Goal: Task Accomplishment & Management: Manage account settings

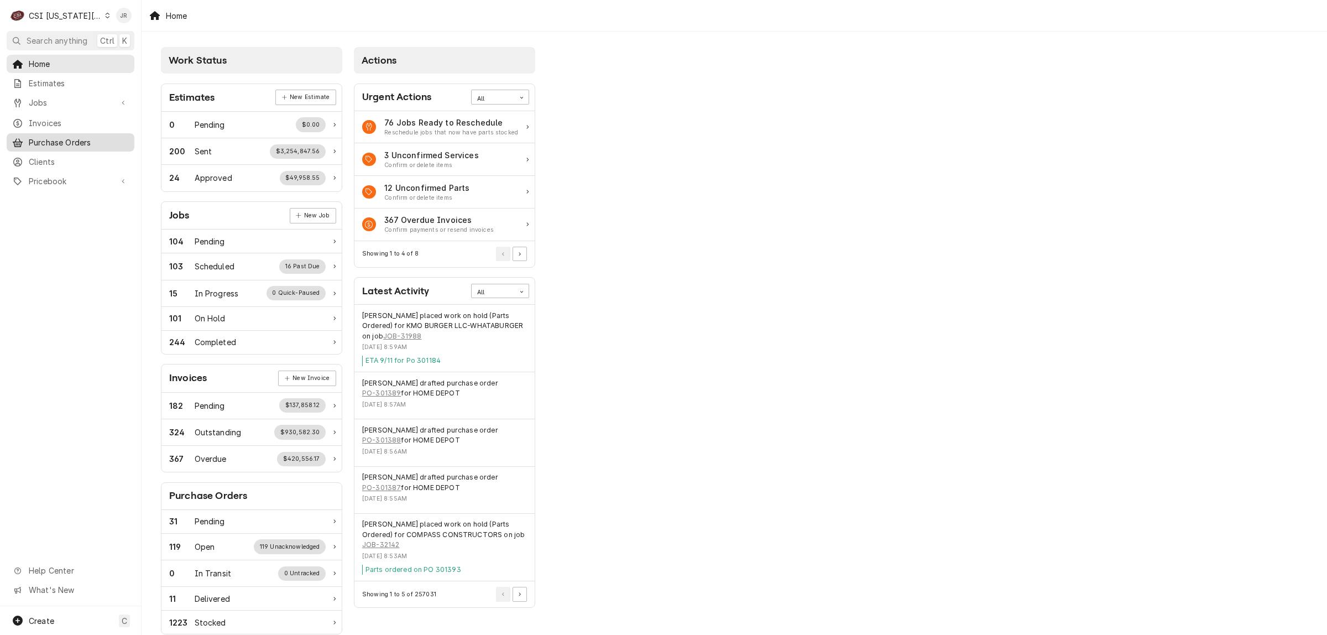
click at [53, 133] on link "Purchase Orders" at bounding box center [71, 142] width 128 height 18
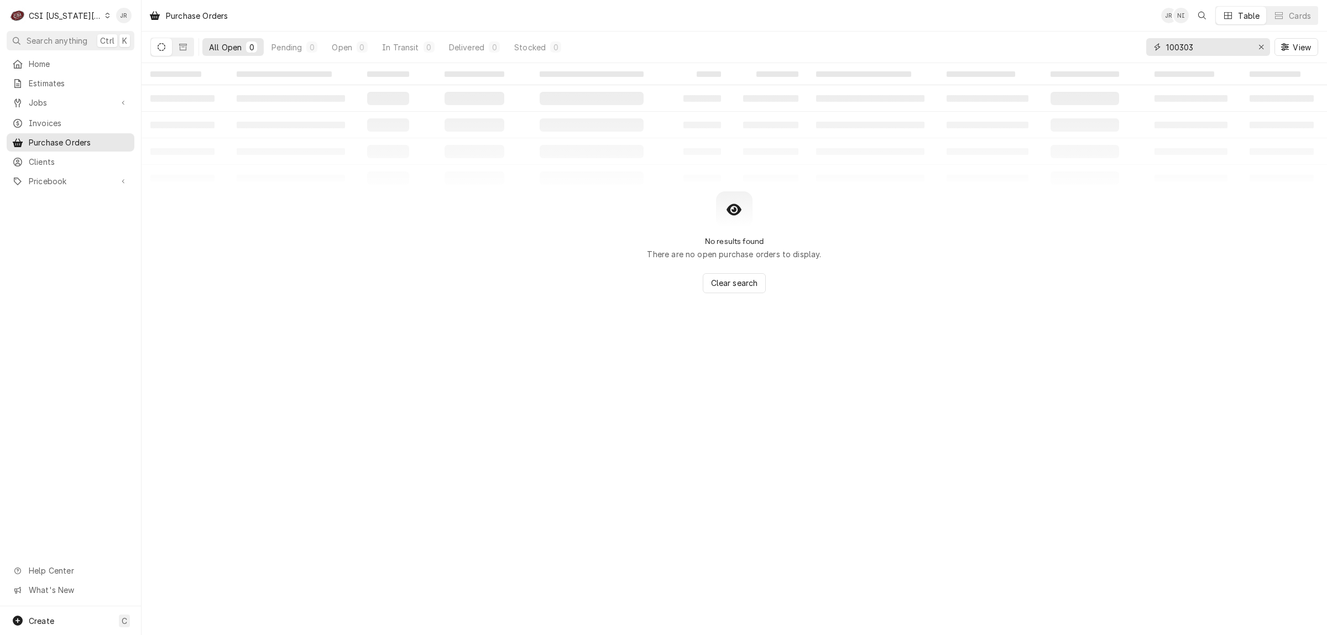
click at [1186, 50] on input "100303" at bounding box center [1207, 47] width 83 height 18
paste input "302876"
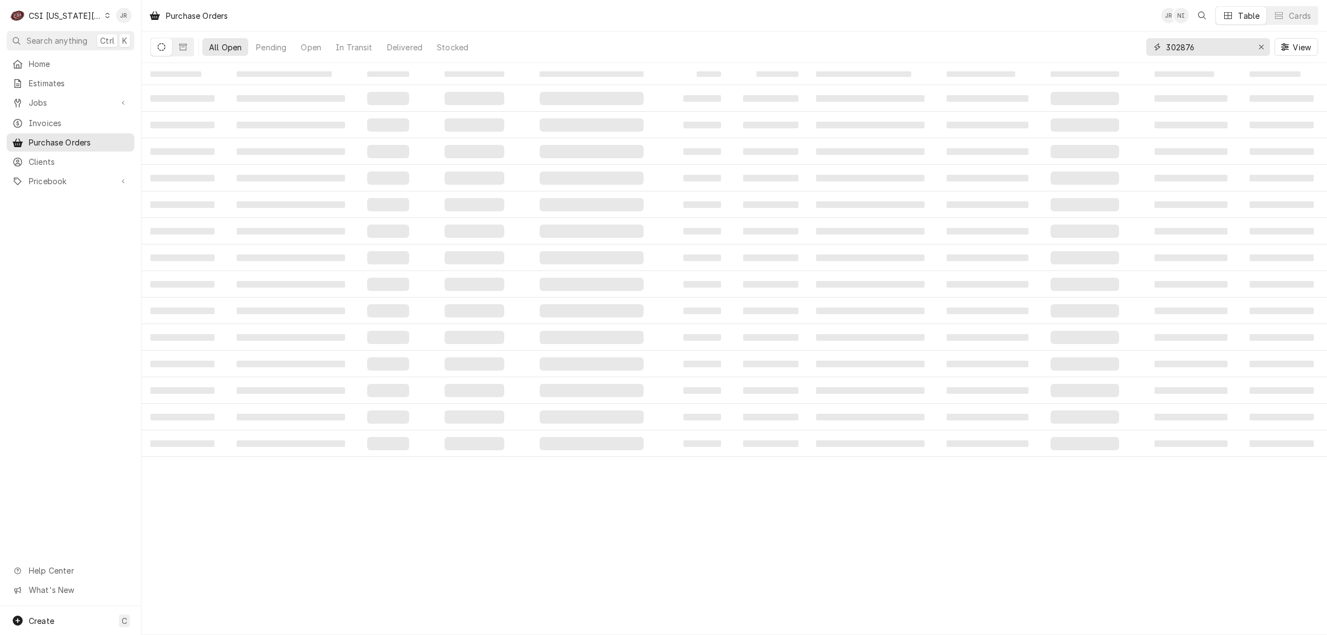
type input "302876"
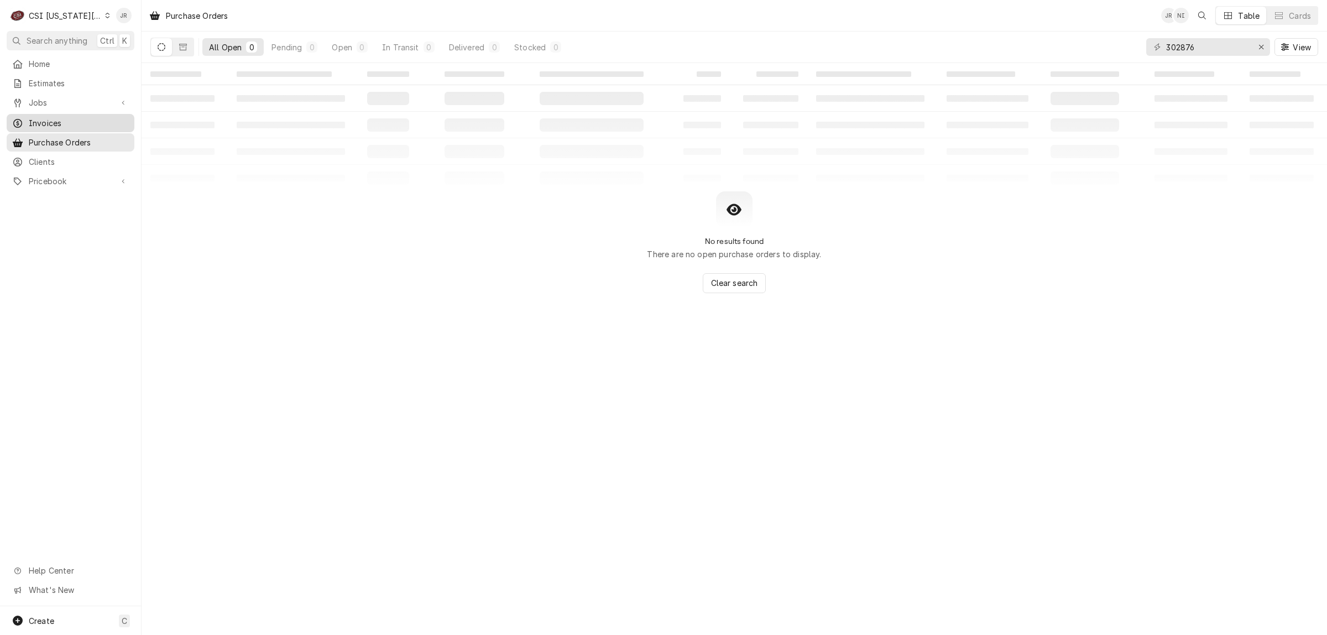
click at [44, 117] on span "Invoices" at bounding box center [79, 123] width 100 height 12
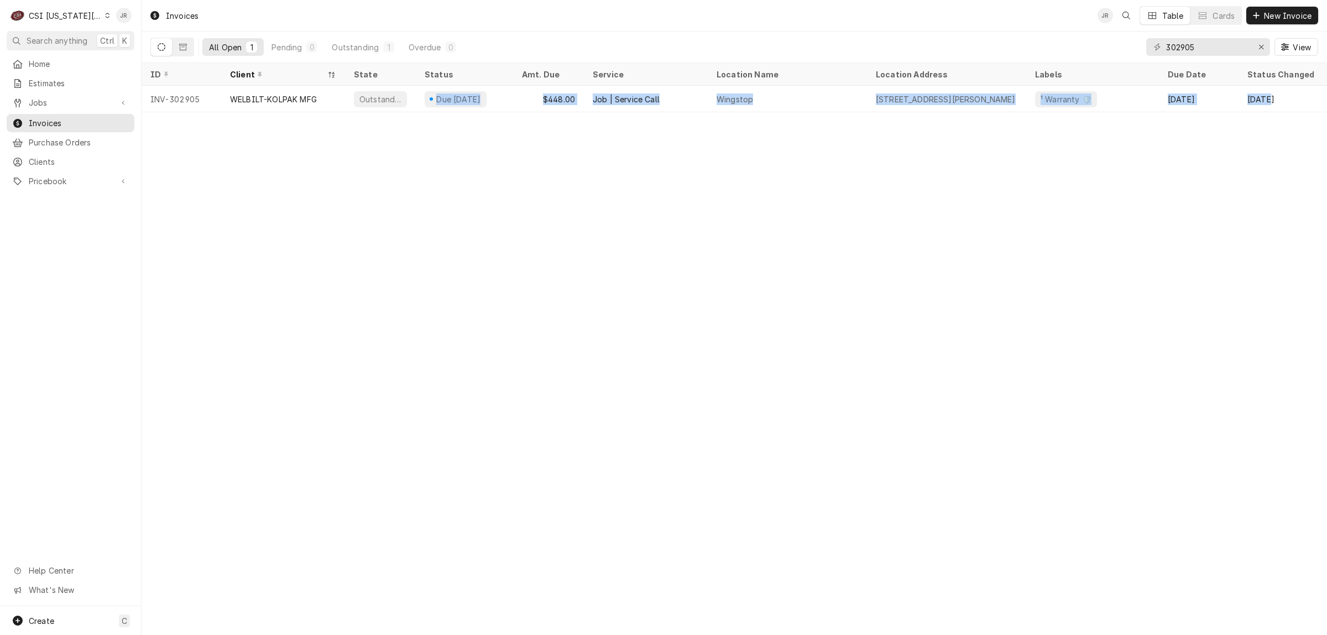
drag, startPoint x: 420, startPoint y: 85, endPoint x: 1133, endPoint y: 56, distance: 713.7
click at [1258, 86] on tr "INV-302905 WELBILT-KOLPAK MFG Outstanding Due in 25 days $448.00 Job | Service …" at bounding box center [774, 99] width 1265 height 27
click at [1226, 38] on input "302905" at bounding box center [1207, 47] width 83 height 18
drag, startPoint x: 1226, startPoint y: 38, endPoint x: 1214, endPoint y: 50, distance: 17.2
click at [1223, 40] on input "302905" at bounding box center [1207, 47] width 83 height 18
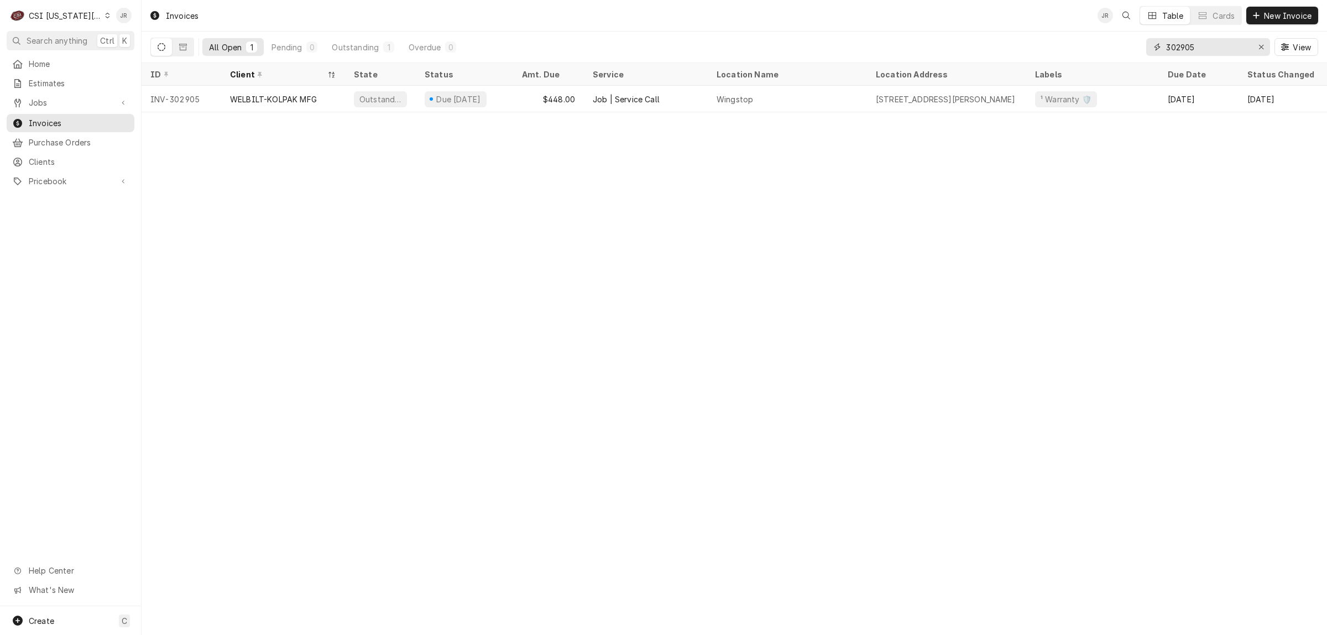
paste input "876"
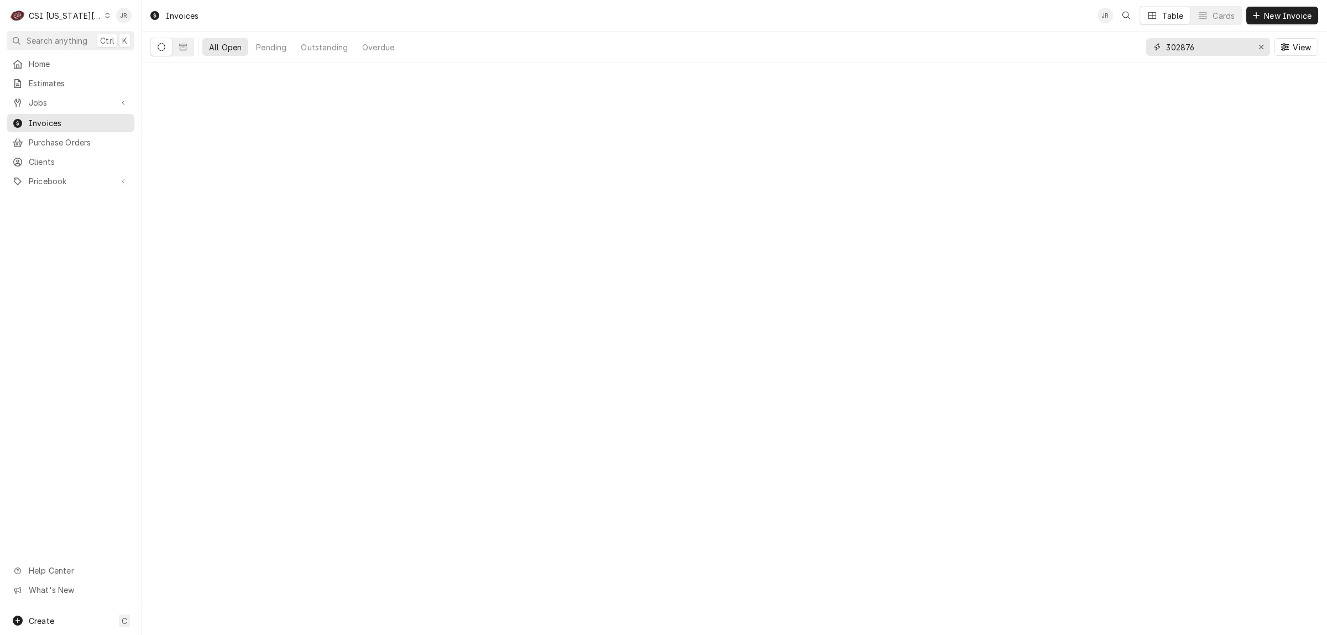
type input "302876"
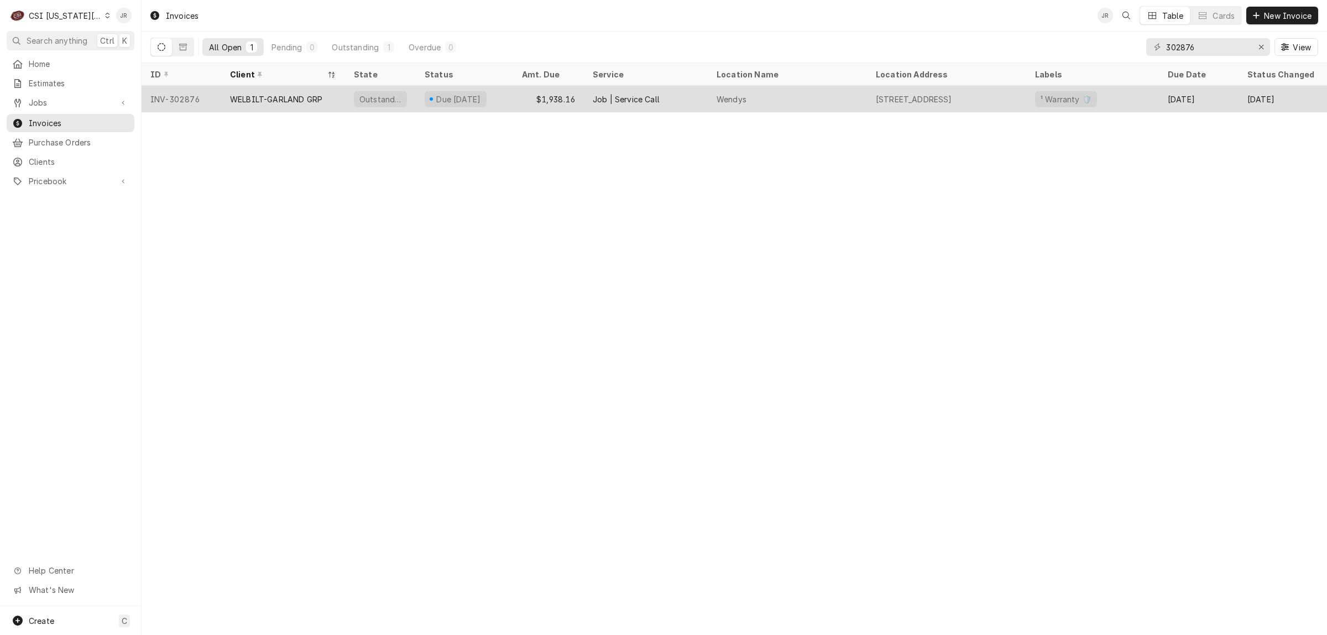
click at [308, 89] on div "WELBILT-GARLAND GRP" at bounding box center [283, 99] width 124 height 27
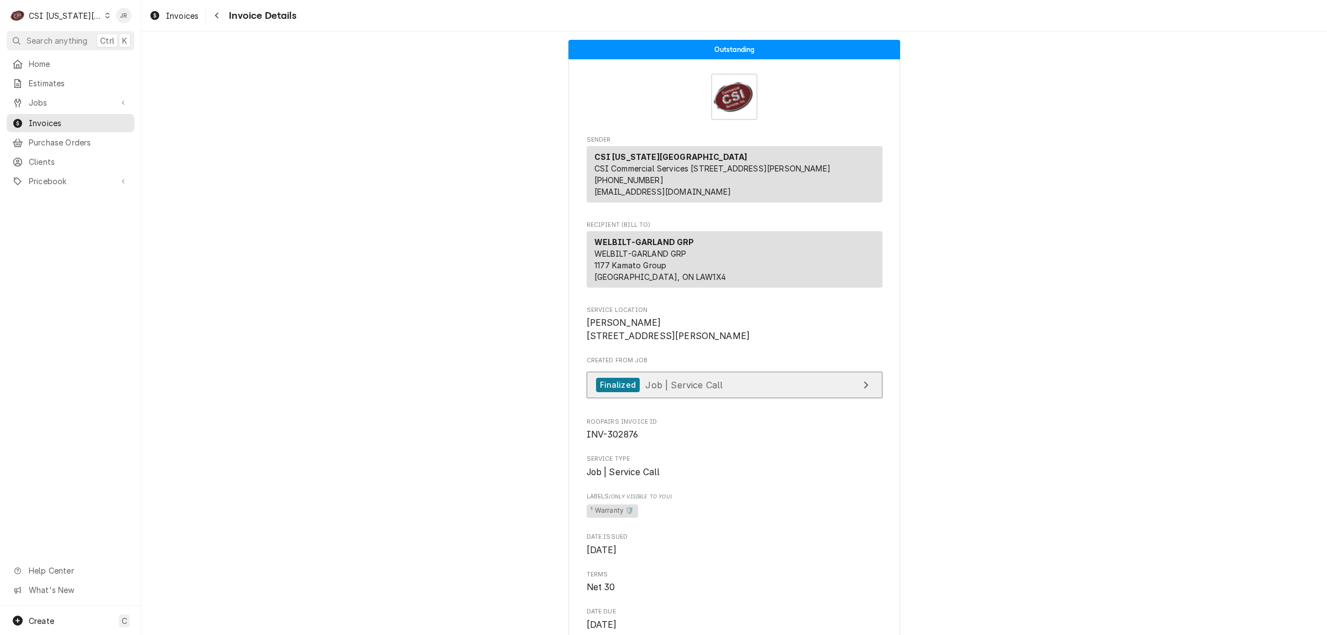
click at [769, 399] on link "Finalized Job | Service Call" at bounding box center [734, 384] width 296 height 27
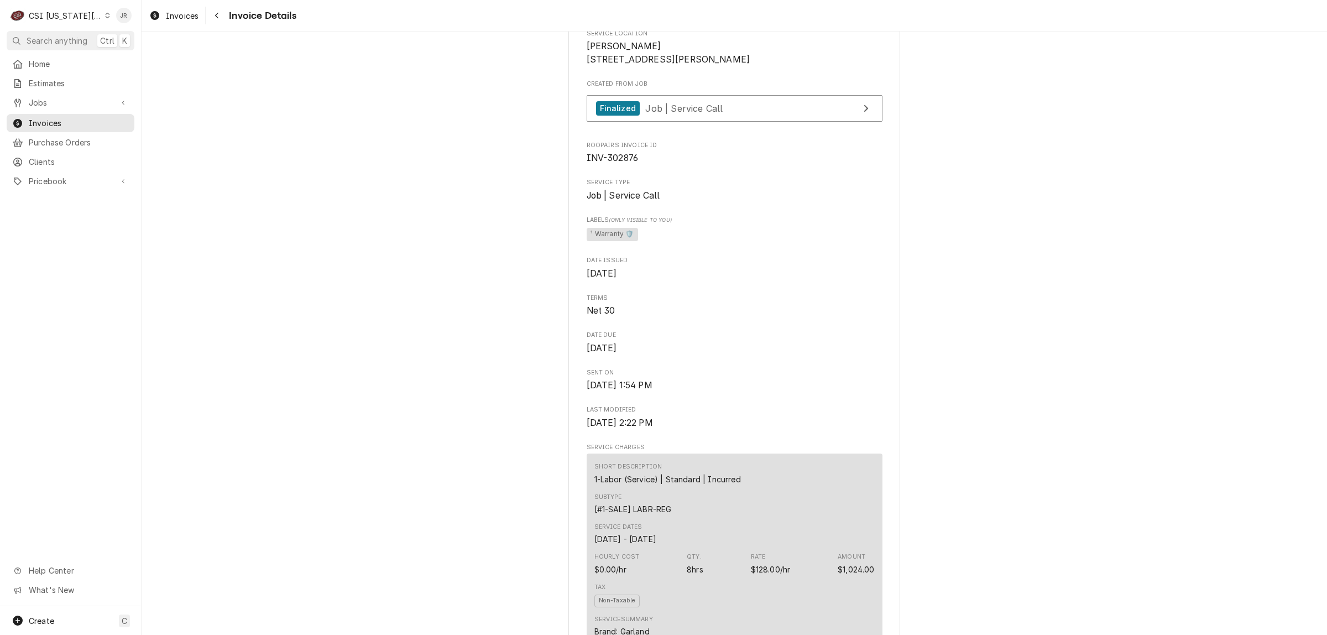
scroll to position [207, 0]
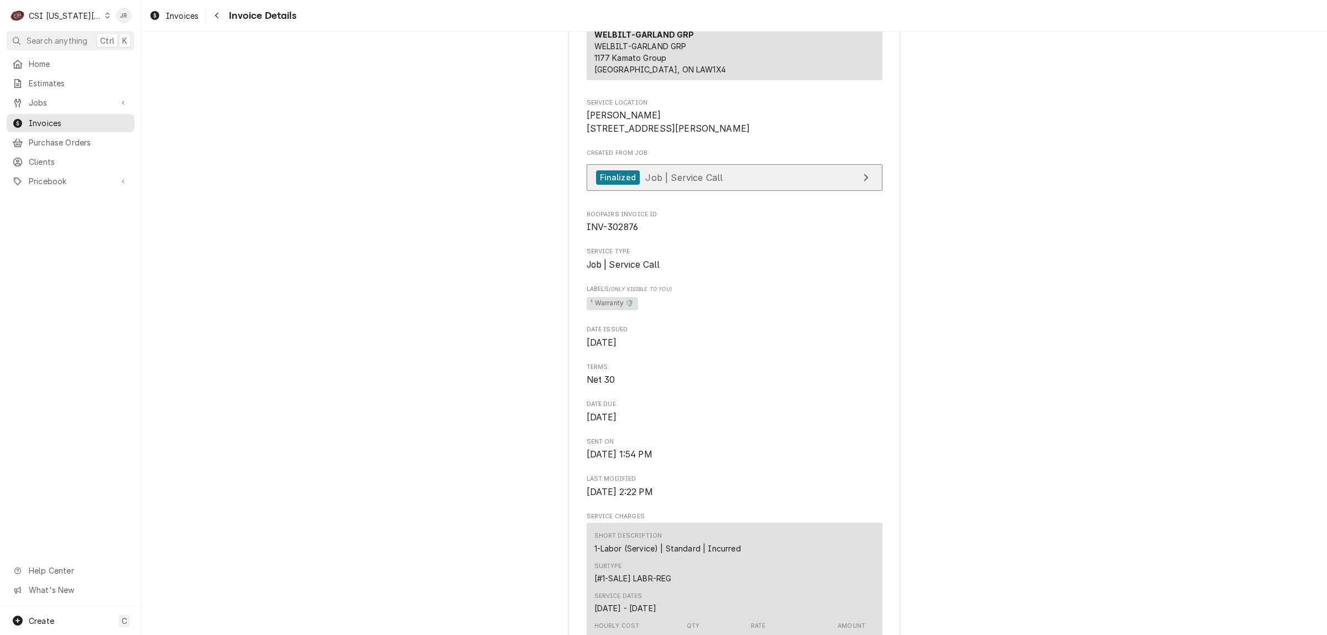
click at [816, 191] on link "Finalized Job | Service Call" at bounding box center [734, 177] width 296 height 27
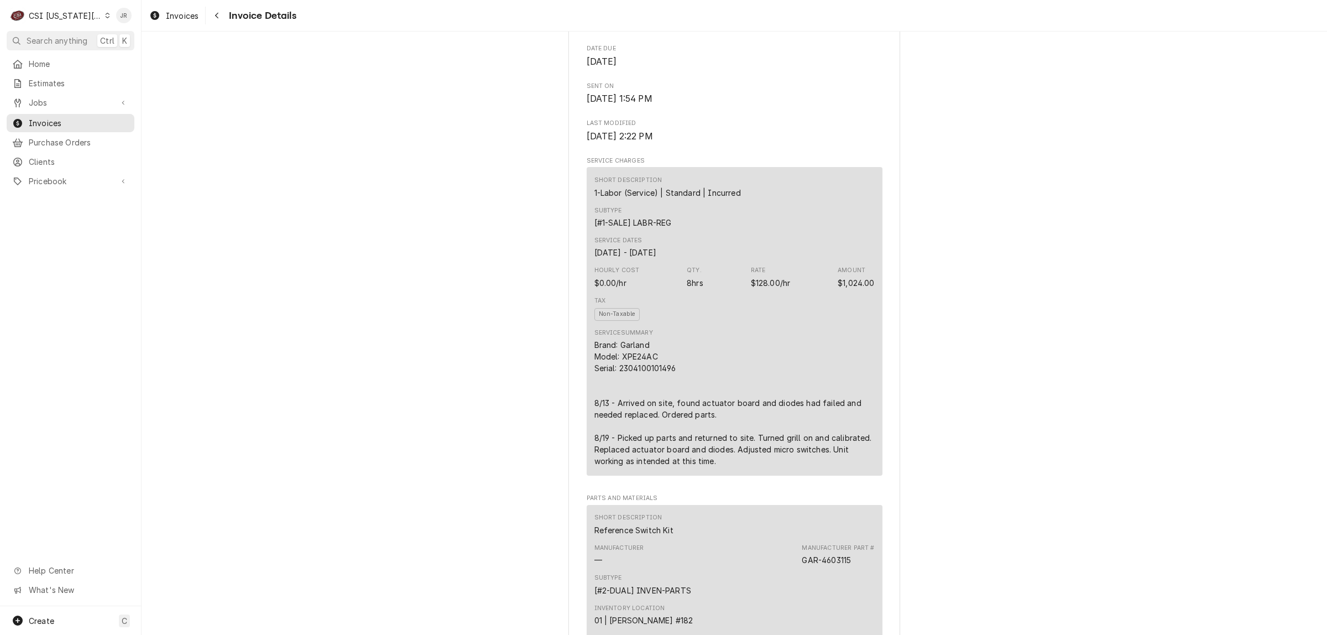
scroll to position [691, 0]
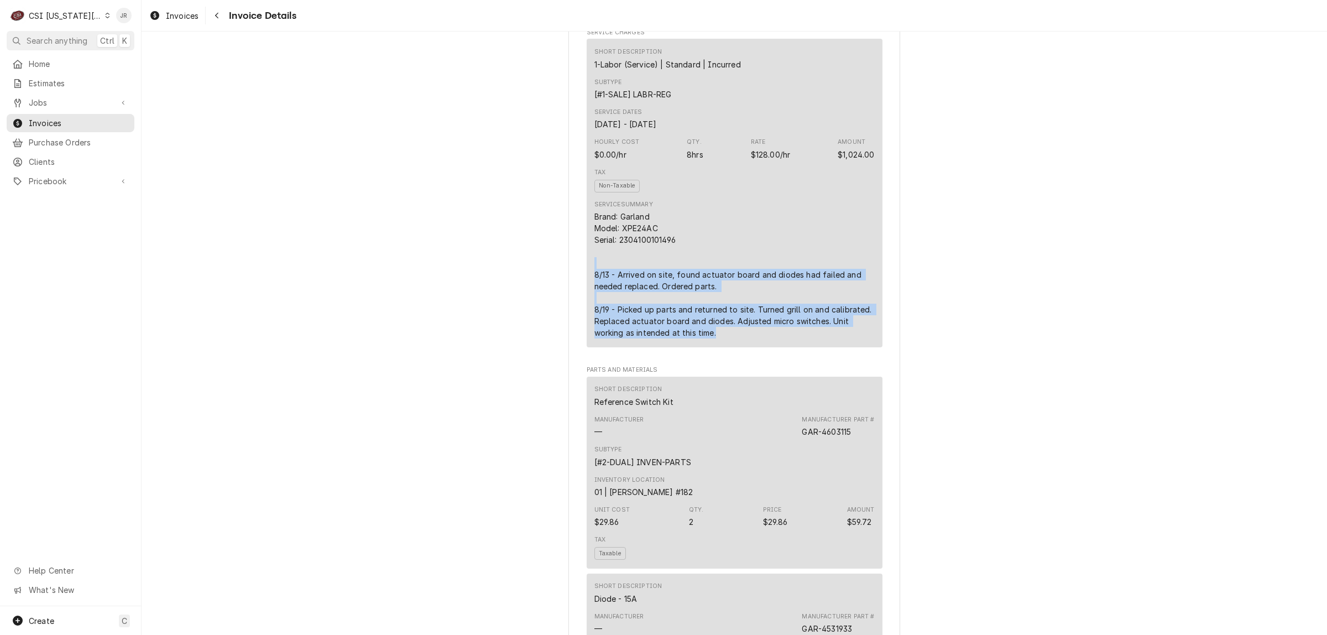
drag, startPoint x: 578, startPoint y: 289, endPoint x: 689, endPoint y: 357, distance: 130.7
copy div "8/13 - Arrived on site, found actuator board and diodes had failed and needed r…"
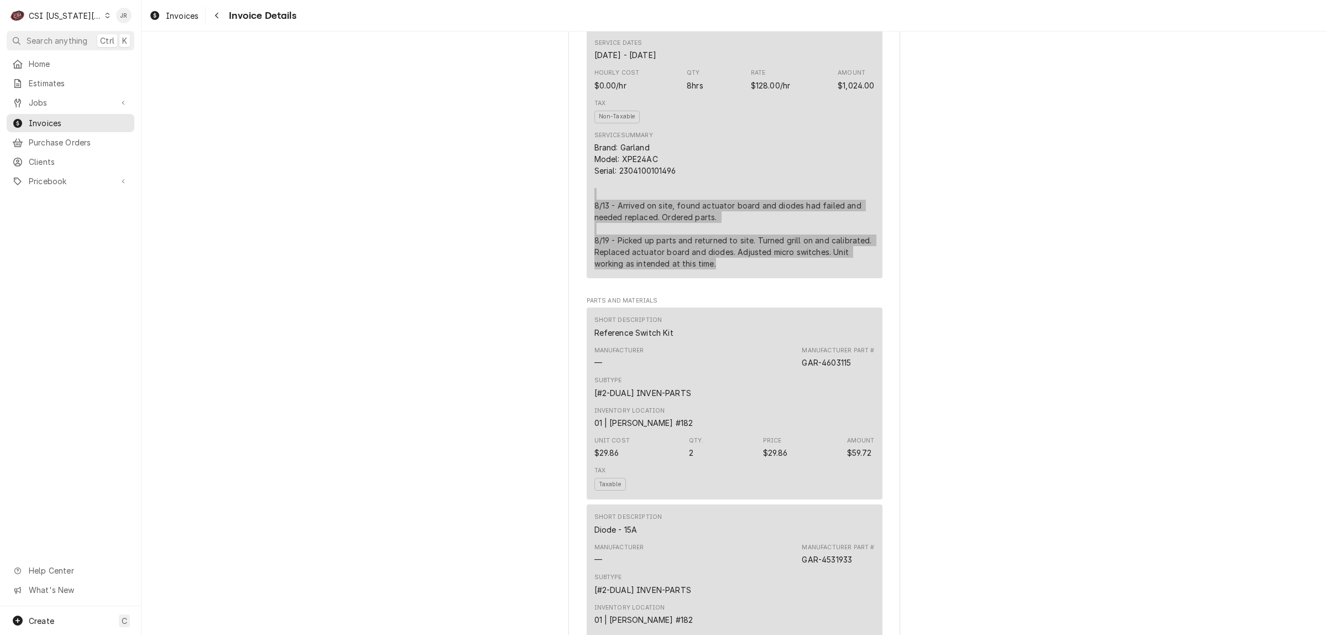
scroll to position [829, 0]
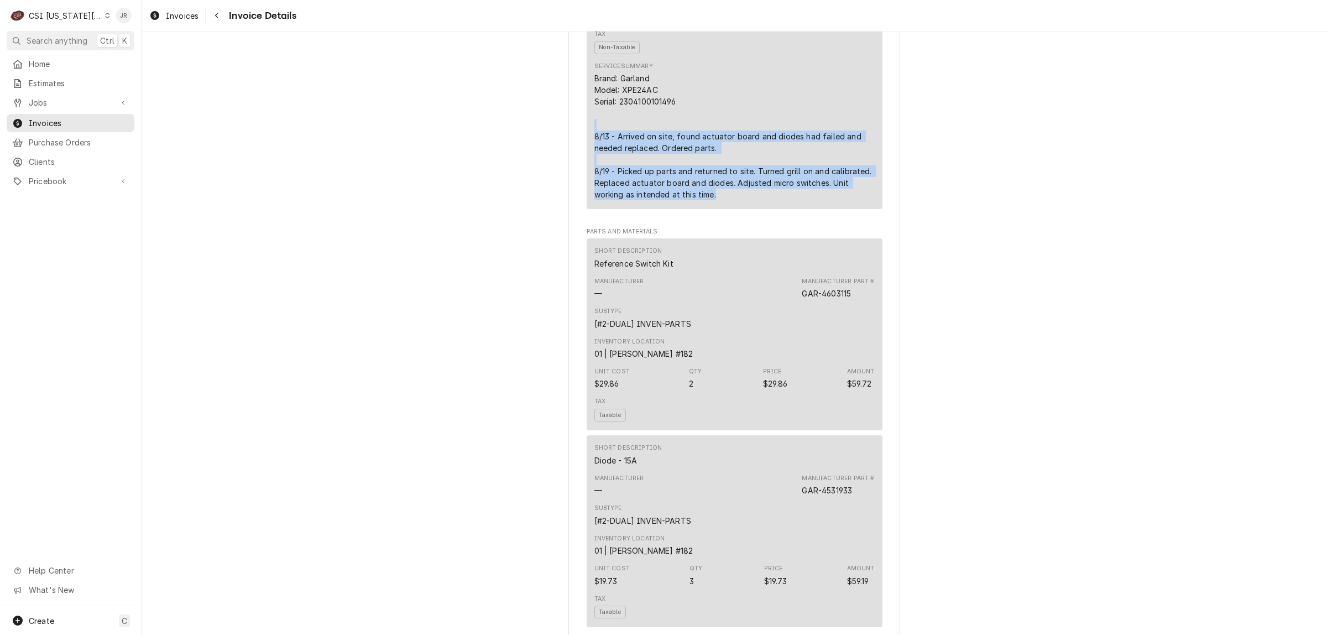
click at [788, 200] on div "Brand: Garland Model: XPE24AC Serial: 2304100101496 8/13 - Arrived on site, fou…" at bounding box center [734, 136] width 280 height 128
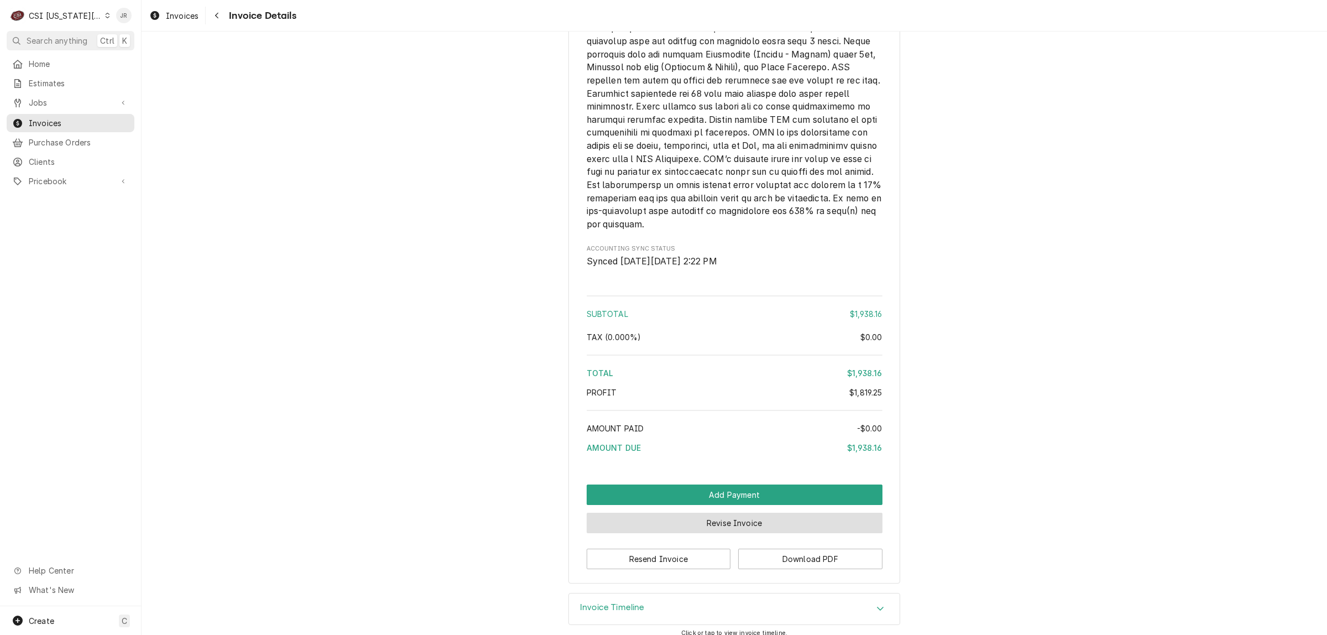
scroll to position [2368, 0]
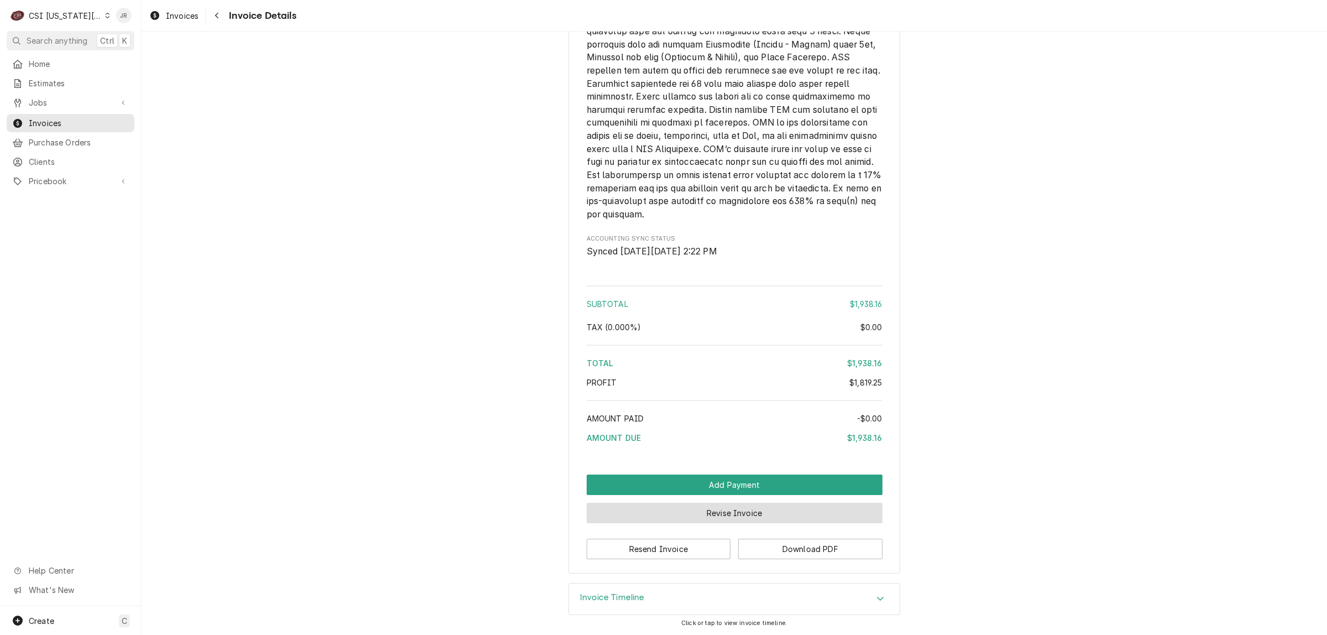
click at [746, 509] on button "Revise Invoice" at bounding box center [734, 512] width 296 height 20
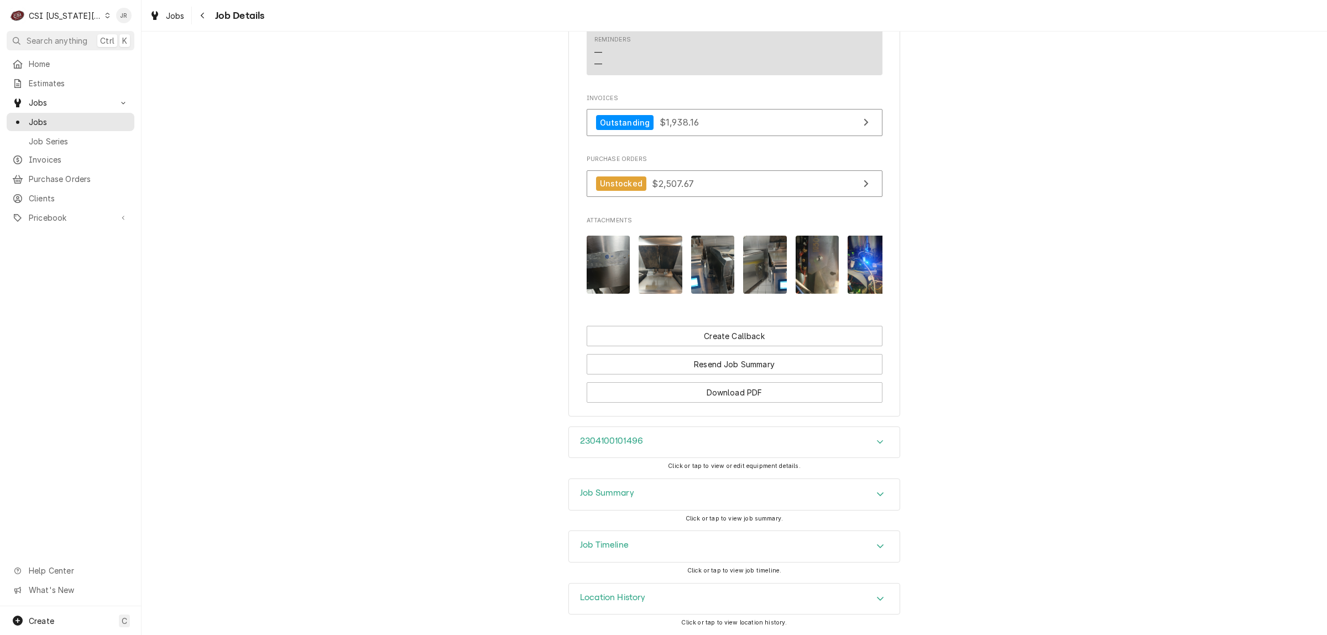
scroll to position [2163, 0]
click at [605, 495] on h3 "Job Summary" at bounding box center [607, 493] width 54 height 11
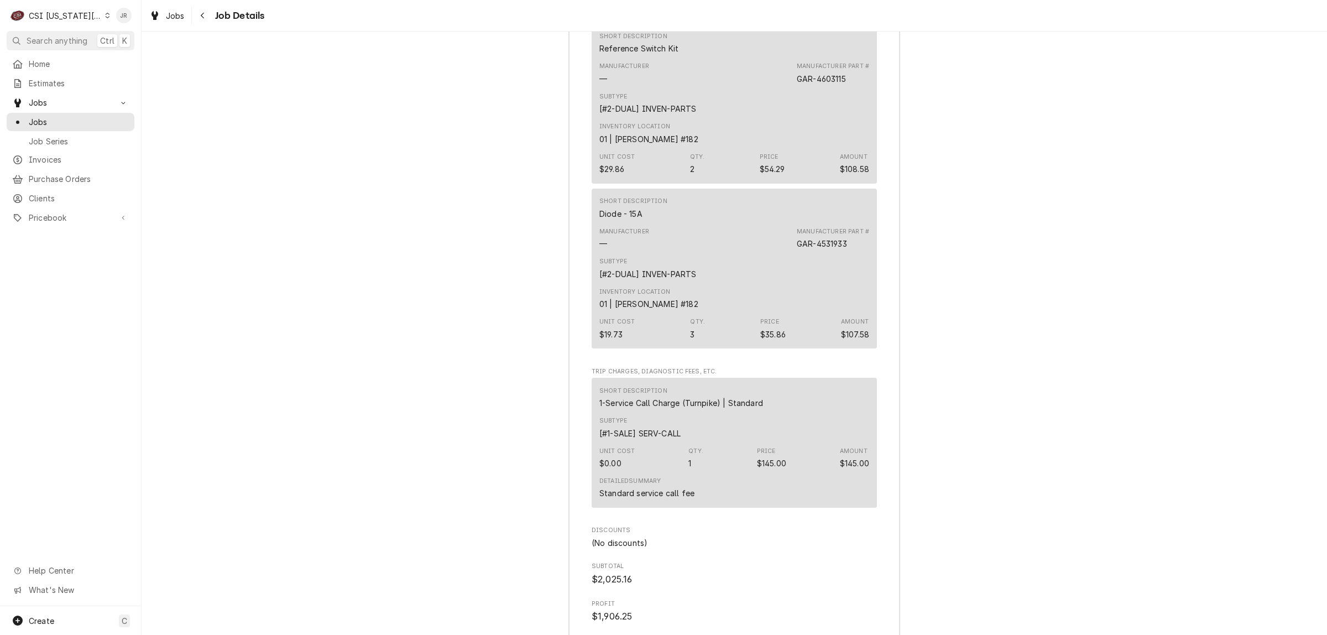
scroll to position [4039, 0]
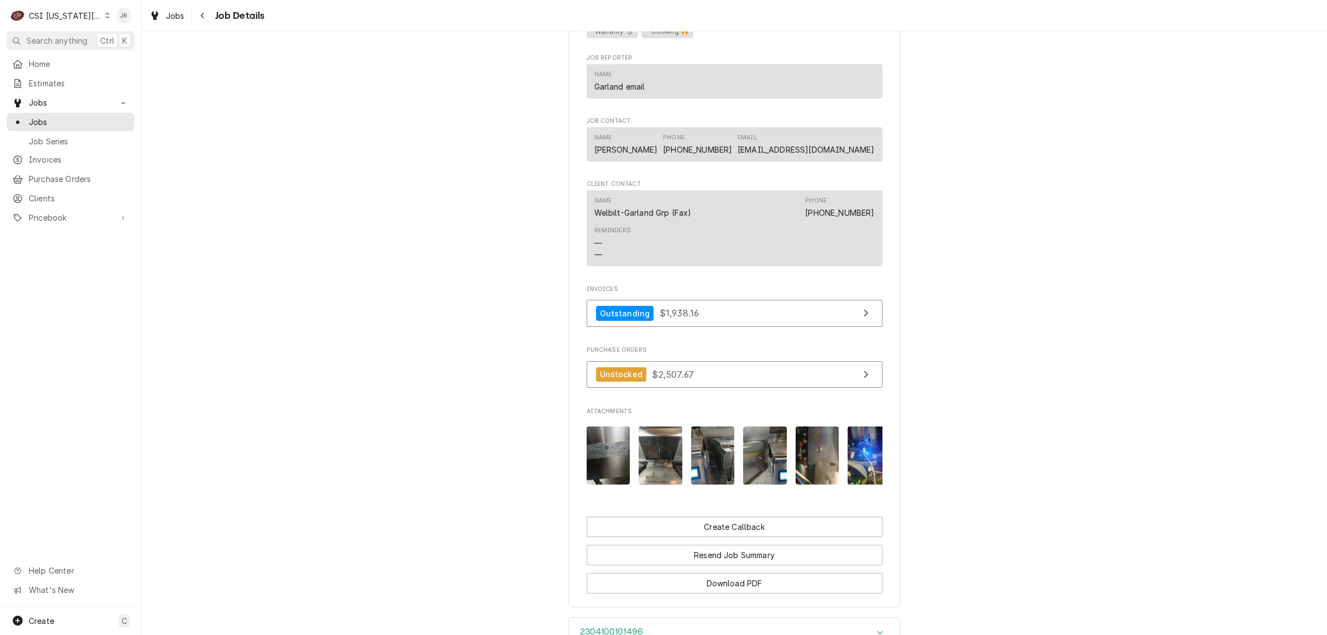
scroll to position [2163, 0]
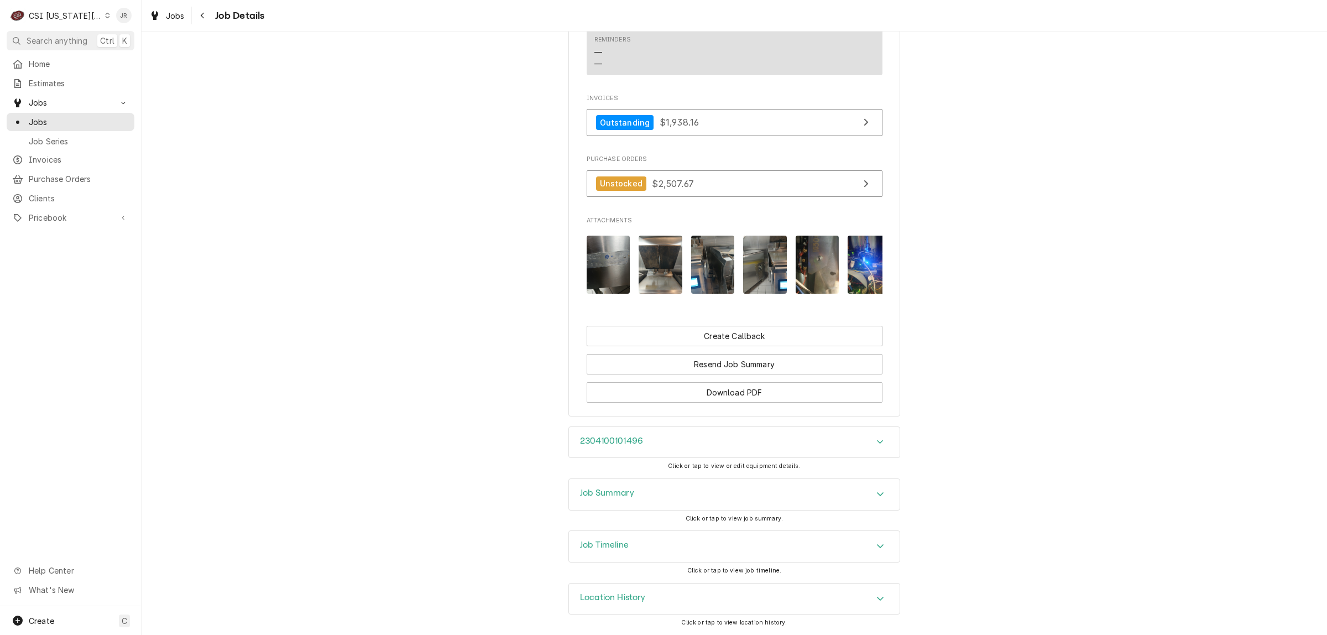
click at [645, 503] on div "Job Summary" at bounding box center [734, 494] width 331 height 31
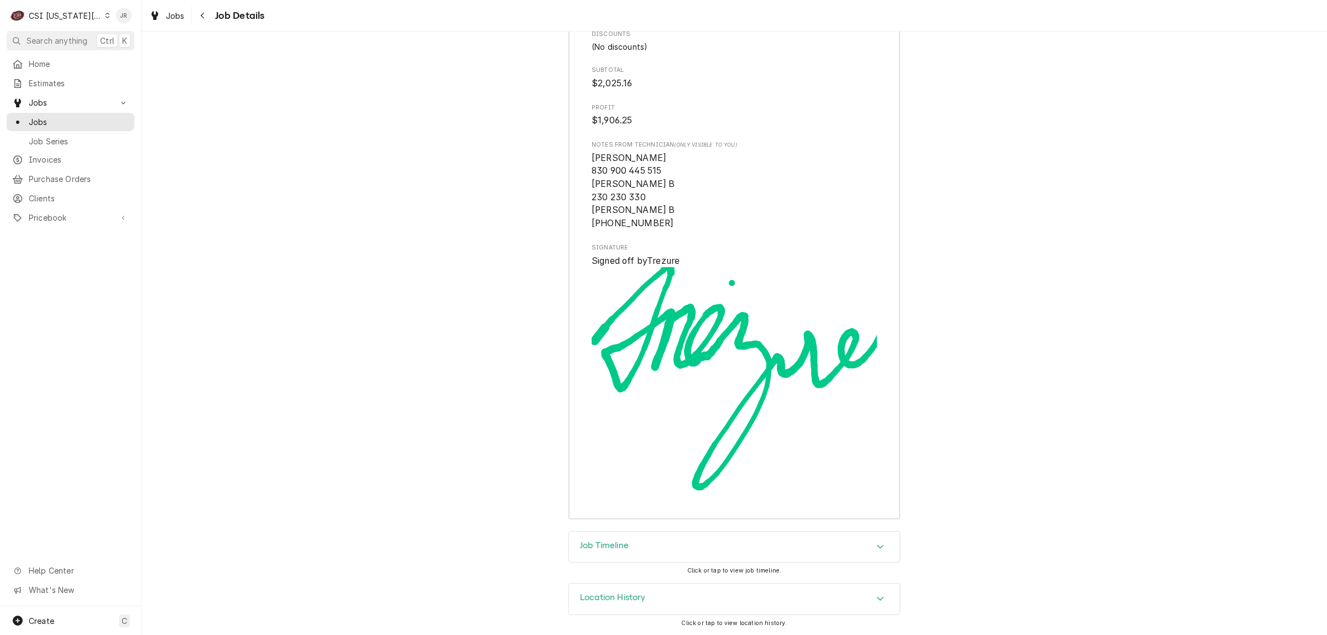
scroll to position [4591, 0]
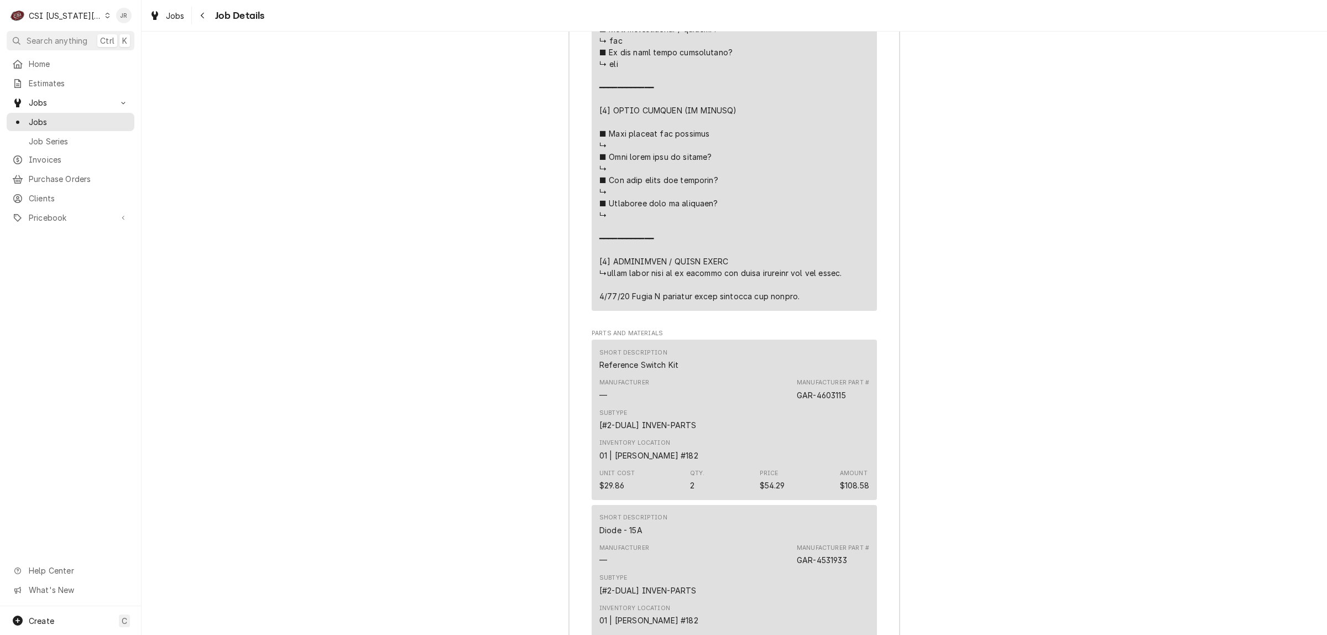
scroll to position [3486, 0]
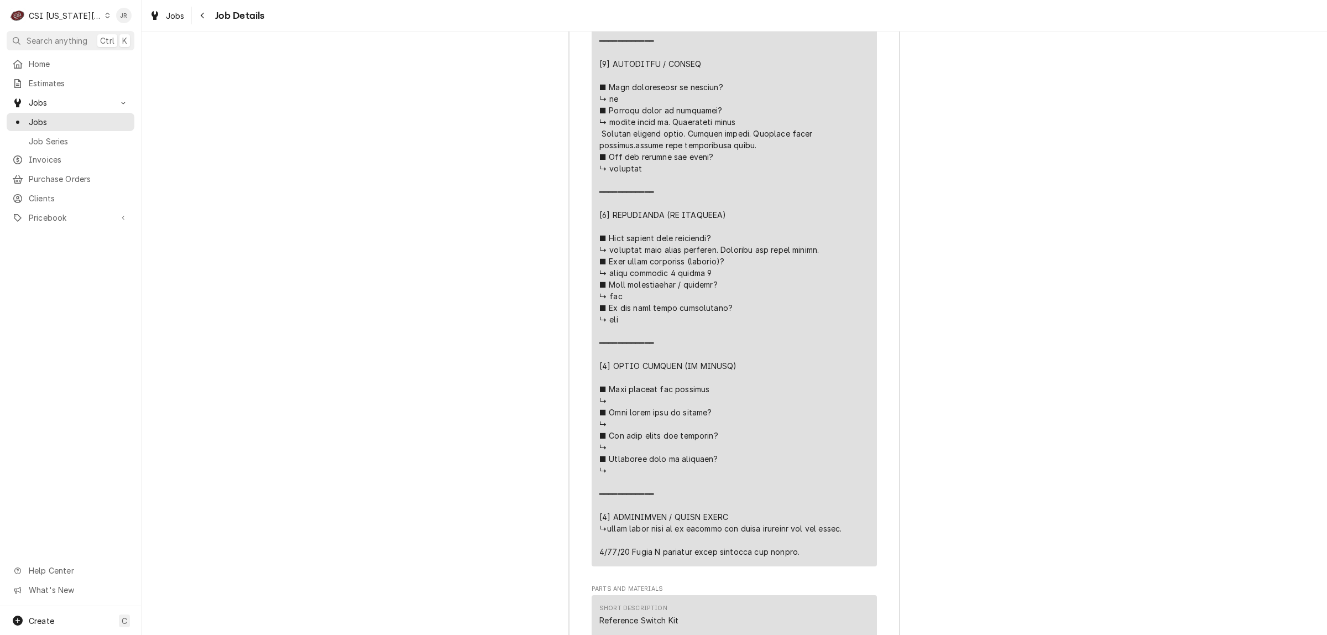
drag, startPoint x: 778, startPoint y: 426, endPoint x: 423, endPoint y: 142, distance: 455.0
click at [646, 341] on div "Line Item" at bounding box center [734, 127] width 270 height 859
drag, startPoint x: 629, startPoint y: 314, endPoint x: 640, endPoint y: 291, distance: 26.0
click at [640, 291] on div "Line Item" at bounding box center [734, 127] width 270 height 859
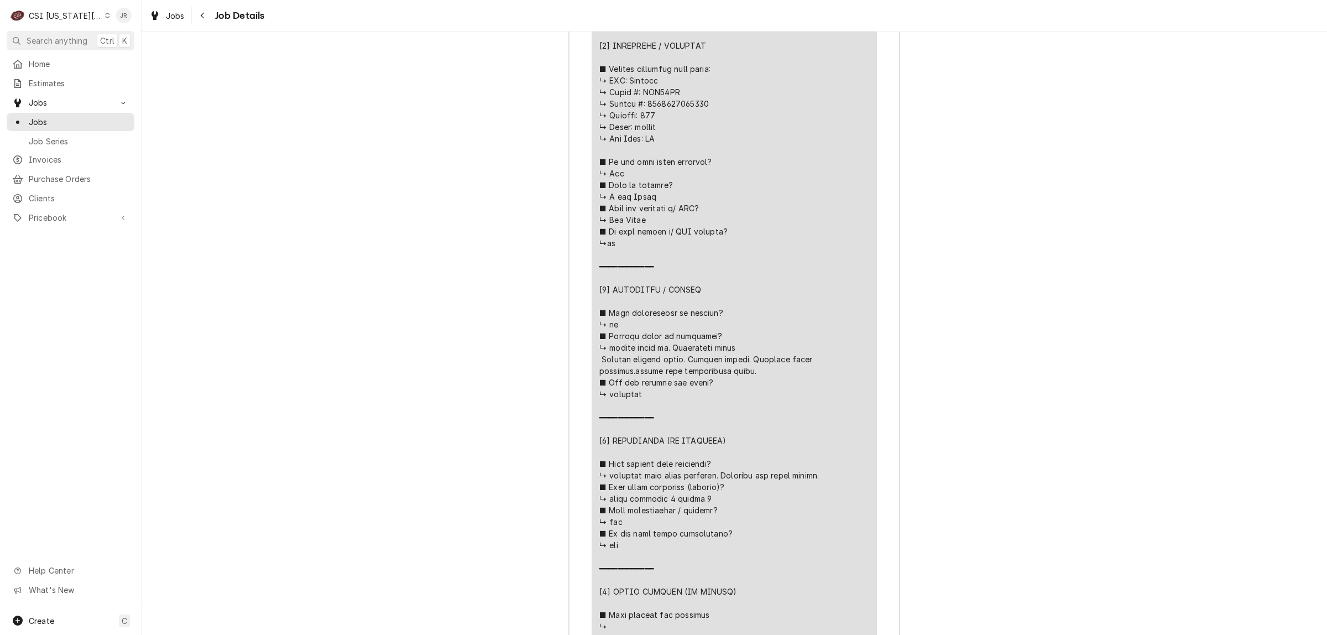
scroll to position [3417, 0]
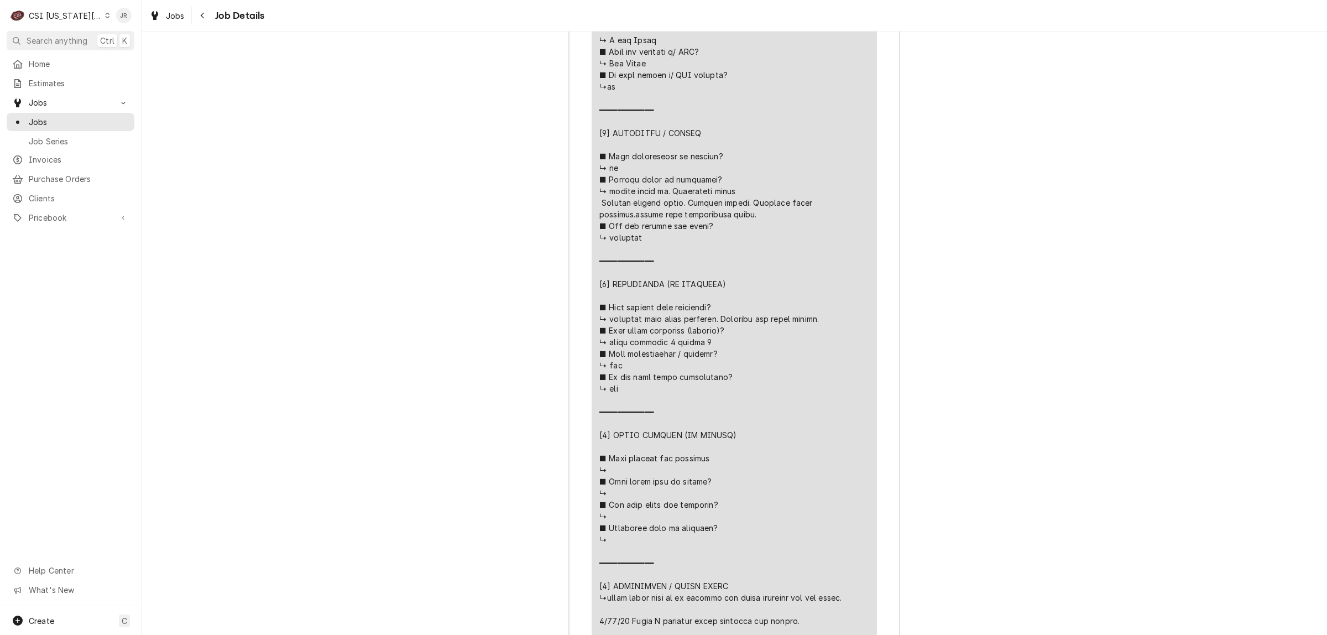
click at [769, 308] on div "Line Item" at bounding box center [734, 196] width 270 height 859
drag, startPoint x: 595, startPoint y: 357, endPoint x: 752, endPoint y: 344, distance: 157.5
click at [751, 344] on div "Line Item" at bounding box center [734, 196] width 270 height 859
click at [742, 330] on div "Line Item" at bounding box center [734, 196] width 270 height 859
drag, startPoint x: 733, startPoint y: 382, endPoint x: 705, endPoint y: 354, distance: 39.1
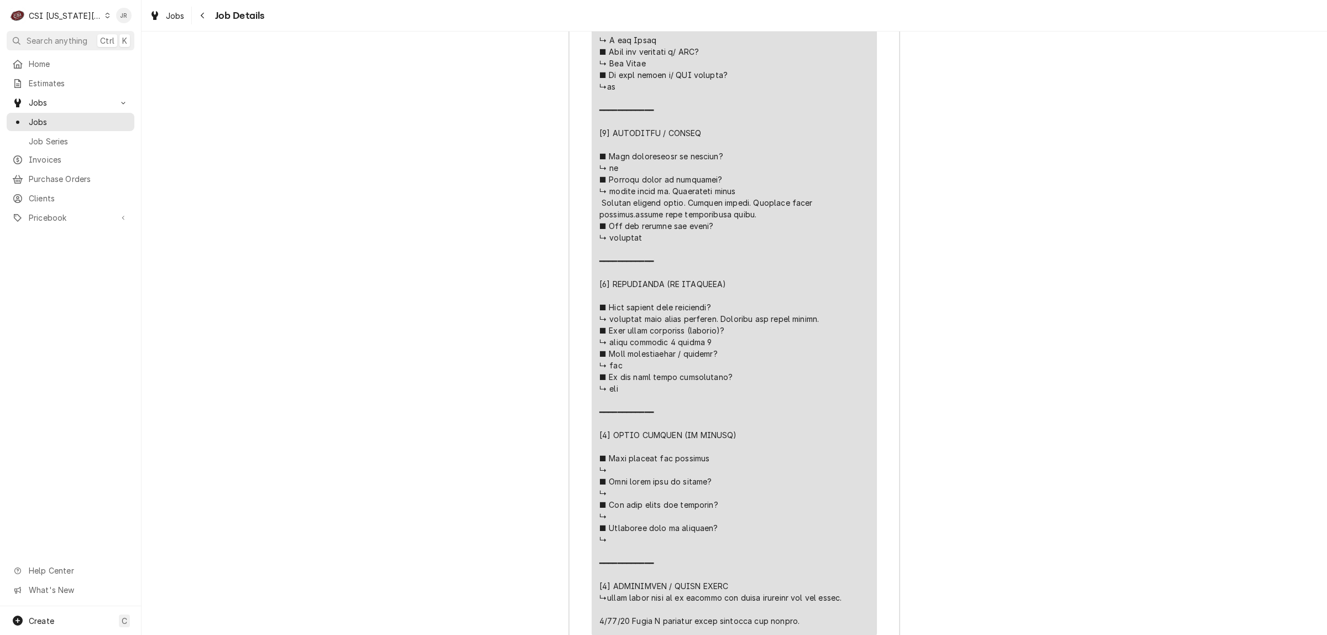
click at [559, 365] on div "Job Summary Roopairs Job ID JOB-32005 Garland email ID 00920693-1 Service Type …" at bounding box center [734, 427] width 1185 height 2480
drag, startPoint x: 349, startPoint y: 61, endPoint x: 357, endPoint y: 78, distance: 18.8
click at [350, 64] on div "Job Summary Roopairs Job ID JOB-32005 Garland email ID 00920693-1 Service Type …" at bounding box center [734, 427] width 1185 height 2480
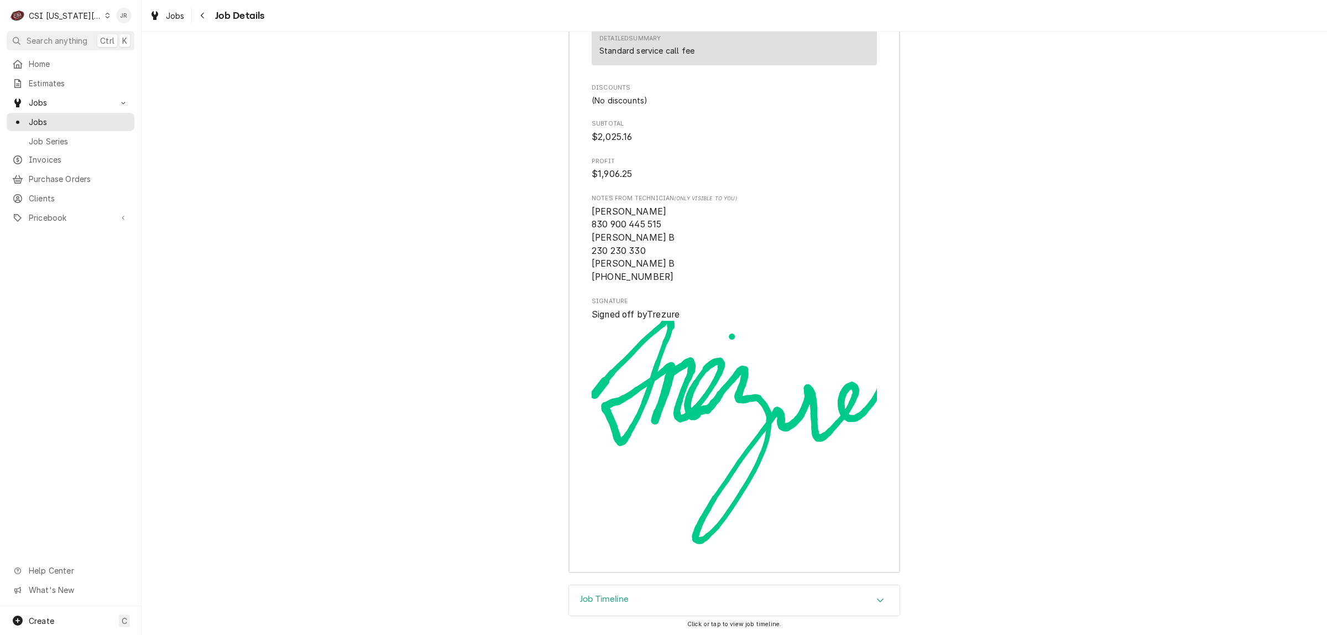
scroll to position [4177, 0]
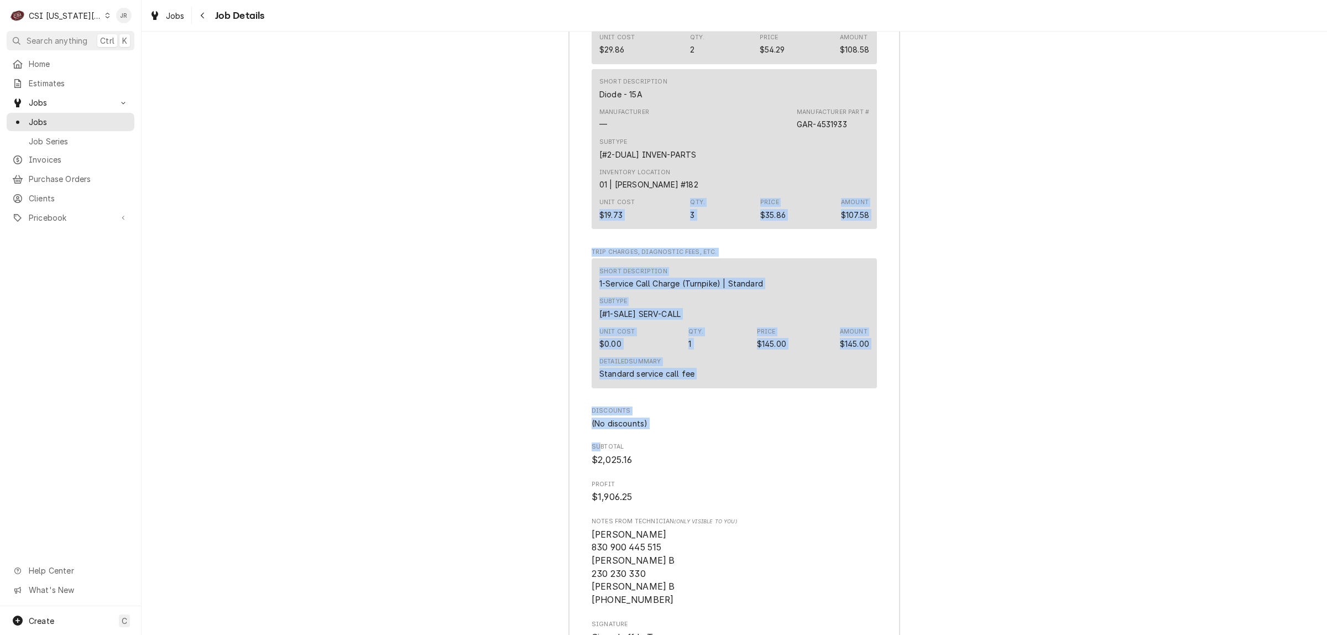
drag, startPoint x: 593, startPoint y: 481, endPoint x: 579, endPoint y: 280, distance: 201.2
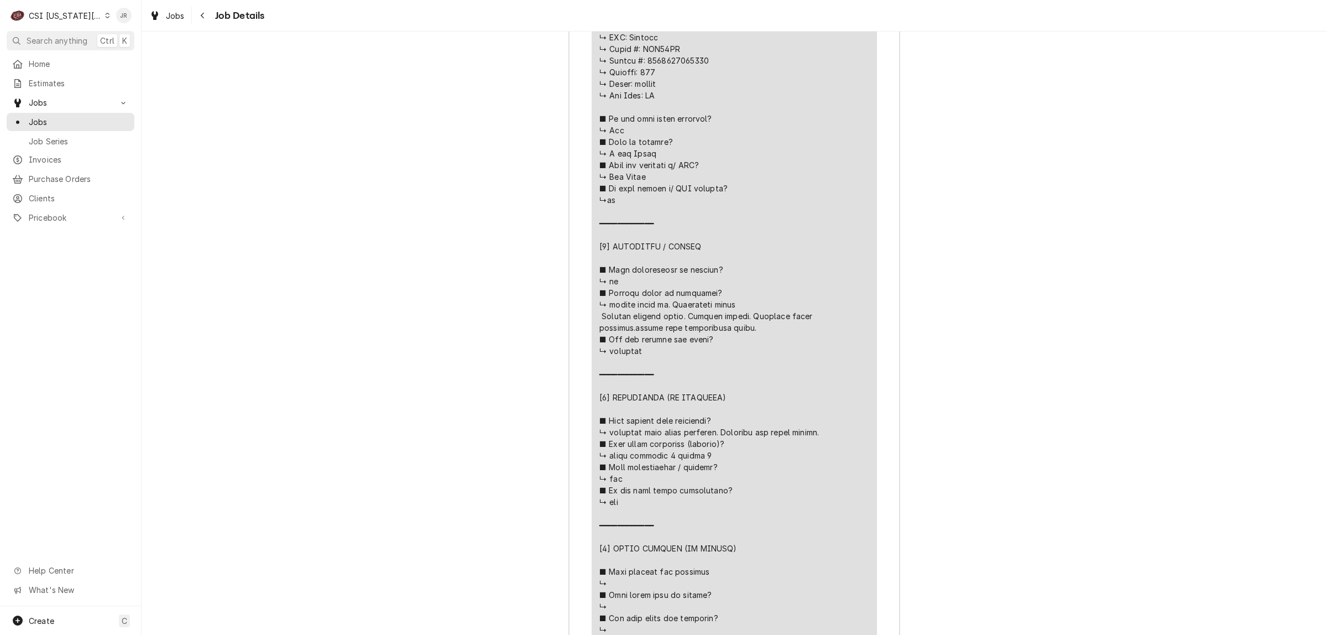
scroll to position [3555, 0]
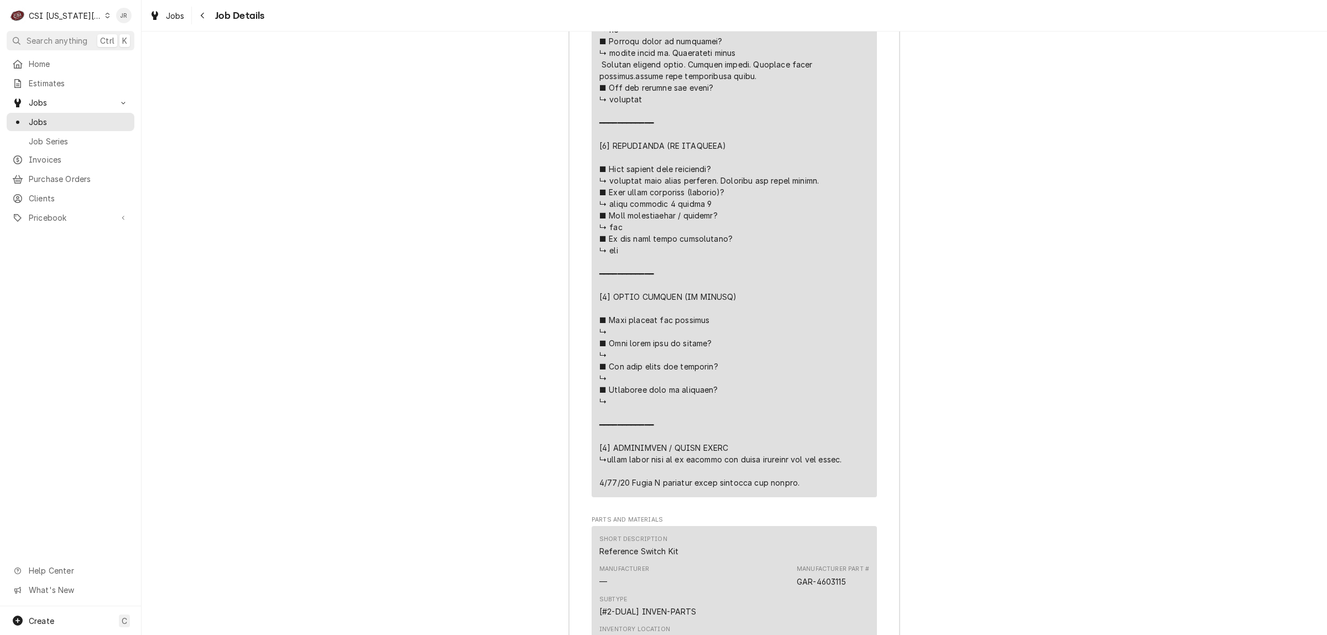
drag, startPoint x: 669, startPoint y: 317, endPoint x: 654, endPoint y: 322, distance: 15.9
click at [668, 318] on div "Line Item" at bounding box center [734, 58] width 270 height 859
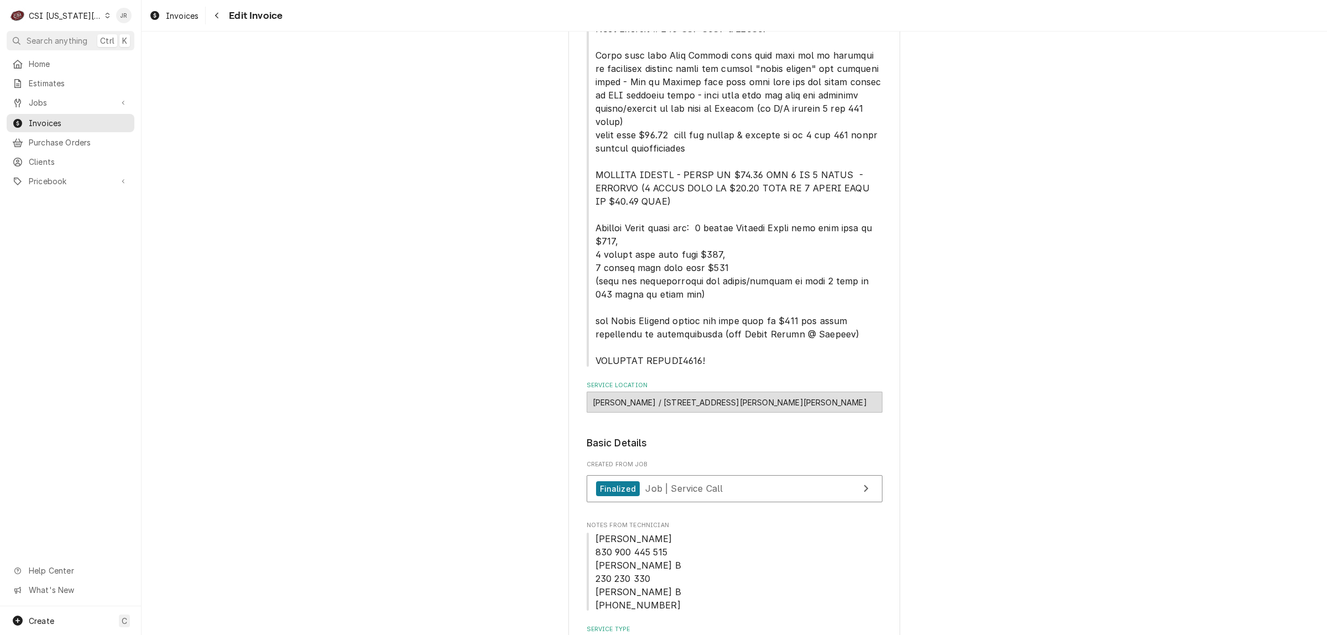
scroll to position [553, 0]
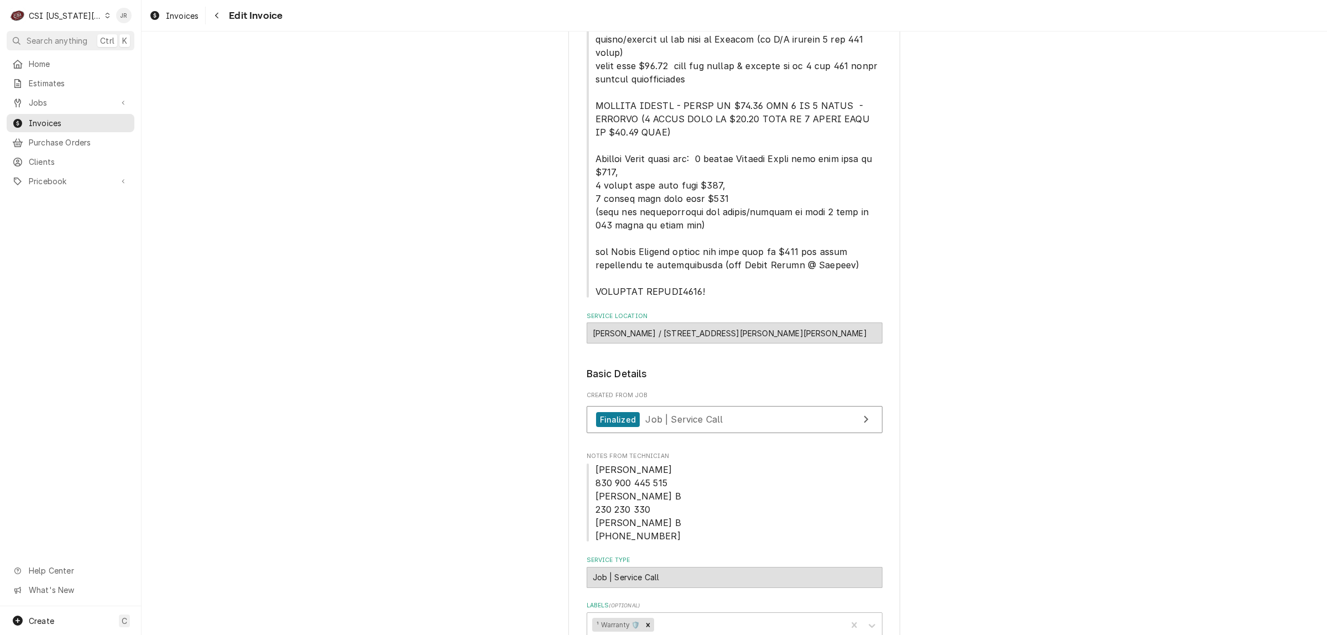
click at [647, 542] on span "Brian B 830 900 445 515 Brian B 230 230 330 Brian B 700 700 1030" at bounding box center [734, 503] width 296 height 80
click at [655, 521] on span "Brian B 830 900 445 515 Brian B 230 230 330 Brian B 700 700 1030" at bounding box center [734, 503] width 296 height 80
drag, startPoint x: 586, startPoint y: 465, endPoint x: 640, endPoint y: 542, distance: 94.0
click at [669, 536] on span "Brian B 830 900 445 515 Brian B 230 230 330 Brian B 700 700 1030" at bounding box center [734, 503] width 296 height 80
drag, startPoint x: 633, startPoint y: 542, endPoint x: 586, endPoint y: 470, distance: 86.3
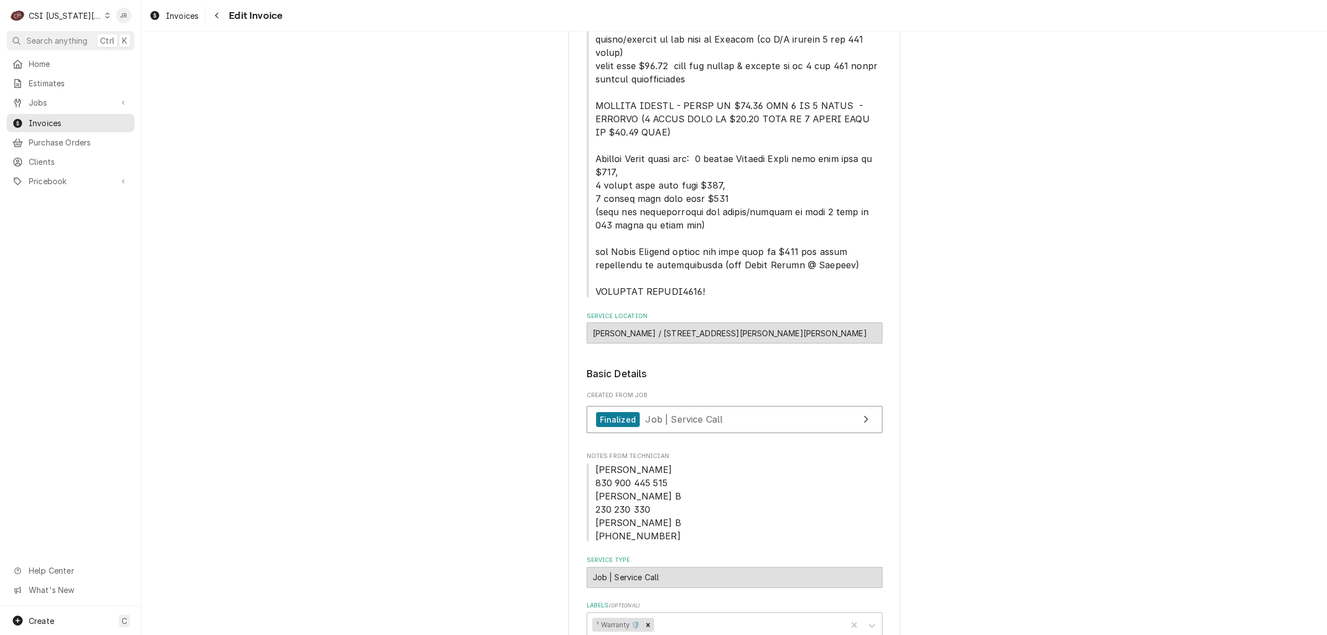
click at [586, 470] on span "Brian B 830 900 445 515 Brian B 230 230 330 Brian B 700 700 1030" at bounding box center [734, 503] width 296 height 80
drag, startPoint x: 586, startPoint y: 470, endPoint x: 658, endPoint y: 535, distance: 97.1
click at [663, 541] on span "Brian B 830 900 445 515 Brian B 230 230 330 Brian B 700 700 1030" at bounding box center [734, 503] width 296 height 80
copy fieldset "Brian B 830 900 445 515 Brian B 230 230 330 Brian B 700 700 1030"
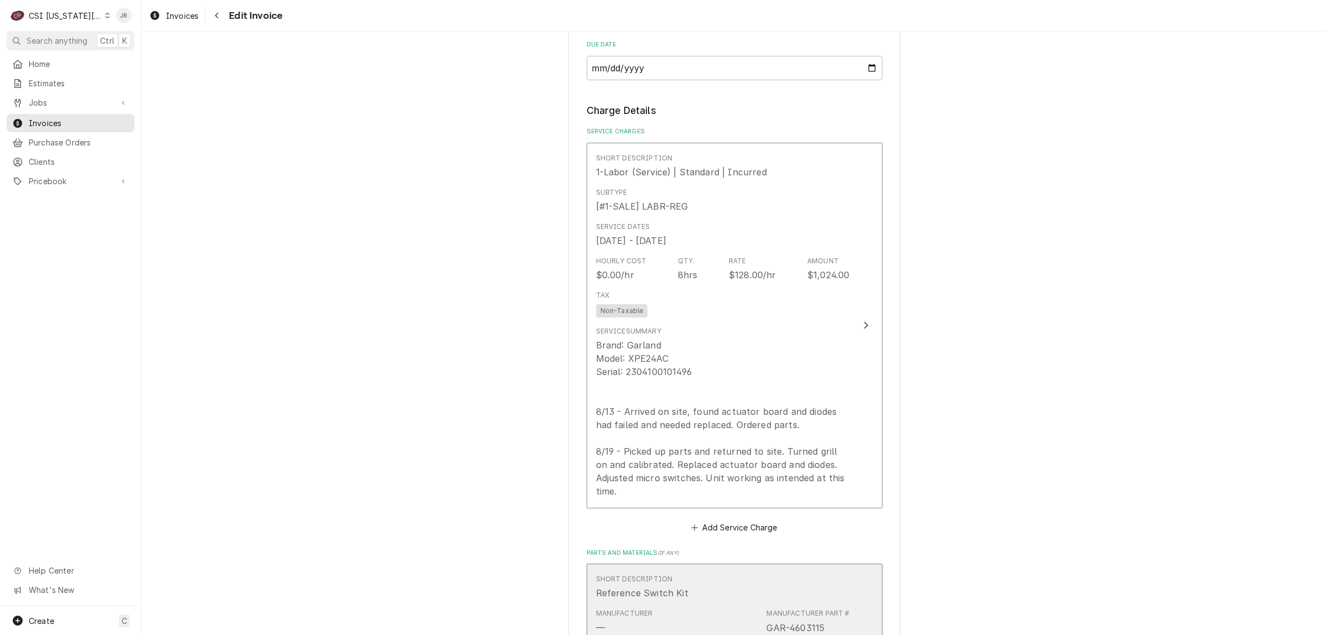
scroll to position [1866, 0]
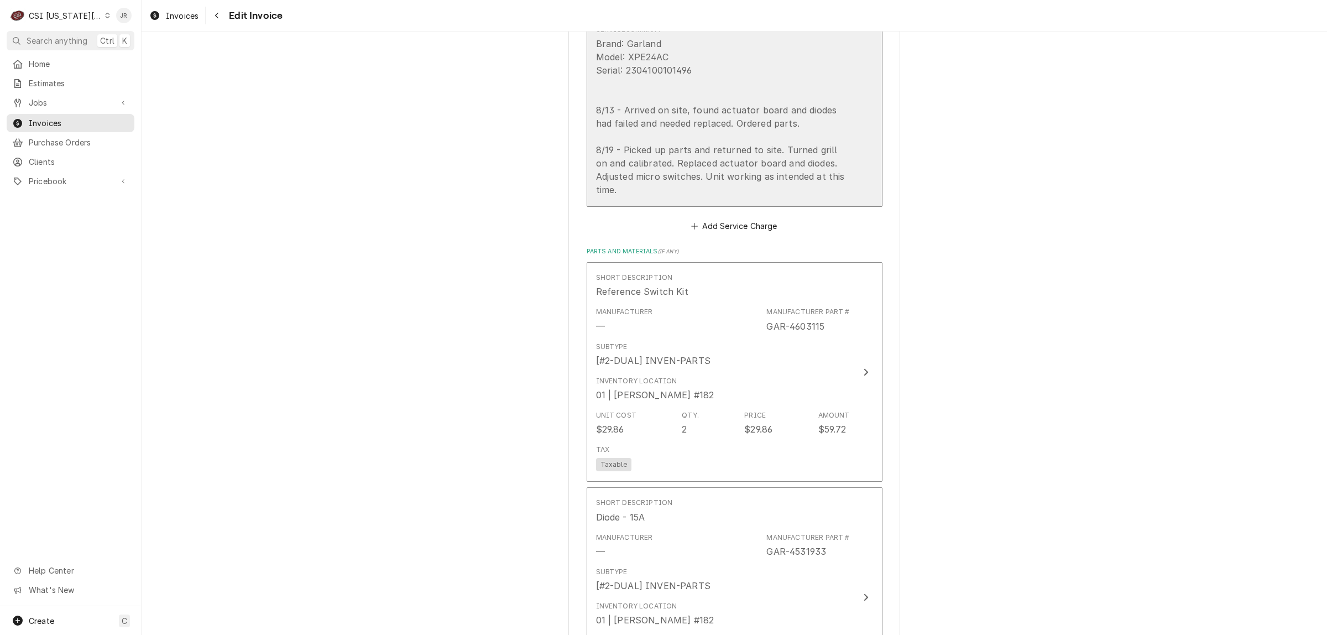
click at [689, 184] on div "Brand: Garland Model: XPE24AC Serial: 2304100101496 8/13 - Arrived on site, fou…" at bounding box center [723, 116] width 254 height 159
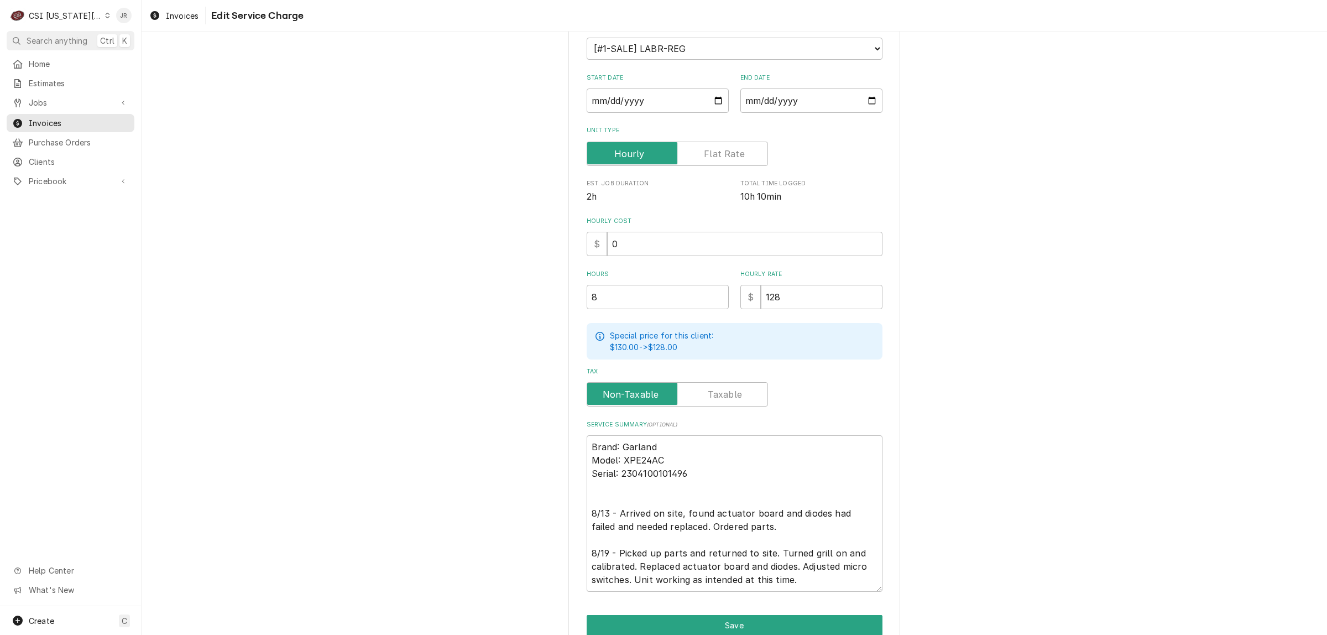
scroll to position [190, 0]
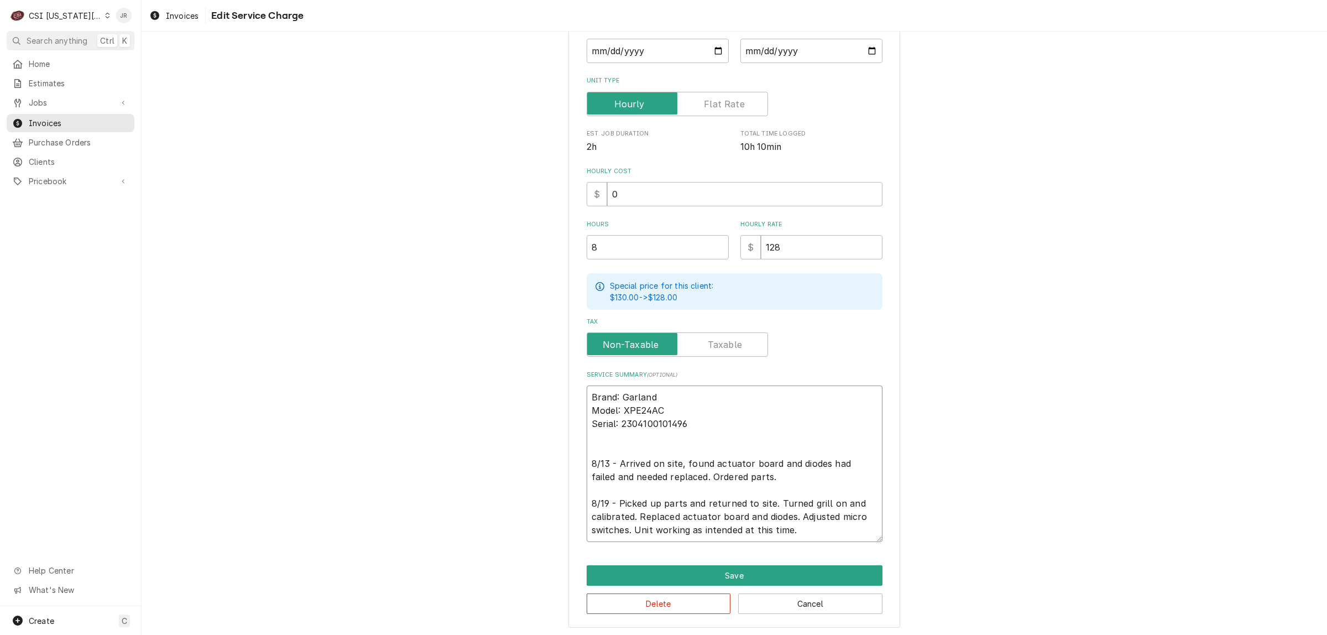
drag, startPoint x: 772, startPoint y: 499, endPoint x: 612, endPoint y: 496, distance: 159.8
click at [612, 496] on textarea "Brand: Garland Model: XPE24AC Serial: 2304100101496 8/13 - Arrived on site, fou…" at bounding box center [734, 463] width 296 height 156
type textarea "x"
type textarea "Brand: Garland Model: XPE24AC Serial: 2304100101496 8/13 - Arrived on site, fou…"
type textarea "x"
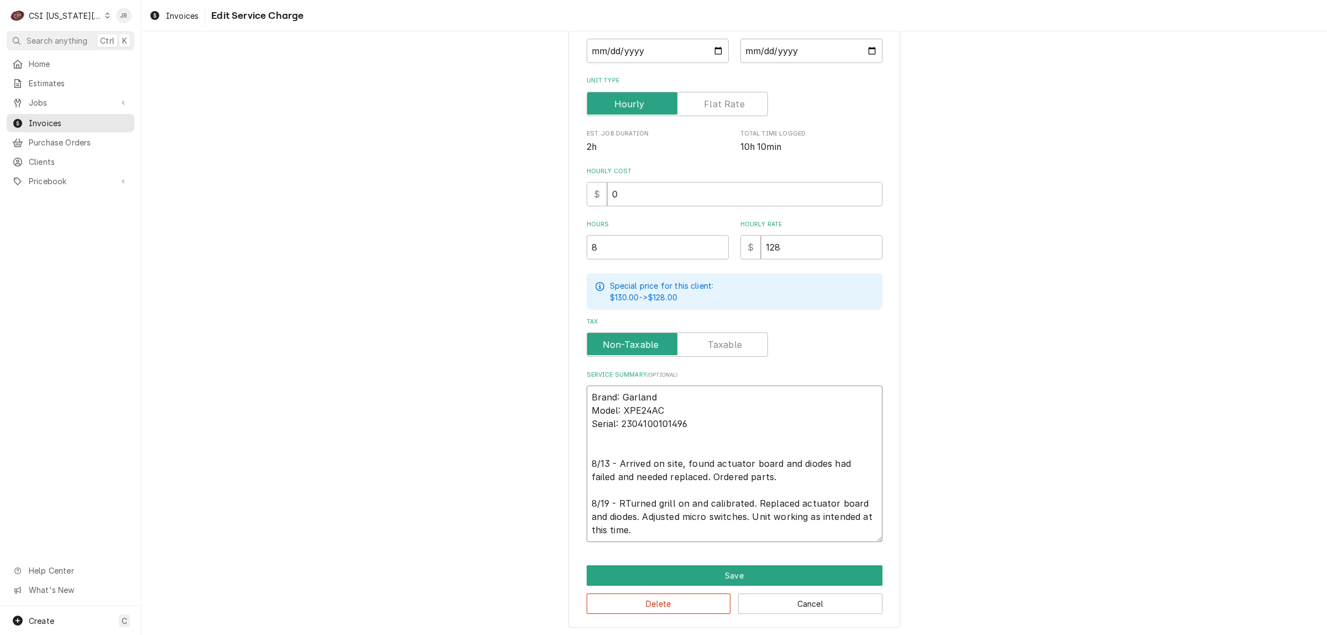
type textarea "Brand: Garland Model: XPE24AC Serial: 2304100101496 8/13 - Arrived on site, fou…"
type textarea "x"
type textarea "Brand: Garland Model: XPE24AC Serial: 2304100101496 8/13 - Arrived on site, fou…"
type textarea "x"
type textarea "Brand: Garland Model: XPE24AC Serial: 2304100101496 8/13 - Arrived on site, fou…"
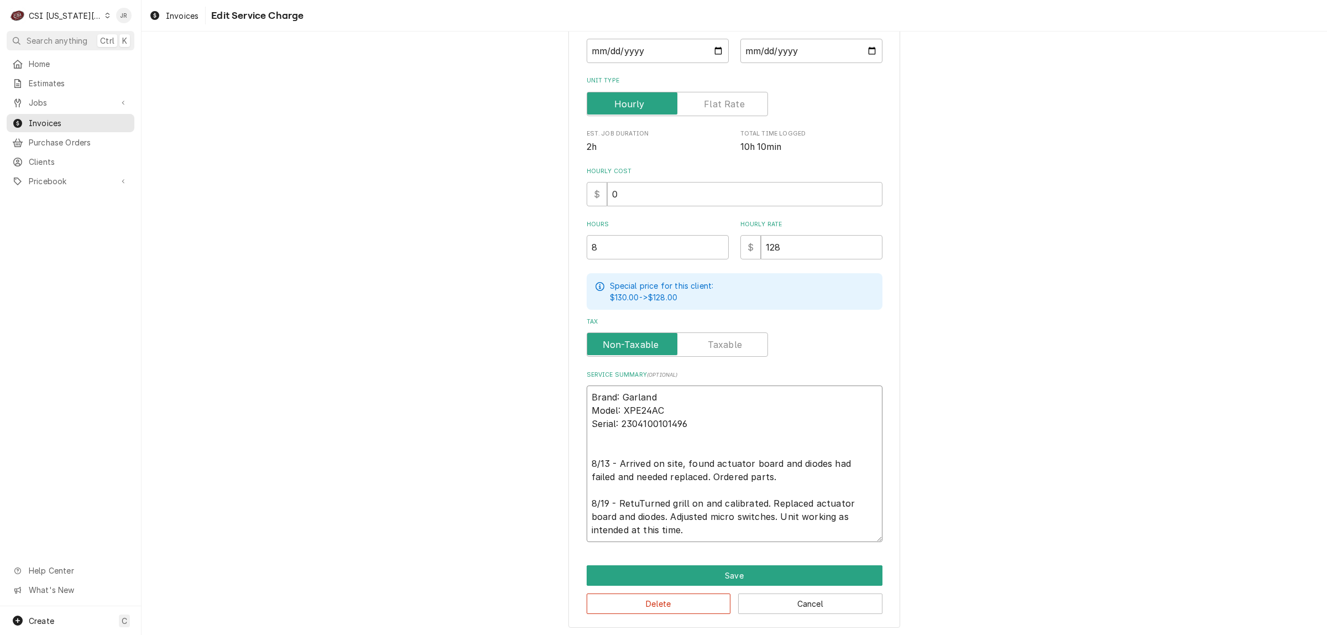
type textarea "x"
type textarea "Brand: Garland Model: XPE24AC Serial: 2304100101496 8/13 - Arrived on site, fou…"
type textarea "x"
type textarea "Brand: Garland Model: XPE24AC Serial: 2304100101496 8/13 - Arrived on site, fou…"
type textarea "x"
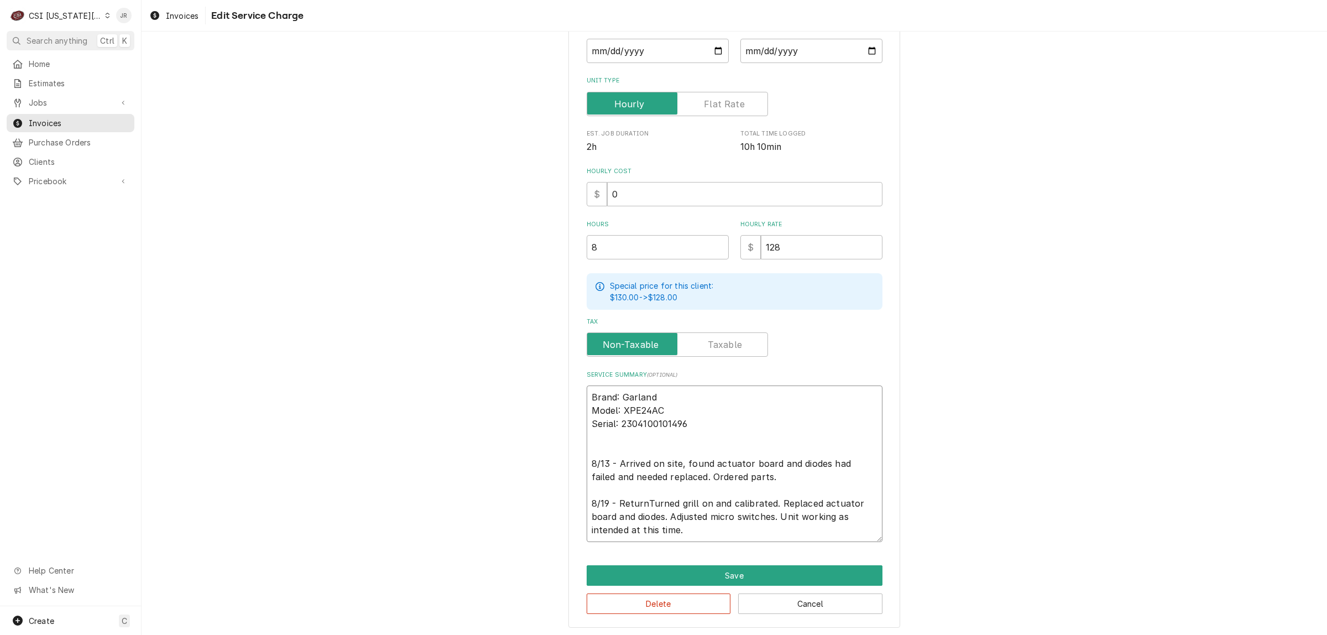
type textarea "Brand: Garland Model: XPE24AC Serial: 2304100101496 8/13 - Arrived on site, fou…"
type textarea "x"
type textarea "Brand: Garland Model: XPE24AC Serial: 2304100101496 8/13 - Arrived on site, fou…"
type textarea "x"
type textarea "Brand: Garland Model: XPE24AC Serial: 2304100101496 8/13 - Arrived on site, fou…"
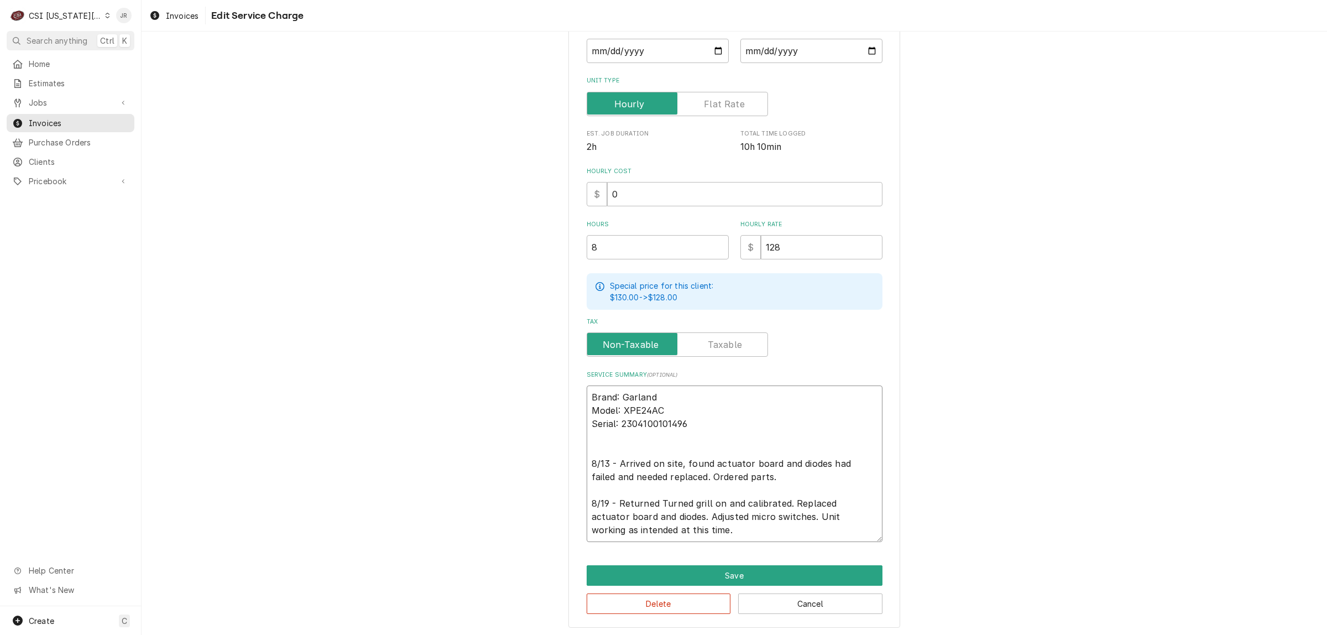
type textarea "x"
type textarea "Brand: Garland Model: XPE24AC Serial: 2304100101496 8/13 - Arrived on site, fou…"
type textarea "x"
type textarea "Brand: Garland Model: XPE24AC Serial: 2304100101496 8/13 - Arrived on site, fou…"
type textarea "x"
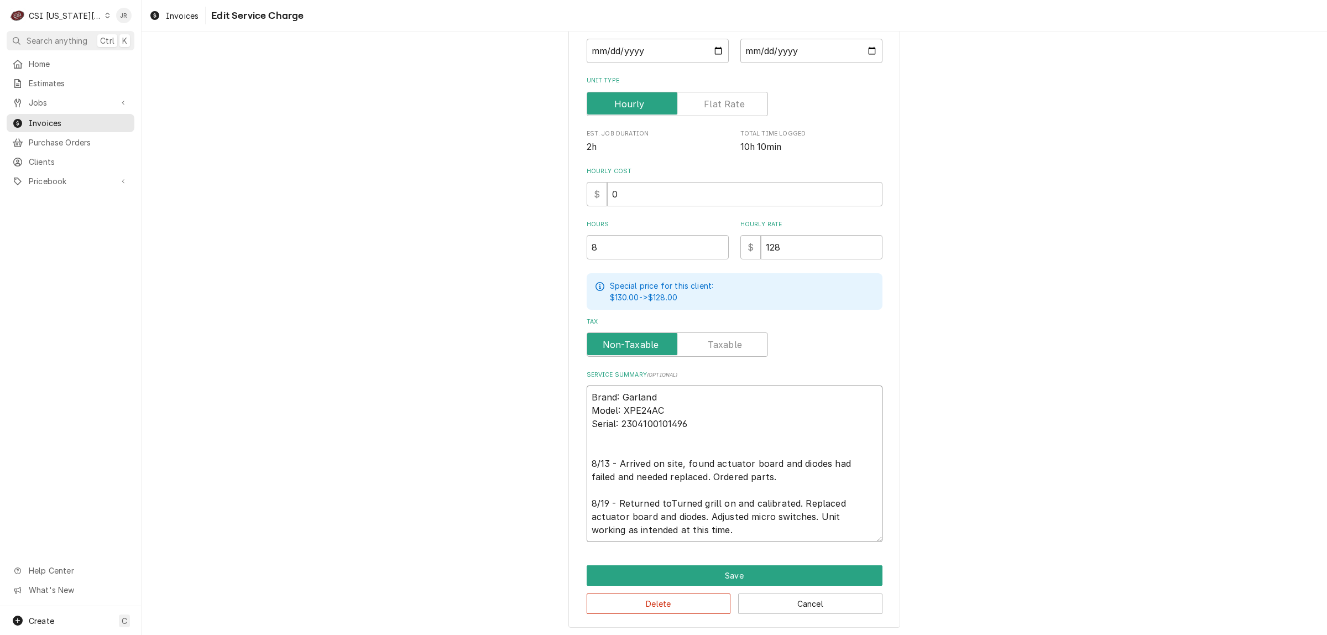
type textarea "Brand: Garland Model: XPE24AC Serial: 2304100101496 8/13 - Arrived on site, fou…"
type textarea "x"
type textarea "Brand: Garland Model: XPE24AC Serial: 2304100101496 8/13 - Arrived on site, fou…"
type textarea "x"
type textarea "Brand: Garland Model: XPE24AC Serial: 2304100101496 8/13 - Arrived on site, fou…"
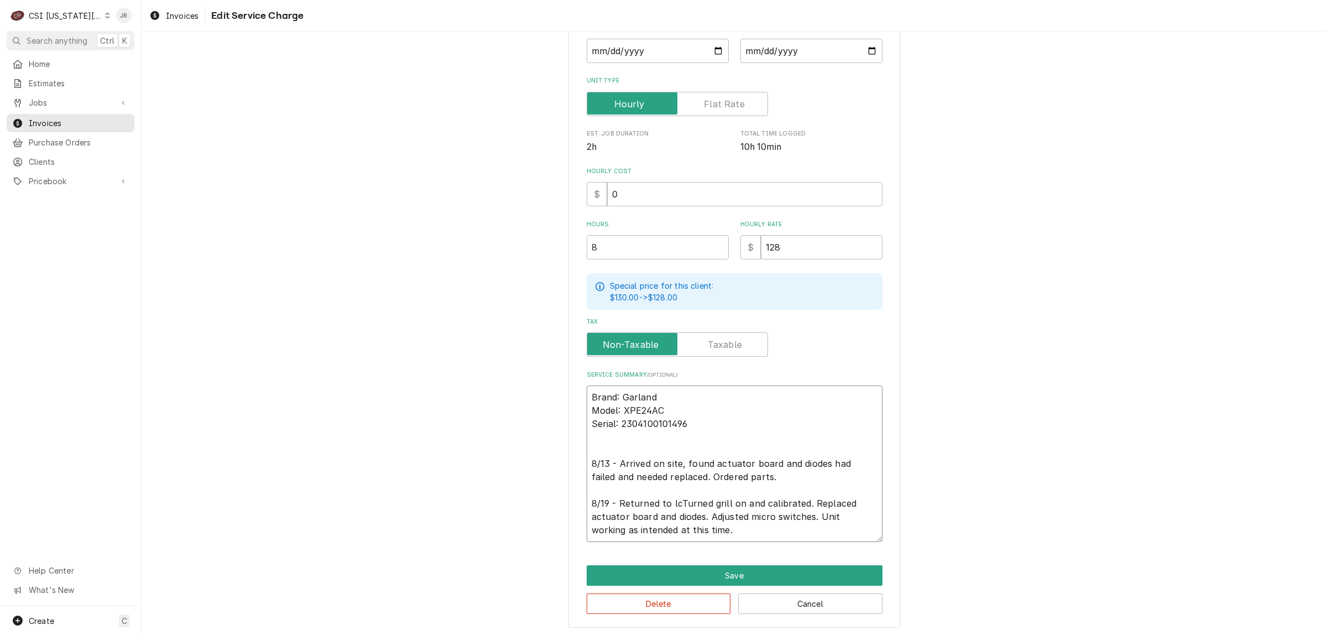
type textarea "x"
type textarea "Brand: Garland Model: XPE24AC Serial: 2304100101496 8/13 - Arrived on site, fou…"
type textarea "x"
type textarea "Brand: Garland Model: XPE24AC Serial: 2304100101496 8/13 - Arrived on site, fou…"
type textarea "x"
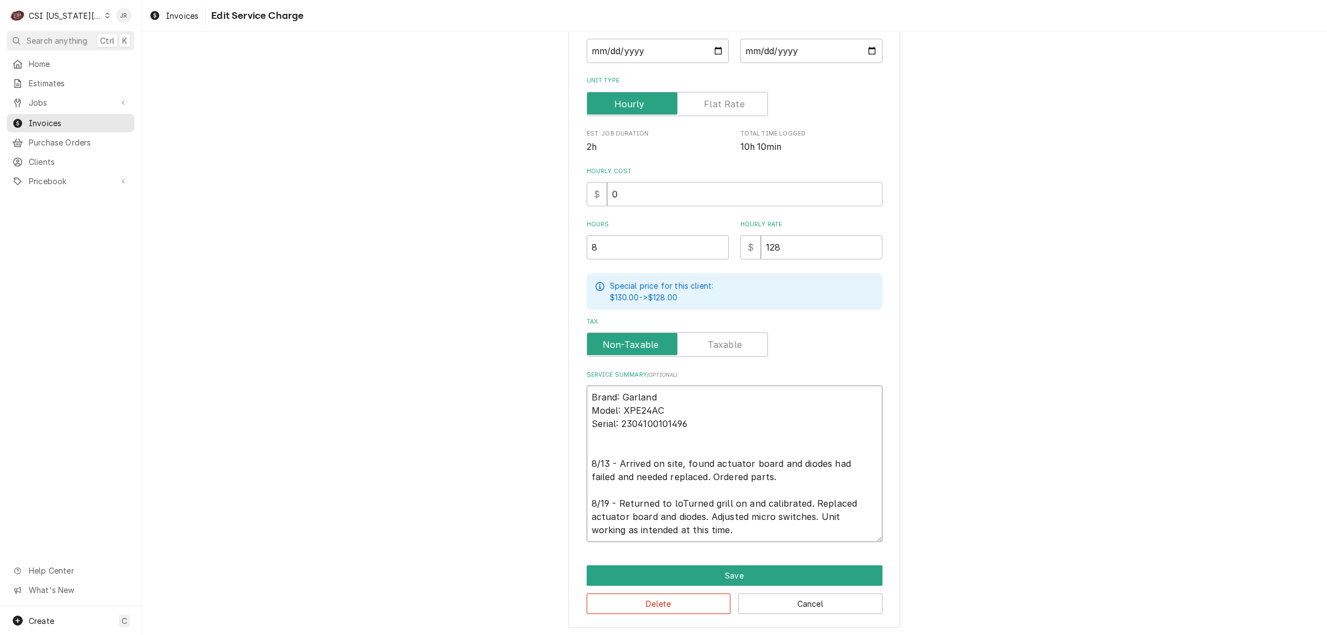
type textarea "Brand: Garland Model: XPE24AC Serial: 2304100101496 8/13 - Arrived on site, fou…"
type textarea "x"
type textarea "Brand: Garland Model: XPE24AC Serial: 2304100101496 8/13 - Arrived on site, fou…"
type textarea "x"
type textarea "Brand: Garland Model: XPE24AC Serial: 2304100101496 8/13 - Arrived on site, fou…"
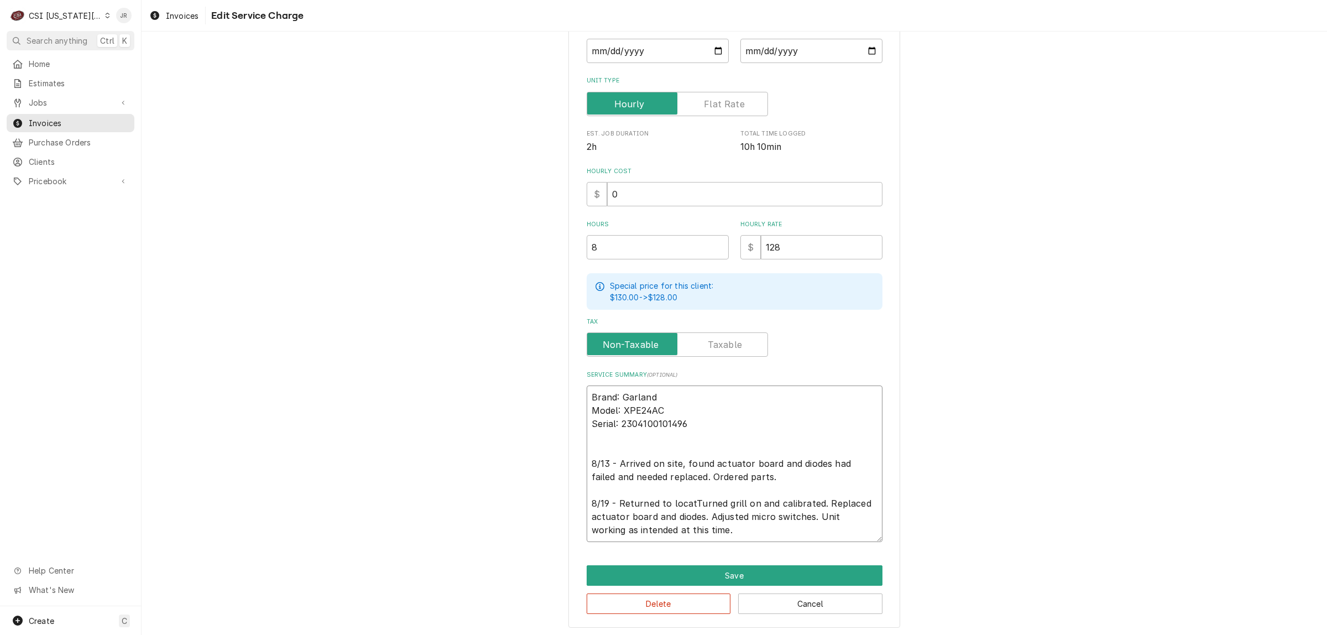
type textarea "x"
type textarea "Brand: Garland Model: XPE24AC Serial: 2304100101496 8/13 - Arrived on site, fou…"
type textarea "x"
type textarea "Brand: Garland Model: XPE24AC Serial: 2304100101496 8/13 - Arrived on site, fou…"
type textarea "x"
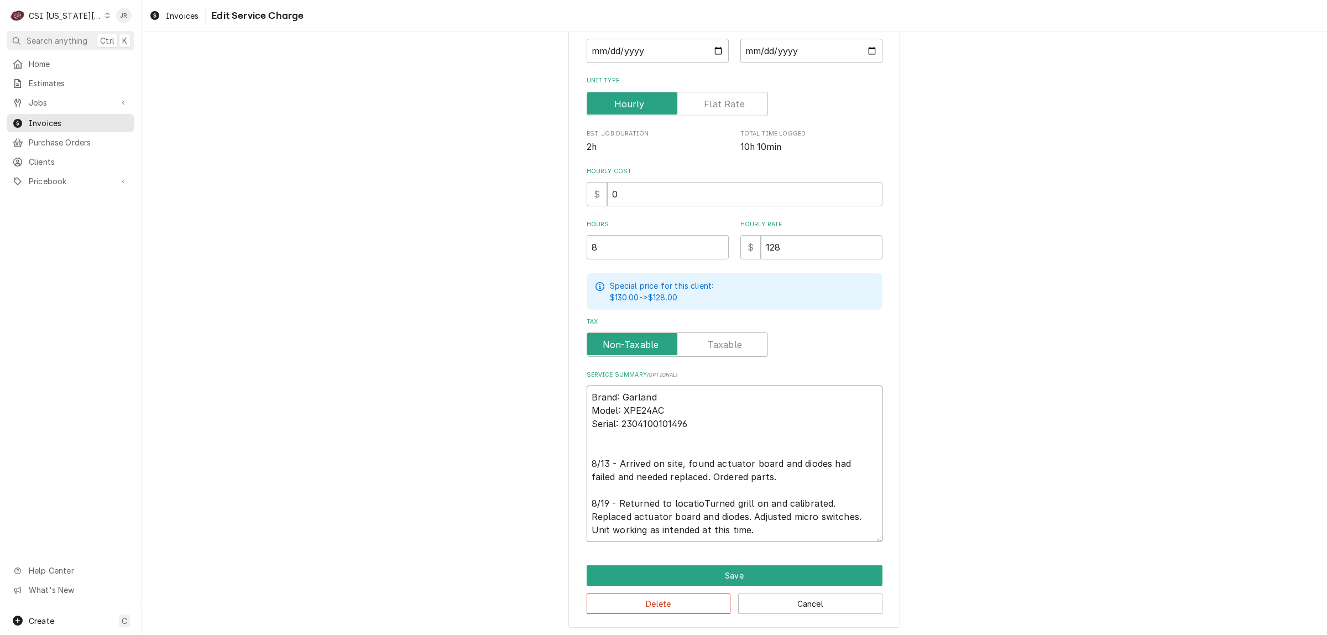
type textarea "Brand: Garland Model: XPE24AC Serial: 2304100101496 8/13 - Arrived on site, fou…"
type textarea "x"
type textarea "Brand: Garland Model: XPE24AC Serial: 2304100101496 8/13 - Arrived on site, fou…"
type textarea "x"
type textarea "Brand: Garland Model: XPE24AC Serial: 2304100101496 8/13 - Arrived on site, fou…"
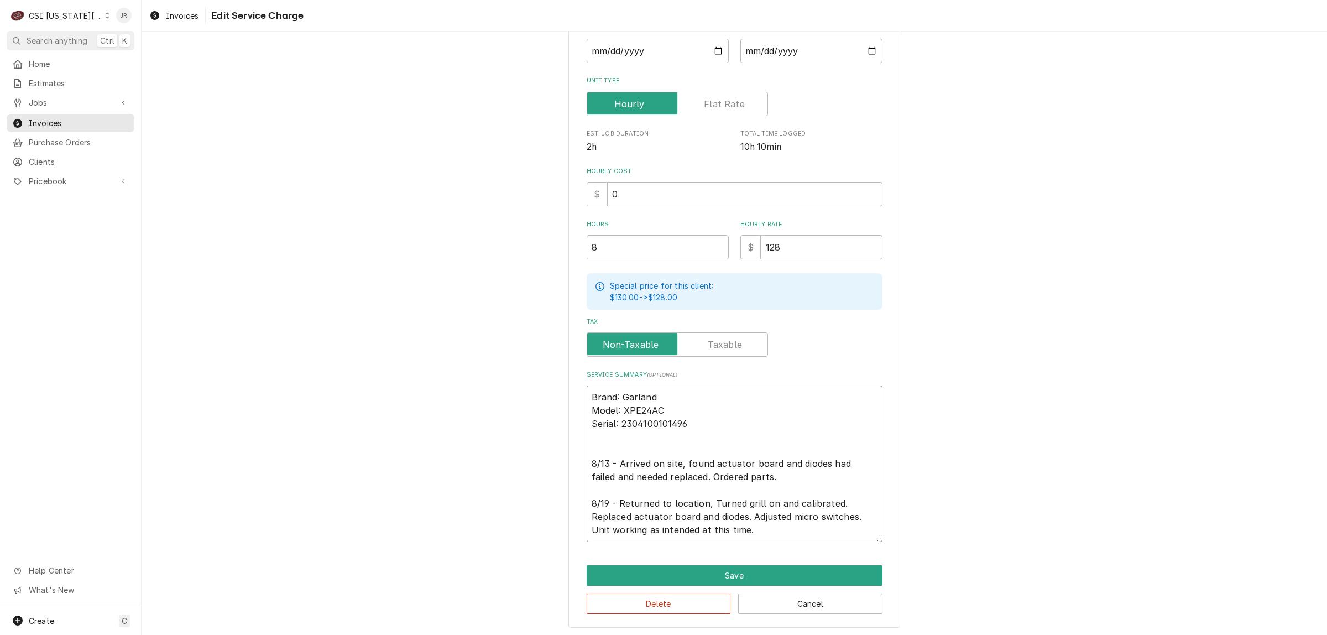
type textarea "x"
type textarea "Brand: Garland Model: XPE24AC Serial: 2304100101496 8/13 - Arrived on site, fou…"
type textarea "x"
type textarea "Brand: Garland Model: XPE24AC Serial: 2304100101496 8/13 - Arrived on site, fou…"
type textarea "x"
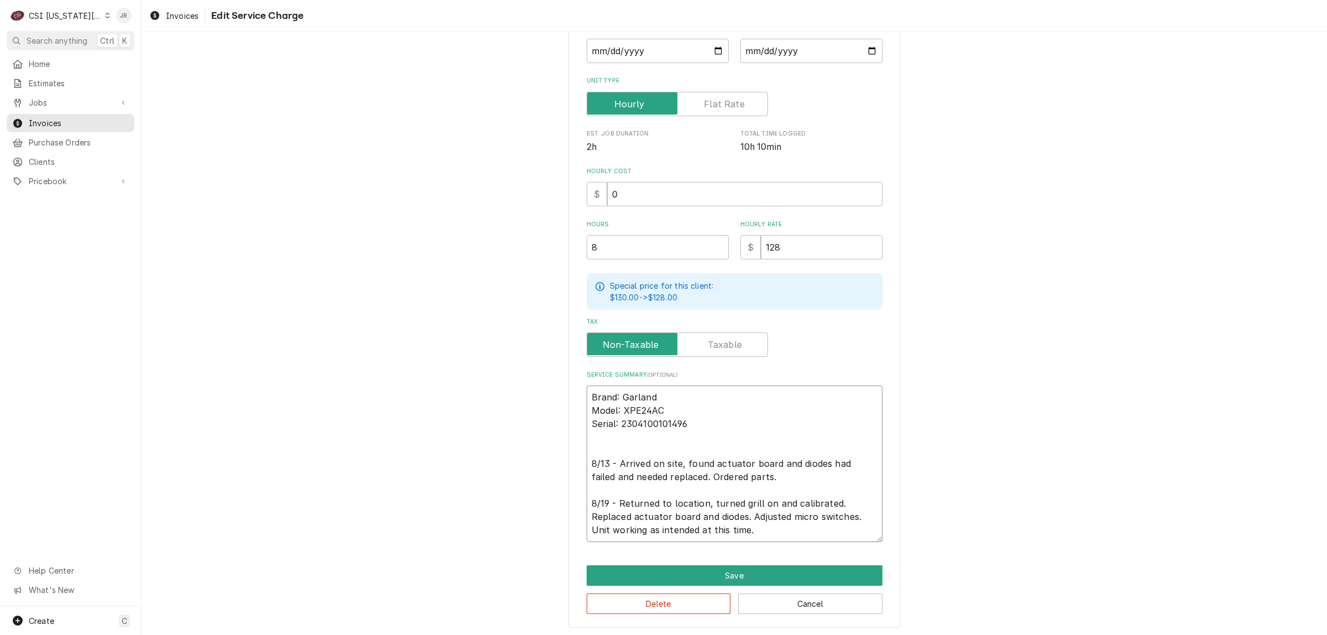
type textarea "Brand: Garland Model: XPE24AC Serial: 2304100101496 8/13 - Arrived on site, fou…"
type textarea "x"
type textarea "Brand: Garland Model: XPE24AC Serial: 2304100101496 8/13 - Arrived on site, fou…"
type textarea "x"
type textarea "Brand: Garland Model: XPE24AC Serial: 2304100101496 8/13 - Arrived on site, fou…"
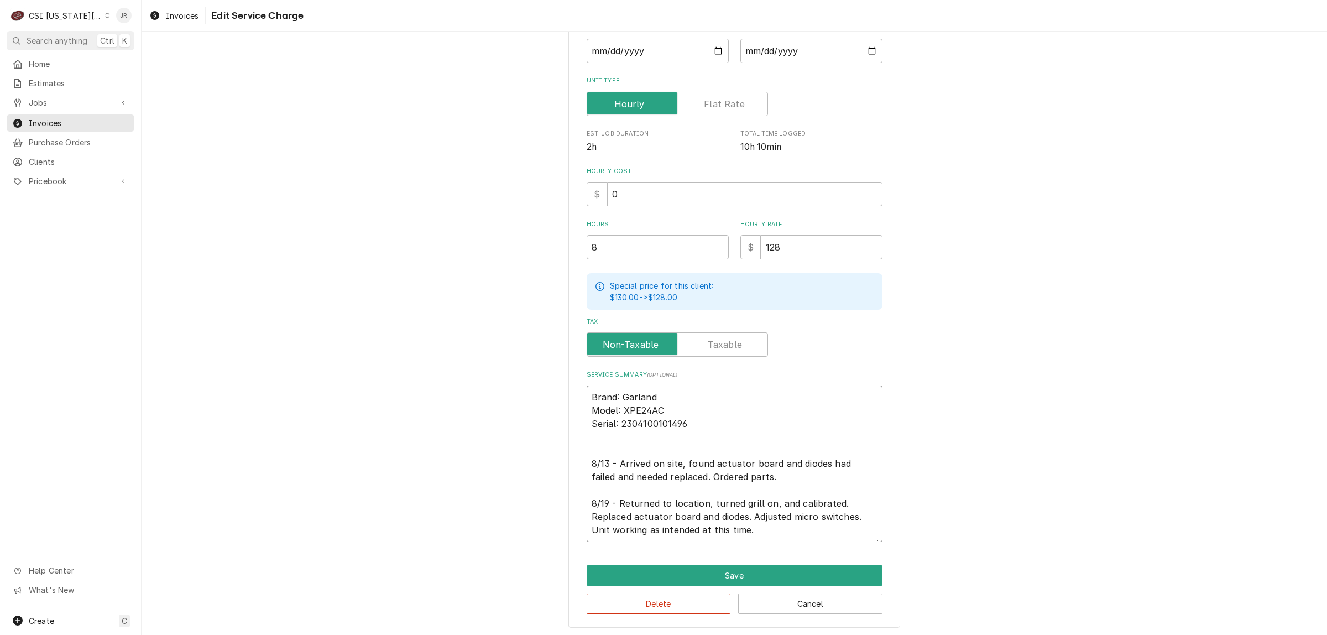
type textarea "x"
type textarea "Brand: Garland Model: XPE24AC Serial: 2304100101496 8/13 - Arrived on site, fou…"
type textarea "x"
type textarea "Brand: Garland Model: XPE24AC Serial: 2304100101496 8/13 - Arrived on site, fou…"
type textarea "x"
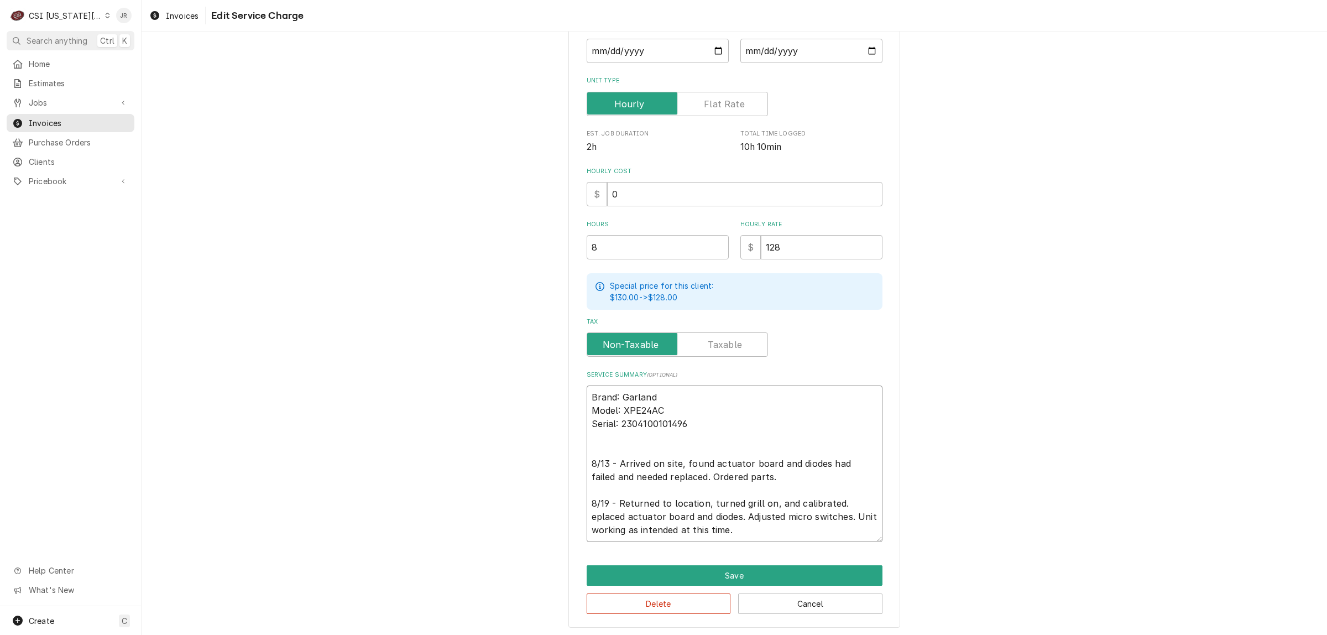
type textarea "Brand: Garland Model: XPE24AC Serial: 2304100101496 8/13 - Arrived on site, fou…"
type textarea "x"
type textarea "Brand: Garland Model: XPE24AC Serial: 2304100101496 8/13 - Arrived on site, fou…"
type textarea "x"
type textarea "Brand: Garland Model: XPE24AC Serial: 2304100101496 8/13 - Arrived on site, fou…"
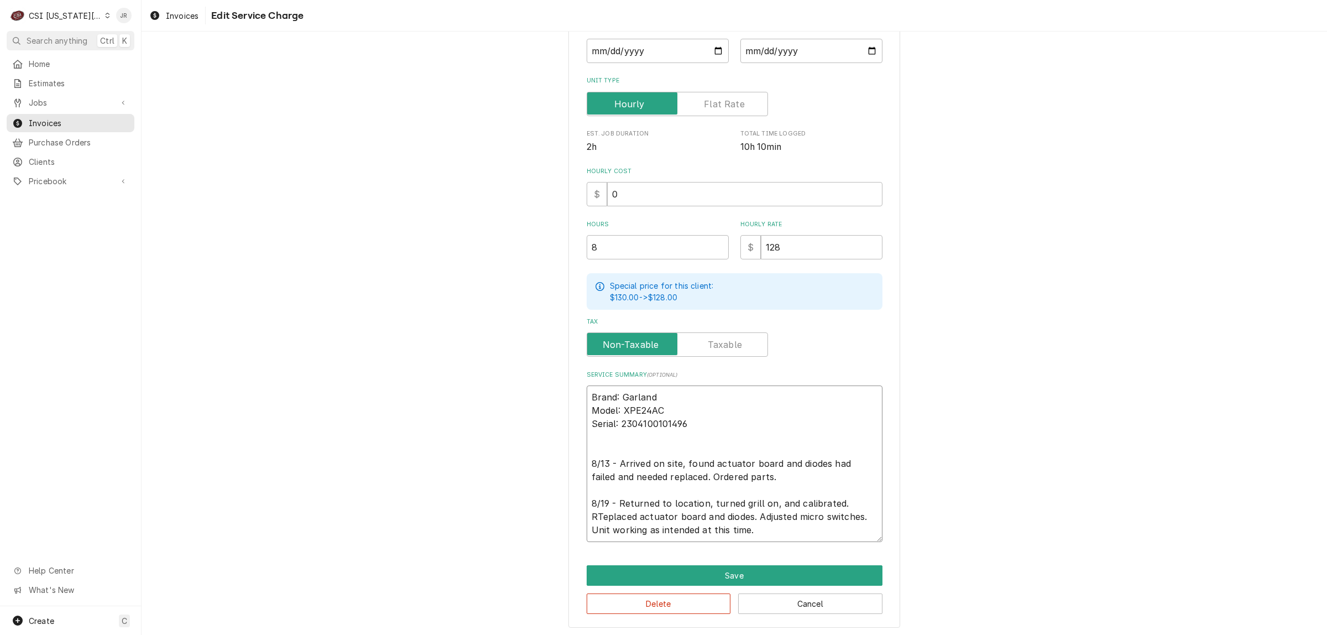
type textarea "x"
type textarea "Brand: Garland Model: XPE24AC Serial: 2304100101496 8/13 - Arrived on site, fou…"
type textarea "x"
type textarea "Brand: Garland Model: XPE24AC Serial: 2304100101496 8/13 - Arrived on site, fou…"
type textarea "x"
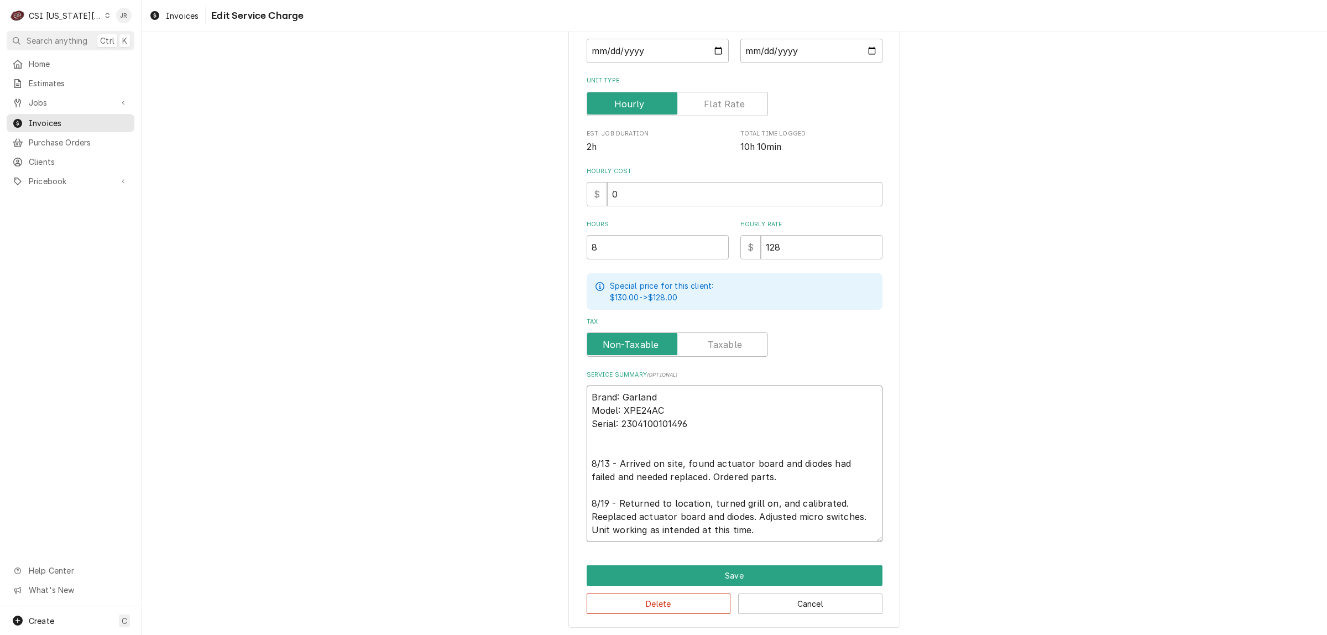
type textarea "Brand: Garland Model: XPE24AC Serial: 2304100101496 8/13 - Arrived on site, fou…"
type textarea "x"
type textarea "Brand: Garland Model: XPE24AC Serial: 2304100101496 8/13 - Arrived on site, fou…"
type textarea "x"
type textarea "Brand: Garland Model: XPE24AC Serial: 2304100101496 8/13 - Arrived on site, fou…"
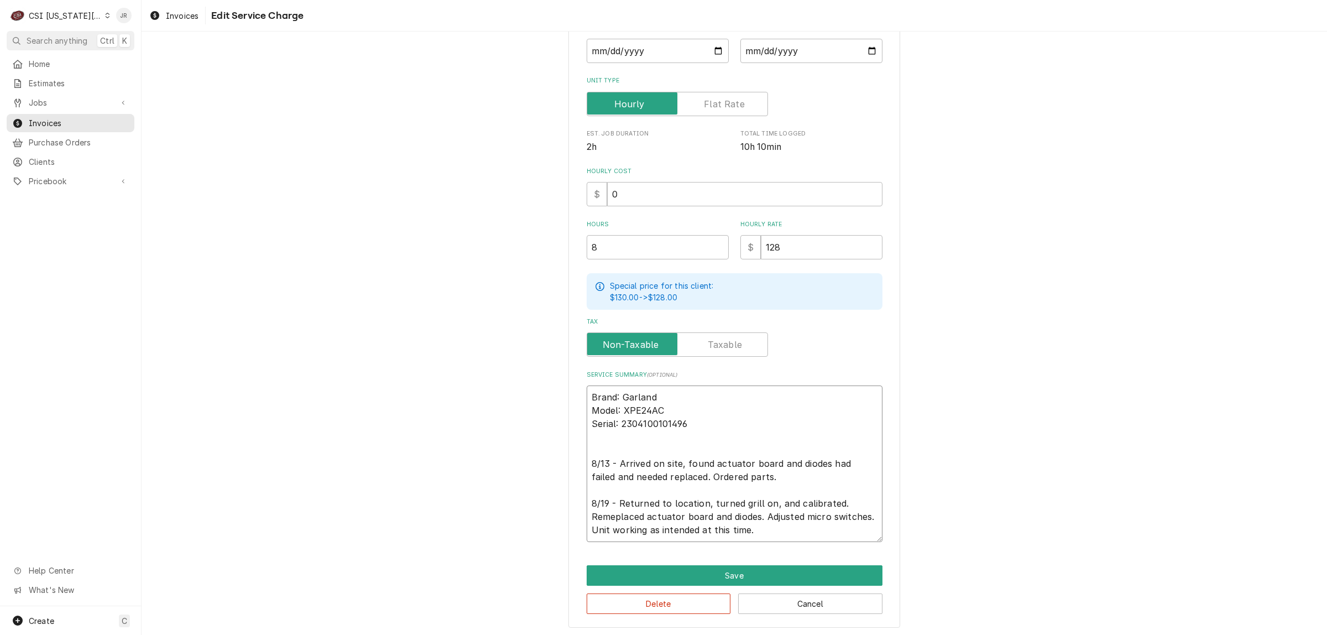
type textarea "x"
type textarea "Brand: Garland Model: XPE24AC Serial: 2304100101496 8/13 - Arrived on site, fou…"
type textarea "x"
type textarea "Brand: Garland Model: XPE24AC Serial: 2304100101496 8/13 - Arrived on site, fou…"
type textarea "x"
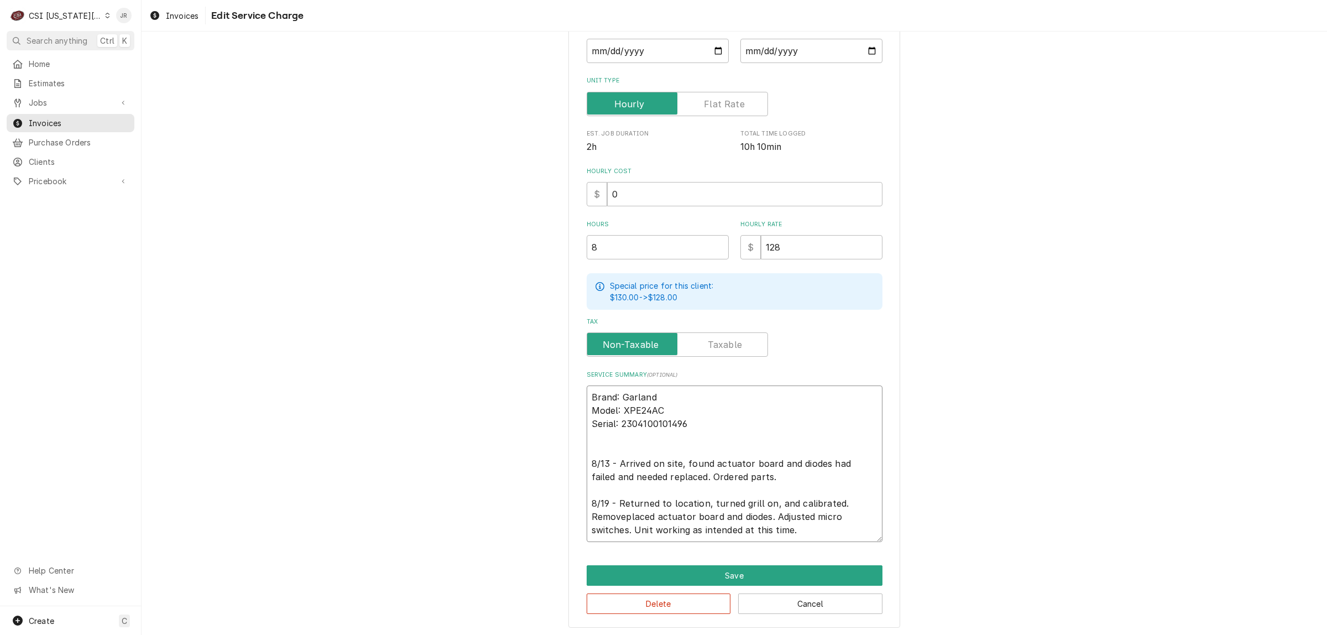
type textarea "Brand: Garland Model: XPE24AC Serial: 2304100101496 8/13 - Arrived on site, fou…"
type textarea "x"
type textarea "Brand: Garland Model: XPE24AC Serial: 2304100101496 8/13 - Arrived on site, fou…"
type textarea "x"
type textarea "Brand: Garland Model: XPE24AC Serial: 2304100101496 8/13 - Arrived on site, fou…"
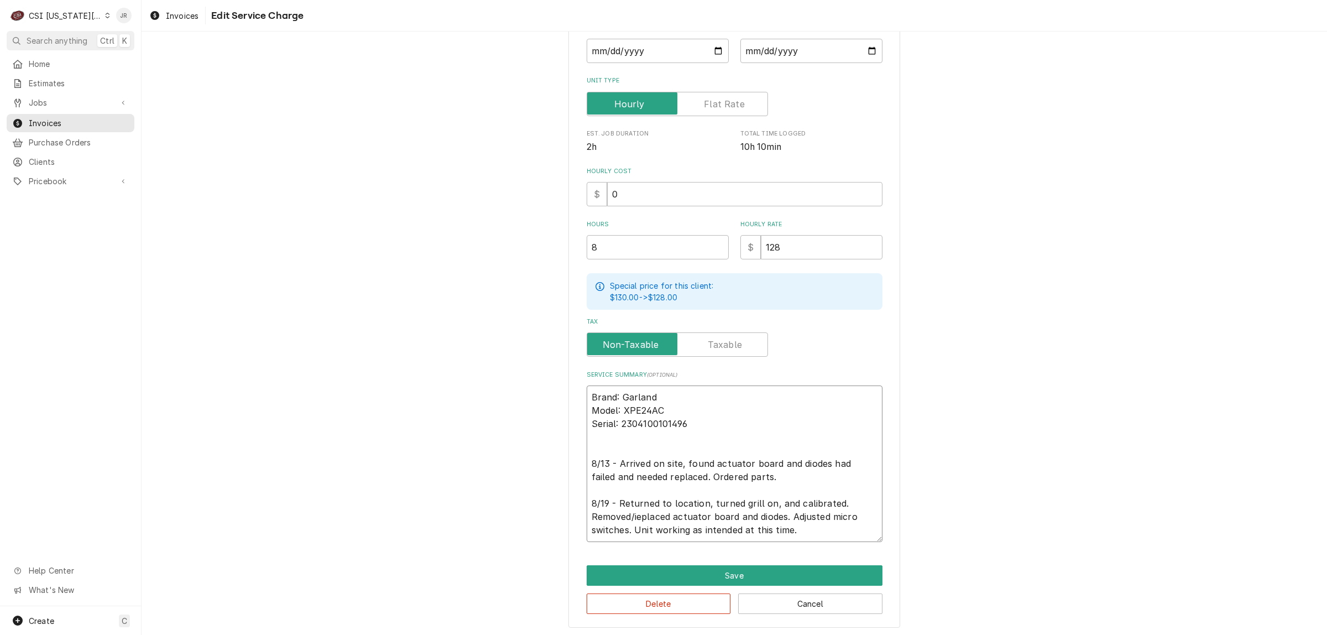
type textarea "x"
type textarea "Brand: Garland Model: XPE24AC Serial: 2304100101496 8/13 - Arrived on site, fou…"
type textarea "x"
type textarea "Brand: Garland Model: XPE24AC Serial: 2304100101496 8/13 - Arrived on site, fou…"
type textarea "x"
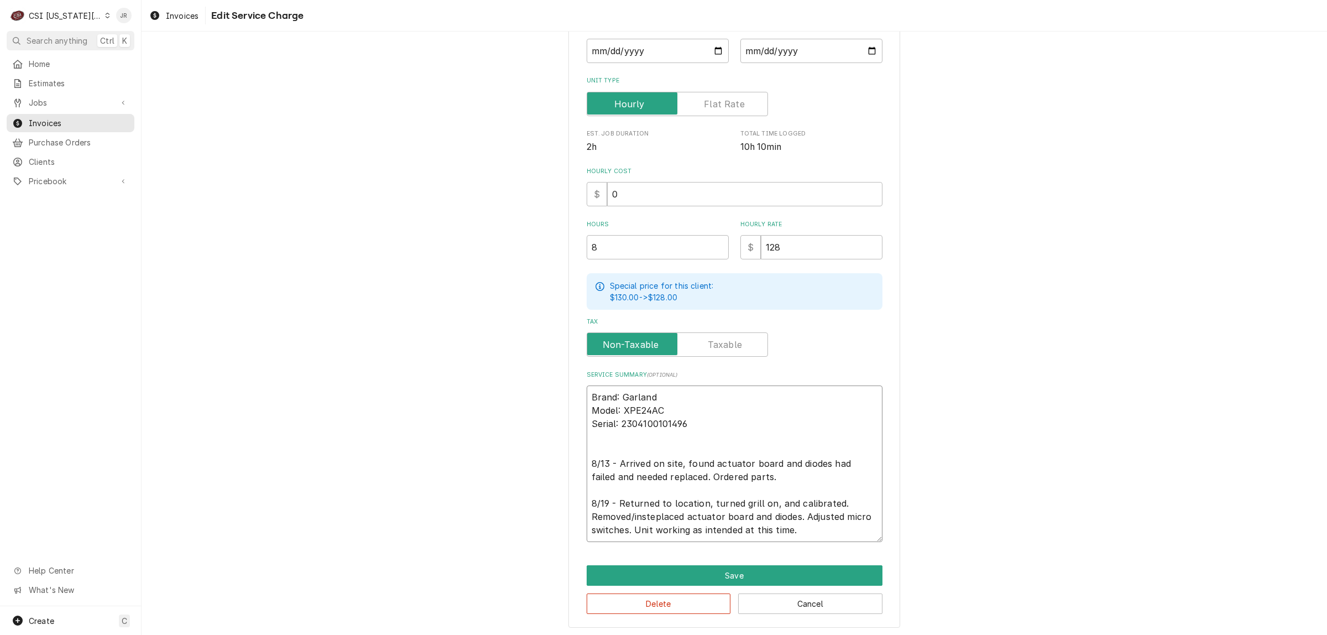
type textarea "Brand: Garland Model: XPE24AC Serial: 2304100101496 8/13 - Arrived on site, fou…"
type textarea "x"
type textarea "Brand: Garland Model: XPE24AC Serial: 2304100101496 8/13 - Arrived on site, fou…"
type textarea "x"
type textarea "Brand: Garland Model: XPE24AC Serial: 2304100101496 8/13 - Arrived on site, fou…"
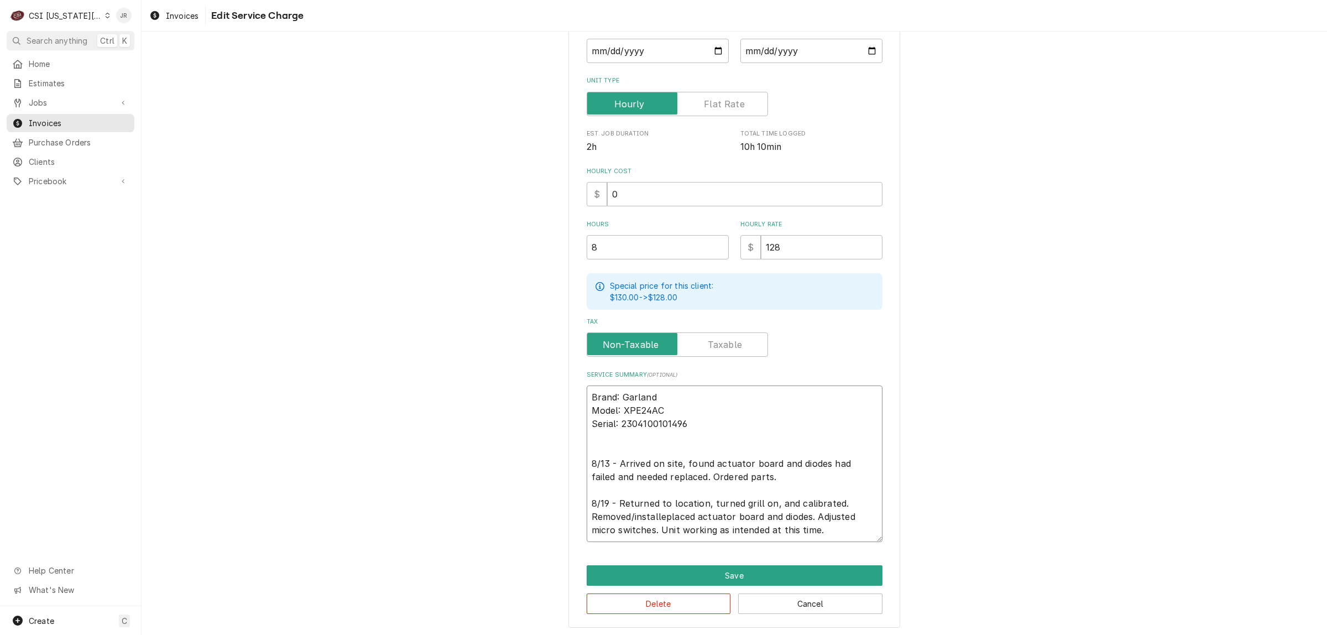
type textarea "x"
type textarea "Brand: Garland Model: XPE24AC Serial: 2304100101496 8/13 - Arrived on site, fou…"
type textarea "x"
type textarea "Brand: Garland Model: XPE24AC Serial: 2304100101496 8/13 - Arrived on site, fou…"
type textarea "x"
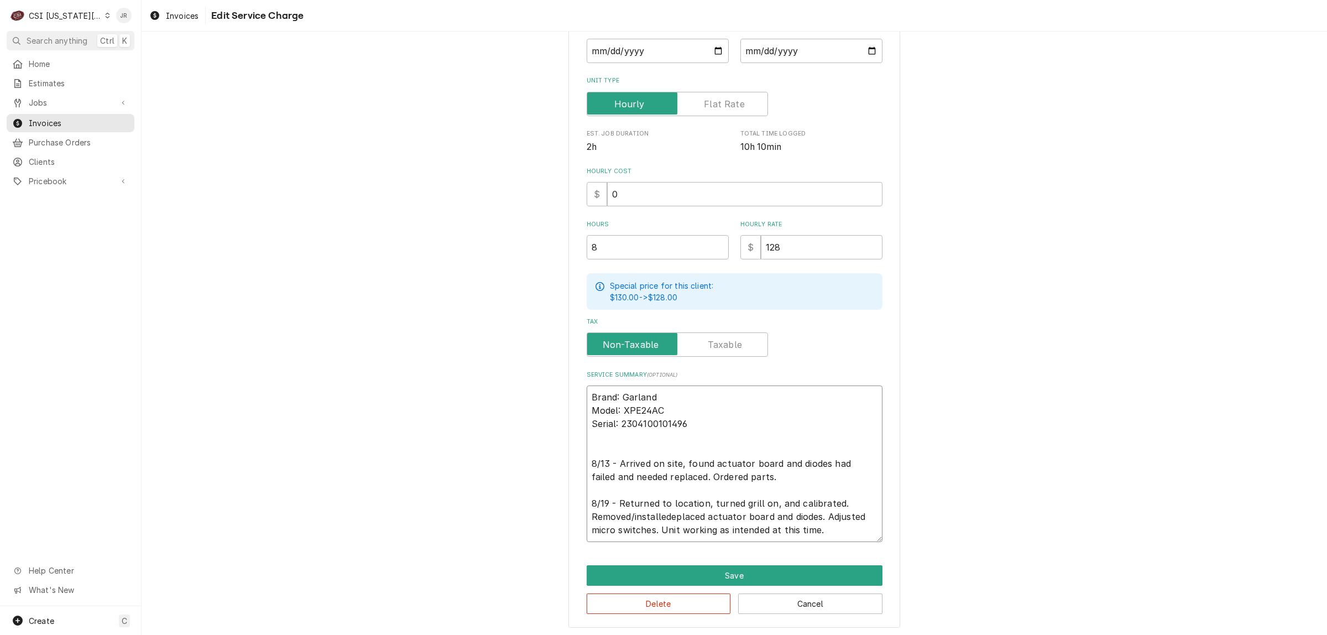
type textarea "Brand: Garland Model: XPE24AC Serial: 2304100101496 8/13 - Arrived on site, fou…"
type textarea "x"
type textarea "Brand: Garland Model: XPE24AC Serial: 2304100101496 8/13 - Arrived on site, fou…"
type textarea "x"
type textarea "Brand: Garland Model: XPE24AC Serial: 2304100101496 8/13 - Arrived on site, fou…"
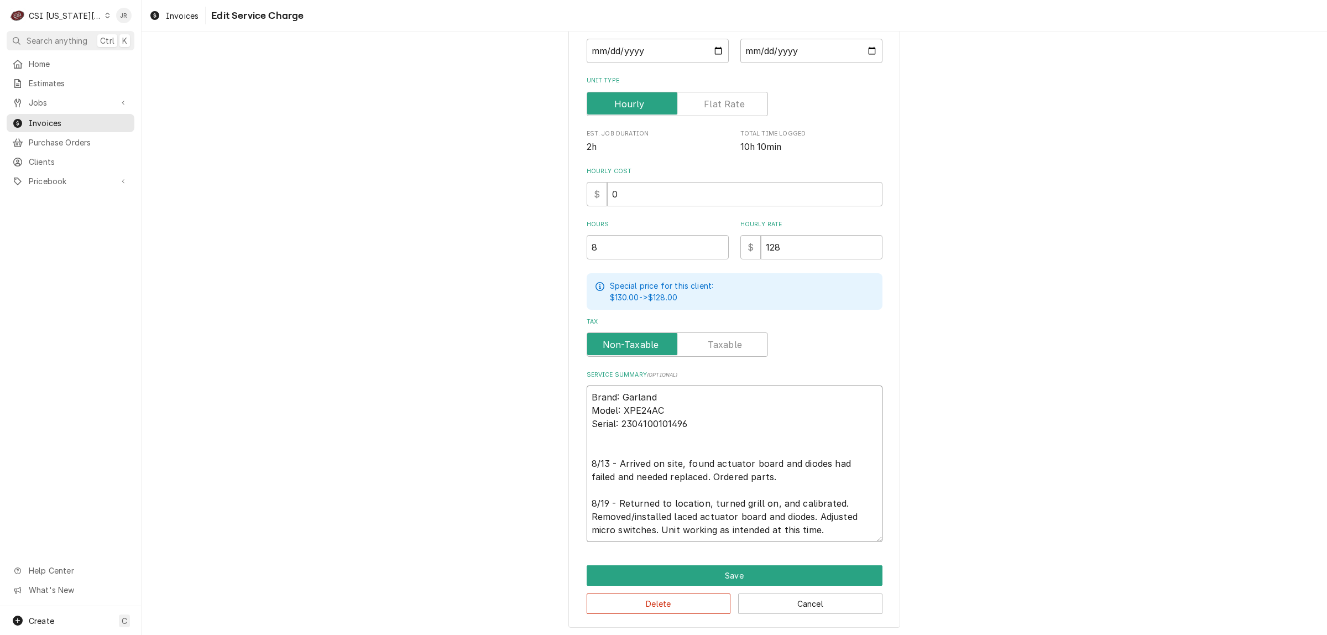
type textarea "x"
type textarea "Brand: Garland Model: XPE24AC Serial: 2304100101496 8/13 - Arrived on site, fou…"
type textarea "x"
type textarea "Brand: Garland Model: XPE24AC Serial: 2304100101496 8/13 - Arrived on site, fou…"
type textarea "x"
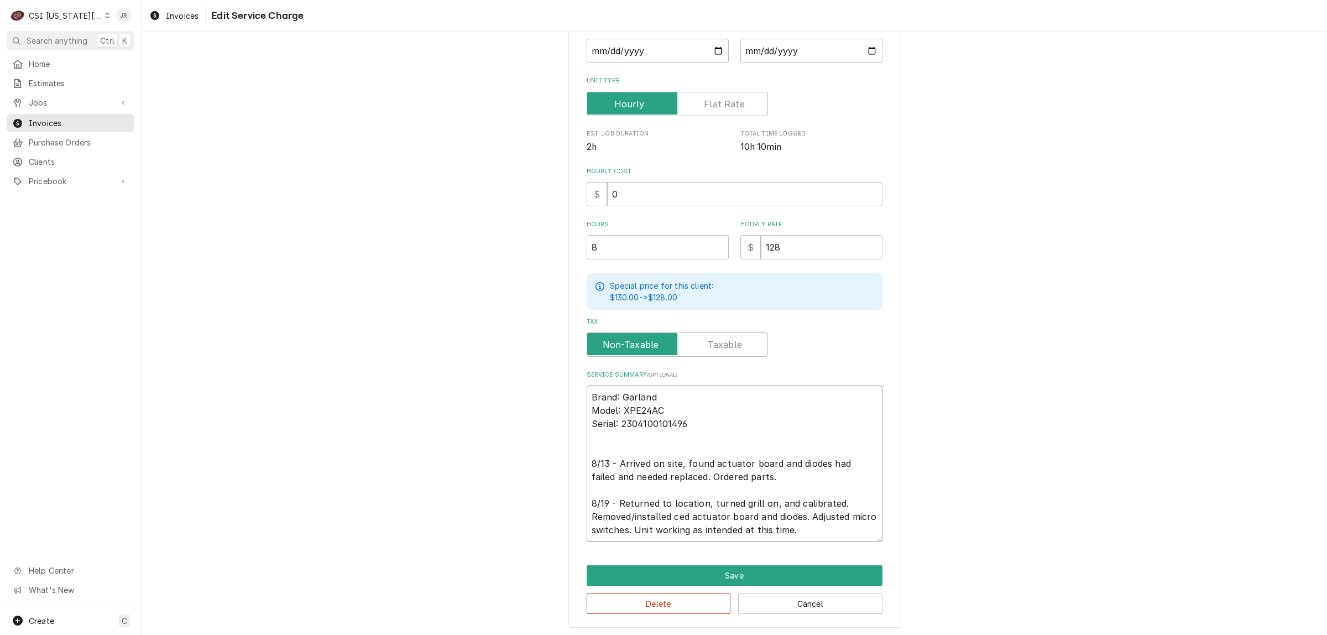
type textarea "Brand: Garland Model: XPE24AC Serial: 2304100101496 8/13 - Arrived on site, fou…"
type textarea "x"
type textarea "Brand: Garland Model: XPE24AC Serial: 2304100101496 8/13 - Arrived on site, fou…"
type textarea "x"
type textarea "Brand: Garland Model: XPE24AC Serial: 2304100101496 8/13 - Arrived on site, fou…"
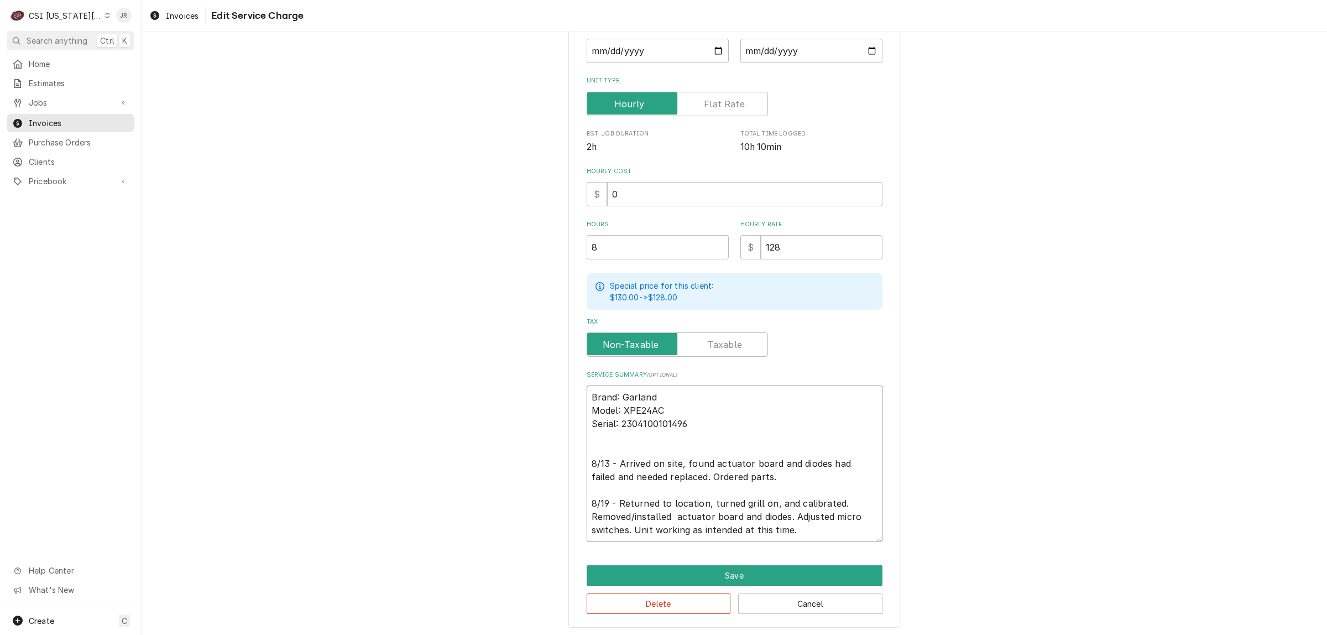
type textarea "x"
type textarea "Brand: Garland Model: XPE24AC Serial: 2304100101496 8/13 - Arrived on site, fou…"
type textarea "x"
type textarea "Brand: Garland Model: XPE24AC Serial: 2304100101496 8/13 - Arrived on site, fou…"
type textarea "x"
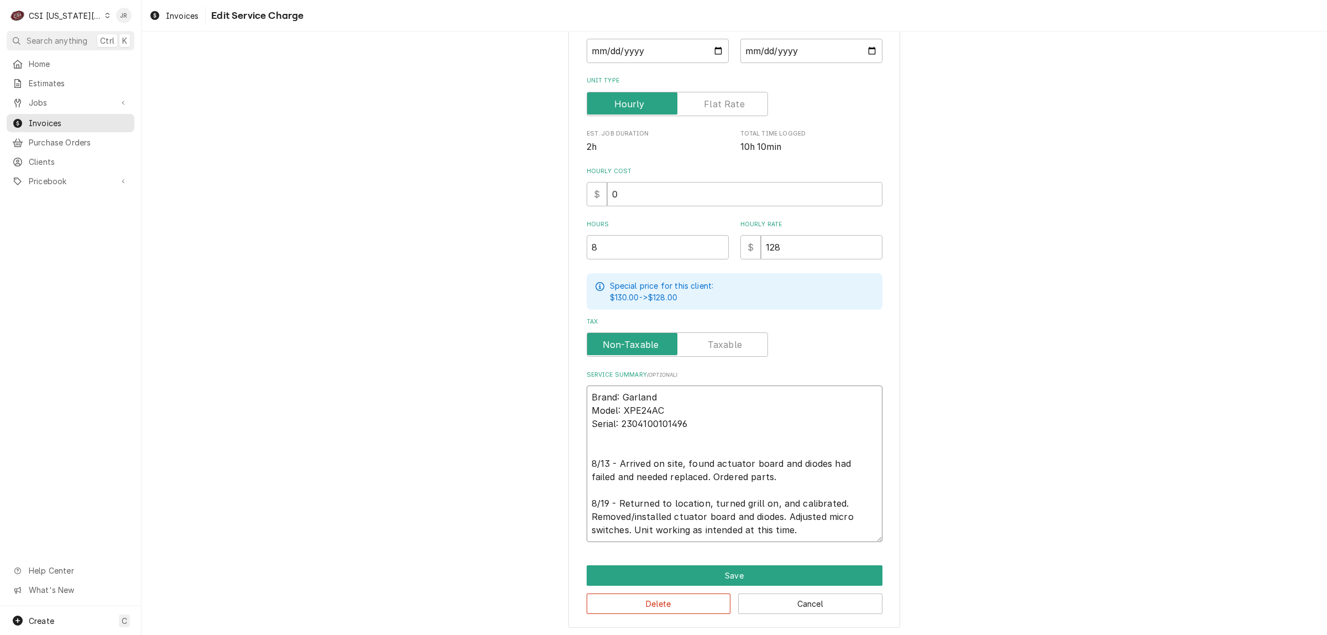
type textarea "Brand: Garland Model: XPE24AC Serial: 2304100101496 8/13 - Arrived on site, fou…"
type textarea "x"
type textarea "Brand: Garland Model: XPE24AC Serial: 2304100101496 8/13 - Arrived on site, fou…"
type textarea "x"
type textarea "Brand: Garland Model: XPE24AC Serial: 2304100101496 8/13 - Arrived on site, fou…"
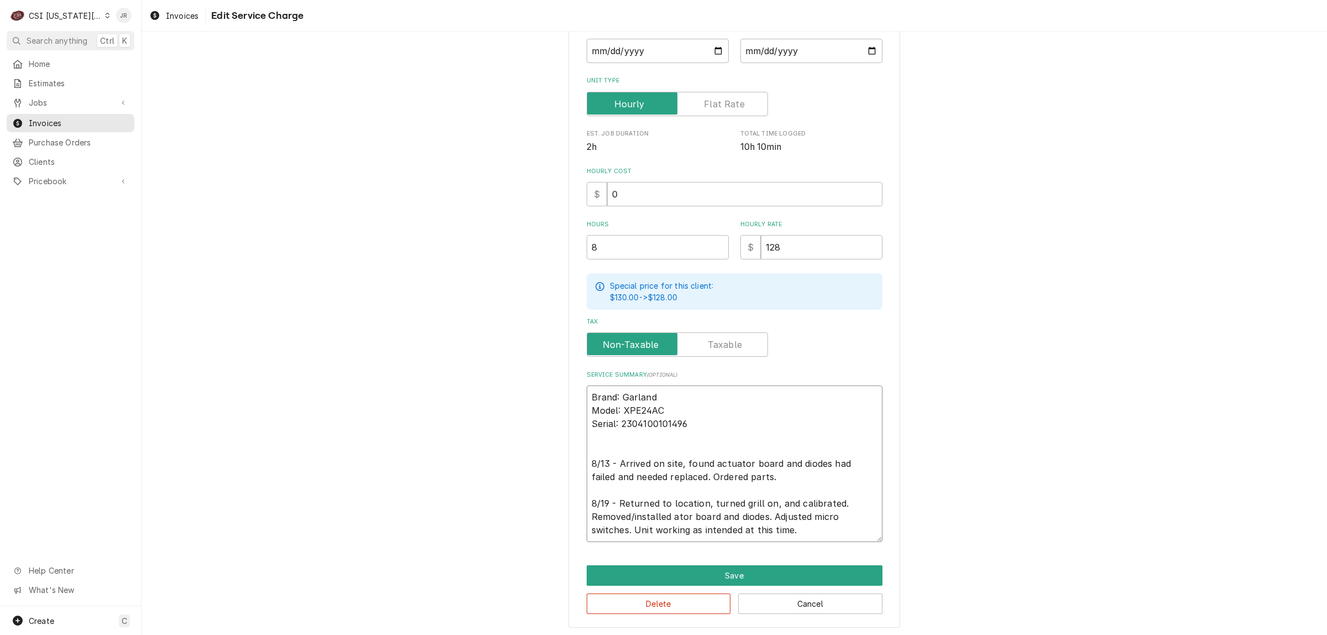
type textarea "x"
type textarea "Brand: Garland Model: XPE24AC Serial: 2304100101496 8/13 - Arrived on site, fou…"
type textarea "x"
type textarea "Brand: Garland Model: XPE24AC Serial: 2304100101496 8/13 - Arrived on site, fou…"
type textarea "x"
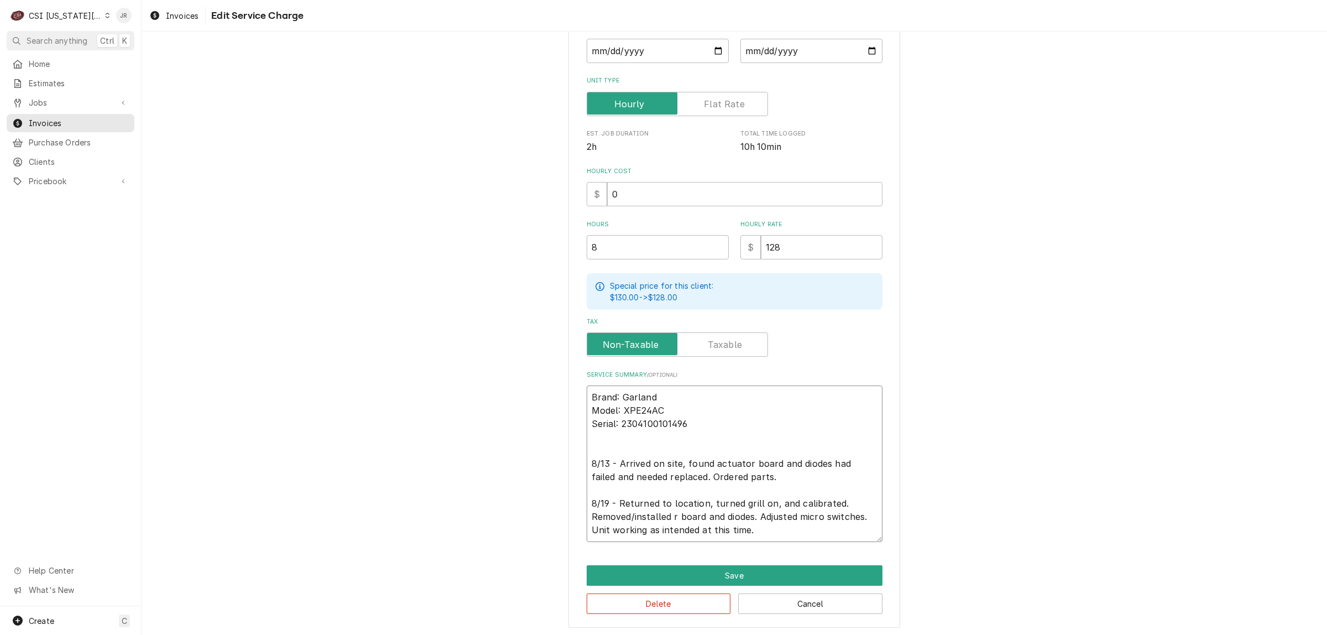
type textarea "Brand: Garland Model: XPE24AC Serial: 2304100101496 8/13 - Arrived on site, fou…"
type textarea "x"
type textarea "Brand: Garland Model: XPE24AC Serial: 2304100101496 8/13 - Arrived on site, fou…"
type textarea "x"
type textarea "Brand: Garland Model: XPE24AC Serial: 2304100101496 8/13 - Arrived on site, fou…"
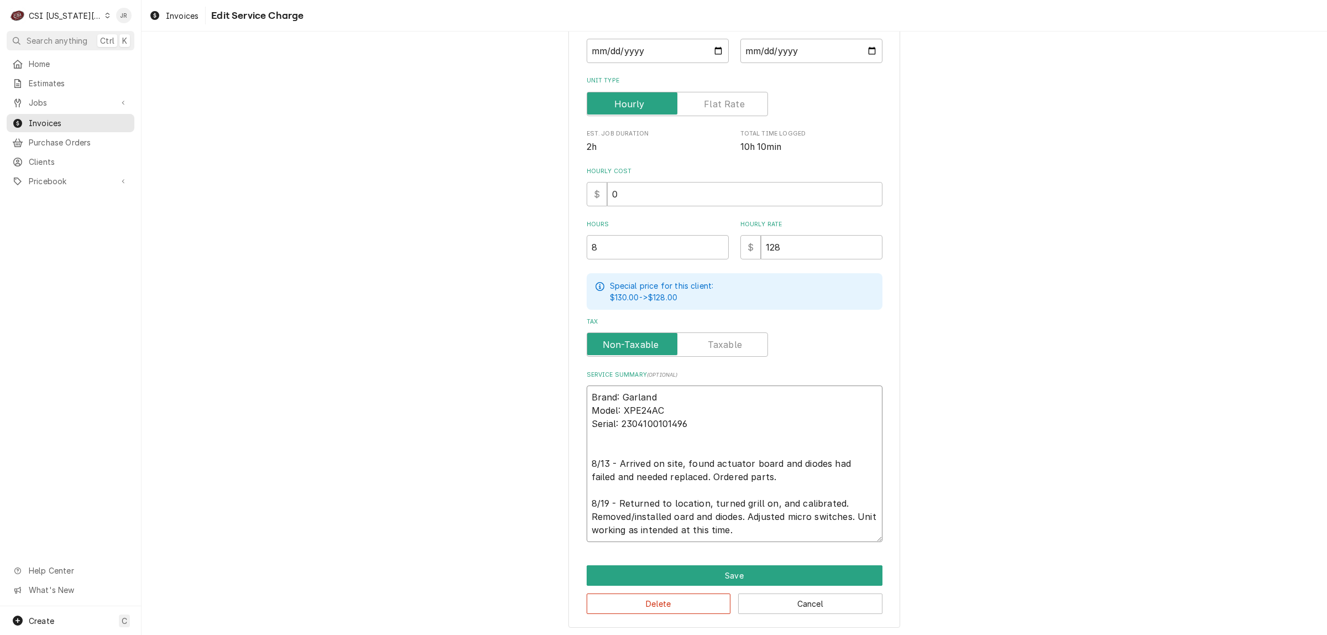
type textarea "x"
type textarea "Brand: Garland Model: XPE24AC Serial: 2304100101496 8/13 - Arrived on site, fou…"
type textarea "x"
type textarea "Brand: Garland Model: XPE24AC Serial: 2304100101496 8/13 - Arrived on site, fou…"
type textarea "x"
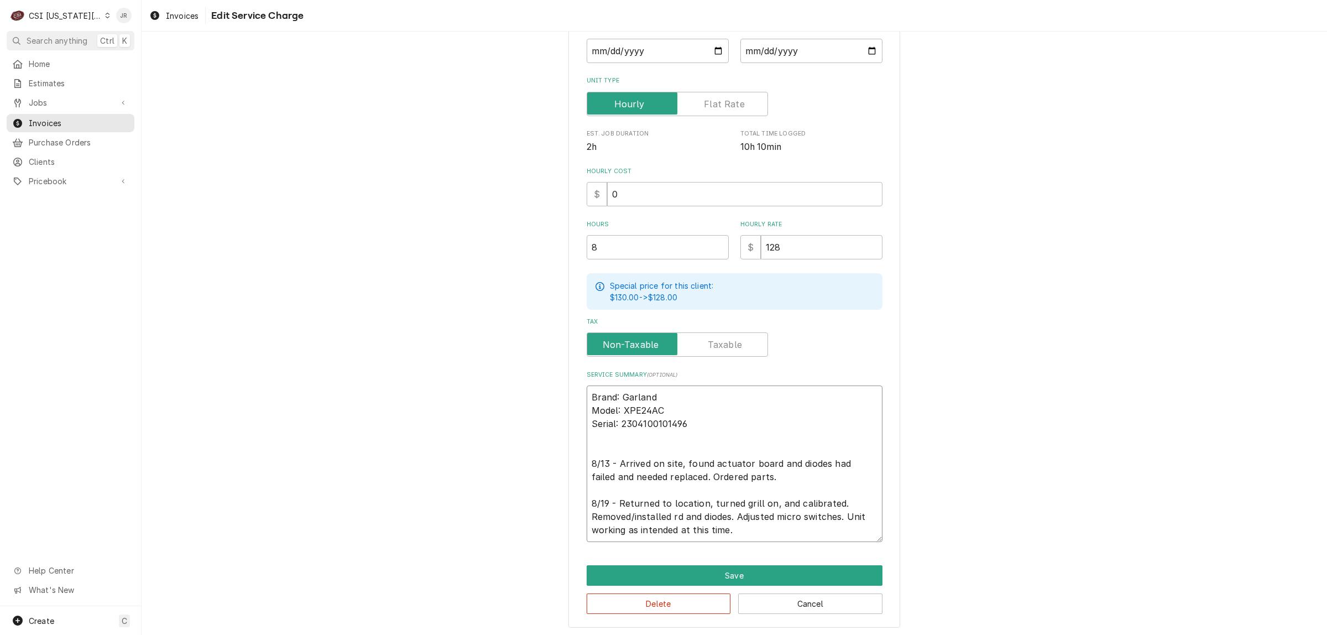
type textarea "Brand: Garland Model: XPE24AC Serial: 2304100101496 8/13 - Arrived on site, fou…"
type textarea "x"
type textarea "Brand: Garland Model: XPE24AC Serial: 2304100101496 8/13 - Arrived on site, fou…"
type textarea "x"
type textarea "Brand: Garland Model: XPE24AC Serial: 2304100101496 8/13 - Arrived on site, fou…"
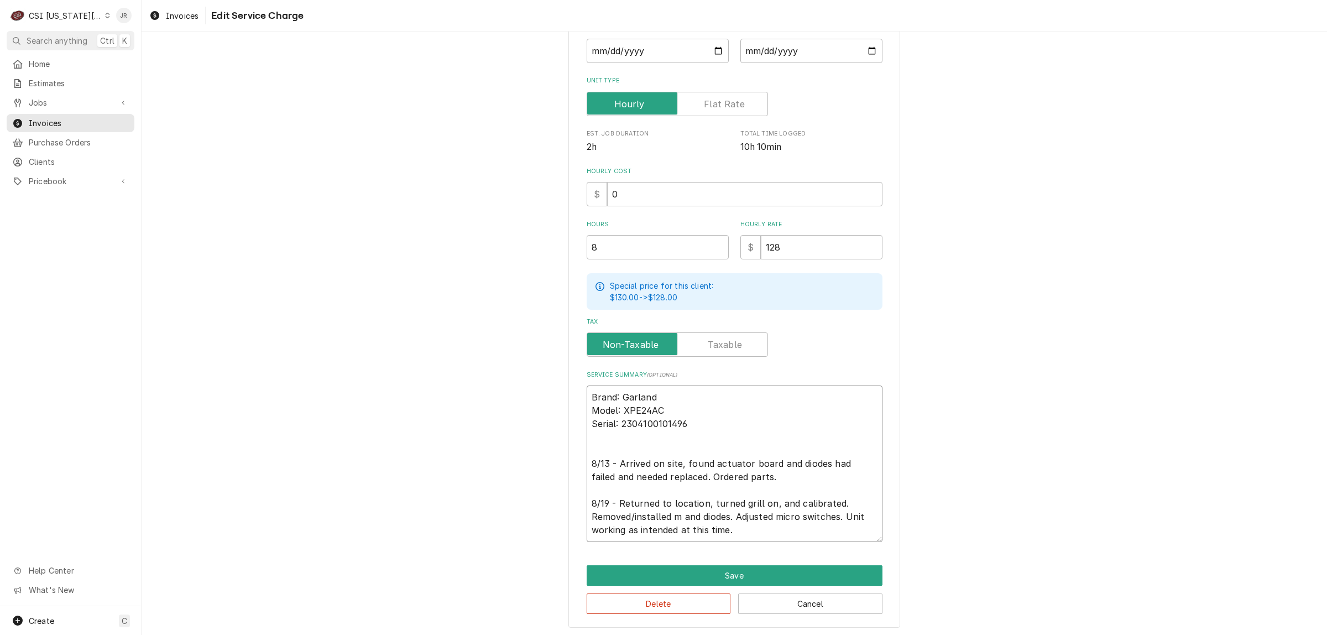
type textarea "x"
type textarea "Brand: Garland Model: XPE24AC Serial: 2304100101496 8/13 - Arrived on site, fou…"
type textarea "x"
type textarea "Brand: Garland Model: XPE24AC Serial: 2304100101496 8/13 - Arrived on site, fou…"
type textarea "x"
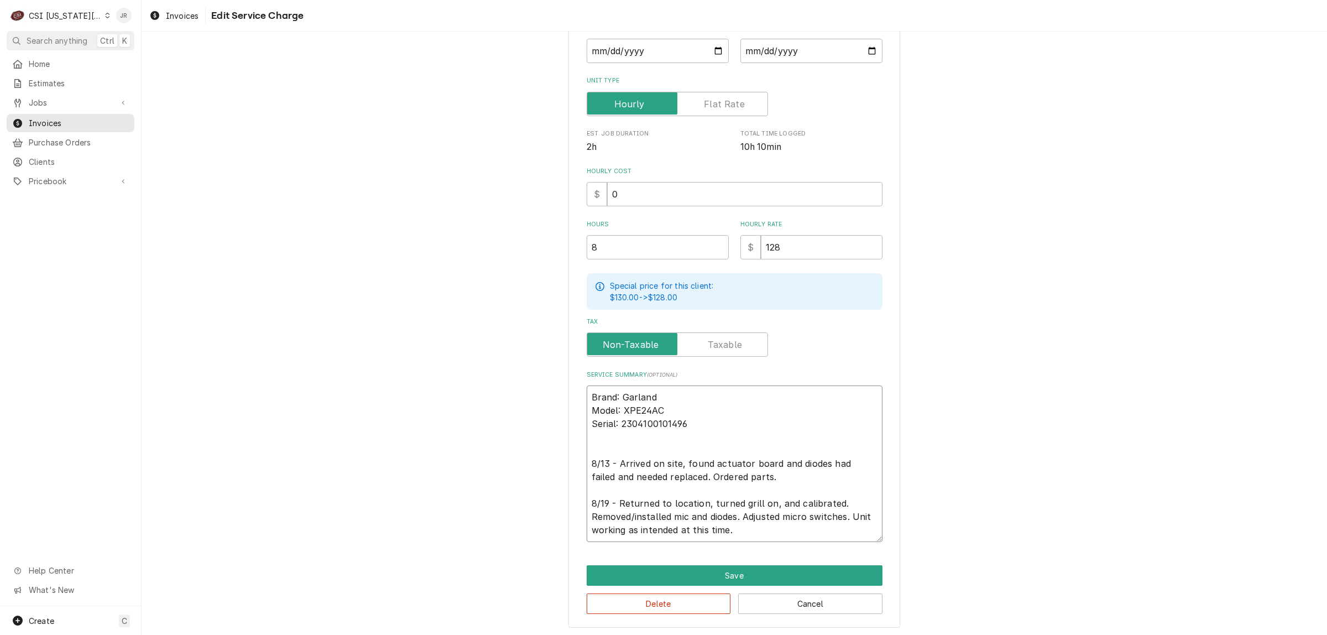
type textarea "Brand: Garland Model: XPE24AC Serial: 2304100101496 8/13 - Arrived on site, fou…"
type textarea "x"
type textarea "Brand: Garland Model: XPE24AC Serial: 2304100101496 8/13 - Arrived on site, fou…"
type textarea "x"
type textarea "Brand: Garland Model: XPE24AC Serial: 2304100101496 8/13 - Arrived on site, fou…"
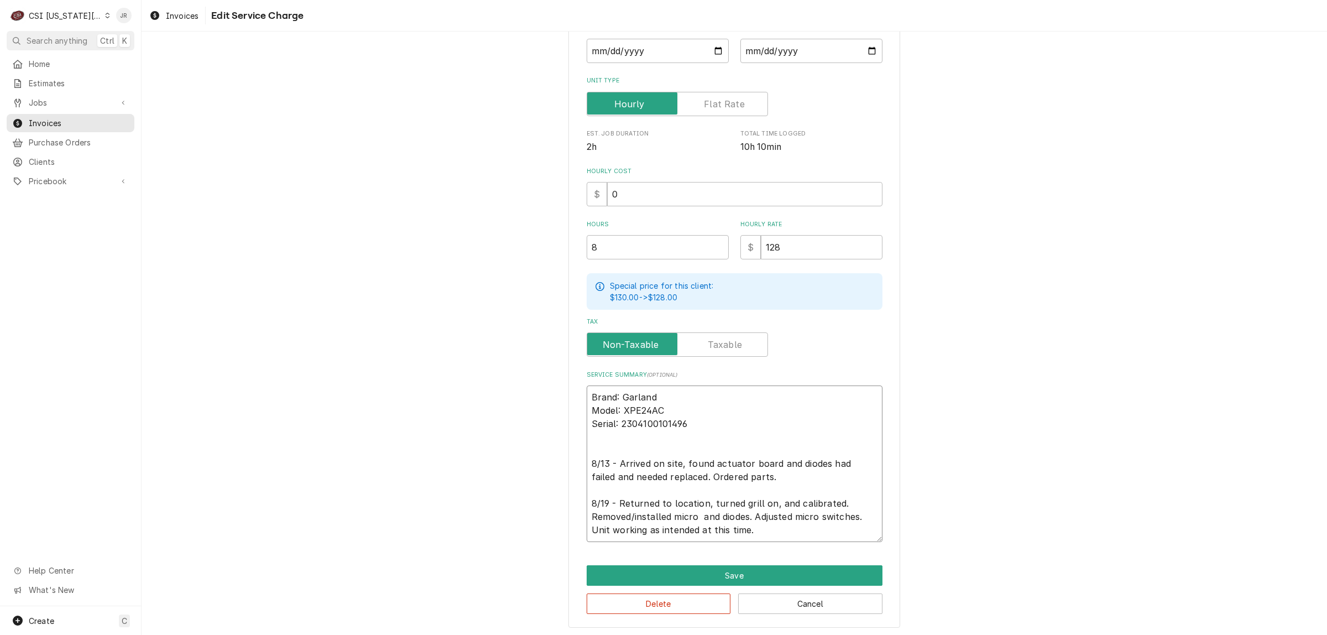
type textarea "x"
type textarea "Brand: Garland Model: XPE24AC Serial: 2304100101496 8/13 - Arrived on site, fou…"
type textarea "x"
type textarea "Brand: Garland Model: XPE24AC Serial: 2304100101496 8/13 - Arrived on site, fou…"
type textarea "x"
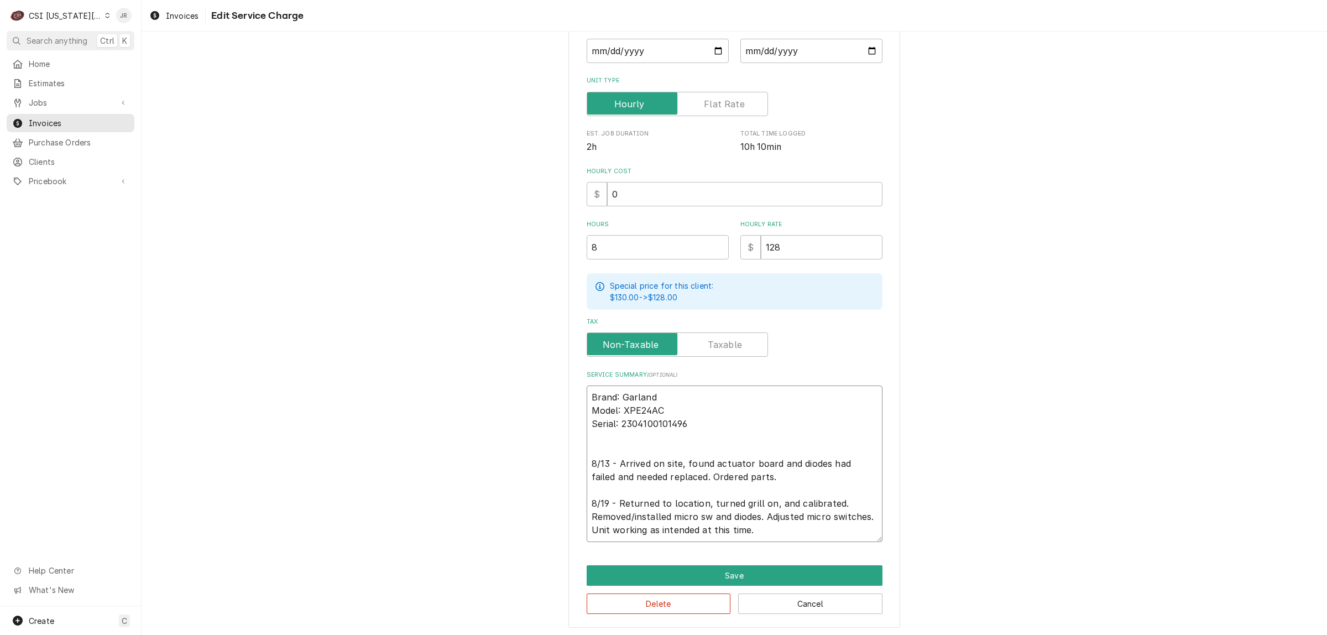
type textarea "Brand: Garland Model: XPE24AC Serial: 2304100101496 8/13 - Arrived on site, fou…"
type textarea "x"
type textarea "Brand: Garland Model: XPE24AC Serial: 2304100101496 8/13 - Arrived on site, fou…"
type textarea "x"
type textarea "Brand: Garland Model: XPE24AC Serial: 2304100101496 8/13 - Arrived on site, fou…"
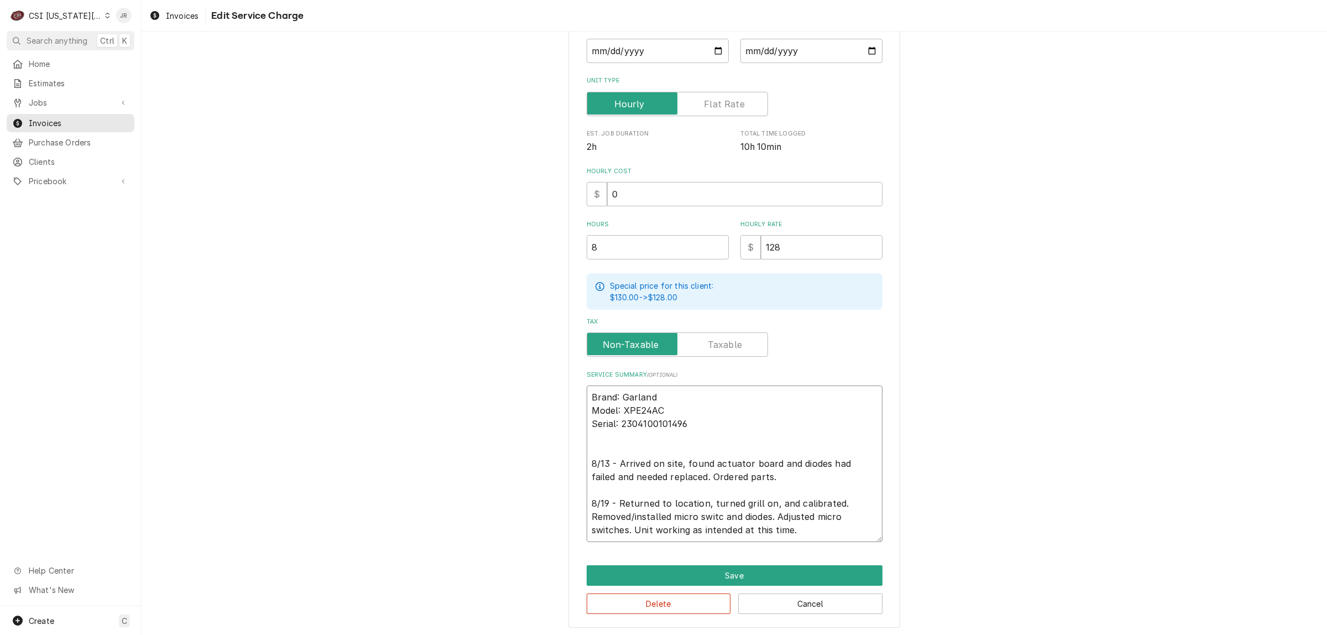
type textarea "x"
type textarea "Brand: Garland Model: XPE24AC Serial: 2304100101496 8/13 - Arrived on site, fou…"
type textarea "x"
type textarea "Brand: Garland Model: XPE24AC Serial: 2304100101496 8/13 - Arrived on site, fou…"
type textarea "x"
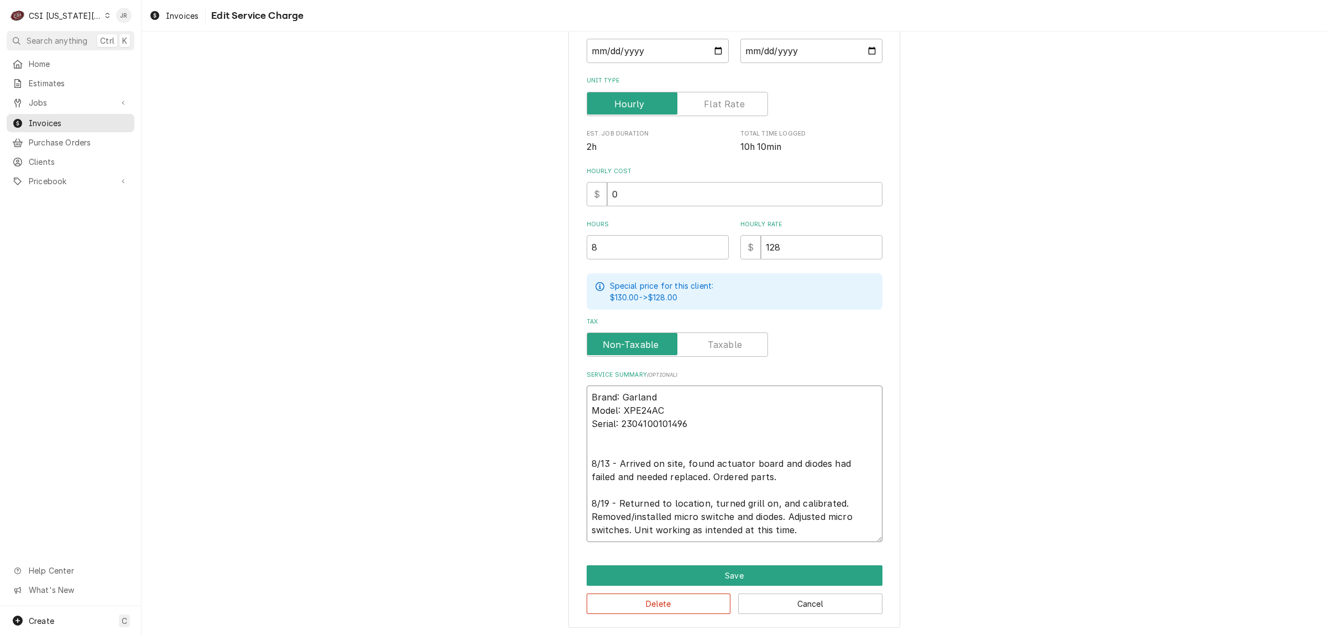
type textarea "Brand: Garland Model: XPE24AC Serial: 2304100101496 8/13 - Arrived on site, fou…"
click at [734, 456] on textarea "Brand: Garland Model: XPE24AC Serial: 2304100101496 8/13 - Arrived on site, fou…" at bounding box center [734, 463] width 296 height 156
type textarea "x"
type textarea "Brand: Garland Model: XPE24AC Serial: 2304100101496 8/13 - Arrived on site, fou…"
type textarea "x"
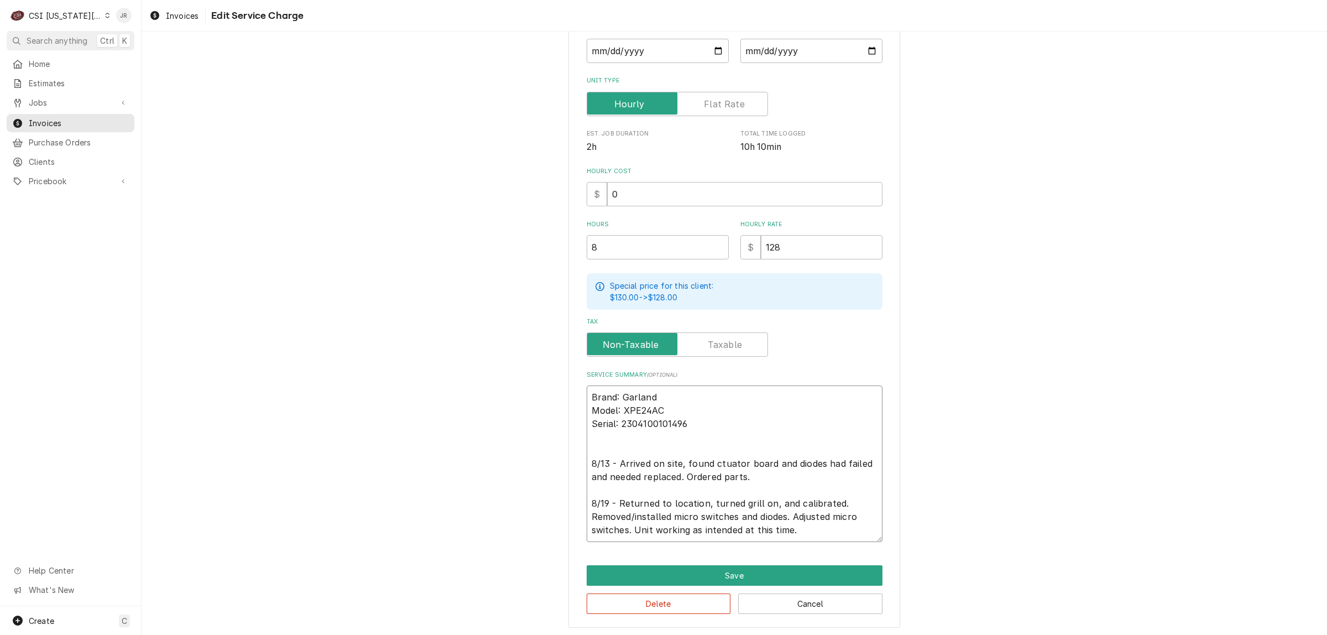
type textarea "Brand: Garland Model: XPE24AC Serial: 2304100101496 8/13 - Arrived on site, fou…"
type textarea "x"
type textarea "Brand: Garland Model: XPE24AC Serial: 2304100101496 8/13 - Arrived on site, fou…"
type textarea "x"
type textarea "Brand: Garland Model: XPE24AC Serial: 2304100101496 8/13 - Arrived on site, fou…"
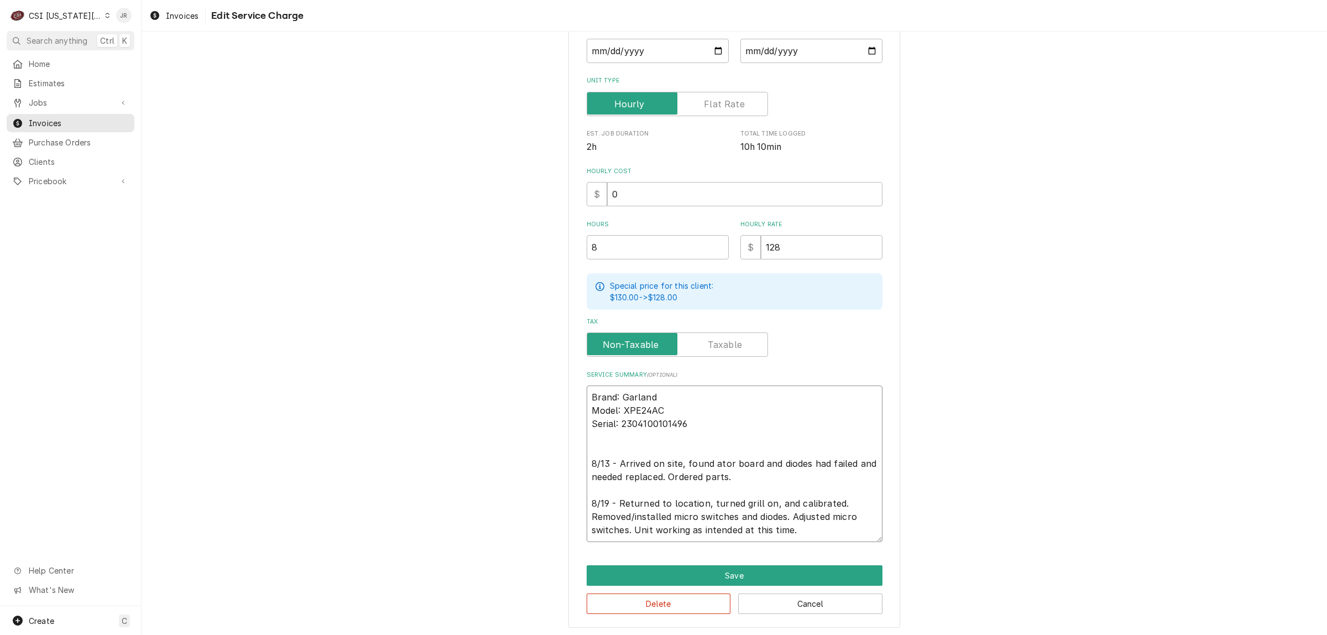
type textarea "x"
type textarea "Brand: Garland Model: XPE24AC Serial: 2304100101496 8/13 - Arrived on site, fou…"
type textarea "x"
type textarea "Brand: Garland Model: XPE24AC Serial: 2304100101496 8/13 - Arrived on site, fou…"
type textarea "x"
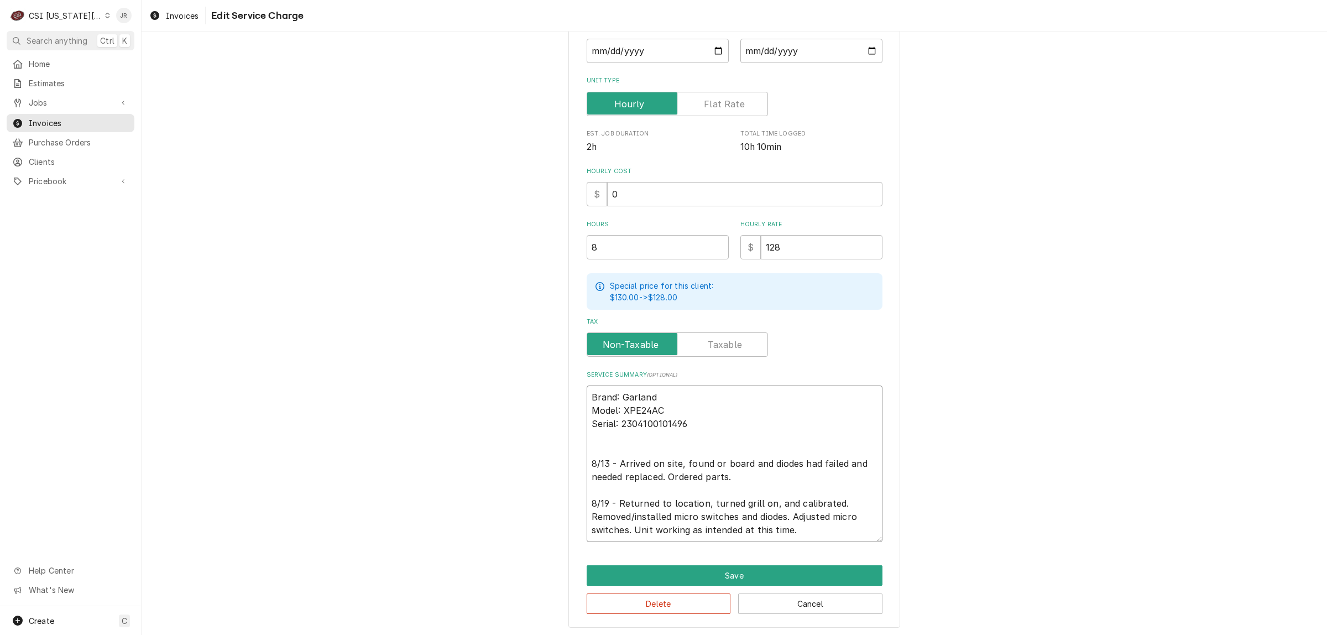
type textarea "Brand: Garland Model: XPE24AC Serial: 2304100101496 8/13 - Arrived on site, fou…"
type textarea "x"
type textarea "Brand: Garland Model: XPE24AC Serial: 2304100101496 8/13 - Arrived on site, fou…"
drag, startPoint x: 709, startPoint y: 462, endPoint x: 777, endPoint y: 397, distance: 93.8
click at [716, 449] on textarea "Brand: Garland Model: XPE24AC Serial: 2304100101496 8/13 - Arrived on site, fou…" at bounding box center [734, 463] width 296 height 156
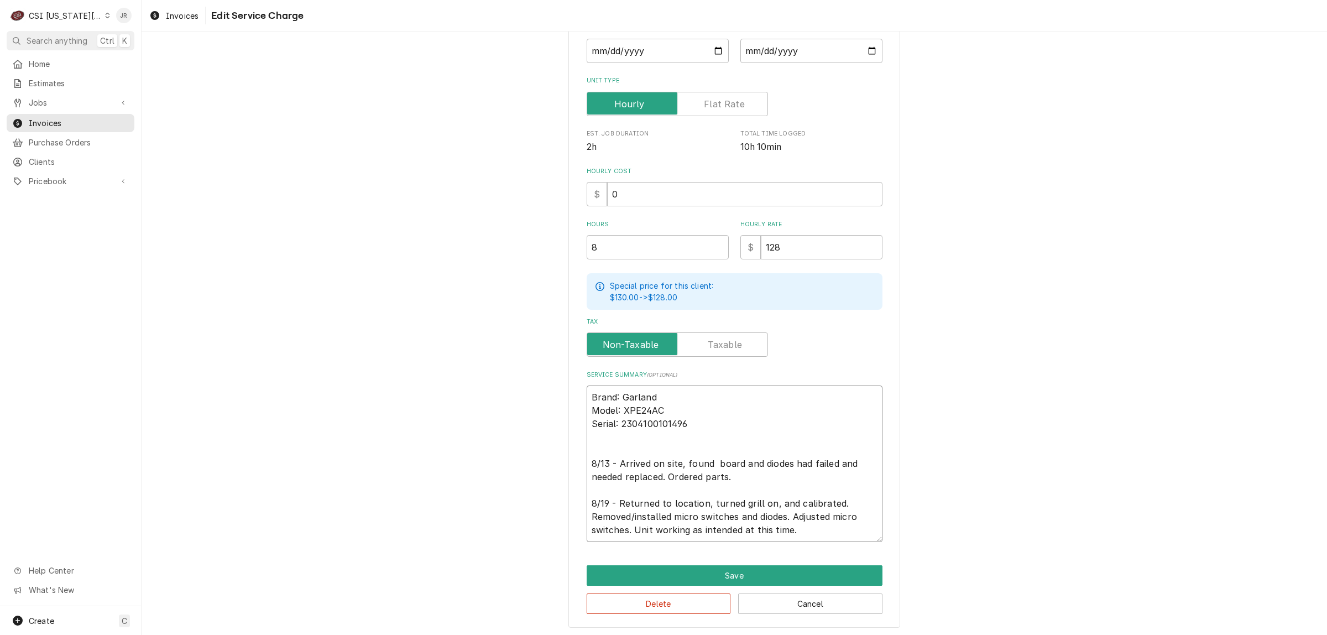
type textarea "x"
type textarea "Brand: Garland Model: XPE24AC Serial: 2304100101496 8/13 - Arrived on site, fou…"
type textarea "x"
type textarea "Brand: Garland Model: XPE24AC Serial: 2304100101496 8/13 - Arrived on site, fou…"
type textarea "x"
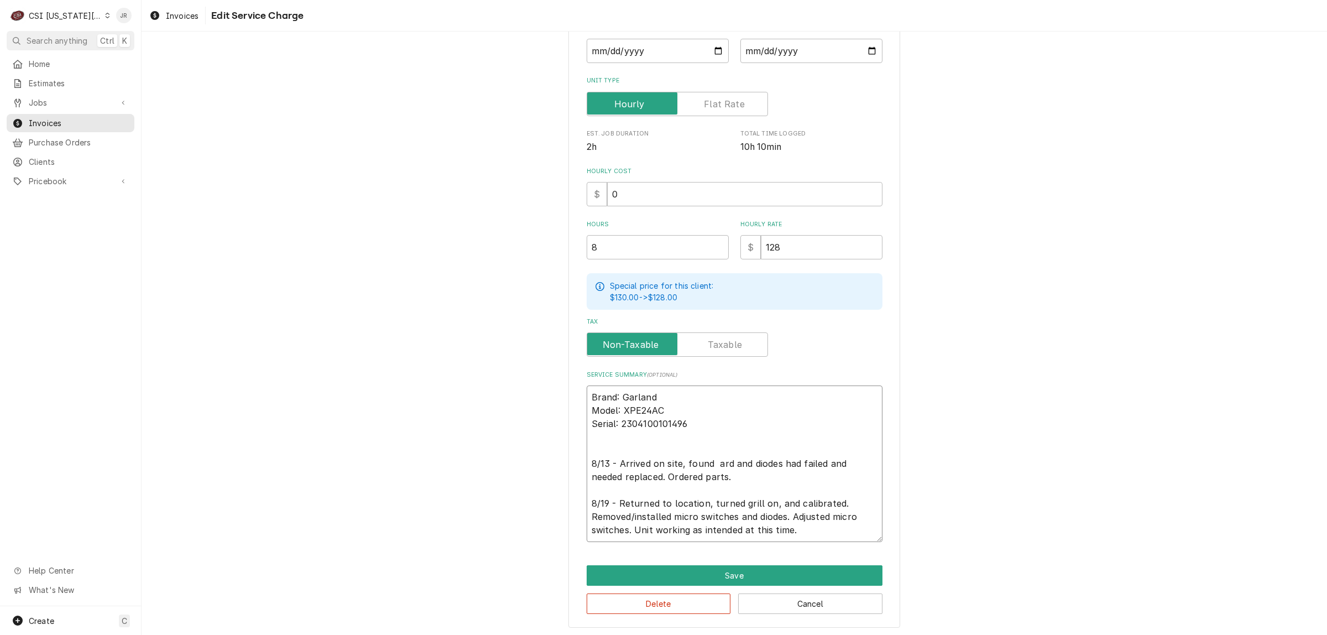
type textarea "Brand: Garland Model: XPE24AC Serial: 2304100101496 8/13 - Arrived on site, fou…"
type textarea "x"
type textarea "Brand: Garland Model: XPE24AC Serial: 2304100101496 8/13 - Arrived on site, fou…"
type textarea "x"
type textarea "Brand: Garland Model: XPE24AC Serial: 2304100101496 8/13 - Arrived on site, fou…"
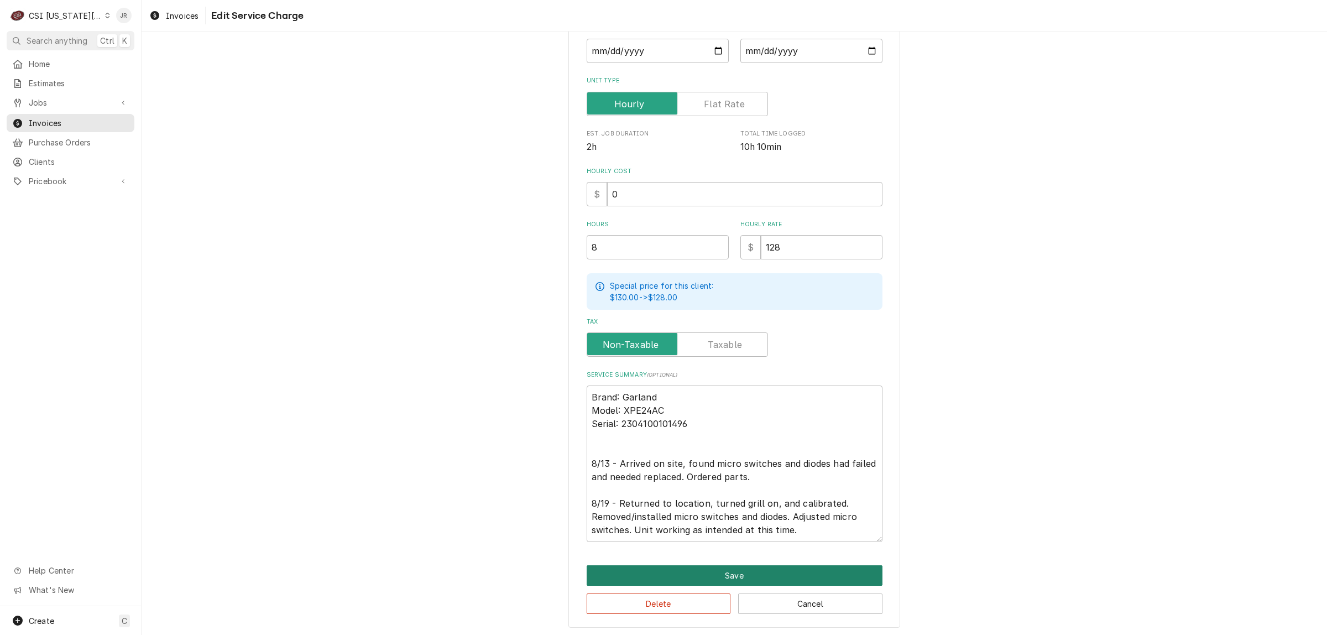
click at [794, 567] on button "Save" at bounding box center [734, 575] width 296 height 20
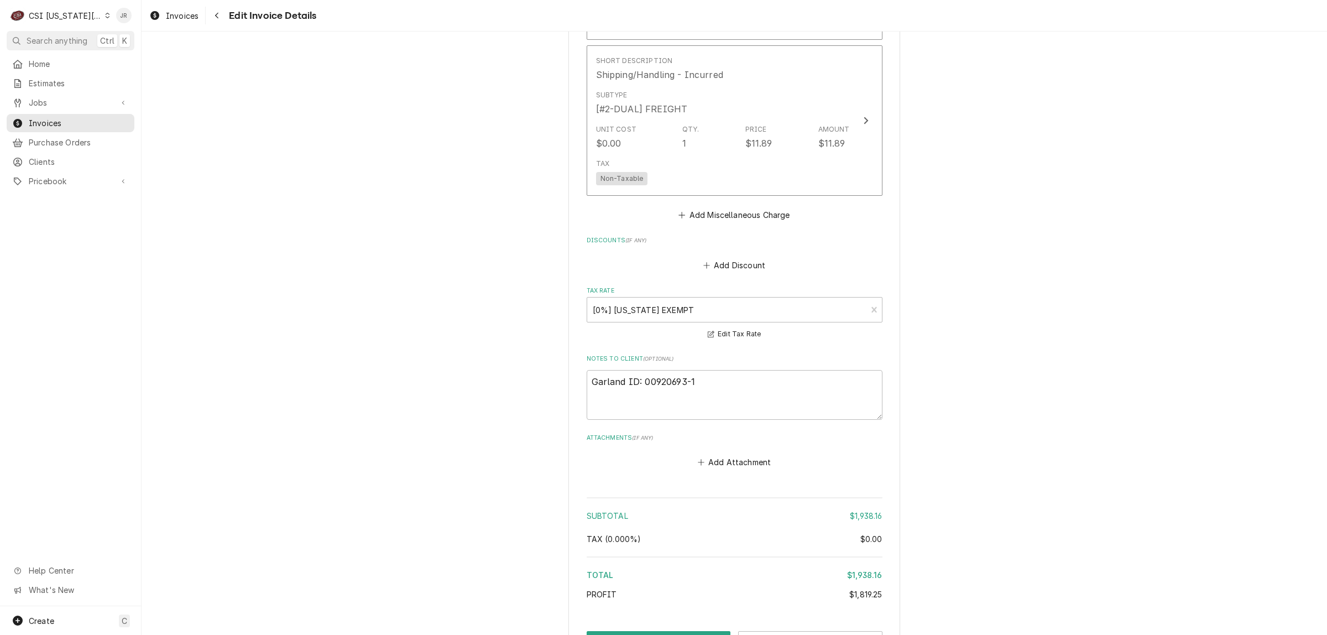
scroll to position [3009, 0]
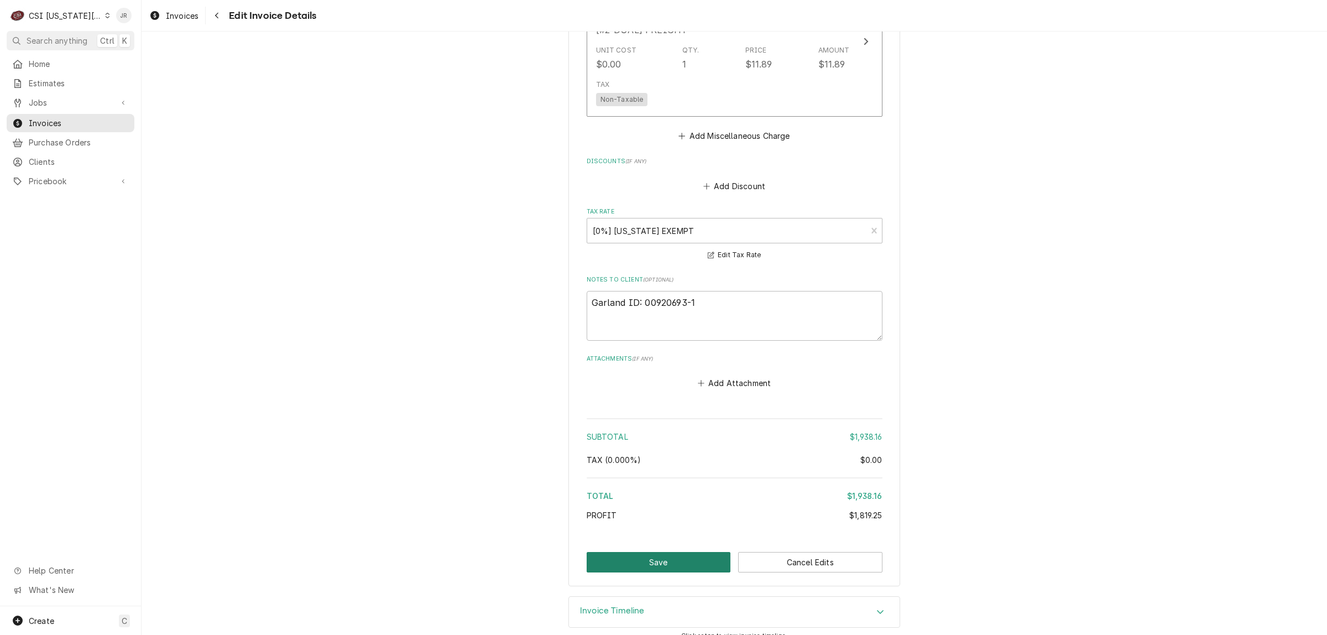
click at [661, 552] on button "Save" at bounding box center [658, 562] width 144 height 20
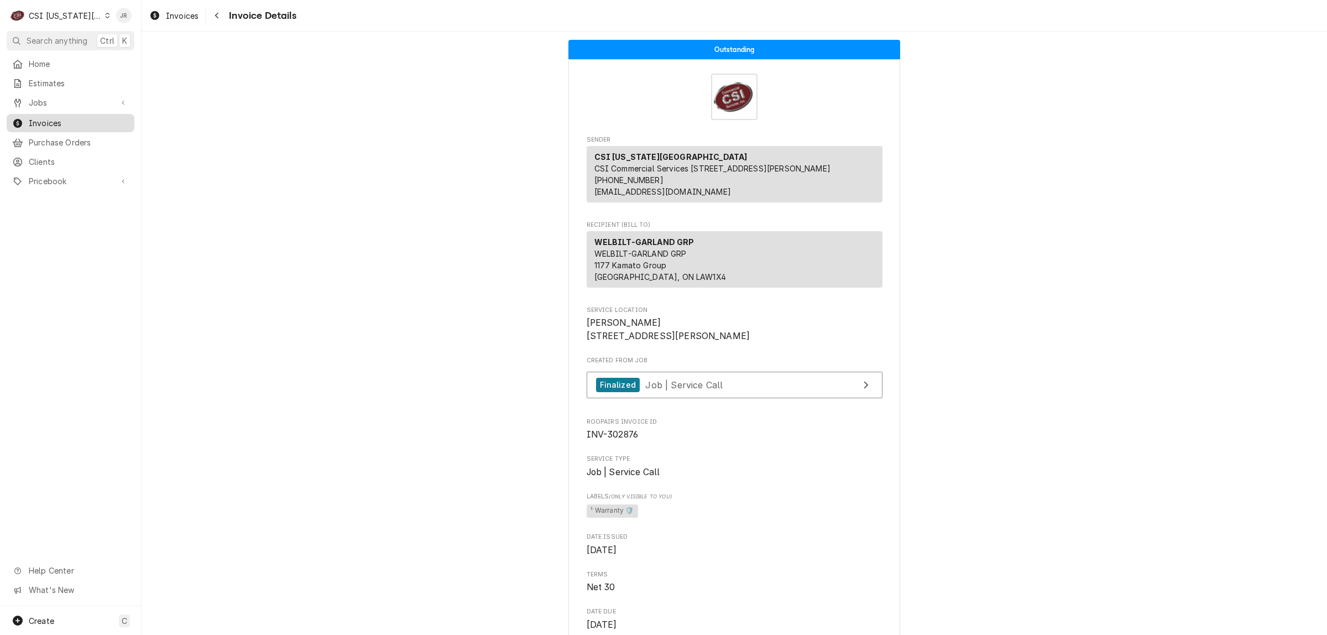
click at [53, 117] on span "Invoices" at bounding box center [79, 123] width 100 height 12
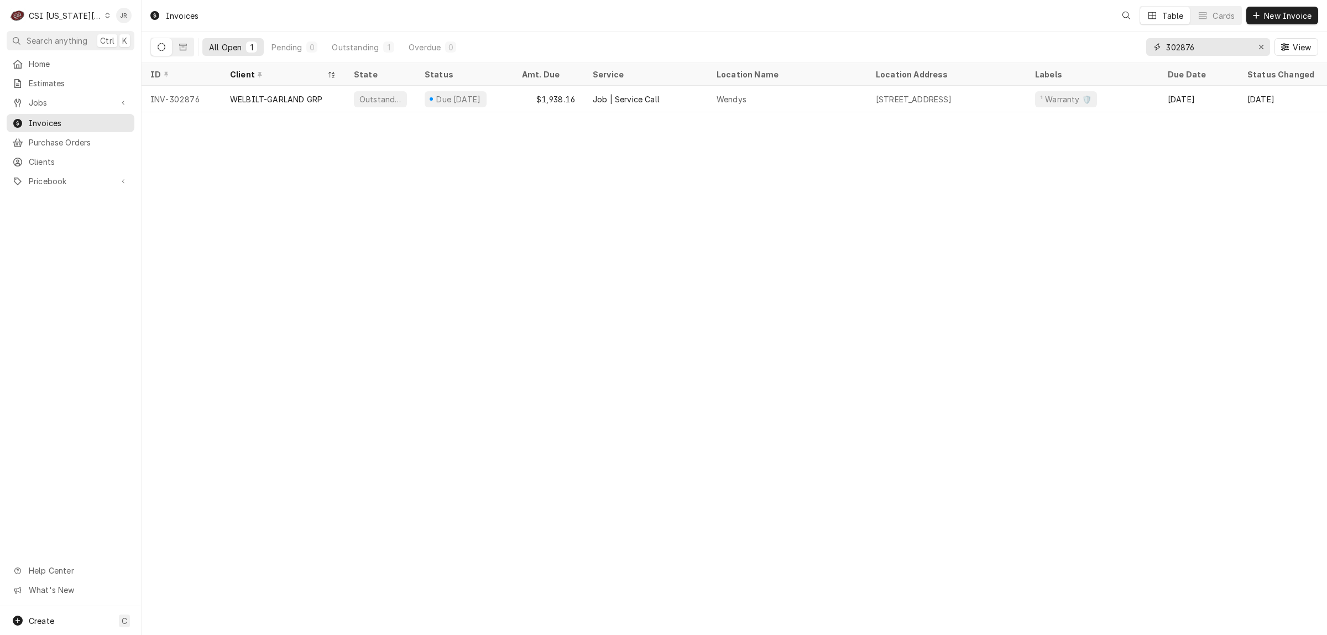
click at [1214, 50] on input "302876" at bounding box center [1207, 47] width 83 height 18
paste input "929"
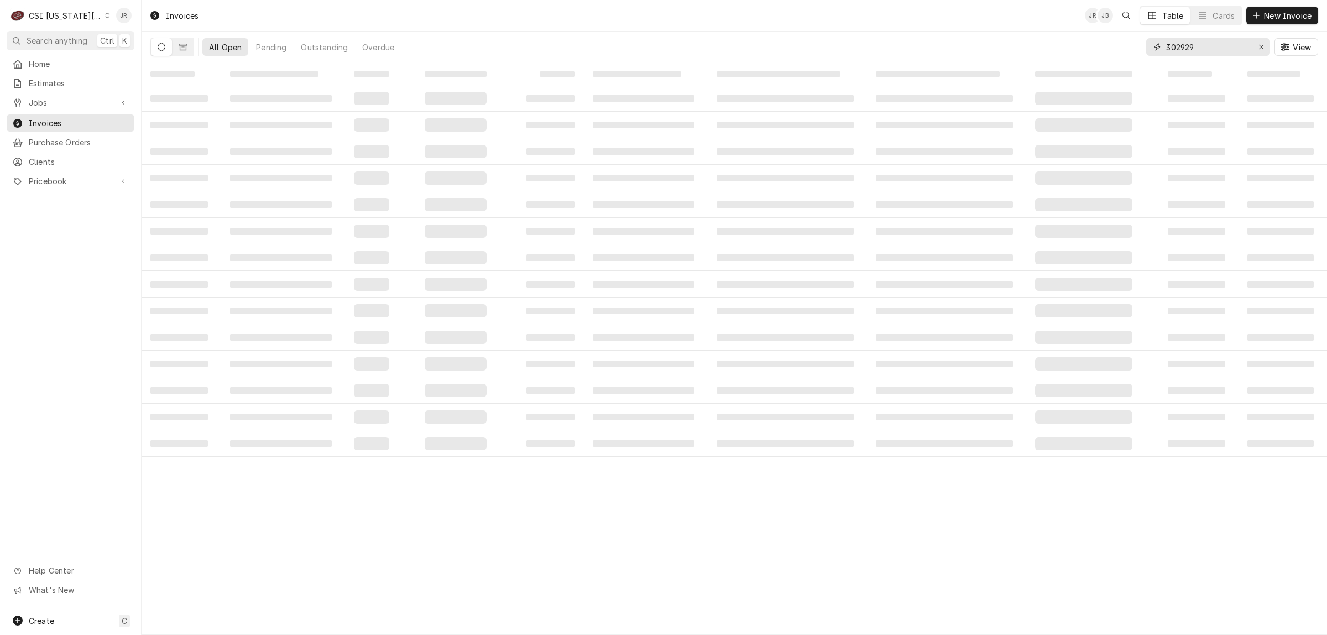
type input "302929"
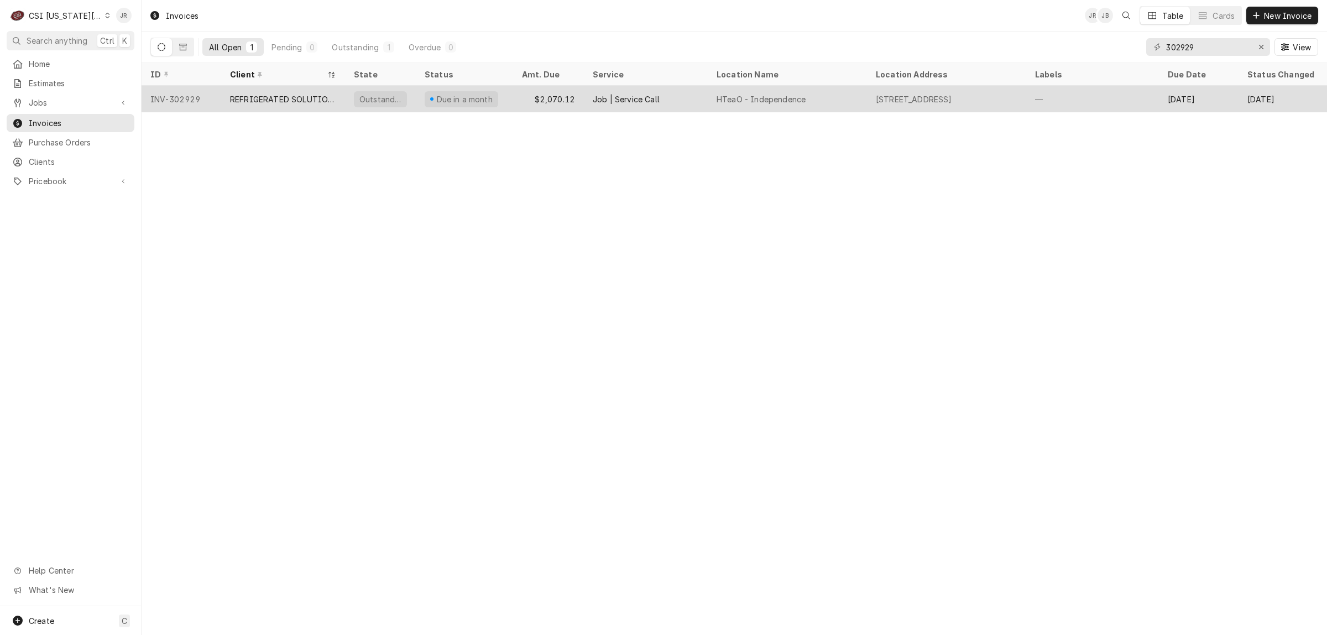
click at [274, 93] on div "REFRIGERATED SOLUTIONS GROUP (2)" at bounding box center [283, 99] width 106 height 12
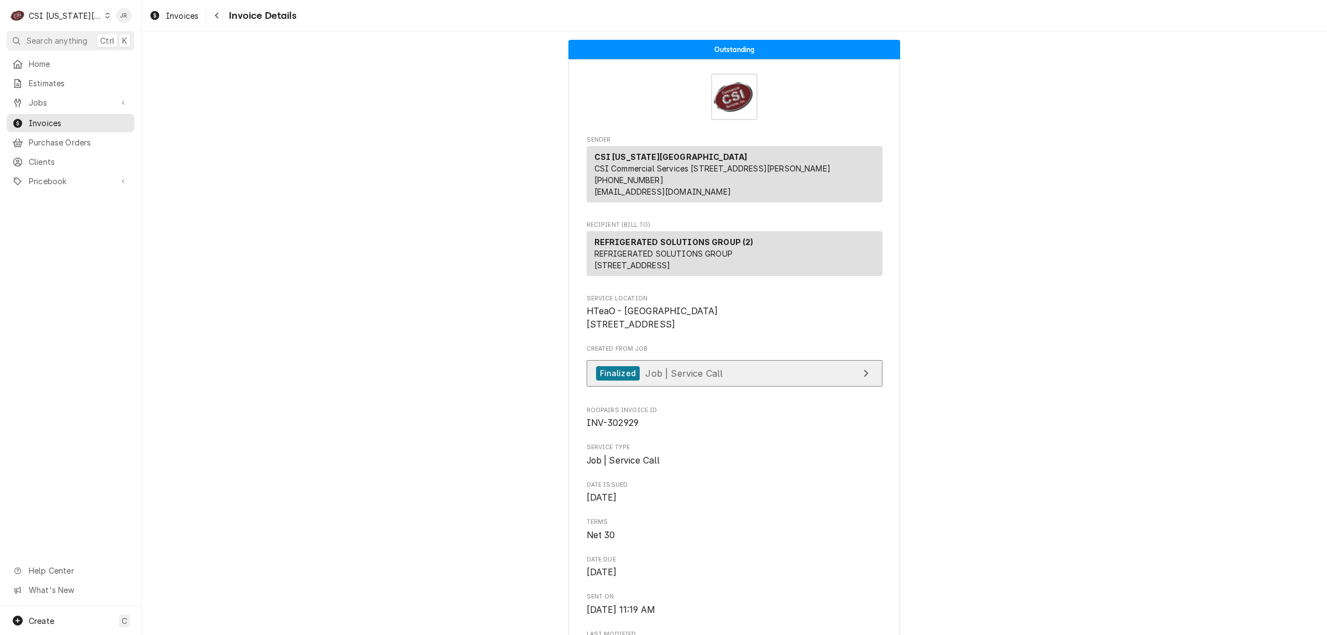
click at [744, 387] on link "Finalized Job | Service Call" at bounding box center [734, 373] width 296 height 27
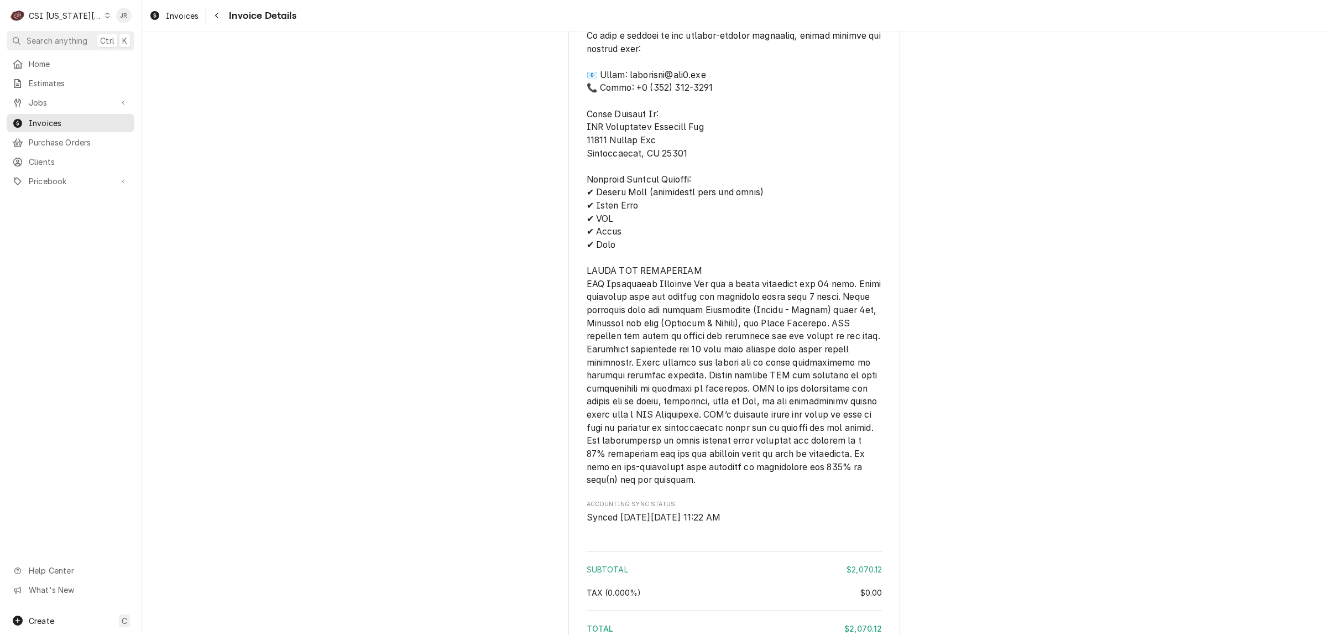
scroll to position [2924, 0]
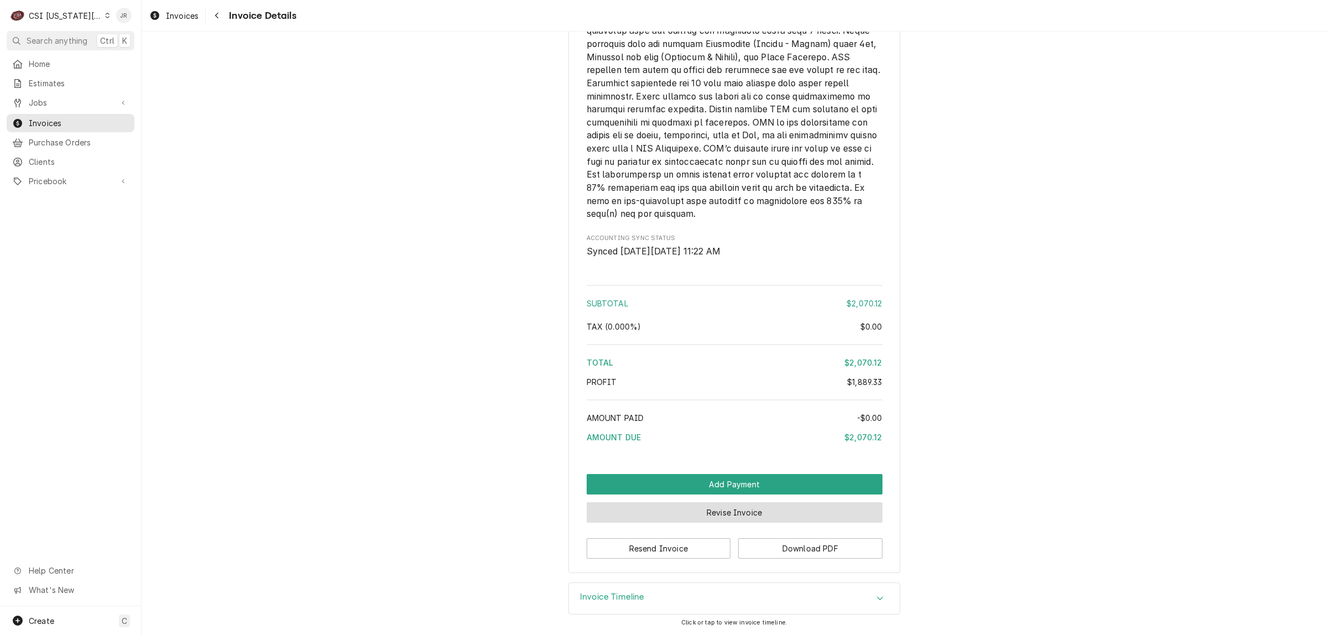
click at [762, 511] on button "Revise Invoice" at bounding box center [734, 512] width 296 height 20
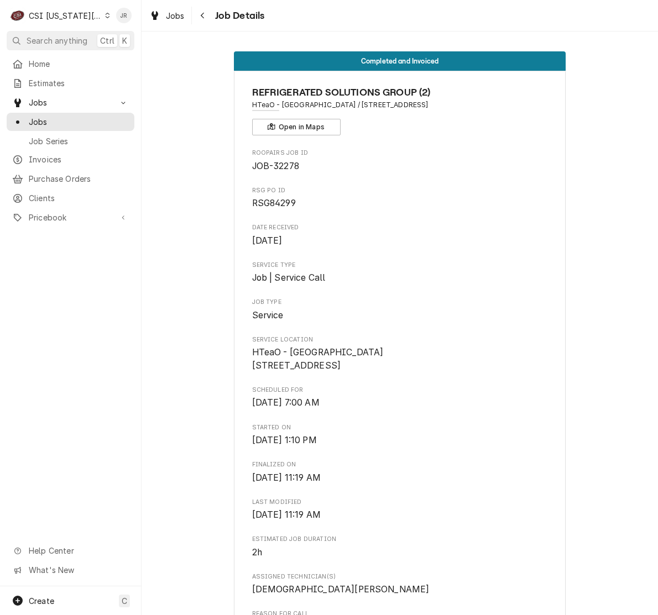
click at [277, 200] on span "RSG84299" at bounding box center [274, 203] width 44 height 11
click at [279, 202] on span "RSG84299" at bounding box center [274, 203] width 44 height 11
drag, startPoint x: 282, startPoint y: 216, endPoint x: 317, endPoint y: 225, distance: 35.5
click at [280, 205] on span "RSG84299" at bounding box center [274, 203] width 44 height 11
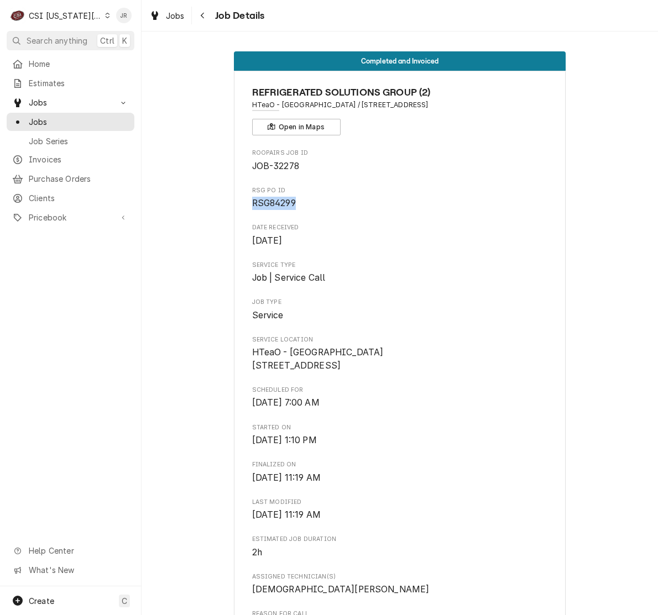
click at [280, 205] on span "RSG84299" at bounding box center [274, 203] width 44 height 11
copy span "RSG84299"
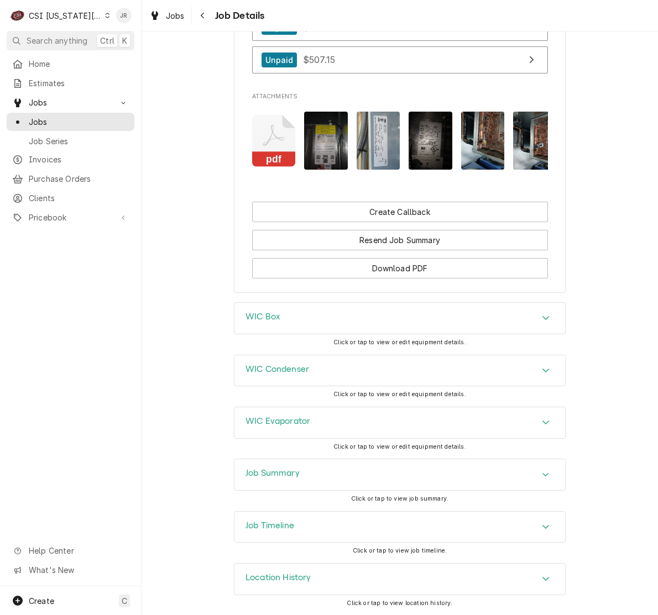
scroll to position [1382, 0]
click at [329, 468] on div "Job Summary" at bounding box center [399, 474] width 331 height 31
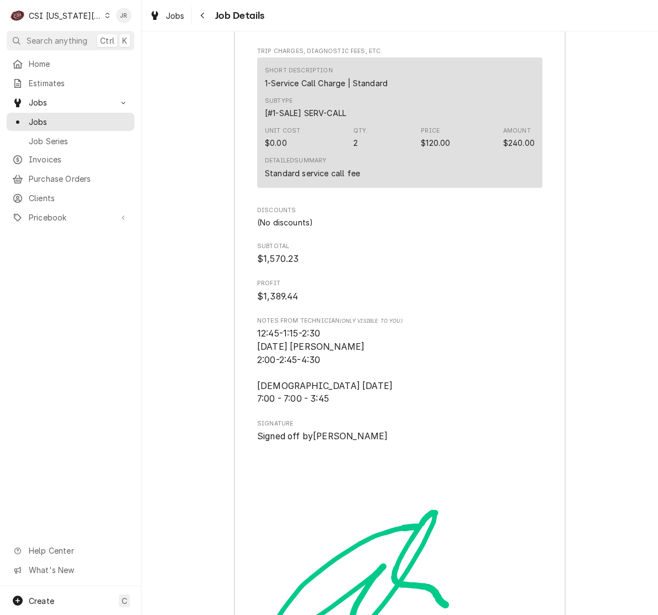
scroll to position [4700, 0]
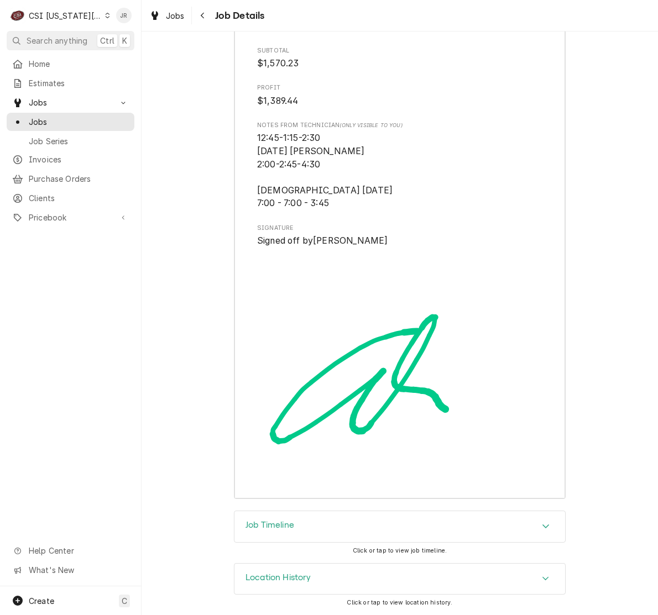
click at [308, 521] on div "Job Timeline" at bounding box center [399, 526] width 331 height 31
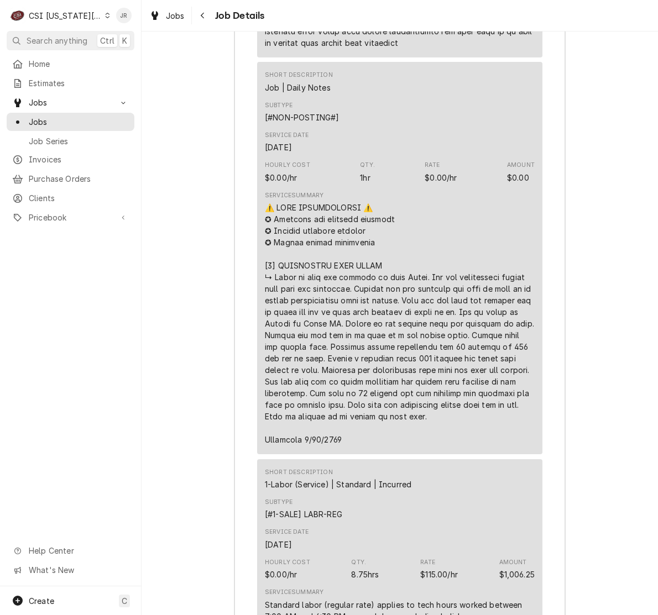
scroll to position [3180, 0]
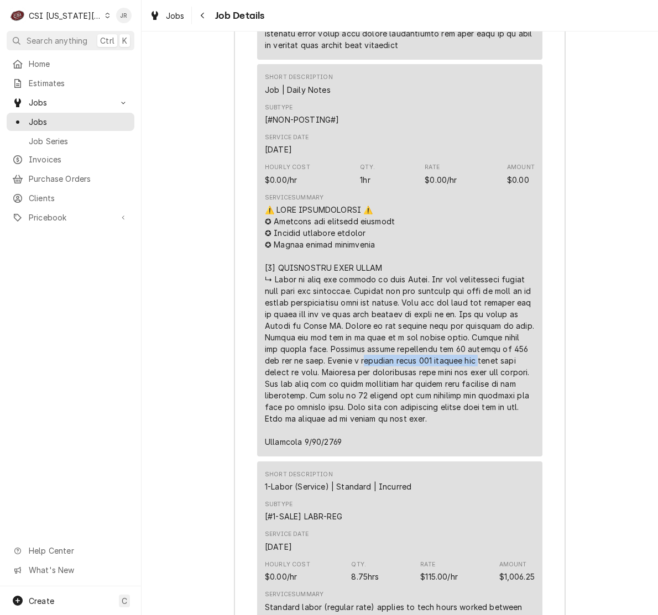
drag, startPoint x: 449, startPoint y: 345, endPoint x: 306, endPoint y: 364, distance: 144.3
click at [306, 364] on div "Line Item" at bounding box center [400, 326] width 270 height 244
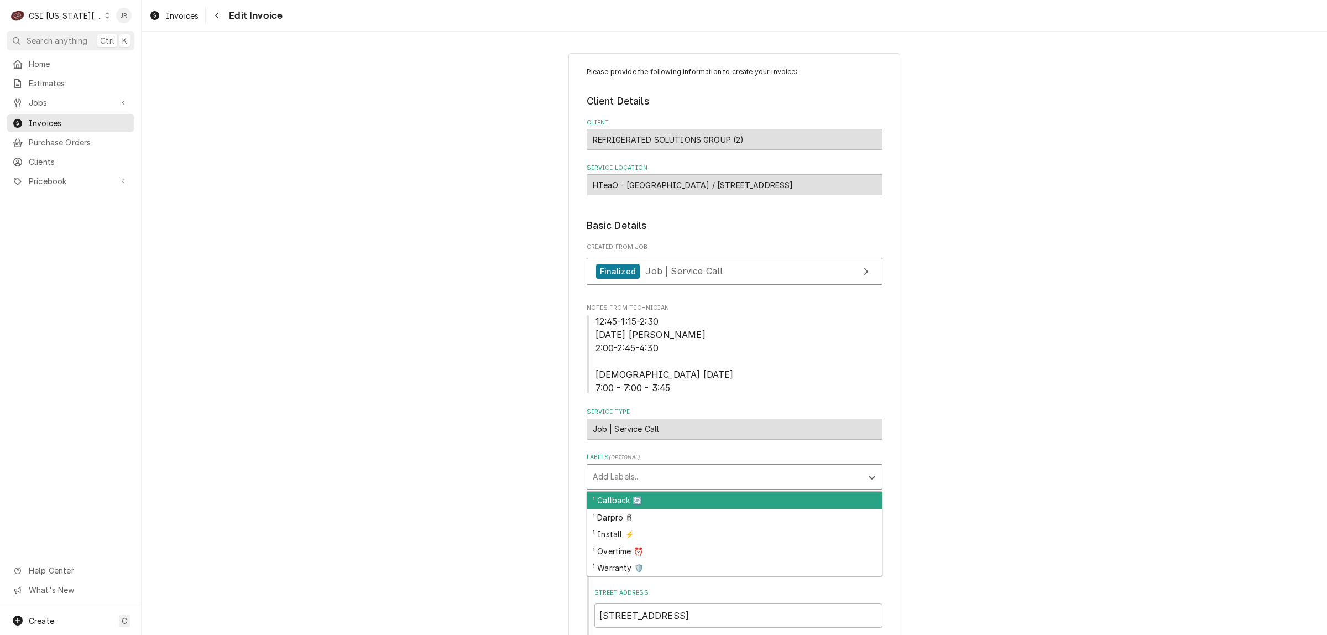
click at [659, 476] on div "Labels" at bounding box center [725, 477] width 264 height 20
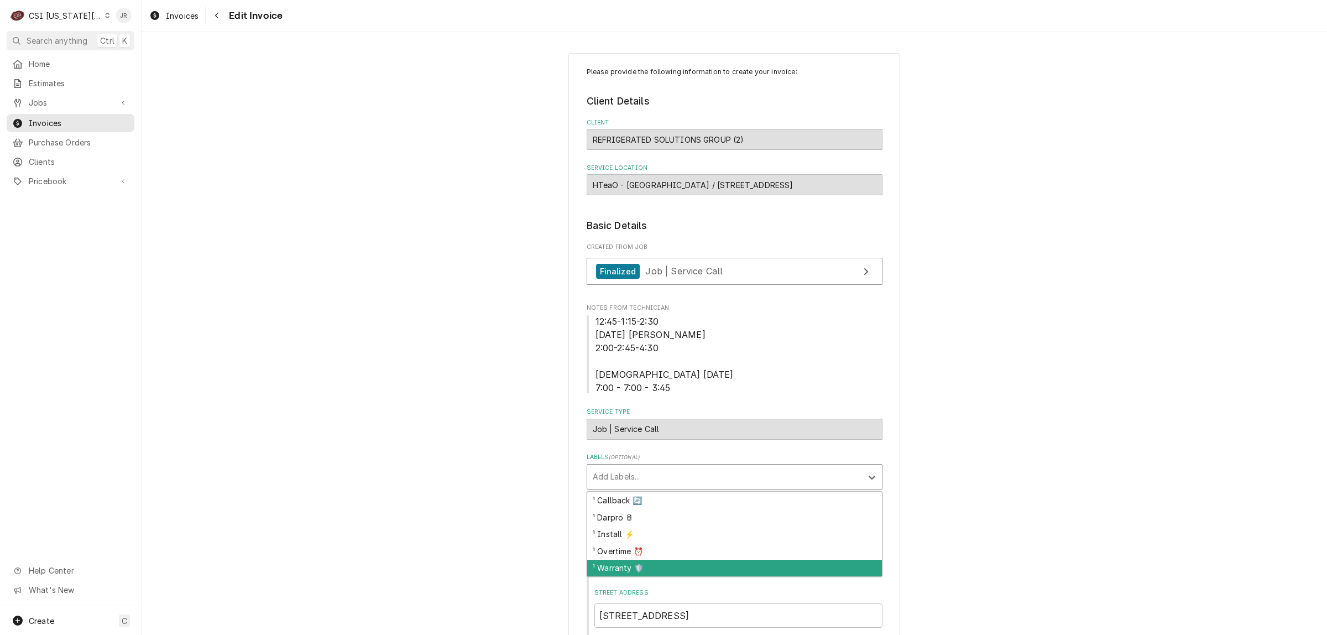
click at [641, 570] on div "¹ Warranty 🛡️" at bounding box center [734, 567] width 295 height 17
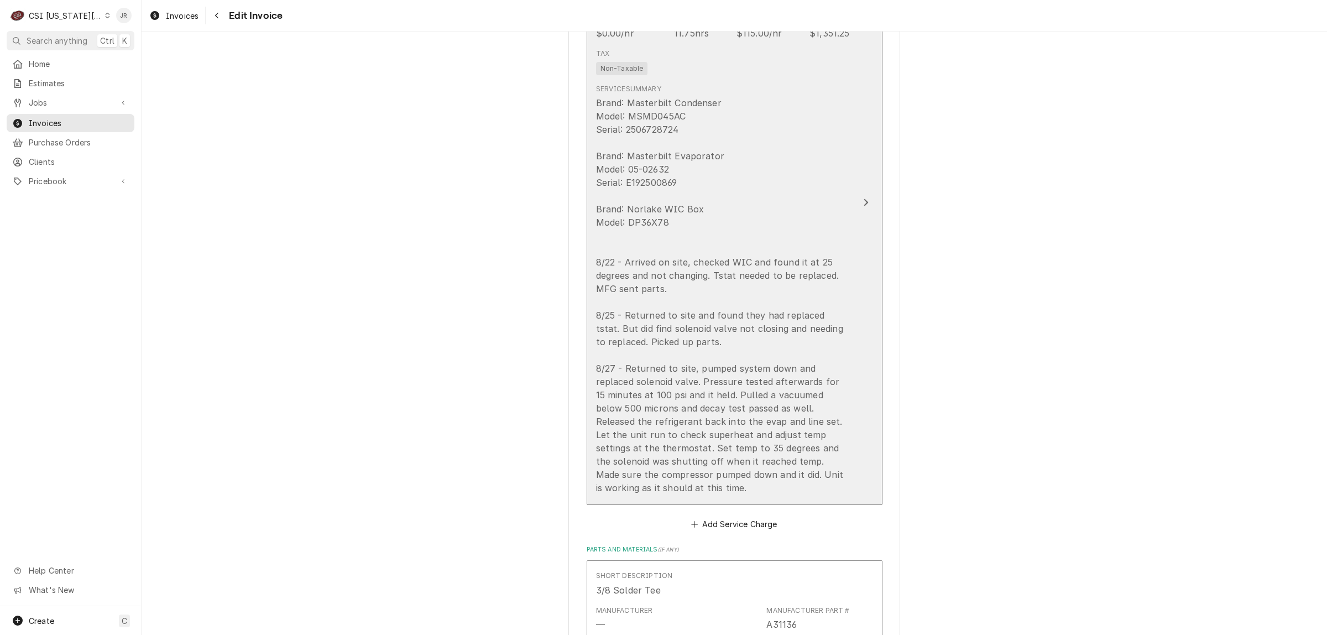
scroll to position [1175, 0]
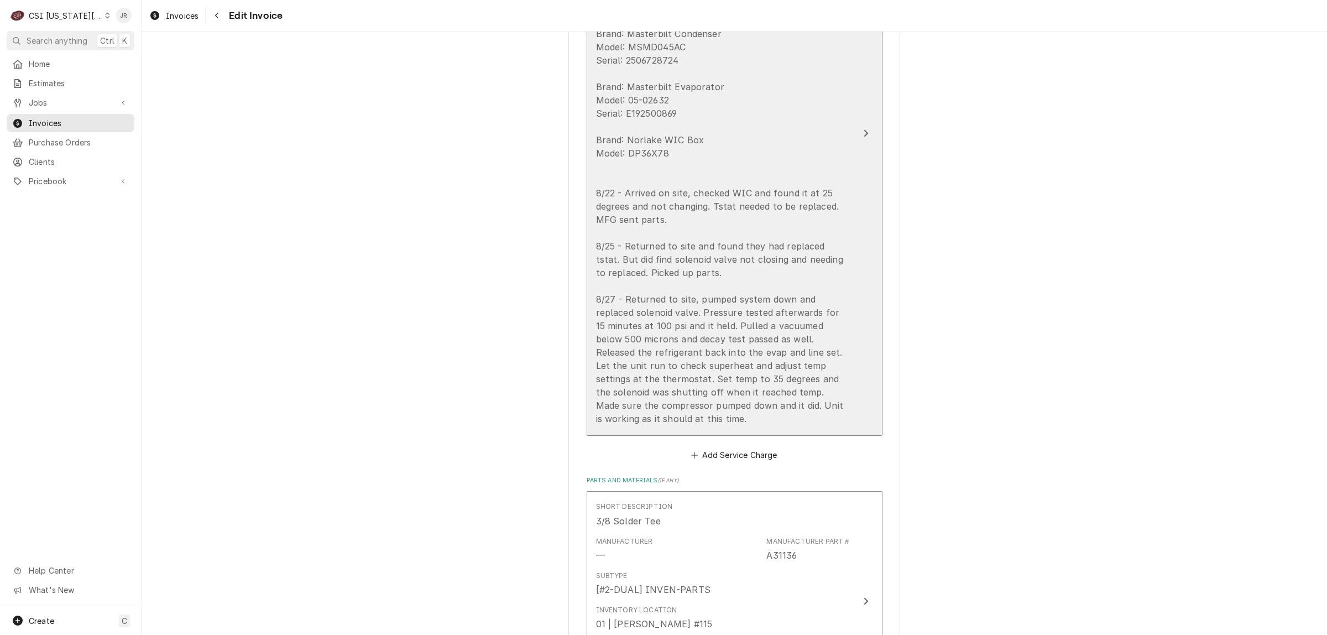
click at [763, 330] on div "Brand: Masterbilt Condenser Model: MSMD045AC Serial: 2506728724 Brand: Masterbi…" at bounding box center [723, 226] width 254 height 398
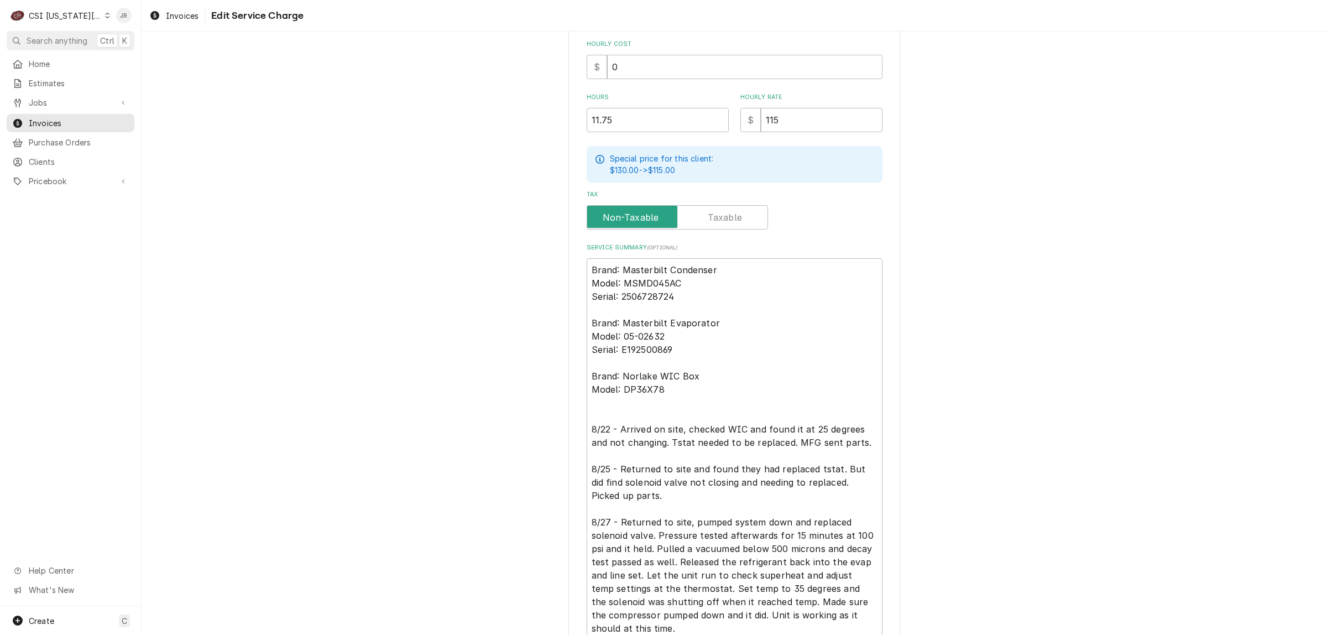
scroll to position [416, 0]
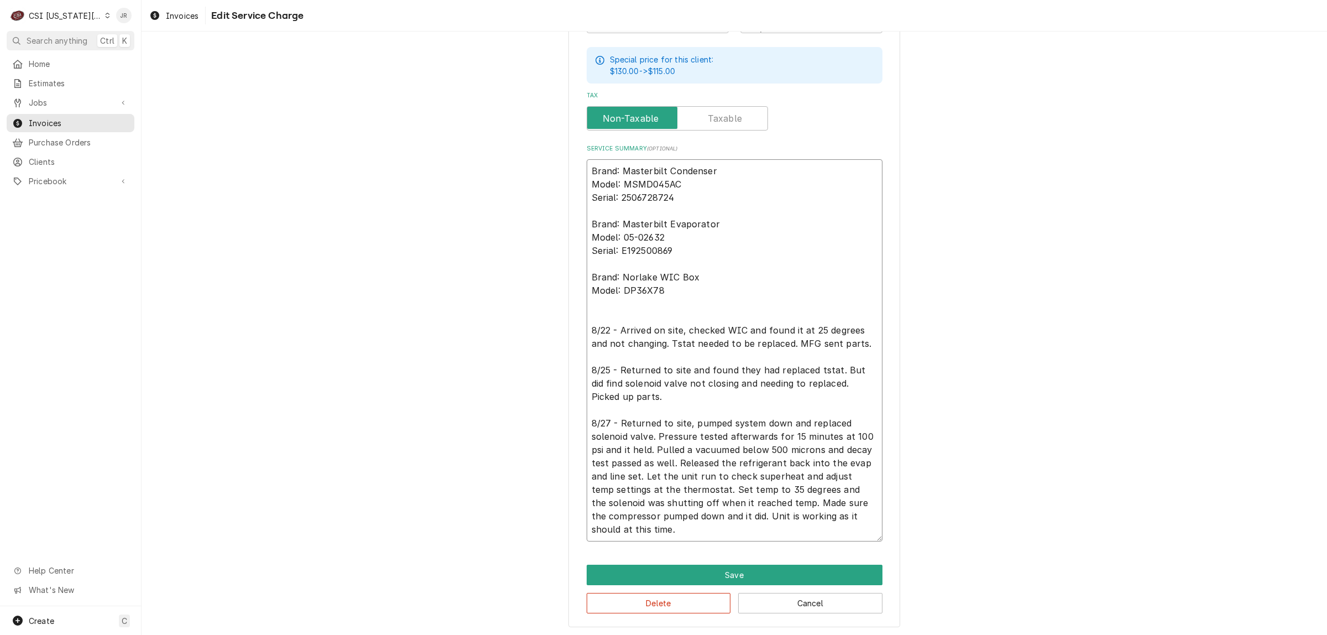
click at [635, 431] on textarea "Brand: Masterbilt Condenser Model: MSMD045AC Serial: 2506728724 Brand: Masterbi…" at bounding box center [734, 350] width 296 height 382
click at [688, 413] on textarea "Brand: Masterbilt Condenser Model: MSMD045AC Serial: 2506728724 Brand: Masterbi…" at bounding box center [734, 350] width 296 height 382
click at [661, 434] on textarea "Brand: Masterbilt Condenser Model: MSMD045AC Serial: 2506728724 Brand: Masterbi…" at bounding box center [734, 350] width 296 height 382
click at [797, 418] on textarea "Brand: Masterbilt Condenser Model: MSMD045AC Serial: 2506728724 Brand: Masterbi…" at bounding box center [734, 350] width 296 height 382
click at [803, 418] on textarea "Brand: Masterbilt Condenser Model: MSMD045AC Serial: 2506728724 Brand: Masterbi…" at bounding box center [734, 350] width 296 height 382
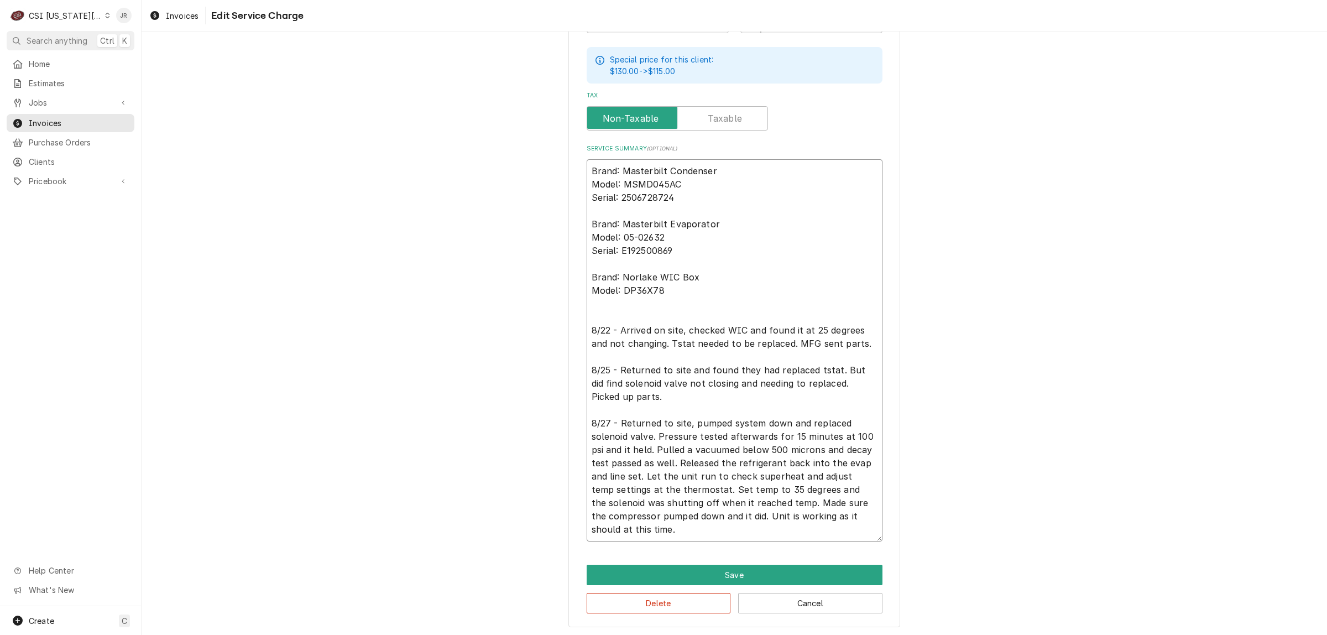
type textarea "x"
type textarea "Brand: Masterbilt Condenser Model: MSMD045AC Serial: 2506728724 Brand: Masterbi…"
type textarea "x"
type textarea "Brand: Masterbilt Condenser Model: MSMD045AC Serial: 2506728724 Brand: Masterbi…"
type textarea "x"
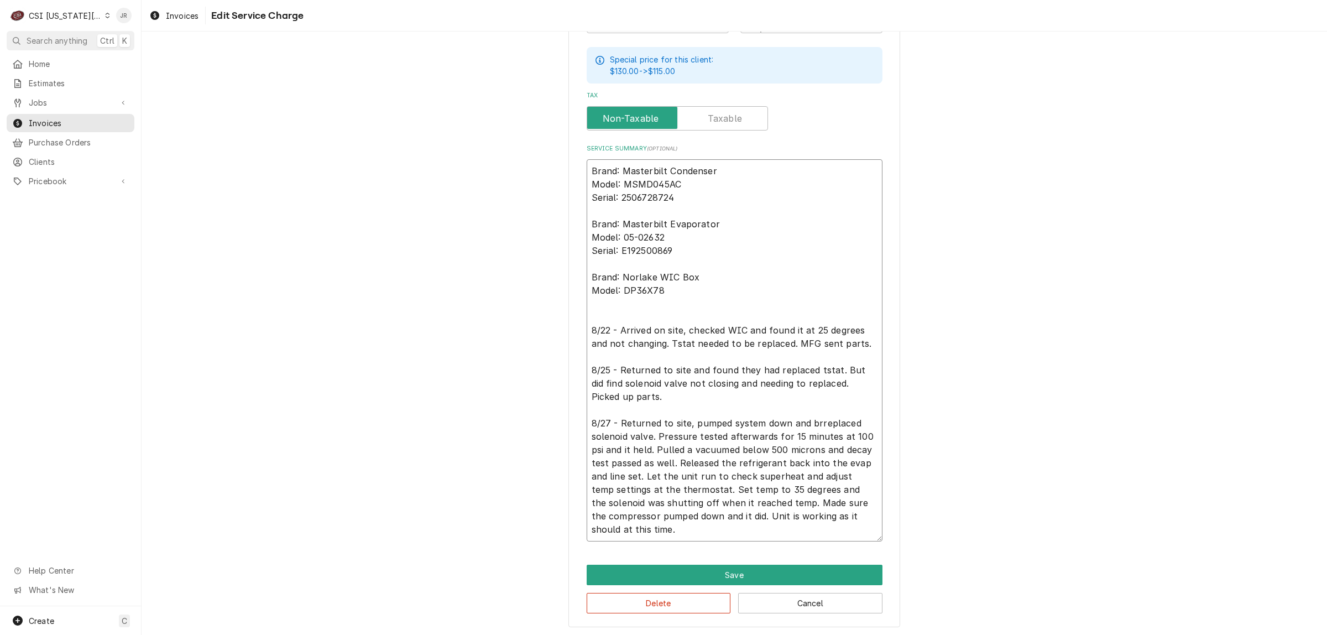
type textarea "Brand: Masterbilt Condenser Model: MSMD045AC Serial: 2506728724 Brand: Masterbi…"
type textarea "x"
type textarea "Brand: Masterbilt Condenser Model: MSMD045AC Serial: 2506728724 Brand: Masterbi…"
type textarea "x"
type textarea "Brand: Masterbilt Condenser Model: MSMD045AC Serial: 2506728724 Brand: Masterbi…"
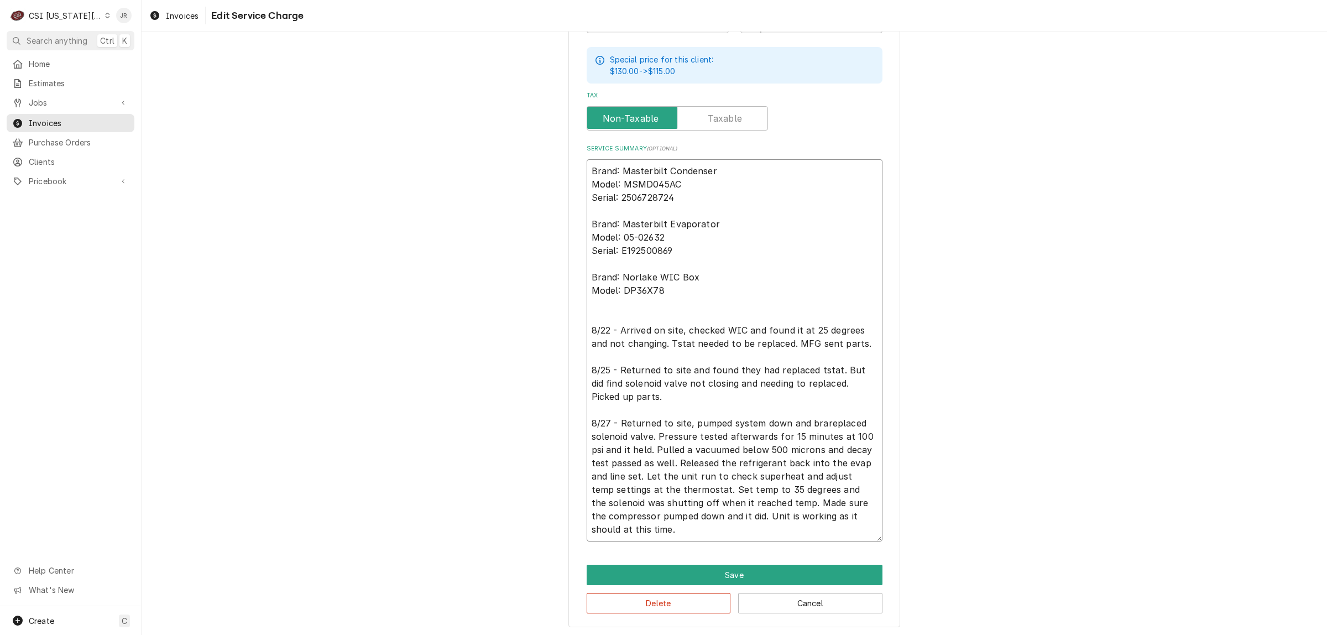
type textarea "x"
type textarea "Brand: Masterbilt Condenser Model: MSMD045AC Serial: 2506728724 Brand: Masterbi…"
type textarea "x"
type textarea "Brand: Masterbilt Condenser Model: MSMD045AC Serial: 2506728724 Brand: Masterbi…"
type textarea "x"
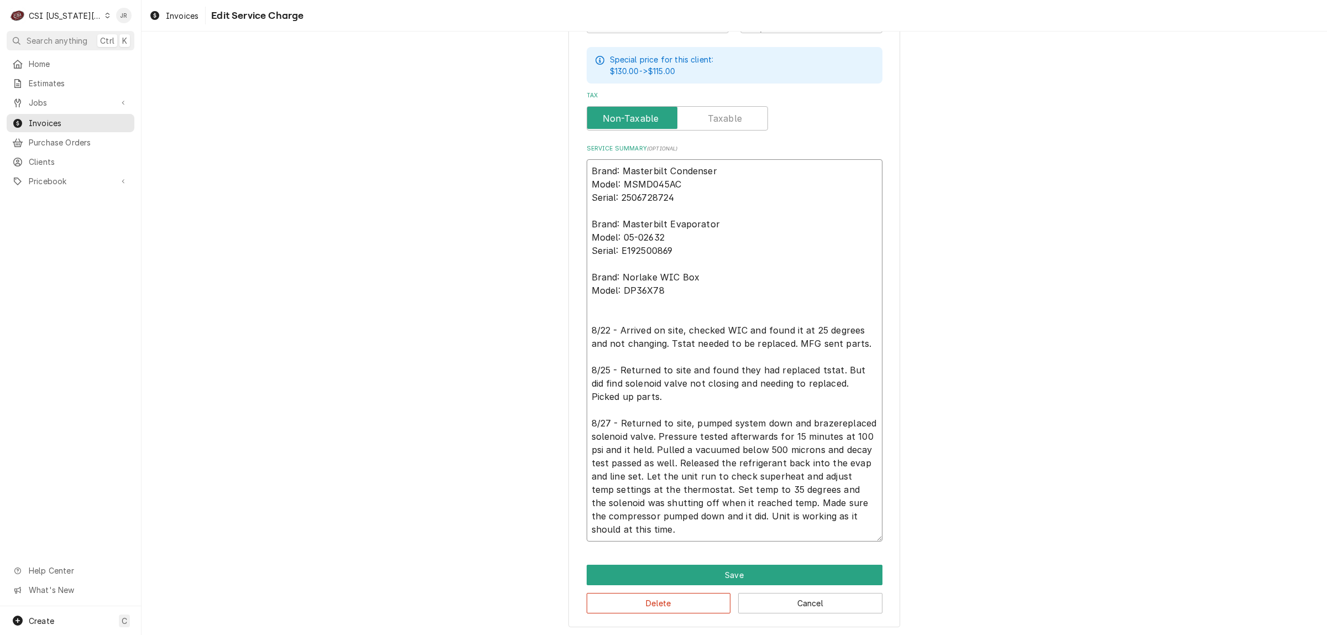
type textarea "Brand: Masterbilt Condenser Model: MSMD045AC Serial: 2506728724 Brand: Masterbi…"
type textarea "x"
type textarea "Brand: Masterbilt Condenser Model: MSMD045AC Serial: 2506728724 Brand: Masterbi…"
type textarea "x"
type textarea "Brand: Masterbilt Condenser Model: MSMD045AC Serial: 2506728724 Brand: Masterbi…"
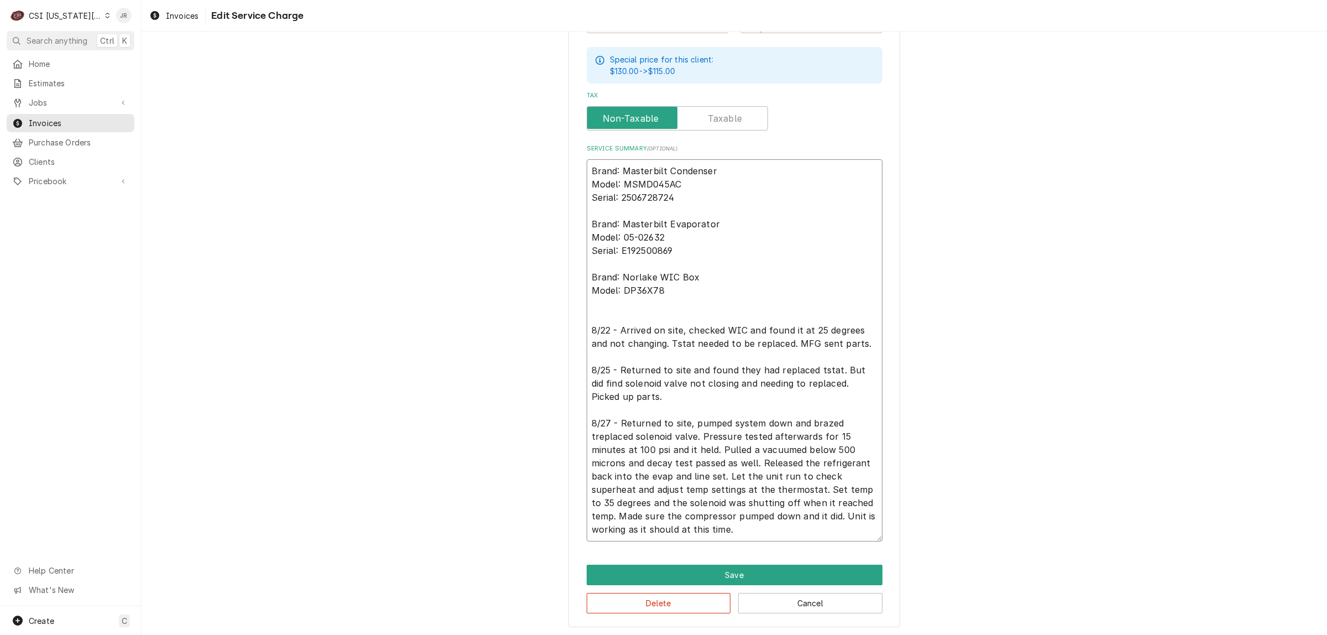
type textarea "x"
type textarea "Brand: Masterbilt Condenser Model: MSMD045AC Serial: 2506728724 Brand: Masterbi…"
type textarea "x"
type textarea "Brand: Masterbilt Condenser Model: MSMD045AC Serial: 2506728724 Brand: Masterbi…"
type textarea "x"
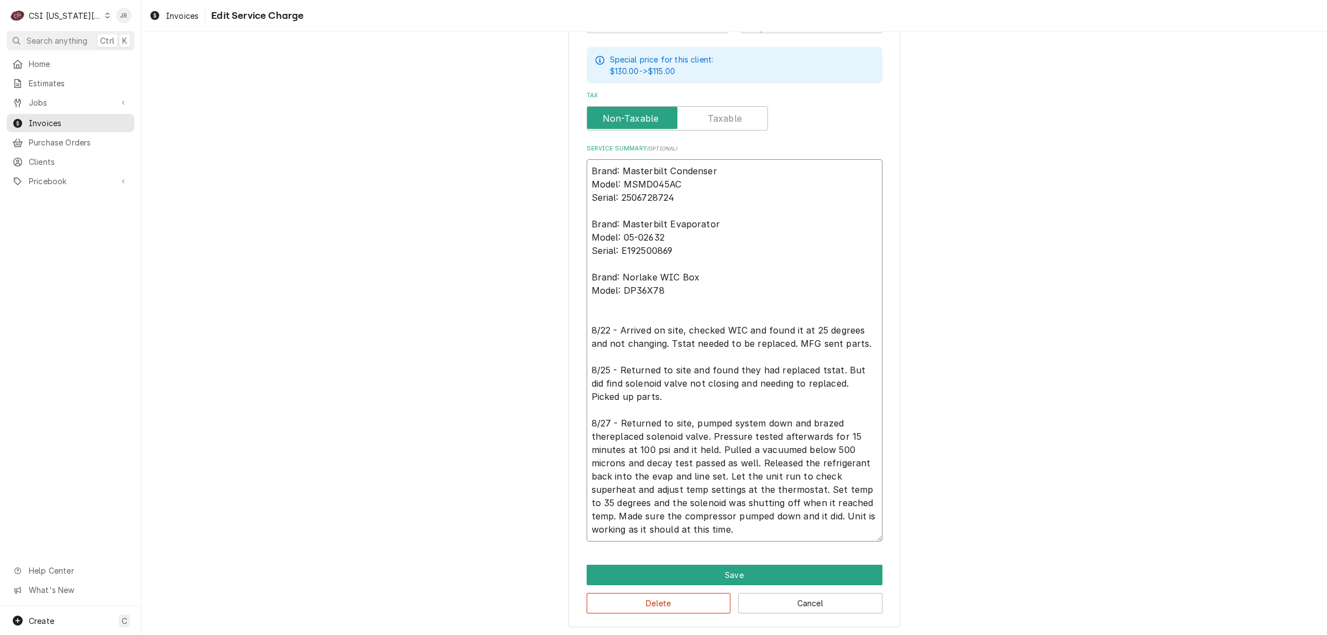
type textarea "Brand: Masterbilt Condenser Model: MSMD045AC Serial: 2506728724 Brand: Masterbi…"
type textarea "x"
type textarea "Brand: Masterbilt Condenser Model: MSMD045AC Serial: 2506728724 Brand: Masterbi…"
type textarea "x"
type textarea "Brand: Masterbilt Condenser Model: MSMD045AC Serial: 2506728724 Brand: Masterbi…"
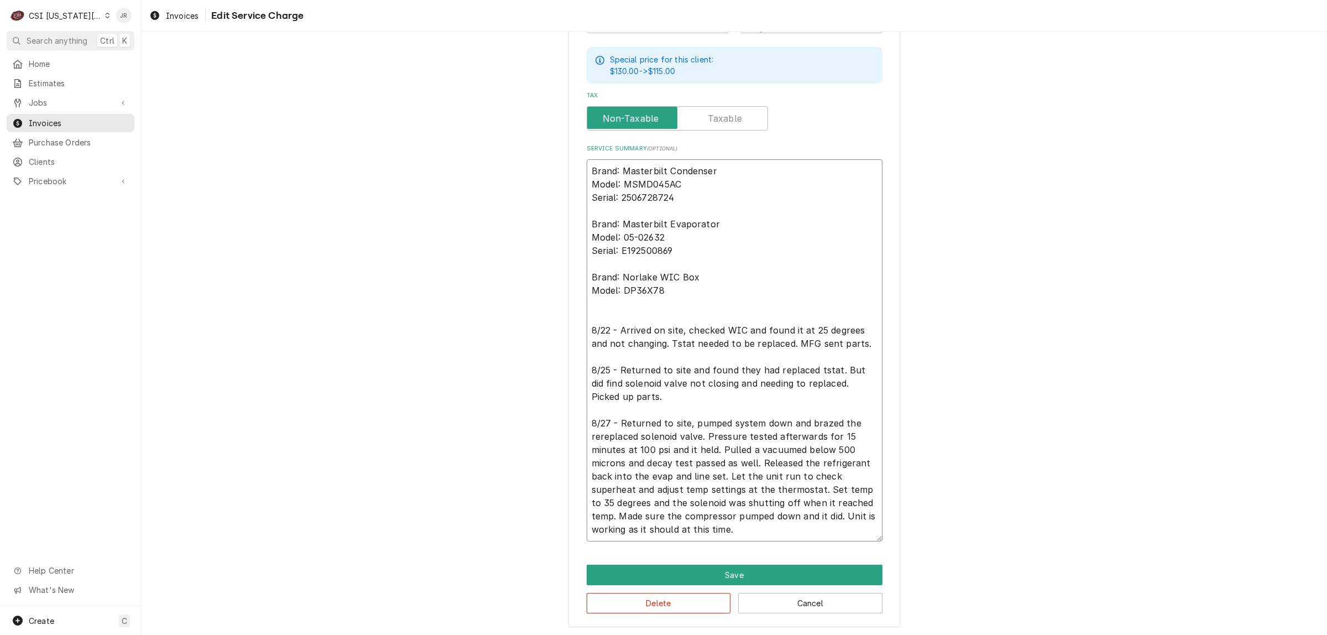
type textarea "x"
type textarea "Brand: Masterbilt Condenser Model: MSMD045AC Serial: 2506728724 Brand: Masterbi…"
type textarea "x"
type textarea "Brand: Masterbilt Condenser Model: MSMD045AC Serial: 2506728724 Brand: Masterbi…"
type textarea "x"
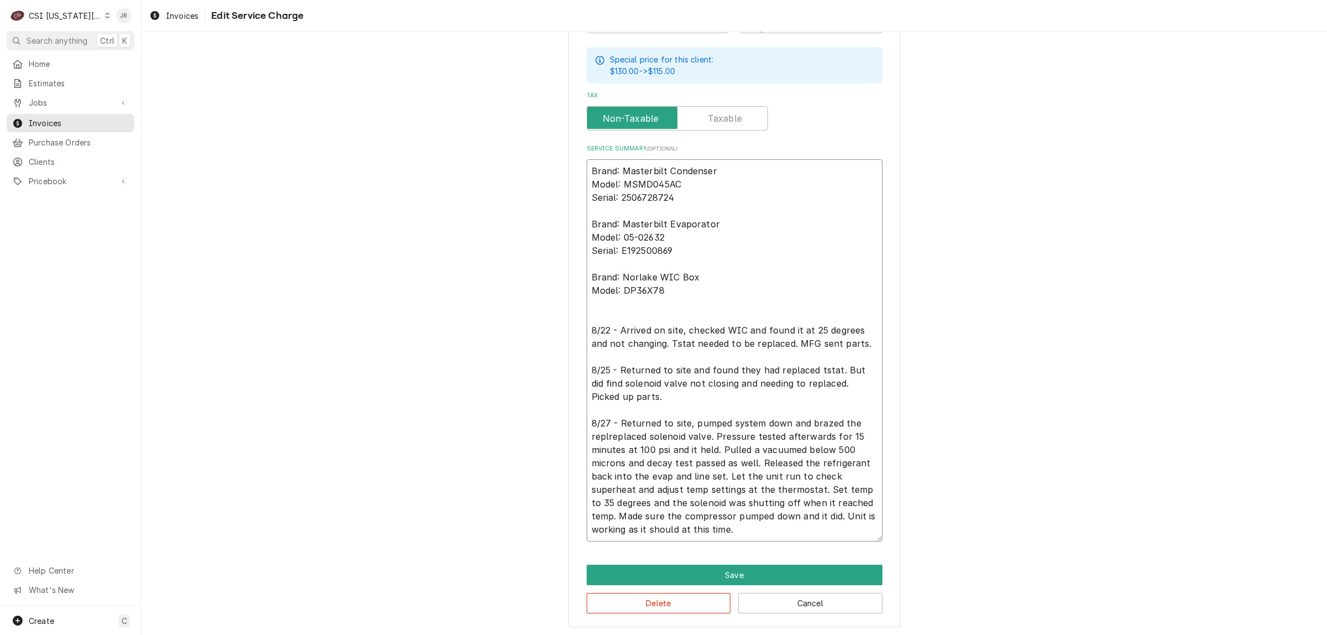
type textarea "Brand: Masterbilt Condenser Model: MSMD045AC Serial: 2506728724 Brand: Masterbi…"
type textarea "x"
type textarea "Brand: Masterbilt Condenser Model: MSMD045AC Serial: 2506728724 Brand: Masterbi…"
type textarea "x"
type textarea "Brand: Masterbilt Condenser Model: MSMD045AC Serial: 2506728724 Brand: Masterbi…"
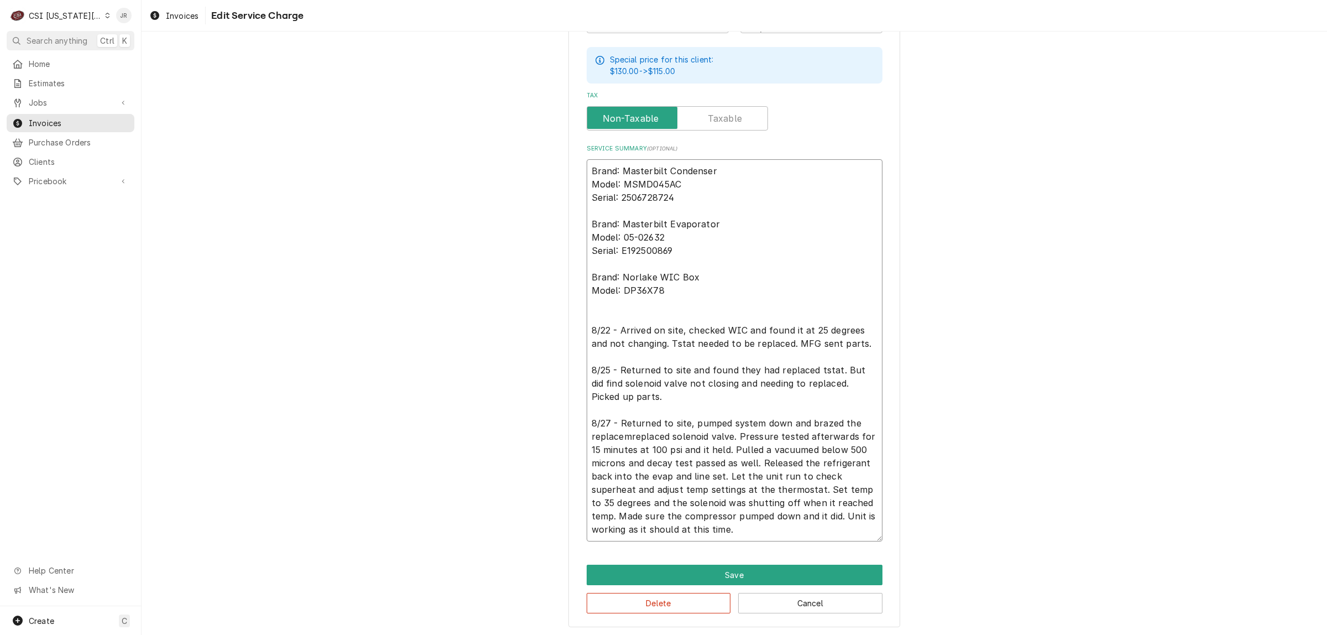
type textarea "x"
type textarea "Brand: Masterbilt Condenser Model: MSMD045AC Serial: 2506728724 Brand: Masterbi…"
type textarea "x"
type textarea "Brand: Masterbilt Condenser Model: MSMD045AC Serial: 2506728724 Brand: Masterbi…"
type textarea "x"
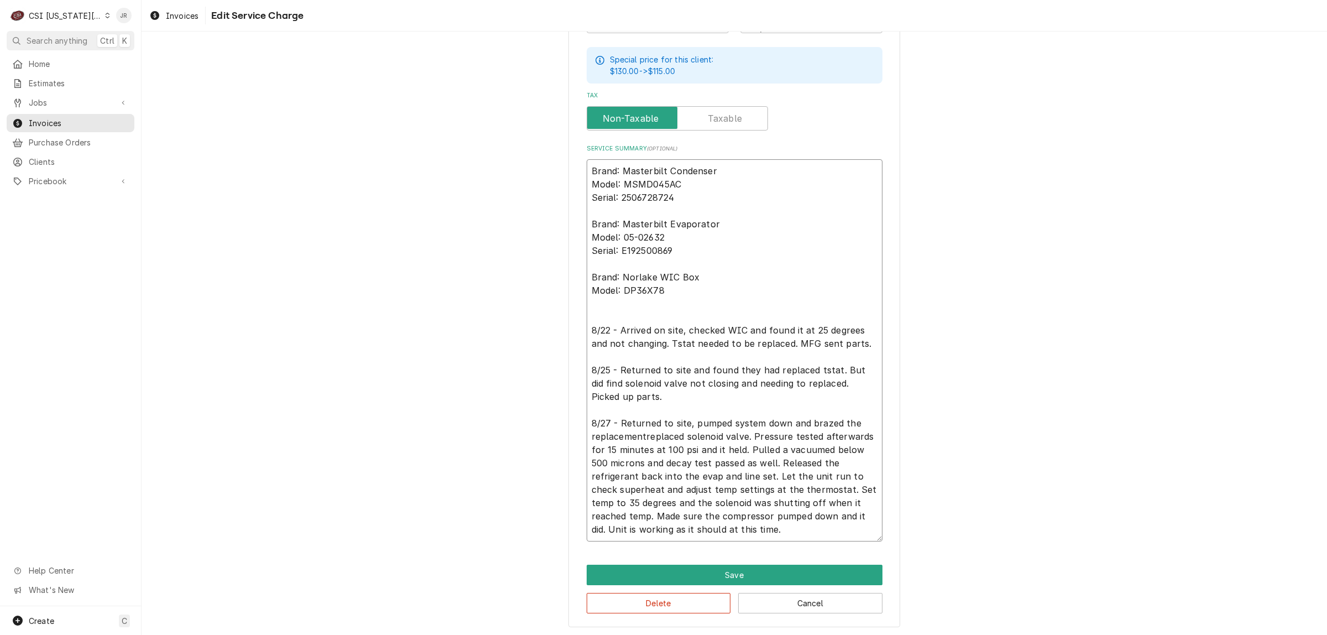
type textarea "Brand: Masterbilt Condenser Model: MSMD045AC Serial: 2506728724 Brand: Masterbi…"
type textarea "x"
type textarea "Brand: Masterbilt Condenser Model: MSMD045AC Serial: 2506728724 Brand: Masterbi…"
type textarea "x"
type textarea "Brand: Masterbilt Condenser Model: MSMD045AC Serial: 2506728724 Brand: Masterbi…"
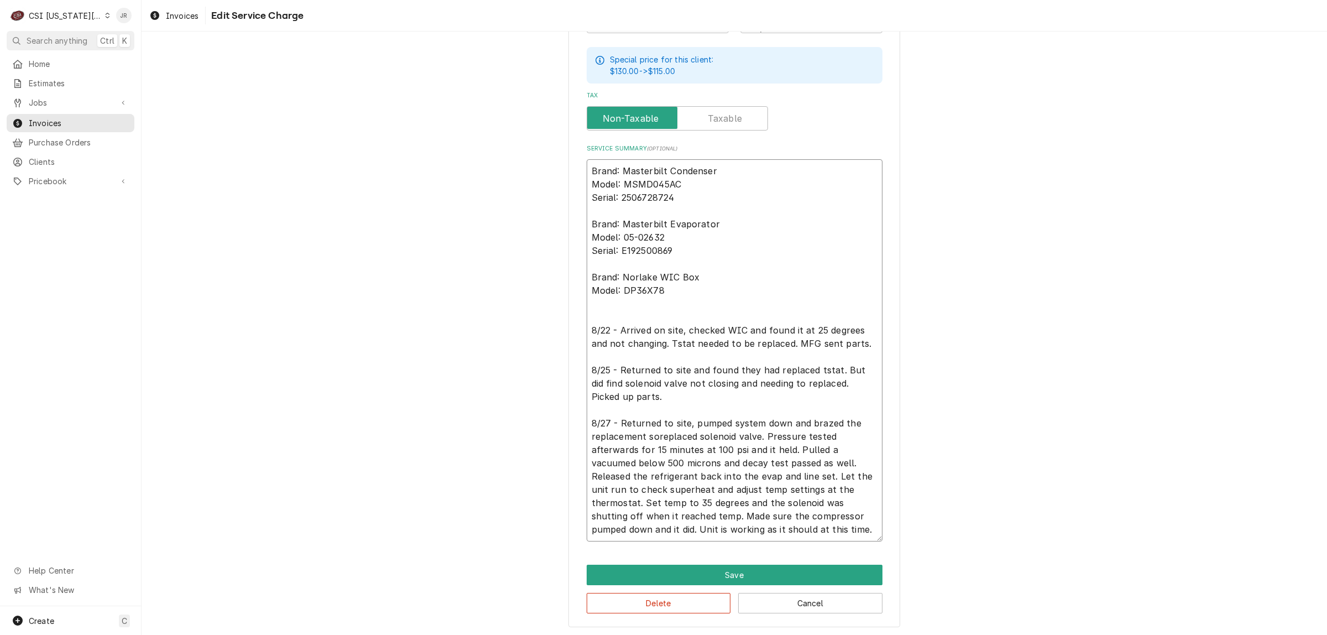
type textarea "x"
type textarea "Brand: Masterbilt Condenser Model: MSMD045AC Serial: 2506728724 Brand: Masterbi…"
type textarea "x"
type textarea "Brand: Masterbilt Condenser Model: MSMD045AC Serial: 2506728724 Brand: Masterbi…"
type textarea "x"
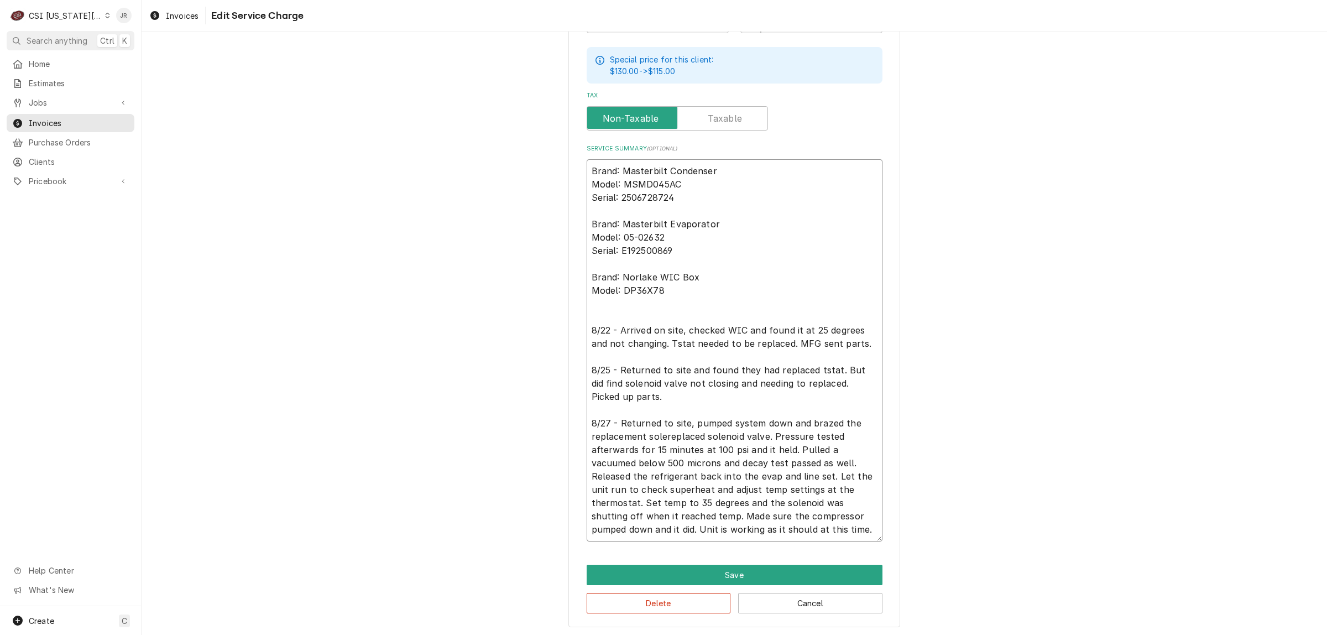
type textarea "Brand: Masterbilt Condenser Model: MSMD045AC Serial: 2506728724 Brand: Masterbi…"
type textarea "x"
type textarea "Brand: Masterbilt Condenser Model: MSMD045AC Serial: 2506728724 Brand: Masterbi…"
type textarea "x"
type textarea "Brand: Masterbilt Condenser Model: MSMD045AC Serial: 2506728724 Brand: Masterbi…"
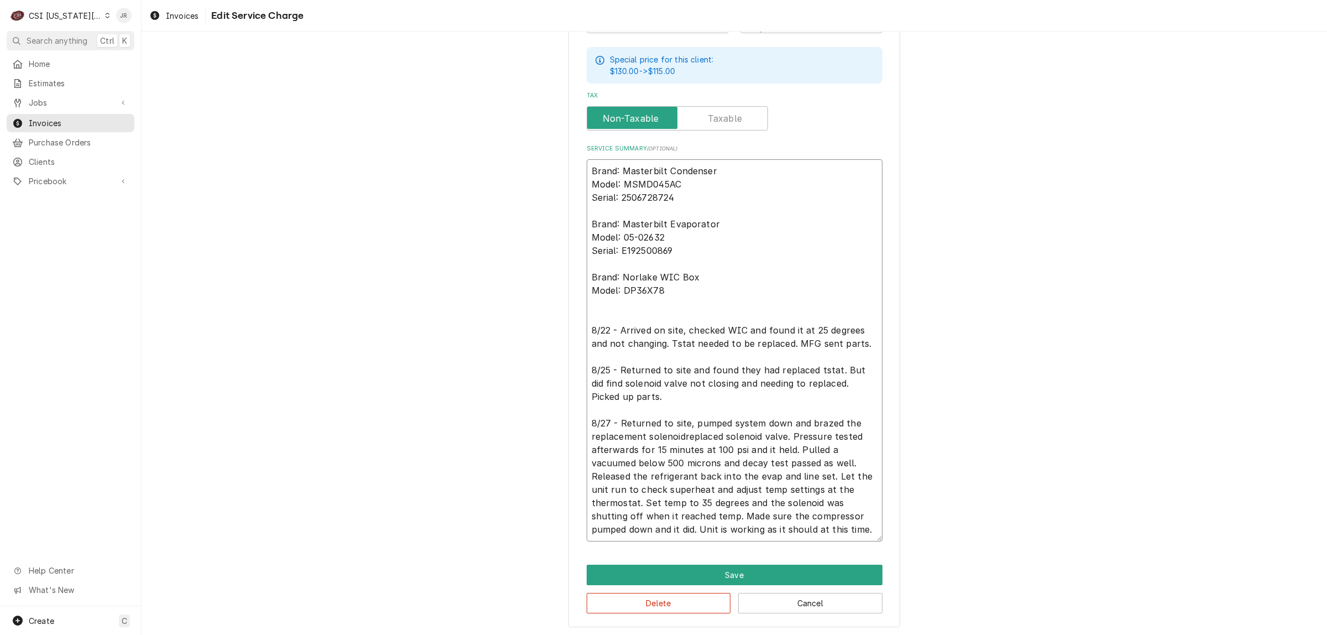
type textarea "x"
type textarea "Brand: Masterbilt Condenser Model: MSMD045AC Serial: 2506728724 Brand: Masterbi…"
type textarea "x"
type textarea "Brand: Masterbilt Condenser Model: MSMD045AC Serial: 2506728724 Brand: Masterbi…"
type textarea "x"
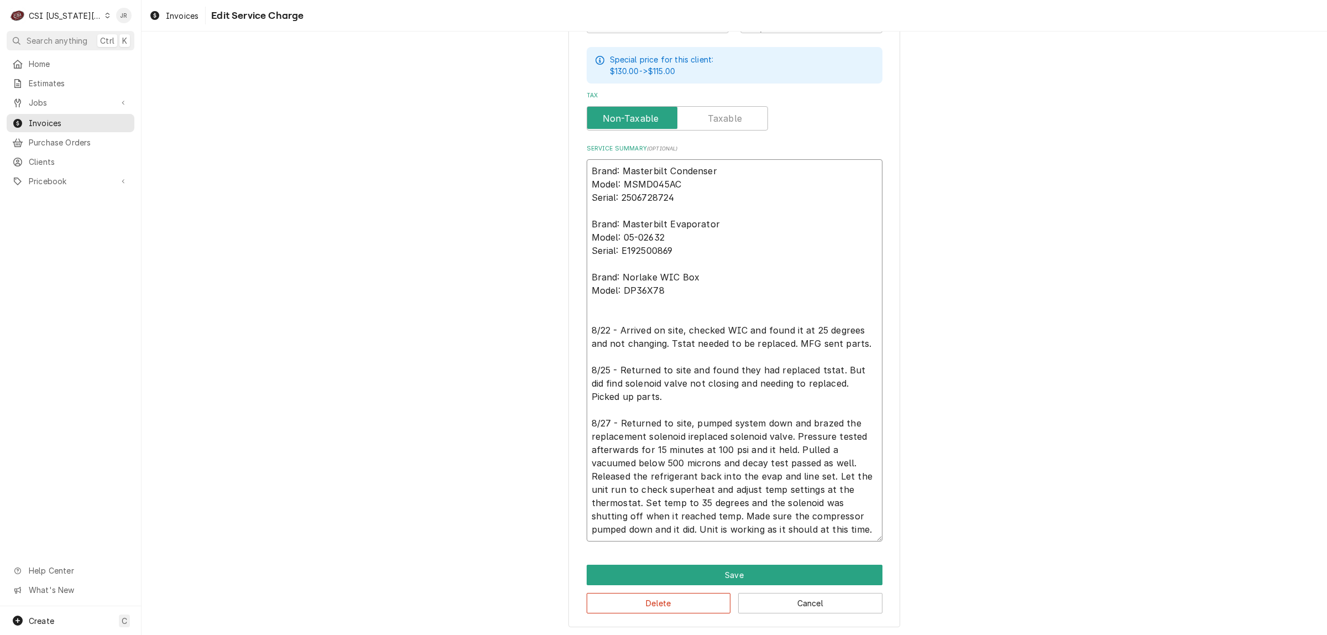
type textarea "Brand: Masterbilt Condenser Model: MSMD045AC Serial: 2506728724 Brand: Masterbi…"
type textarea "x"
type textarea "Brand: Masterbilt Condenser Model: MSMD045AC Serial: 2506728724 Brand: Masterbi…"
type textarea "x"
type textarea "Brand: Masterbilt Condenser Model: MSMD045AC Serial: 2506728724 Brand: Masterbi…"
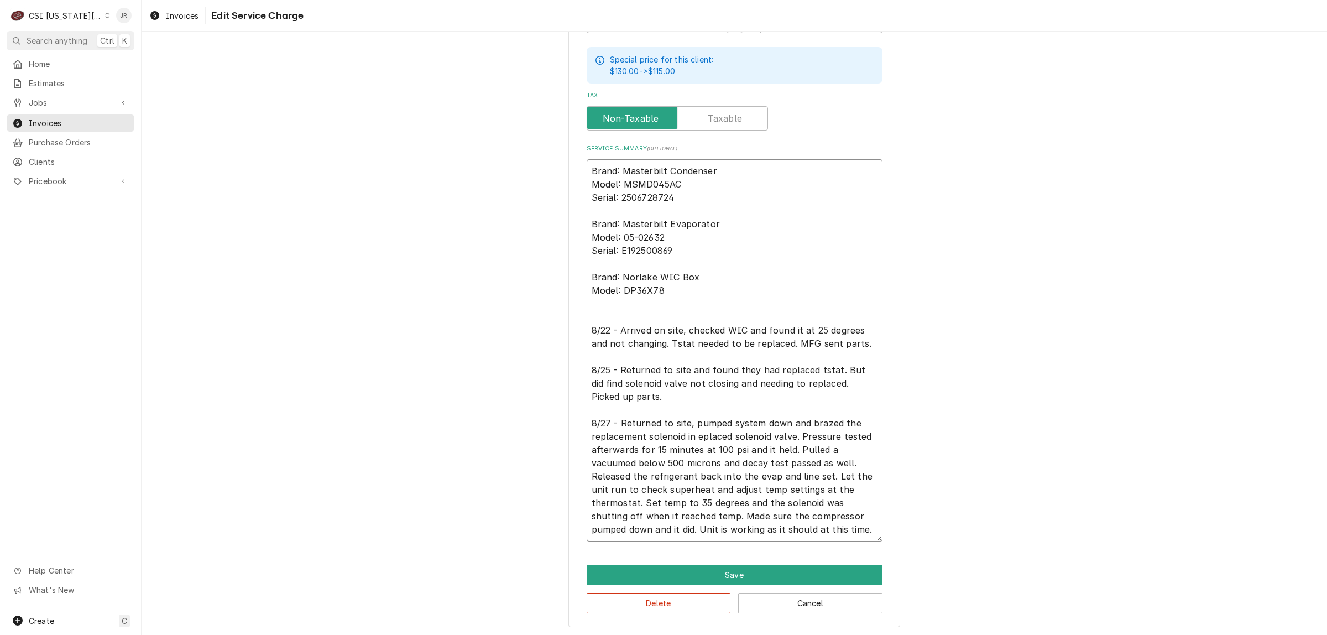
type textarea "x"
type textarea "Brand: Masterbilt Condenser Model: MSMD045AC Serial: 2506728724 Brand: Masterbi…"
type textarea "x"
type textarea "Brand: Masterbilt Condenser Model: MSMD045AC Serial: 2506728724 Brand: Masterbi…"
type textarea "x"
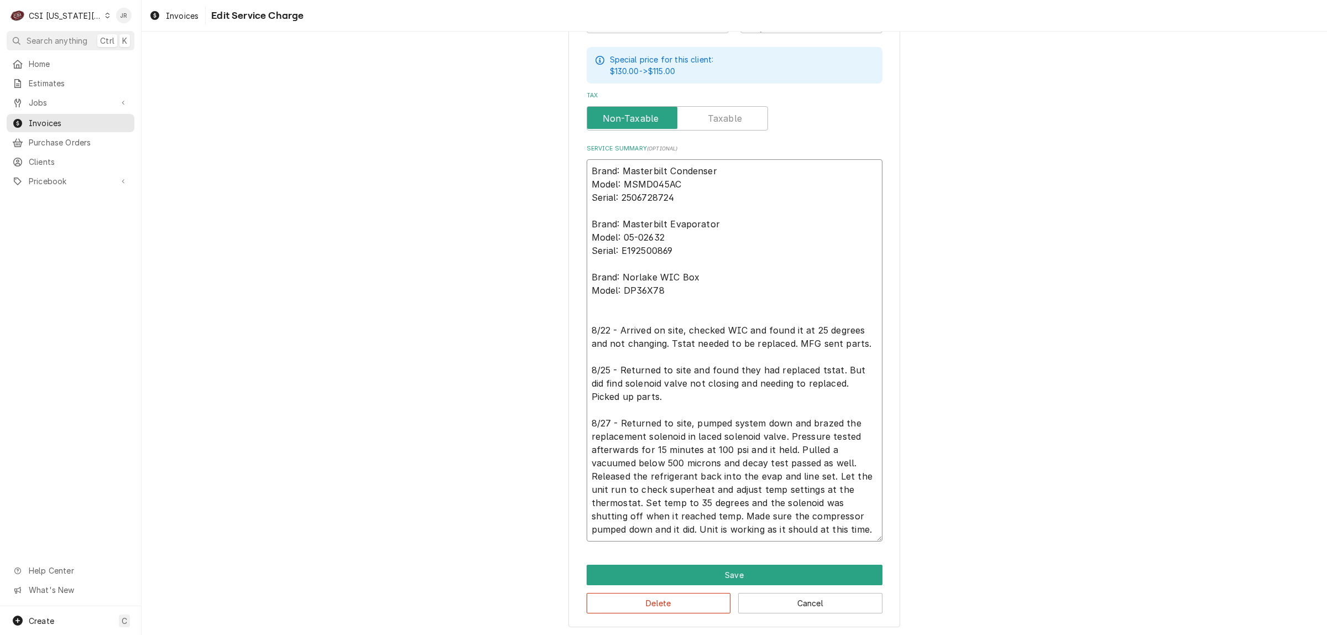
type textarea "Brand: Masterbilt Condenser Model: MSMD045AC Serial: 2506728724 Brand: Masterbi…"
type textarea "x"
type textarea "Brand: Masterbilt Condenser Model: MSMD045AC Serial: 2506728724 Brand: Masterbi…"
type textarea "x"
type textarea "Brand: Masterbilt Condenser Model: MSMD045AC Serial: 2506728724 Brand: Masterbi…"
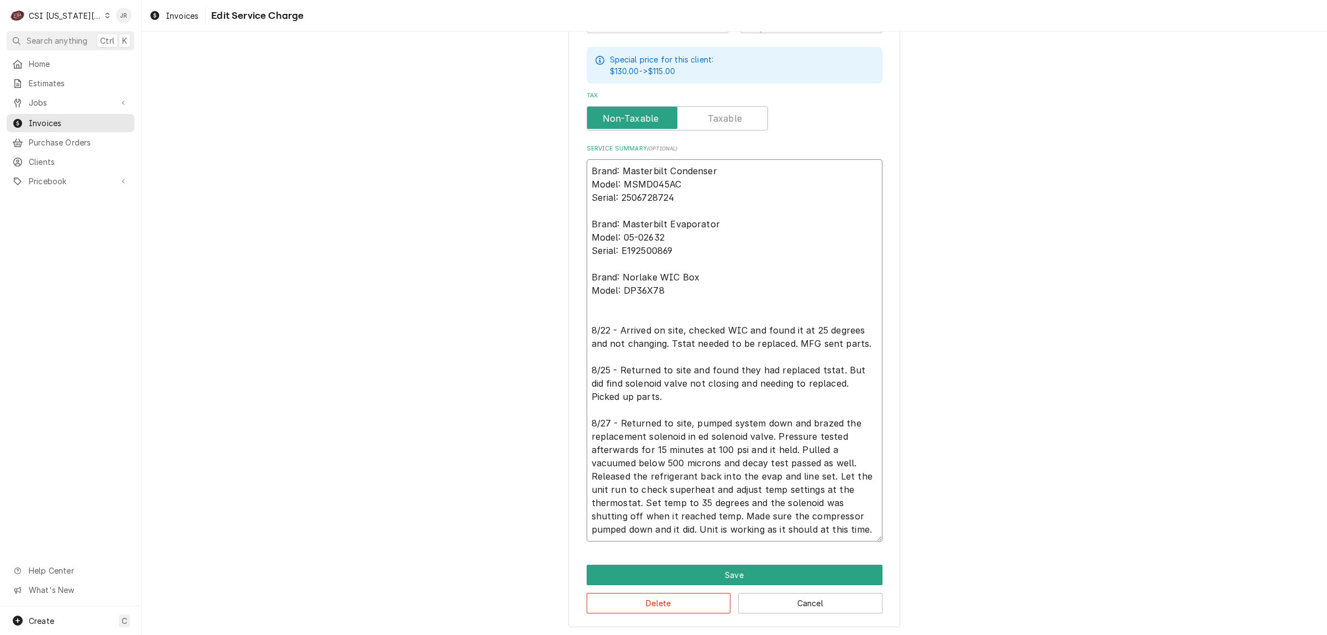
type textarea "x"
type textarea "Brand: Masterbilt Condenser Model: MSMD045AC Serial: 2506728724 Brand: Masterbi…"
type textarea "x"
type textarea "Brand: Masterbilt Condenser Model: MSMD045AC Serial: 2506728724 Brand: Masterbi…"
type textarea "x"
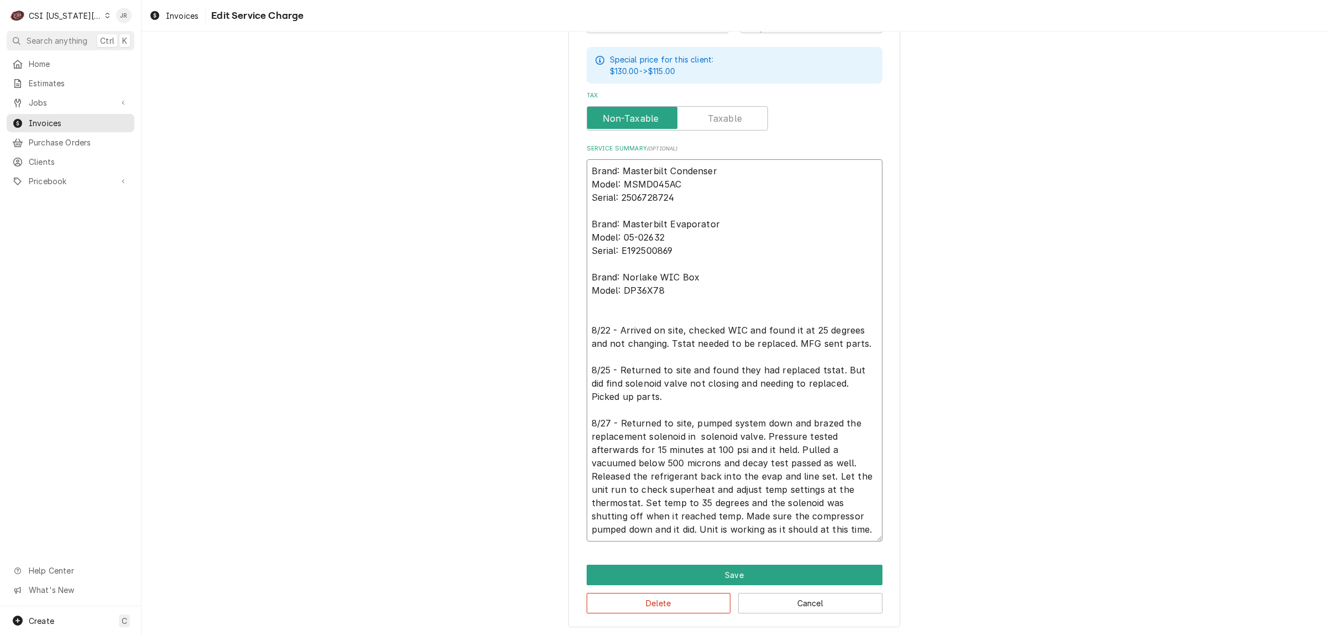
type textarea "Brand: Masterbilt Condenser Model: MSMD045AC Serial: 2506728724 Brand: Masterbi…"
type textarea "x"
type textarea "Brand: Masterbilt Condenser Model: MSMD045AC Serial: 2506728724 Brand: Masterbi…"
type textarea "x"
type textarea "Brand: Masterbilt Condenser Model: MSMD045AC Serial: 2506728724 Brand: Masterbi…"
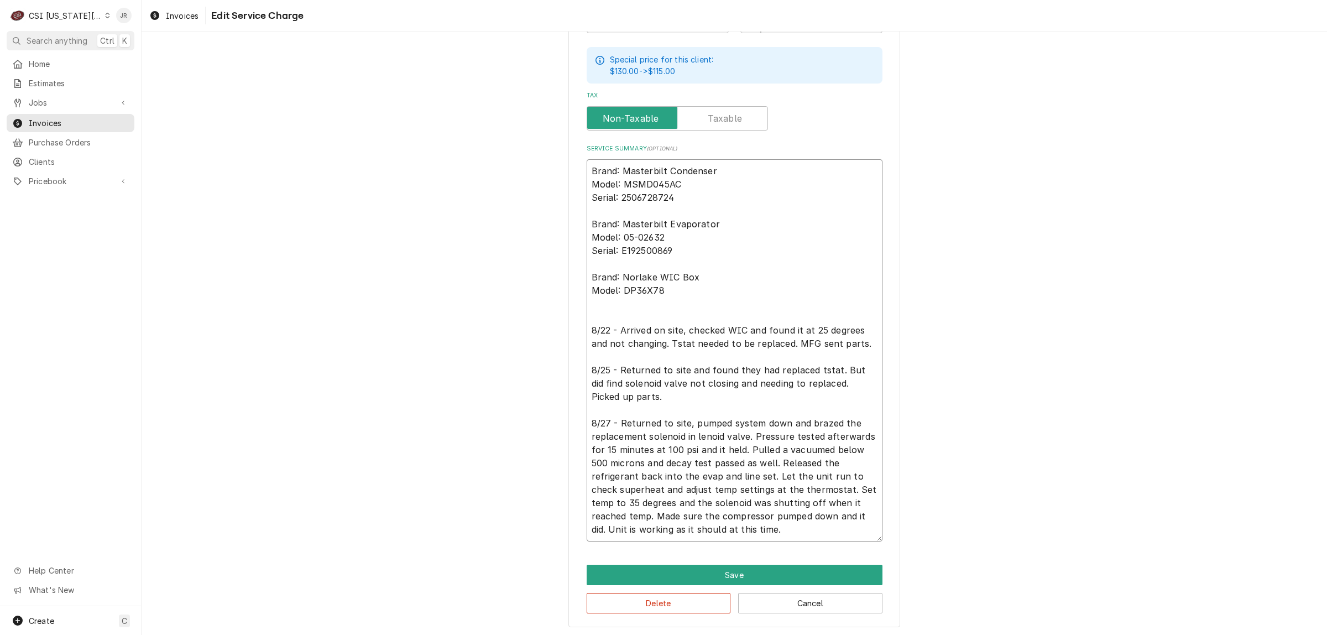
type textarea "x"
type textarea "Brand: Masterbilt Condenser Model: MSMD045AC Serial: 2506728724 Brand: Masterbi…"
type textarea "x"
type textarea "Brand: Masterbilt Condenser Model: MSMD045AC Serial: 2506728724 Brand: Masterbi…"
type textarea "x"
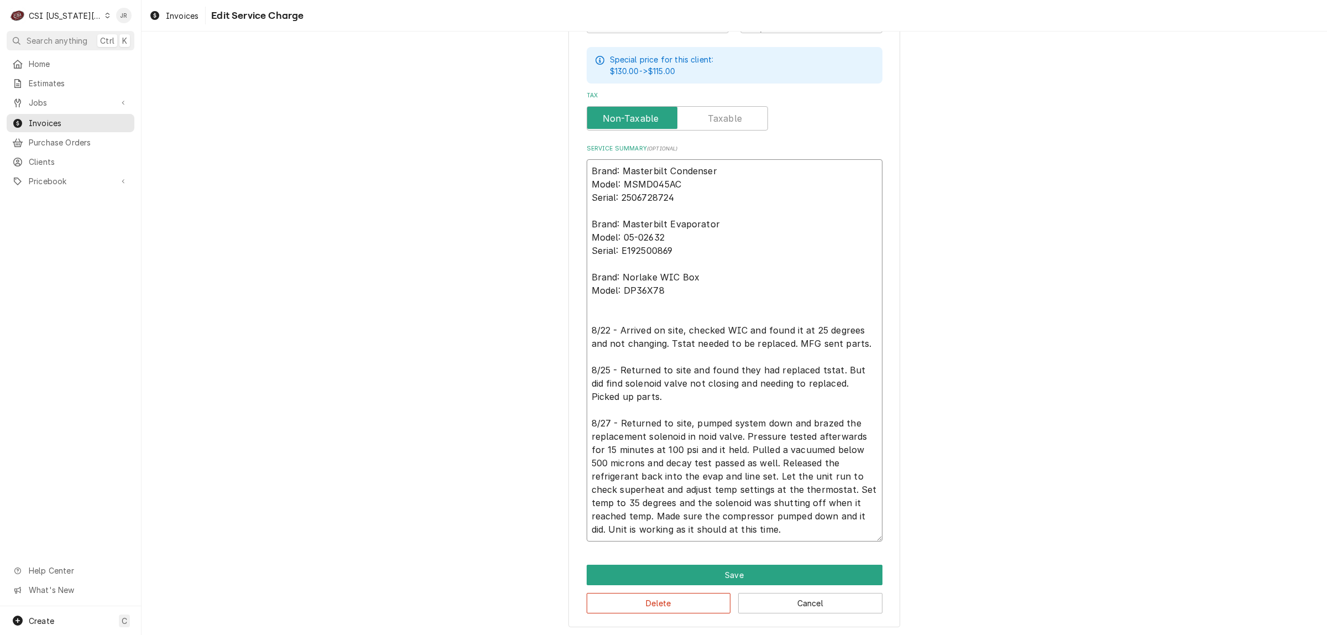
type textarea "Brand: Masterbilt Condenser Model: MSMD045AC Serial: 2506728724 Brand: Masterbi…"
type textarea "x"
type textarea "Brand: Masterbilt Condenser Model: MSMD045AC Serial: 2506728724 Brand: Masterbi…"
type textarea "x"
type textarea "Brand: Masterbilt Condenser Model: MSMD045AC Serial: 2506728724 Brand: Masterbi…"
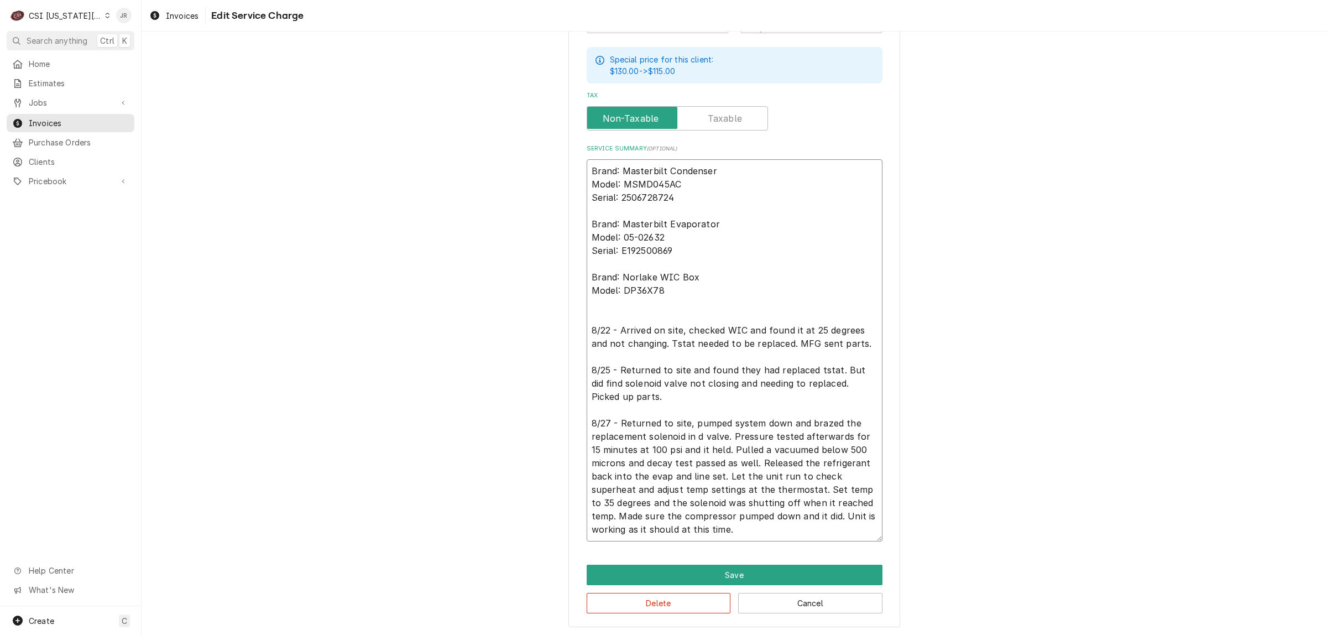
type textarea "x"
type textarea "Brand: Masterbilt Condenser Model: MSMD045AC Serial: 2506728724 Brand: Masterbi…"
type textarea "x"
type textarea "Brand: Masterbilt Condenser Model: MSMD045AC Serial: 2506728724 Brand: Masterbi…"
type textarea "x"
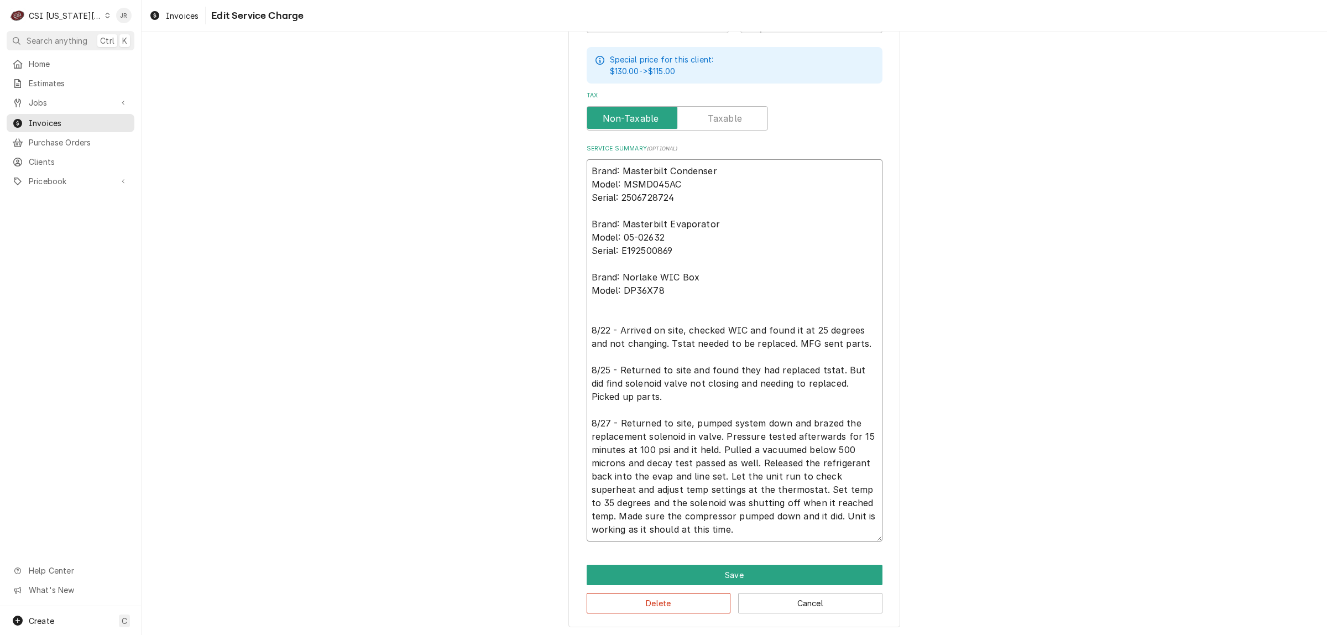
type textarea "Brand: Masterbilt Condenser Model: MSMD045AC Serial: 2506728724 Brand: Masterbi…"
type textarea "x"
type textarea "Brand: Masterbilt Condenser Model: MSMD045AC Serial: 2506728724 Brand: Masterbi…"
type textarea "x"
type textarea "Brand: Masterbilt Condenser Model: MSMD045AC Serial: 2506728724 Brand: Masterbi…"
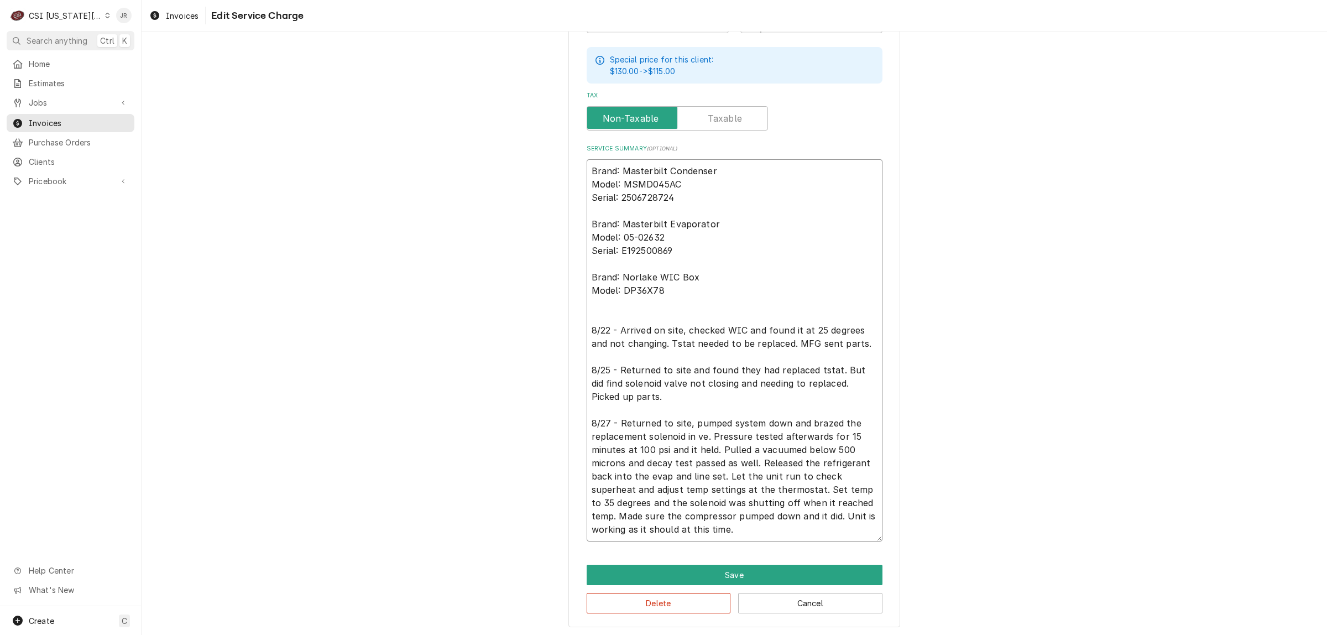
type textarea "x"
type textarea "Brand: Masterbilt Condenser Model: MSMD045AC Serial: 2506728724 Brand: Masterbi…"
type textarea "x"
type textarea "Brand: Masterbilt Condenser Model: MSMD045AC Serial: 2506728724 Brand: Masterbi…"
type textarea "x"
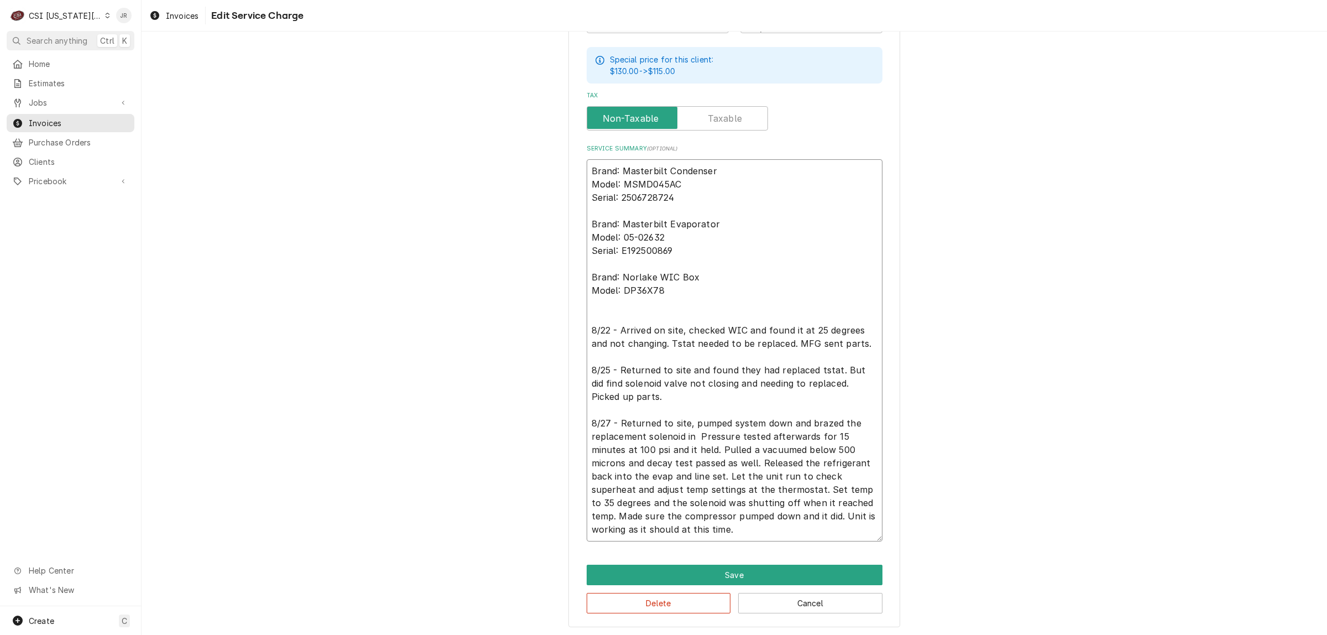
type textarea "Brand: Masterbilt Condenser Model: MSMD045AC Serial: 2506728724 Brand: Masterbi…"
type textarea "x"
type textarea "Brand: Masterbilt Condenser Model: MSMD045AC Serial: 2506728724 Brand: Masterbi…"
type textarea "x"
type textarea "Brand: Masterbilt Condenser Model: MSMD045AC Serial: 2506728724 Brand: Masterbi…"
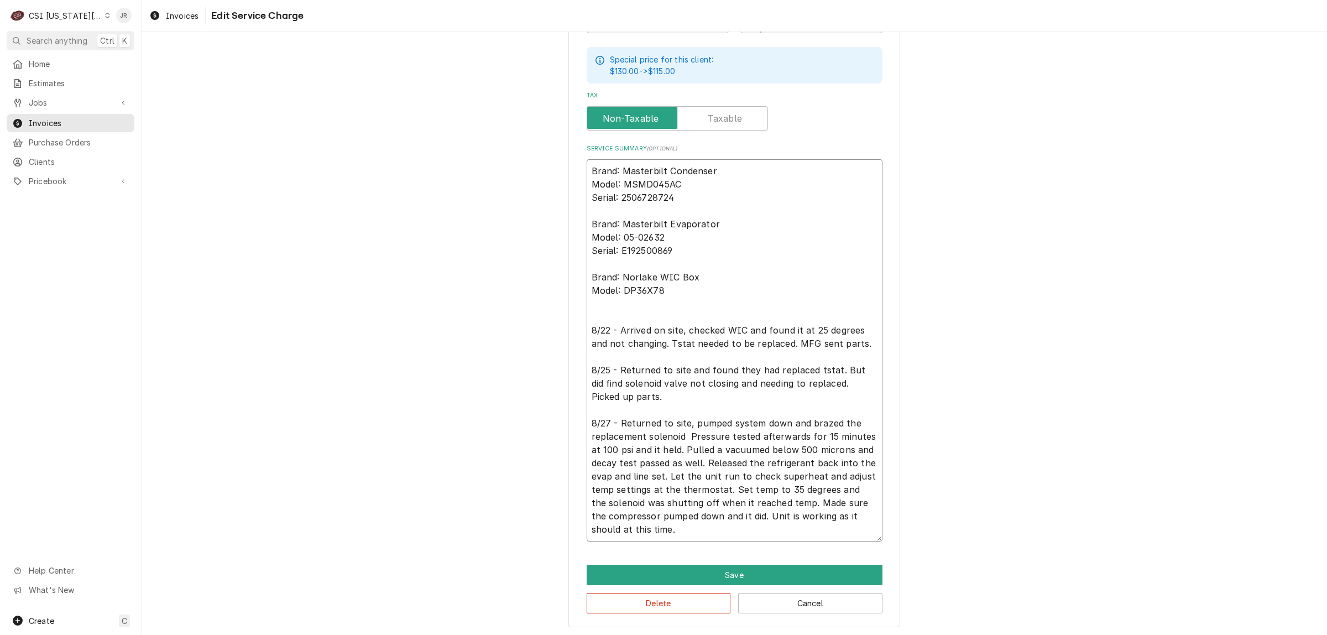
type textarea "x"
type textarea "Brand: Masterbilt Condenser Model: MSMD045AC Serial: 2506728724 Brand: Masterbi…"
type textarea "x"
type textarea "Brand: Masterbilt Condenser Model: MSMD045AC Serial: 2506728724 Brand: Masterbi…"
type textarea "x"
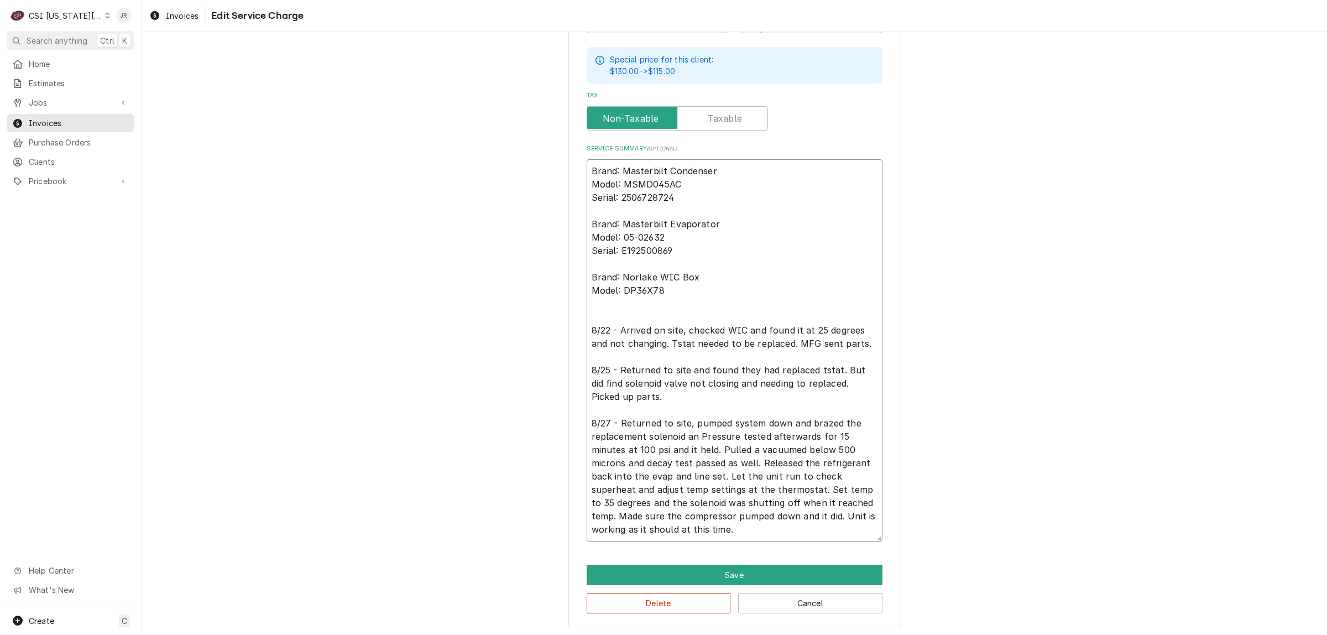
type textarea "Brand: Masterbilt Condenser Model: MSMD045AC Serial: 2506728724 Brand: Masterbi…"
type textarea "x"
type textarea "Brand: Masterbilt Condenser Model: MSMD045AC Serial: 2506728724 Brand: Masterbi…"
type textarea "x"
type textarea "Brand: Masterbilt Condenser Model: MSMD045AC Serial: 2506728724 Brand: Masterbi…"
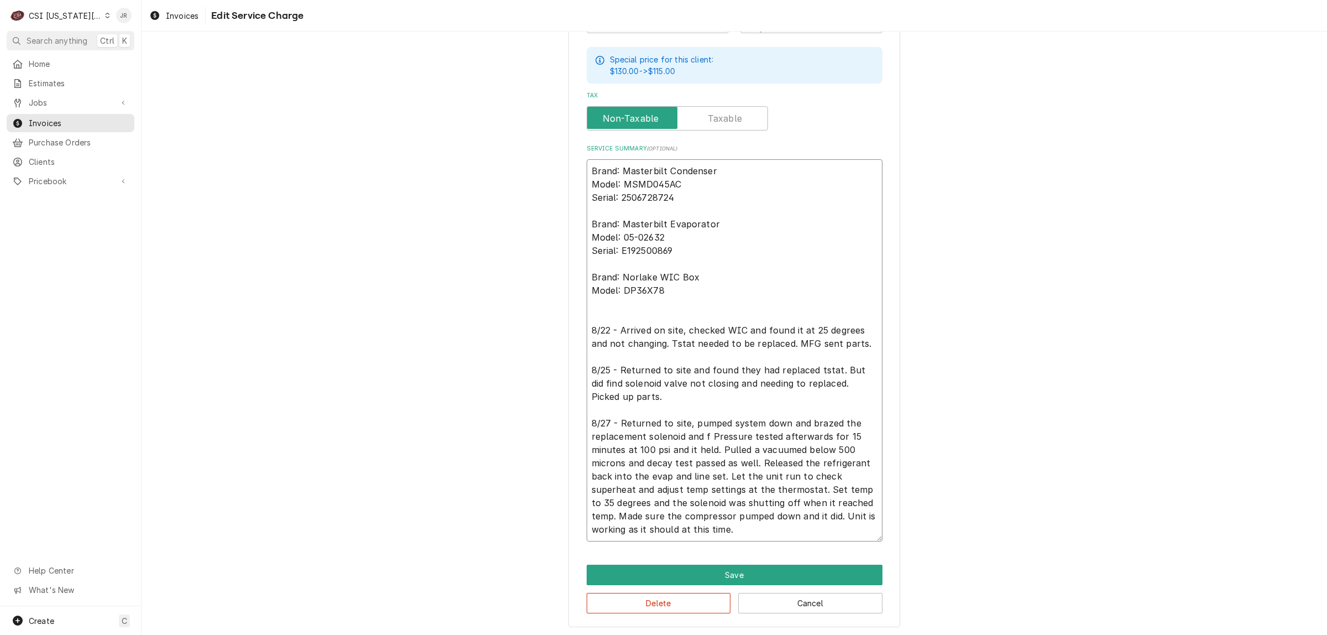
type textarea "x"
type textarea "Brand: Masterbilt Condenser Model: MSMD045AC Serial: 2506728724 Brand: Masterbi…"
type textarea "x"
type textarea "Brand: Masterbilt Condenser Model: MSMD045AC Serial: 2506728724 Brand: Masterbi…"
type textarea "x"
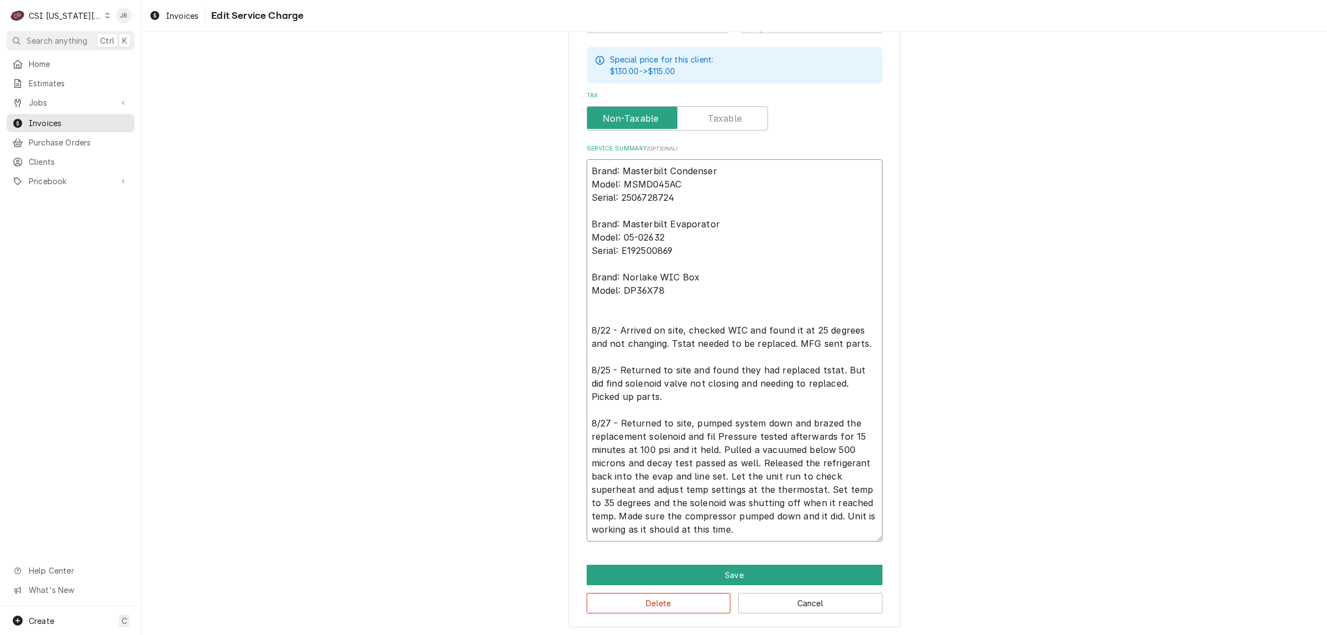
type textarea "Brand: Masterbilt Condenser Model: MSMD045AC Serial: 2506728724 Brand: Masterbi…"
type textarea "x"
type textarea "Brand: Masterbilt Condenser Model: MSMD045AC Serial: 2506728724 Brand: Masterbi…"
type textarea "x"
type textarea "Brand: Masterbilt Condenser Model: MSMD045AC Serial: 2506728724 Brand: Masterbi…"
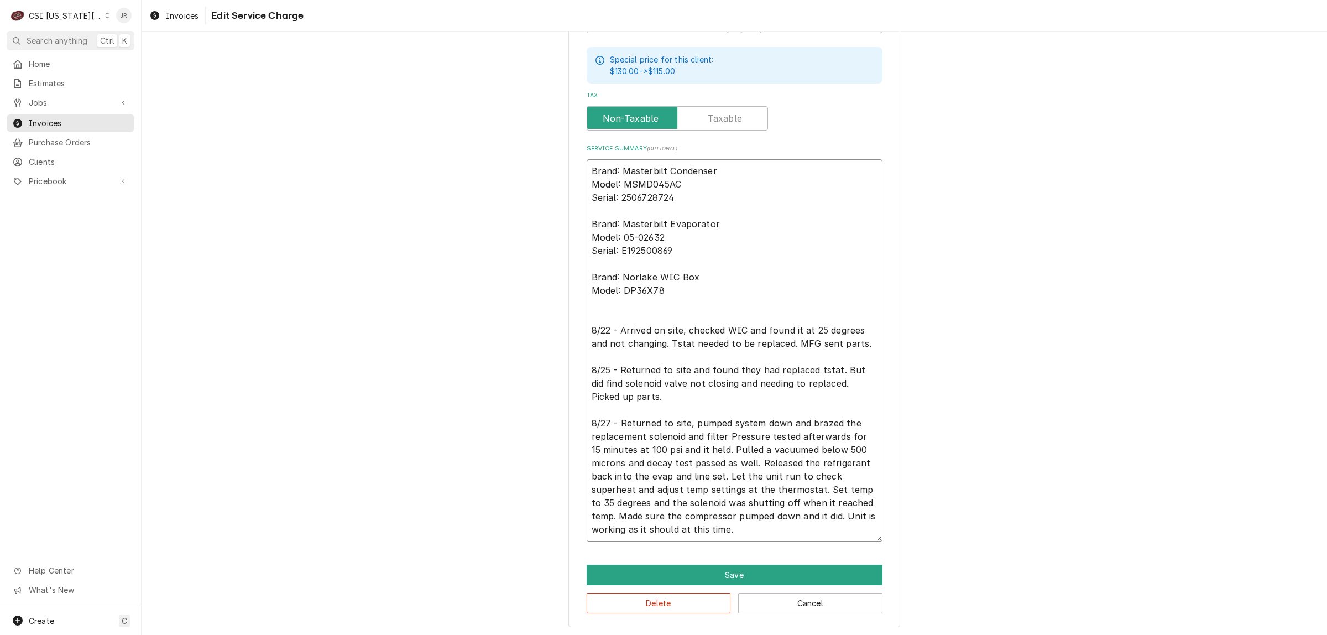
type textarea "x"
type textarea "Brand: Masterbilt Condenser Model: MSMD045AC Serial: 2506728724 Brand: Masterbi…"
click at [835, 418] on textarea "Brand: Masterbilt Condenser Model: MSMD045AC Serial: 2506728724 Brand: Masterbi…" at bounding box center [734, 350] width 296 height 382
type textarea "x"
type textarea "Brand: Masterbilt Condenser Model: MSMD045AC Serial: 2506728724 Brand: Masterbi…"
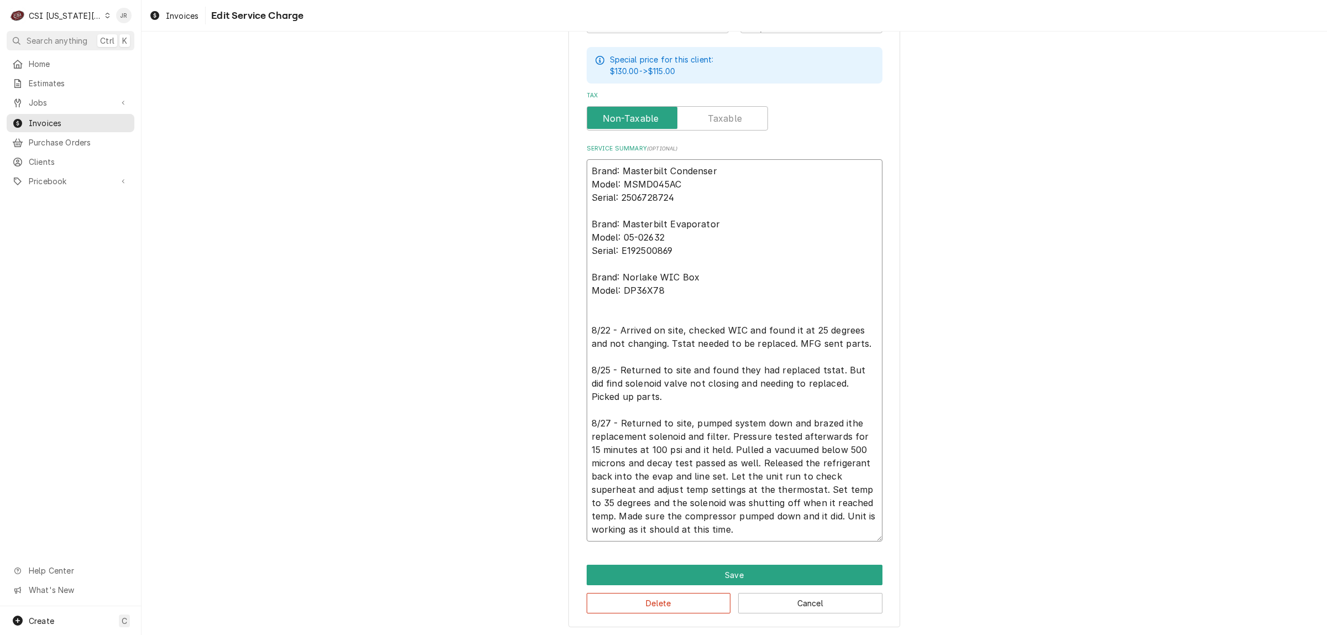
type textarea "x"
type textarea "Brand: Masterbilt Condenser Model: MSMD045AC Serial: 2506728724 Brand: Masterbi…"
type textarea "x"
type textarea "Brand: Masterbilt Condenser Model: MSMD045AC Serial: 2506728724 Brand: Masterbi…"
click at [720, 446] on textarea "Brand: Masterbilt Condenser Model: MSMD045AC Serial: 2506728724 Brand: Masterbi…" at bounding box center [734, 350] width 296 height 382
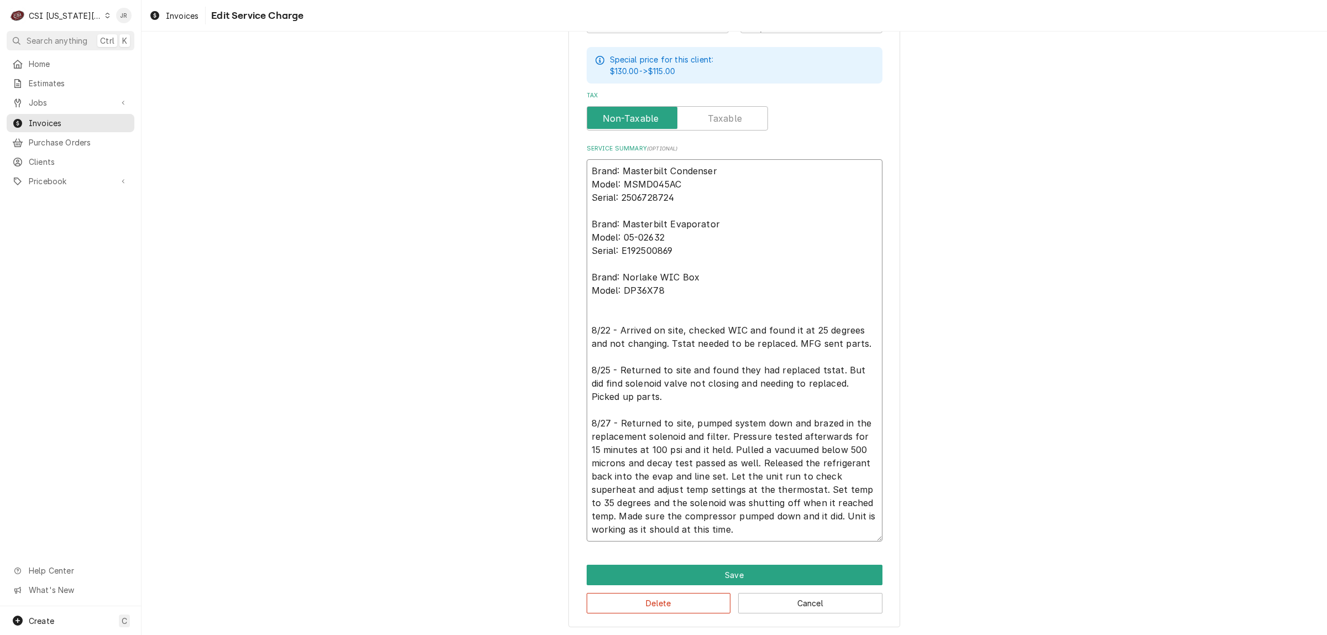
type textarea "x"
type textarea "Brand: Masterbilt Condenser Model: MSMD045AC Serial: 2506728724 Brand: Masterbi…"
type textarea "x"
type textarea "Brand: Masterbilt Condenser Model: MSMD045AC Serial: 2506728724 Brand: Masterbi…"
type textarea "x"
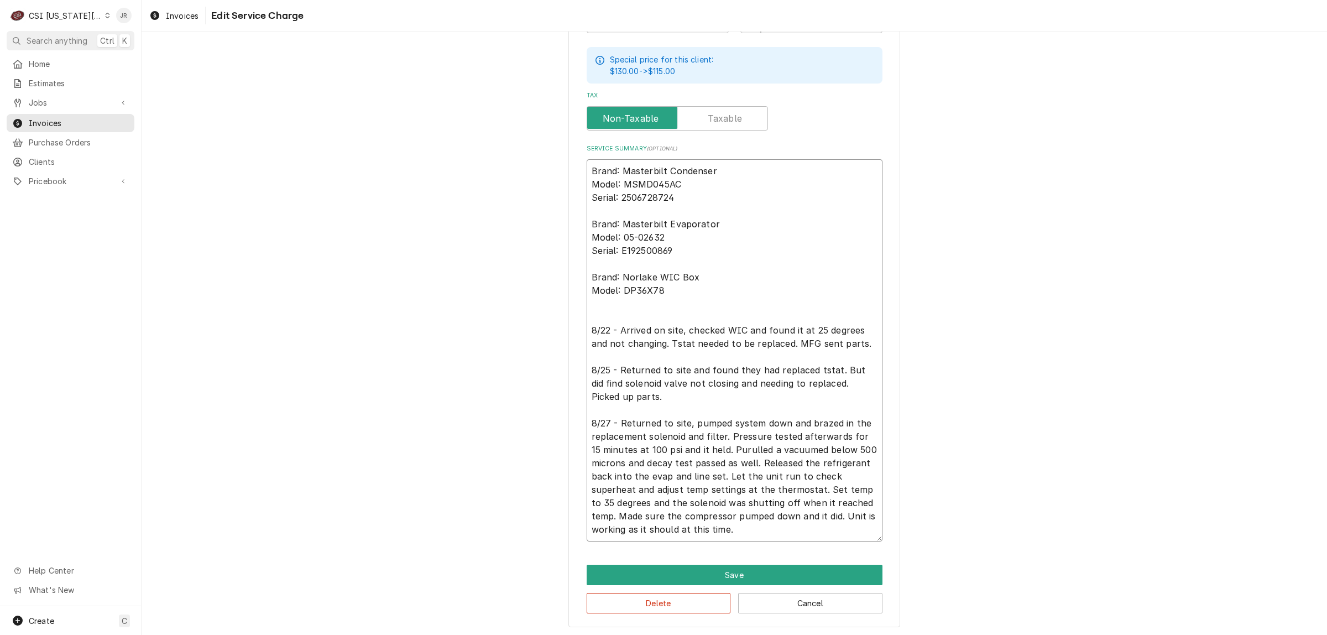
type textarea "Brand: Masterbilt Condenser Model: MSMD045AC Serial: 2506728724 Brand: Masterbi…"
type textarea "x"
type textarea "Brand: Masterbilt Condenser Model: MSMD045AC Serial: 2506728724 Brand: Masterbi…"
type textarea "x"
type textarea "Brand: Masterbilt Condenser Model: MSMD045AC Serial: 2506728724 Brand: Masterbi…"
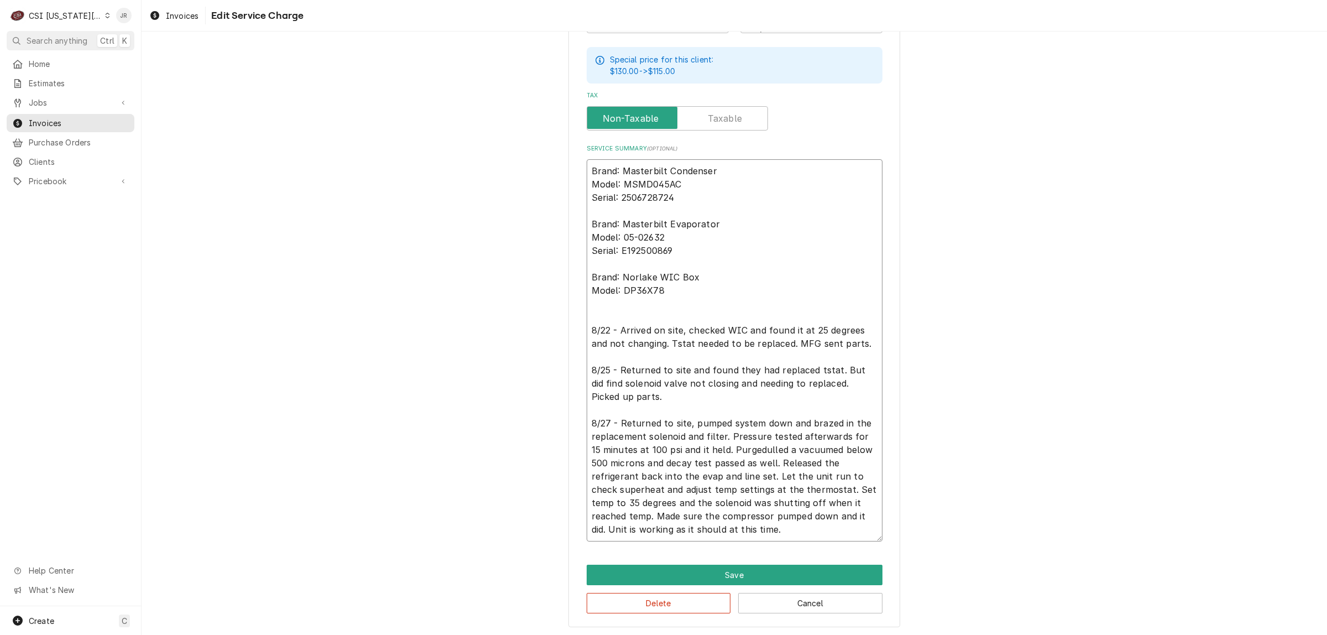
type textarea "x"
type textarea "Brand: Masterbilt Condenser Model: MSMD045AC Serial: 2506728724 Brand: Masterbi…"
type textarea "x"
type textarea "Brand: Masterbilt Condenser Model: MSMD045AC Serial: 2506728724 Brand: Masterbi…"
type textarea "x"
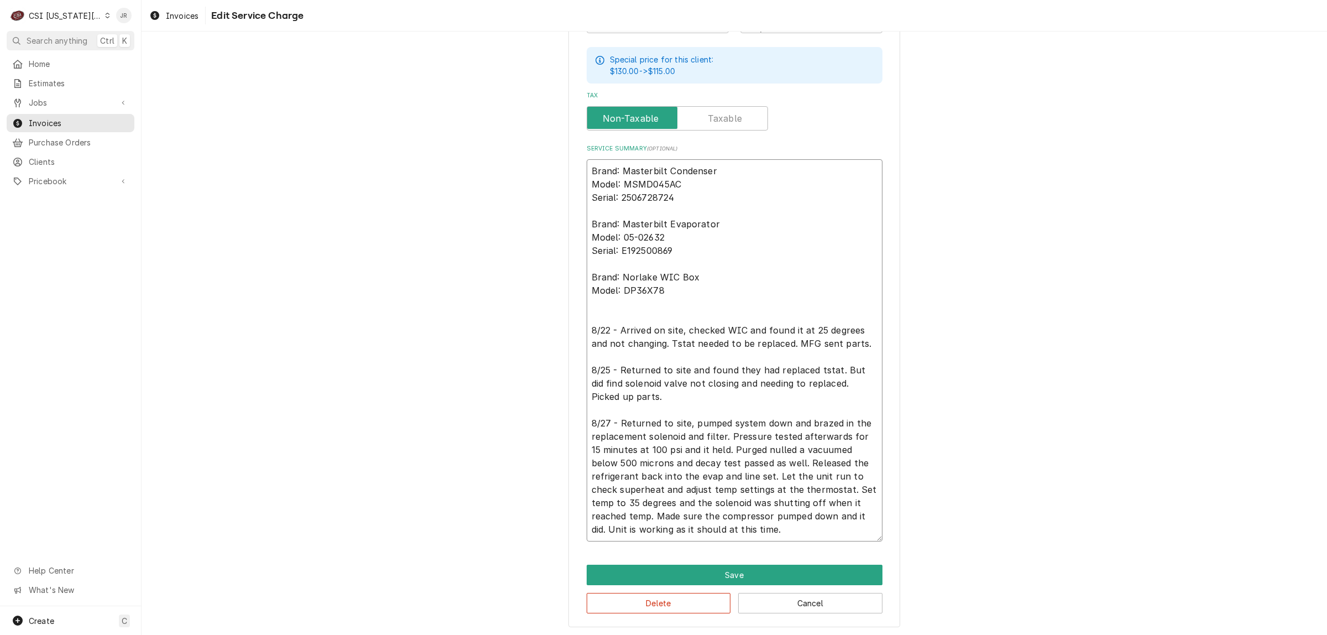
type textarea "Brand: Masterbilt Condenser Model: MSMD045AC Serial: 2506728724 Brand: Masterbi…"
type textarea "x"
type textarea "Brand: Masterbilt Condenser Model: MSMD045AC Serial: 2506728724 Brand: Masterbi…"
type textarea "x"
type textarea "Brand: Masterbilt Condenser Model: MSMD045AC Serial: 2506728724 Brand: Masterbi…"
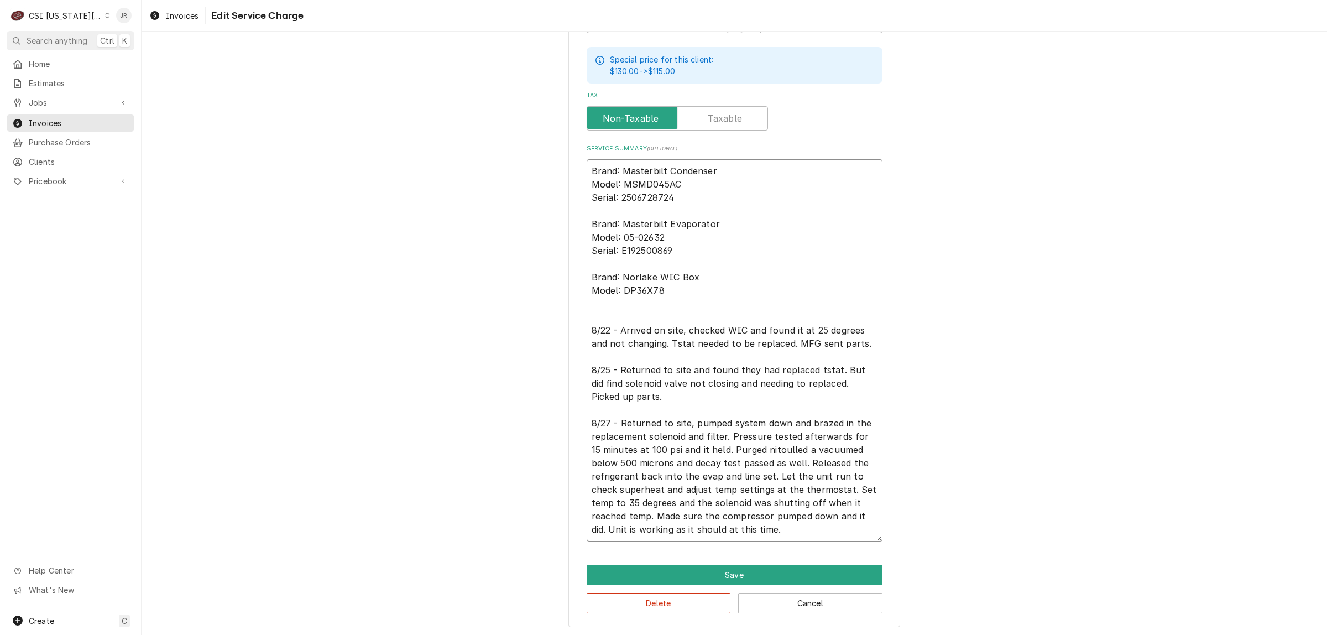
type textarea "x"
type textarea "Brand: Masterbilt Condenser Model: MSMD045AC Serial: 2506728724 Brand: Masterbi…"
type textarea "x"
type textarea "Brand: Masterbilt Condenser Model: MSMD045AC Serial: 2506728724 Brand: Masterbi…"
type textarea "x"
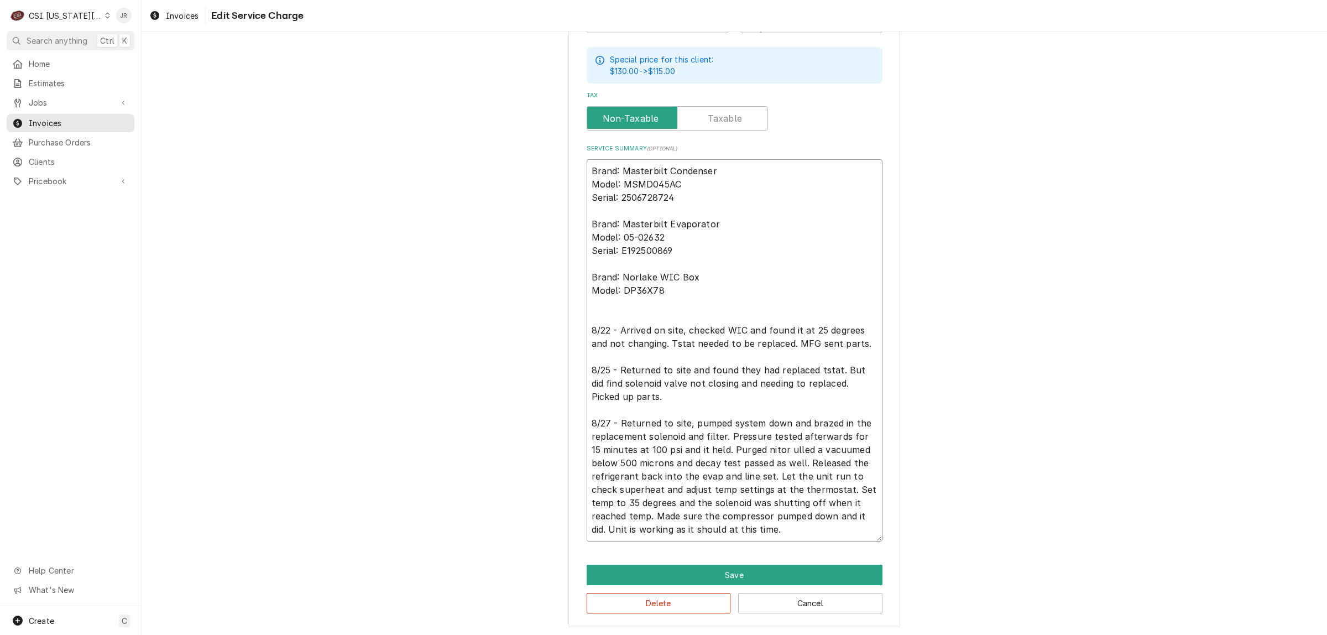
type textarea "Brand: Masterbilt Condenser Model: MSMD045AC Serial: 2506728724 Brand: Masterbi…"
type textarea "x"
type textarea "Brand: Masterbilt Condenser Model: MSMD045AC Serial: 2506728724 Brand: Masterbi…"
type textarea "x"
type textarea "Brand: Masterbilt Condenser Model: MSMD045AC Serial: 2506728724 Brand: Masterbi…"
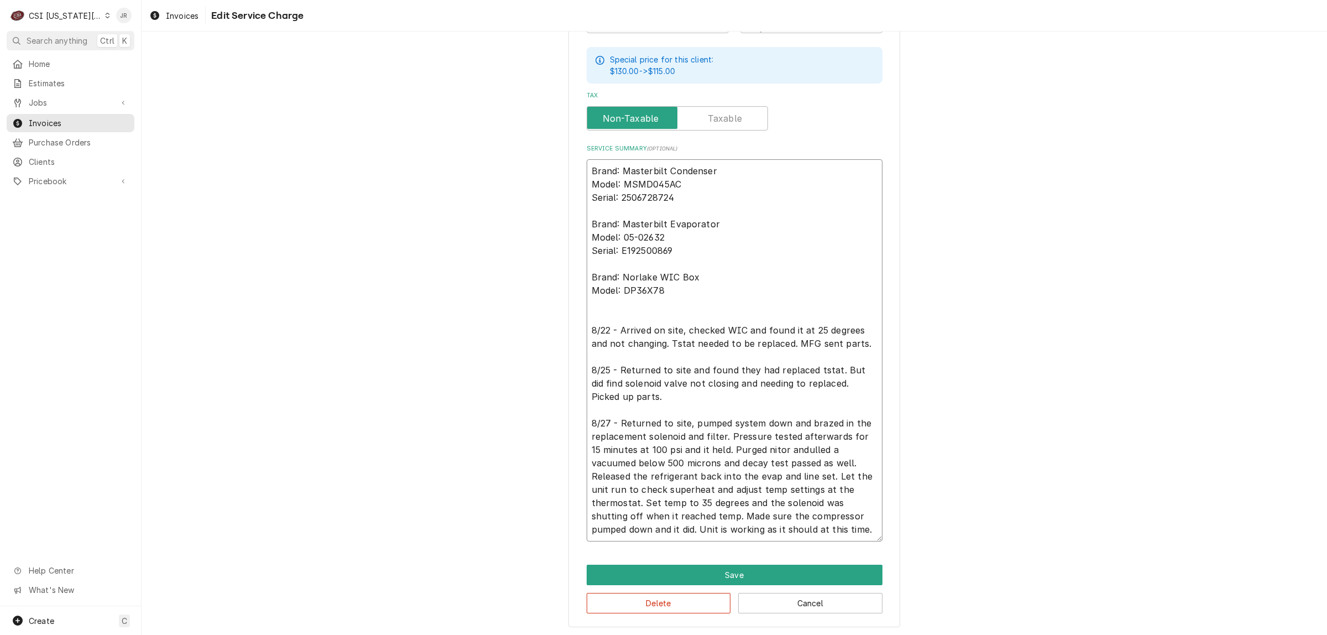
type textarea "x"
type textarea "Brand: Masterbilt Condenser Model: MSMD045AC Serial: 2506728724 Brand: Masterbi…"
type textarea "x"
type textarea "Brand: Masterbilt Condenser Model: MSMD045AC Serial: 2506728724 Brand: Masterbi…"
type textarea "x"
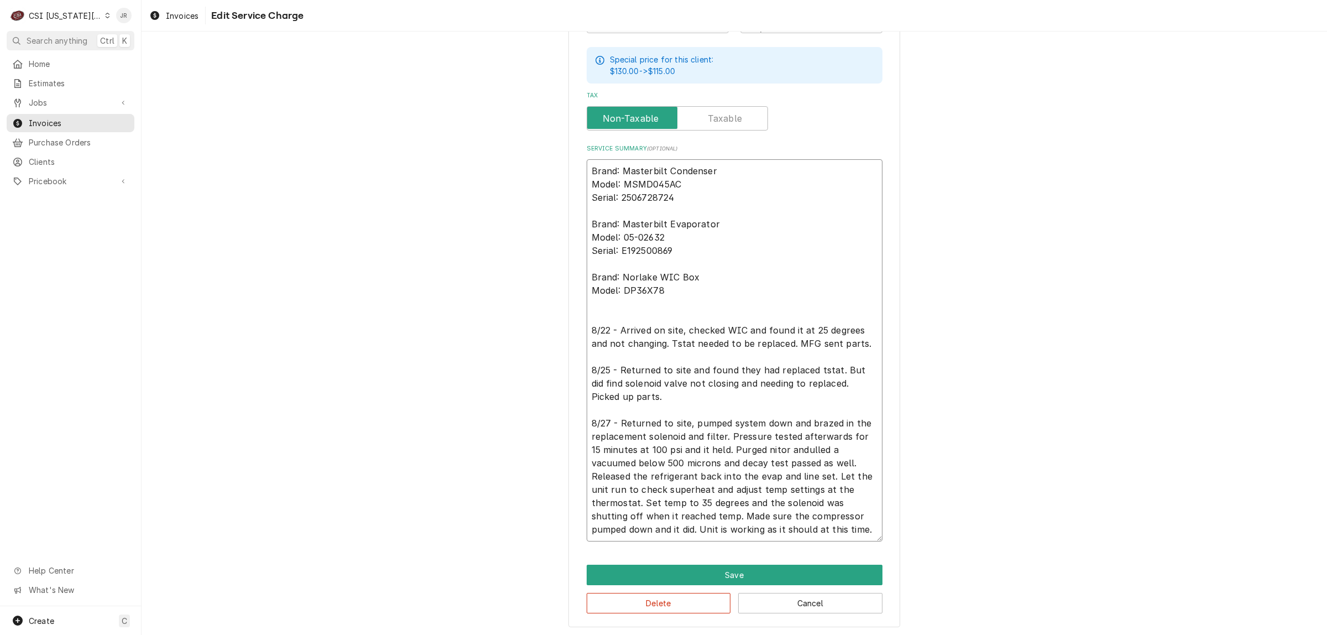
type textarea "Brand: Masterbilt Condenser Model: MSMD045AC Serial: 2506728724 Brand: Masterbi…"
type textarea "x"
type textarea "Brand: Masterbilt Condenser Model: MSMD045AC Serial: 2506728724 Brand: Masterbi…"
type textarea "x"
type textarea "Brand: Masterbilt Condenser Model: MSMD045AC Serial: 2506728724 Brand: Masterbi…"
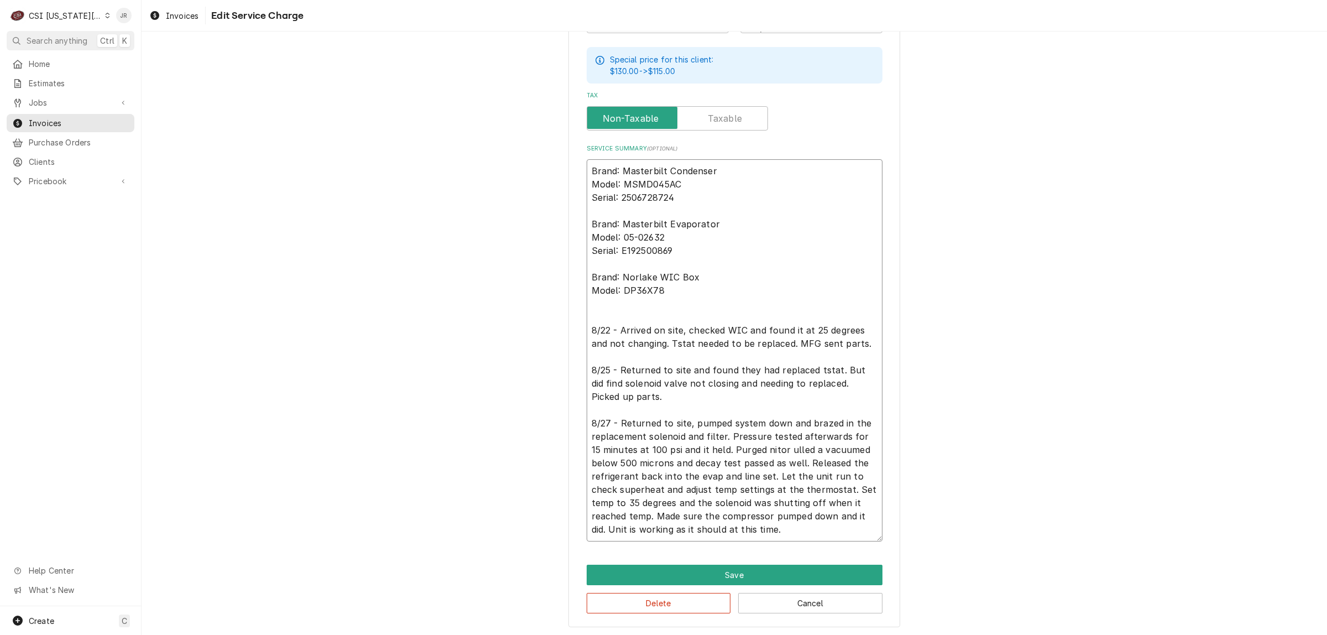
type textarea "x"
type textarea "Brand: Masterbilt Condenser Model: MSMD045AC Serial: 2506728724 Brand: Masterbi…"
type textarea "x"
type textarea "Brand: Masterbilt Condenser Model: MSMD045AC Serial: 2506728724 Brand: Masterbi…"
type textarea "x"
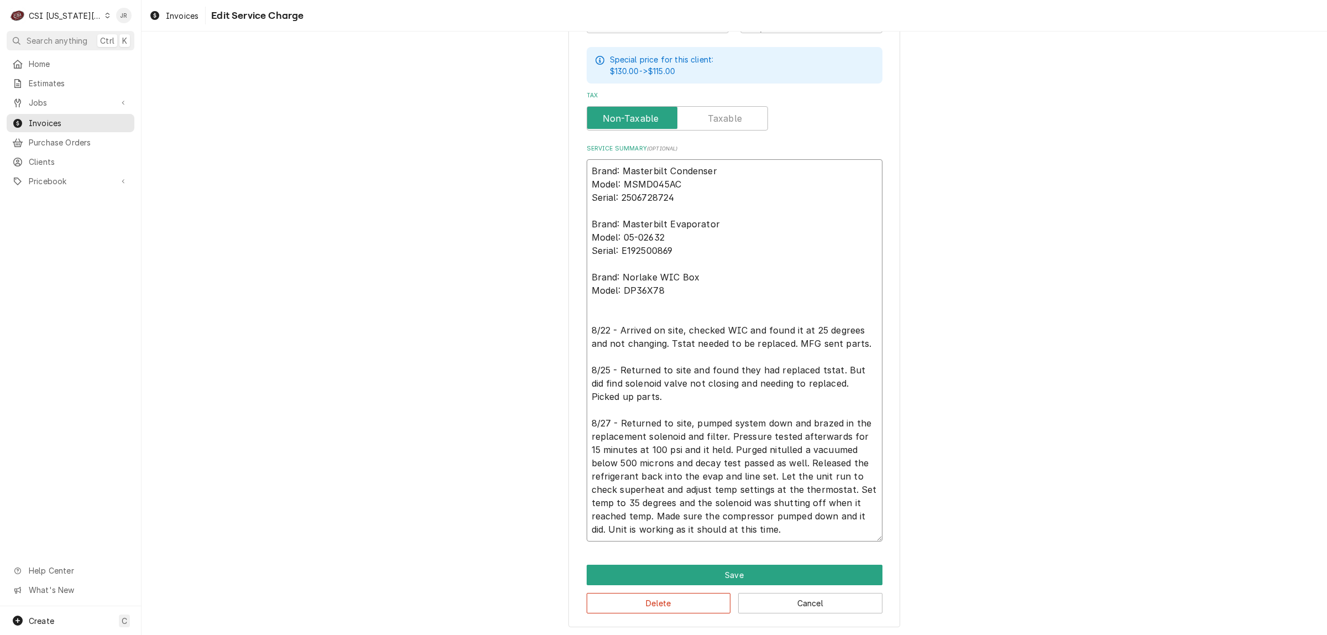
type textarea "Brand: Masterbilt Condenser Model: MSMD045AC Serial: 2506728724 Brand: Masterbi…"
type textarea "x"
type textarea "Brand: Masterbilt Condenser Model: MSMD045AC Serial: 2506728724 Brand: Masterbi…"
type textarea "x"
type textarea "Brand: Masterbilt Condenser Model: MSMD045AC Serial: 2506728724 Brand: Masterbi…"
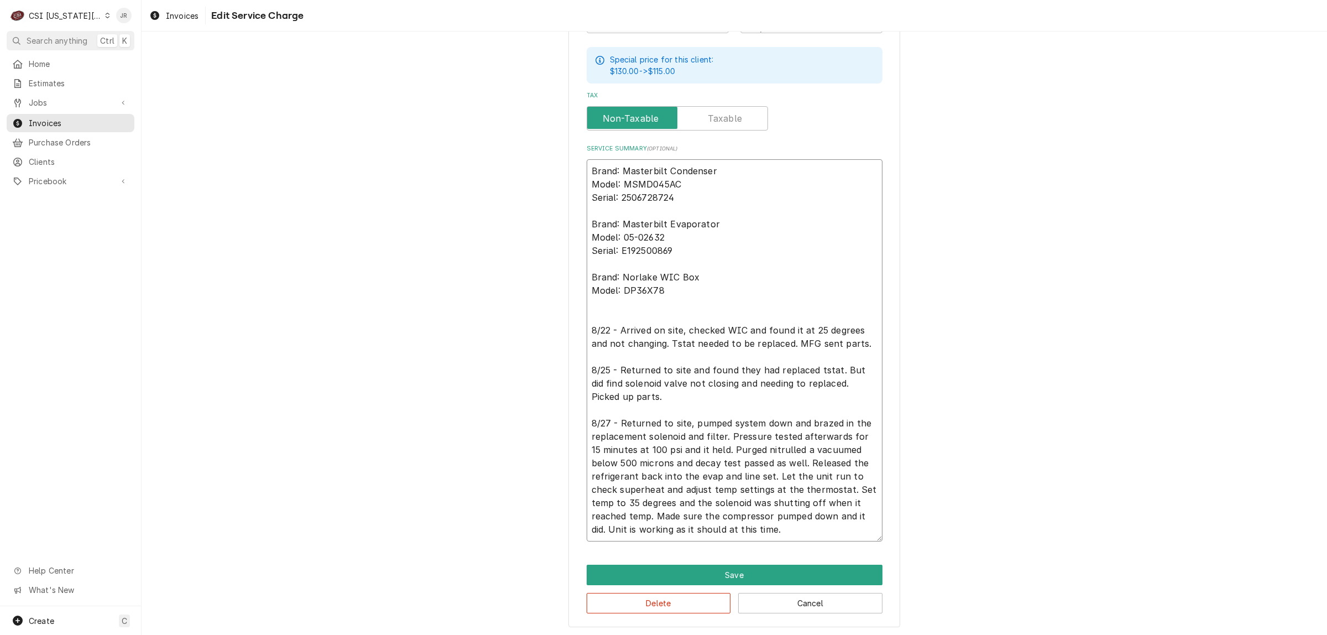
type textarea "x"
type textarea "Brand: Masterbilt Condenser Model: MSMD045AC Serial: 2506728724 Brand: Masterbi…"
drag, startPoint x: 778, startPoint y: 559, endPoint x: 791, endPoint y: 568, distance: 16.3
click at [785, 565] on div "Use the fields below to edit this service charge Short Description 1-Labor (Ser…" at bounding box center [734, 132] width 332 height 990
click at [791, 568] on button "Save" at bounding box center [734, 574] width 296 height 20
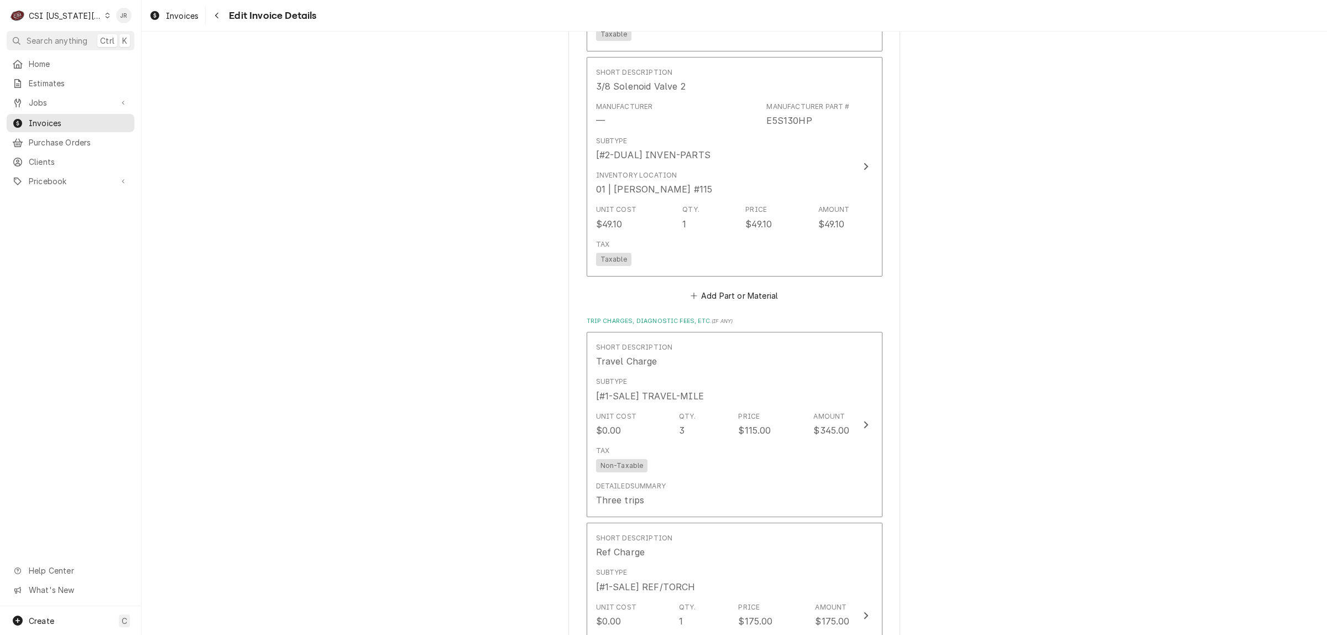
scroll to position [2508, 0]
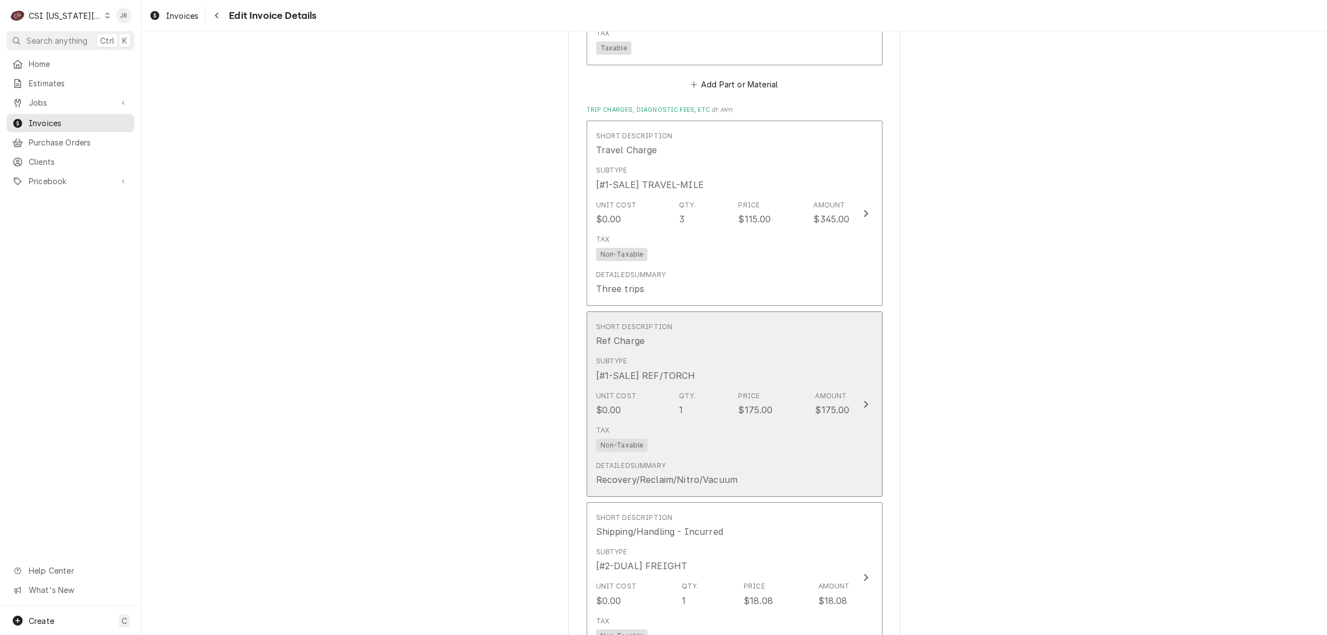
click at [793, 386] on div "Unit Cost $0.00 Qty. 1 Price $175.00 Amount $175.00" at bounding box center [723, 403] width 254 height 34
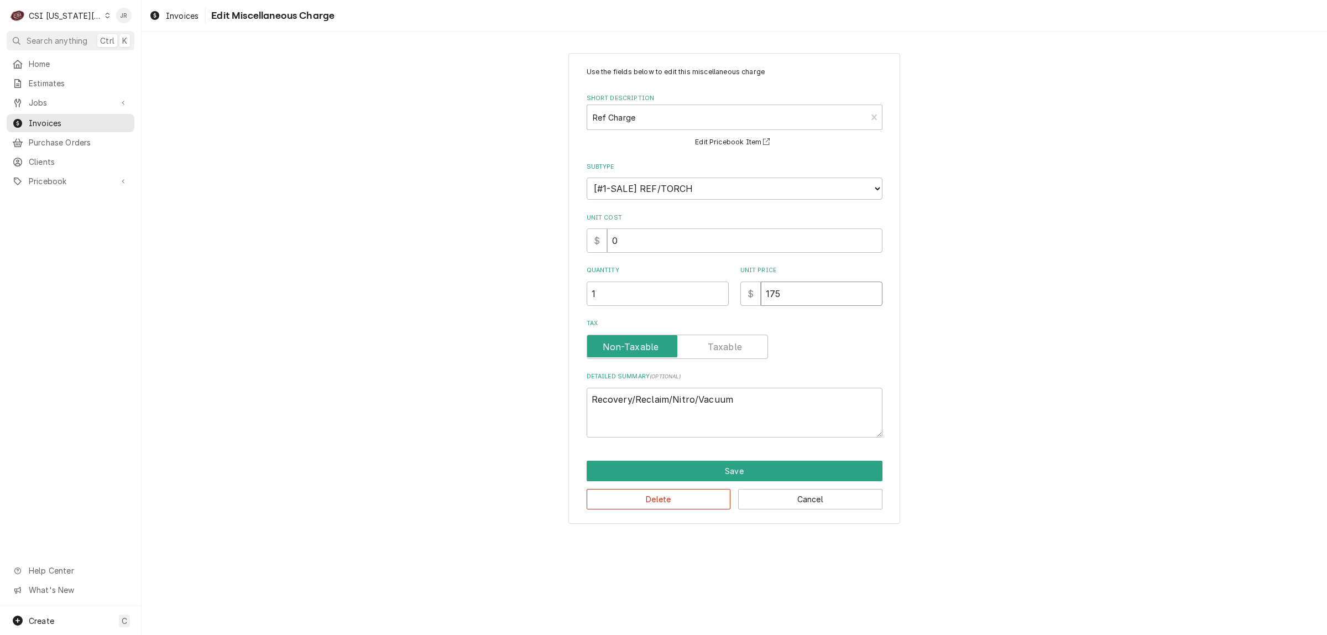
drag, startPoint x: 805, startPoint y: 285, endPoint x: 459, endPoint y: 238, distance: 349.2
click at [451, 240] on div "Use the fields below to edit this miscellaneous charge Short Description Ref Ch…" at bounding box center [734, 288] width 1185 height 490
drag, startPoint x: 749, startPoint y: 465, endPoint x: 753, endPoint y: 472, distance: 7.5
click at [753, 472] on button "Save" at bounding box center [734, 470] width 296 height 20
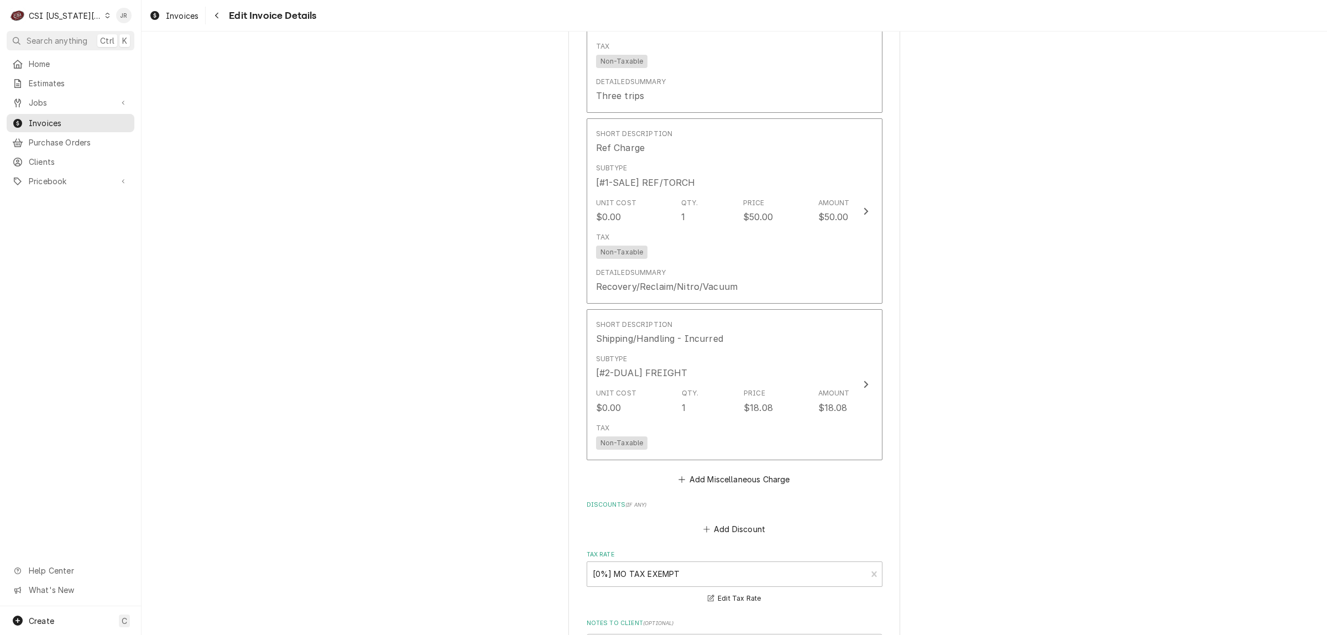
scroll to position [3046, 0]
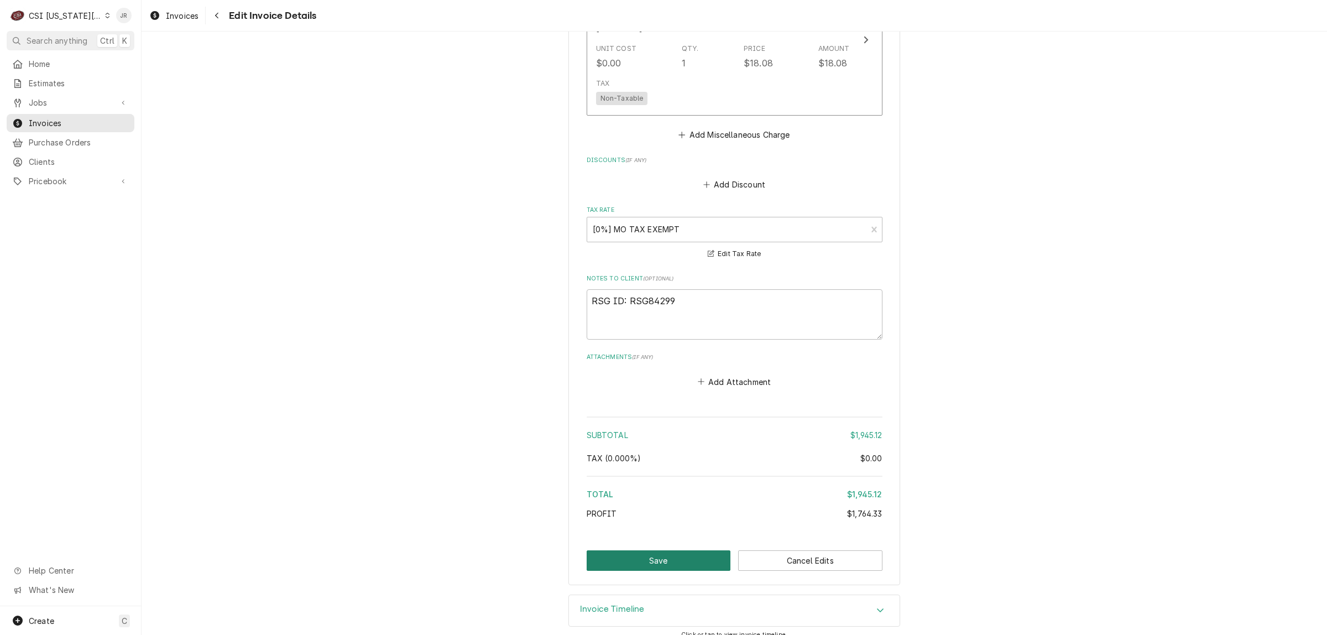
click at [642, 550] on button "Save" at bounding box center [658, 560] width 144 height 20
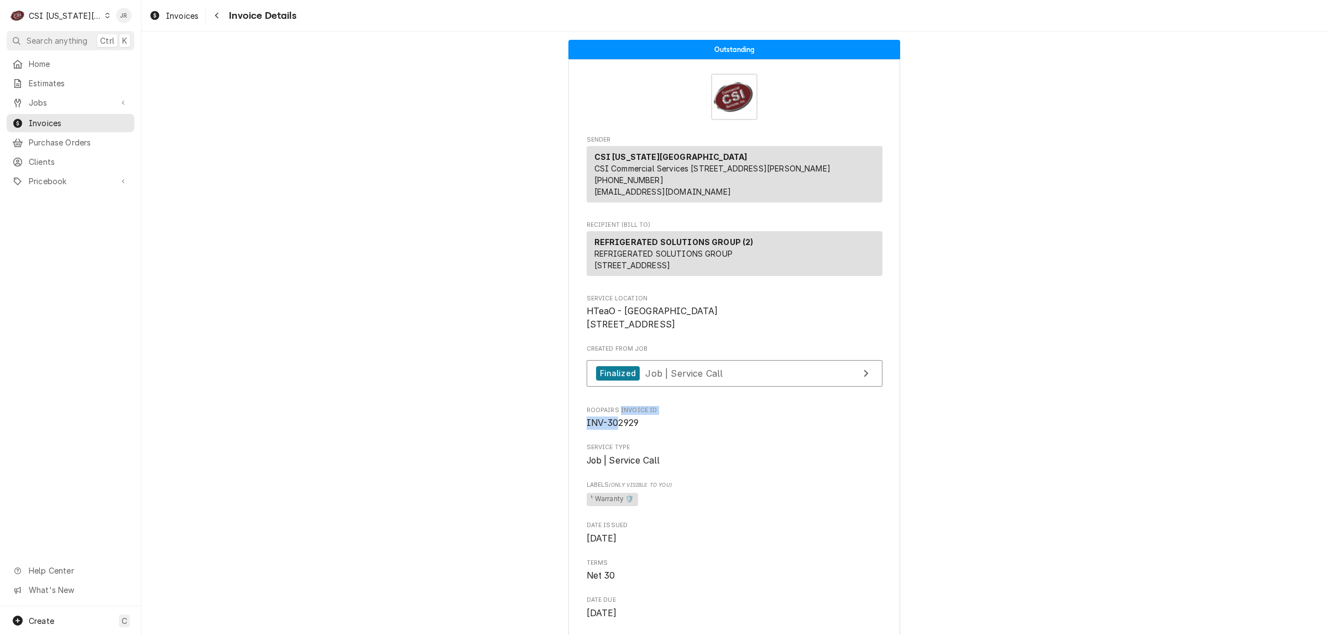
click at [612, 430] on div "Roopairs Invoice ID INV-302929" at bounding box center [734, 418] width 296 height 24
drag, startPoint x: 610, startPoint y: 460, endPoint x: 607, endPoint y: 455, distance: 6.2
click at [609, 428] on span "INV-302929" at bounding box center [612, 422] width 53 height 11
click at [607, 428] on span "INV-302929" at bounding box center [612, 422] width 53 height 11
click at [608, 428] on span "INV-302929" at bounding box center [612, 422] width 53 height 11
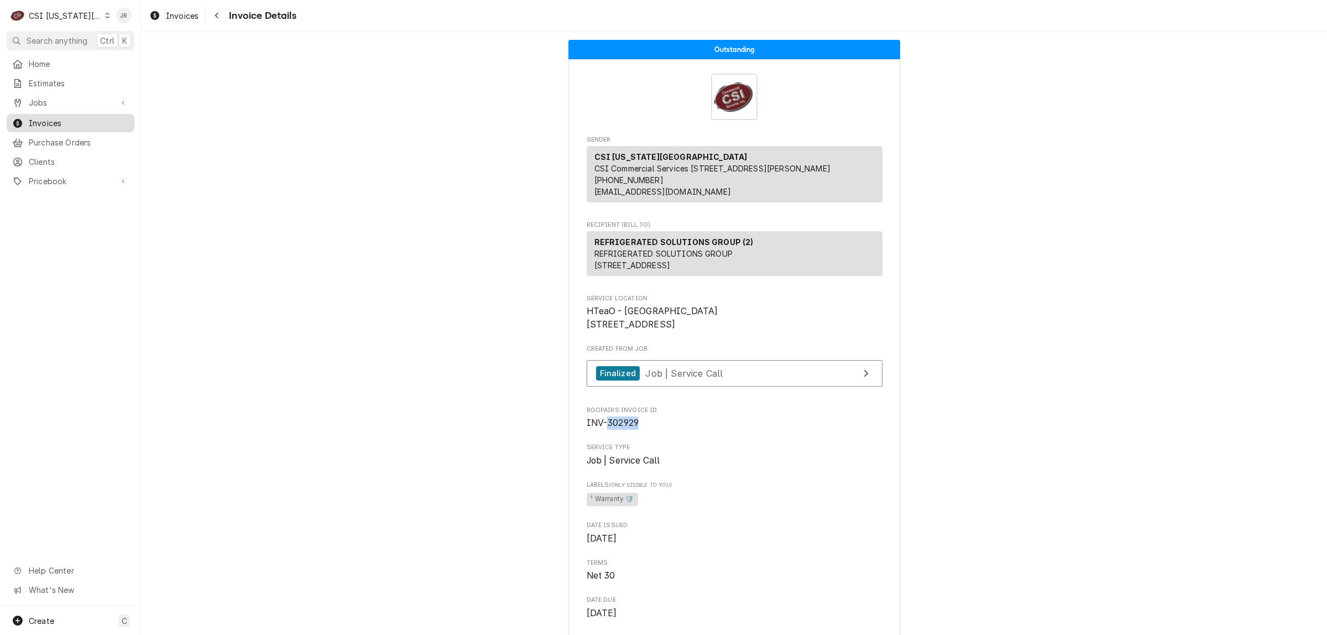
click at [24, 120] on div "Invoices" at bounding box center [70, 123] width 117 height 12
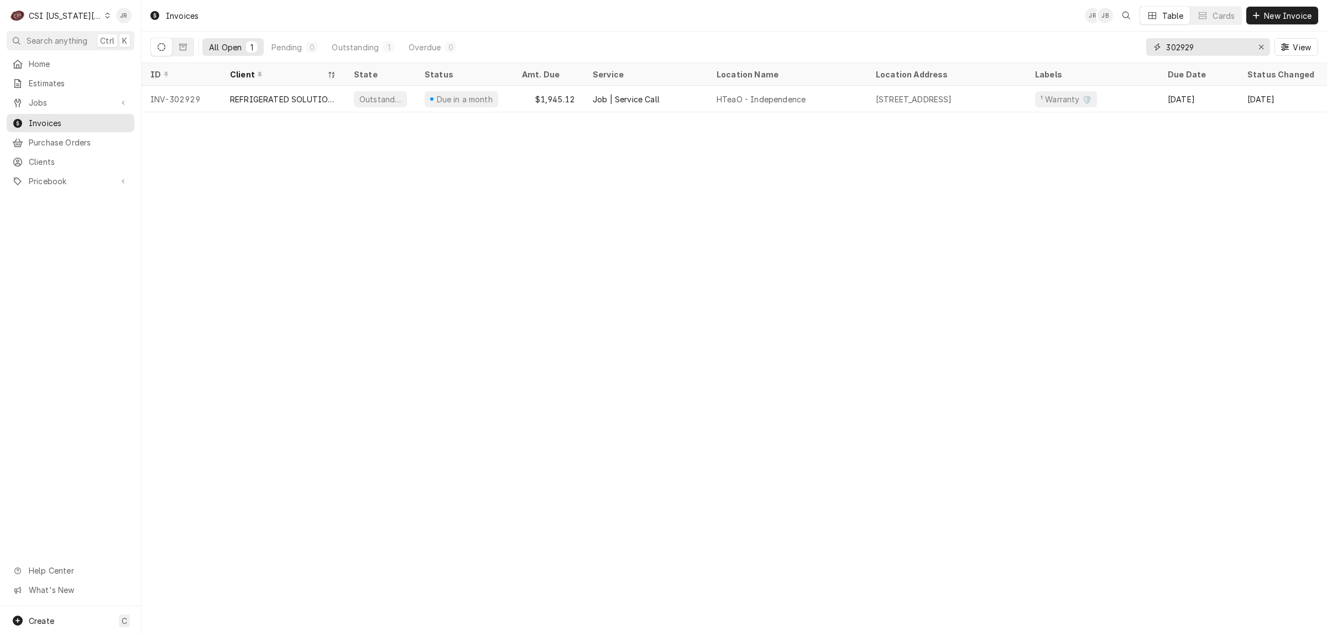
click at [1201, 43] on input "302929" at bounding box center [1207, 47] width 83 height 18
paste input "43"
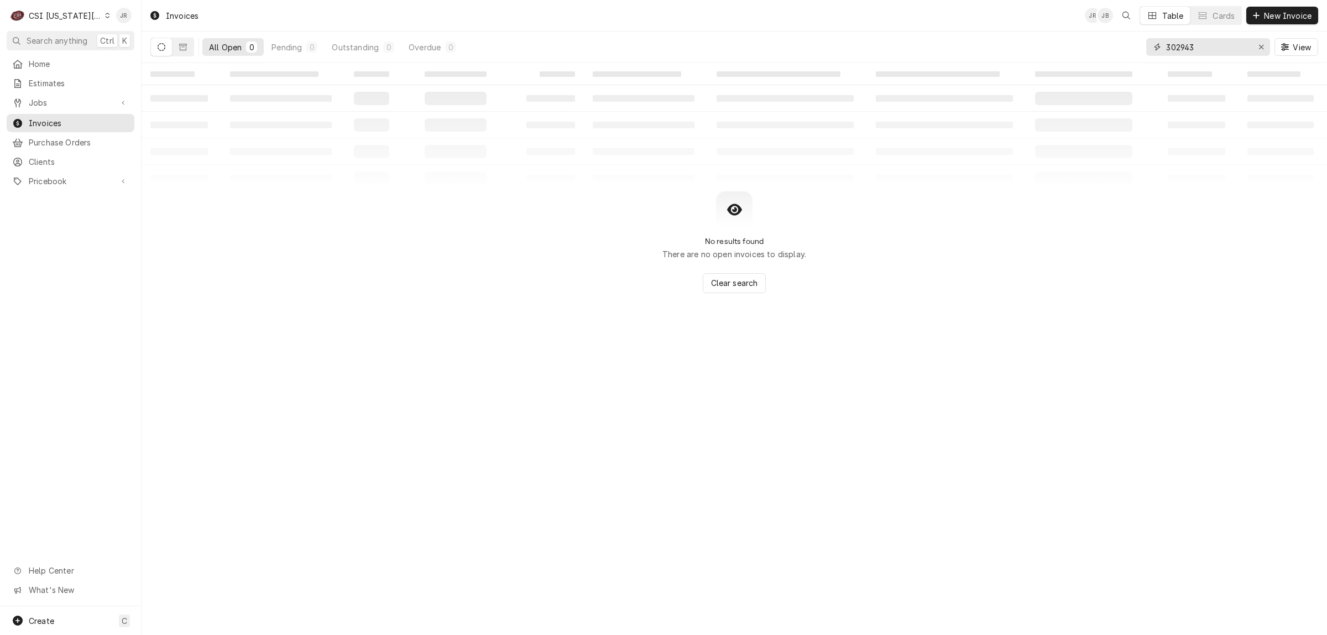
type input "302943"
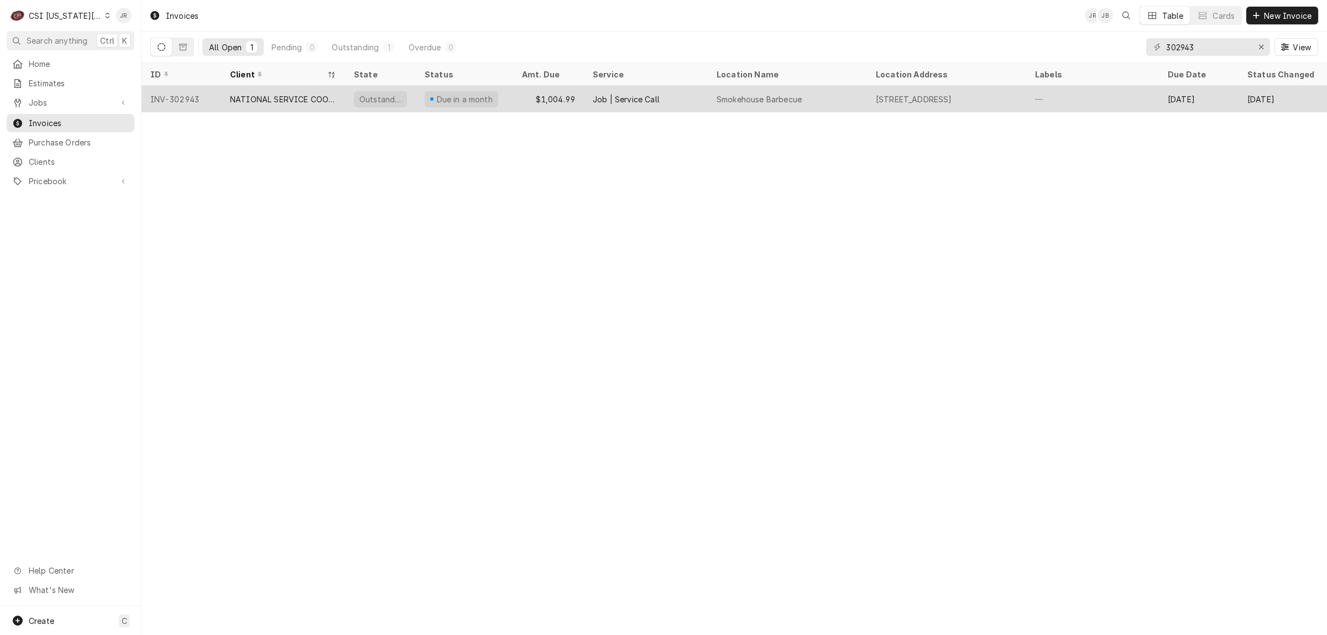
drag, startPoint x: 362, startPoint y: 106, endPoint x: 357, endPoint y: 90, distance: 16.8
click at [360, 103] on div "Outstanding" at bounding box center [380, 99] width 71 height 27
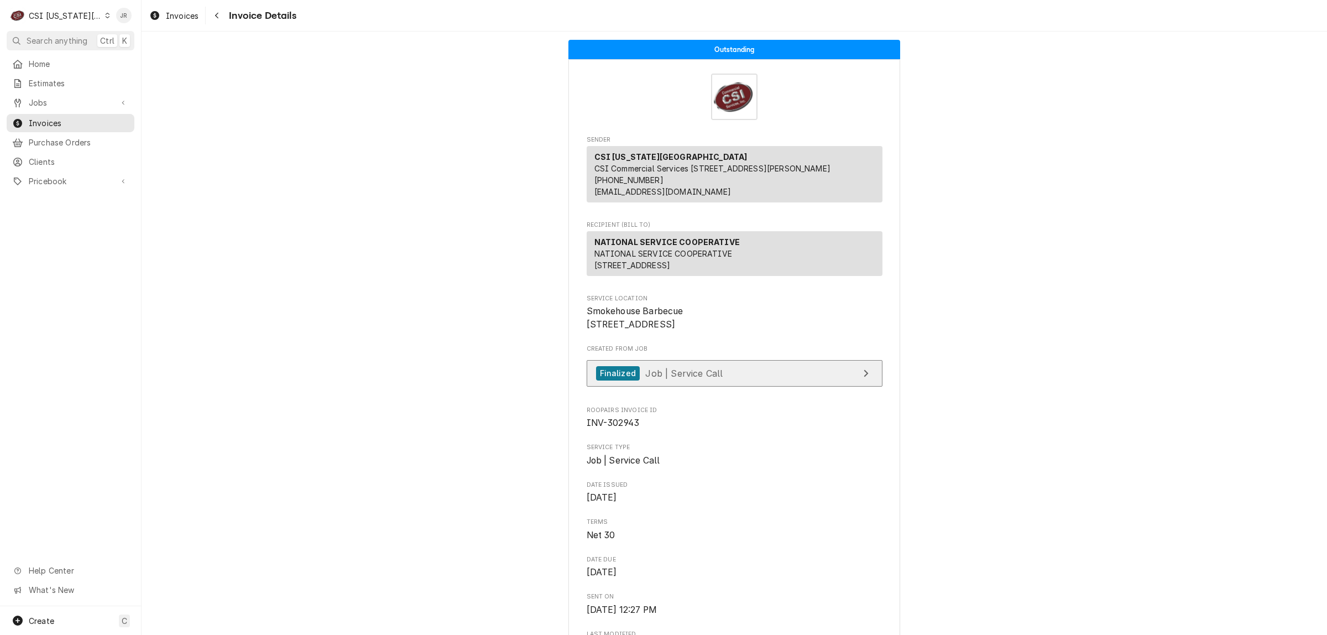
click at [724, 387] on link "Finalized Job | Service Call" at bounding box center [734, 373] width 296 height 27
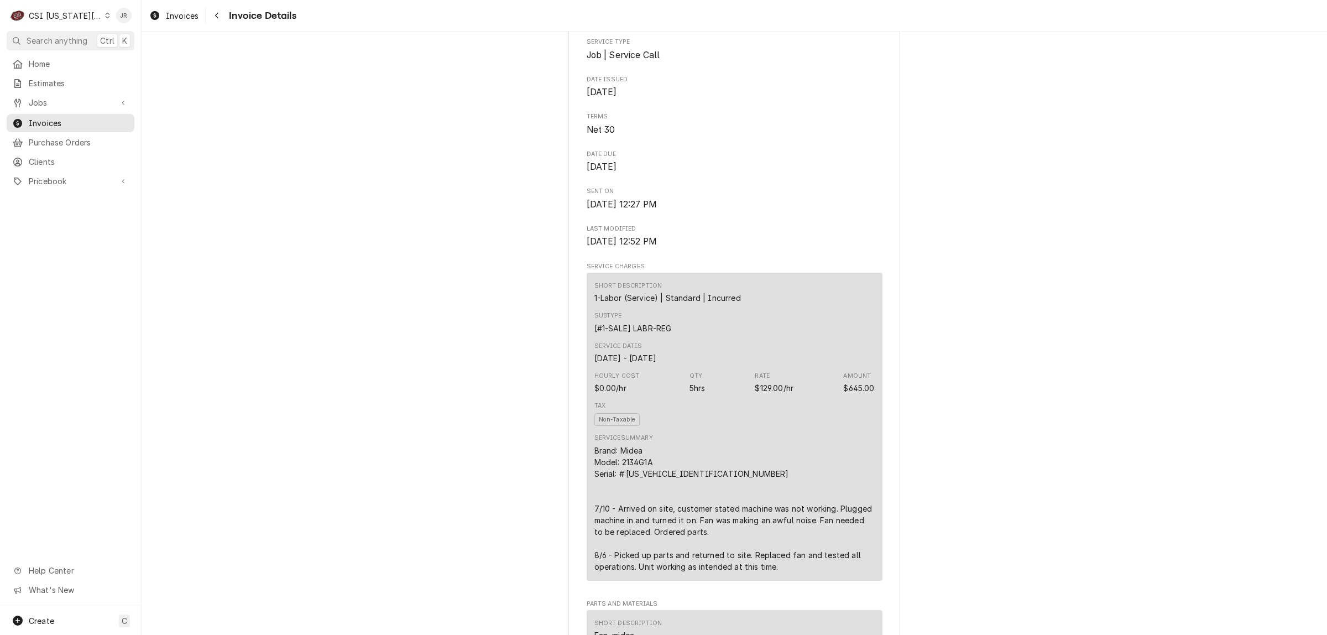
scroll to position [474, 0]
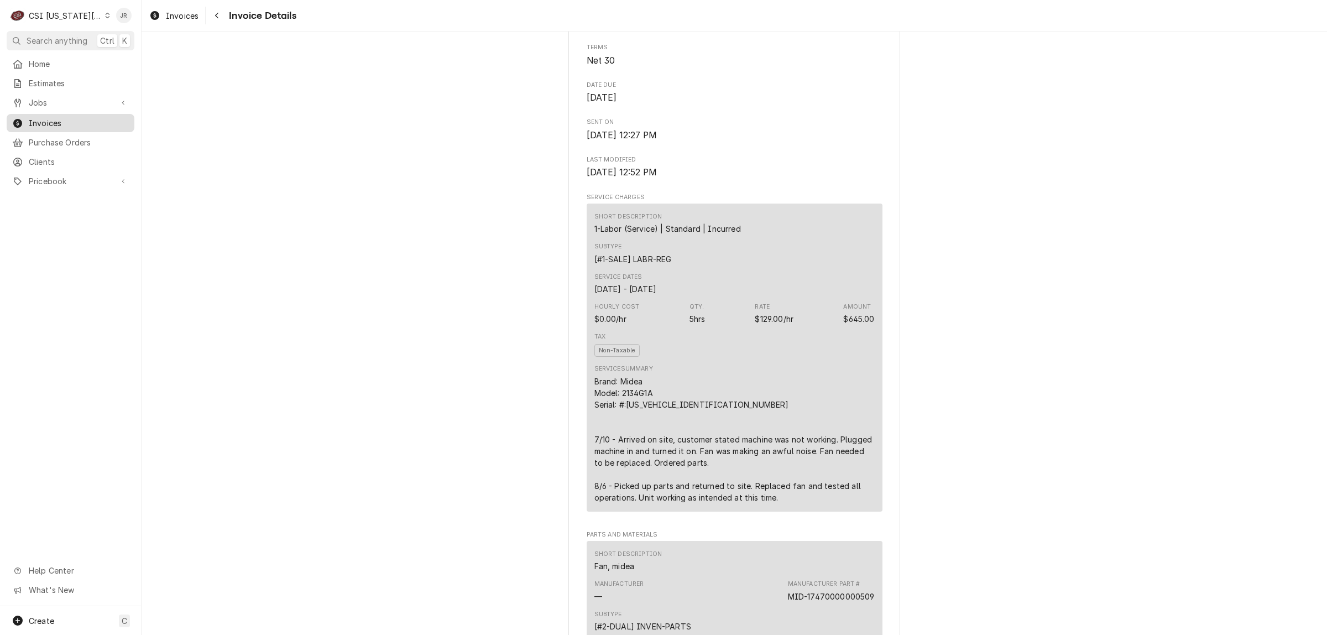
click at [34, 120] on span "Invoices" at bounding box center [79, 123] width 100 height 12
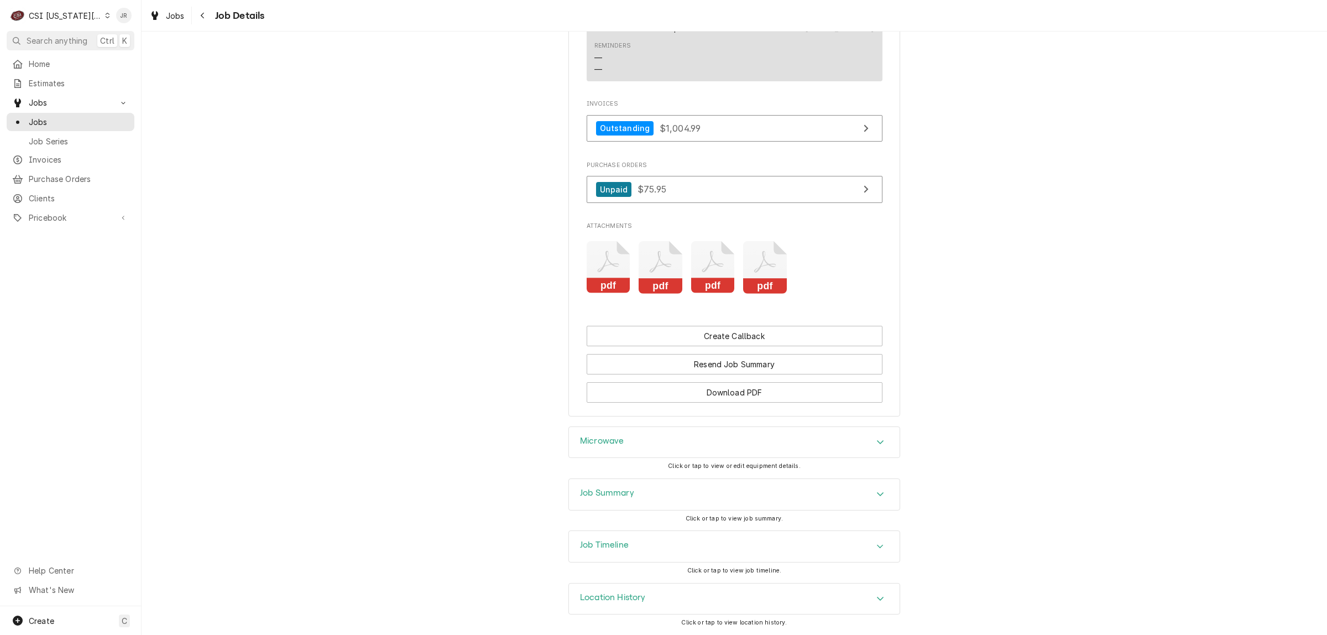
scroll to position [1834, 0]
click at [653, 264] on icon "Attachments" at bounding box center [660, 267] width 44 height 53
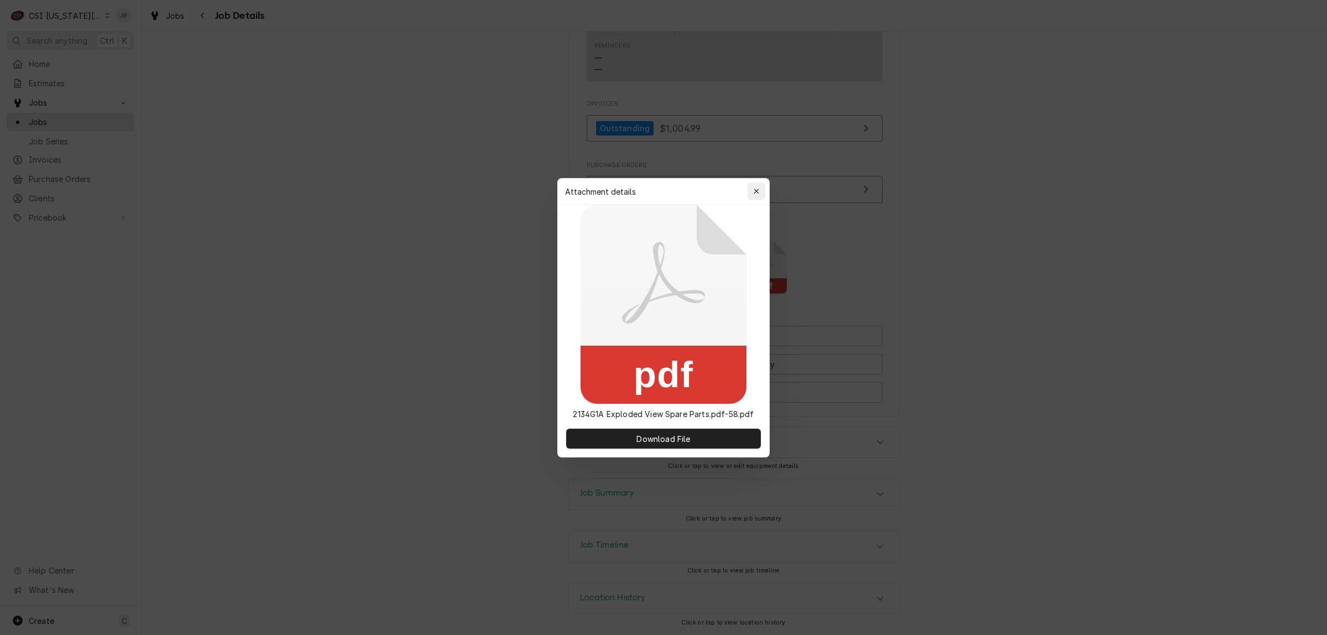
click at [755, 190] on icon "button" at bounding box center [756, 191] width 6 height 8
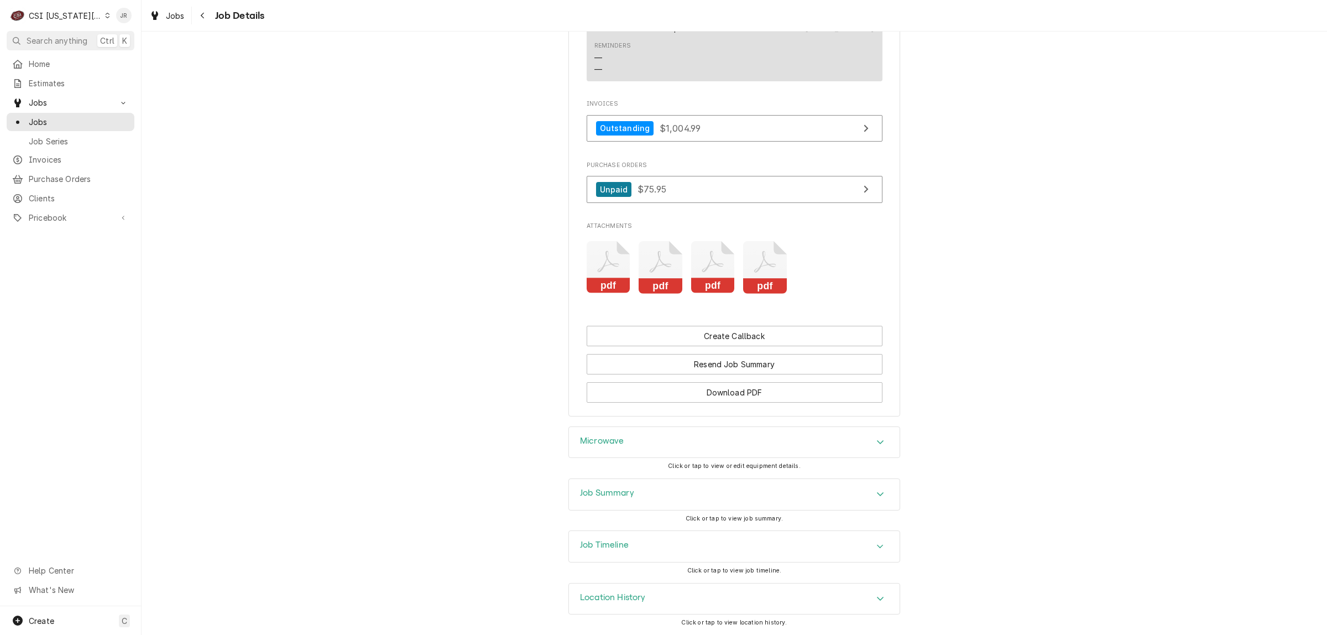
click at [693, 260] on icon "Attachments" at bounding box center [713, 267] width 44 height 53
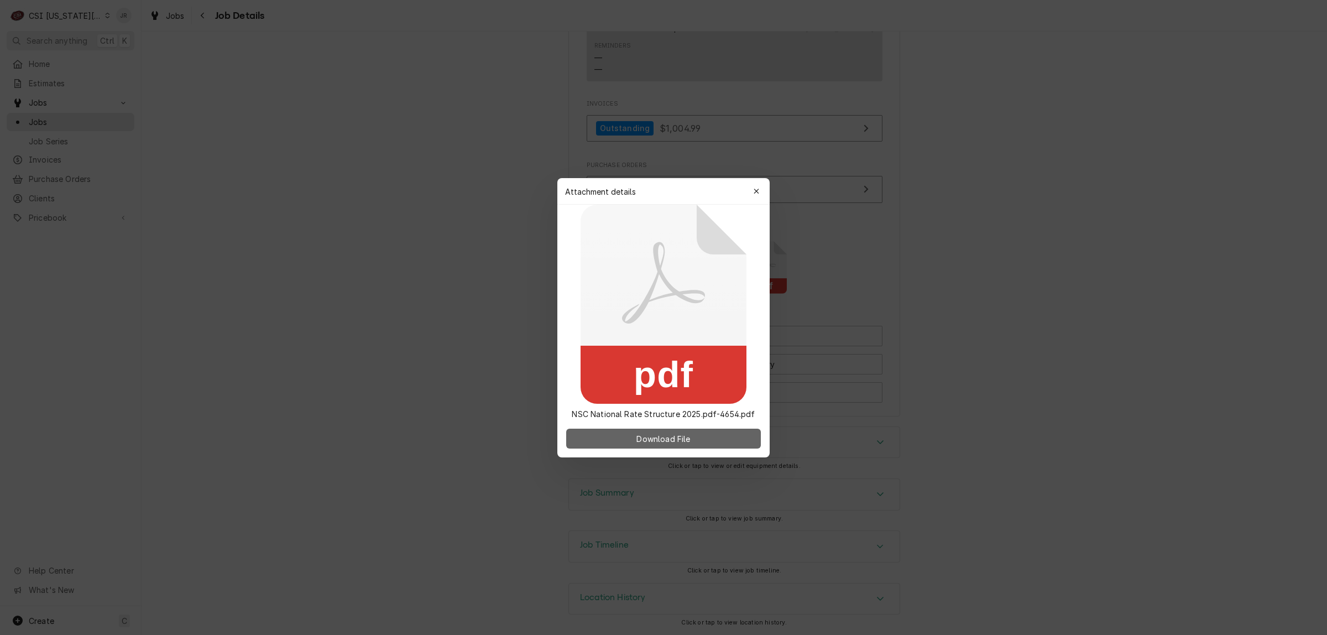
click at [705, 441] on button "Download File" at bounding box center [663, 438] width 195 height 20
click at [751, 184] on button "button" at bounding box center [756, 191] width 18 height 18
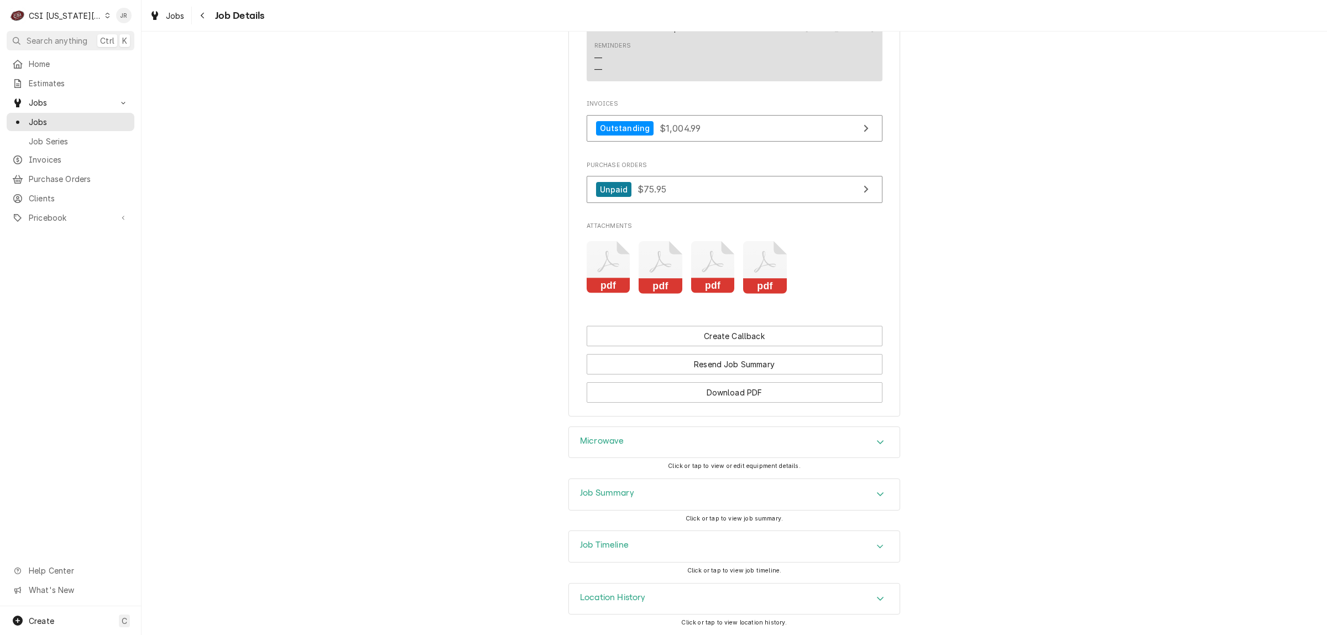
drag, startPoint x: 601, startPoint y: 462, endPoint x: 631, endPoint y: 482, distance: 36.6
click at [609, 468] on div "Microwave Click or tap to view or edit equipment details." at bounding box center [734, 452] width 332 height 52
click at [653, 492] on div "Job Summary" at bounding box center [734, 494] width 331 height 31
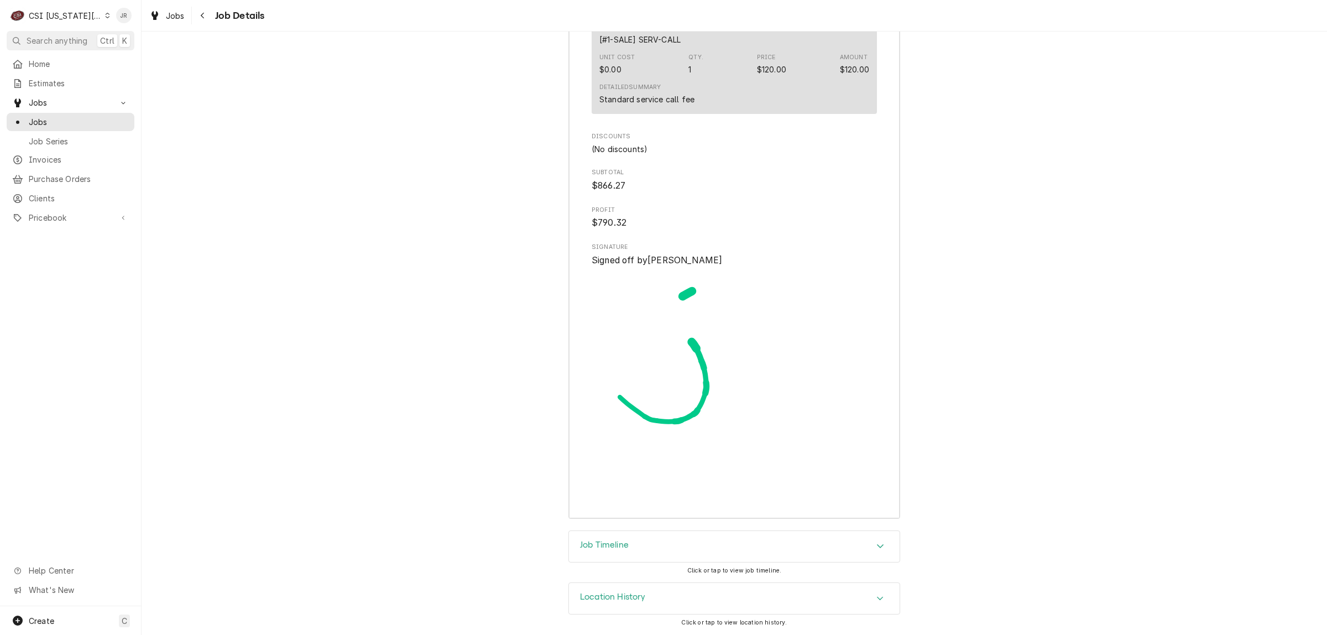
scroll to position [4276, 0]
click at [648, 545] on div "Job Timeline" at bounding box center [734, 546] width 331 height 31
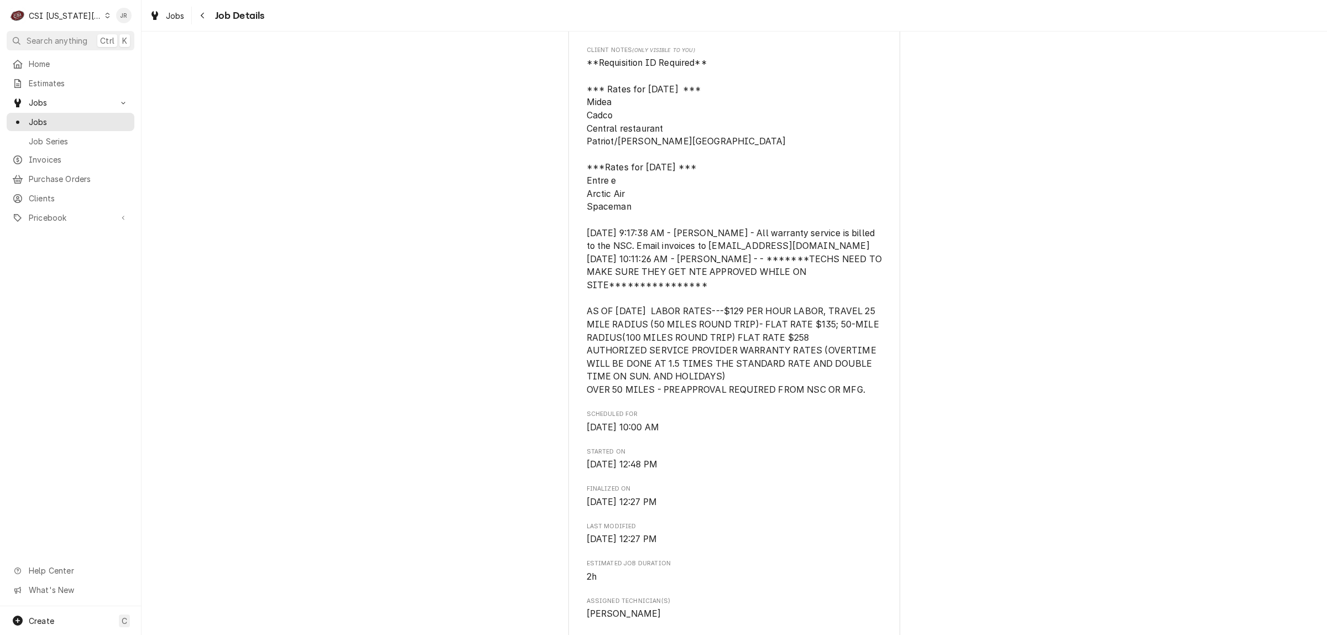
scroll to position [0, 0]
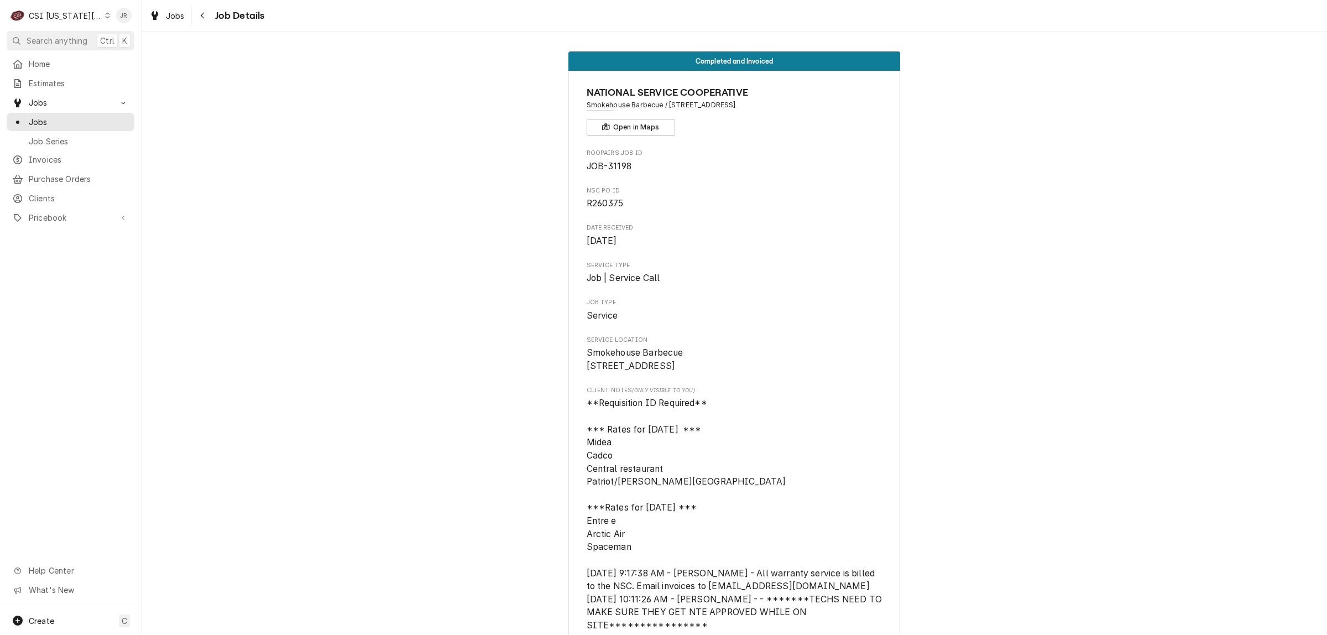
drag, startPoint x: 804, startPoint y: 107, endPoint x: 665, endPoint y: 103, distance: 139.3
click at [665, 103] on span "Smokehouse Barbecue / 6304 N Oak Trafficway, KCMO, MO 64118" at bounding box center [734, 105] width 296 height 10
copy span "6304 N Oak Trafficway, KCMO, MO 64118"
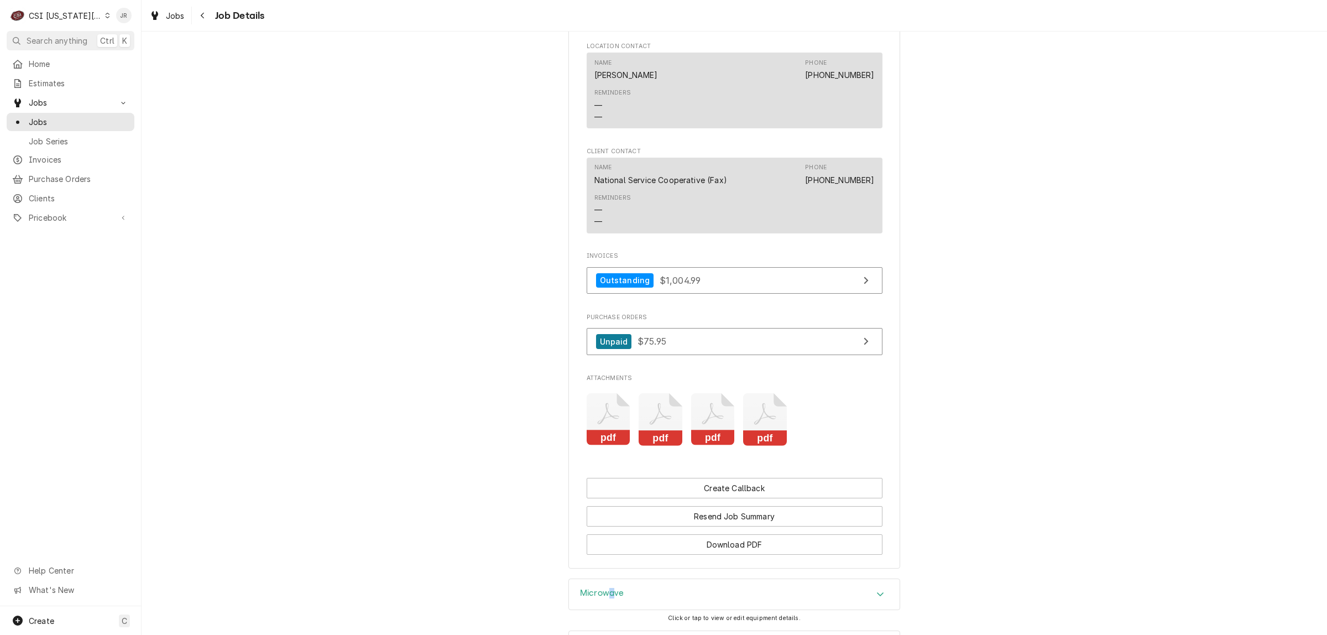
scroll to position [1727, 0]
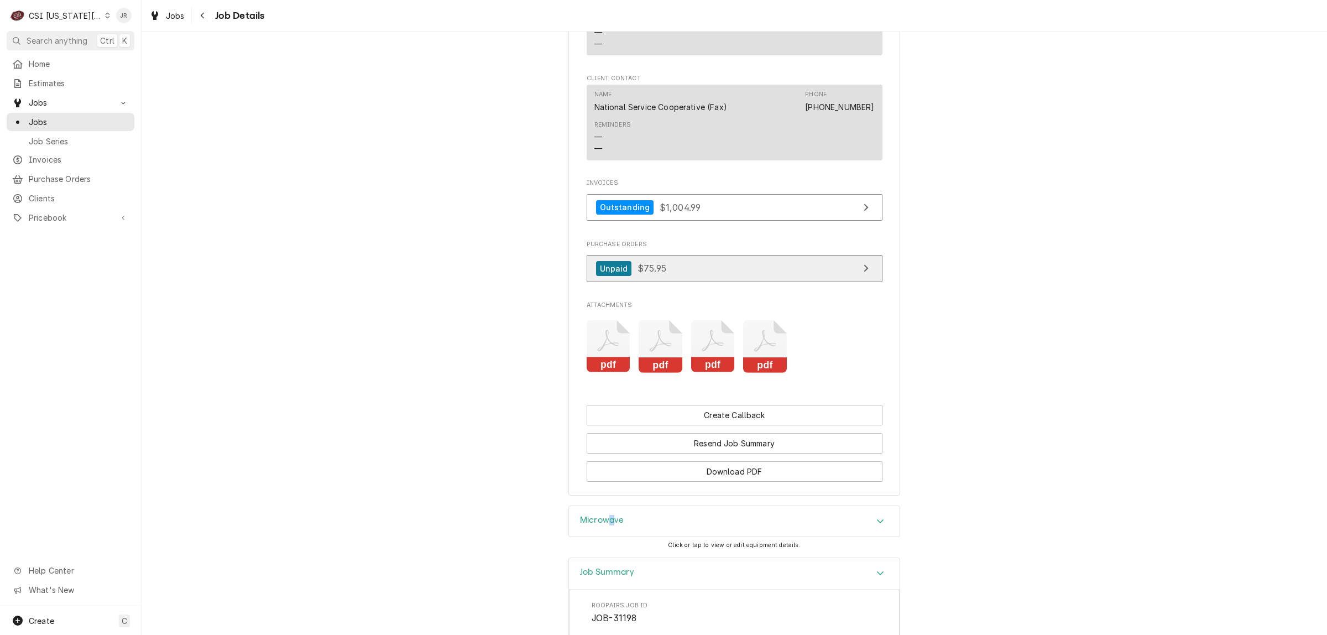
click at [728, 282] on link "Unpaid $75.95" at bounding box center [734, 268] width 296 height 27
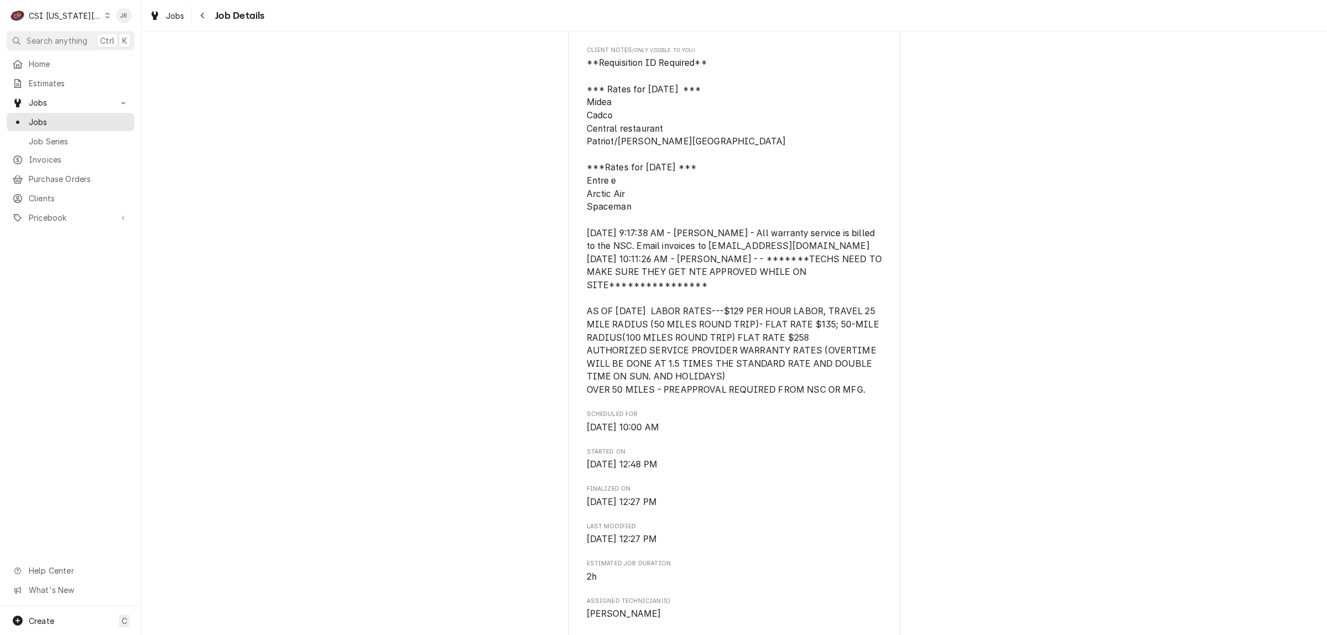
scroll to position [0, 0]
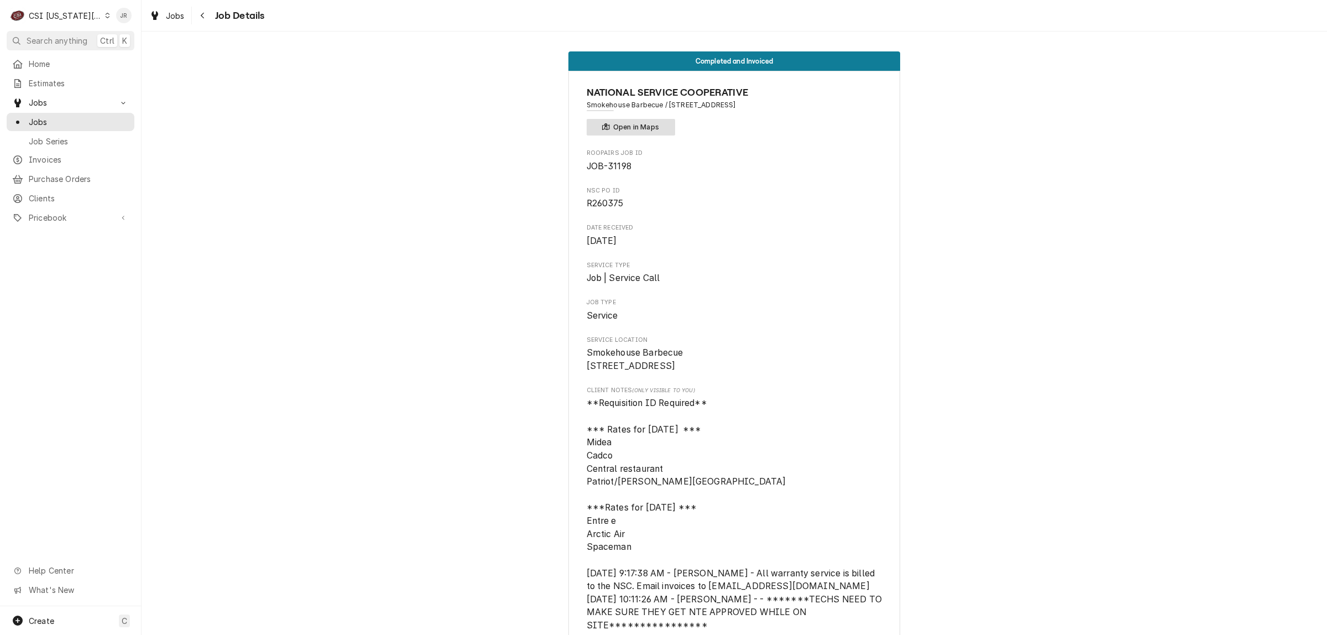
click at [641, 119] on div "NATIONAL SERVICE COOPERATIVE Smokehouse Barbecue / 6304 N Oak Trafficway, KCMO,…" at bounding box center [734, 110] width 296 height 50
click at [610, 167] on span "JOB-31198" at bounding box center [608, 166] width 45 height 11
copy span "31198"
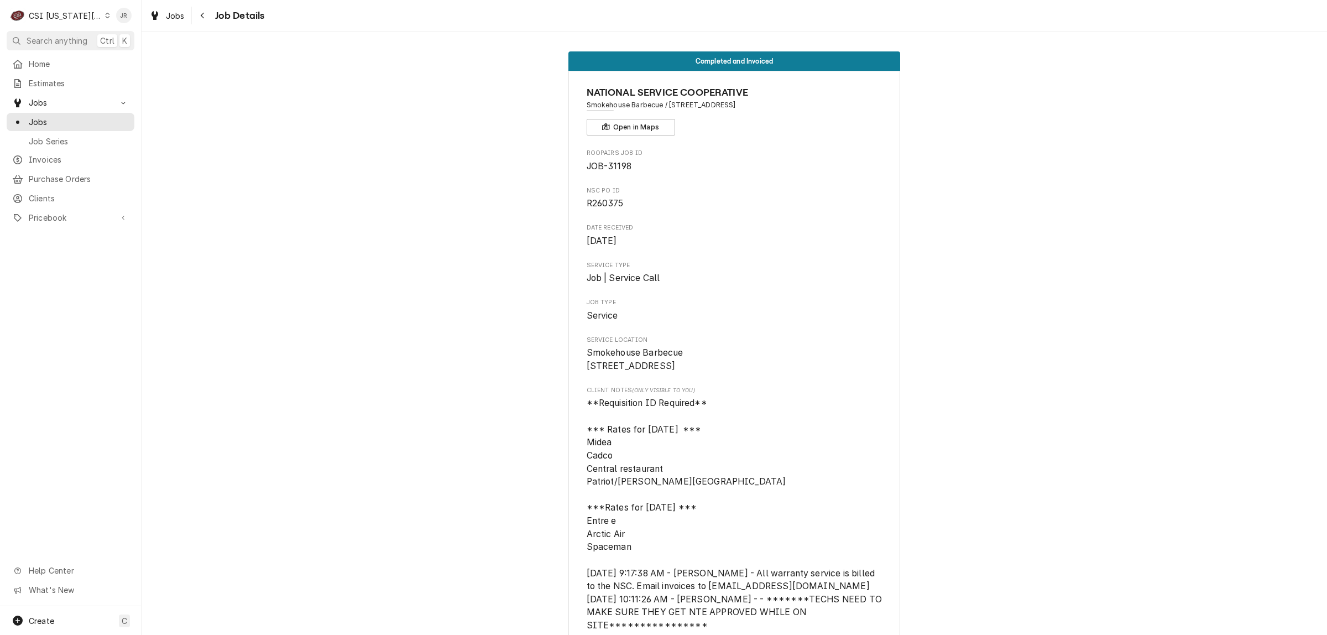
click at [620, 165] on span "JOB-31198" at bounding box center [608, 166] width 45 height 11
copy span "31198"
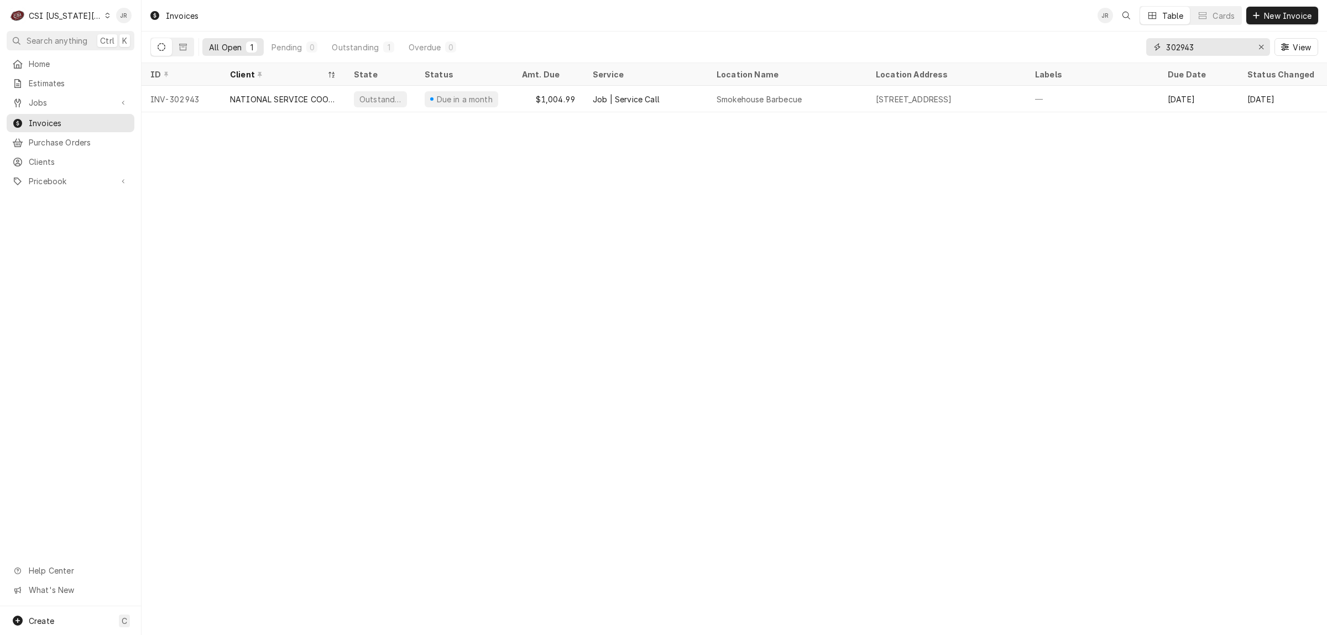
click at [1174, 45] on input "302943" at bounding box center [1207, 47] width 83 height 18
click at [1173, 45] on input "302943" at bounding box center [1207, 47] width 83 height 18
drag, startPoint x: 1179, startPoint y: 39, endPoint x: 1188, endPoint y: 51, distance: 16.1
click at [1181, 43] on input "032943" at bounding box center [1207, 47] width 83 height 18
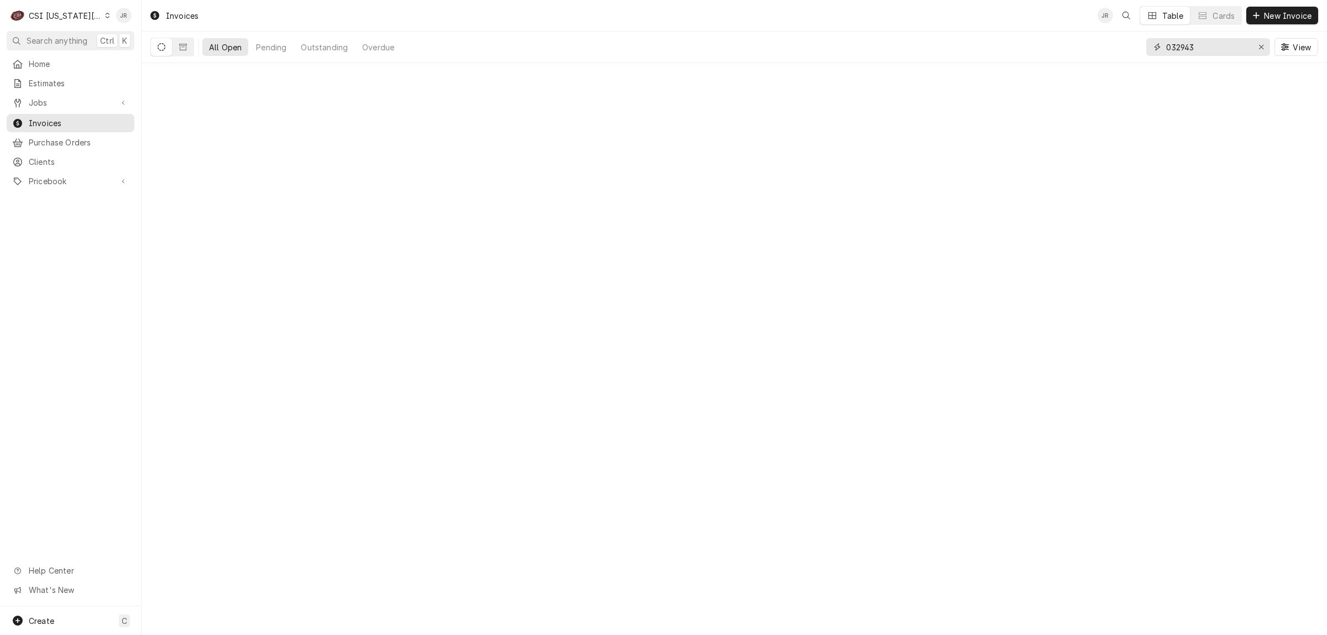
click at [1184, 41] on input "032943" at bounding box center [1207, 47] width 83 height 18
paste input "302944"
type input "302944"
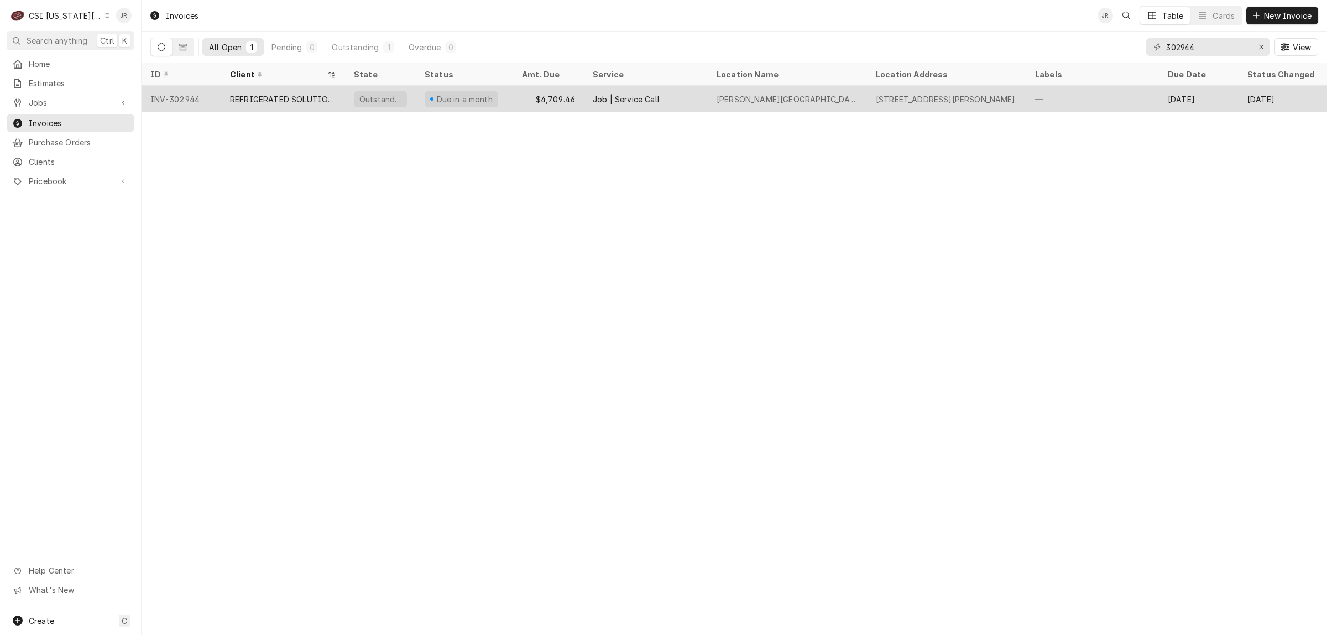
click at [228, 90] on div "REFRIGERATED SOLUTIONS GROUP (2)" at bounding box center [283, 99] width 124 height 27
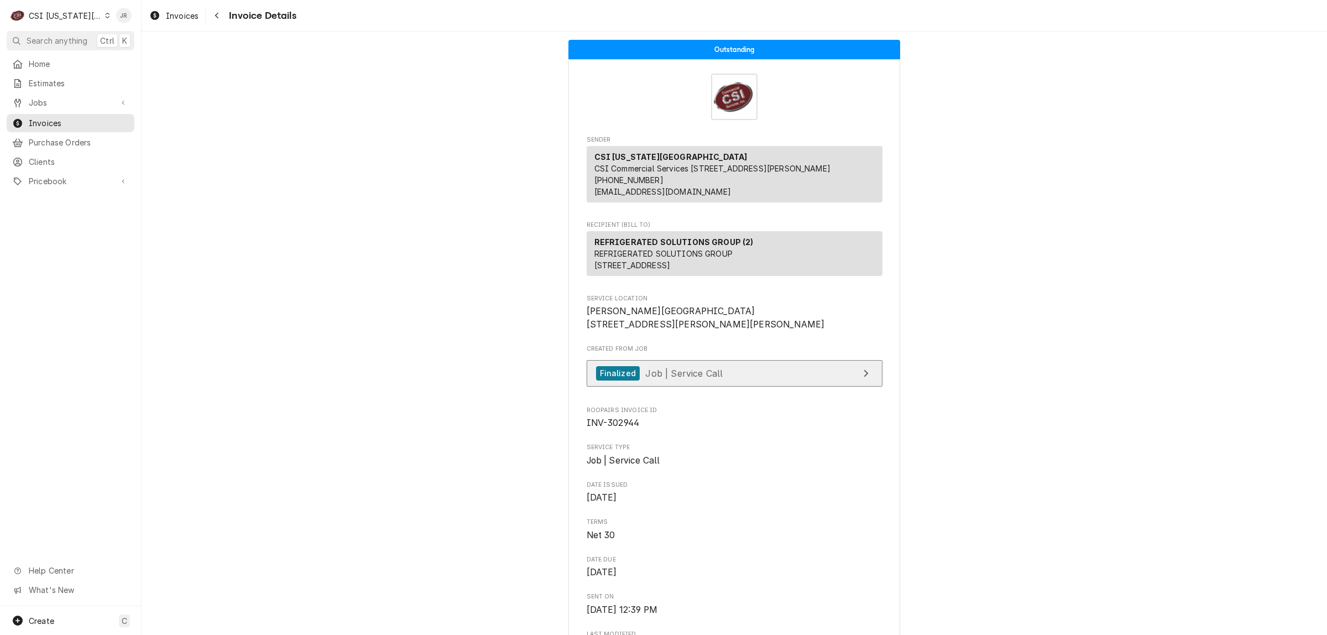
click at [795, 387] on link "Finalized Job | Service Call" at bounding box center [734, 373] width 296 height 27
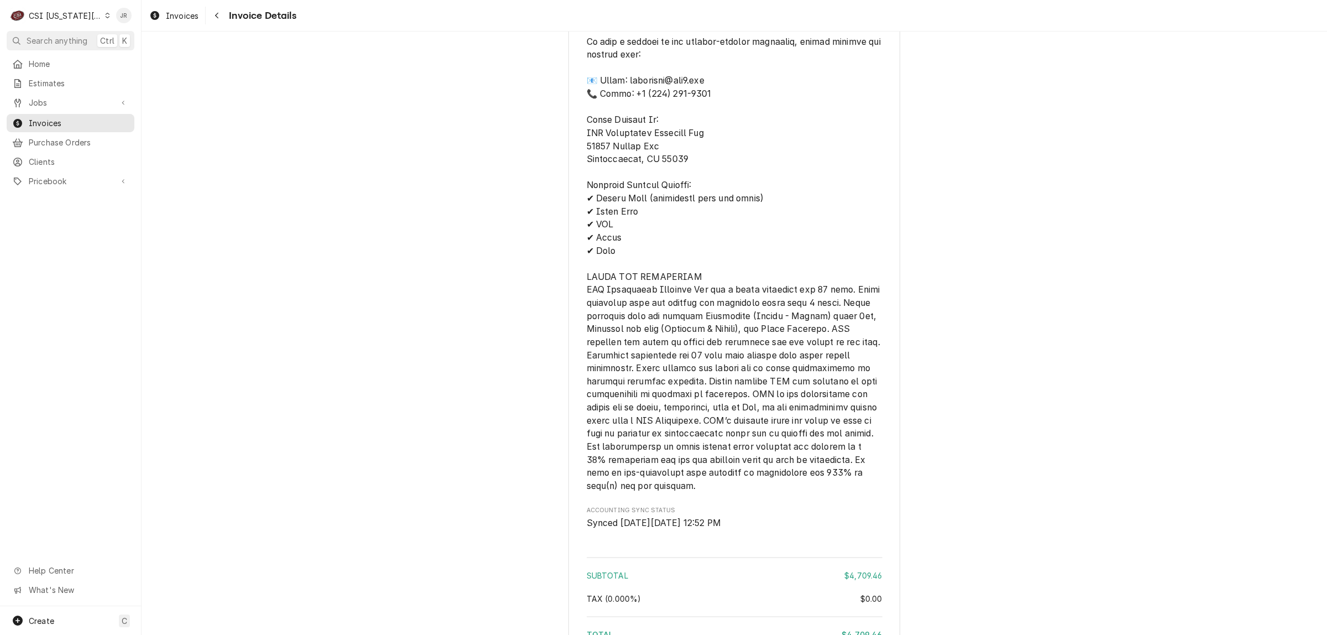
scroll to position [2861, 0]
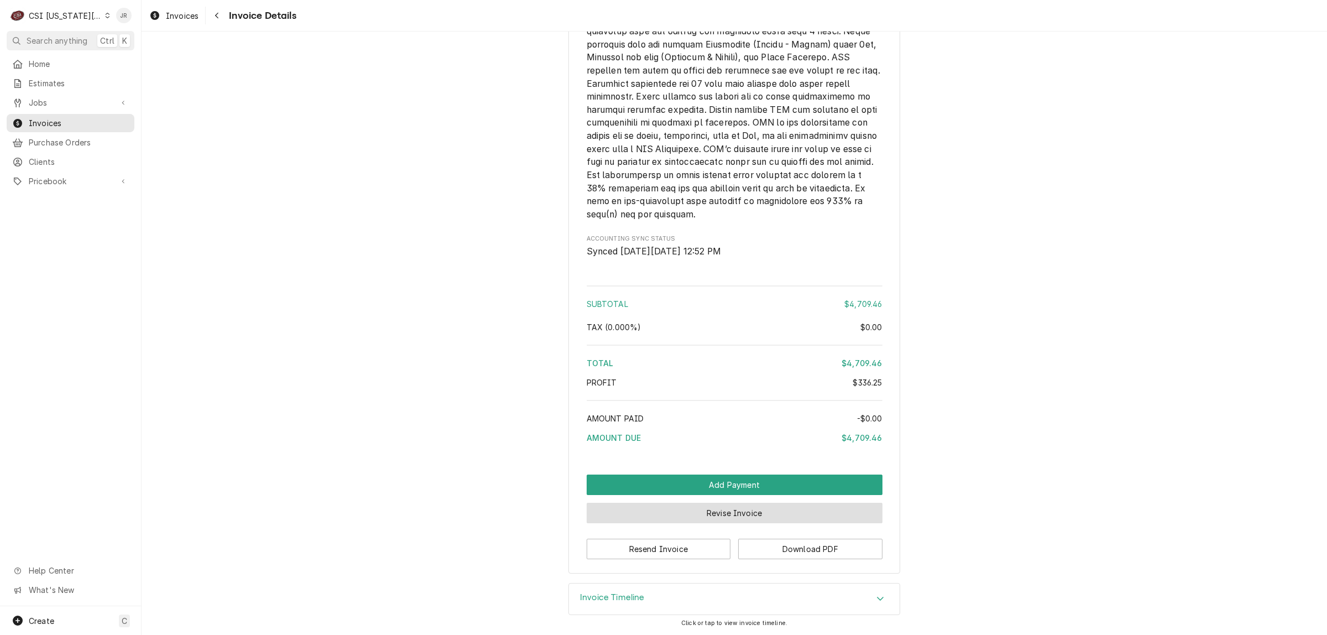
click at [700, 517] on button "Revise Invoice" at bounding box center [734, 512] width 296 height 20
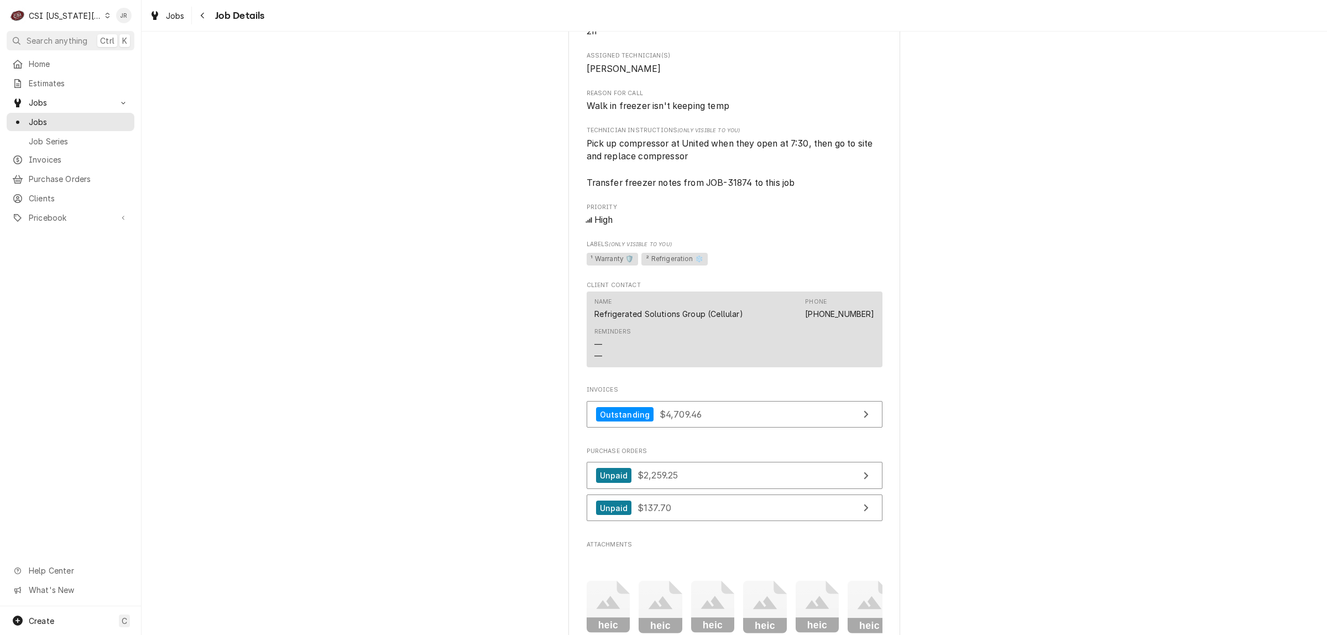
scroll to position [818, 0]
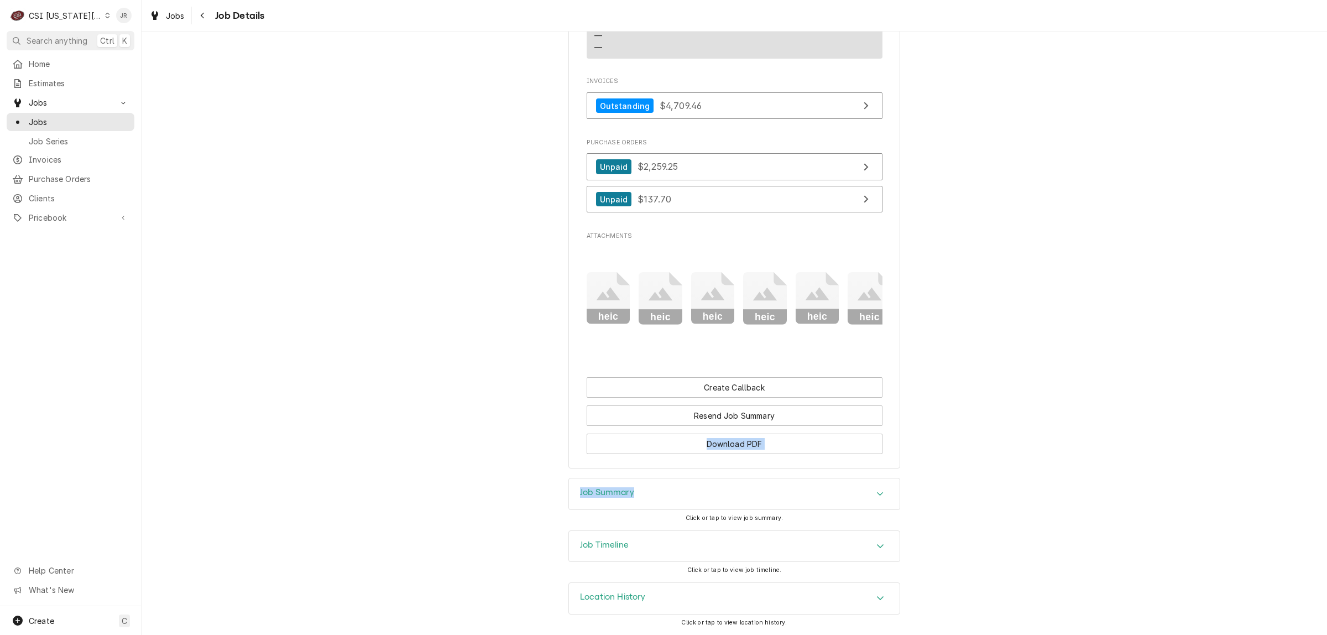
drag, startPoint x: 662, startPoint y: 466, endPoint x: 664, endPoint y: 484, distance: 17.9
click at [664, 484] on div "Completed and Invoiced REFRIGERATED SOLUTIONS GROUP (2) [PERSON_NAME][GEOGRAPHI…" at bounding box center [734, 333] width 1185 height 603
click at [637, 487] on div "Job Summary" at bounding box center [734, 493] width 331 height 31
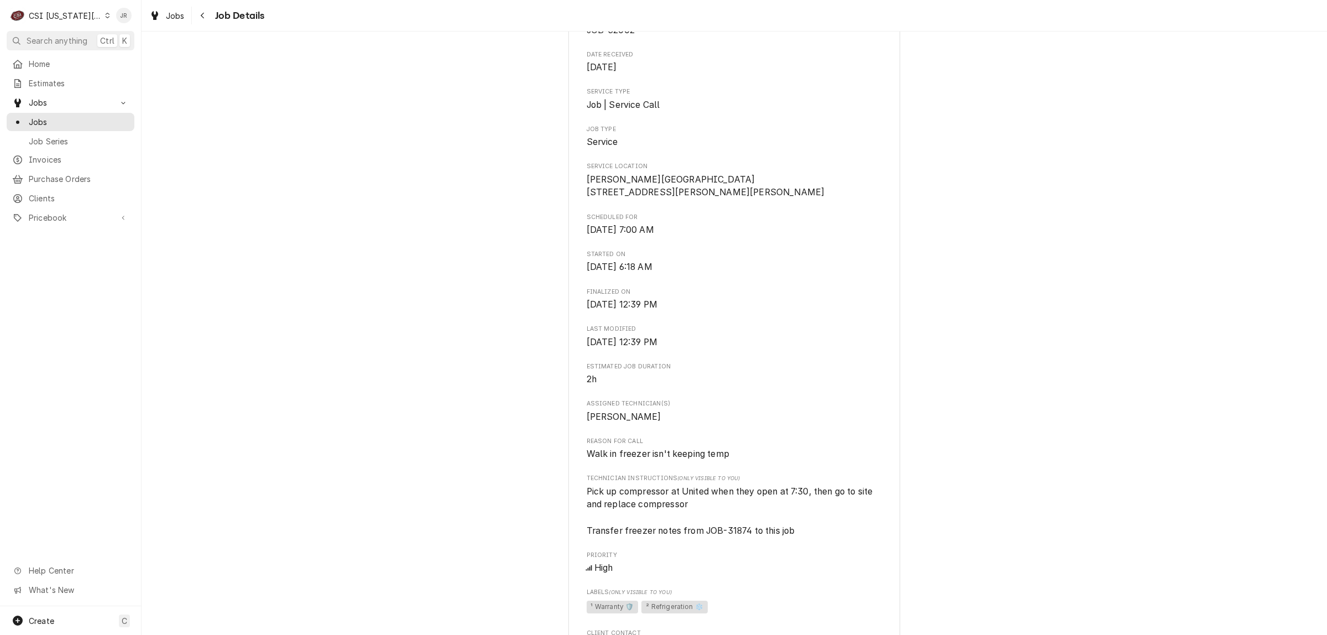
scroll to position [0, 0]
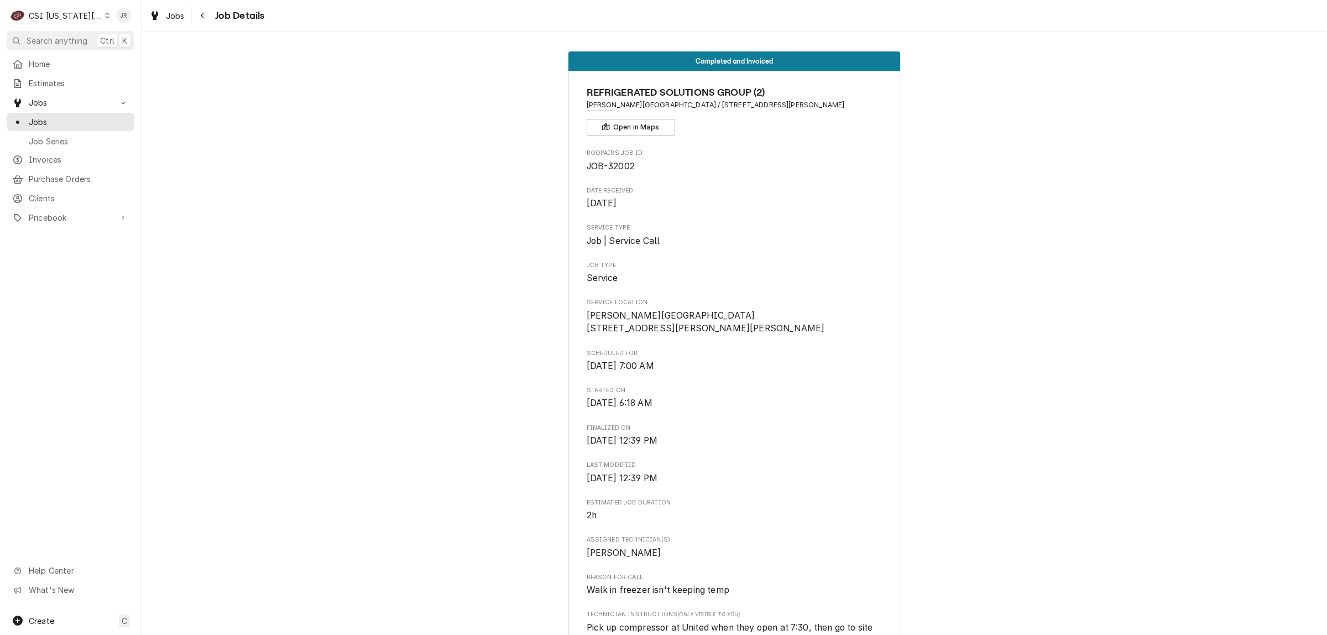
click at [799, 131] on div "REFRIGERATED SOLUTIONS GROUP (2) Underwood Elementary School / 1125 NE Colbern …" at bounding box center [734, 110] width 296 height 50
drag, startPoint x: 689, startPoint y: 106, endPoint x: 836, endPoint y: 106, distance: 147.6
click at [840, 106] on span "[PERSON_NAME][GEOGRAPHIC_DATA] / [STREET_ADDRESS][PERSON_NAME]" at bounding box center [734, 105] width 296 height 10
copy span "1125 NE Colbern Rd, Lee's Summit, MO 64086"
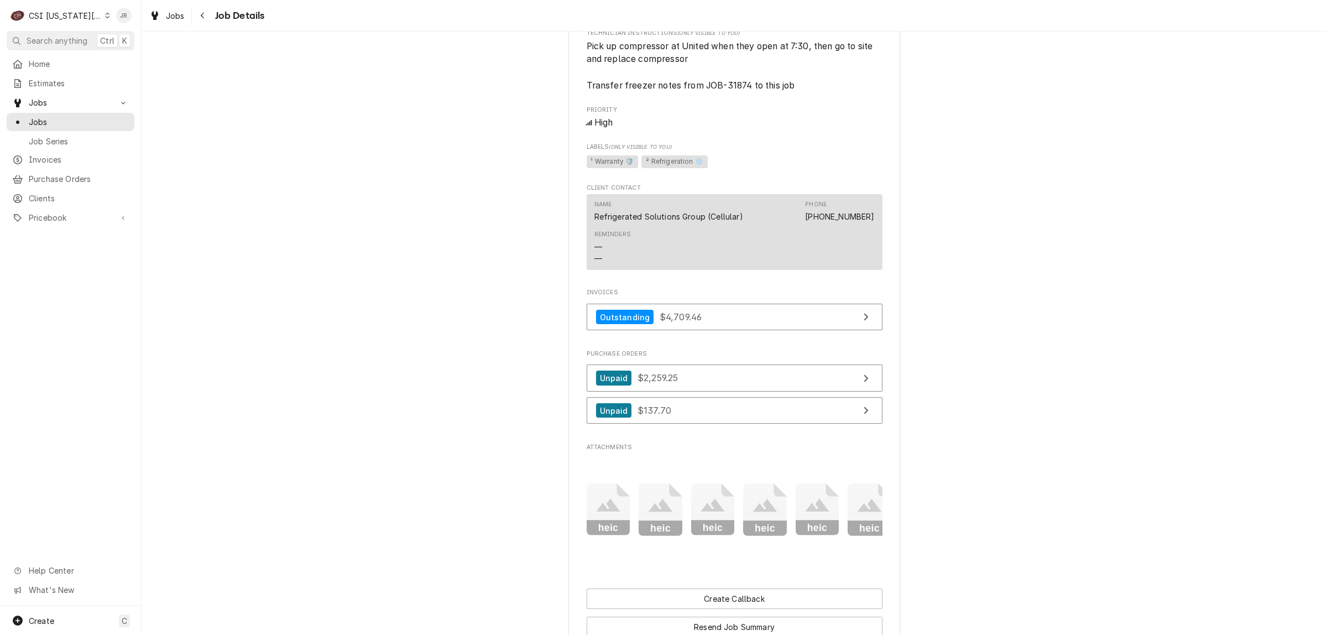
scroll to position [590, 0]
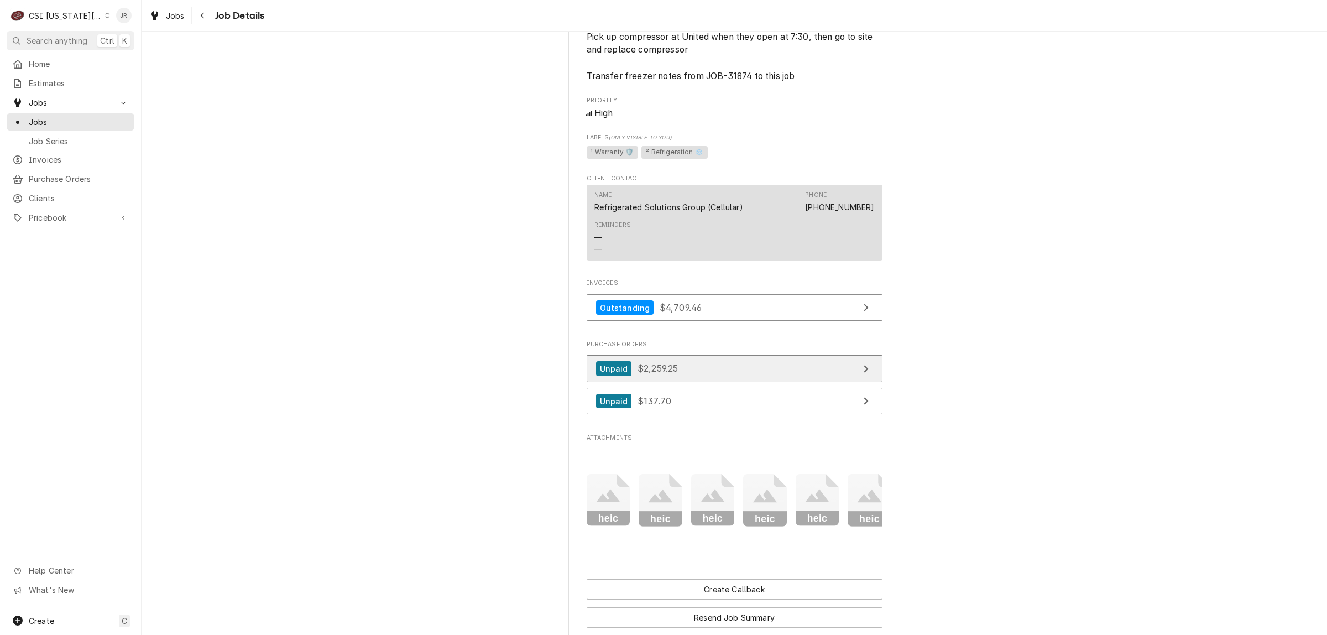
click at [683, 379] on link "Unpaid $2,259.25" at bounding box center [734, 368] width 296 height 27
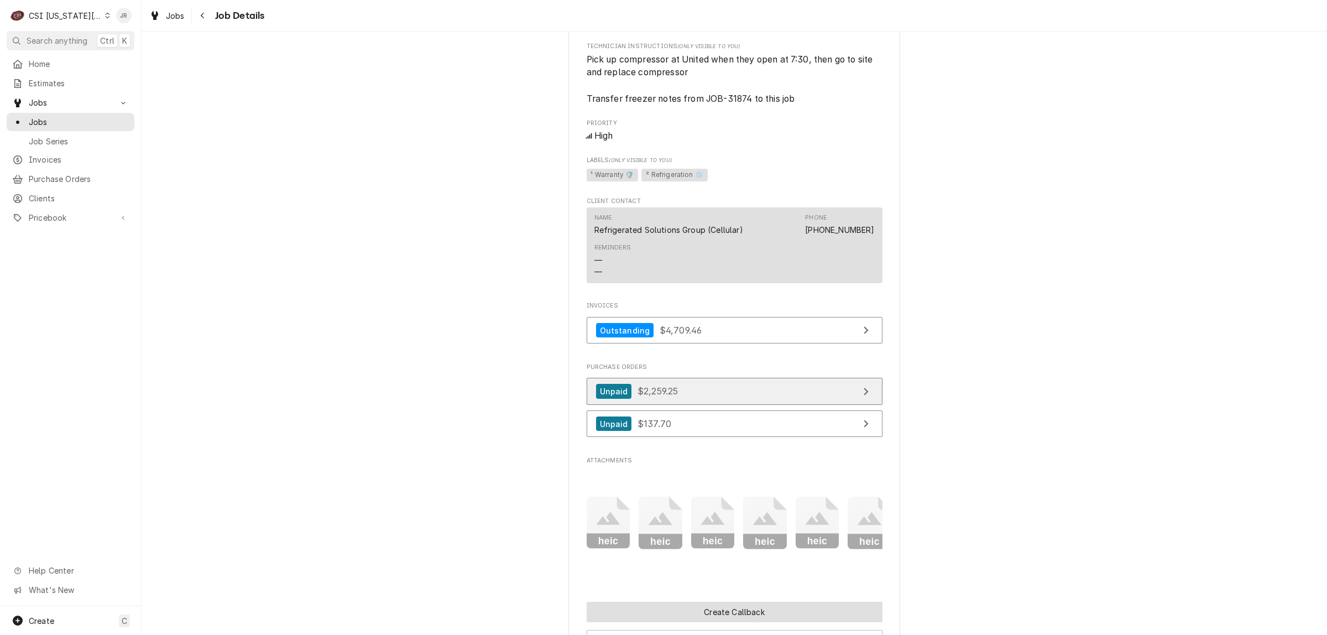
scroll to position [829, 0]
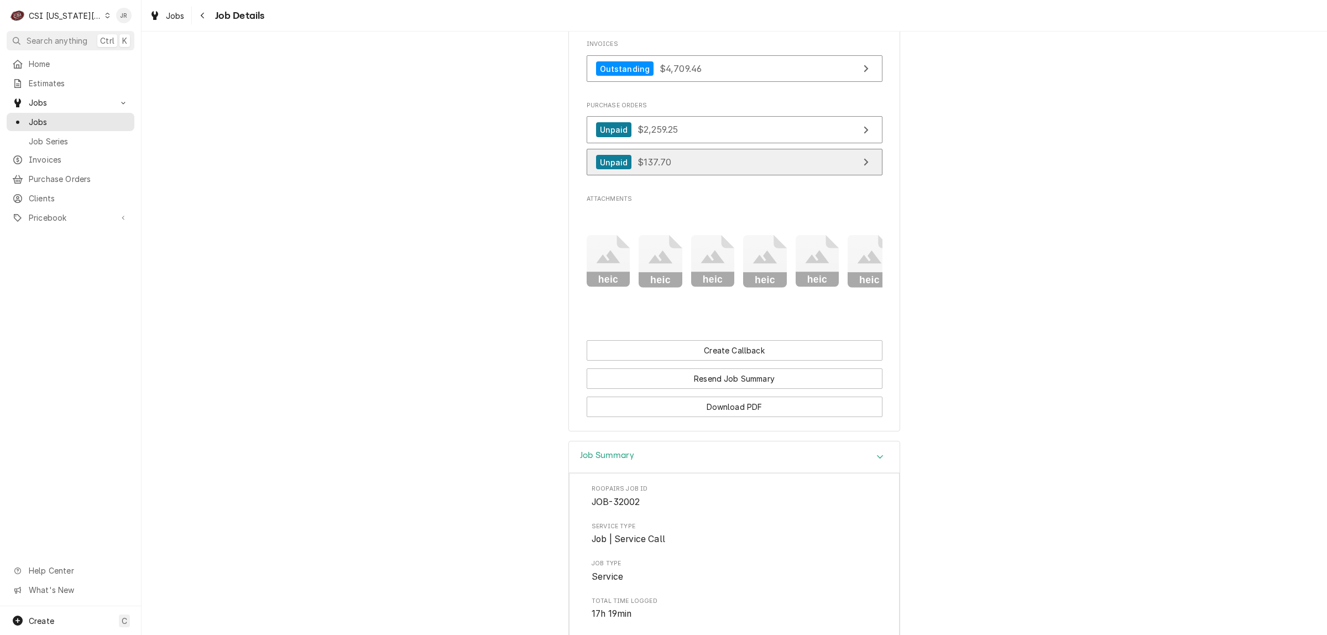
click at [725, 176] on link "Unpaid $137.70" at bounding box center [734, 162] width 296 height 27
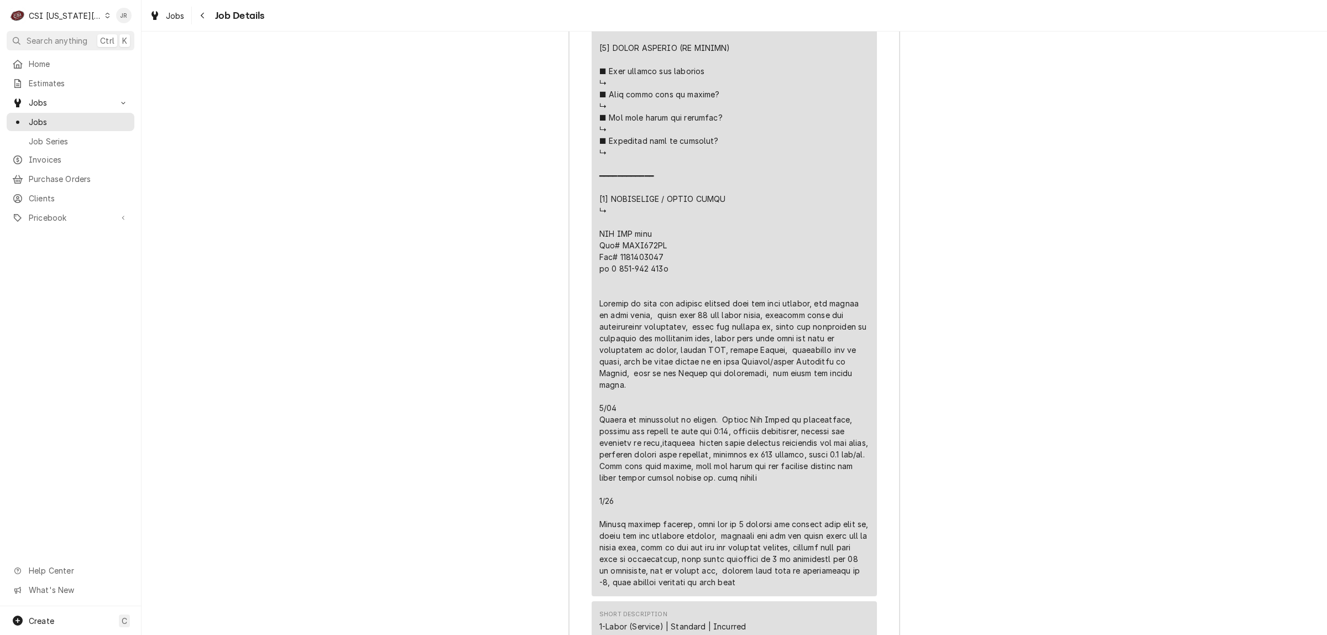
scroll to position [2180, 0]
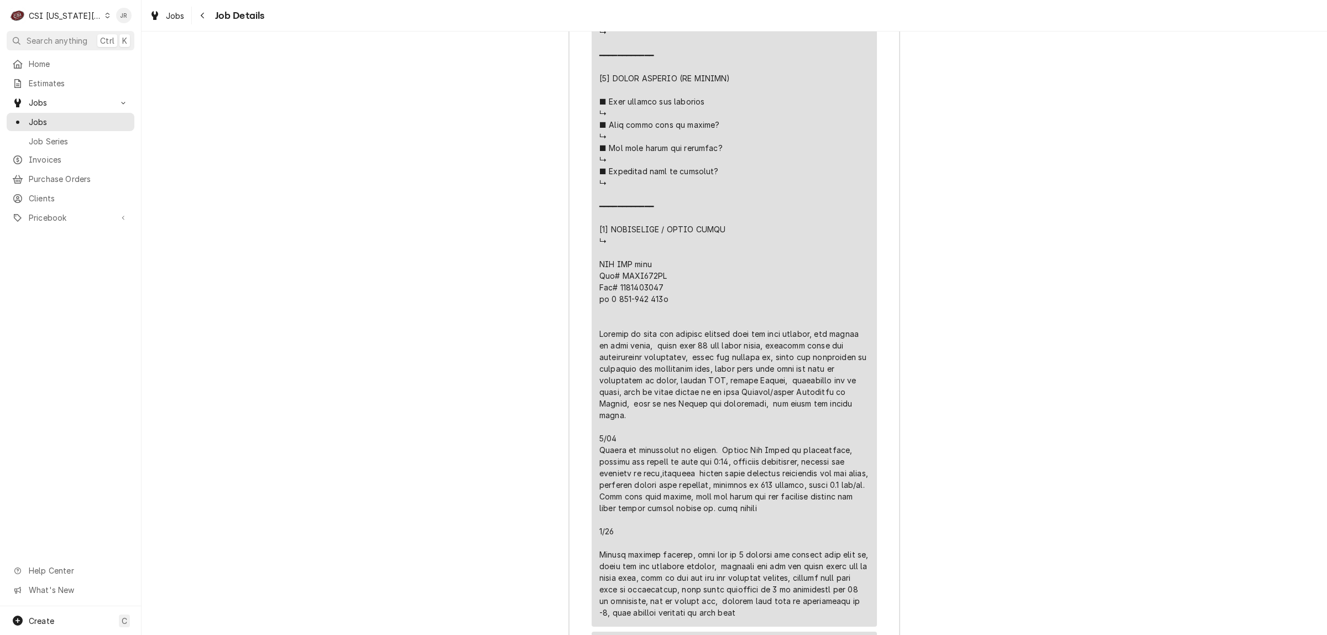
drag, startPoint x: 625, startPoint y: 321, endPoint x: 628, endPoint y: 315, distance: 6.9
click at [625, 320] on div "Line Item" at bounding box center [734, 26] width 270 height 1184
click at [631, 307] on div "Line Item" at bounding box center [734, 26] width 270 height 1184
copy div ":30, repla"
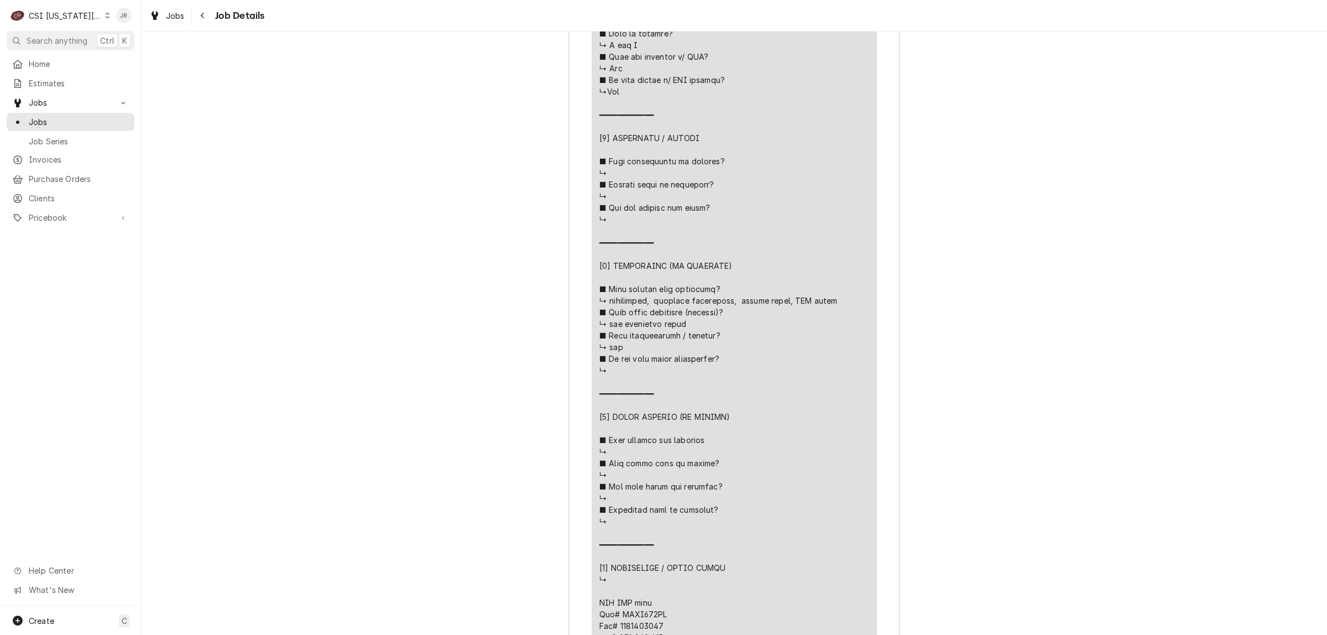
scroll to position [1872, 0]
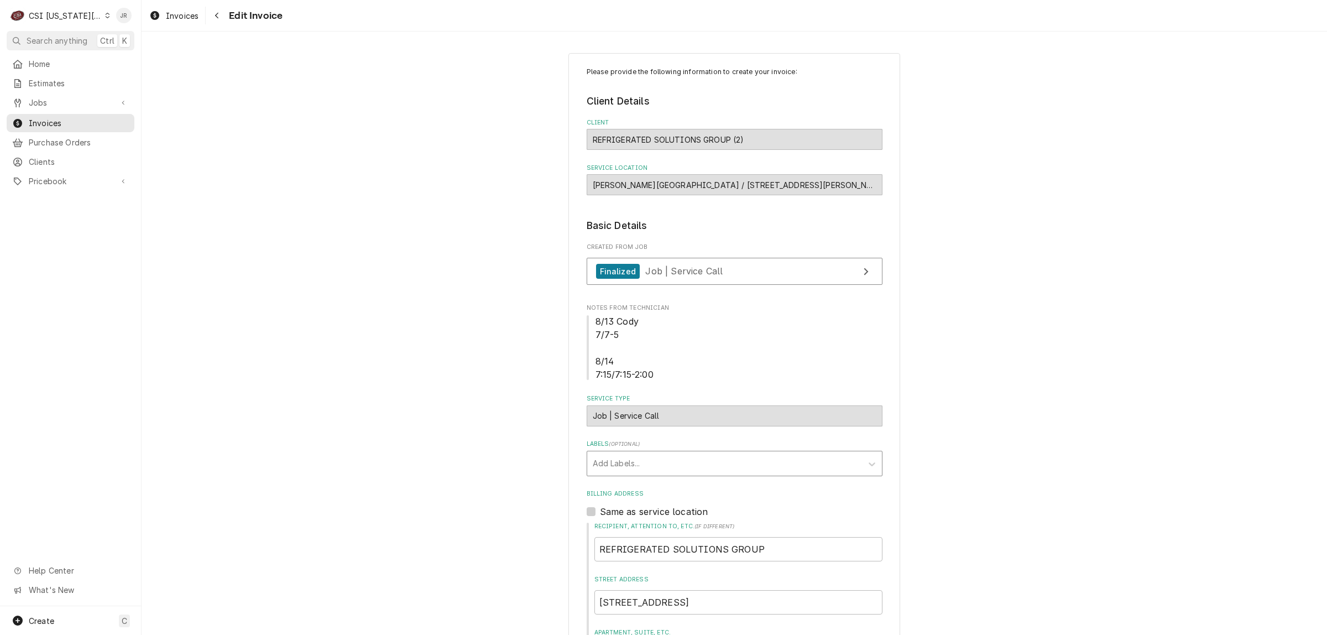
click at [626, 457] on div "Labels" at bounding box center [725, 463] width 264 height 20
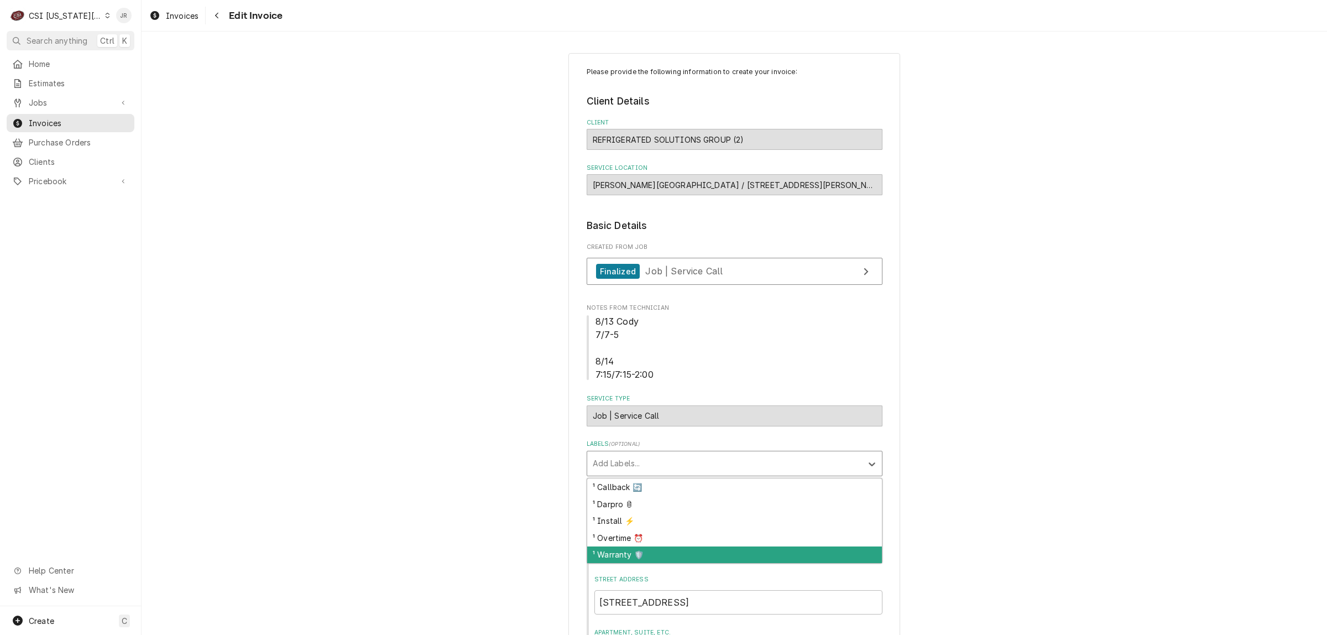
click at [622, 551] on div "¹ Warranty 🛡️" at bounding box center [734, 554] width 295 height 17
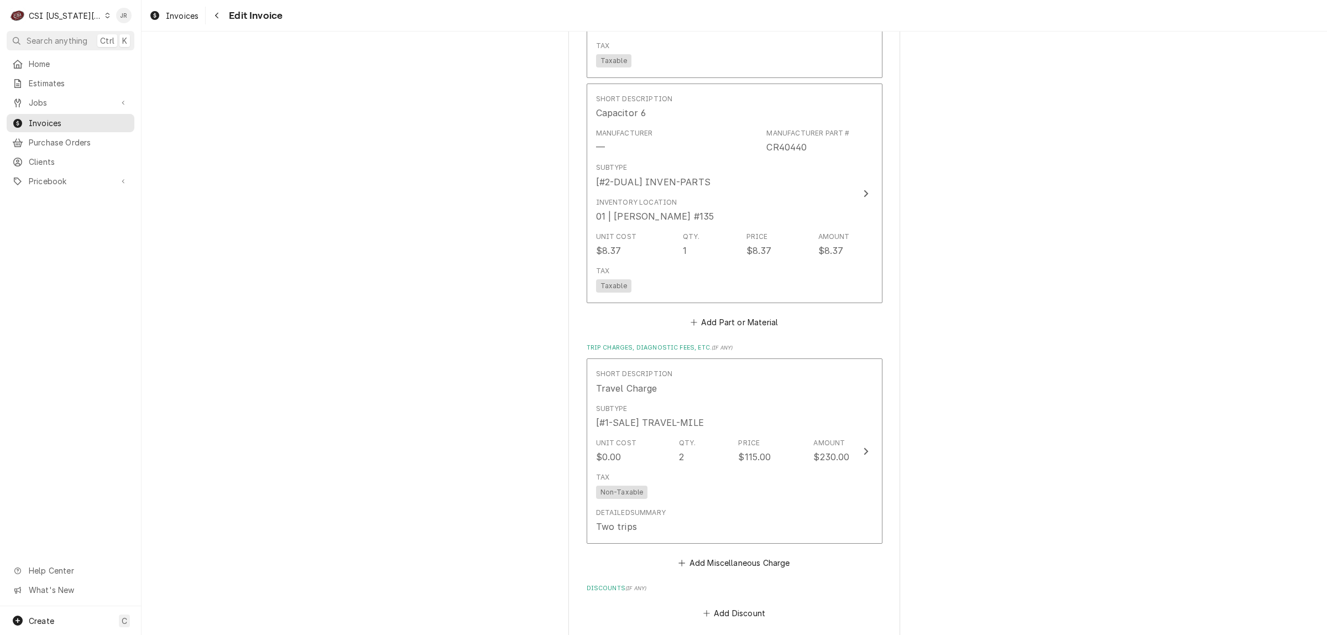
scroll to position [2557, 0]
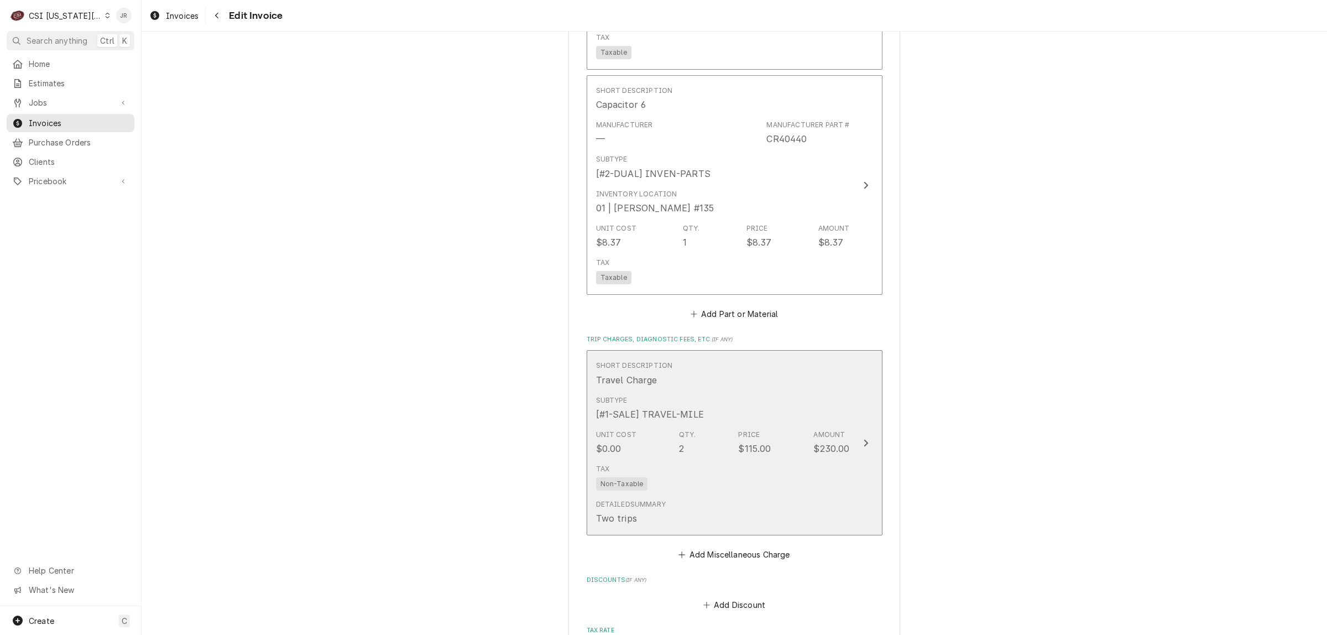
click at [828, 426] on div "Unit Cost $0.00 Qty. 2 Price $115.00 Amount $230.00" at bounding box center [723, 442] width 254 height 34
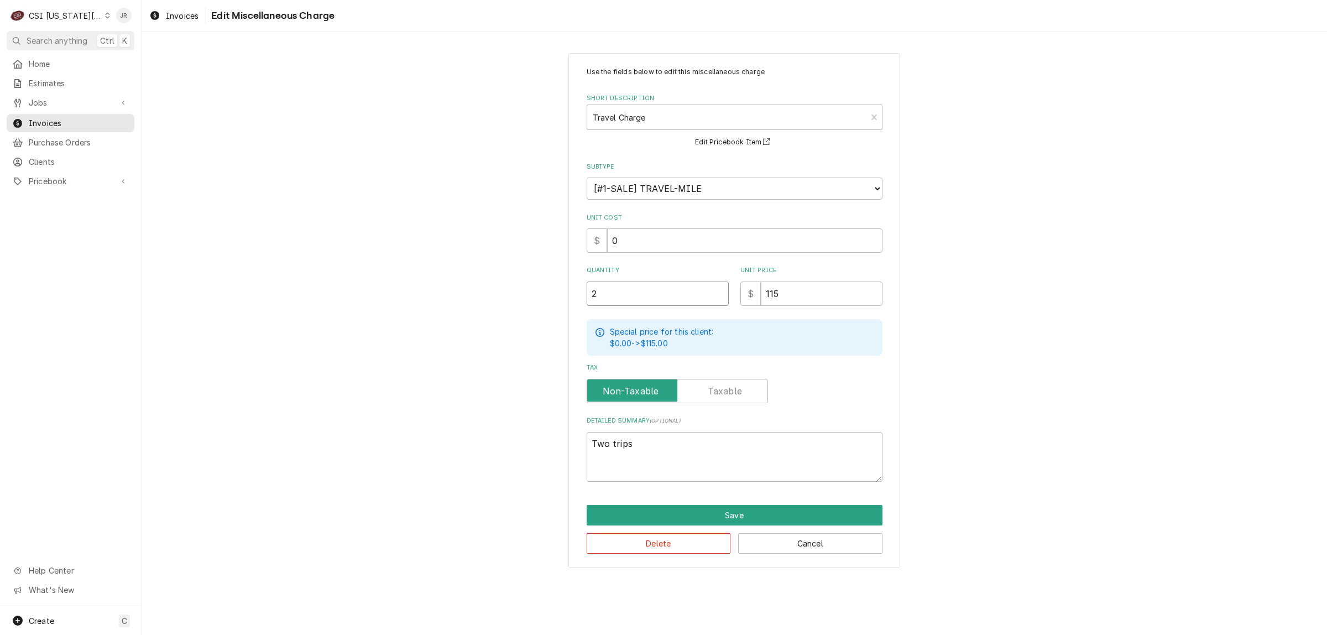
drag, startPoint x: 726, startPoint y: 284, endPoint x: 519, endPoint y: 256, distance: 209.1
click at [534, 259] on div "Use the fields below to edit this miscellaneous charge Short Description Travel…" at bounding box center [734, 310] width 1185 height 534
type textarea "x"
type input "1"
click at [714, 507] on button "Save" at bounding box center [734, 515] width 296 height 20
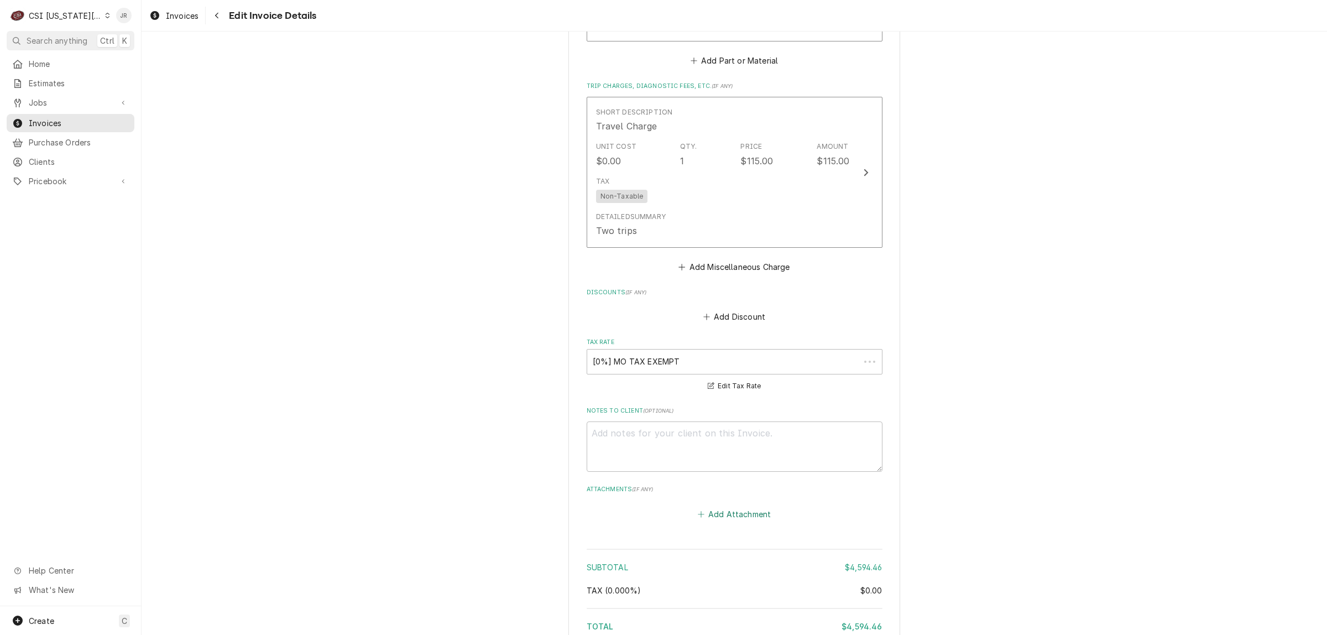
scroll to position [2810, 0]
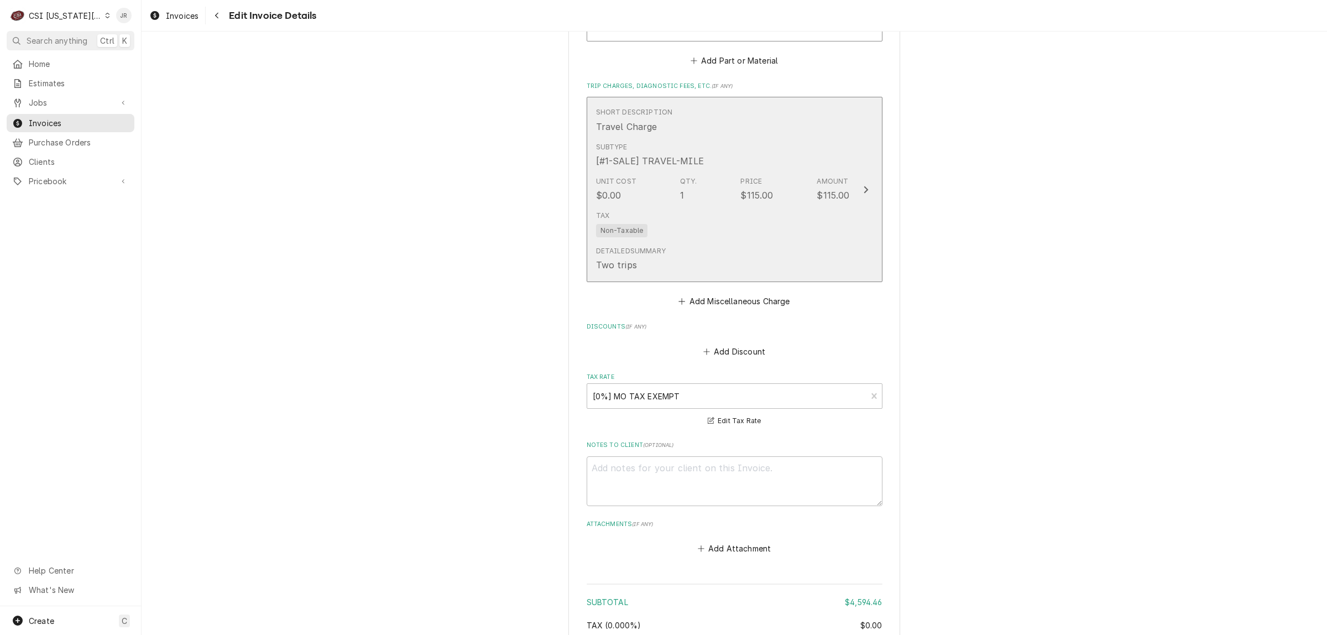
click at [844, 195] on button "Short Description Travel Charge Subtype [#1-SALE] TRAVEL-MILE Unit Cost $0.00 Q…" at bounding box center [734, 189] width 296 height 185
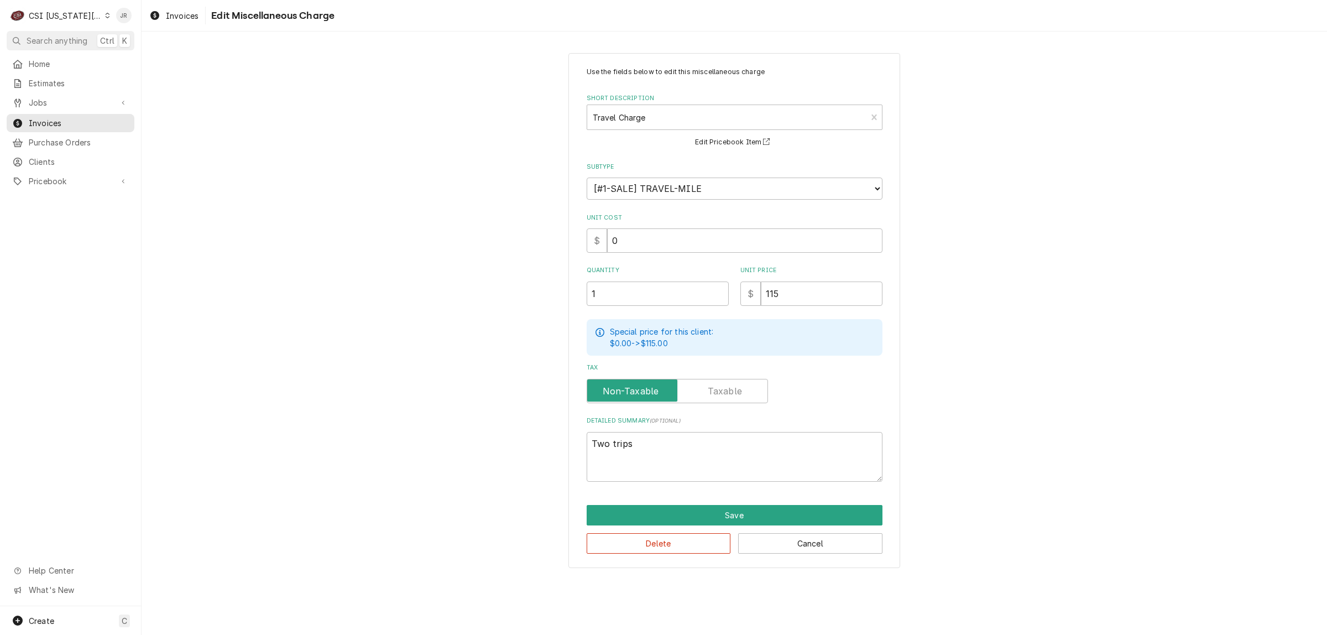
drag, startPoint x: 633, startPoint y: 270, endPoint x: 621, endPoint y: 273, distance: 13.0
click at [620, 271] on label "Quantity" at bounding box center [657, 270] width 142 height 9
click at [620, 281] on input "1" at bounding box center [657, 293] width 142 height 24
drag, startPoint x: 589, startPoint y: 281, endPoint x: 605, endPoint y: 261, distance: 25.6
click at [601, 260] on div "Use the fields below to edit this miscellaneous charge Short Description Travel…" at bounding box center [734, 274] width 296 height 415
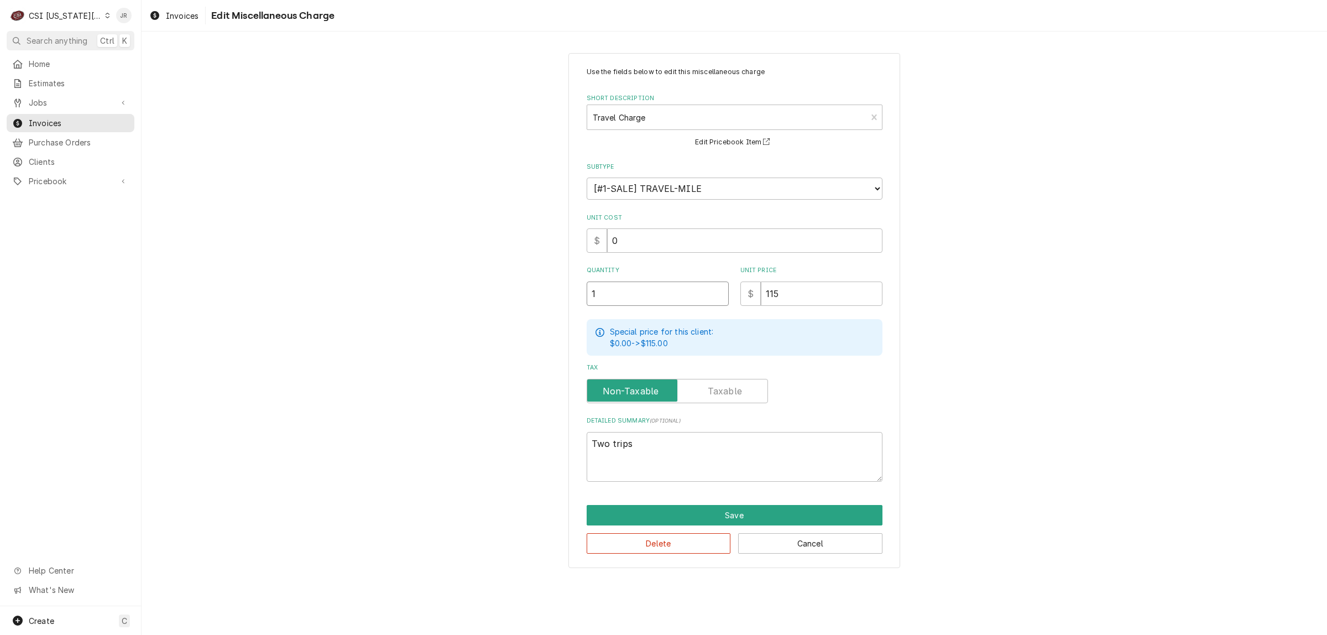
type textarea "x"
type input "11"
type textarea "x"
type input "11.5"
type textarea "x"
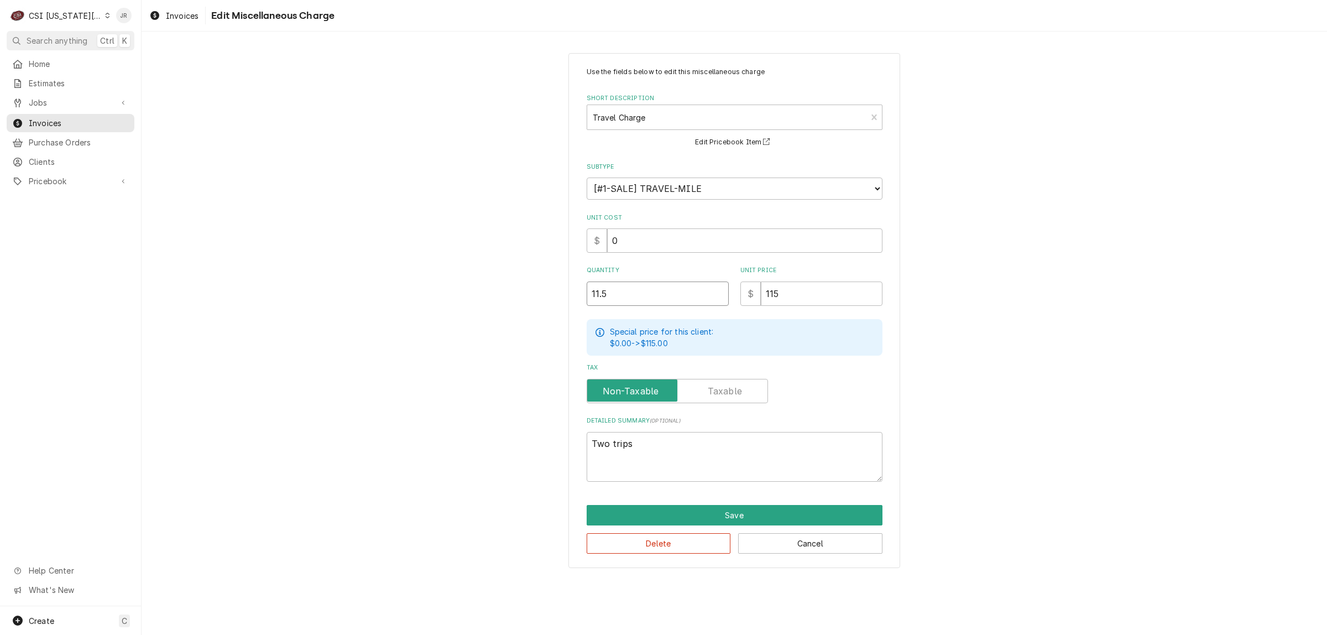
type input "11"
type textarea "x"
type input "1"
type textarea "x"
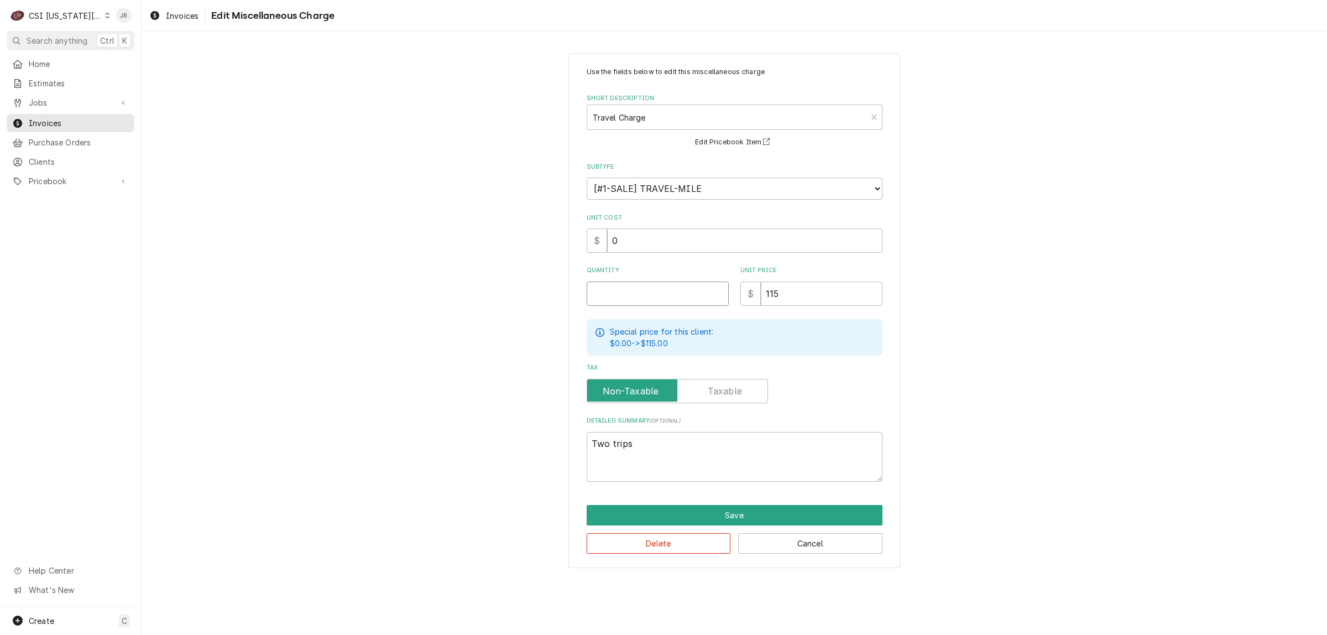
type input "1"
type textarea "x"
type input "1.5"
click at [747, 505] on button "Save" at bounding box center [734, 515] width 296 height 20
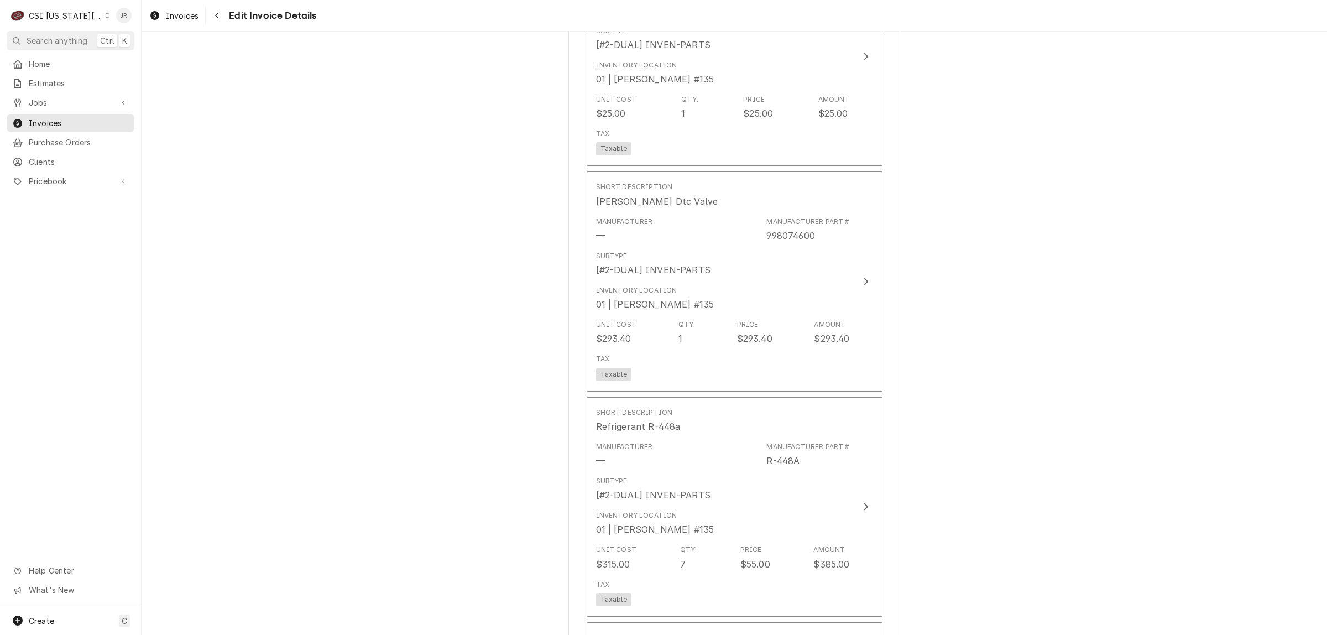
scroll to position [1537, 0]
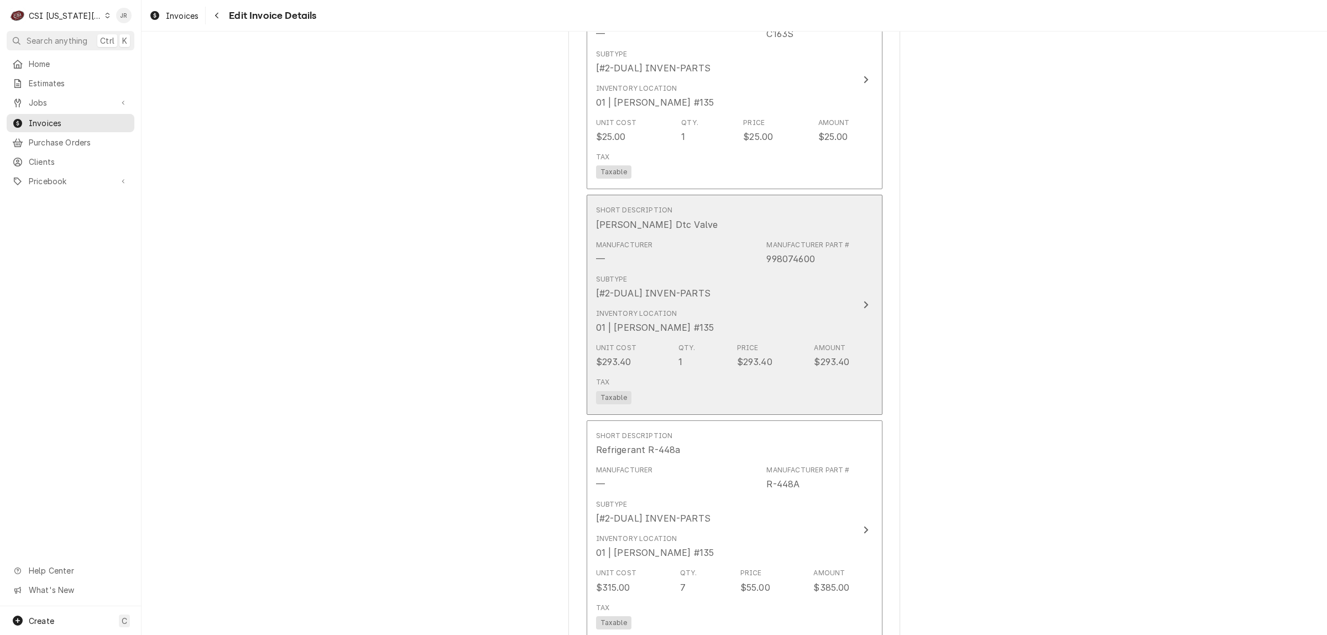
click at [835, 299] on div "Subtype [#2-DUAL] INVEN-PARTS" at bounding box center [723, 287] width 254 height 34
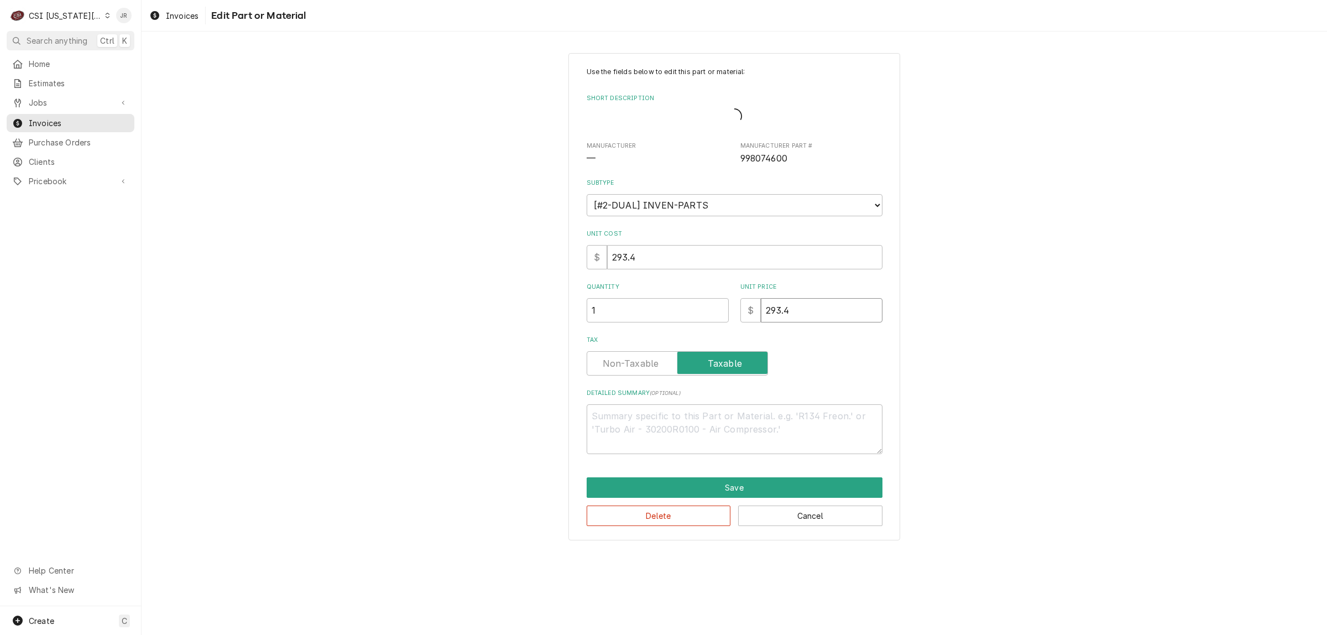
drag, startPoint x: 788, startPoint y: 308, endPoint x: 708, endPoint y: 300, distance: 80.1
click at [714, 300] on div "Quantity 1 Unit Price $ 293.4" at bounding box center [734, 301] width 296 height 39
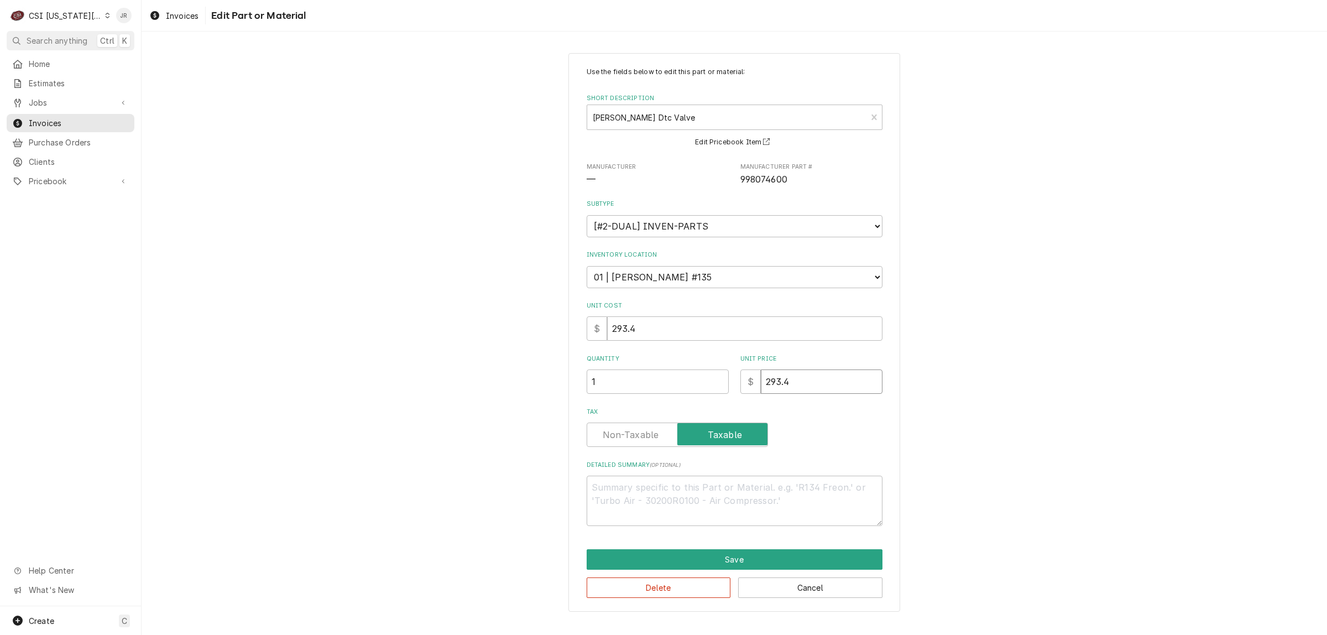
drag, startPoint x: 799, startPoint y: 379, endPoint x: 611, endPoint y: 348, distance: 190.4
click at [611, 348] on div "Use the fields below to edit this part or material: Short Description Copeland …" at bounding box center [734, 296] width 296 height 459
type textarea "x"
type input "3"
type textarea "x"
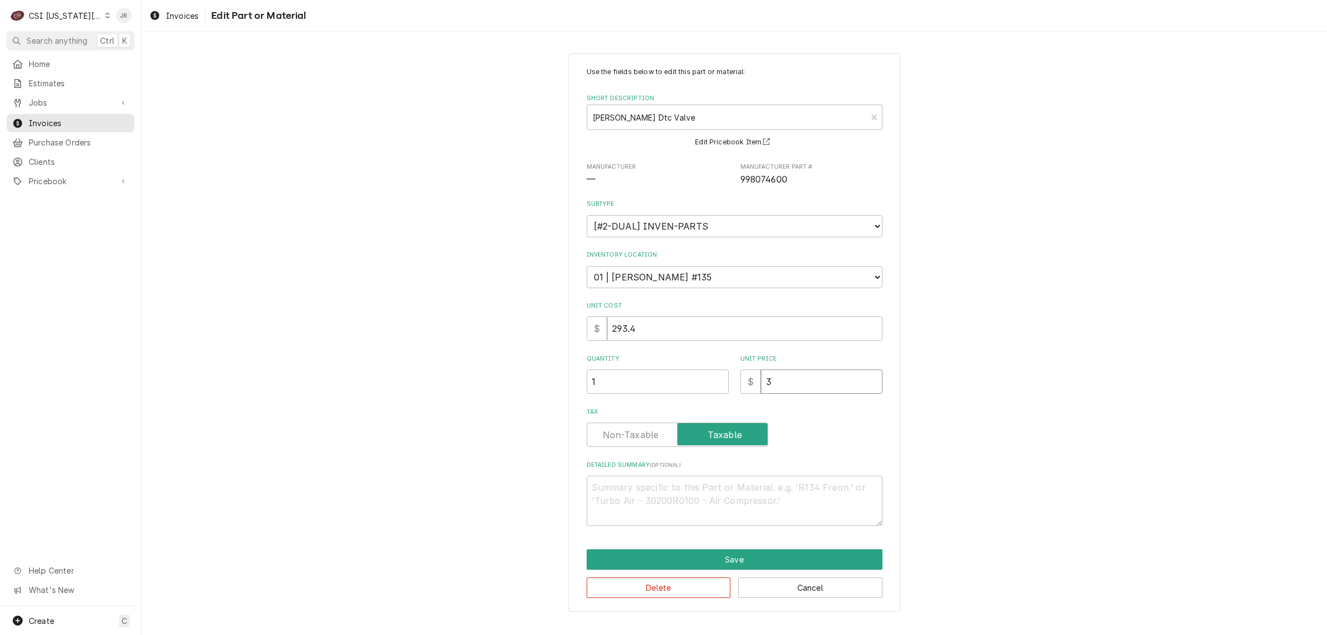
type input "36"
type textarea "x"
type input "369"
type textarea "x"
type input "369.5"
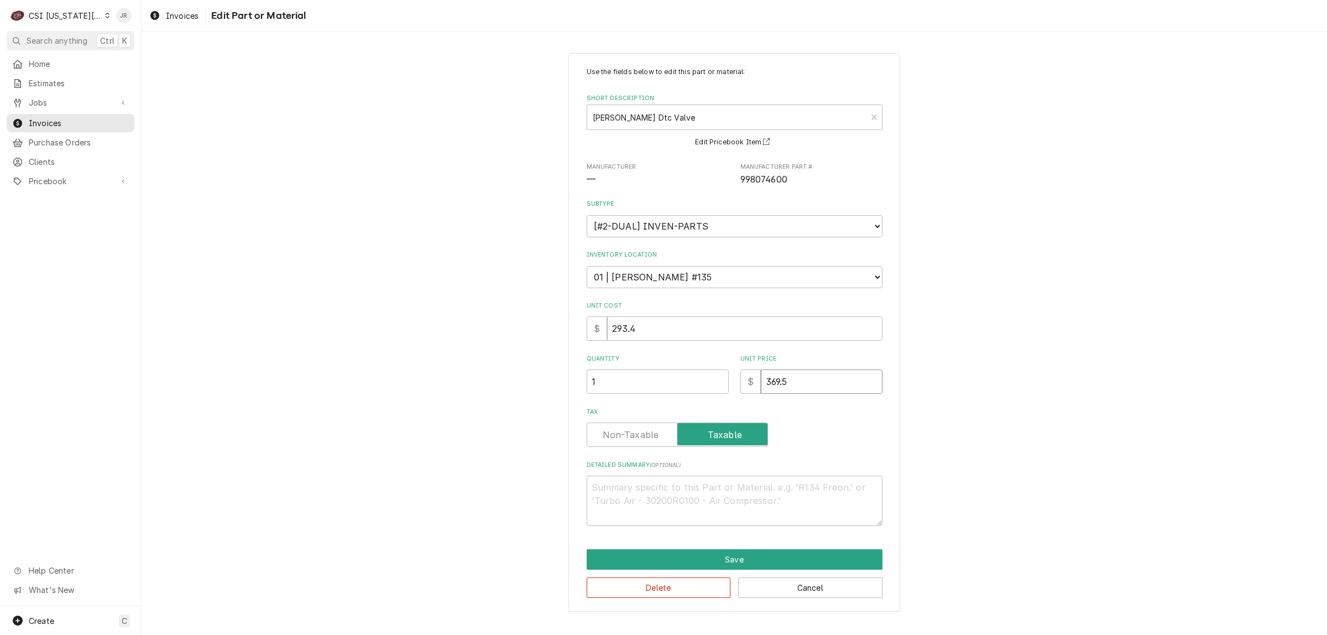
type textarea "x"
type input "369.56"
click at [770, 553] on button "Save" at bounding box center [734, 559] width 296 height 20
type textarea "x"
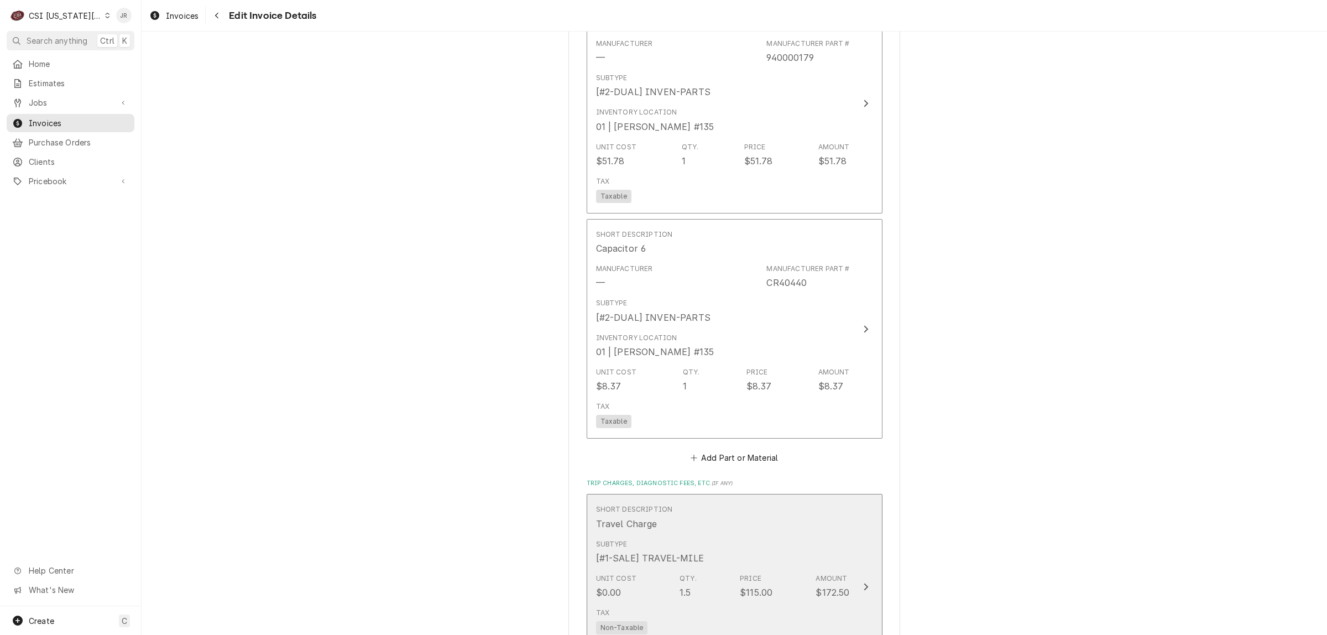
scroll to position [2368, 0]
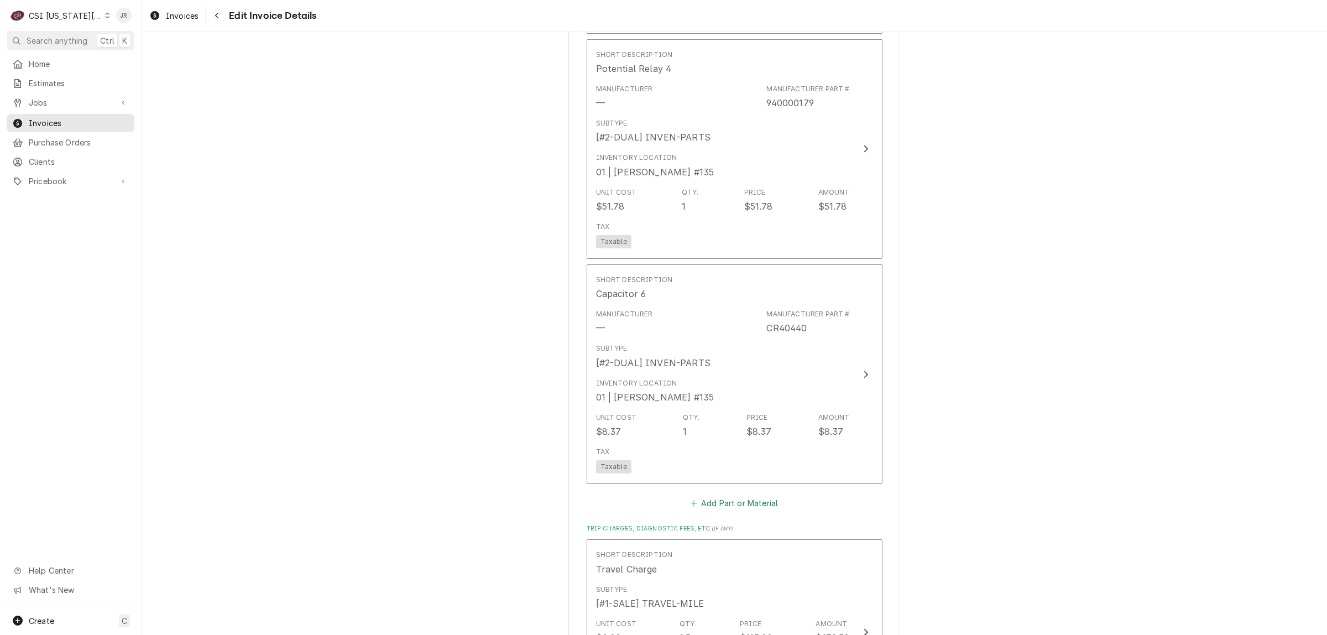
click at [730, 501] on button "Add Part or Material" at bounding box center [733, 502] width 91 height 15
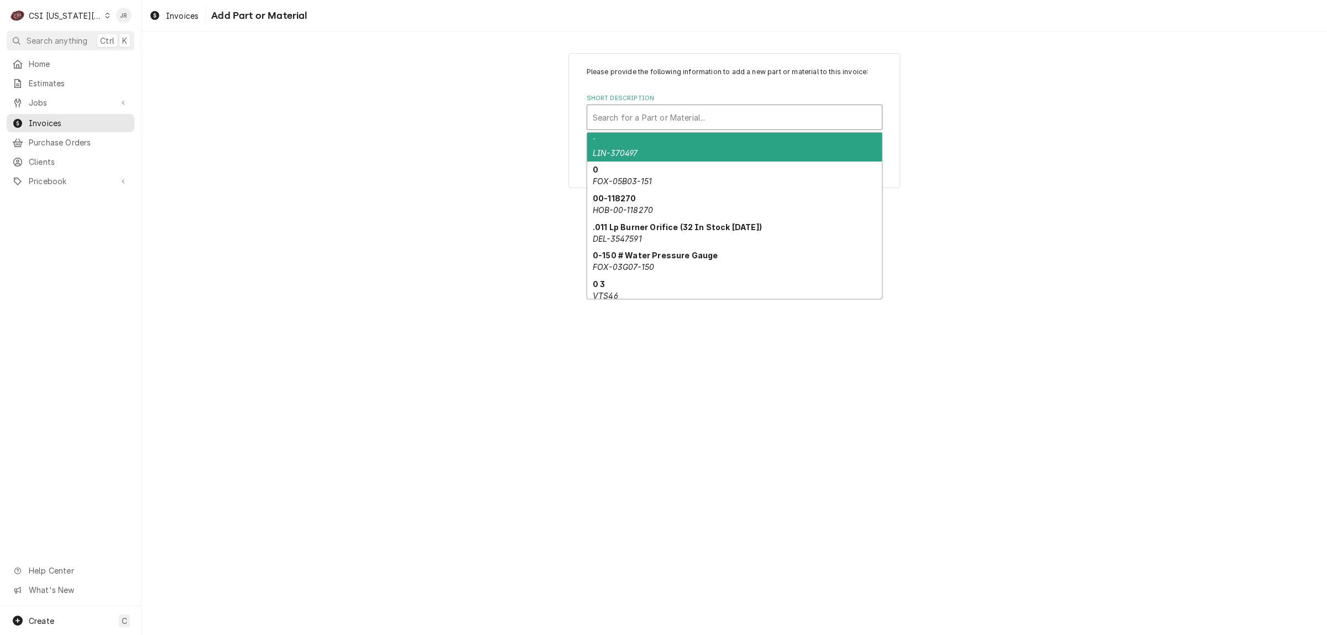
click at [658, 119] on div "Short Description" at bounding box center [735, 117] width 284 height 20
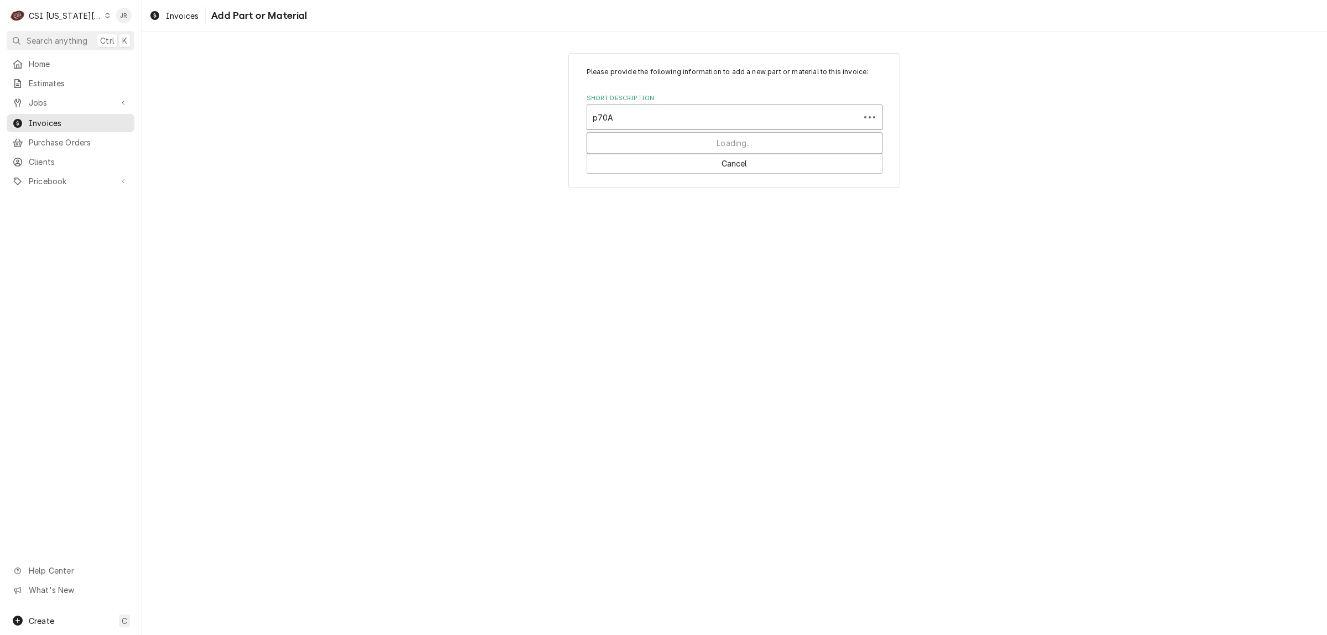
type input "p70AB"
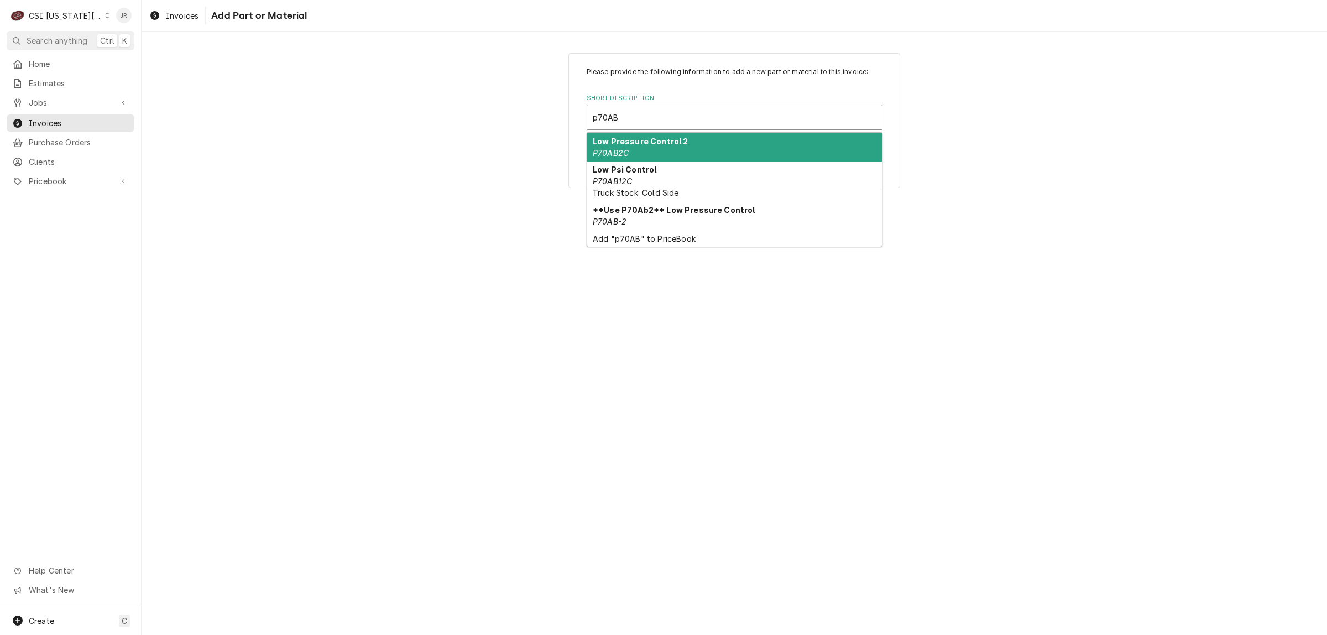
click at [677, 149] on div "Low Pressure Control 2 P70AB2C" at bounding box center [734, 147] width 295 height 29
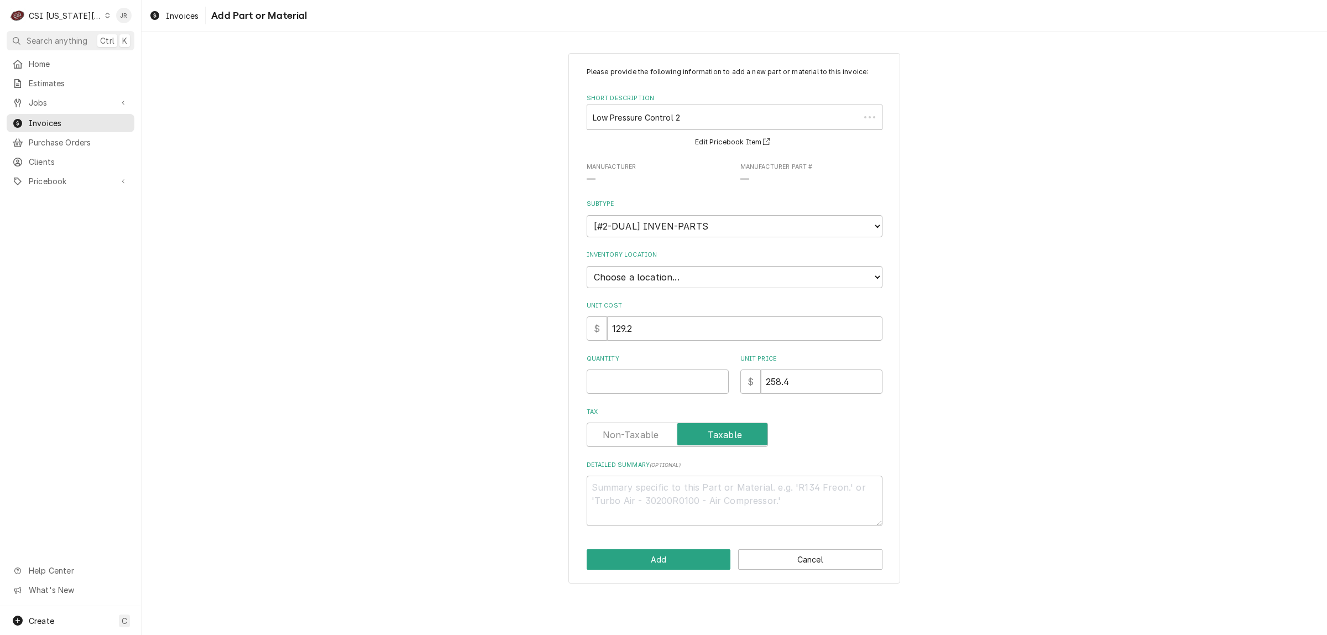
type textarea "x"
click at [616, 270] on select "Choose a location... 00 | KC WAREHOUSE 00 | MAIN WAREHOUSE 01 | BRIAN BREAZIER …" at bounding box center [734, 277] width 296 height 22
select select "2818"
click at [586, 266] on select "Choose a location... 00 | KC WAREHOUSE 00 | MAIN WAREHOUSE 01 | BRIAN BREAZIER …" at bounding box center [734, 277] width 296 height 22
drag, startPoint x: 833, startPoint y: 381, endPoint x: 684, endPoint y: 350, distance: 152.0
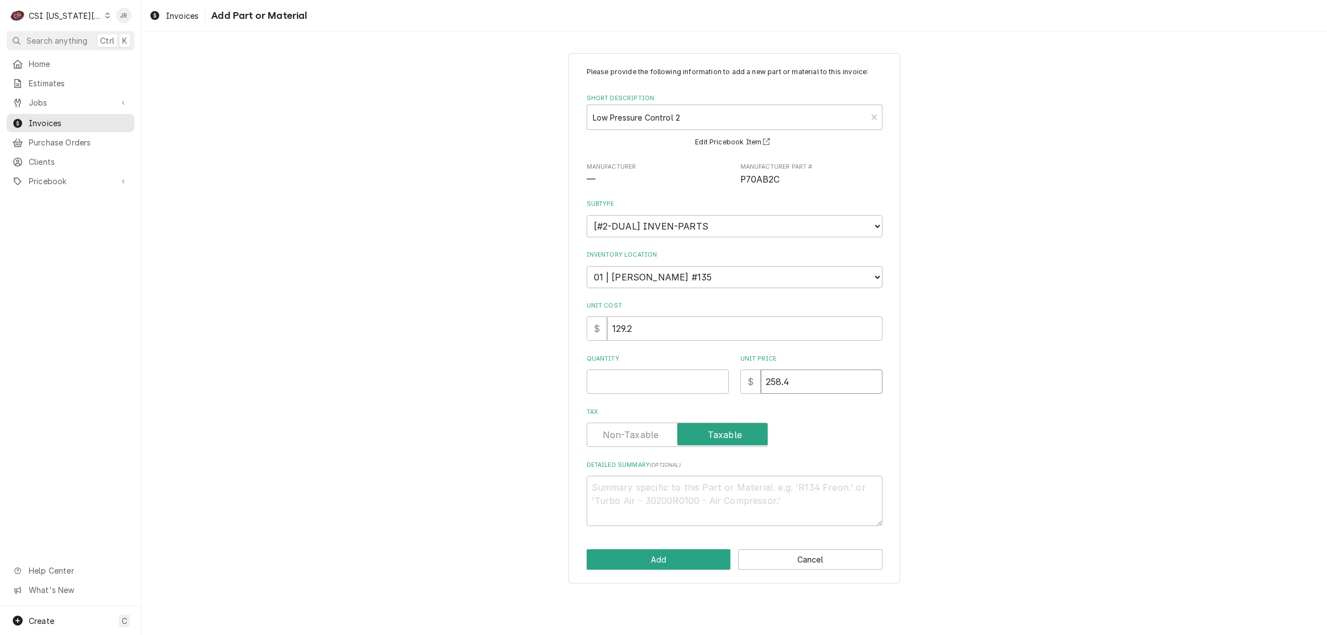
click at [684, 350] on div "Please provide the following information to add a new part or material to this …" at bounding box center [734, 296] width 296 height 459
drag, startPoint x: 821, startPoint y: 365, endPoint x: 810, endPoint y: 383, distance: 21.2
click at [821, 366] on div "Unit Price $ 258.4" at bounding box center [811, 373] width 142 height 39
drag, startPoint x: 809, startPoint y: 383, endPoint x: 347, endPoint y: 301, distance: 469.2
click at [347, 301] on div "Please provide the following information to add a new part or material to this …" at bounding box center [734, 318] width 1185 height 550
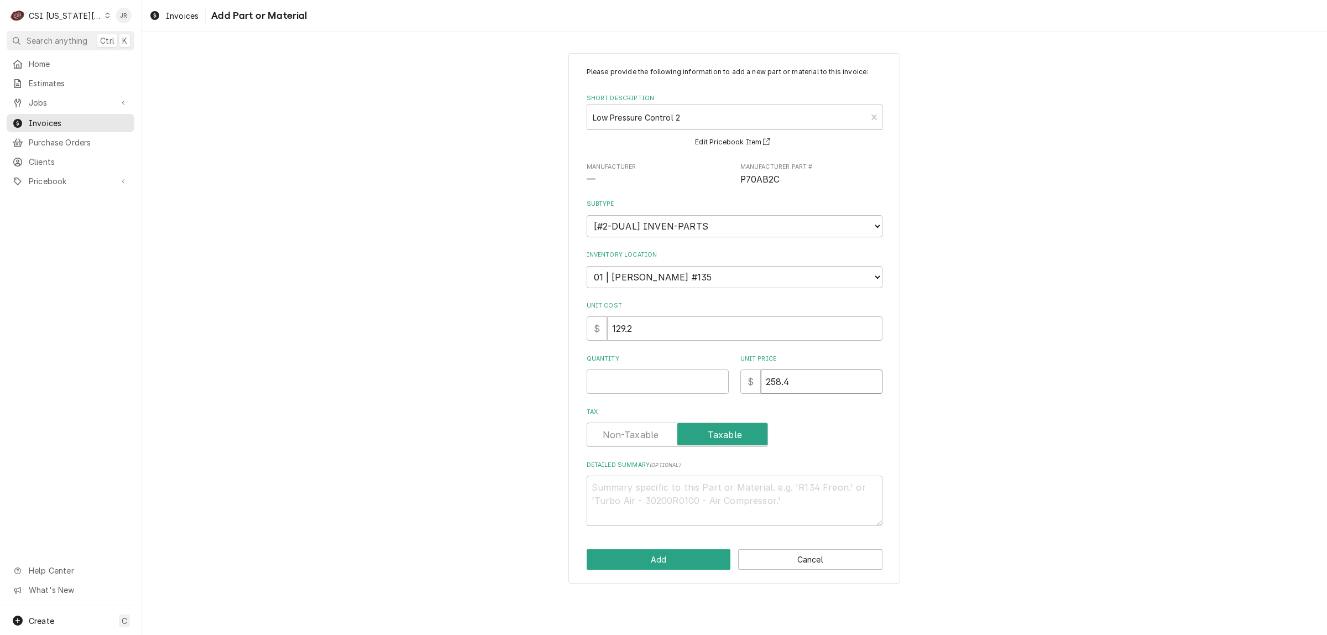
type textarea "x"
type input "1"
type textarea "x"
type input "13"
type textarea "x"
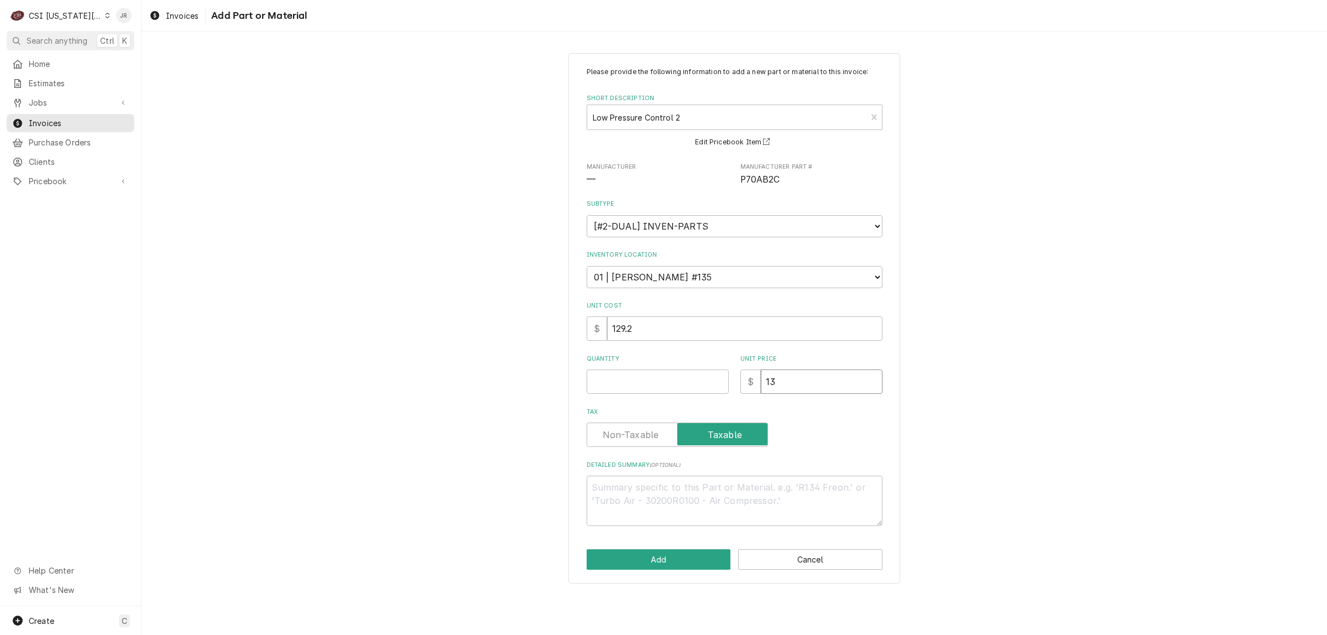
type input "137"
type textarea "x"
type input "137.3"
type textarea "x"
type input "137"
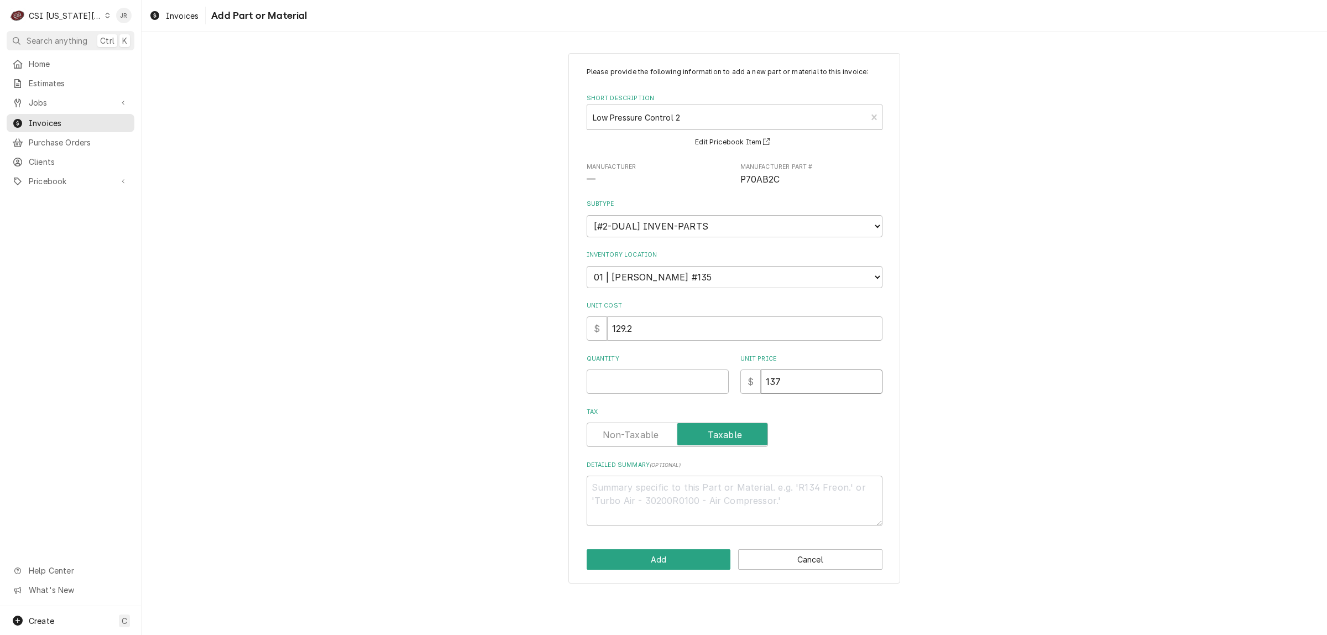
type textarea "x"
type input "137.7"
type textarea "x"
type input "137.70"
click at [628, 427] on label "Tax" at bounding box center [676, 434] width 181 height 24
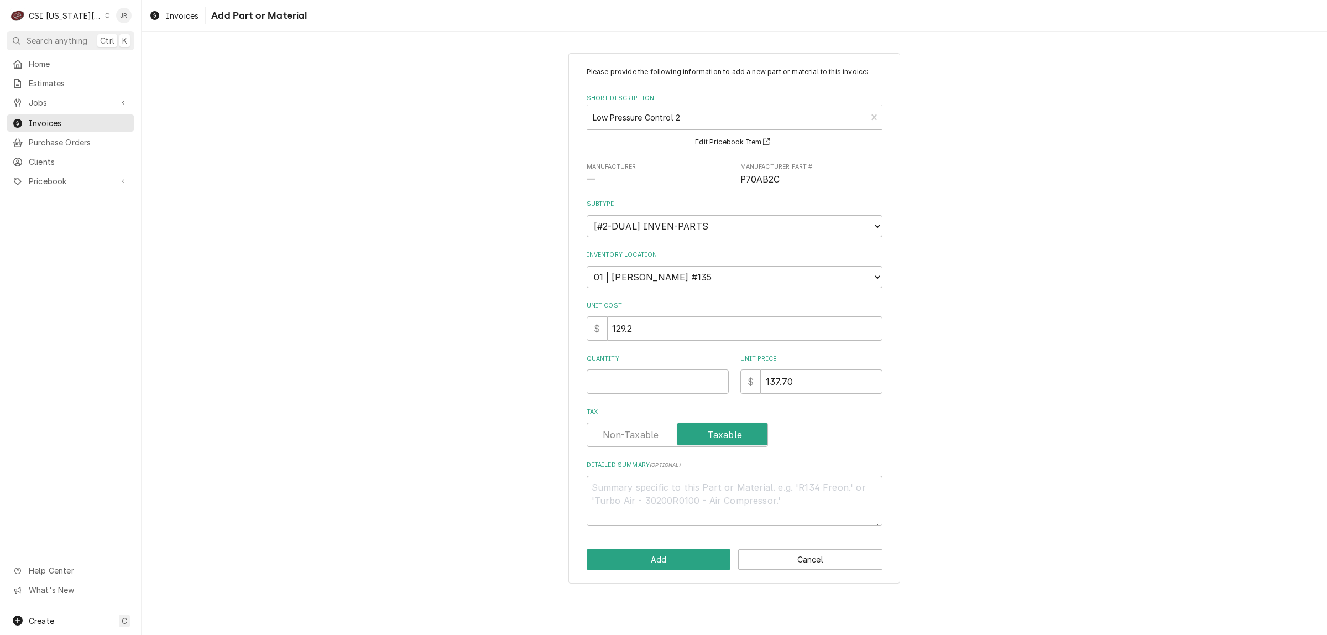
click at [628, 427] on input "Tax" at bounding box center [676, 434] width 171 height 24
checkbox input "false"
type textarea "x"
drag, startPoint x: 726, startPoint y: 413, endPoint x: 730, endPoint y: 421, distance: 8.7
click at [729, 421] on div "Tax" at bounding box center [734, 426] width 296 height 39
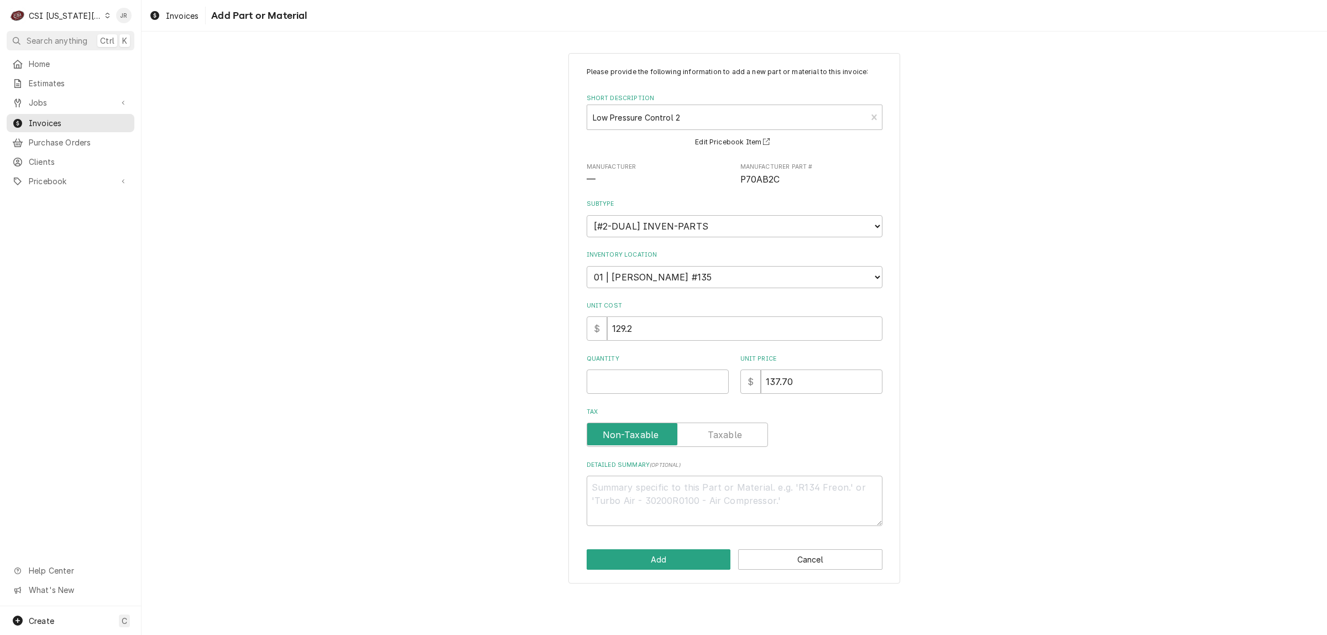
click at [727, 431] on label "Tax" at bounding box center [676, 434] width 181 height 24
click at [727, 431] on input "Tax" at bounding box center [676, 434] width 171 height 24
checkbox input "true"
click at [667, 559] on button "Add" at bounding box center [658, 559] width 144 height 20
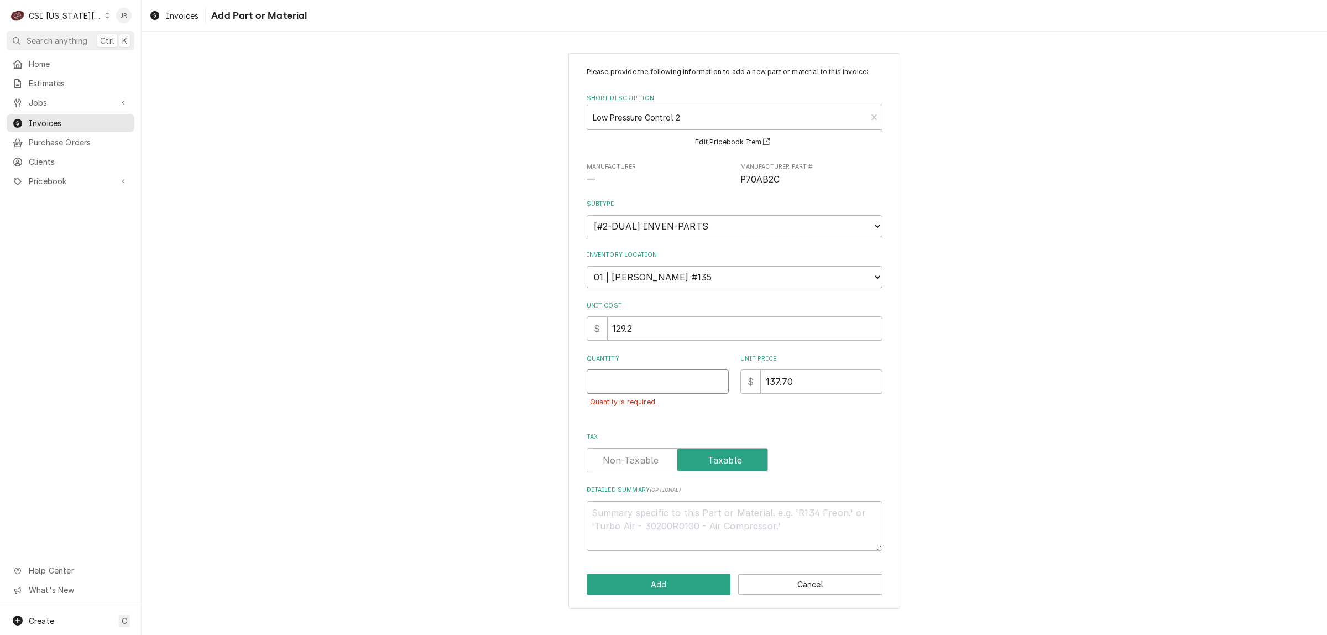
click at [620, 380] on input "Quantity" at bounding box center [657, 381] width 142 height 24
type textarea "x"
type input "1"
click at [682, 579] on button "Add" at bounding box center [658, 584] width 144 height 20
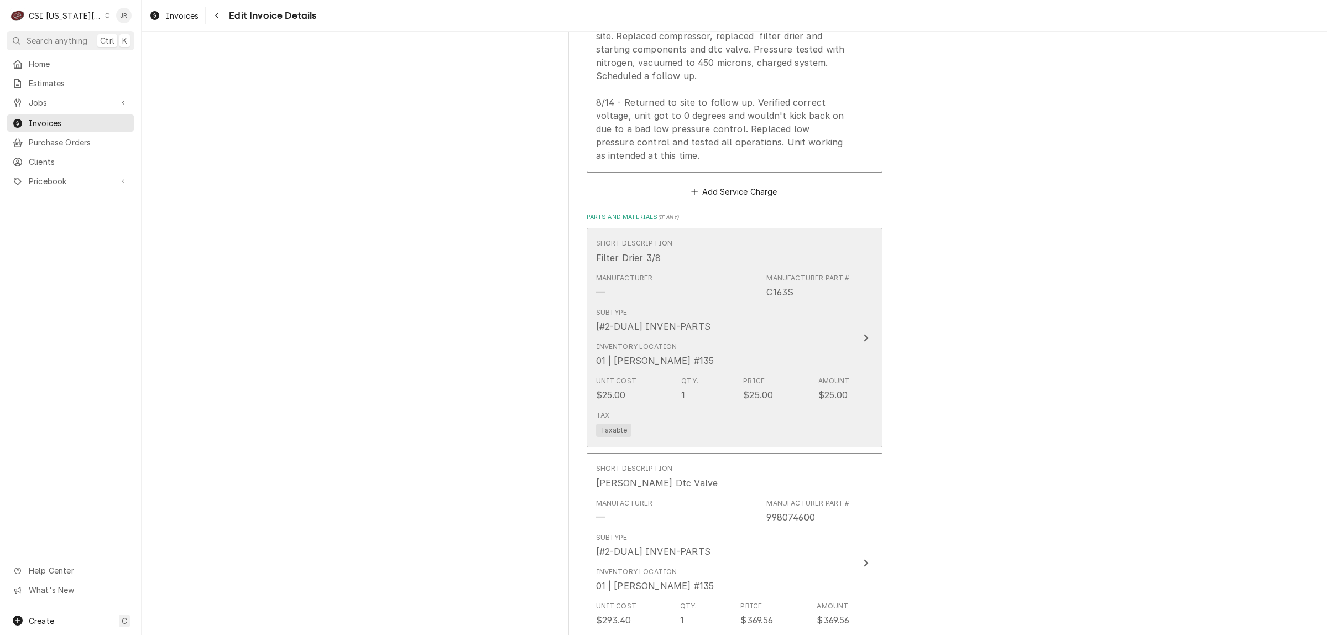
scroll to position [1067, 0]
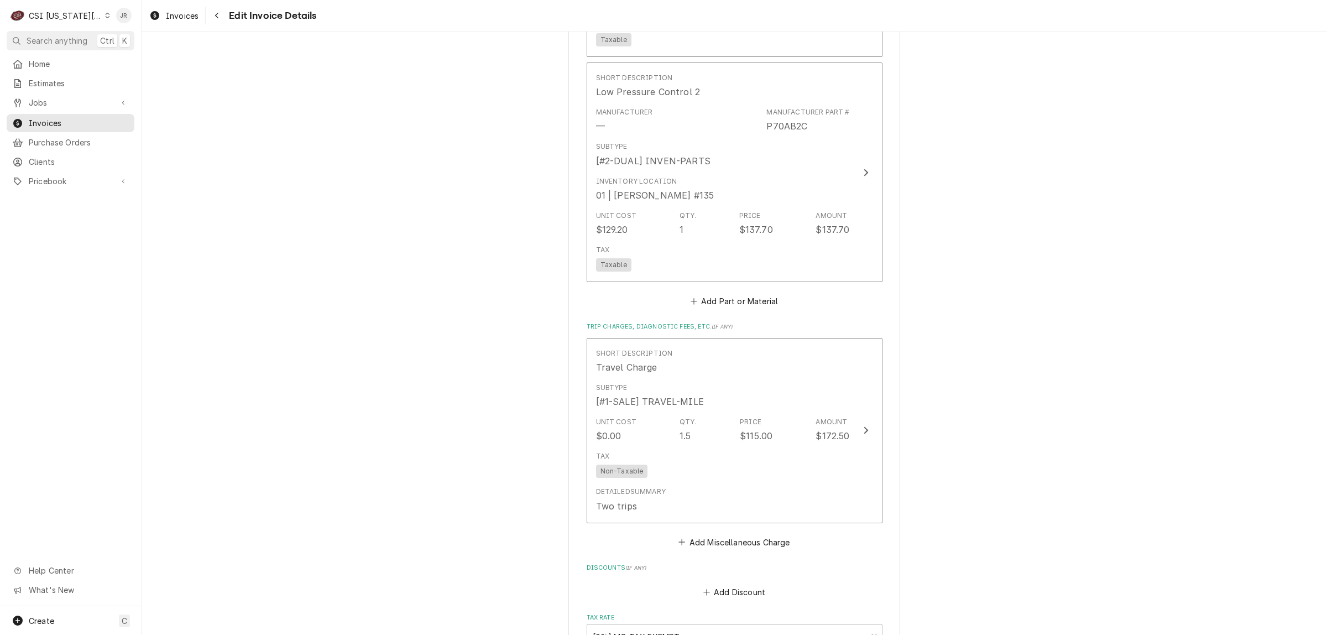
scroll to position [3215, 0]
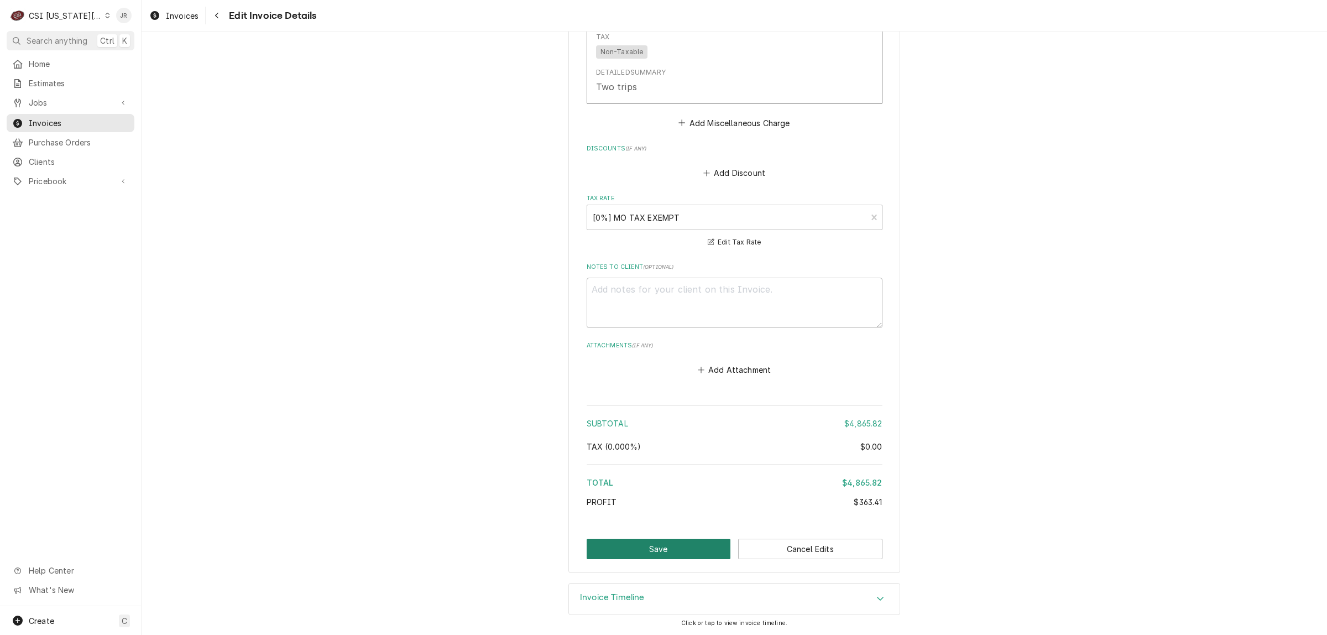
click at [667, 551] on button "Save" at bounding box center [658, 548] width 144 height 20
type textarea "x"
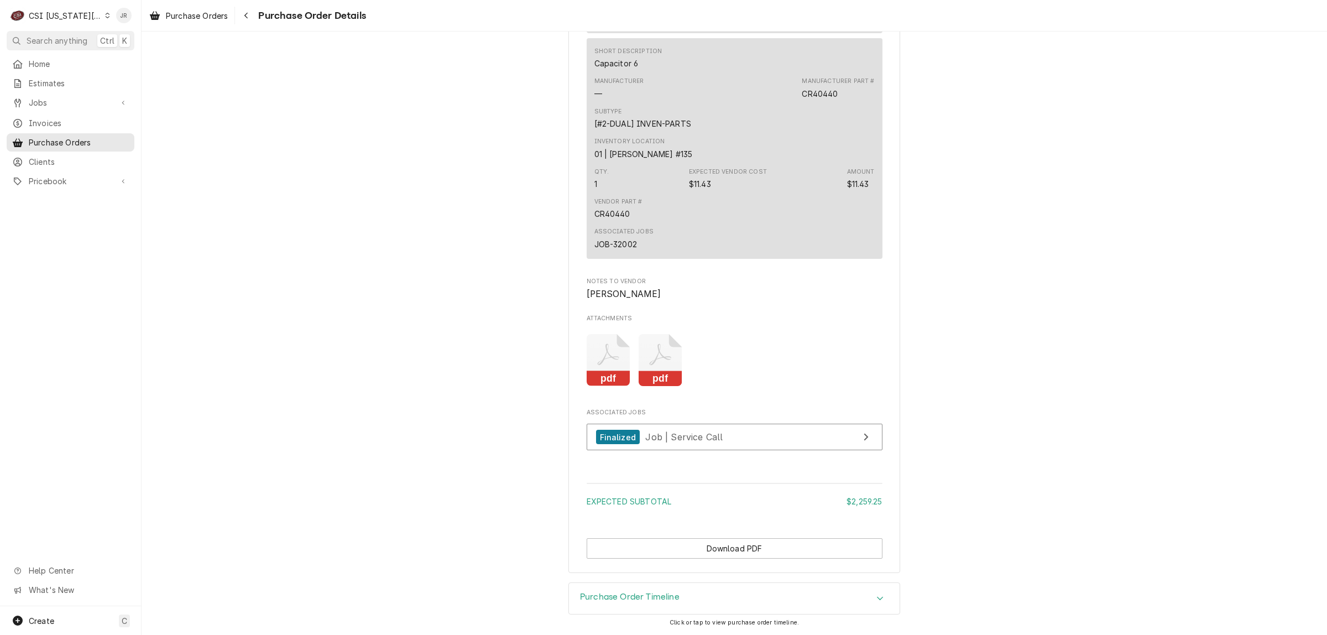
scroll to position [1729, 0]
click at [642, 360] on icon "Attachments" at bounding box center [660, 360] width 44 height 53
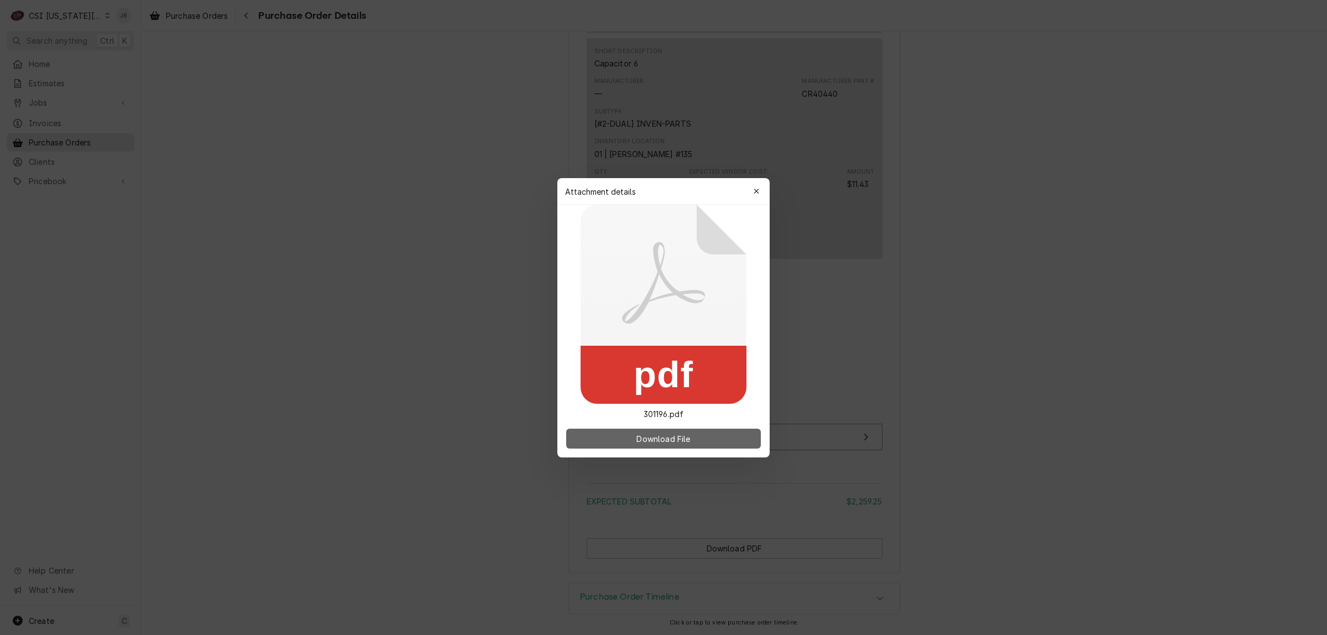
click at [661, 430] on button "Download File" at bounding box center [663, 438] width 195 height 20
click at [1145, 0] on html "C CSI [US_STATE] City JR Search anything Ctrl K Home Estimates Jobs Jobs Job Se…" at bounding box center [663, 317] width 1327 height 635
click at [753, 182] on button "button" at bounding box center [756, 191] width 18 height 18
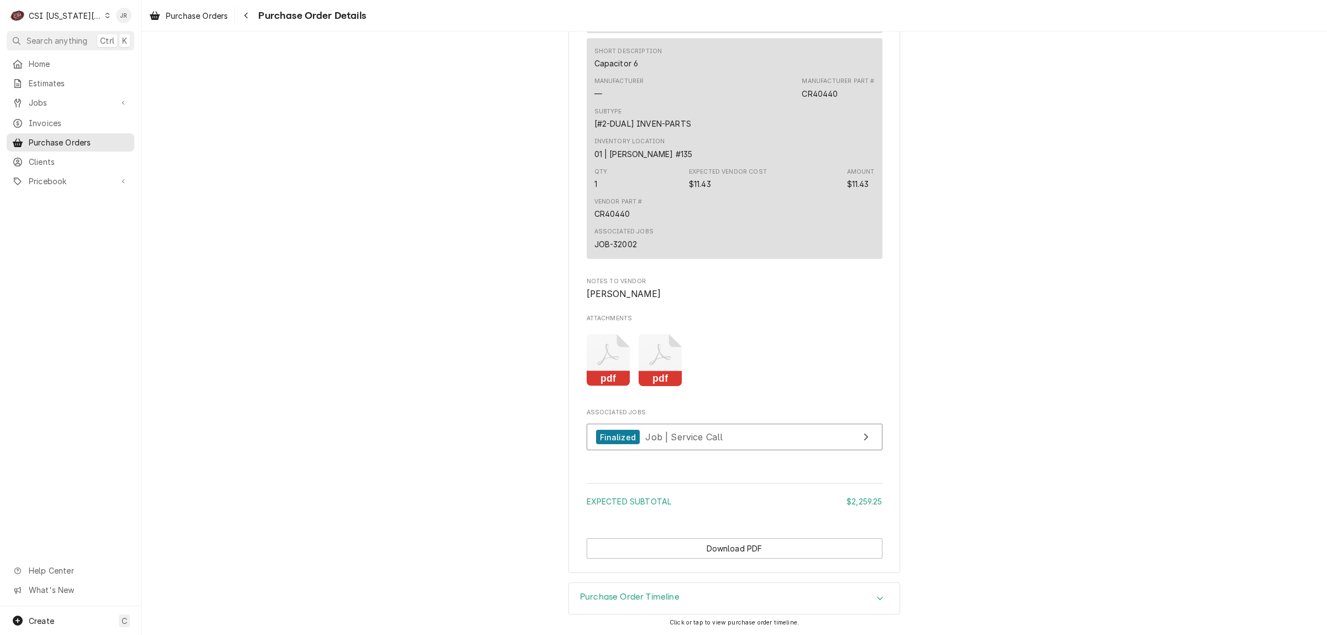
click at [599, 354] on icon "Attachments" at bounding box center [608, 360] width 44 height 53
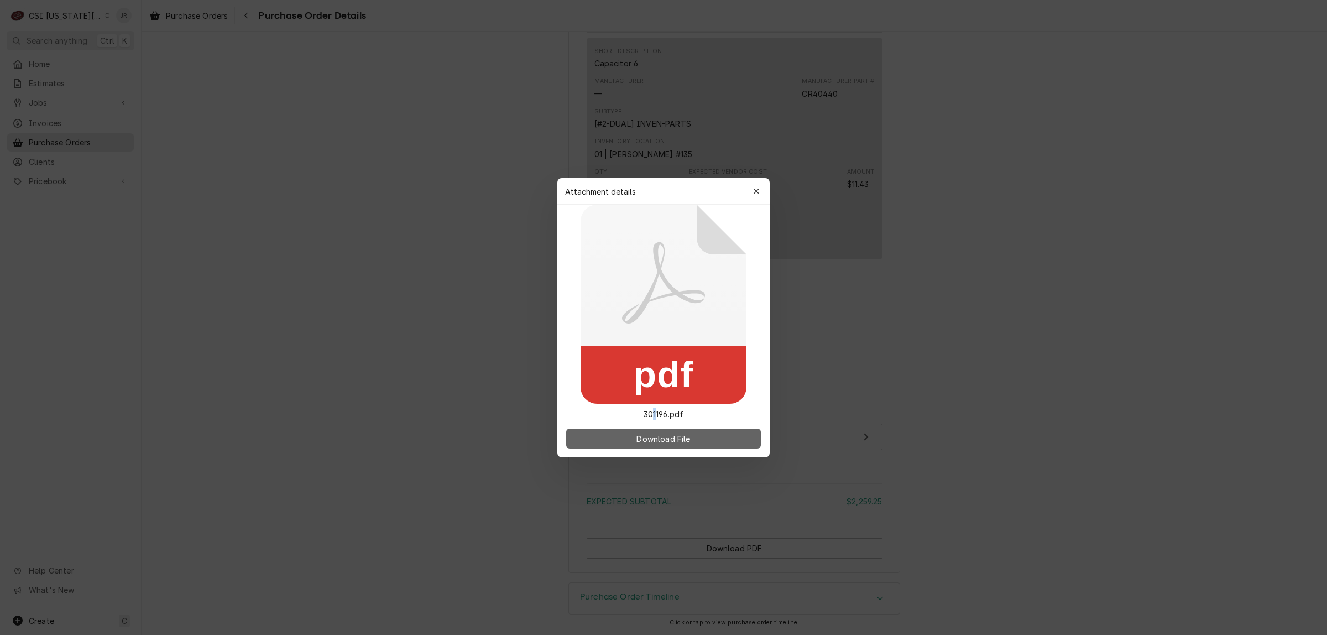
drag, startPoint x: 652, startPoint y: 416, endPoint x: 676, endPoint y: 438, distance: 32.1
click at [662, 426] on div "Attachment details Close pdf 301196.pdf Download File" at bounding box center [663, 317] width 212 height 279
click at [676, 437] on span "Download File" at bounding box center [663, 438] width 58 height 12
click at [759, 191] on div "button" at bounding box center [756, 191] width 11 height 11
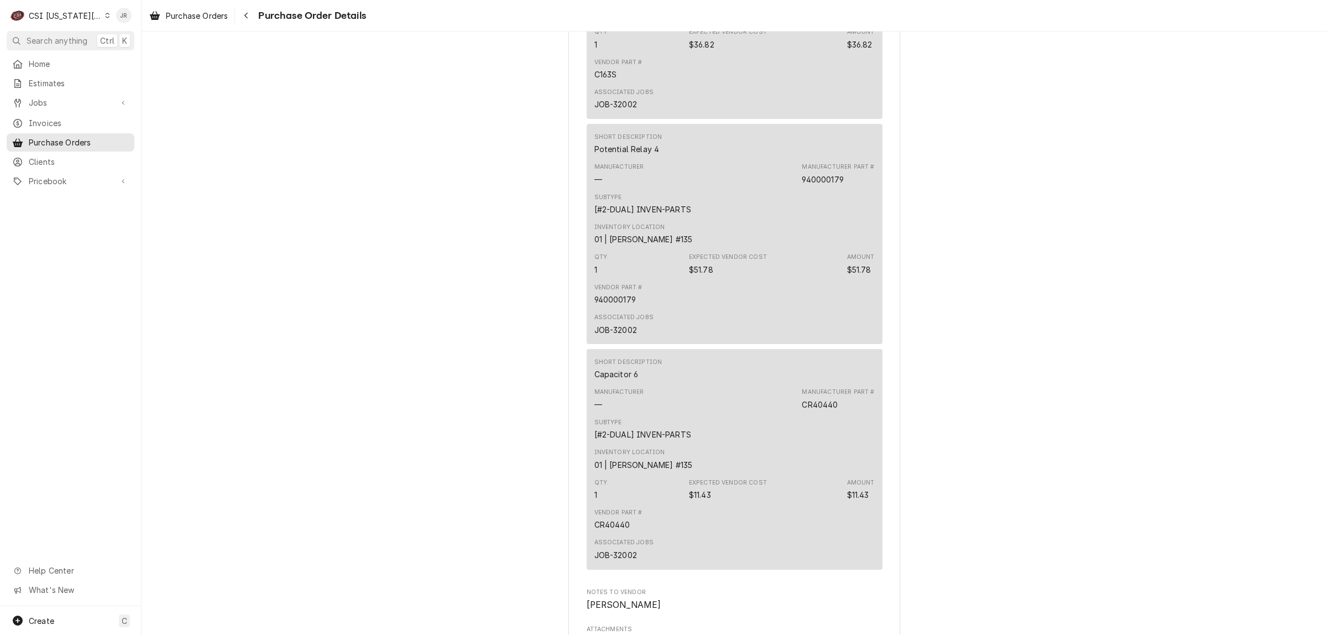
scroll to position [1453, 0]
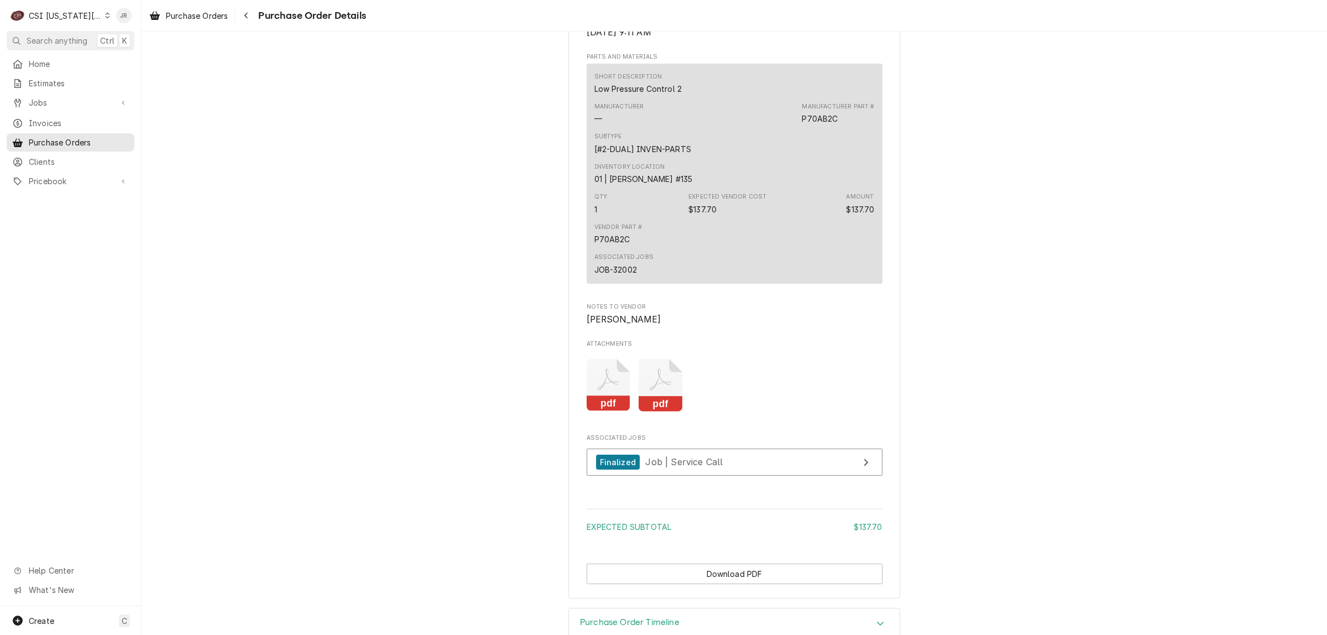
scroll to position [788, 0]
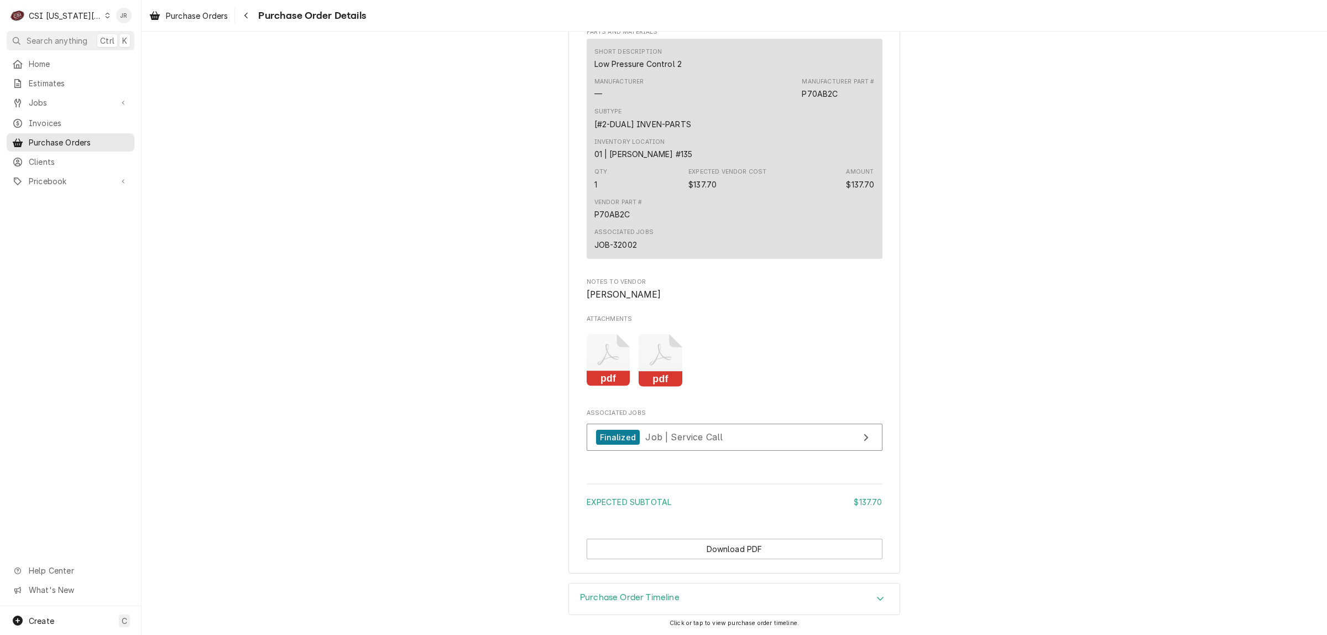
click at [675, 374] on rect "Attachments" at bounding box center [660, 378] width 44 height 15
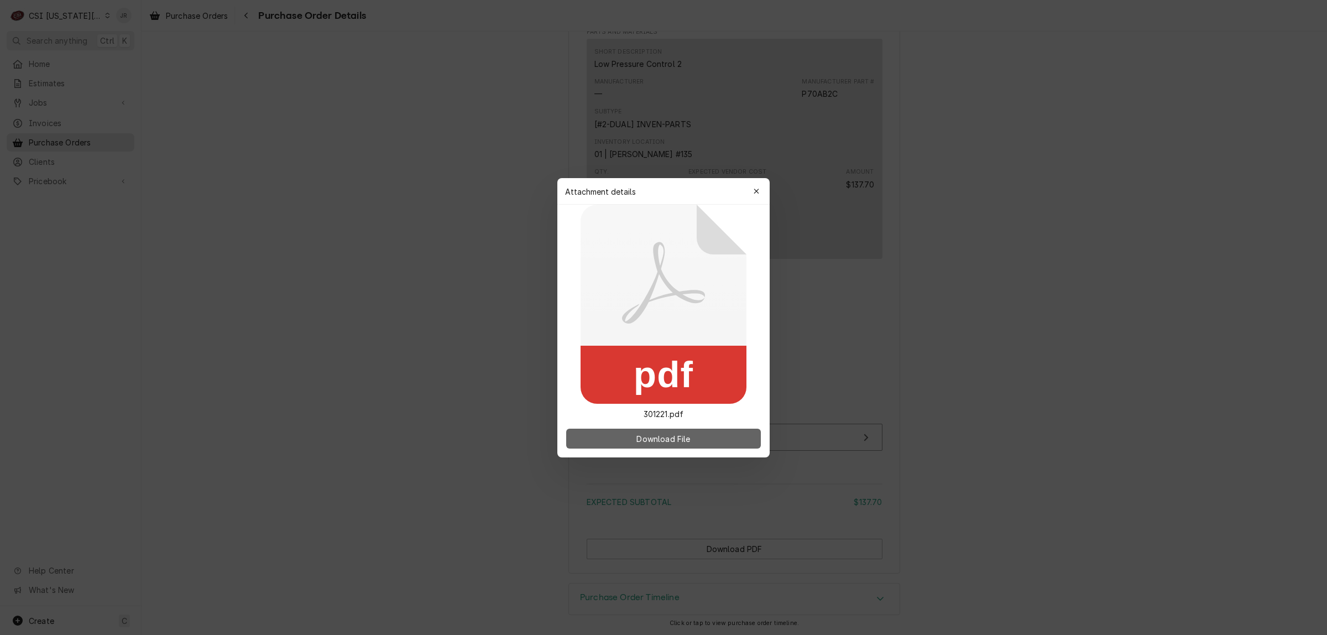
drag, startPoint x: 668, startPoint y: 432, endPoint x: 673, endPoint y: 439, distance: 8.7
click at [673, 439] on span "Download File" at bounding box center [663, 438] width 58 height 12
drag, startPoint x: 639, startPoint y: 432, endPoint x: 650, endPoint y: 440, distance: 13.8
click at [640, 433] on button "Download File" at bounding box center [663, 438] width 195 height 20
click at [751, 187] on div "button" at bounding box center [756, 191] width 11 height 11
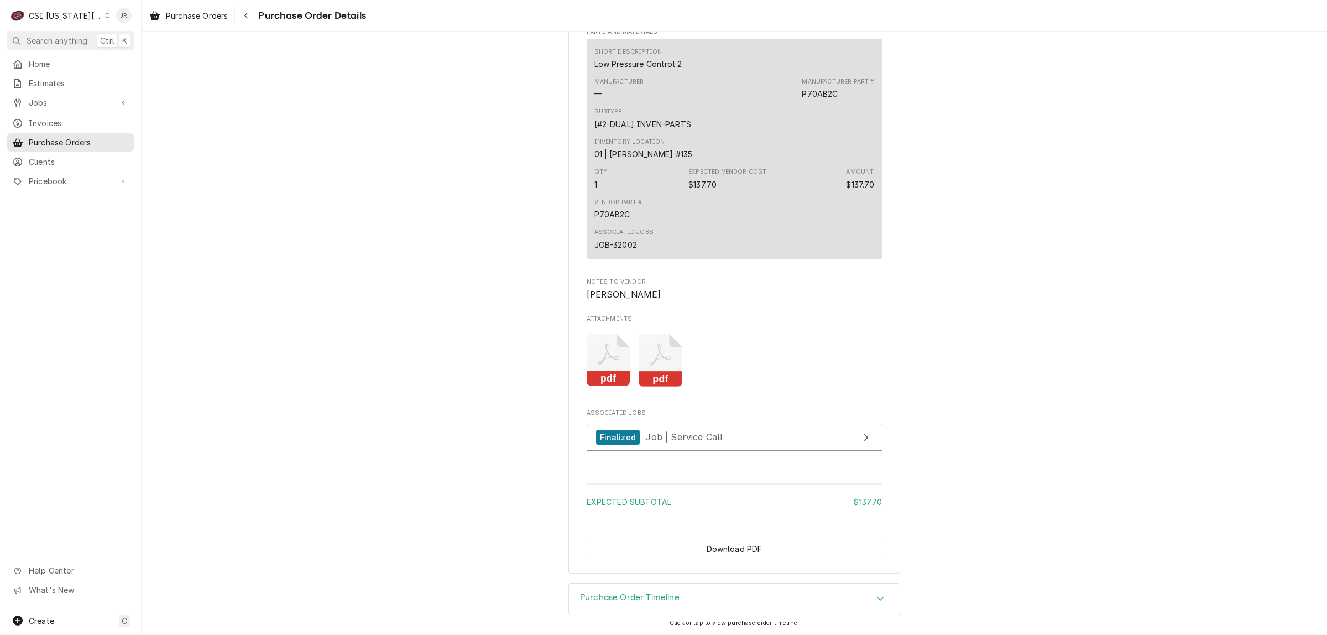
click at [586, 344] on icon "Attachments" at bounding box center [608, 360] width 44 height 53
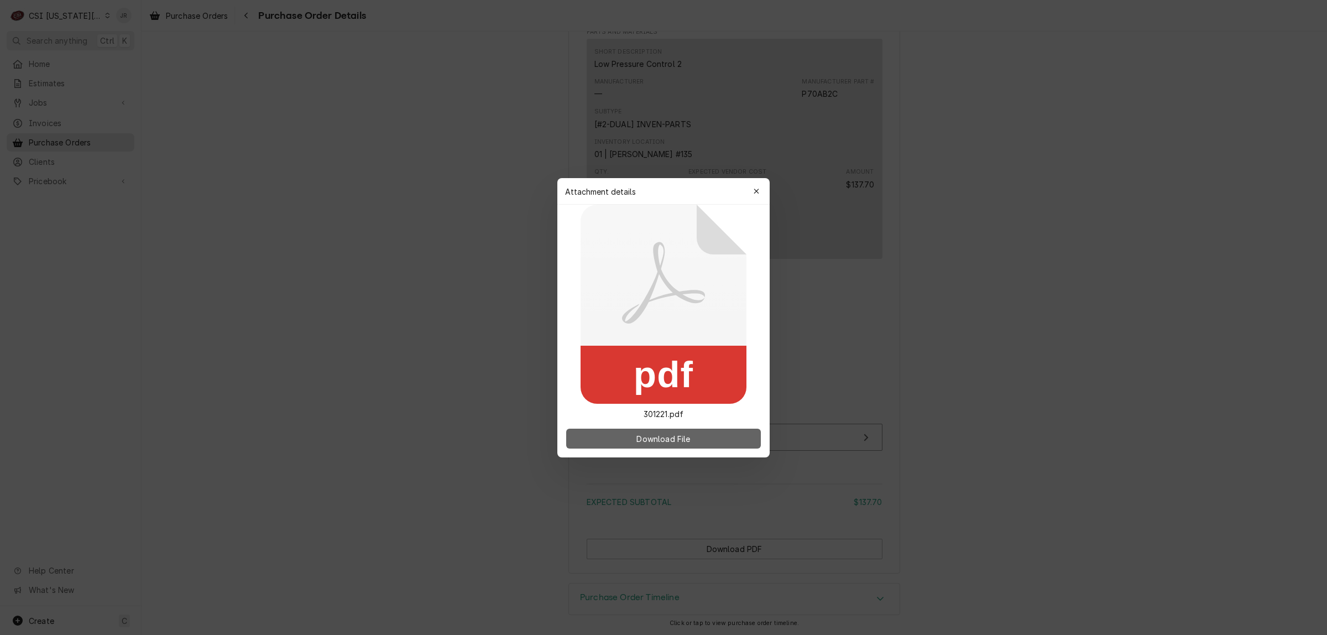
click at [679, 445] on button "Download File" at bounding box center [663, 438] width 195 height 20
drag, startPoint x: 688, startPoint y: 430, endPoint x: 689, endPoint y: 436, distance: 5.6
click at [689, 436] on button "Download File" at bounding box center [663, 438] width 195 height 20
click at [753, 195] on div "button" at bounding box center [756, 191] width 11 height 11
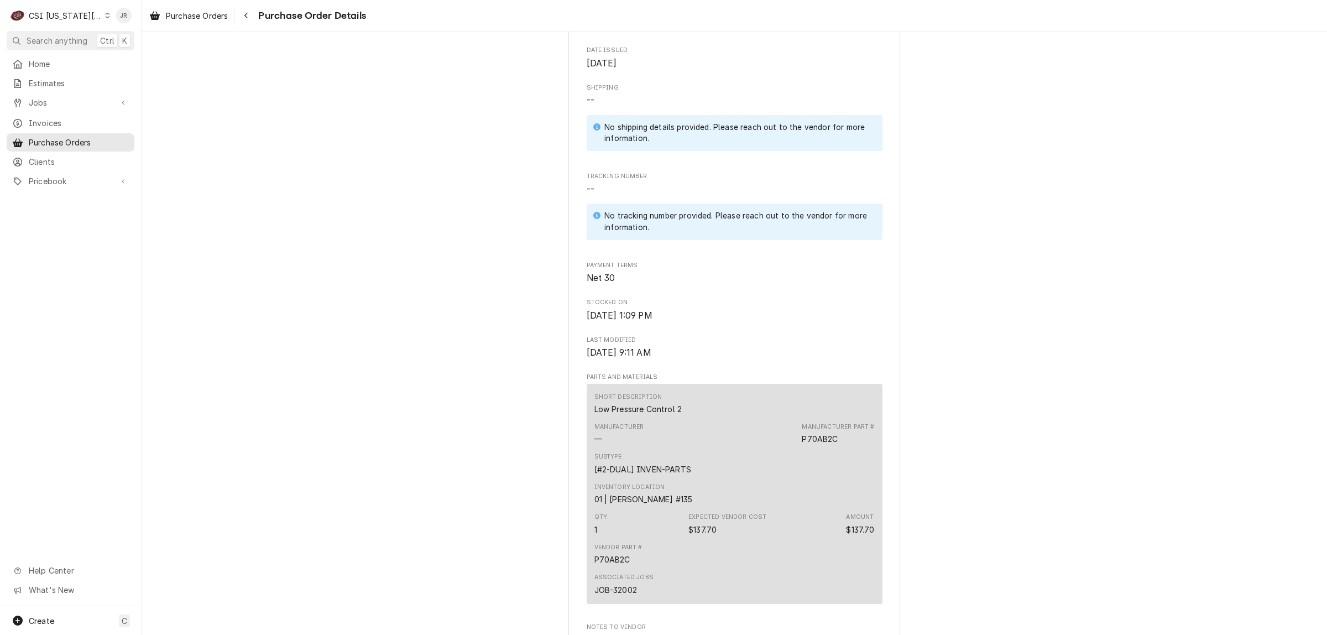
scroll to position [374, 0]
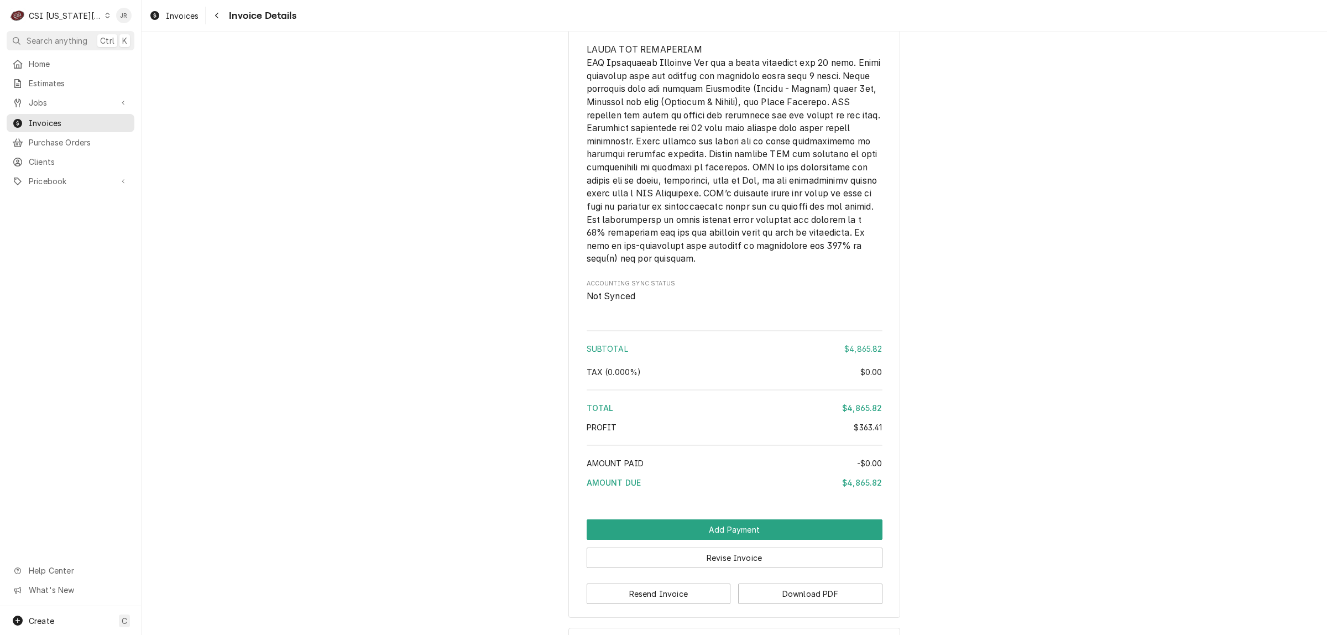
scroll to position [3098, 0]
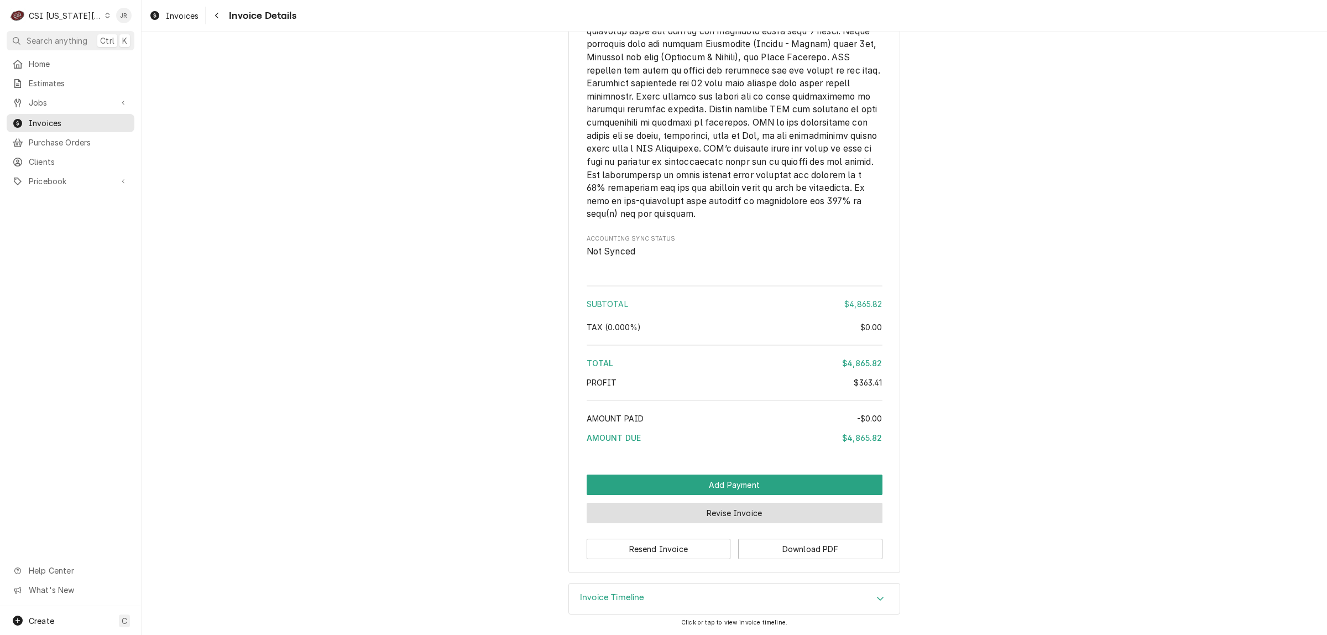
click at [736, 510] on button "Revise Invoice" at bounding box center [734, 512] width 296 height 20
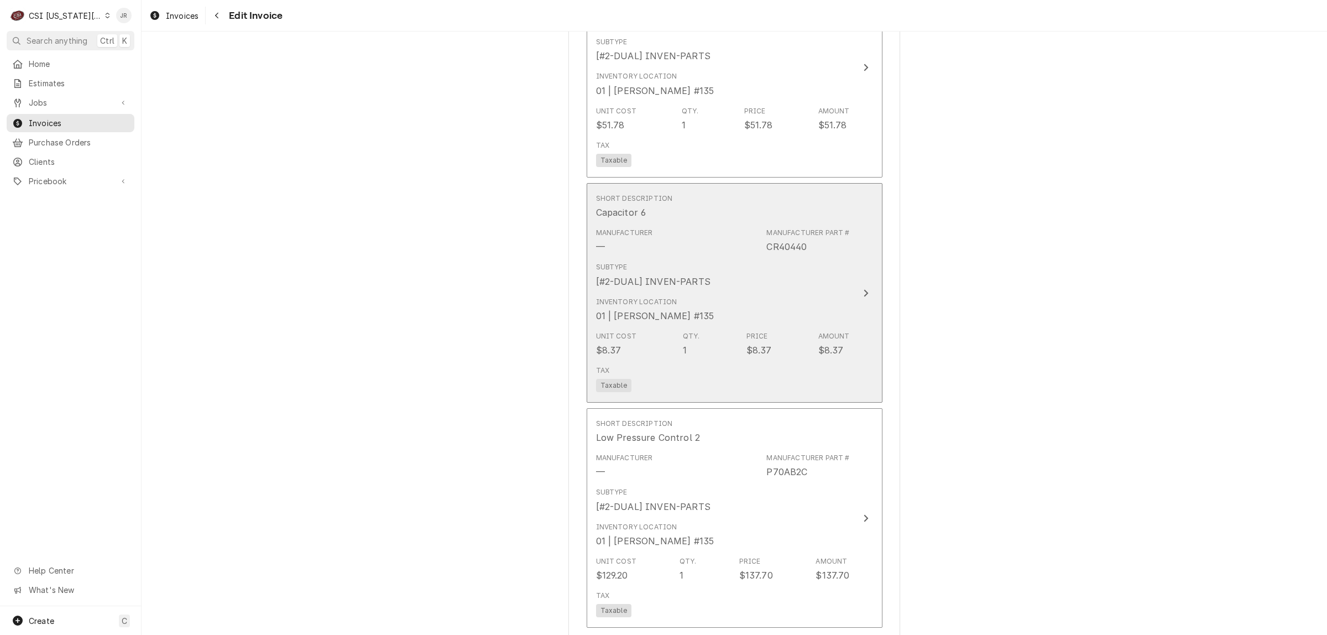
scroll to position [2418, 0]
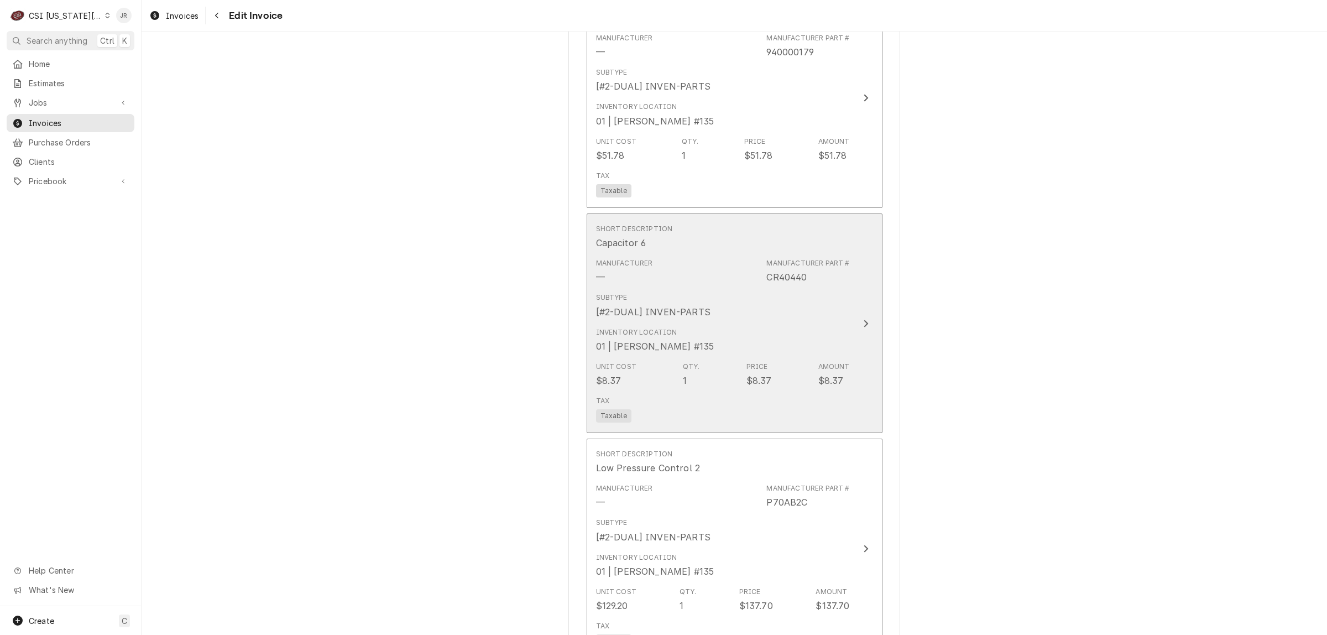
click at [811, 311] on div "Subtype [#2-DUAL] INVEN-PARTS" at bounding box center [723, 305] width 254 height 34
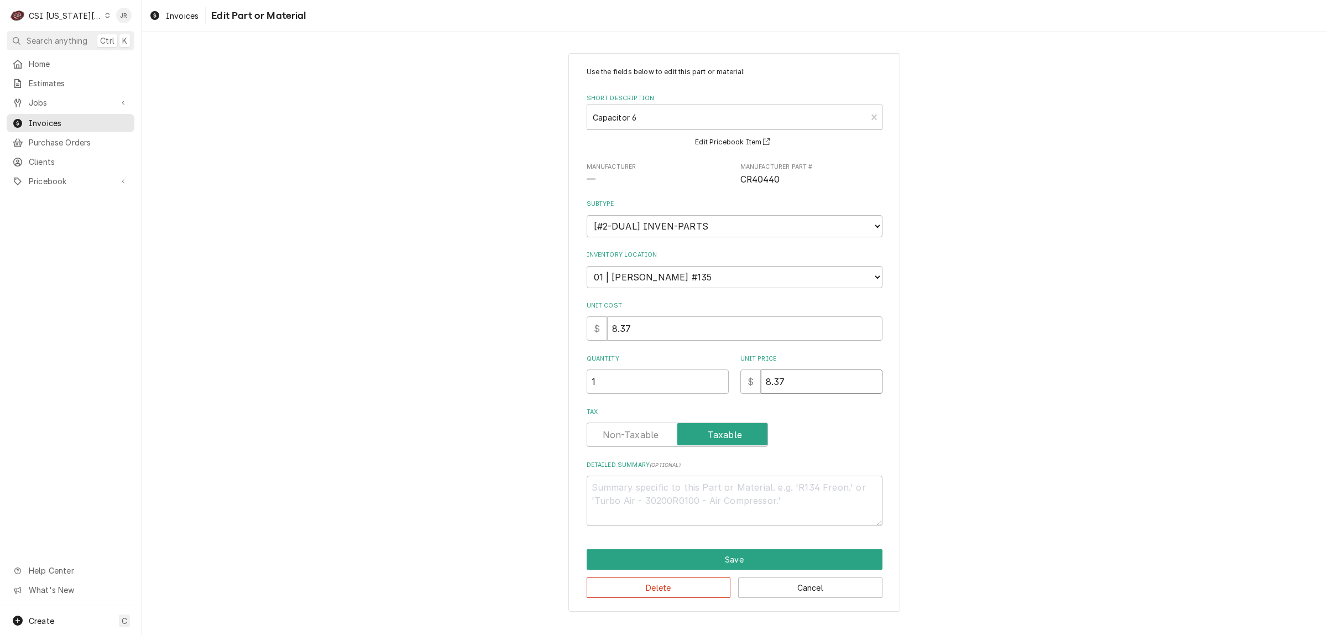
drag, startPoint x: 827, startPoint y: 369, endPoint x: 675, endPoint y: 363, distance: 152.1
click at [675, 363] on div "Quantity 1 Unit Price $ 8.37" at bounding box center [734, 373] width 296 height 39
type textarea "x"
type input "1"
type textarea "x"
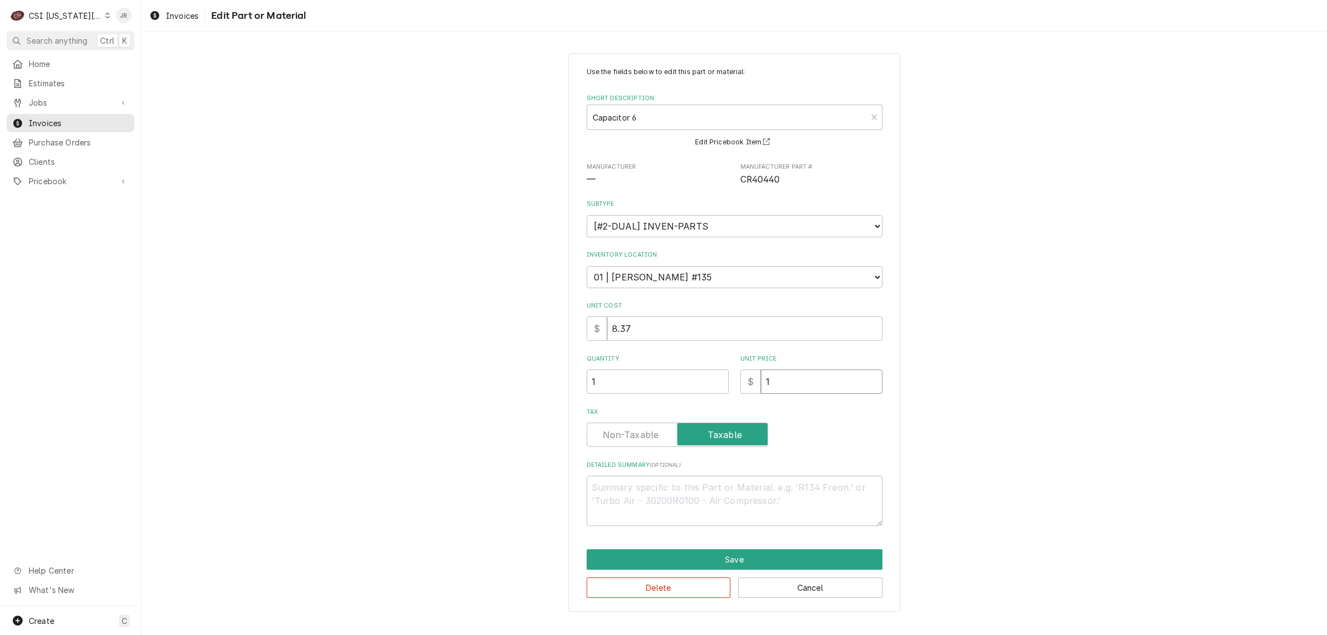
type input "11"
type textarea "x"
type input "11.4"
type textarea "x"
type input "11.43"
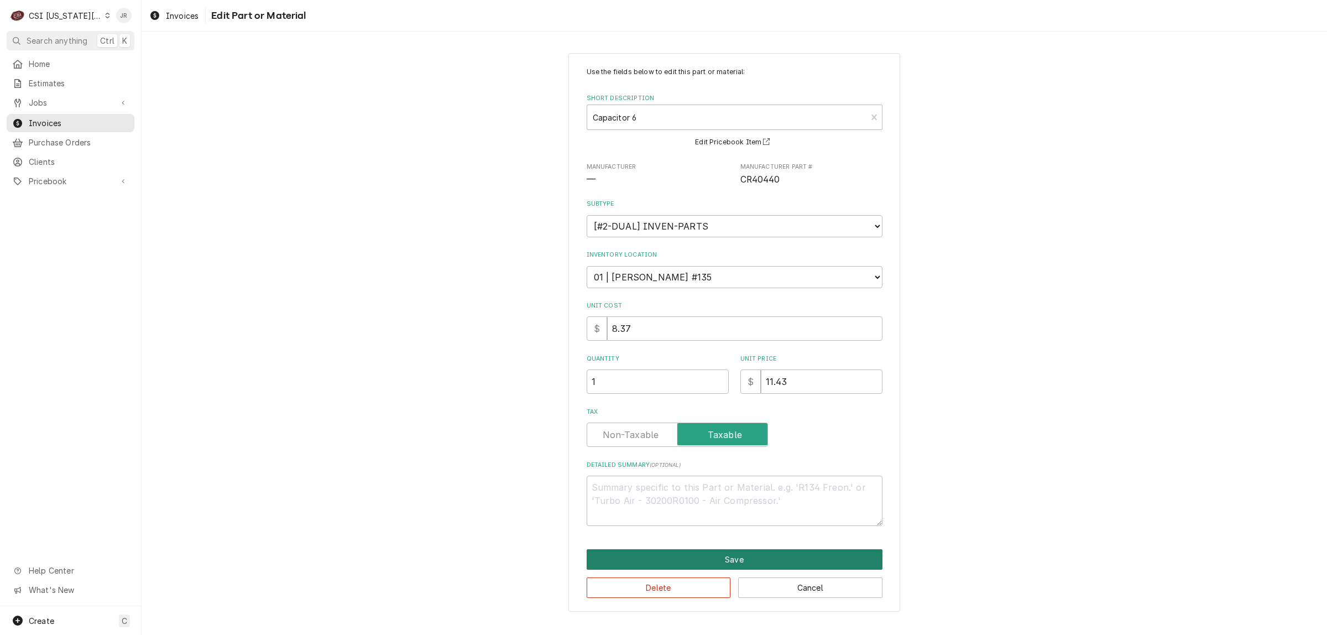
click at [761, 557] on button "Save" at bounding box center [734, 559] width 296 height 20
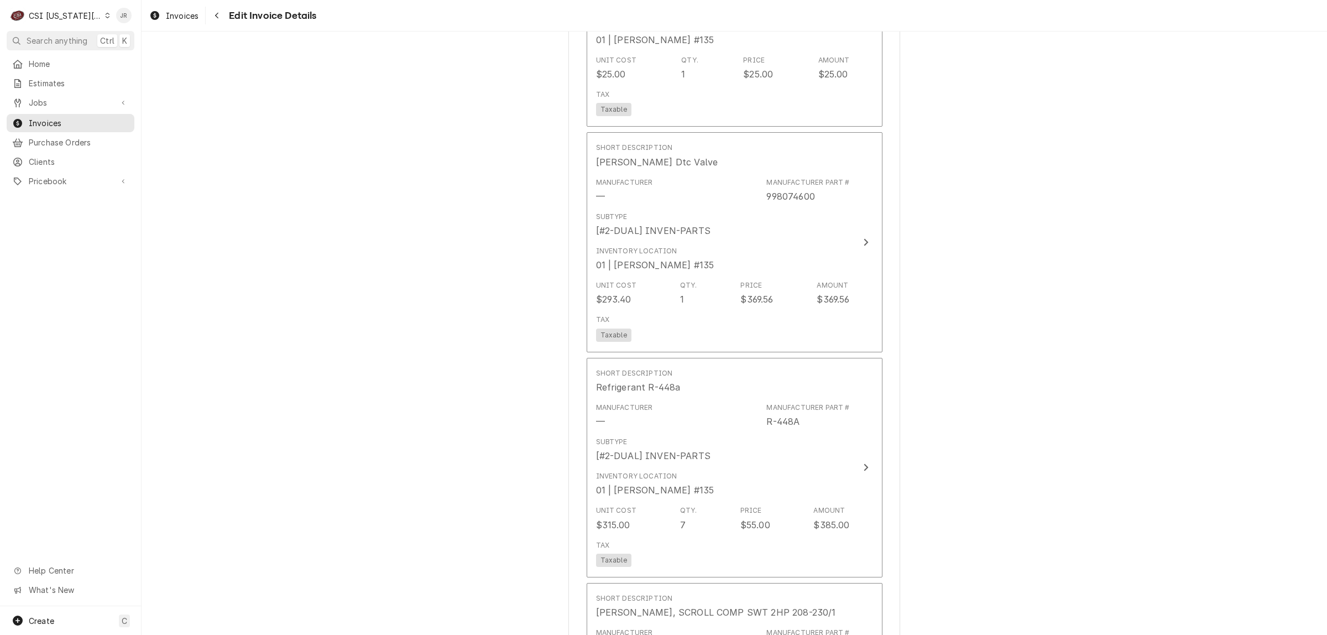
scroll to position [1325, 0]
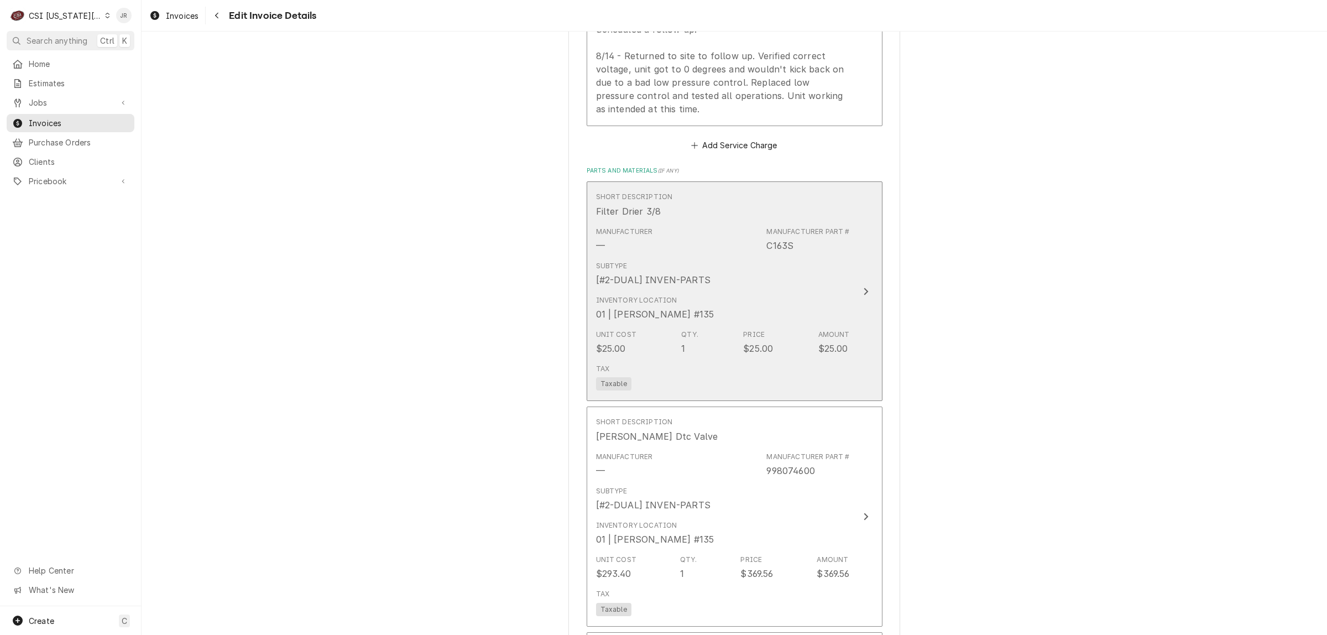
click at [838, 296] on div "Inventory Location 01 | [PERSON_NAME] #135" at bounding box center [723, 308] width 254 height 34
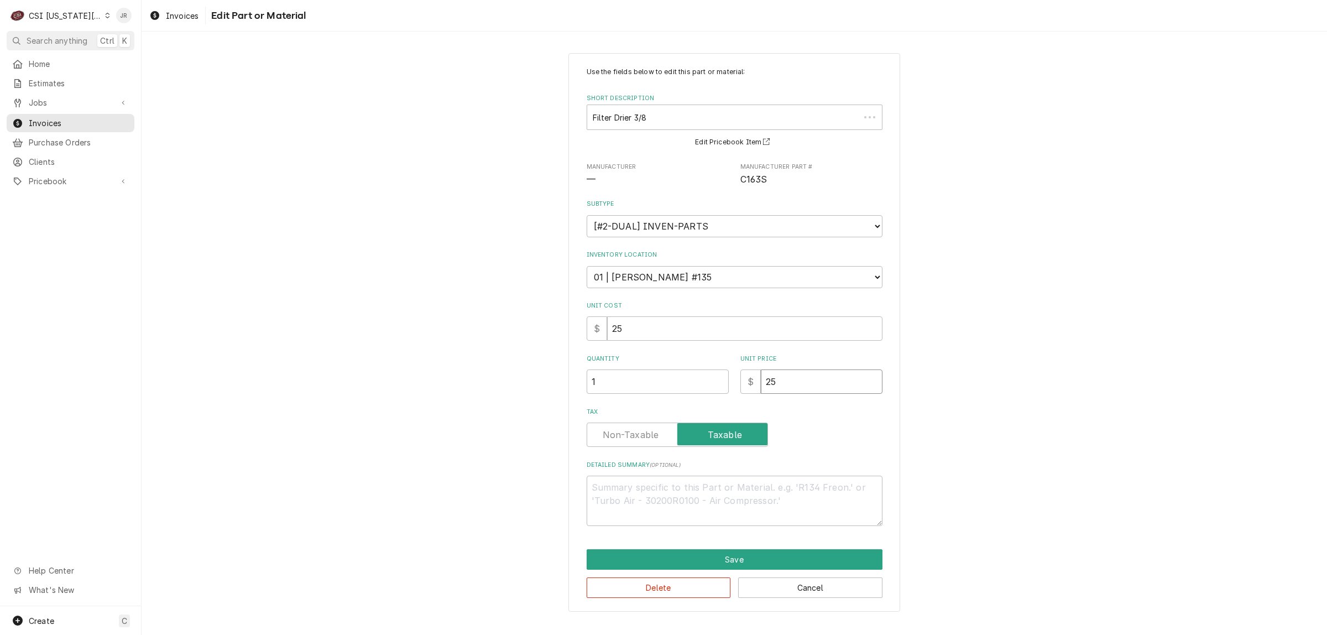
drag, startPoint x: 792, startPoint y: 372, endPoint x: 744, endPoint y: 366, distance: 48.4
click at [744, 369] on div "$ 25" at bounding box center [811, 381] width 142 height 24
type textarea "x"
type input "3"
type textarea "x"
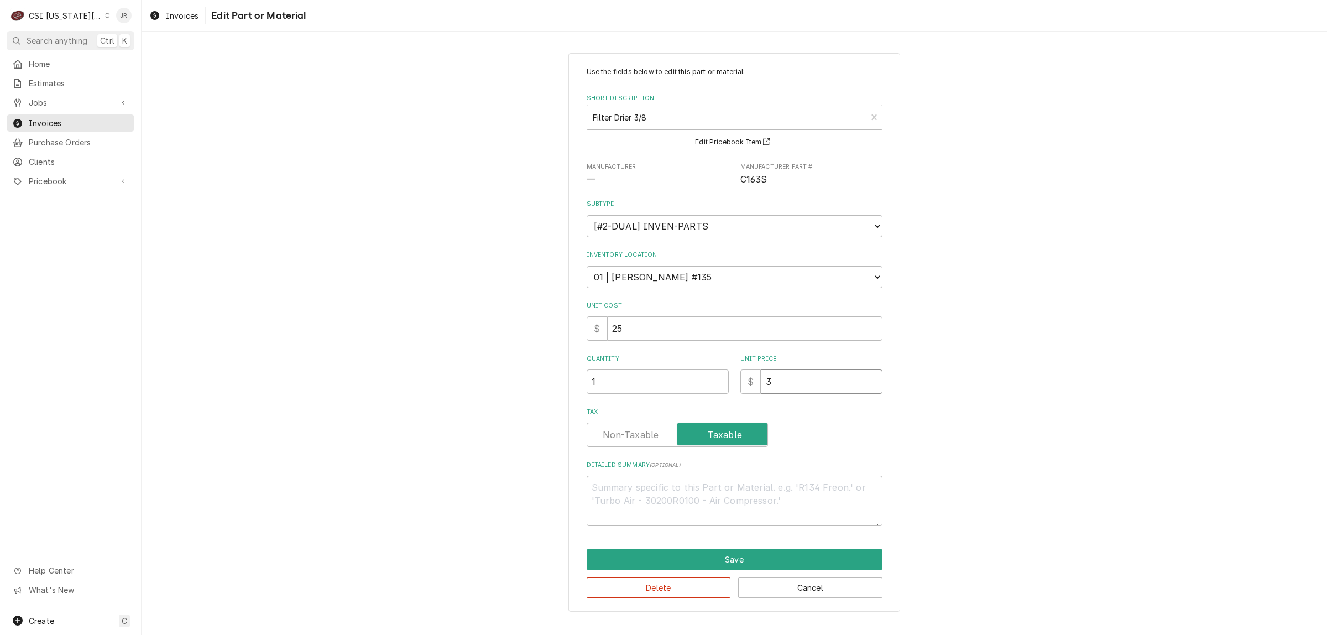
type input "36"
type textarea "x"
type input "36.8"
type textarea "x"
type input "36.82"
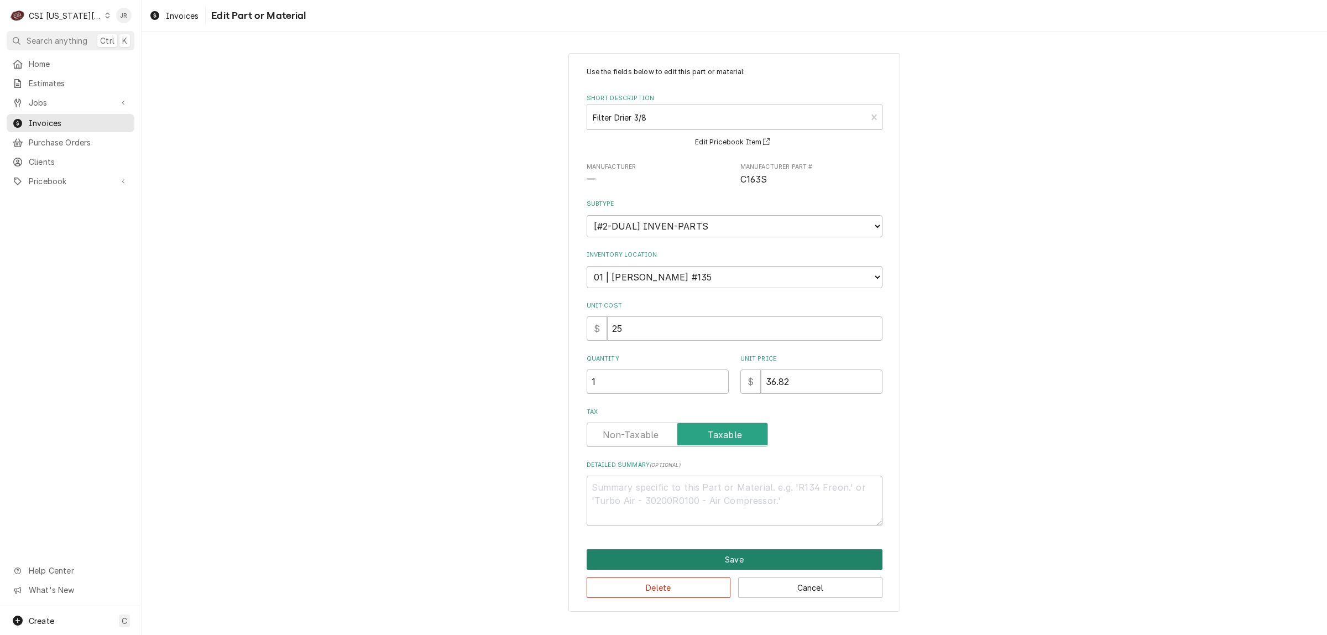
click at [778, 559] on button "Save" at bounding box center [734, 559] width 296 height 20
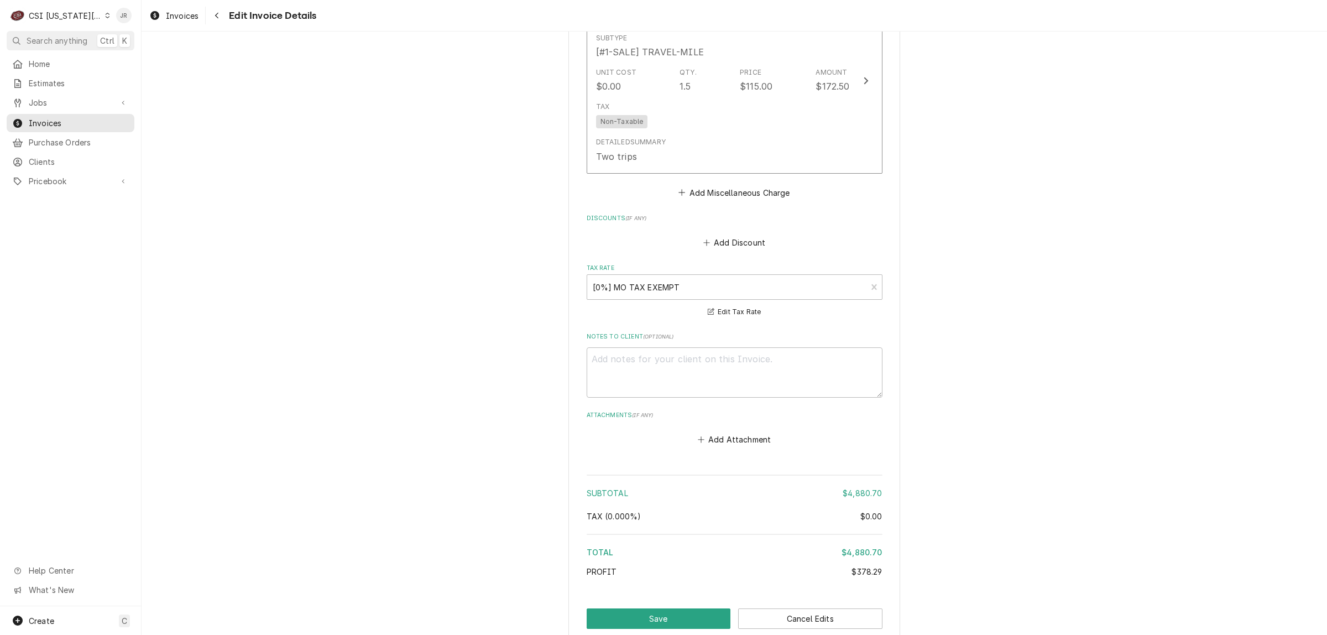
scroll to position [3215, 0]
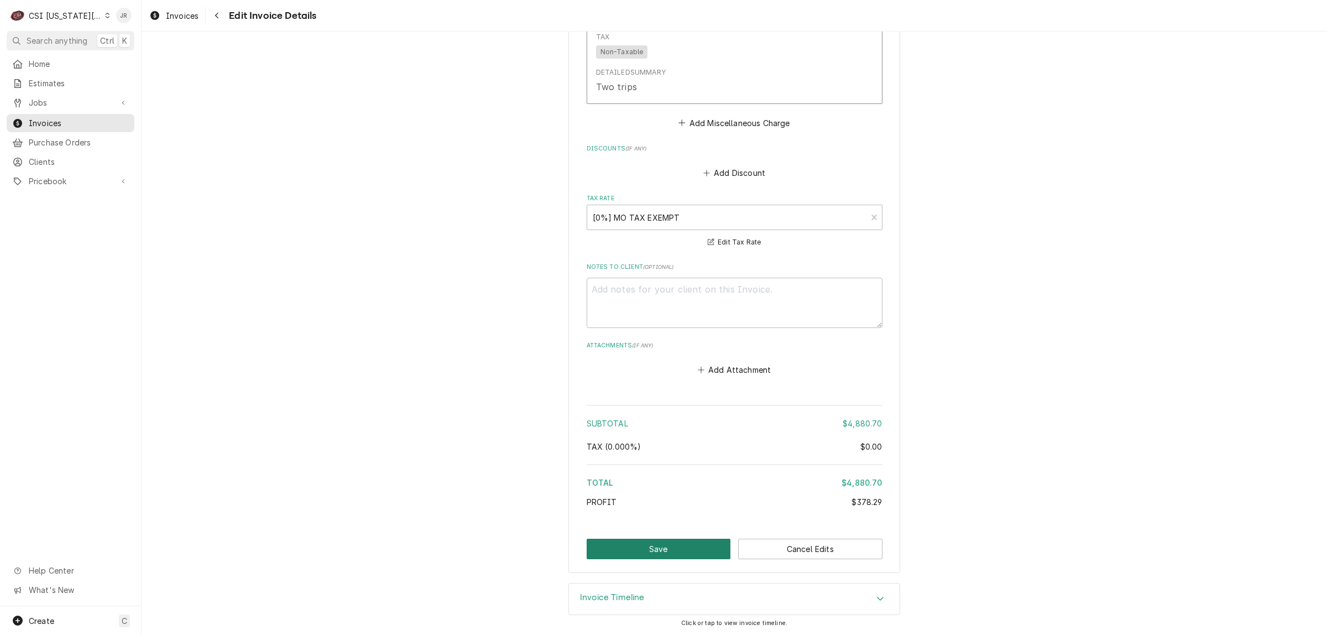
click at [650, 540] on button "Save" at bounding box center [658, 548] width 144 height 20
type textarea "x"
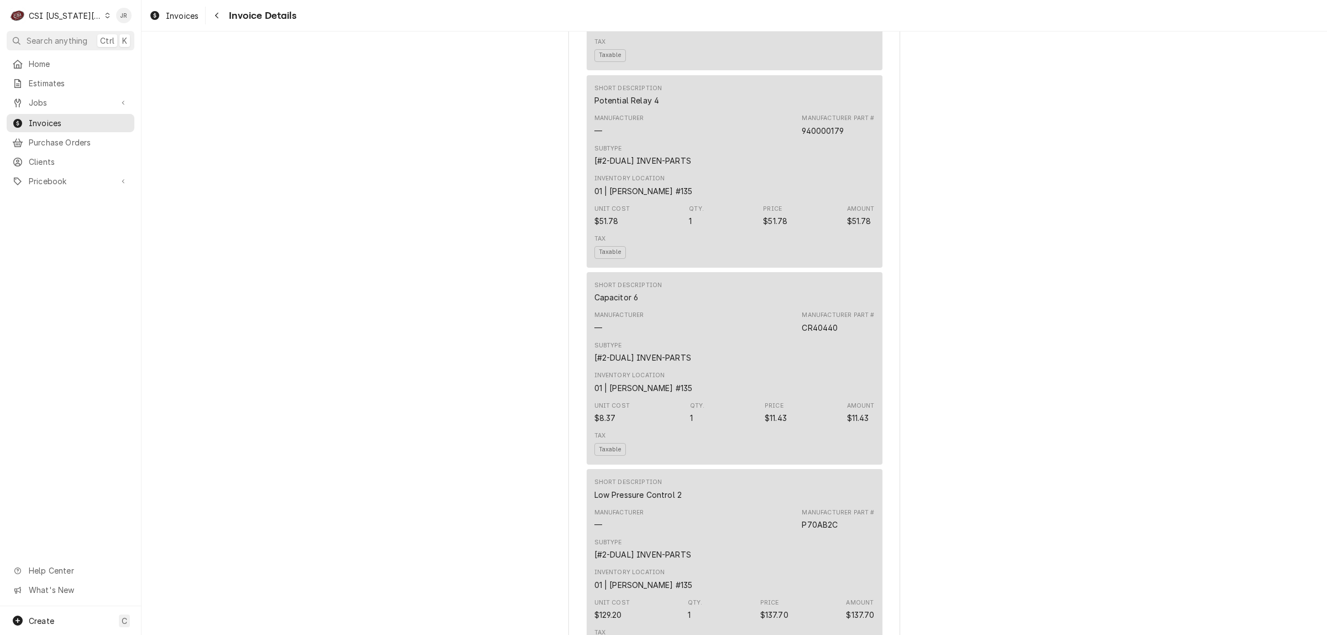
scroll to position [1866, 0]
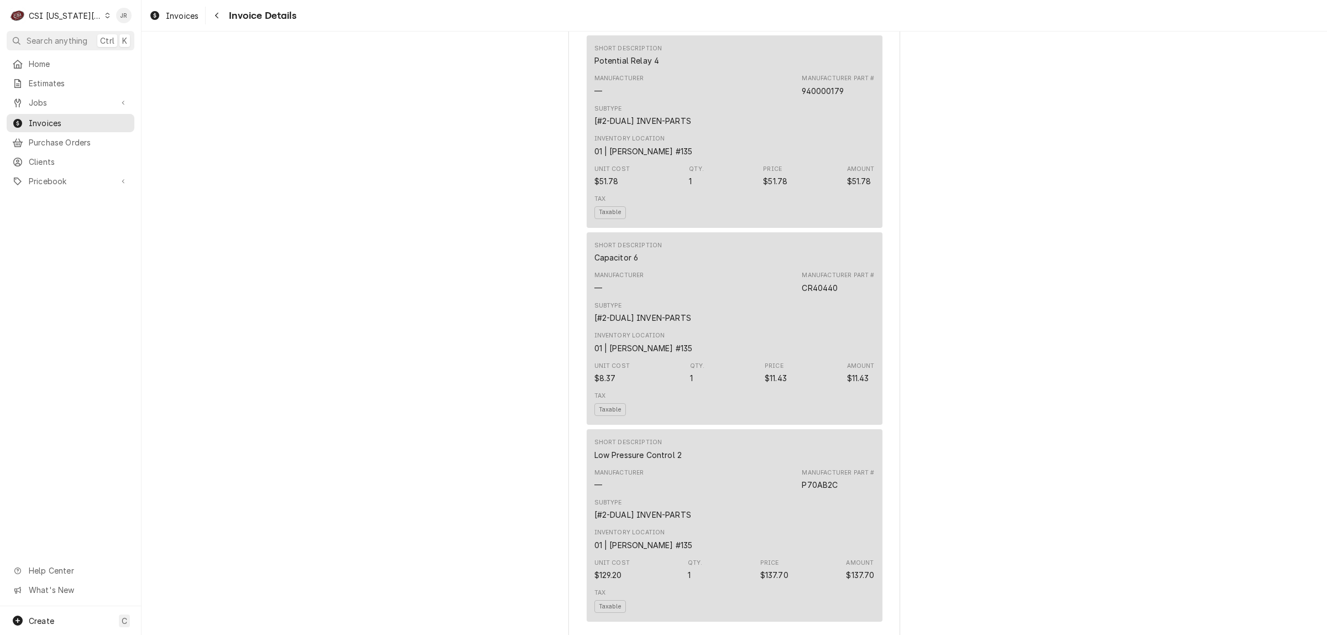
click at [781, 357] on div "Inventory Location 01 | [PERSON_NAME] #135" at bounding box center [734, 342] width 280 height 30
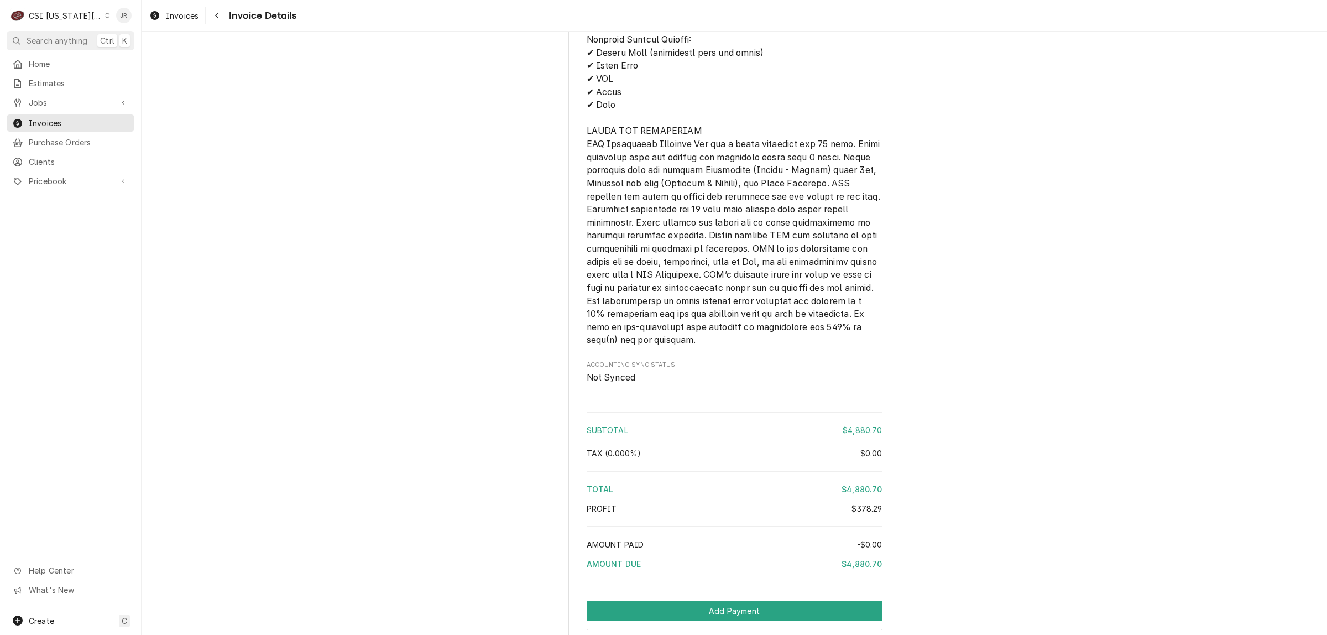
scroll to position [3098, 0]
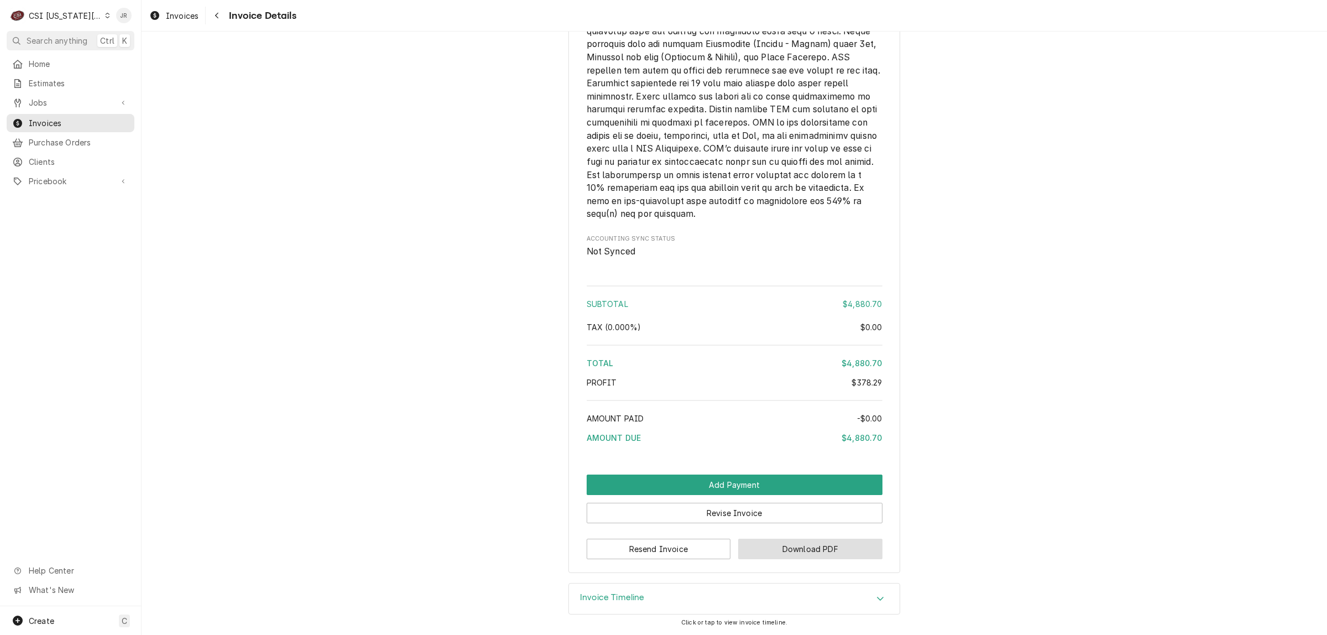
click at [779, 551] on button "Download PDF" at bounding box center [810, 548] width 144 height 20
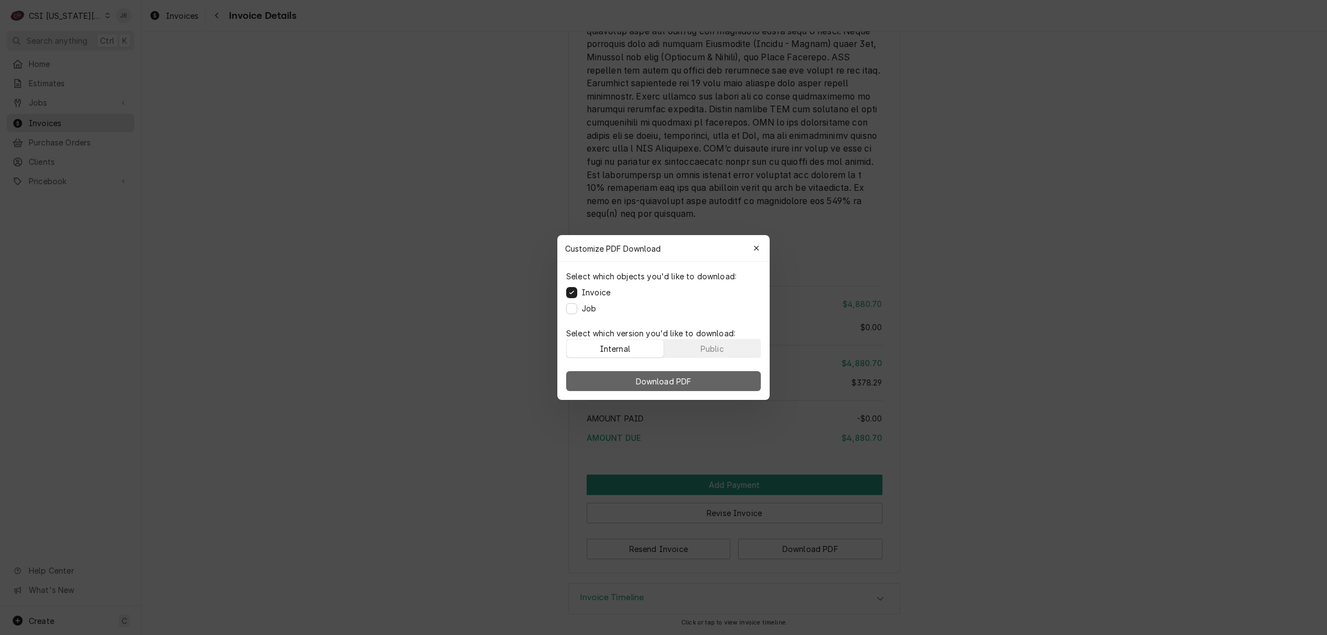
click at [709, 381] on button "Download PDF" at bounding box center [663, 381] width 195 height 20
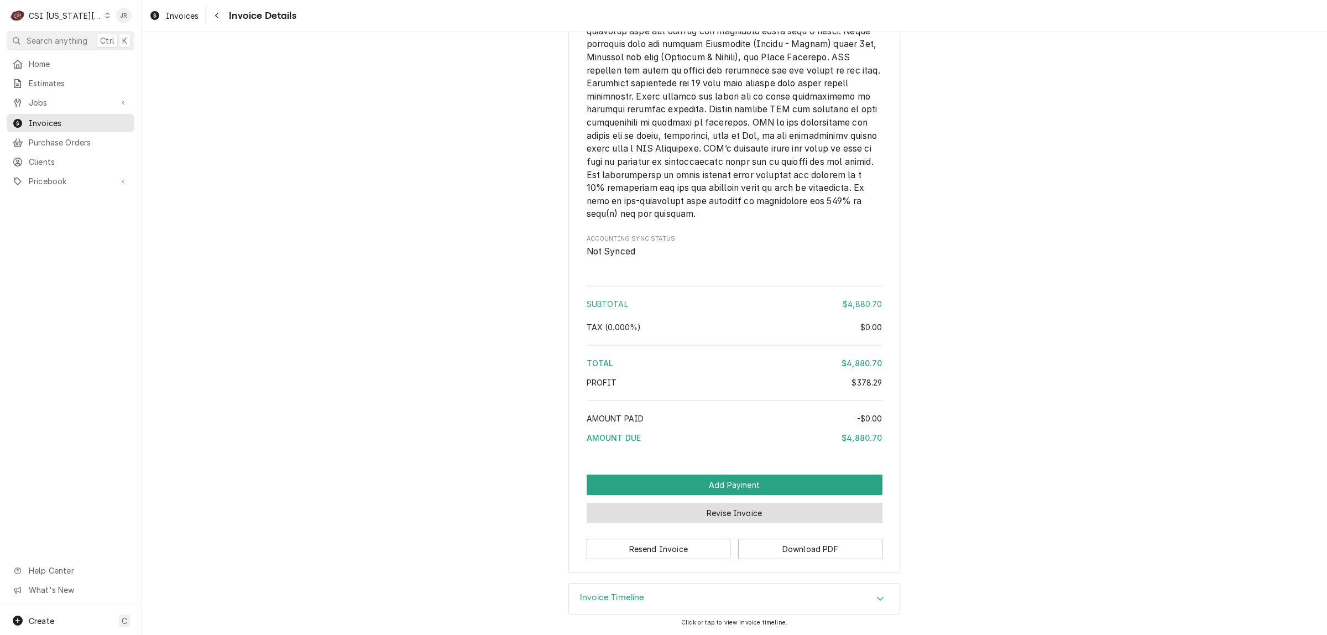
click at [784, 512] on button "Revise Invoice" at bounding box center [734, 512] width 296 height 20
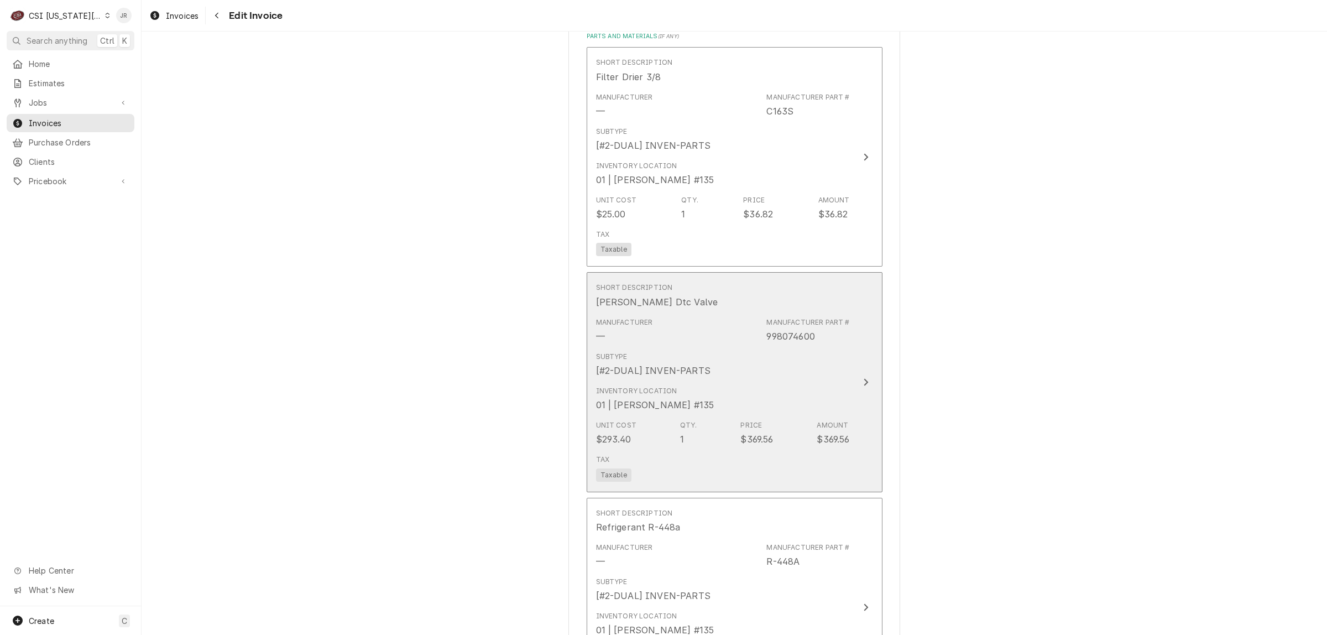
scroll to position [1175, 0]
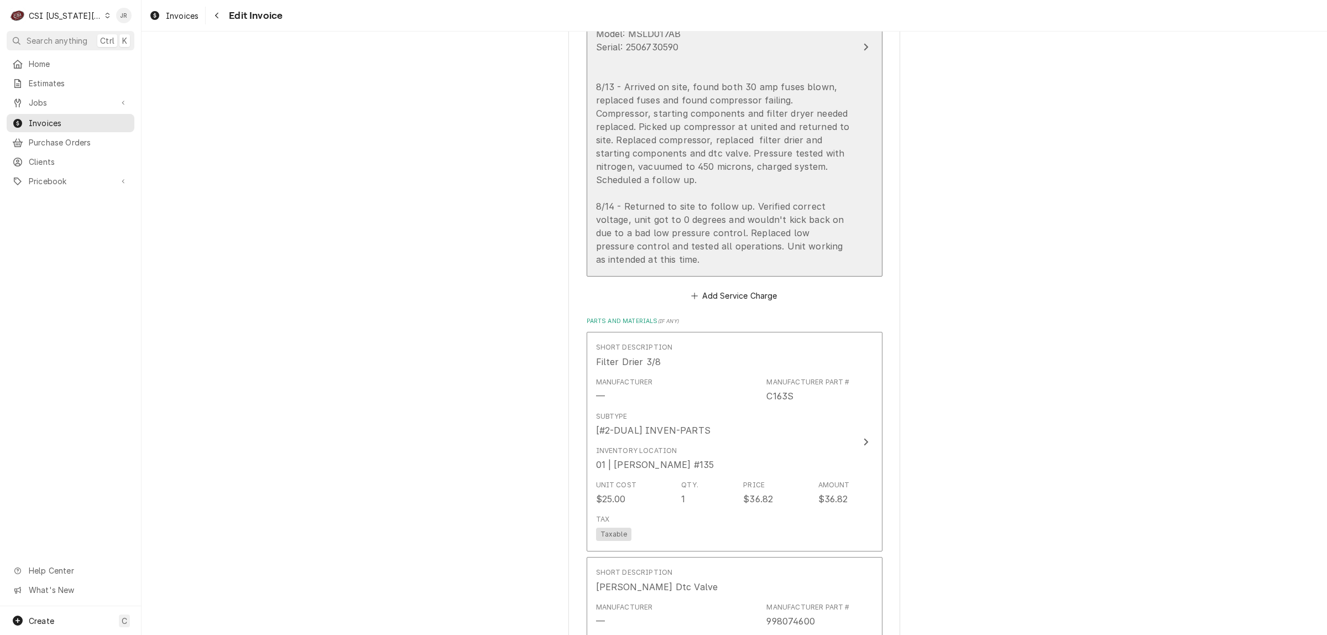
click at [712, 133] on div "Brand: RSG WiF condenser Model: MSLD017AB Serial: 2506730590 8/13 - Arrived on …" at bounding box center [723, 140] width 254 height 252
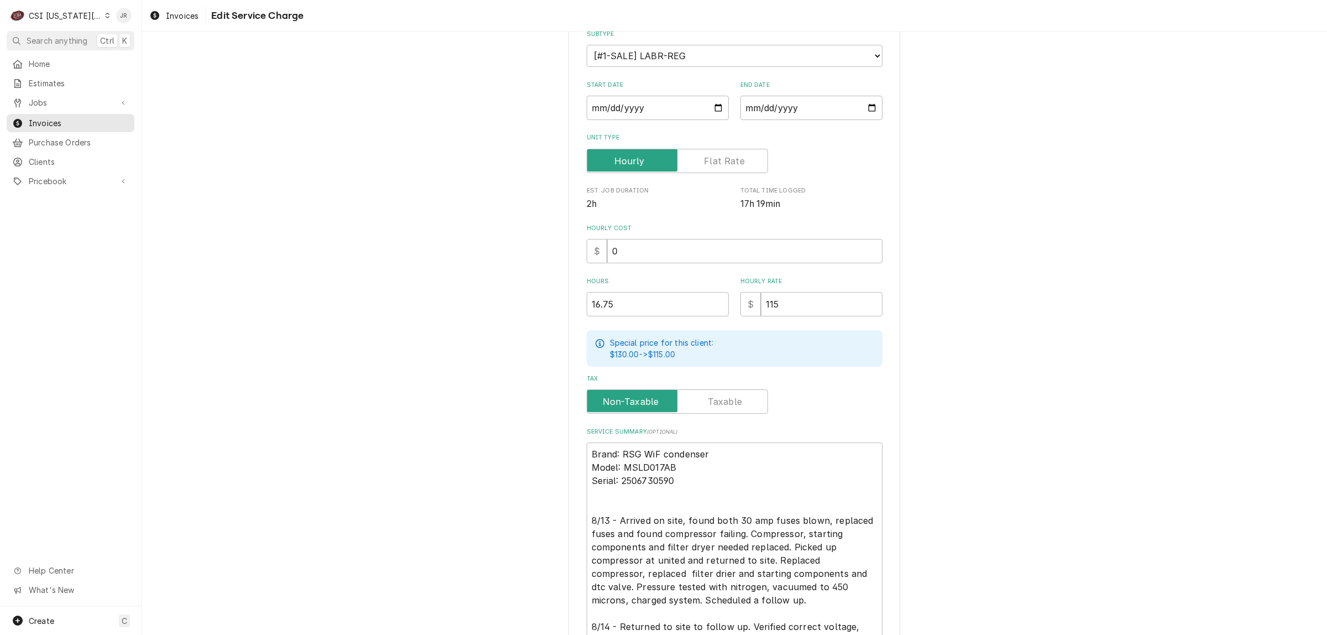
scroll to position [207, 0]
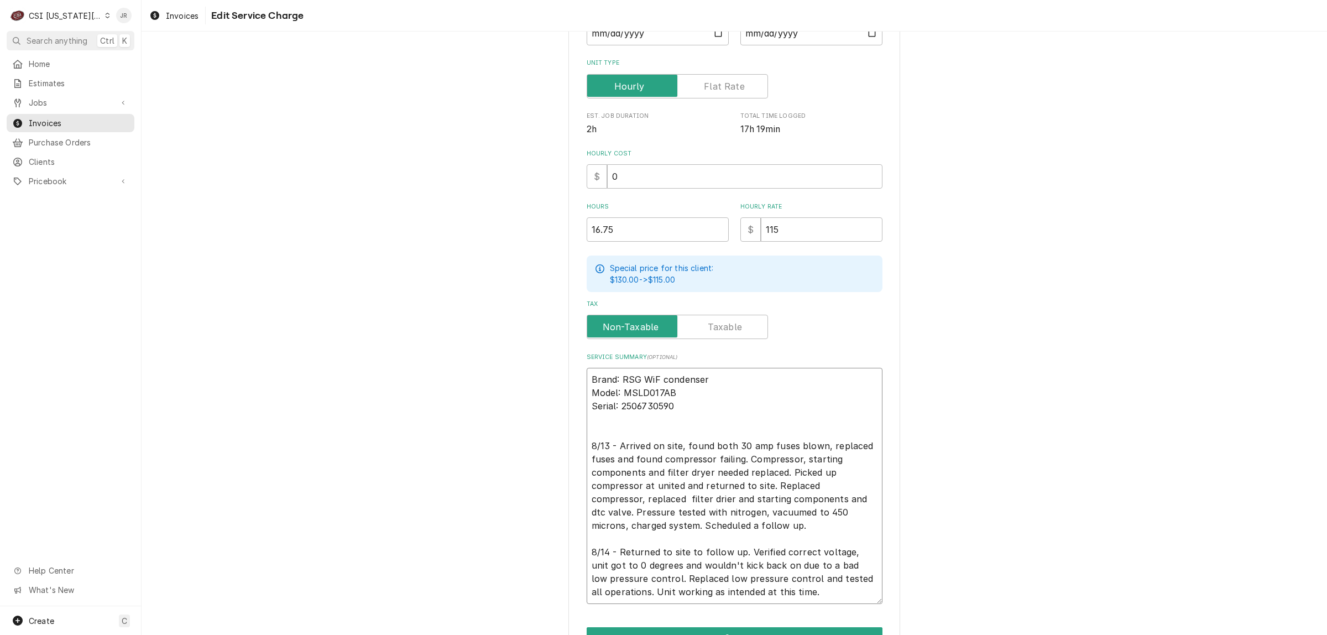
click at [629, 401] on textarea "Brand: RSG WiF condenser Model: MSLD017AB Serial: 2506730590 8/13 - Arrived on …" at bounding box center [734, 486] width 296 height 236
type textarea "x"
type textarea "Brand: RSG WiF condenser Model: MSLD017AB Serial: 506730590 8/13 - Arrived on s…"
type textarea "x"
type textarea "Brand: RSG WiF condenser Model: MSLD017AB Serial: 06730590 8/13 - Arrived on si…"
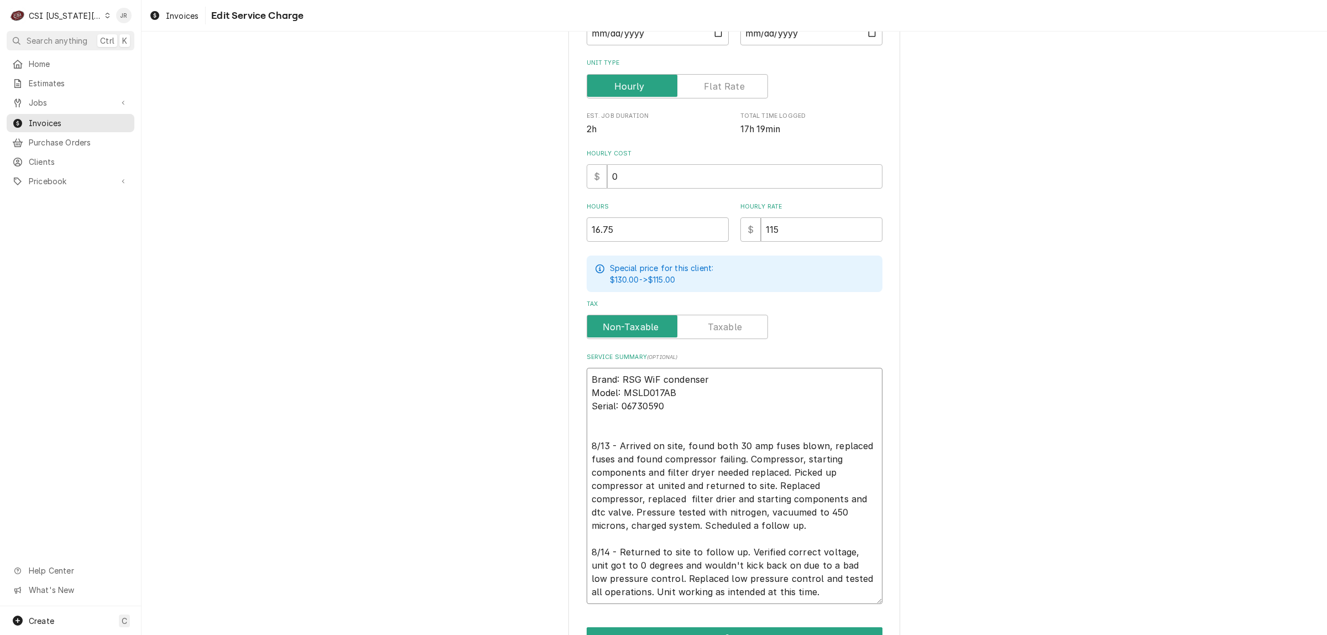
type textarea "x"
type textarea "Brand: RSG WiF condenser Model: MSLD017AB Serial: 6730590 8/13 - Arrived on sit…"
type textarea "x"
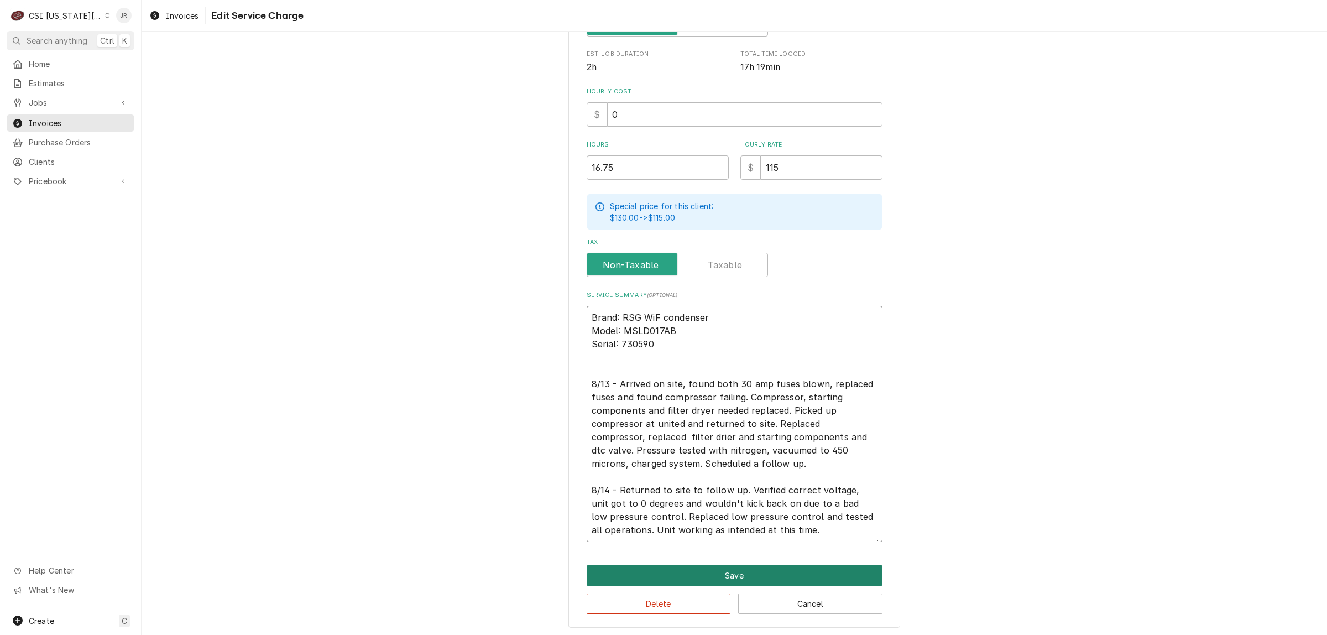
type textarea "Brand: RSG WiF condenser Model: MSLD017AB Serial: 730590 8/13 - Arrived on site…"
click at [761, 565] on button "Save" at bounding box center [734, 575] width 296 height 20
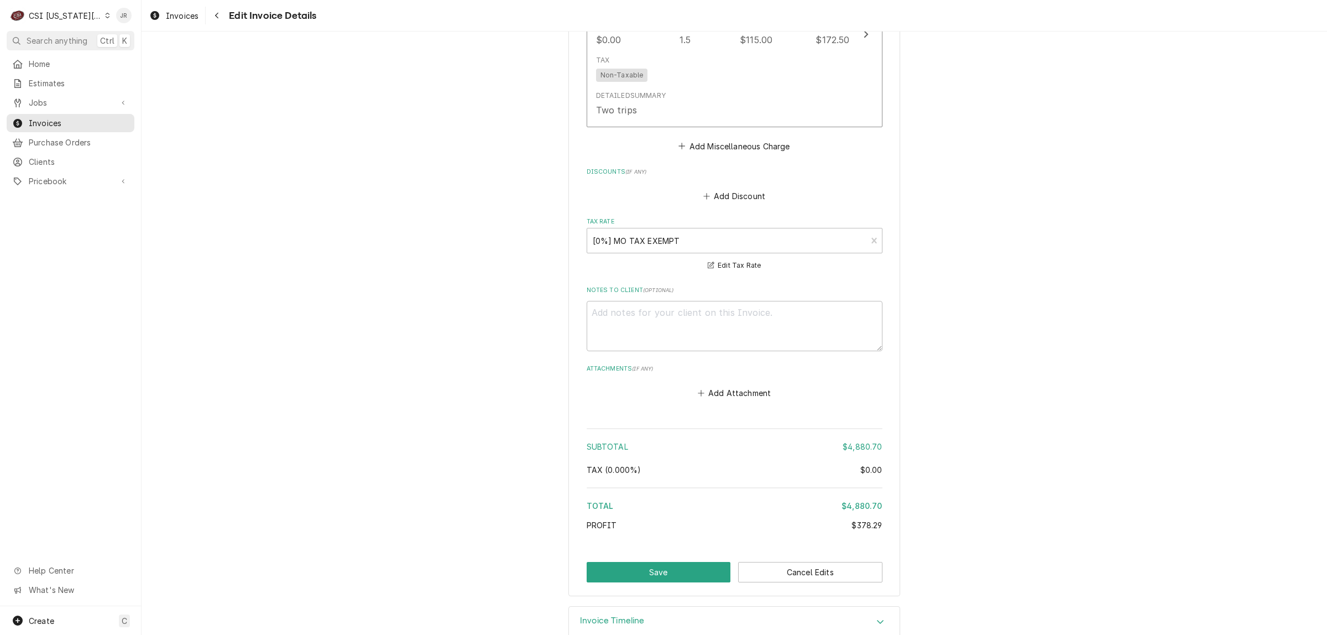
scroll to position [3215, 0]
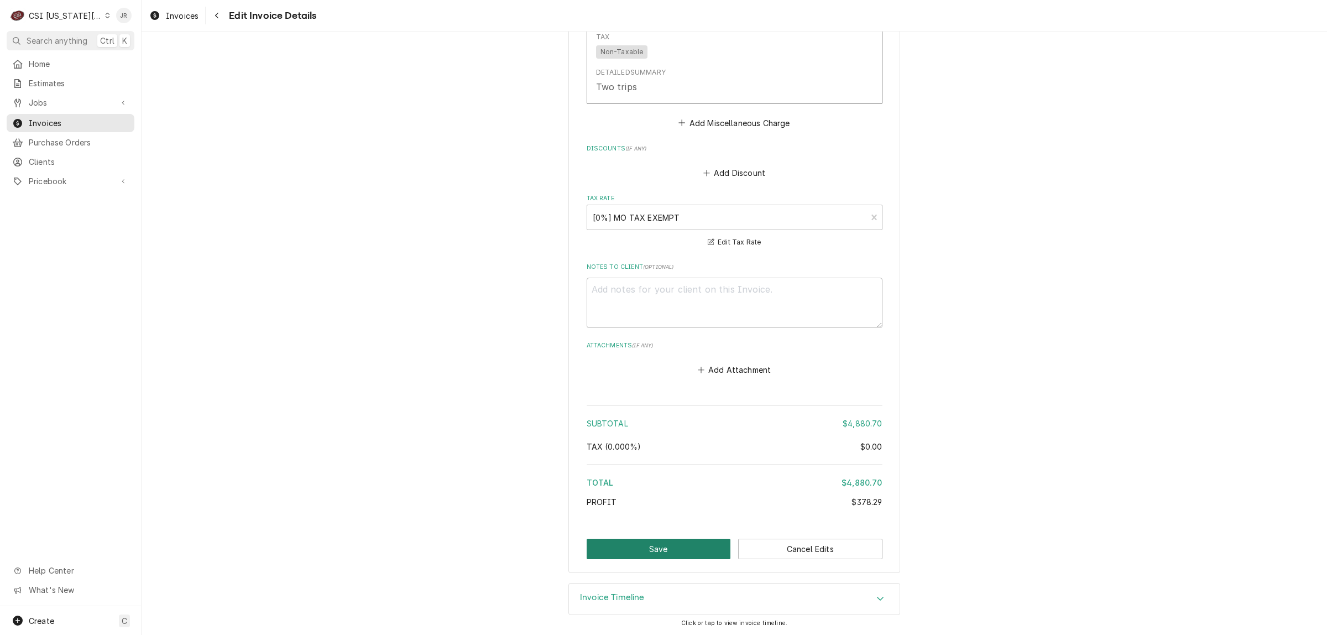
click at [648, 549] on button "Save" at bounding box center [658, 548] width 144 height 20
type textarea "x"
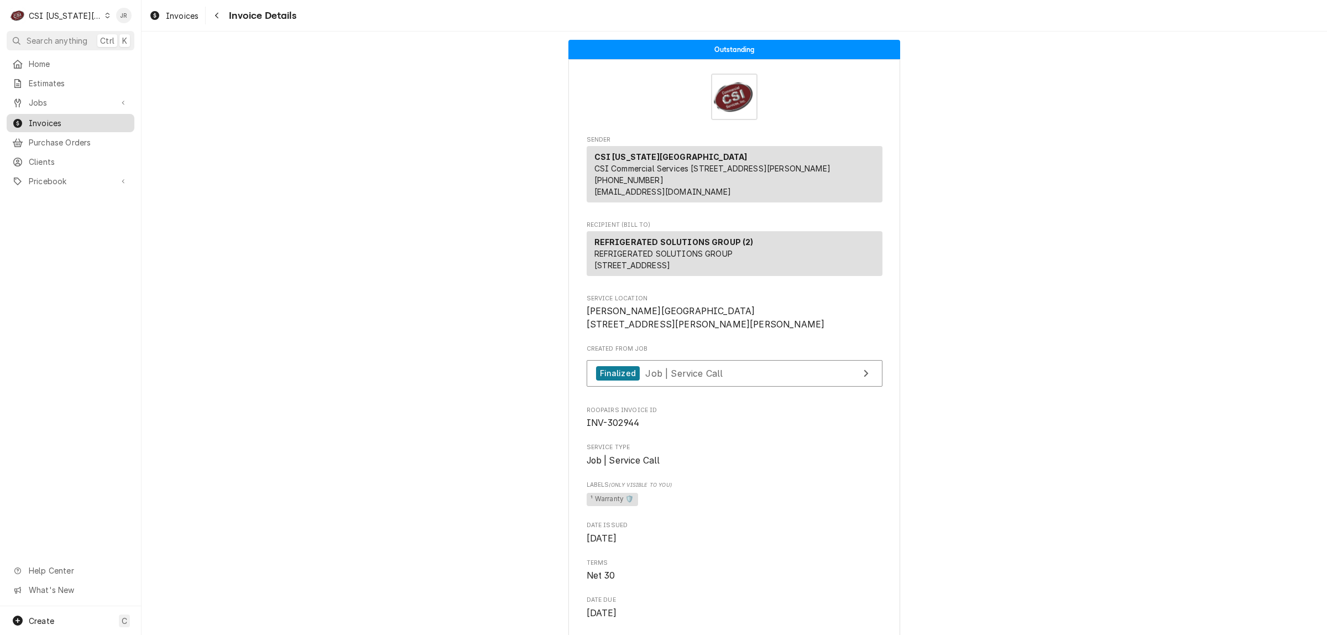
click at [86, 117] on span "Invoices" at bounding box center [79, 123] width 100 height 12
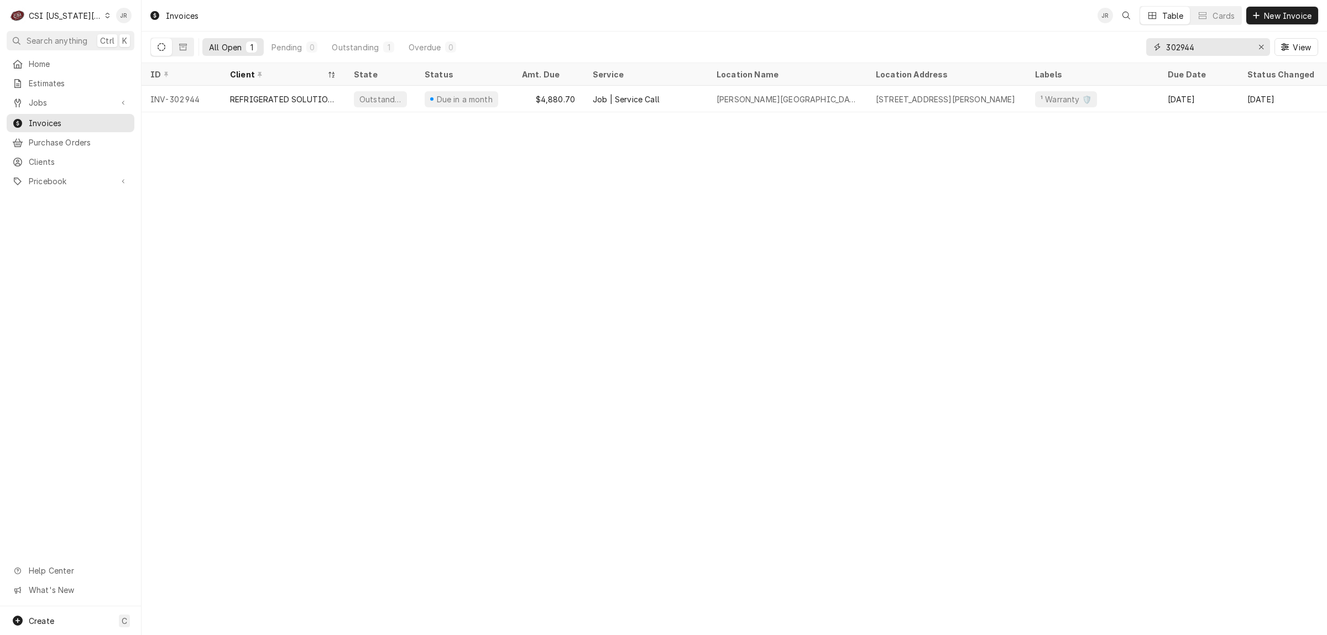
click at [1209, 39] on input "302944" at bounding box center [1207, 47] width 83 height 18
paste input "5"
type input "302945"
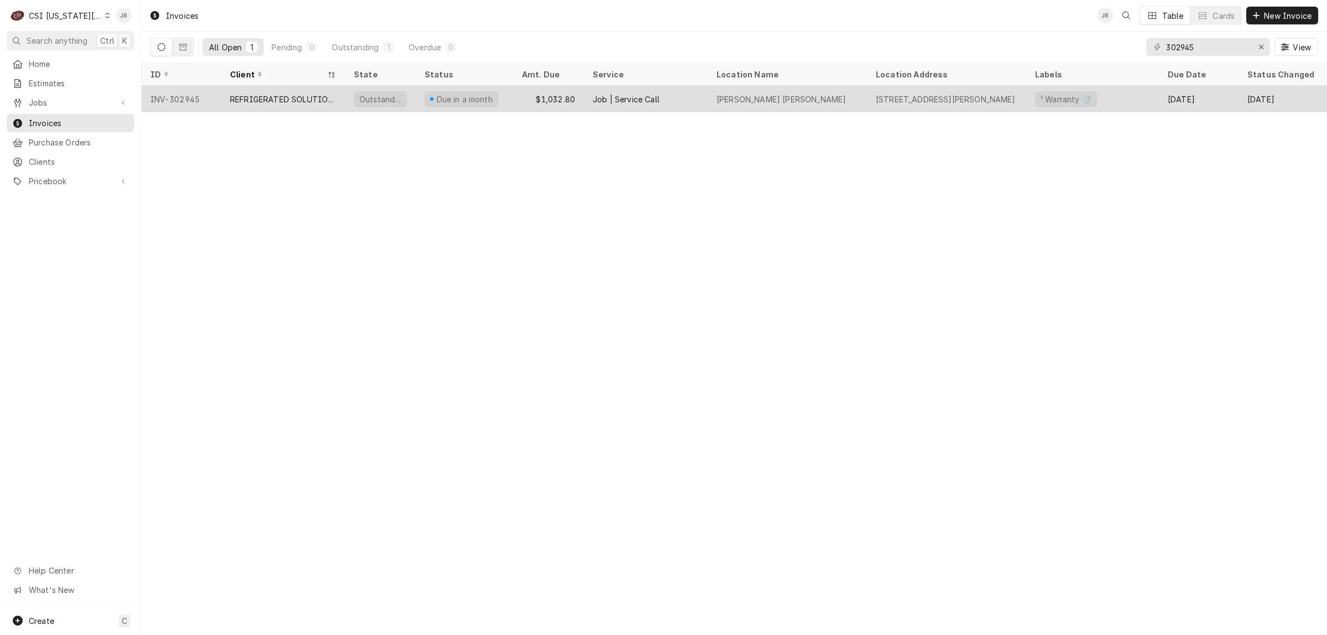
drag, startPoint x: 305, startPoint y: 81, endPoint x: 313, endPoint y: 93, distance: 14.6
click at [313, 92] on table "ID Client State Status Amt. Due Service Location Name Location Address Labels D…" at bounding box center [734, 87] width 1185 height 49
click at [322, 98] on div "REFRIGERATED SOLUTIONS GROUP (2)" at bounding box center [283, 99] width 106 height 12
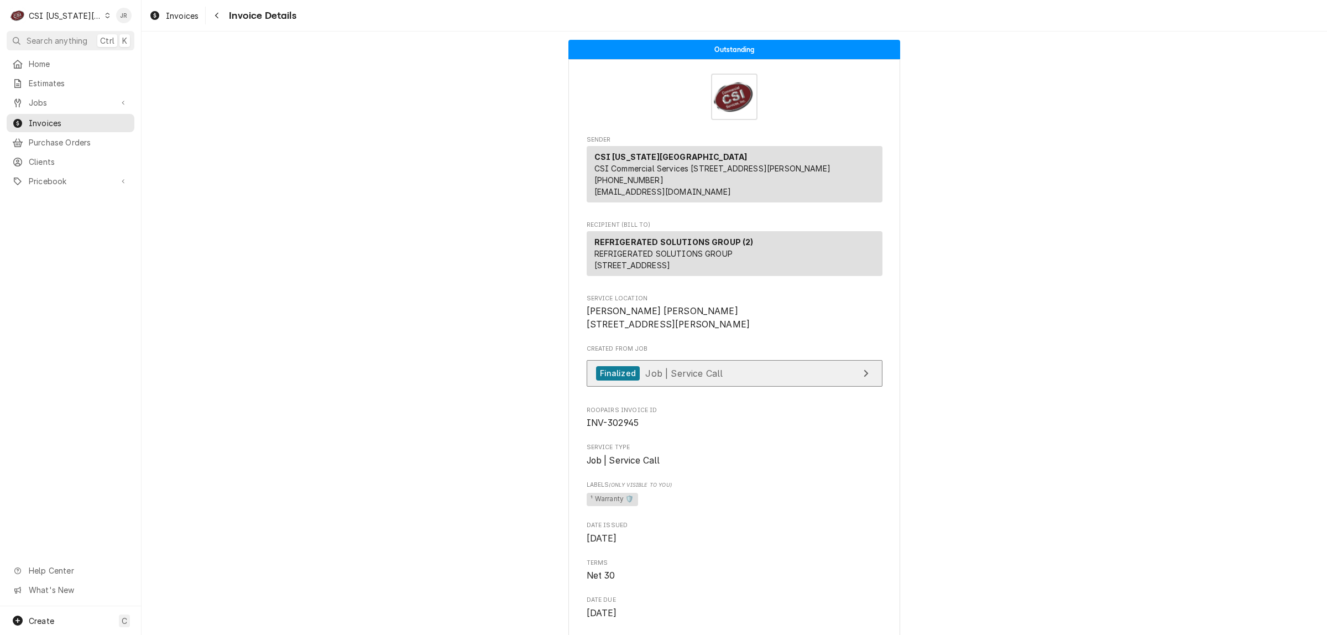
click at [734, 387] on link "Finalized Job | Service Call" at bounding box center [734, 373] width 296 height 27
click at [616, 428] on span "INV-302945" at bounding box center [612, 422] width 53 height 11
copy span "302945"
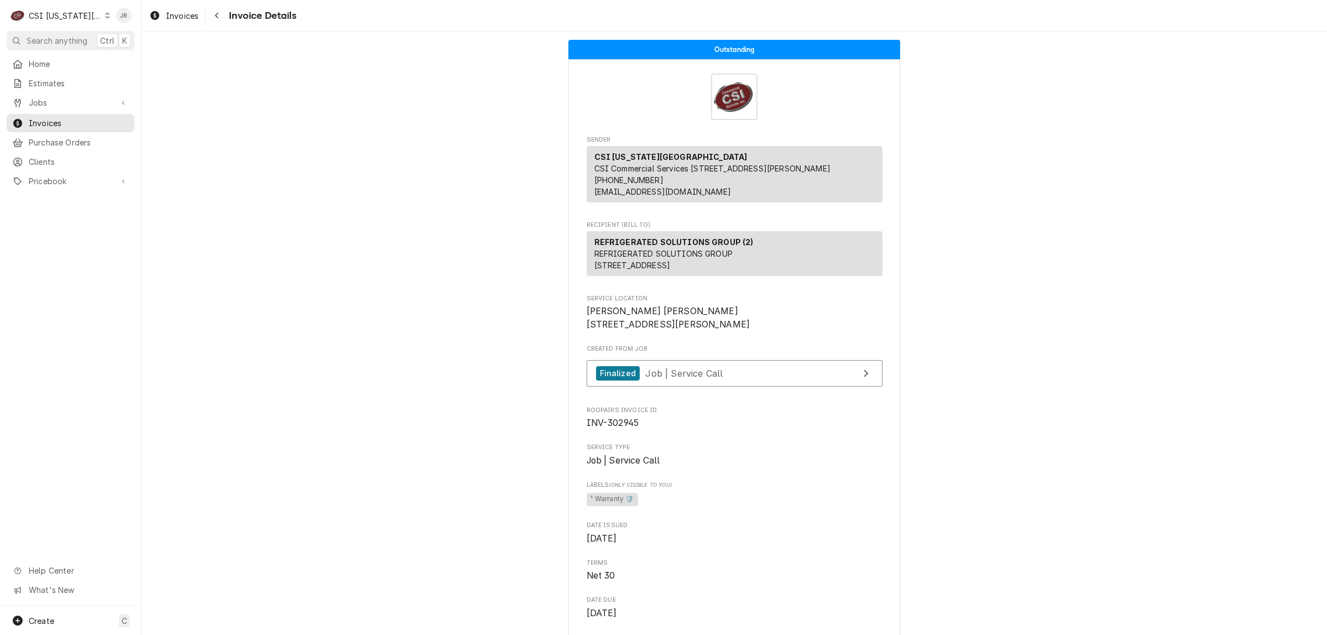
click at [608, 428] on span "INV-302945" at bounding box center [612, 422] width 53 height 11
drag, startPoint x: 608, startPoint y: 455, endPoint x: 614, endPoint y: 458, distance: 6.7
click at [611, 428] on span "INV-302945" at bounding box center [612, 422] width 53 height 11
copy span "302945"
drag, startPoint x: 842, startPoint y: 427, endPoint x: 849, endPoint y: 402, distance: 25.7
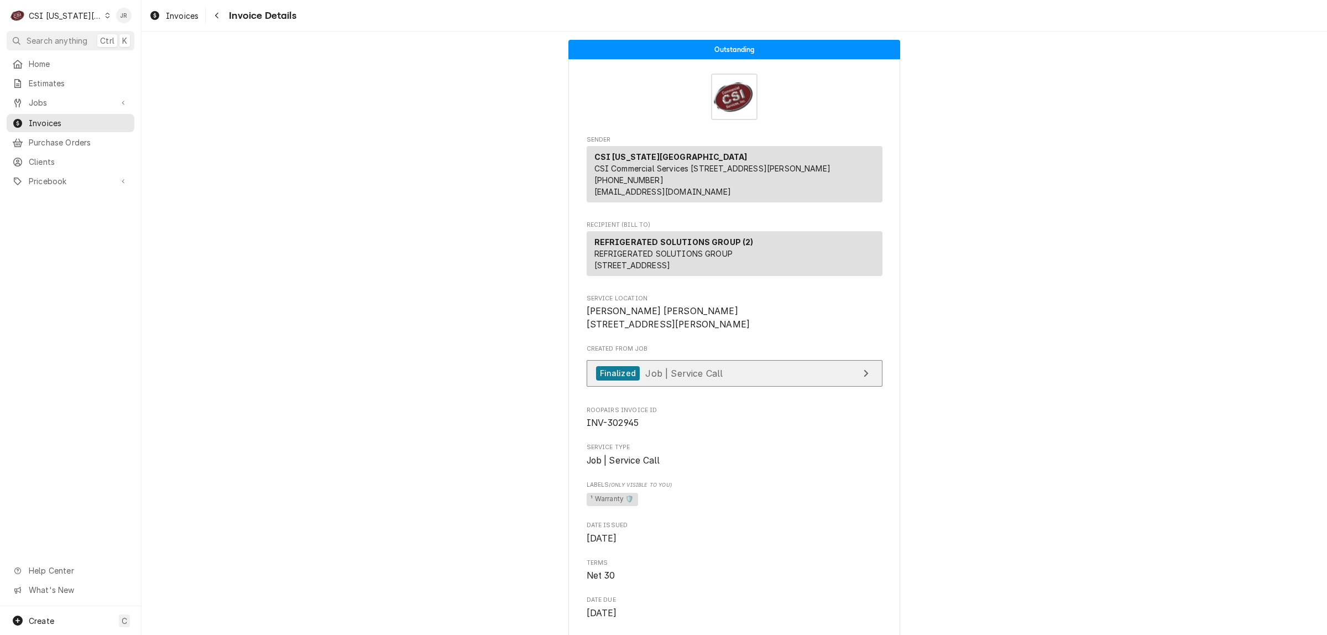
click at [842, 392] on div "Finalized Job | Service Call" at bounding box center [734, 376] width 296 height 33
click at [849, 387] on link "Finalized Job | Service Call" at bounding box center [734, 373] width 296 height 27
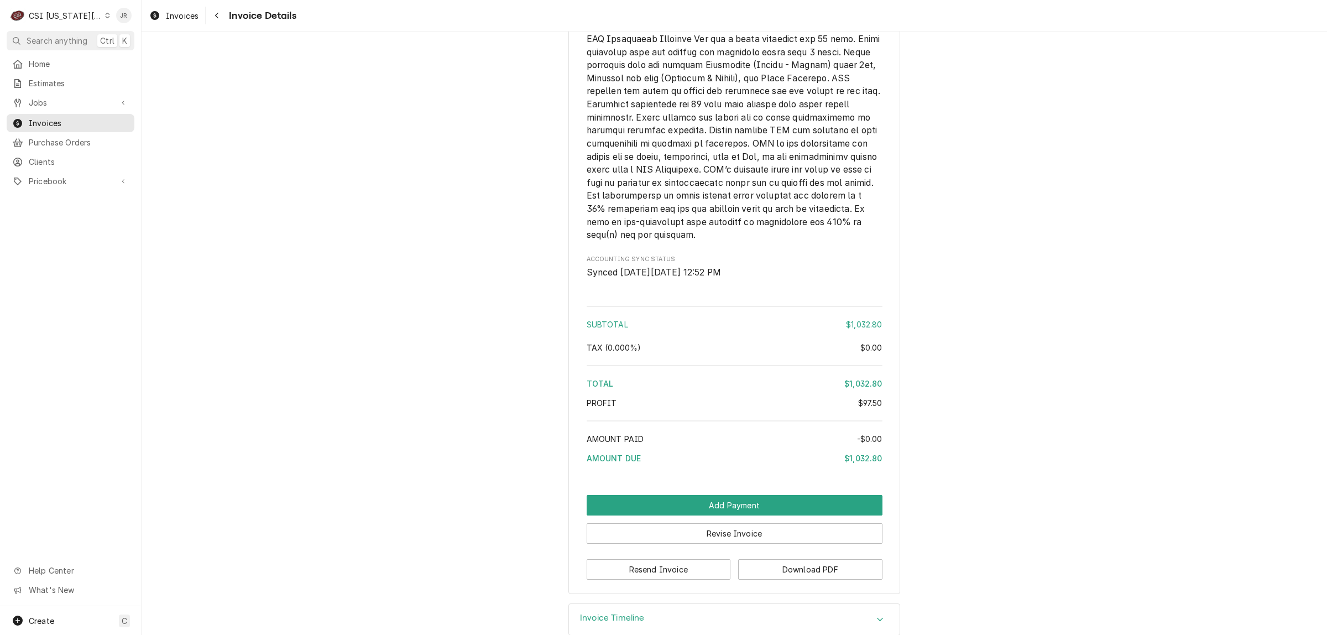
scroll to position [2133, 0]
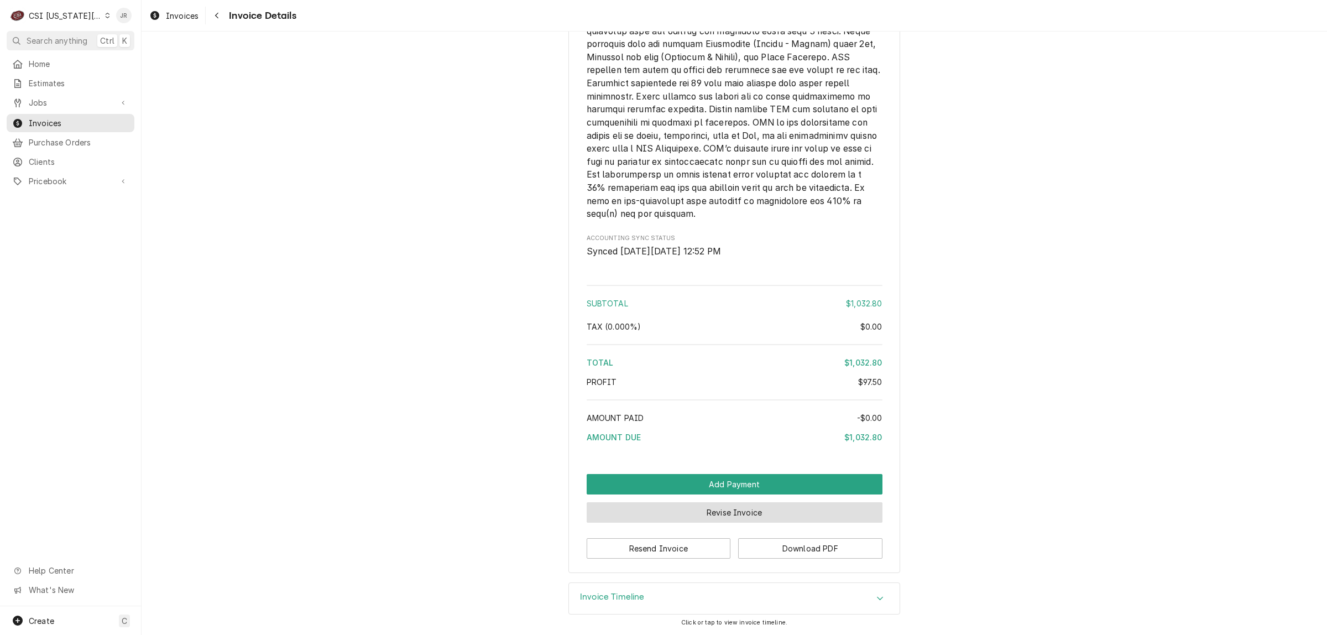
click at [750, 506] on button "Revise Invoice" at bounding box center [734, 512] width 296 height 20
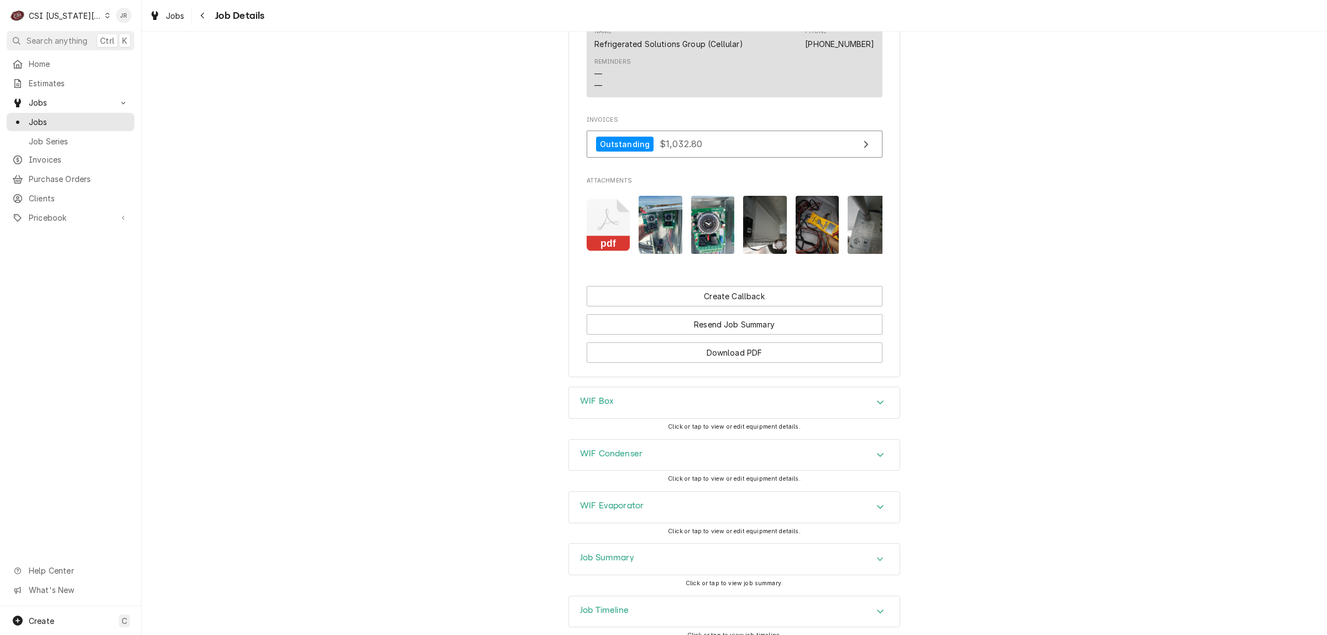
scroll to position [1076, 0]
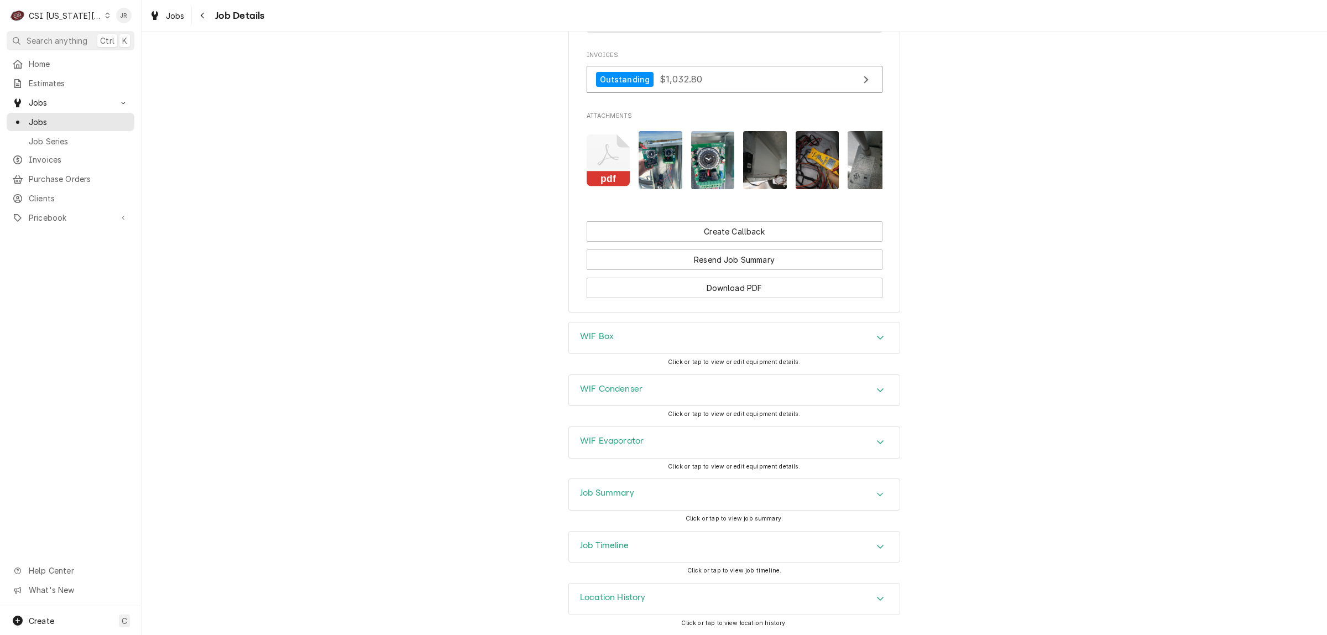
click at [610, 548] on h3 "Job Timeline" at bounding box center [604, 545] width 49 height 11
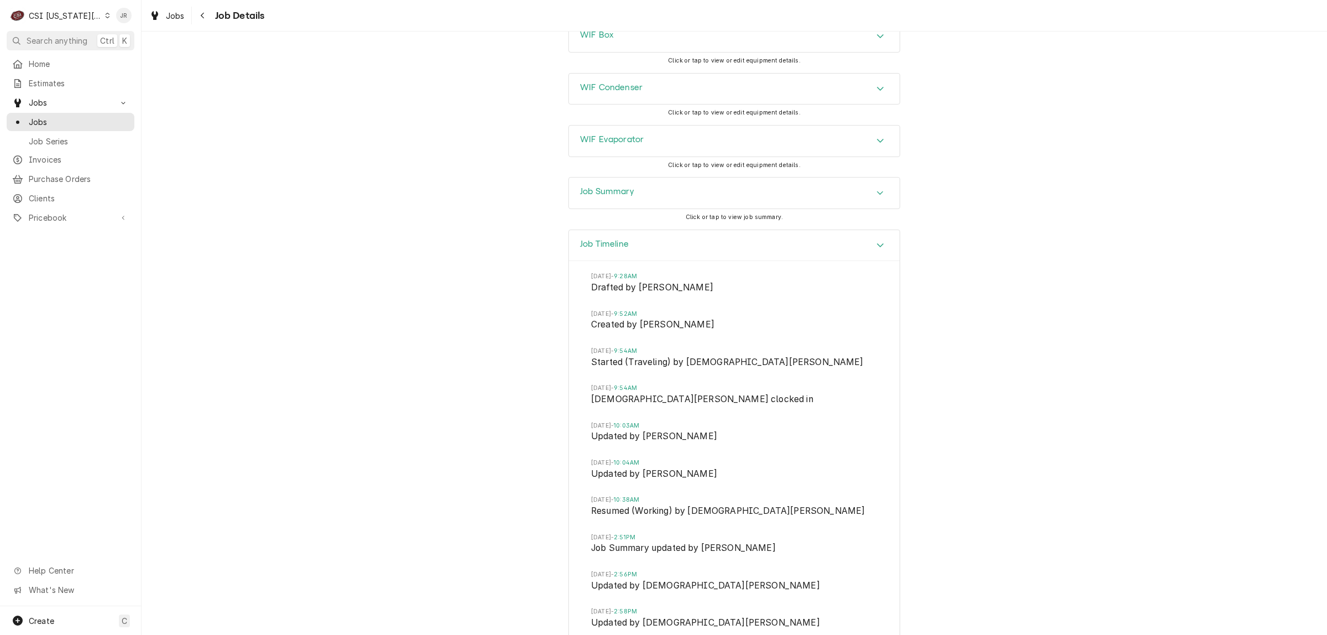
scroll to position [1018, 0]
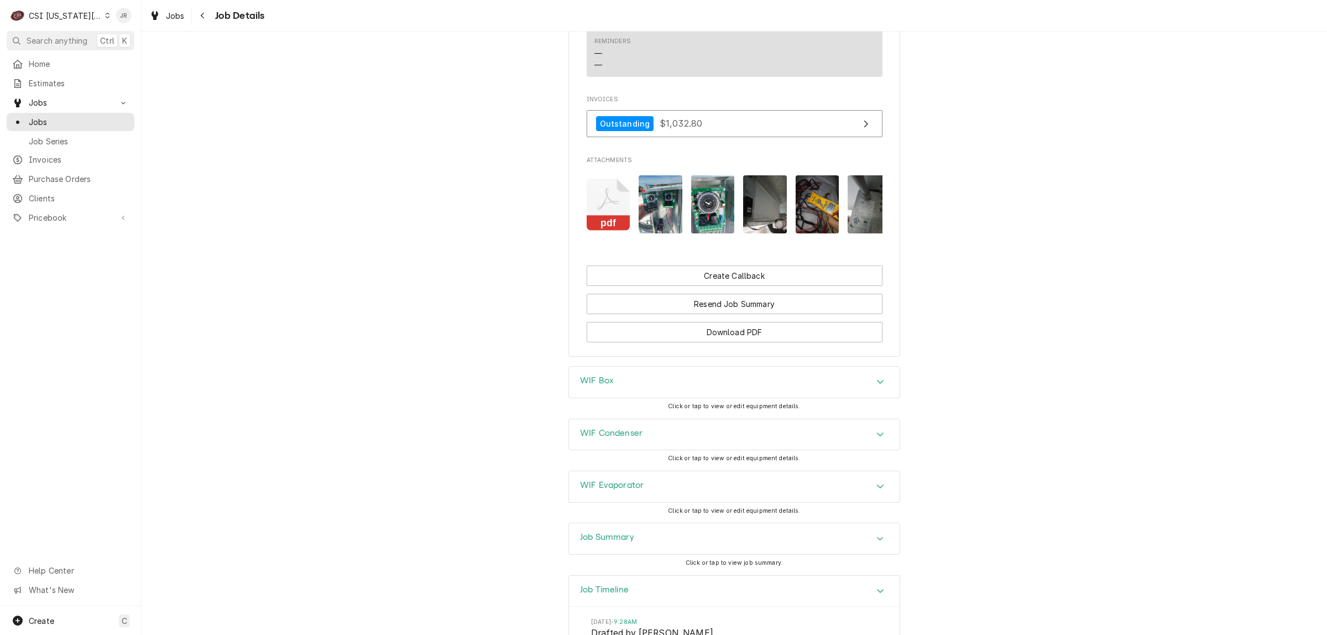
click at [648, 542] on div "Job Summary" at bounding box center [734, 538] width 331 height 31
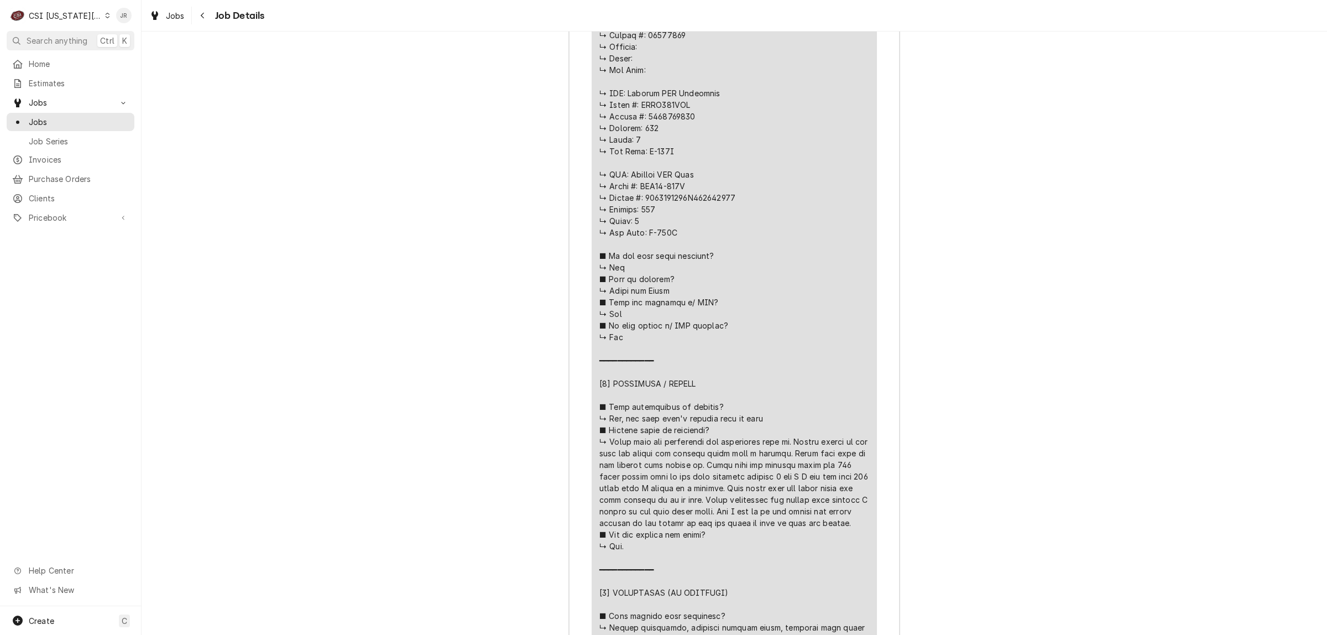
scroll to position [2181, 0]
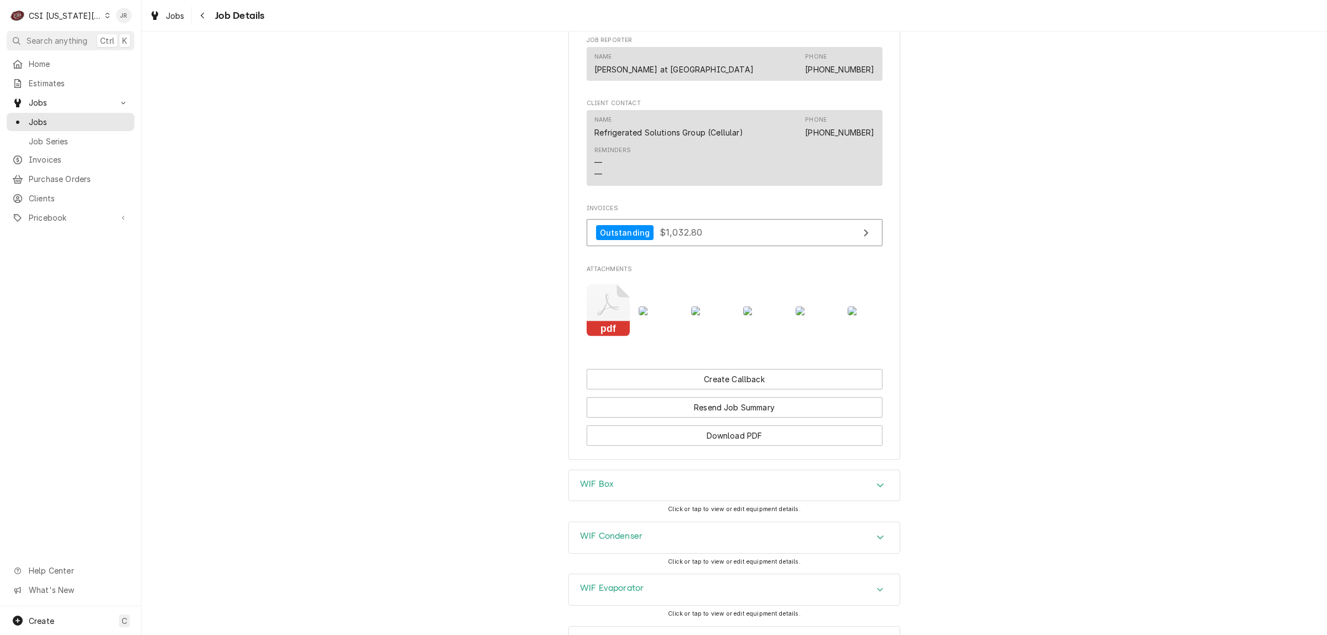
scroll to position [1076, 0]
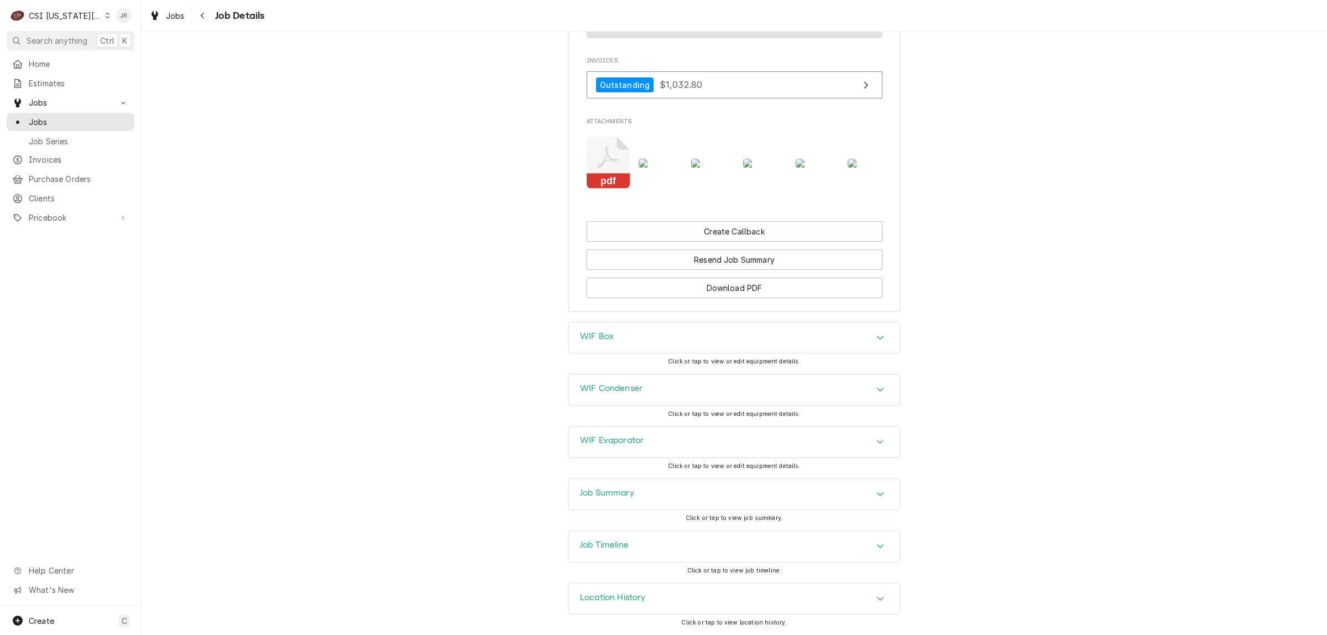
drag, startPoint x: 615, startPoint y: 481, endPoint x: 659, endPoint y: 486, distance: 45.1
click at [615, 481] on div "Job Summary" at bounding box center [734, 494] width 331 height 31
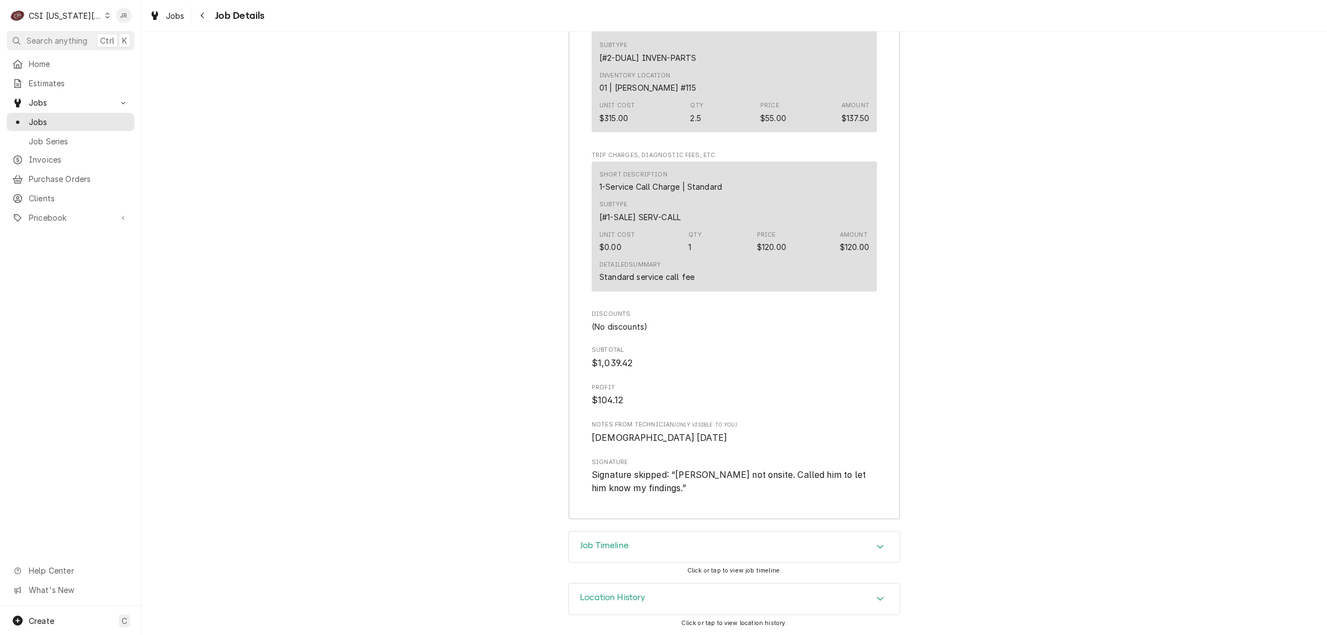
scroll to position [3560, 0]
click at [662, 536] on div "Job Timeline" at bounding box center [734, 546] width 331 height 31
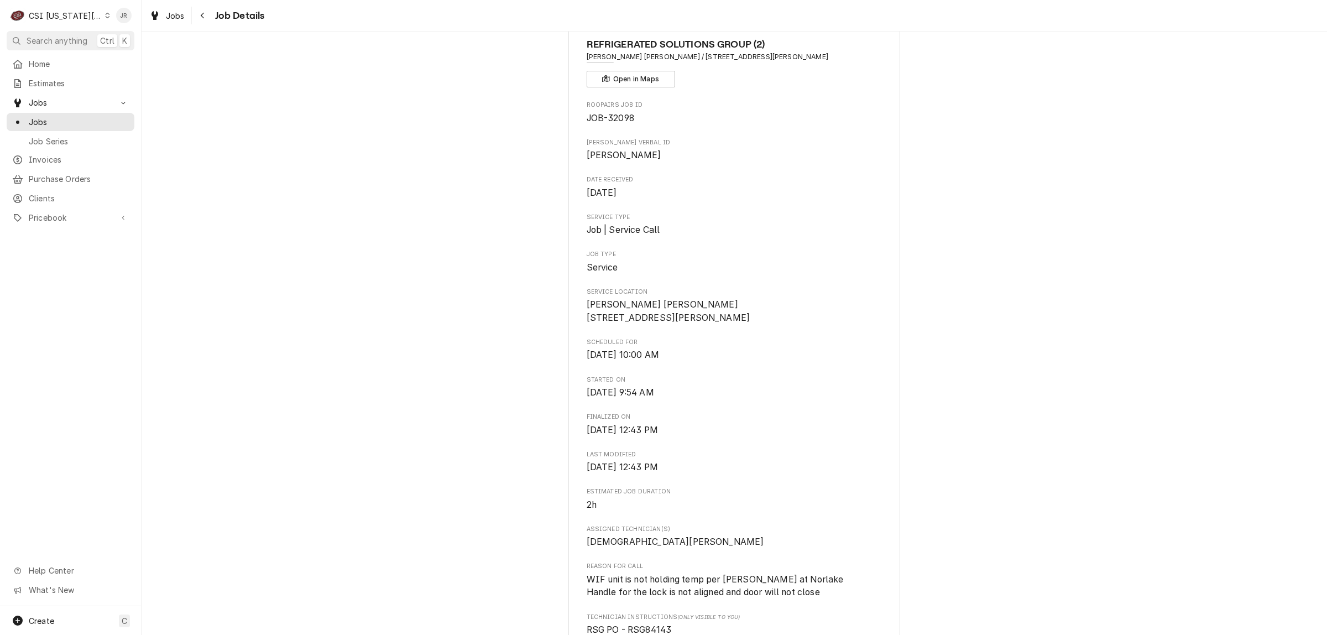
scroll to position [0, 0]
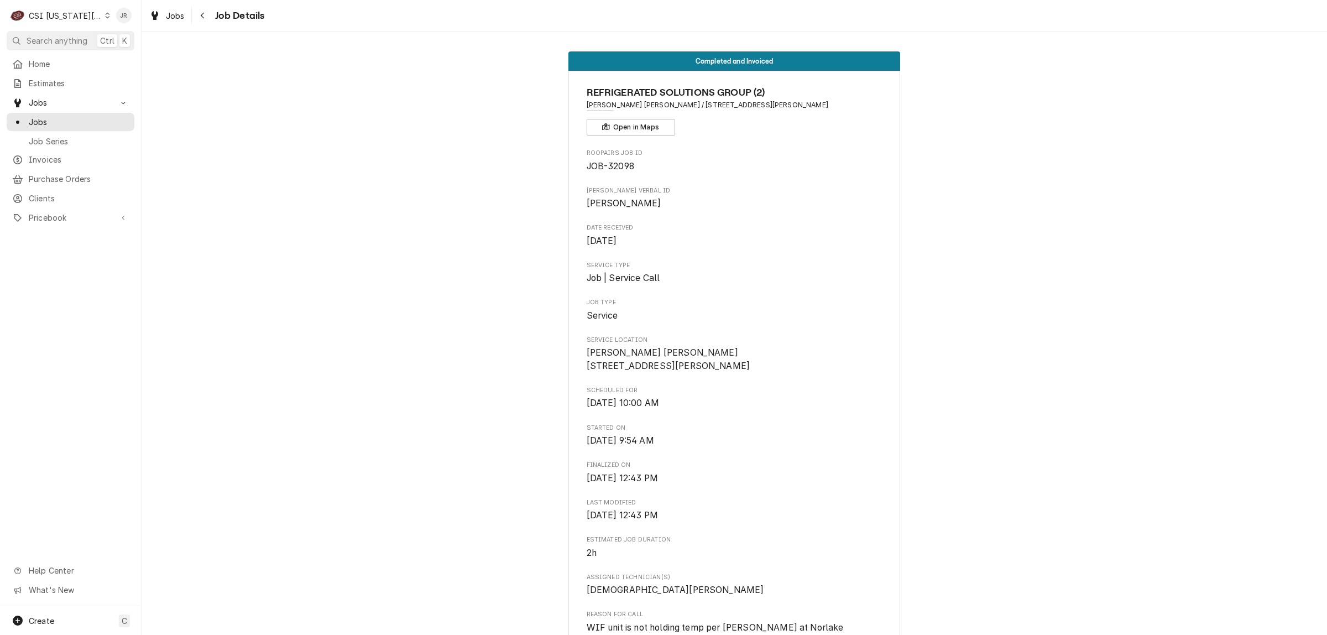
click at [769, 97] on span "REFRIGERATED SOLUTIONS GROUP (2)" at bounding box center [734, 92] width 296 height 15
drag, startPoint x: 635, startPoint y: 102, endPoint x: 728, endPoint y: 109, distance: 93.7
click at [728, 108] on span "Baskin Robins / 131 N Parker St, Olathe, KS 66061" at bounding box center [734, 105] width 296 height 10
click at [678, 111] on div "REFRIGERATED SOLUTIONS GROUP (2) Baskin Robins / 131 N Parker St, Olathe, KS 66…" at bounding box center [734, 110] width 296 height 50
click at [632, 99] on div "REFRIGERATED SOLUTIONS GROUP (2) Baskin Robins / 131 N Parker St, Olathe, KS 66…" at bounding box center [734, 110] width 296 height 50
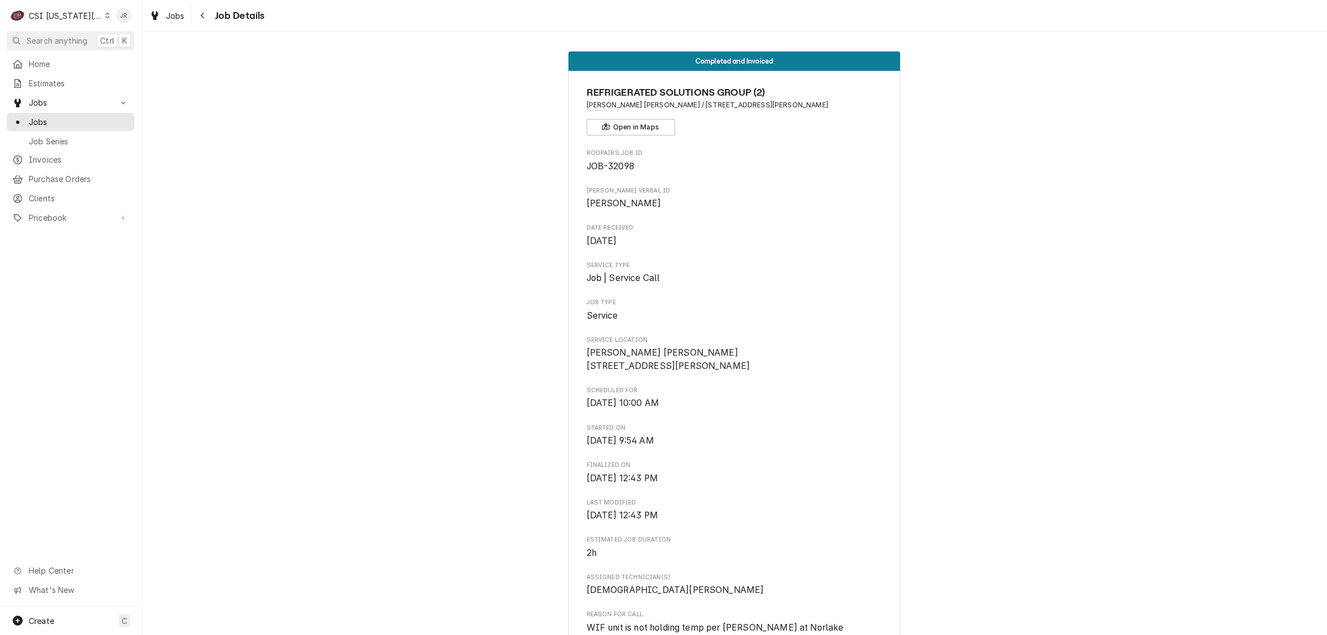
click at [633, 101] on span "Baskin Robins / 131 N Parker St, Olathe, KS 66061" at bounding box center [734, 105] width 296 height 10
drag, startPoint x: 633, startPoint y: 103, endPoint x: 713, endPoint y: 109, distance: 79.8
click at [753, 111] on div "REFRIGERATED SOLUTIONS GROUP (2) Baskin Robins / 131 N Parker St, Olathe, KS 66…" at bounding box center [734, 110] width 296 height 50
copy span "[STREET_ADDRESS][PERSON_NAME]"
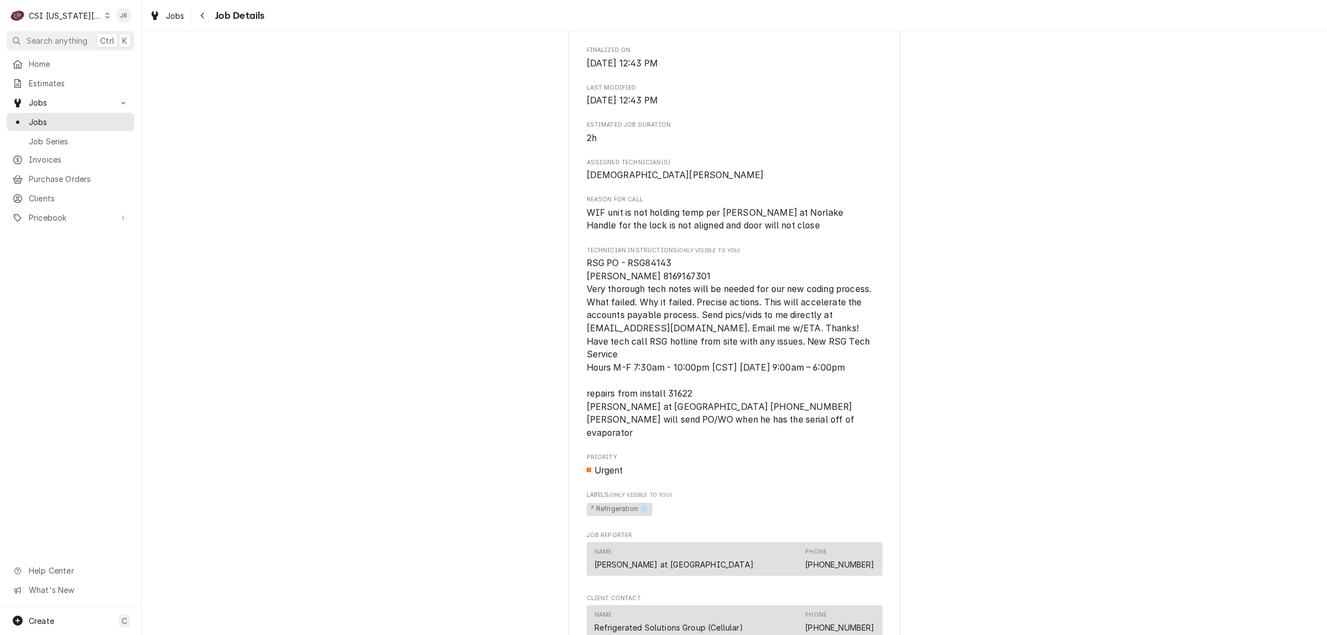
click at [652, 271] on span "RSG PO - RSG84143 Mr Patel 8169167301 Very thorough tech notes will be needed f…" at bounding box center [729, 348] width 287 height 180
copy span "RSG84143"
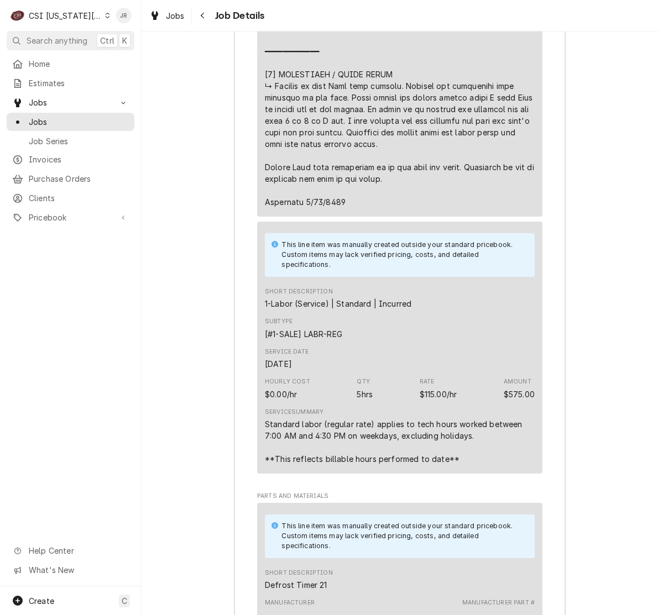
scroll to position [2822, 0]
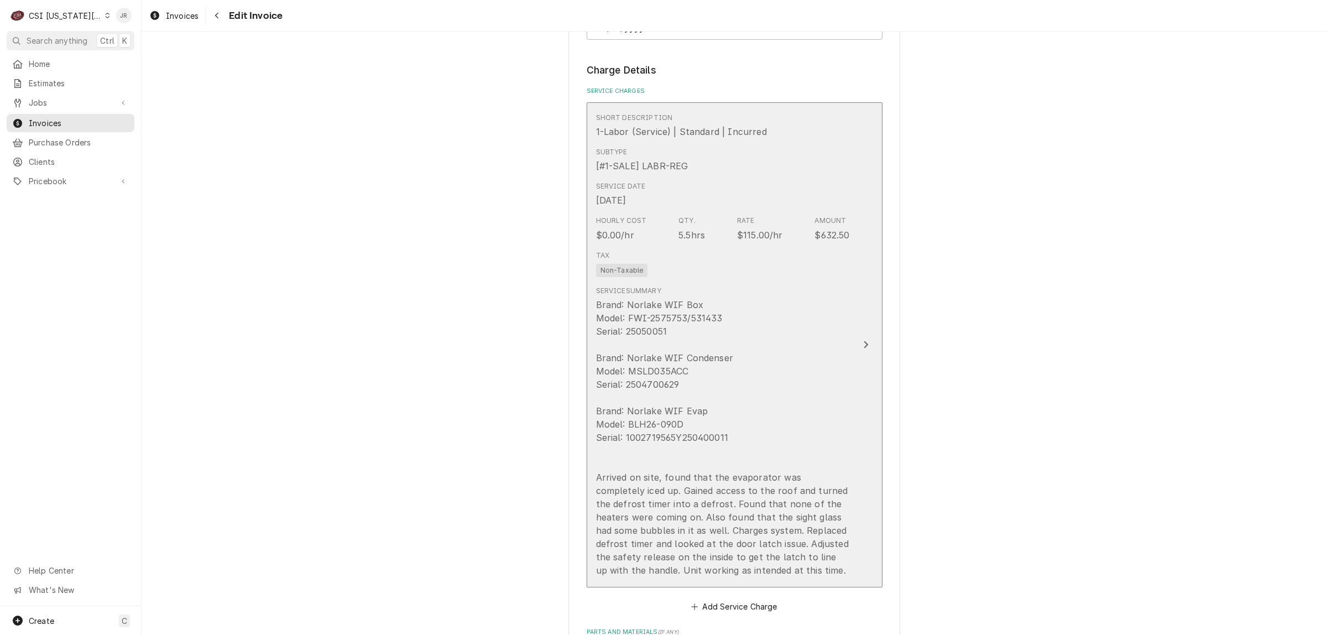
scroll to position [898, 0]
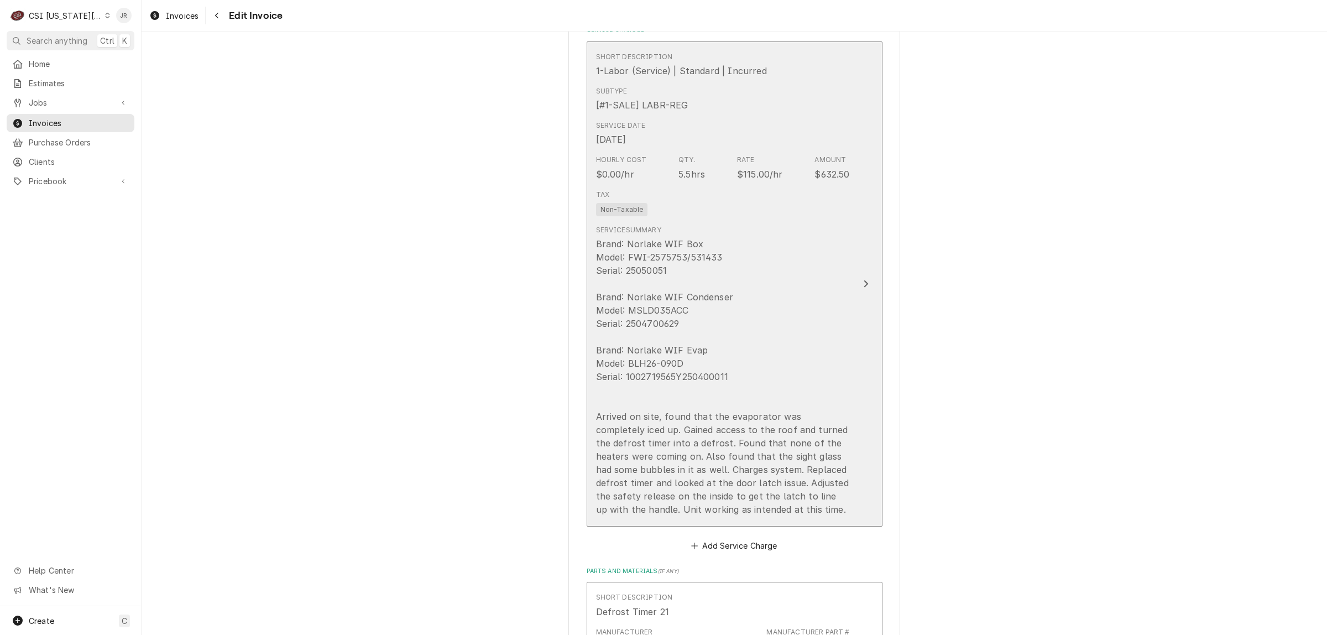
click at [808, 184] on div "Short Description 1-Labor (Service) | Standard | Incurred Subtype [#1-SALE] LAB…" at bounding box center [723, 284] width 254 height 473
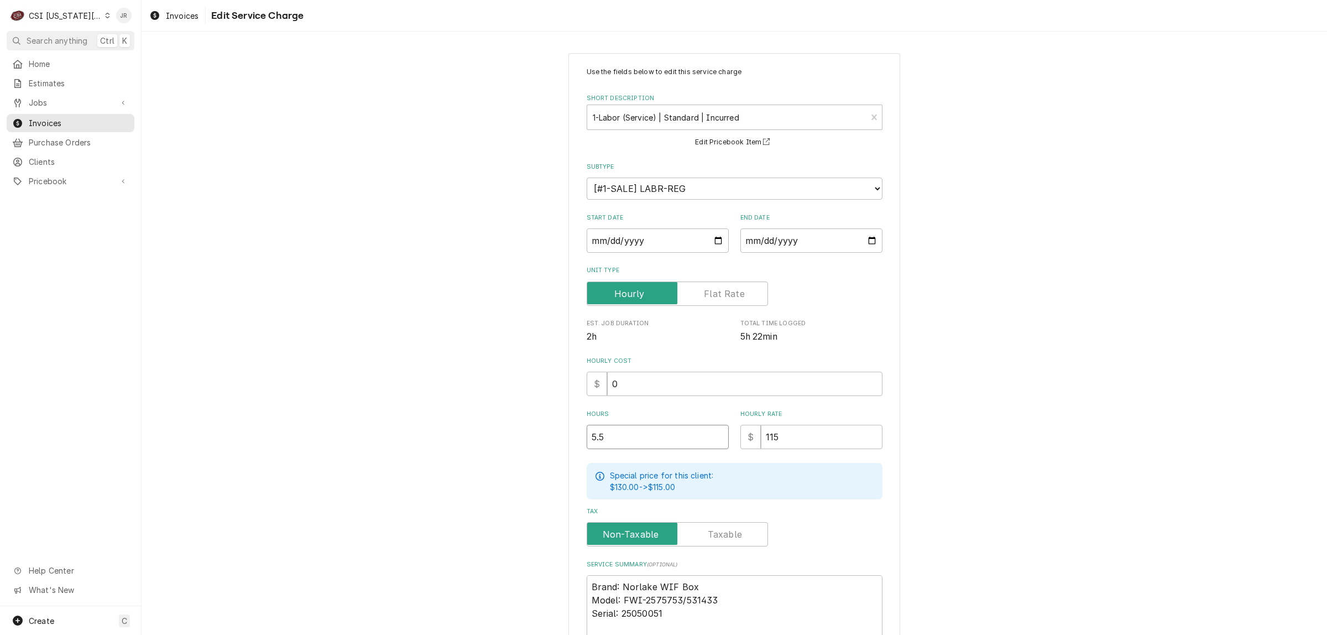
drag, startPoint x: 691, startPoint y: 441, endPoint x: 404, endPoint y: 338, distance: 304.8
click at [404, 338] on div "Use the fields below to edit this service charge Short Description 1-Labor (Ser…" at bounding box center [734, 494] width 1185 height 903
type textarea "x"
type input "3"
type textarea "x"
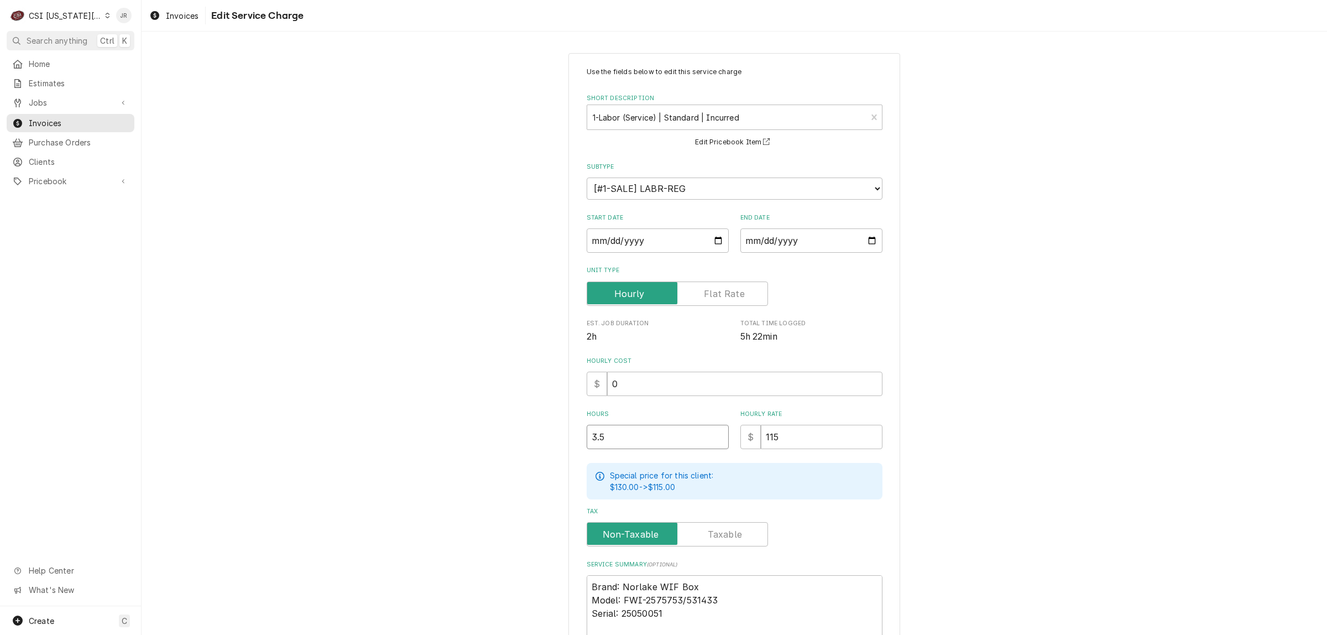
type input "3.5"
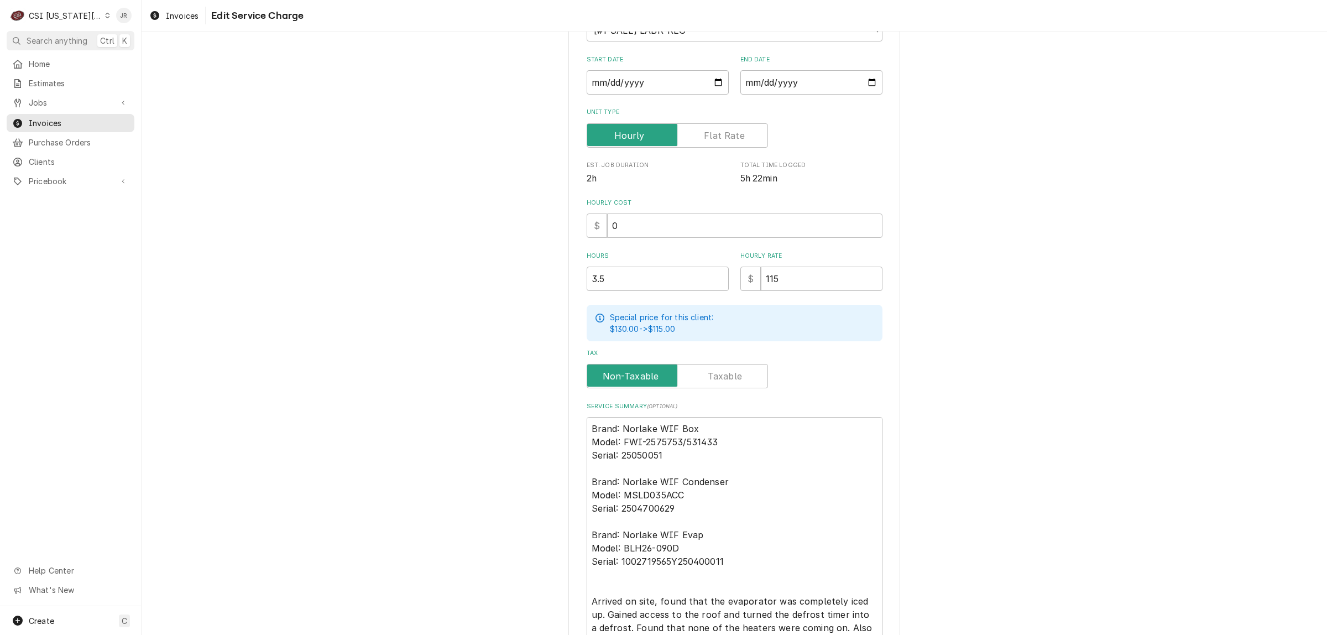
scroll to position [310, 0]
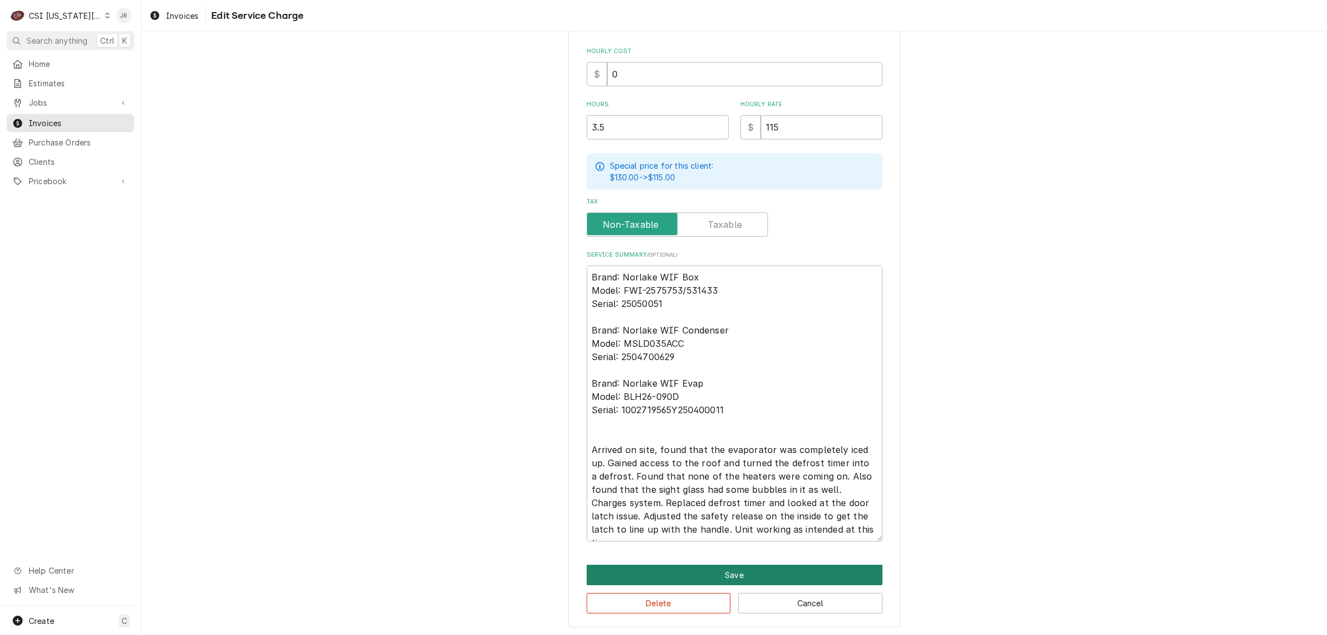
click at [752, 564] on button "Save" at bounding box center [734, 574] width 296 height 20
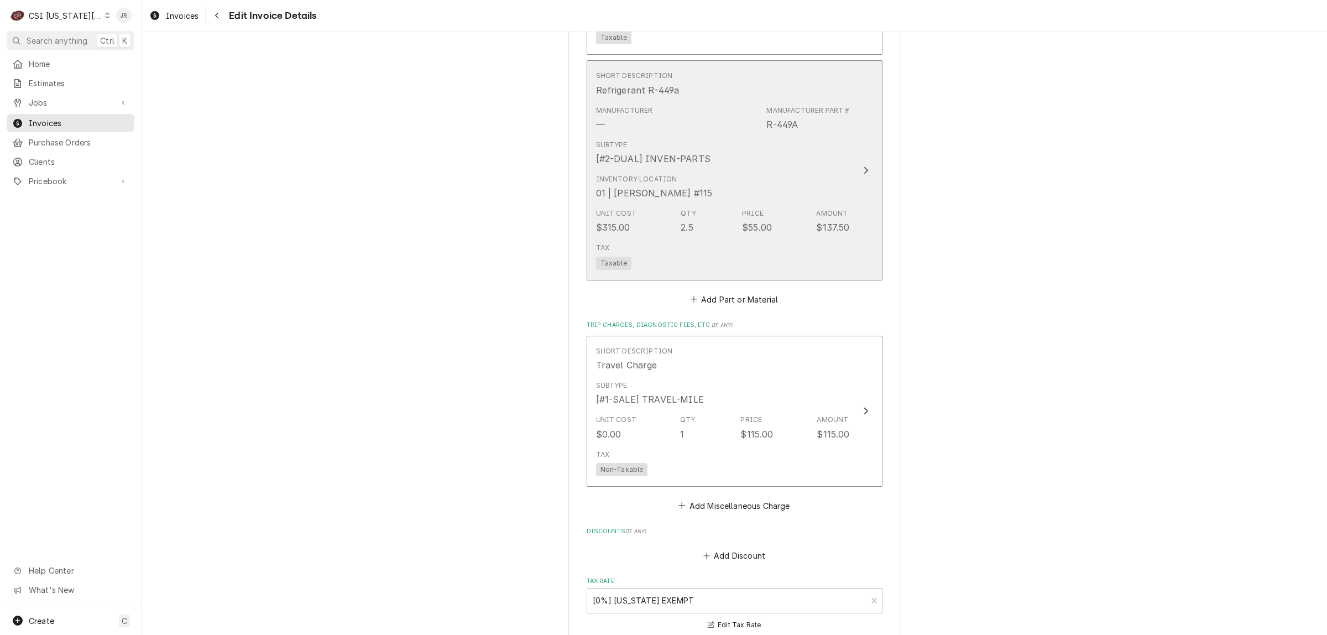
scroll to position [1645, 0]
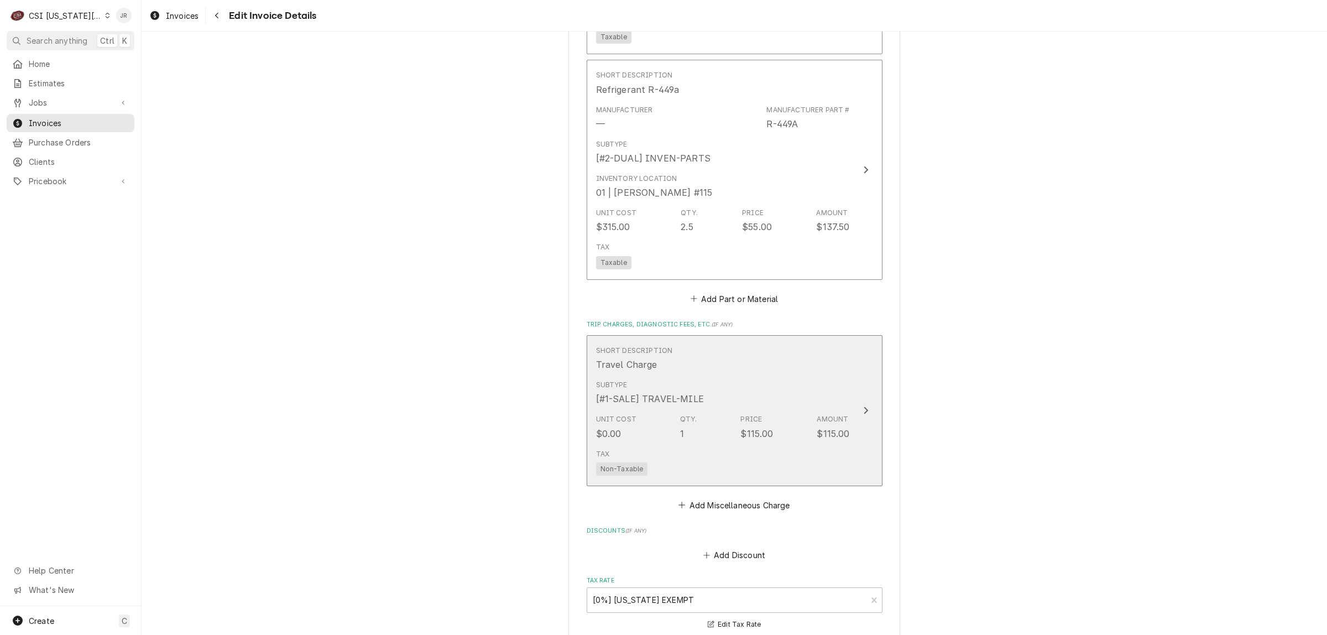
click at [792, 416] on div "Unit Cost $0.00 Qty. 1 Price $115.00 Amount $115.00" at bounding box center [723, 427] width 254 height 34
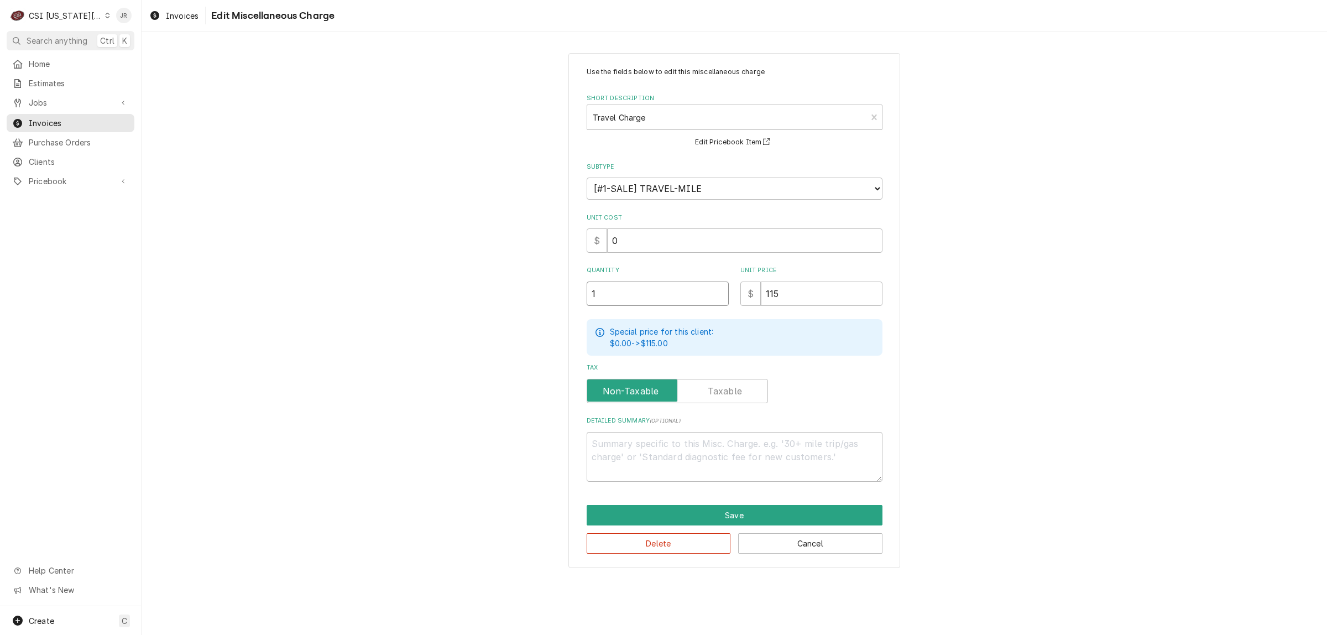
drag, startPoint x: 683, startPoint y: 291, endPoint x: 700, endPoint y: 303, distance: 20.2
click at [685, 293] on input "1" at bounding box center [657, 293] width 142 height 24
type textarea "x"
type input "1.5"
click at [759, 510] on button "Save" at bounding box center [734, 515] width 296 height 20
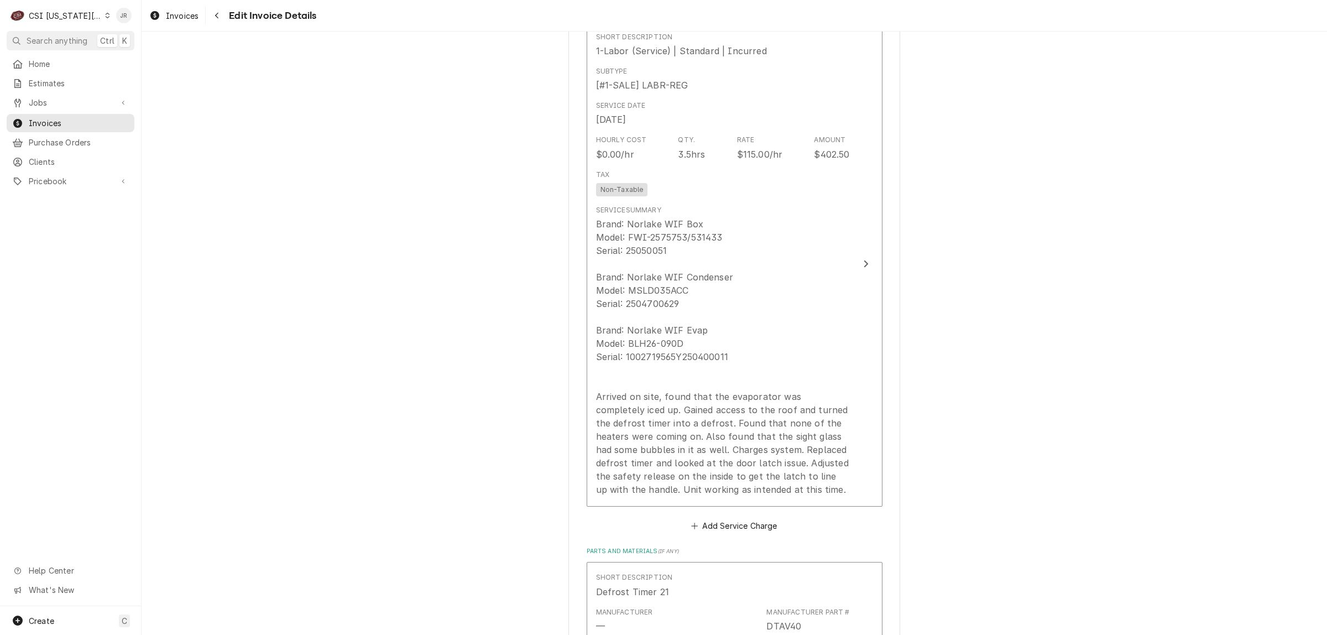
scroll to position [941, 0]
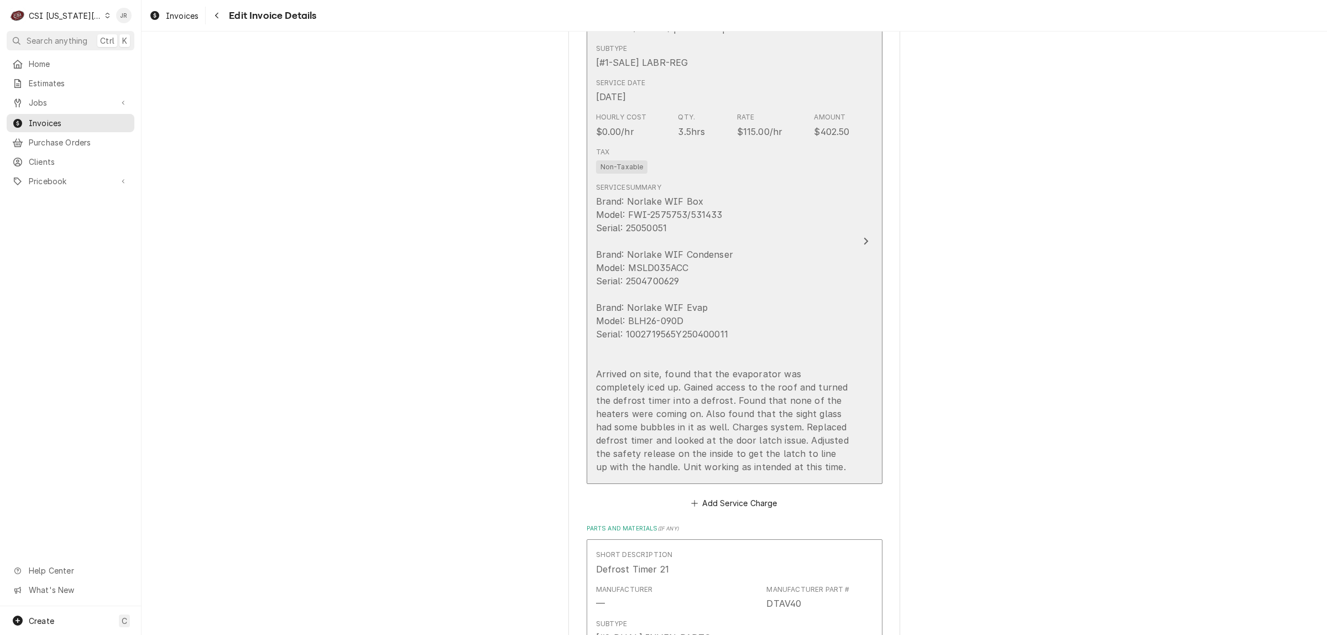
click at [824, 327] on div "Brand: Norlake WIF Box Model: FWI-2575753/531433 Serial: 25050051 Brand: Norlak…" at bounding box center [723, 334] width 254 height 279
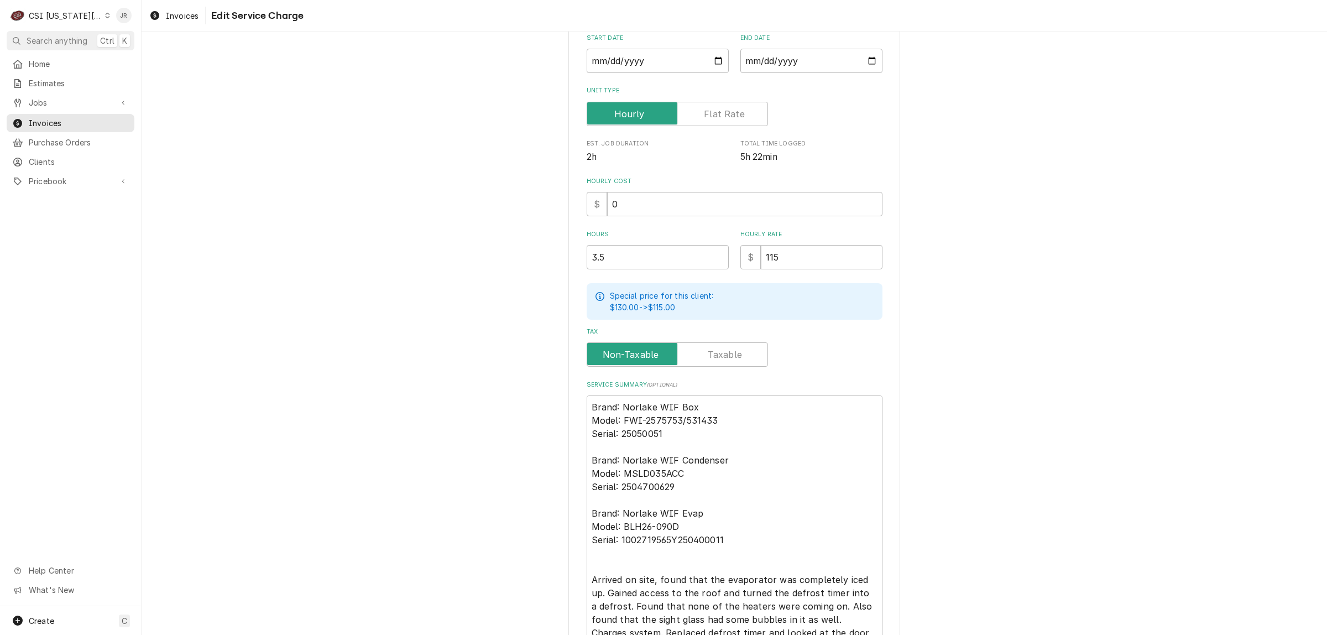
scroll to position [310, 0]
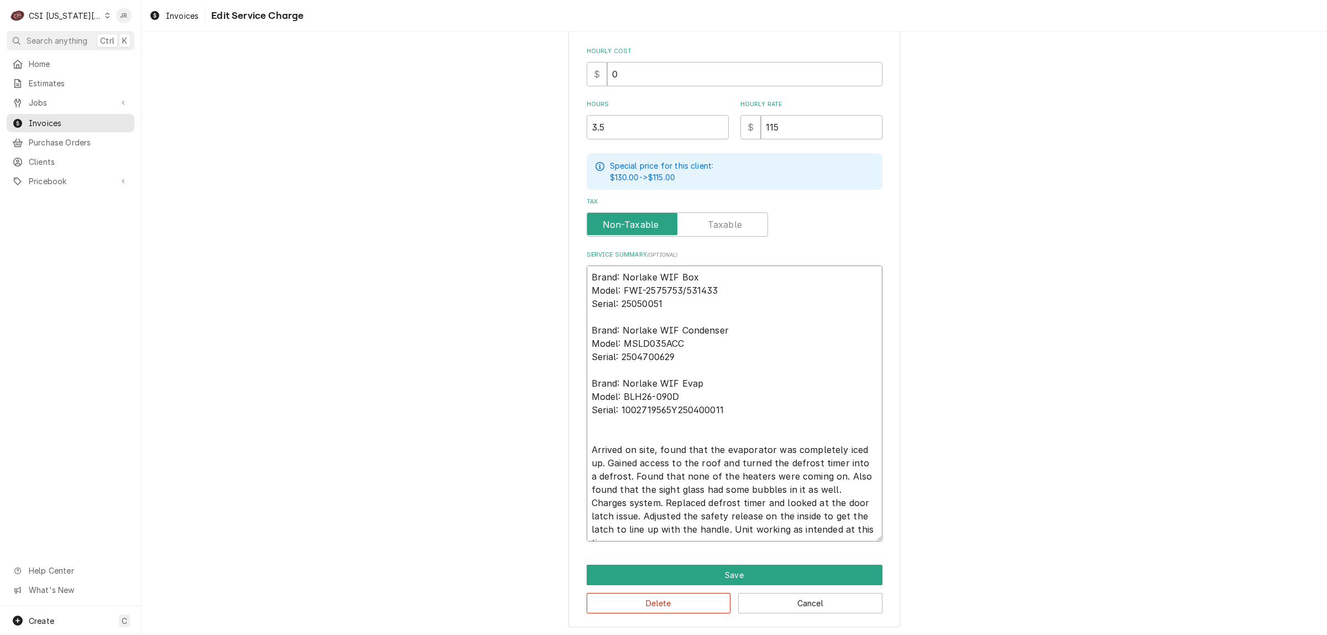
click at [725, 271] on textarea "Brand: Norlake WIF Box Model: FWI-2575753/531433 Serial: 25050051 Brand: Norlak…" at bounding box center [734, 403] width 296 height 276
type textarea "x"
type textarea "ABrand: Norlake WIF Box Model: FWI-2575753/531433 Serial: 25050051 Brand: Norla…"
type textarea "x"
type textarea "AuBrand: Norlake WIF Box Model: FWI-2575753/531433 Serial: 25050051 Brand: Norl…"
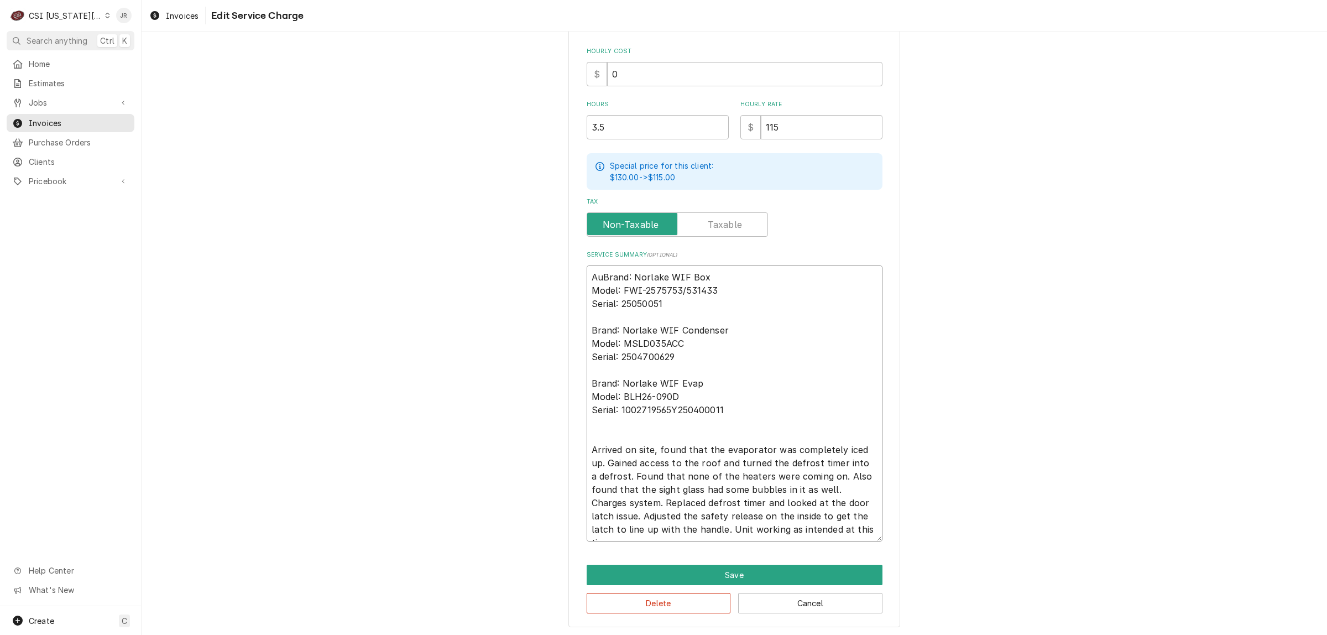
type textarea "x"
type textarea "AutBrand: Norlake WIF Box Model: FWI-2575753/531433 Serial: 25050051 Brand: Nor…"
type textarea "x"
type textarea "AuthBrand: Norlake WIF Box Model: FWI-2575753/531433 Serial: 25050051 Brand: No…"
type textarea "x"
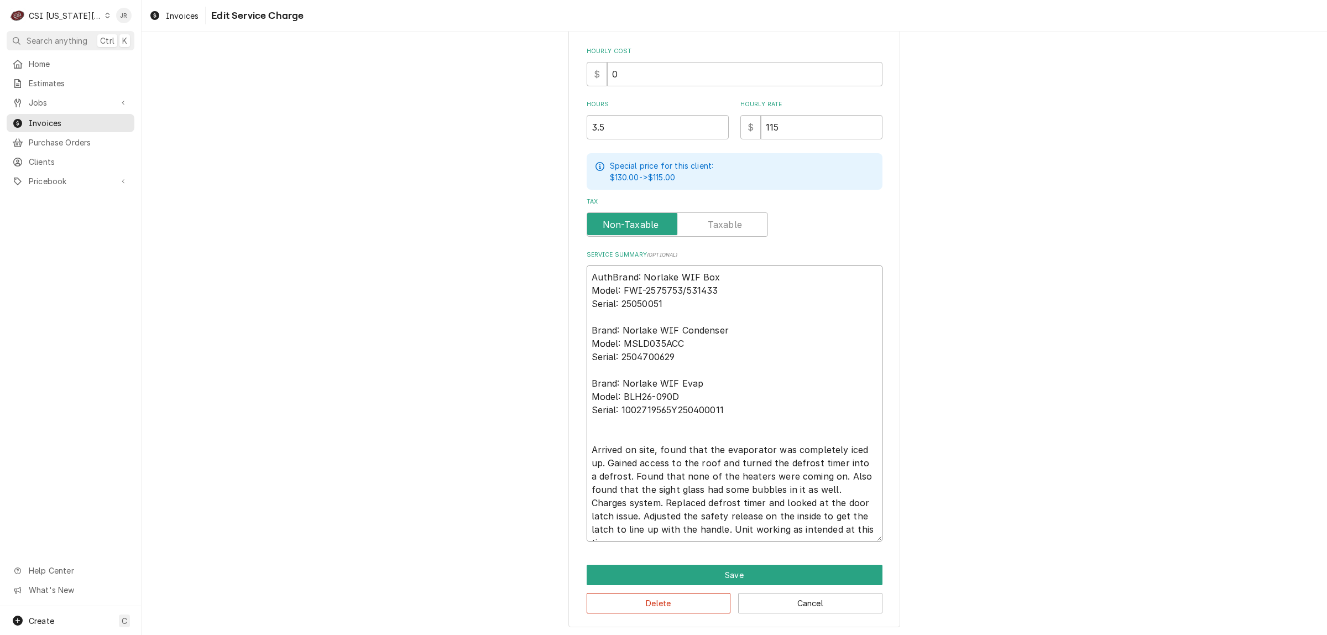
type textarea "Auth#Brand: Norlake WIF Box Model: FWI-2575753/531433 Serial: 25050051 Brand: N…"
type textarea "x"
type textarea "Auth# Brand: Norlake WIF Box Model: FWI-2575753/531433 Serial: 25050051 Brand: …"
paste textarea "RSG84143"
type textarea "x"
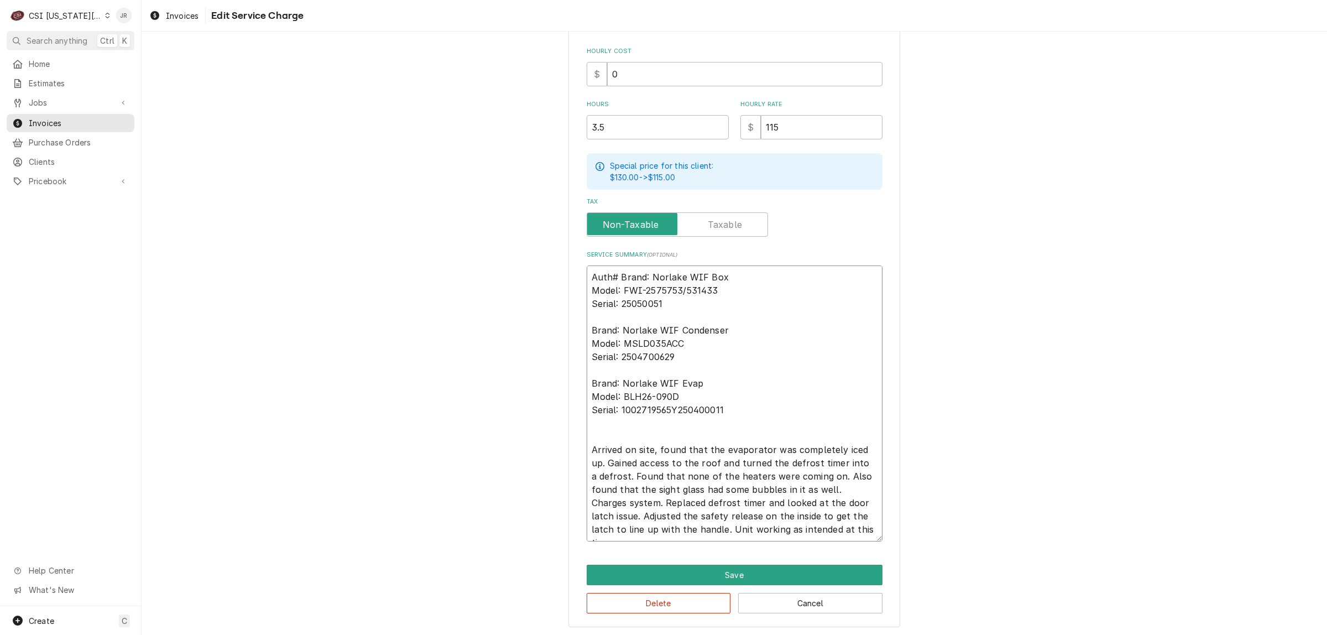
type textarea "Auth# RSG84143Brand: Norlake WIF Box Model: FWI-2575753/531433 Serial: 25050051…"
type textarea "x"
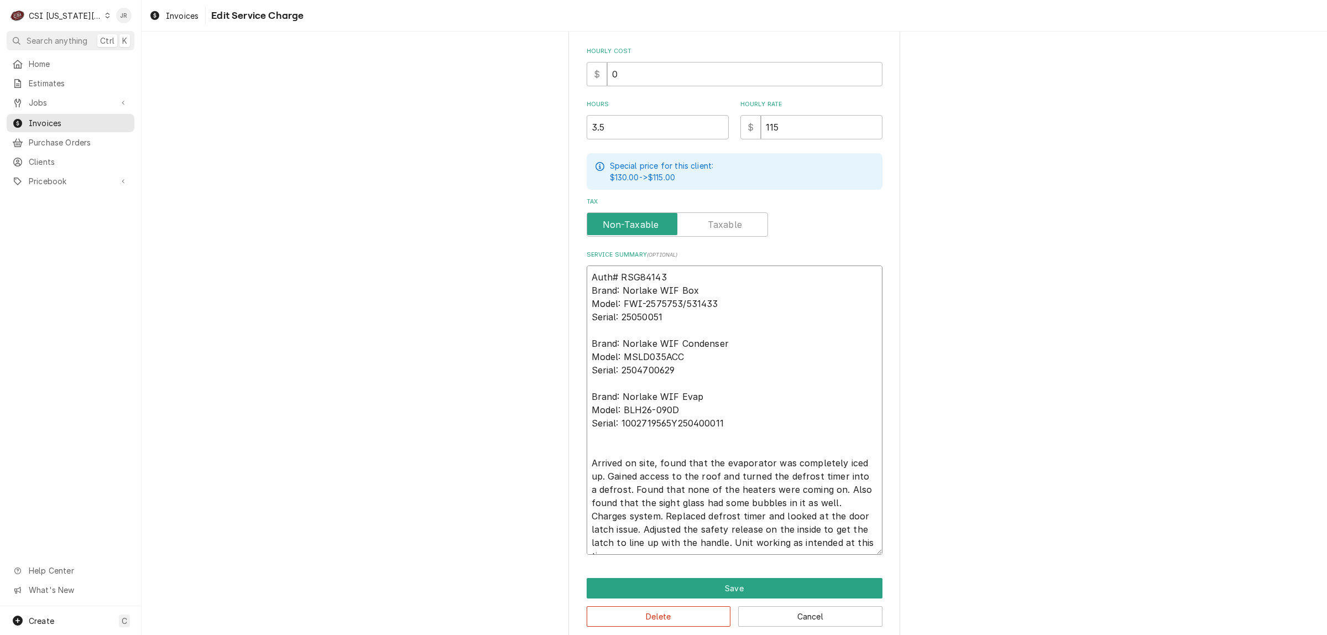
type textarea "Auth# RSG84143 Brand: Norlake WIF Box Model: FWI-2575753/531433 Serial: 2505005…"
click at [714, 316] on textarea "Auth# RSG84143 Brand: Norlake WIF Box Model: FWI-2575753/531433 Serial: 2505005…" at bounding box center [734, 409] width 296 height 289
click at [697, 370] on textarea "Auth# RSG84143 Brand: Norlake WIF Box Model: FWI-2575753/531433 Serial: 2505005…" at bounding box center [734, 409] width 296 height 289
drag, startPoint x: 681, startPoint y: 327, endPoint x: 519, endPoint y: 286, distance: 167.5
click at [519, 286] on div "Use the fields below to edit this service charge Short Description 1-Labor (Ser…" at bounding box center [734, 192] width 1185 height 917
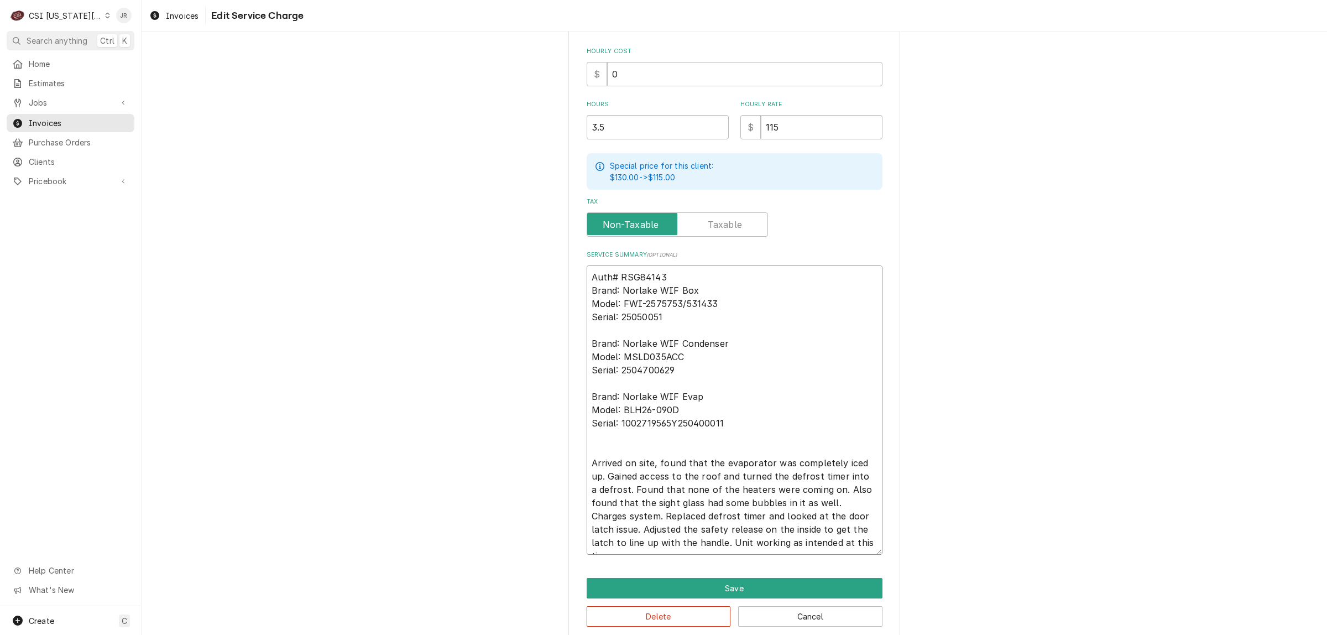
type textarea "x"
type textarea "Auth# RSG84143 Brand: Norlake WIF Condenser Model: MSLD035ACC Serial: 250470062…"
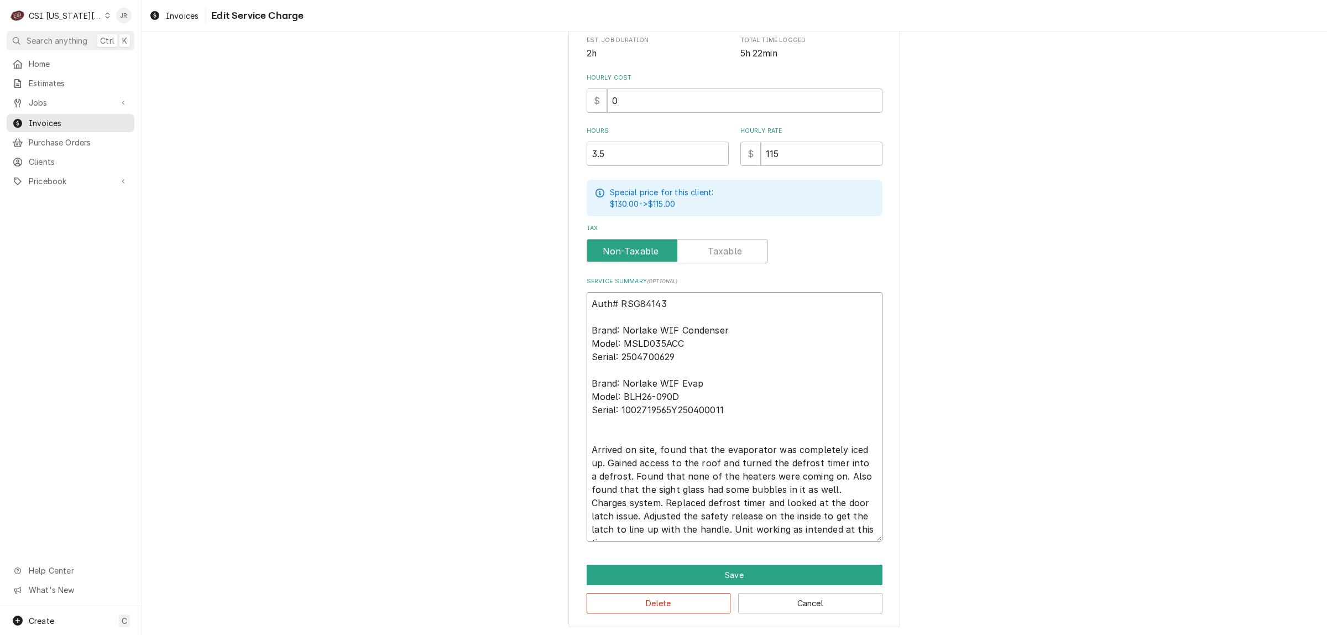
type textarea "x"
type textarea "Brand: Norlake WIF Condenser Model: MSLD035ACC Serial: 2504700629 Brand: Norlak…"
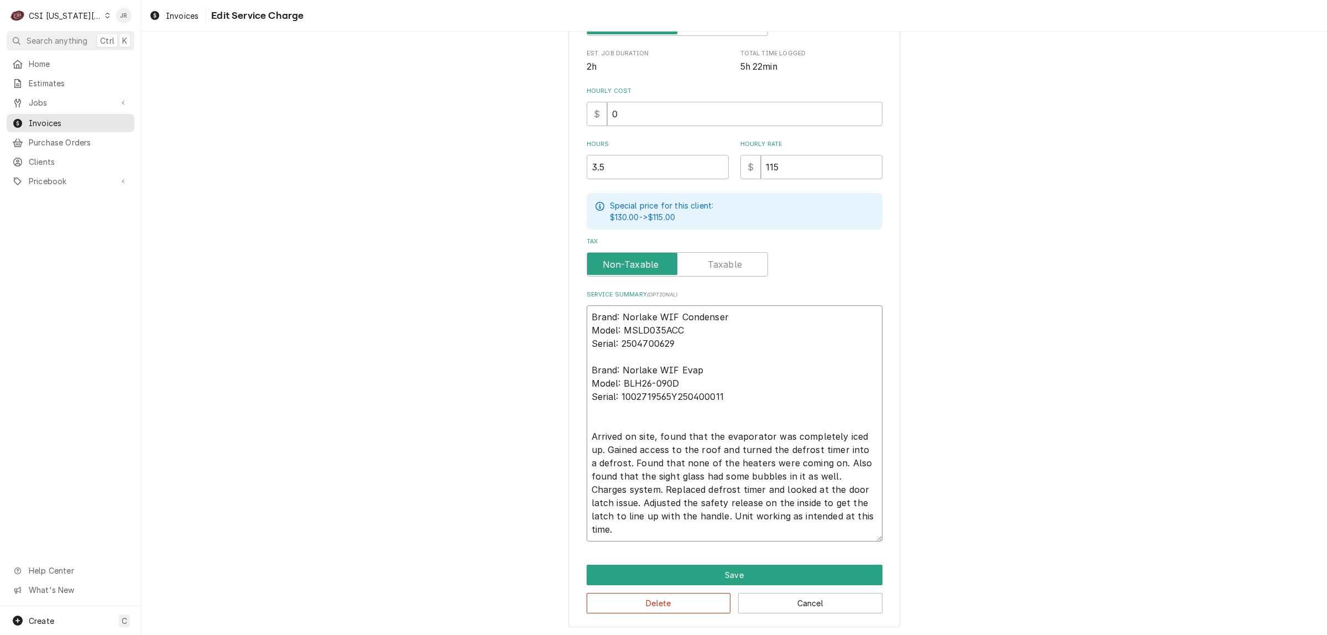
type textarea "x"
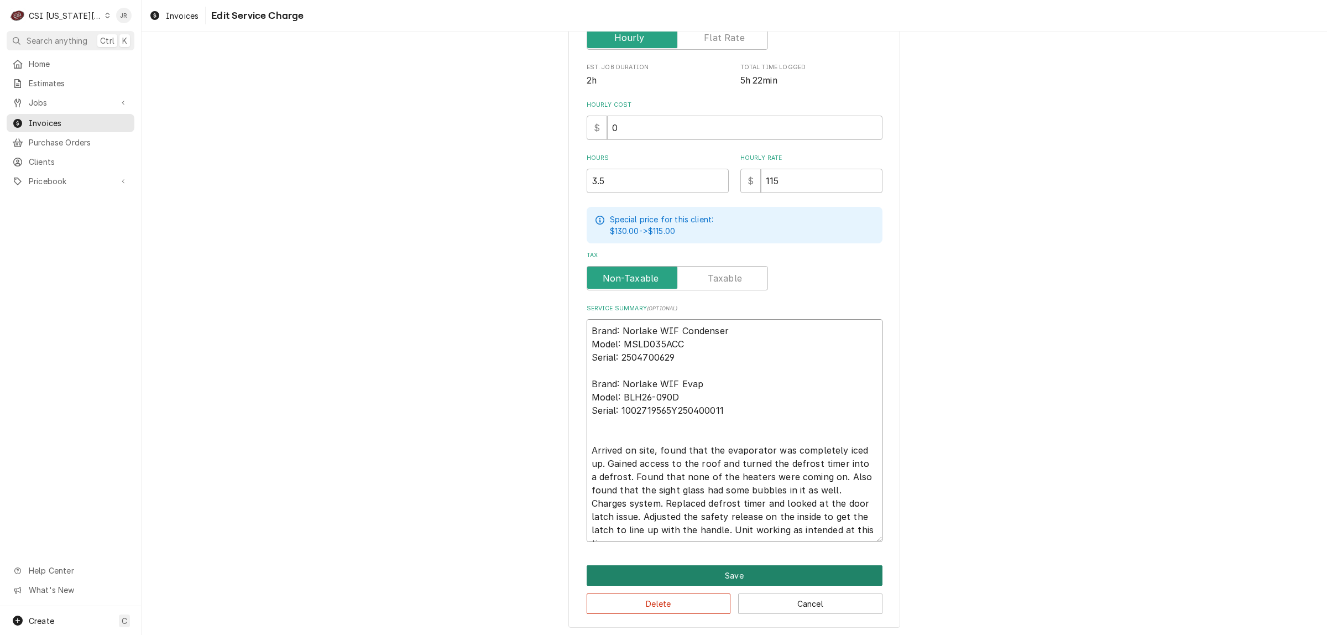
type textarea "Brand: Norlake WIF Condenser Model: MSLD035ACC Serial: 2504700629 Brand: Norlak…"
click at [712, 572] on button "Save" at bounding box center [734, 575] width 296 height 20
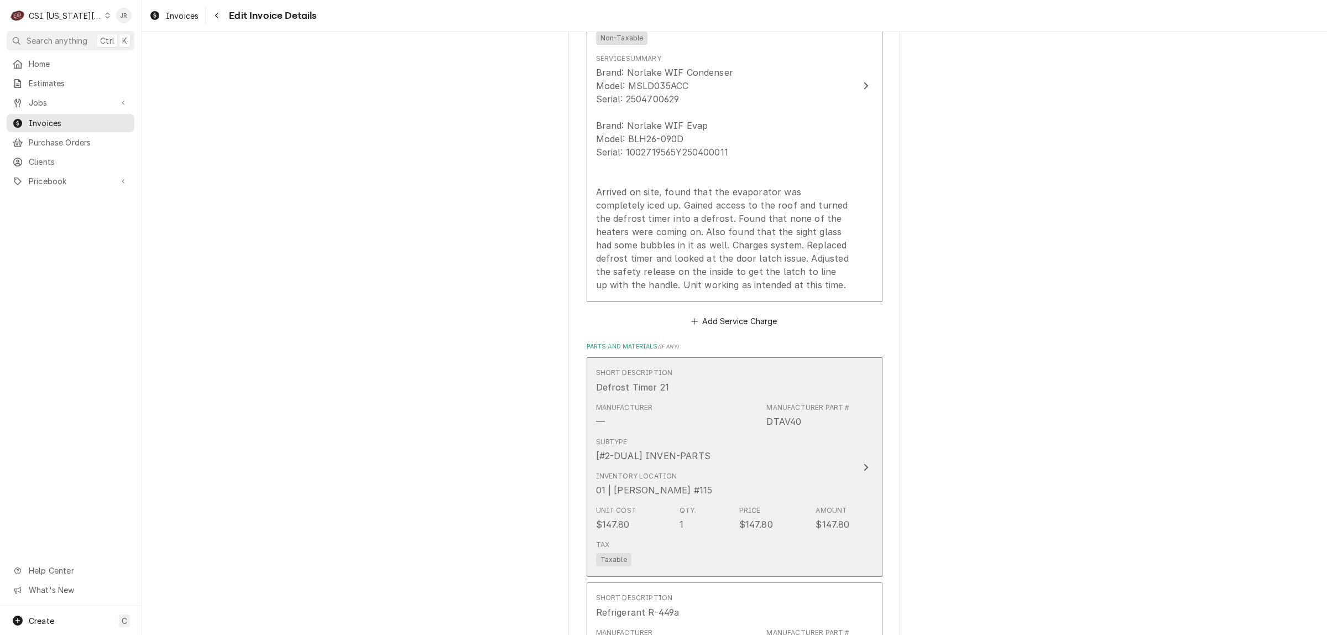
scroll to position [1076, 0]
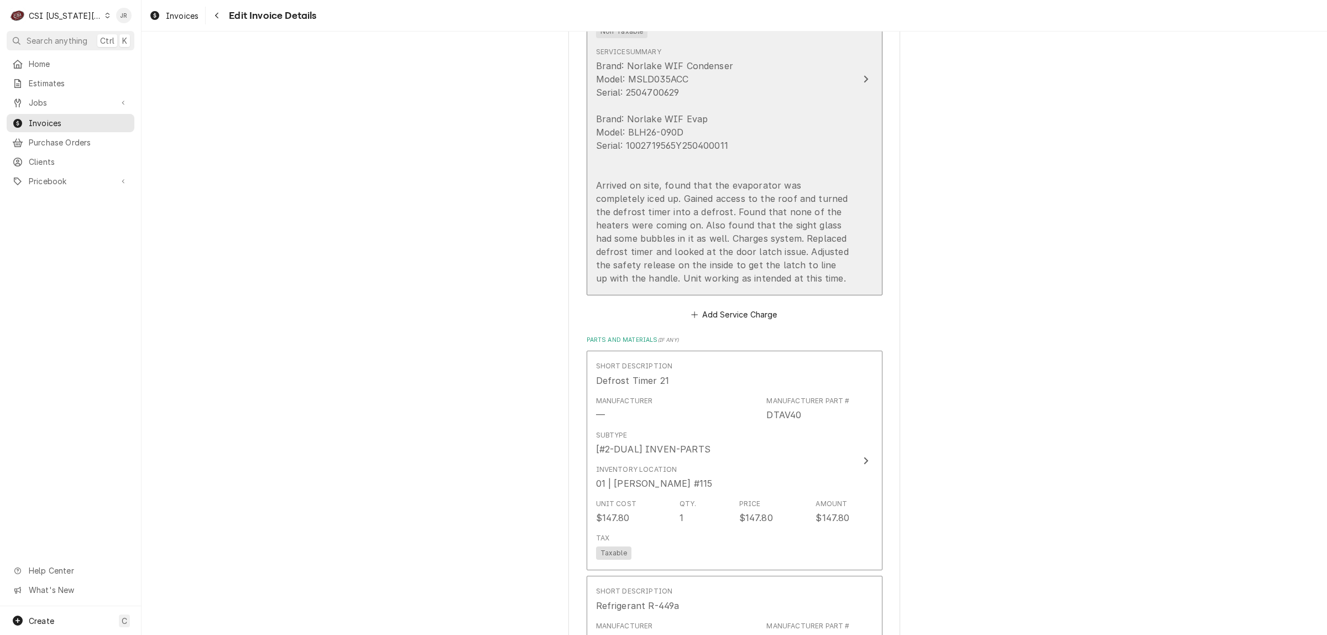
drag, startPoint x: 709, startPoint y: 190, endPoint x: 826, endPoint y: 164, distance: 120.0
click at [826, 164] on div "Brand: Norlake WIF Condenser Model: MSLD035ACC Serial: 2504700629 Brand: Norlak…" at bounding box center [723, 172] width 254 height 226
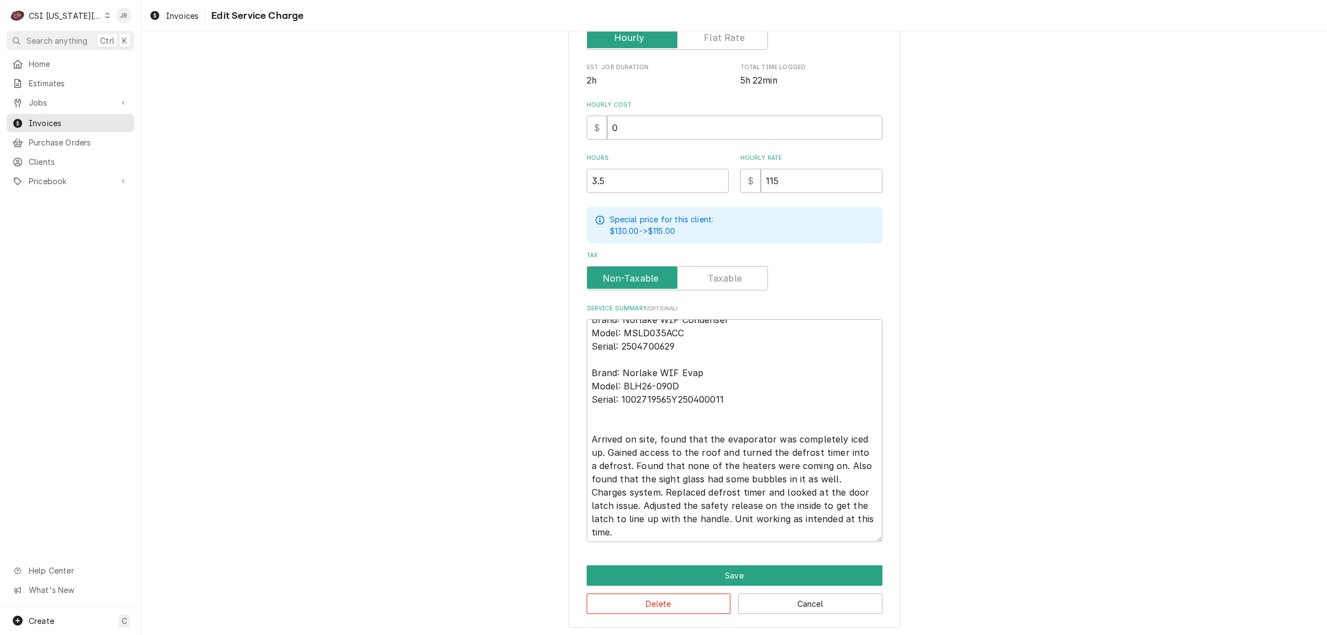
scroll to position [13, 0]
click at [763, 573] on button "Save" at bounding box center [734, 575] width 296 height 20
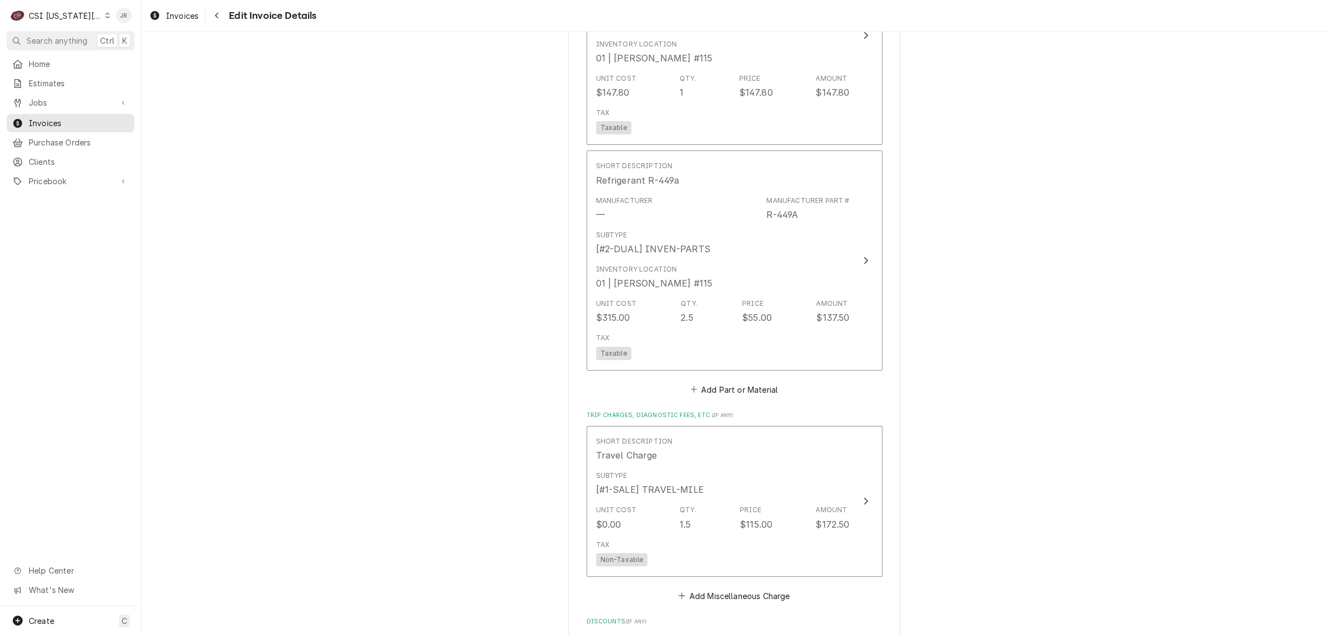
scroll to position [1581, 0]
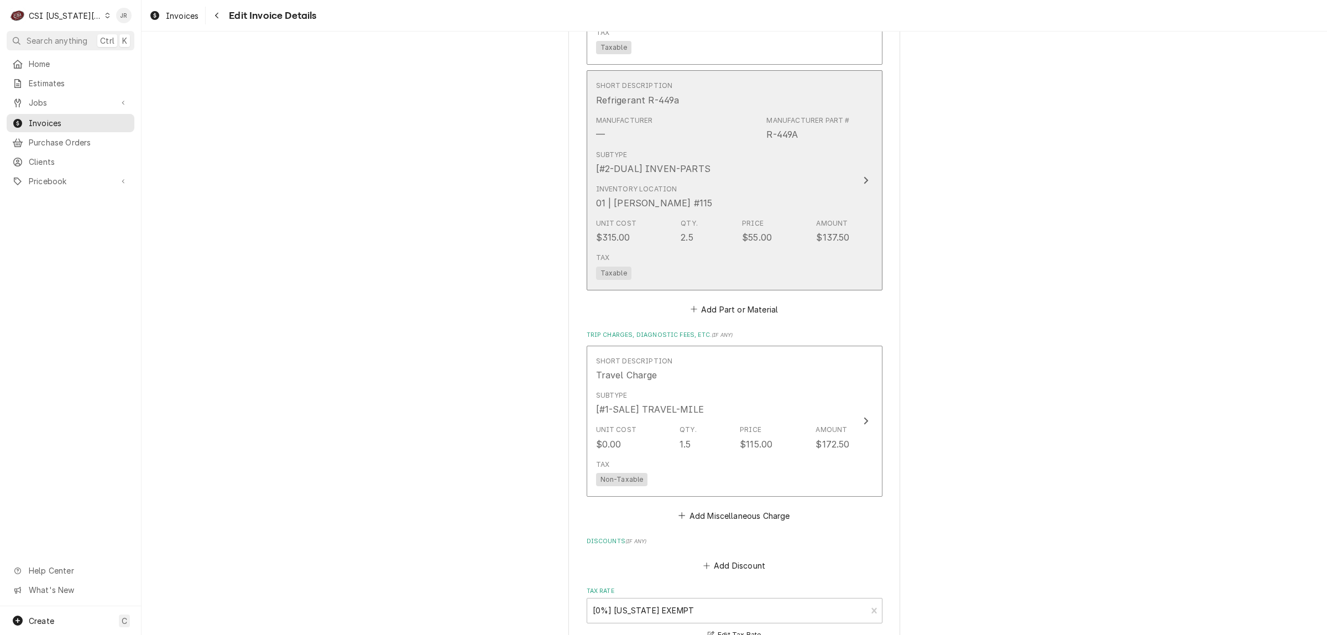
click at [833, 209] on div "Inventory Location 01 | CHRISTIAN SIMMONS #115" at bounding box center [723, 197] width 254 height 34
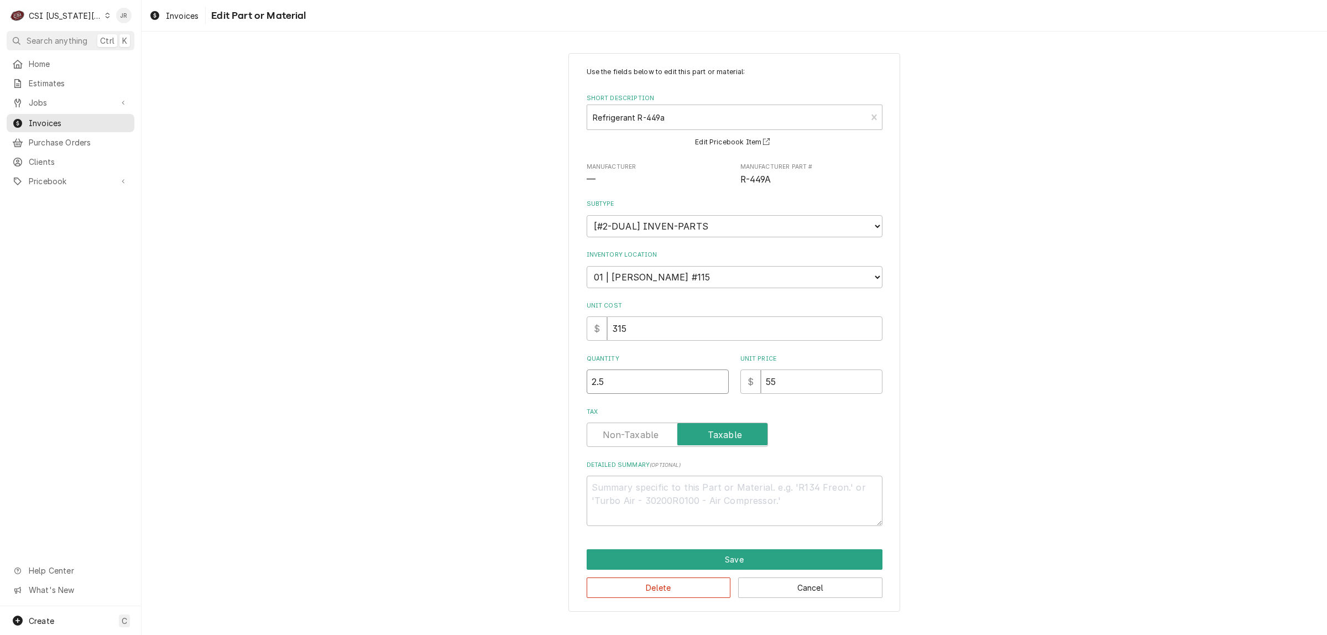
drag, startPoint x: 625, startPoint y: 380, endPoint x: 339, endPoint y: 347, distance: 288.3
click at [336, 344] on div "Use the fields below to edit this part or material: Short Description Refrigera…" at bounding box center [734, 332] width 1185 height 578
type textarea "x"
type input "3"
click at [777, 549] on button "Save" at bounding box center [734, 559] width 296 height 20
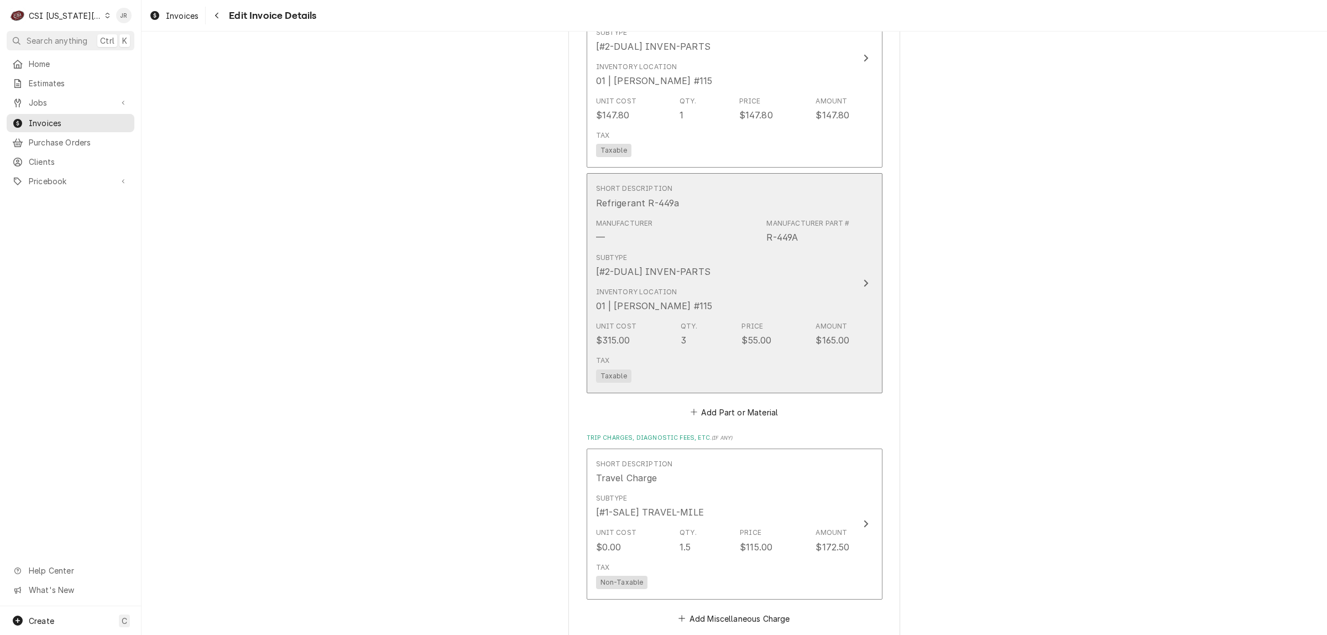
scroll to position [1360, 0]
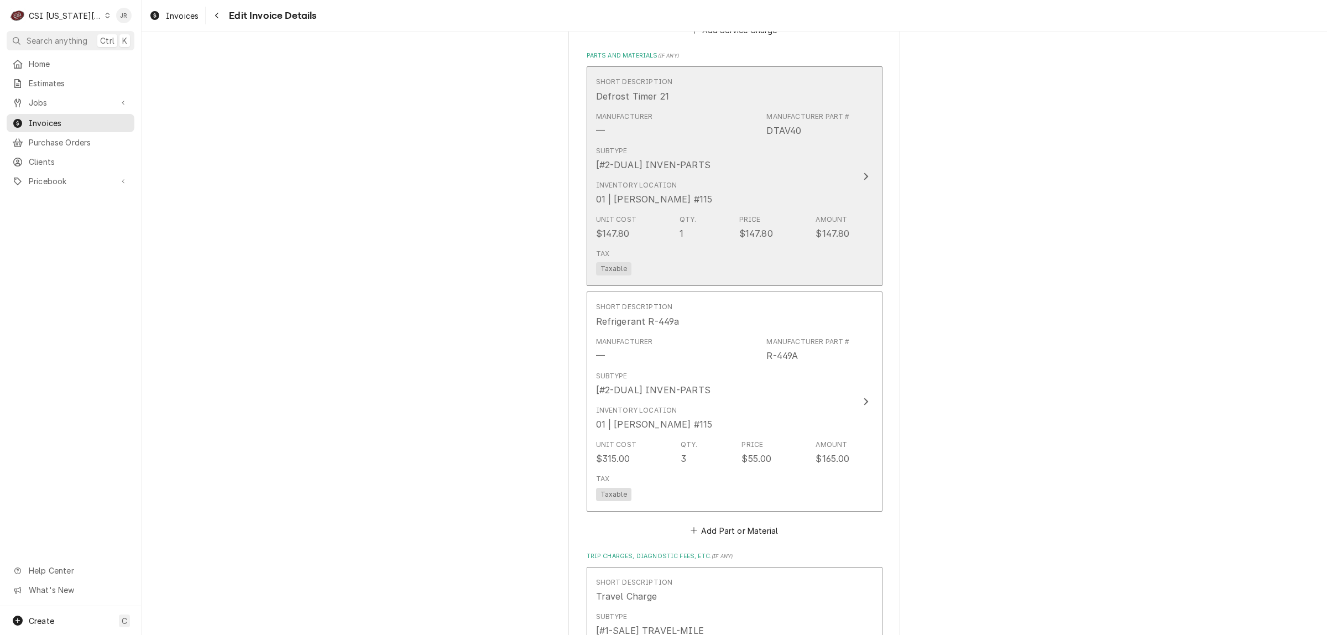
click at [836, 184] on div "Inventory Location 01 | CHRISTIAN SIMMONS #115" at bounding box center [723, 193] width 254 height 34
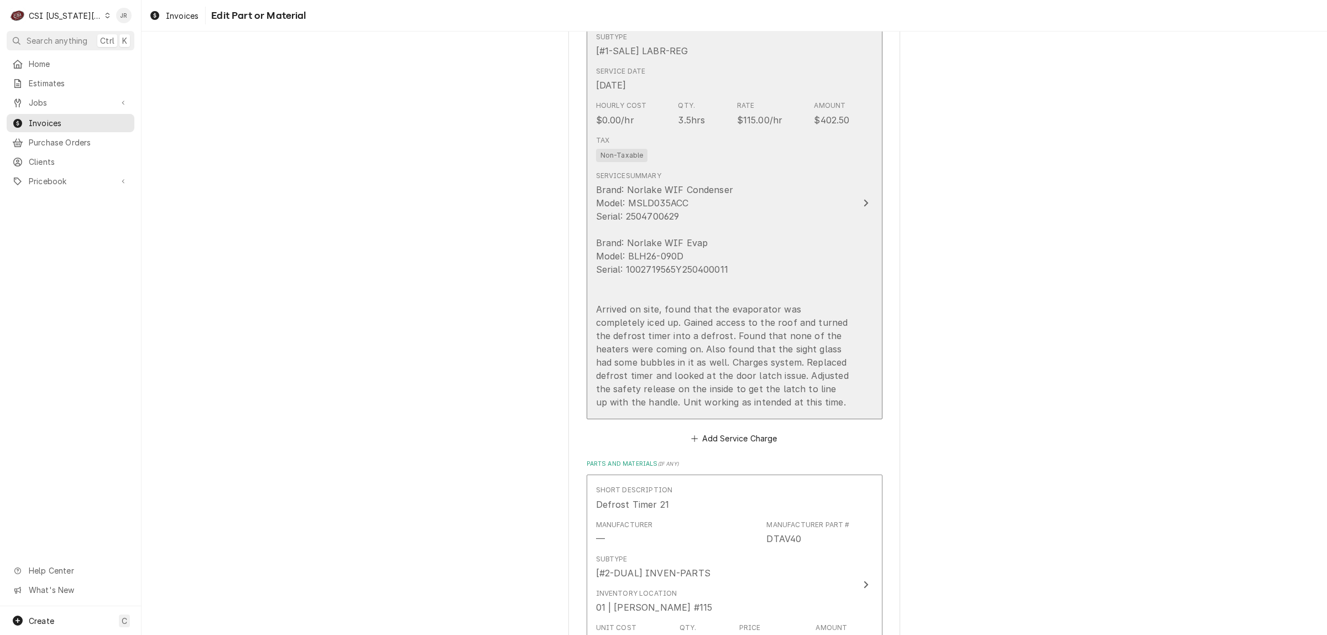
scroll to position [877, 0]
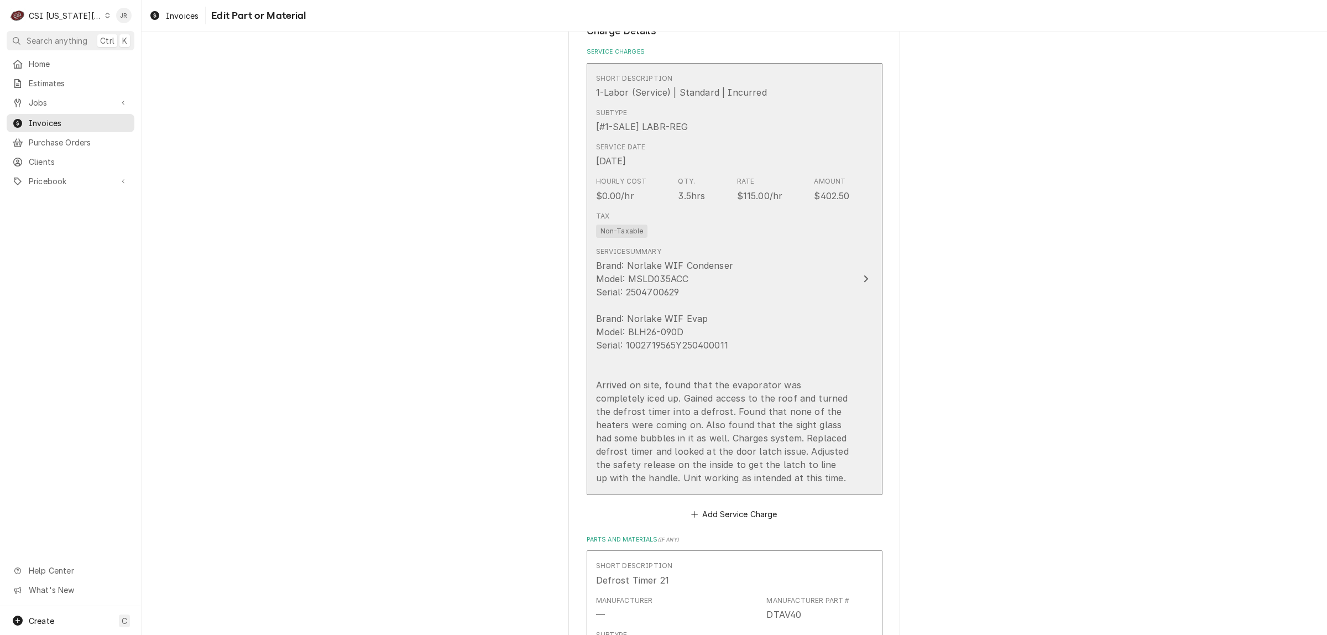
click at [778, 373] on div "Brand: Norlake WIF Condenser Model: MSLD035ACC Serial: 2504700629 Brand: Norlak…" at bounding box center [723, 372] width 254 height 226
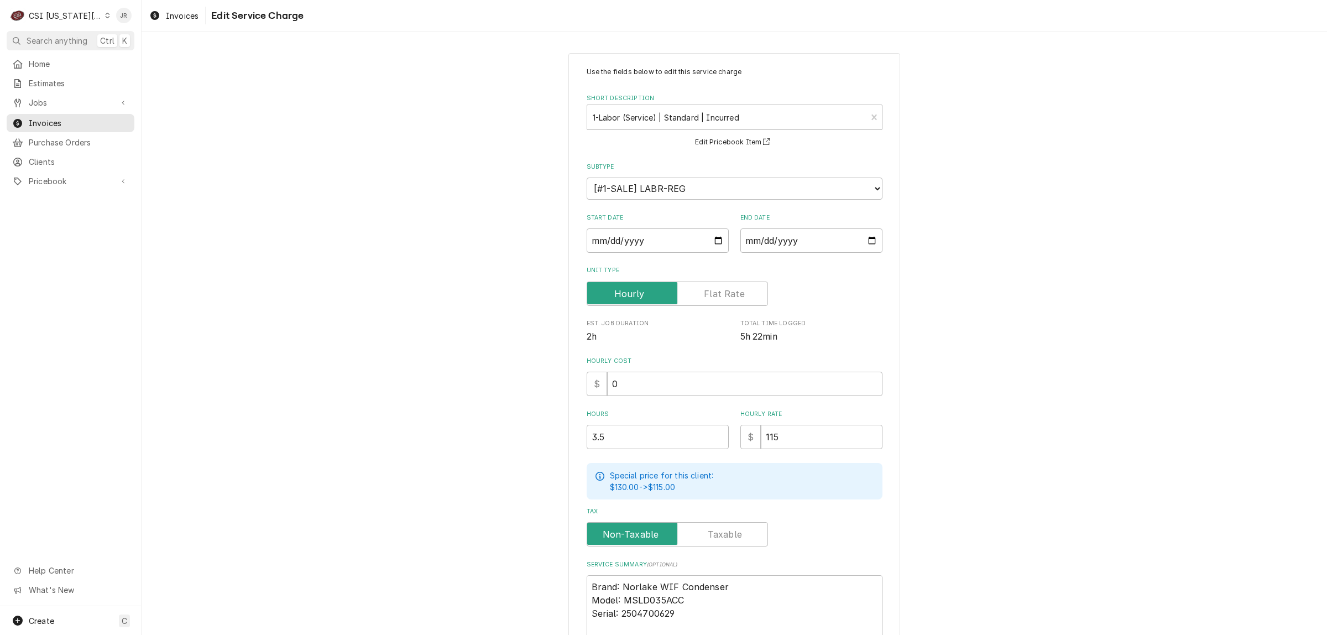
scroll to position [256, 0]
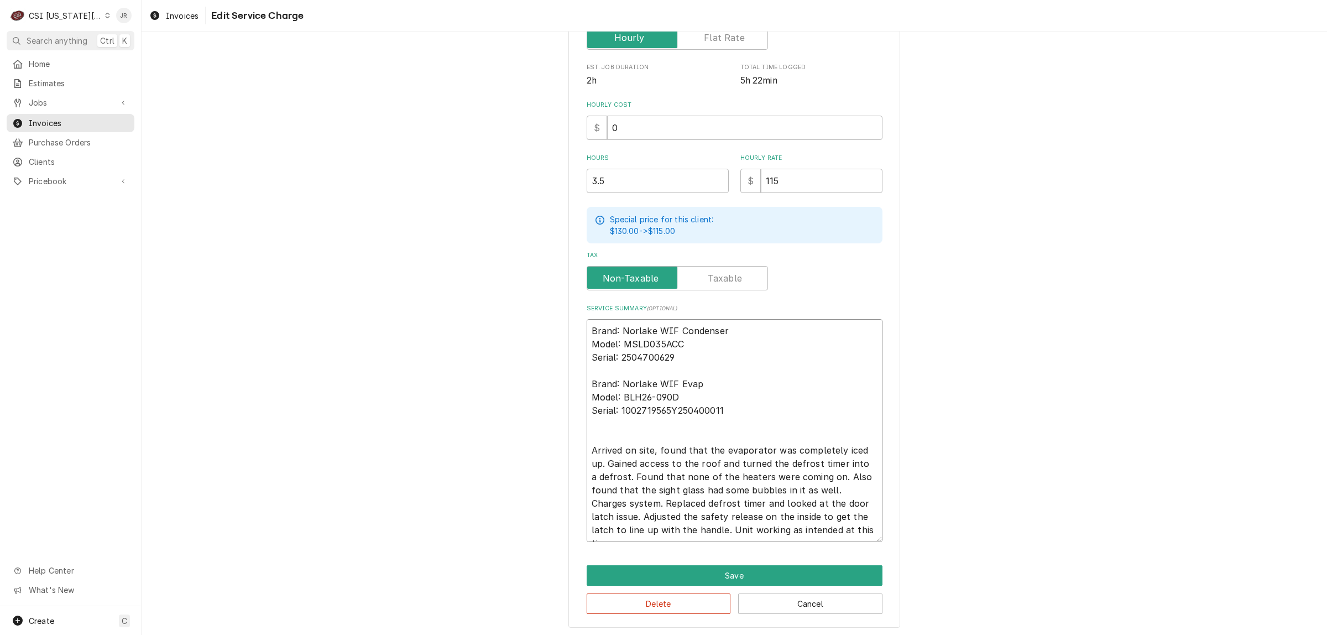
click at [618, 474] on textarea "Brand: Norlake WIF Condenser Model: MSLD035ACC Serial: 2504700629 Brand: Norlak…" at bounding box center [734, 430] width 296 height 223
type textarea "x"
type textarea "Brand: Norlake WIF Condenser Model: MSLD035ACC Serial: 2504700629 Brand: Norlak…"
type textarea "x"
type textarea "Brand: Norlake WIF Condenser Model: MSLD035ACC Serial: 2504700629 Brand: Norlak…"
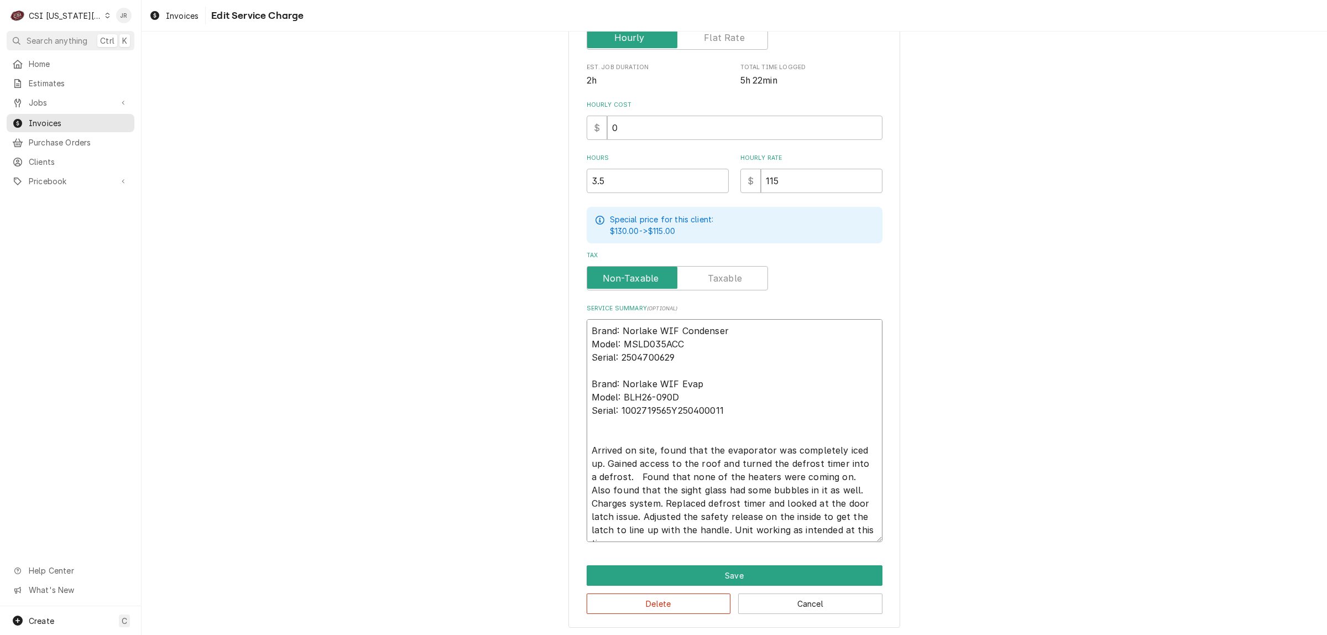
type textarea "x"
type textarea "Brand: Norlake WIF Condenser Model: MSLD035ACC Serial: 2504700629 Brand: Norlak…"
type textarea "x"
type textarea "Brand: Norlake WIF Condenser Model: MSLD035ACC Serial: 2504700629 Brand: Norlak…"
type textarea "x"
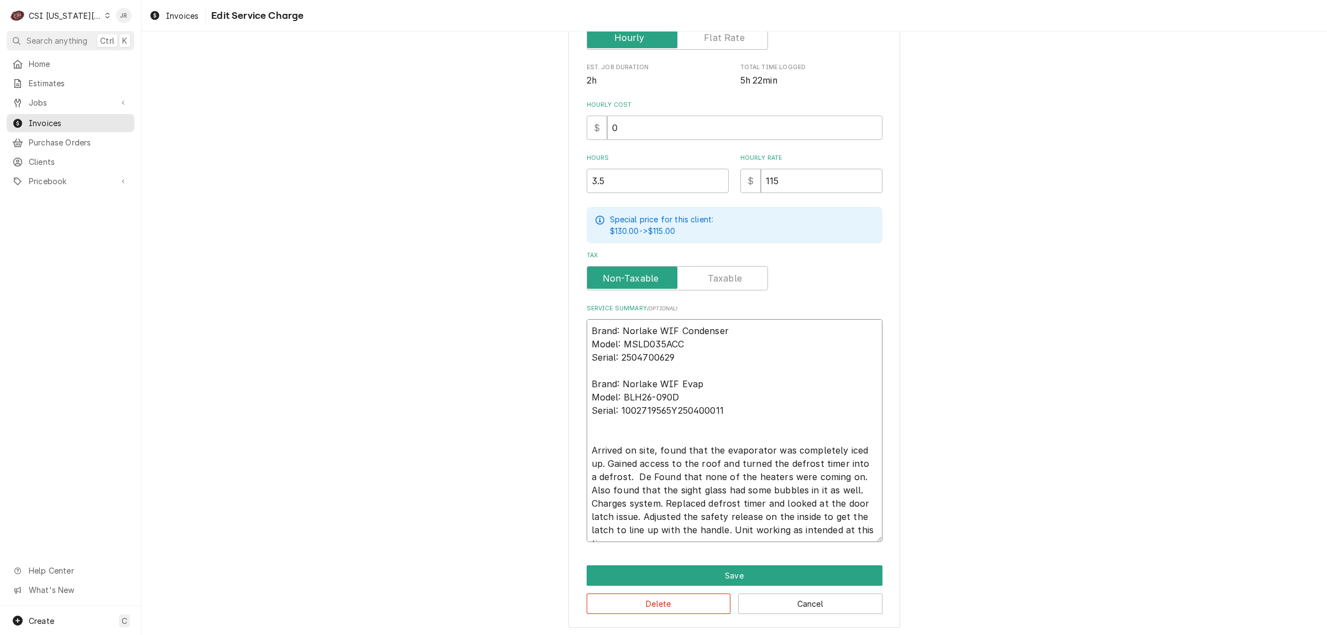
type textarea "Brand: Norlake WIF Condenser Model: MSLD035ACC Serial: 2504700629 Brand: Norlak…"
type textarea "x"
type textarea "Brand: Norlake WIF Condenser Model: MSLD035ACC Serial: 2504700629 Brand: Norlak…"
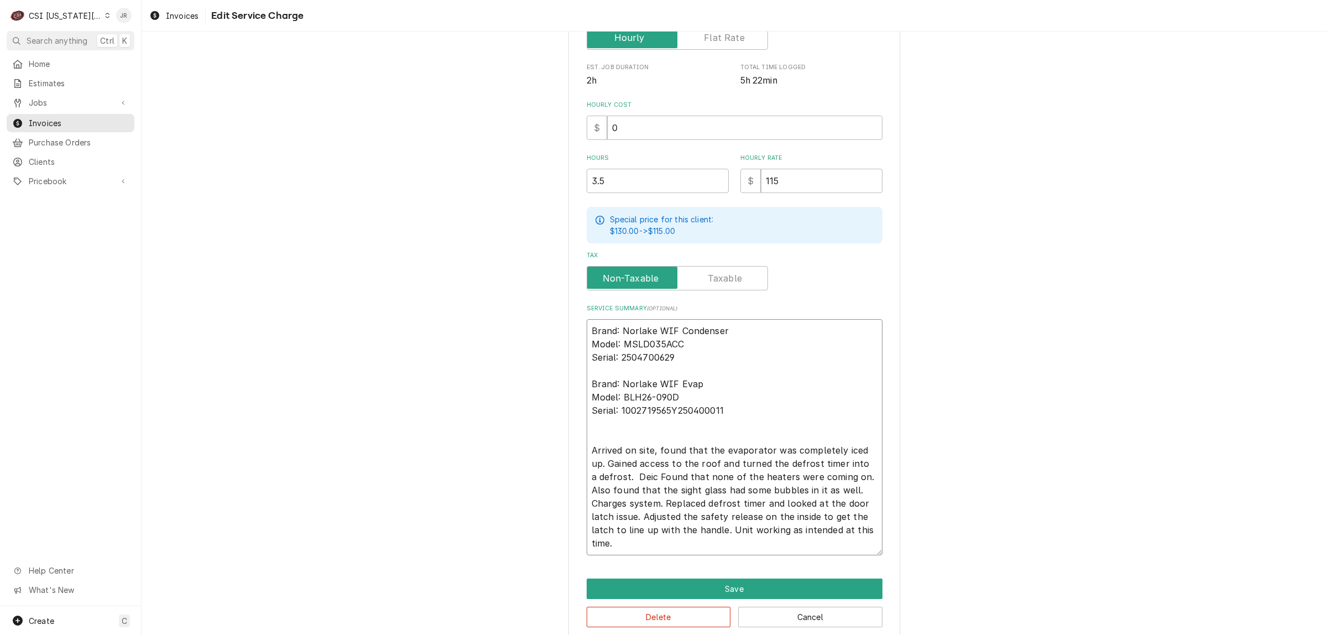
type textarea "x"
type textarea "Brand: Norlake WIF Condenser Model: MSLD035ACC Serial: 2504700629 Brand: Norlak…"
type textarea "x"
type textarea "Brand: Norlake WIF Condenser Model: MSLD035ACC Serial: 2504700629 Brand: Norlak…"
type textarea "x"
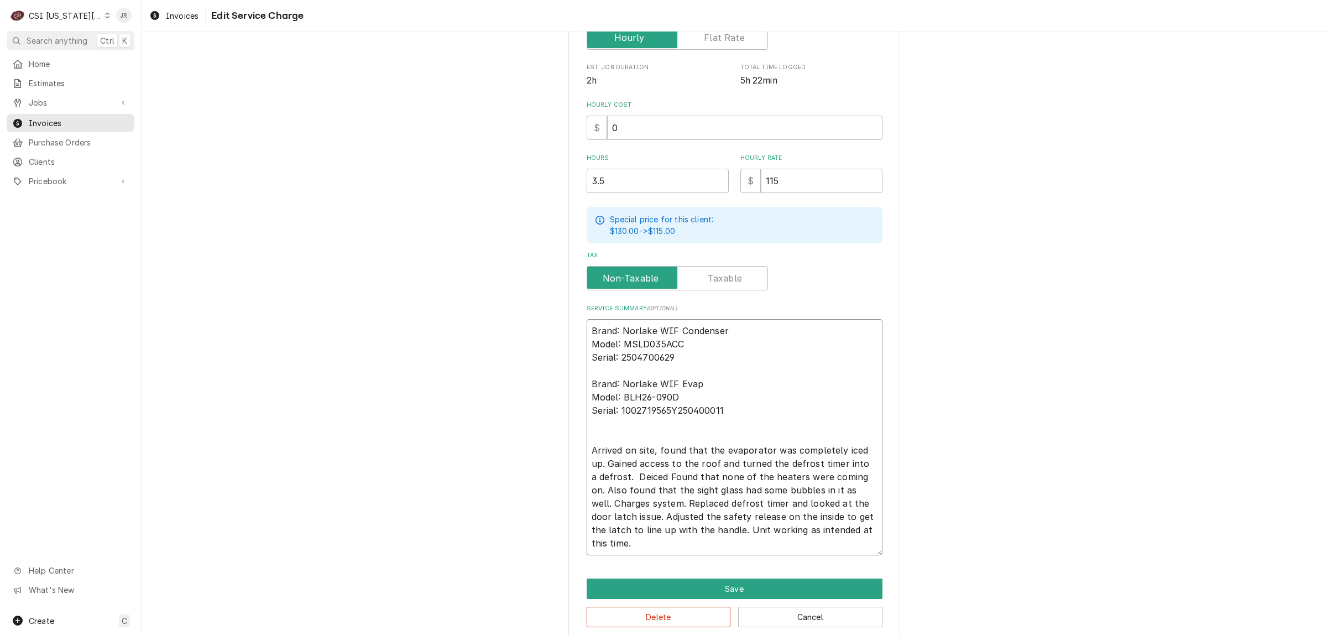
type textarea "Brand: Norlake WIF Condenser Model: MSLD035ACC Serial: 2504700629 Brand: Norlak…"
type textarea "x"
type textarea "Brand: Norlake WIF Condenser Model: MSLD035ACC Serial: 2504700629 Brand: Norlak…"
type textarea "x"
type textarea "Brand: Norlake WIF Condenser Model: MSLD035ACC Serial: 2504700629 Brand: Norlak…"
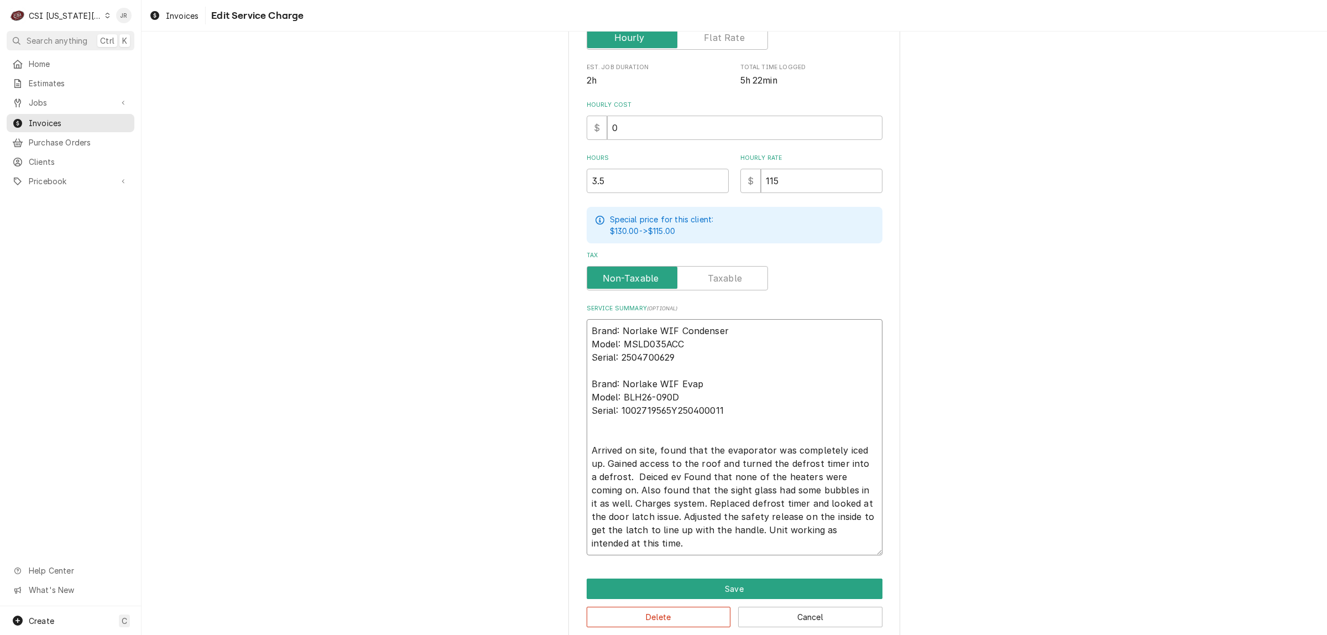
type textarea "x"
type textarea "Brand: Norlake WIF Condenser Model: MSLD035ACC Serial: 2504700629 Brand: Norlak…"
type textarea "x"
type textarea "Brand: Norlake WIF Condenser Model: MSLD035ACC Serial: 2504700629 Brand: Norlak…"
type textarea "x"
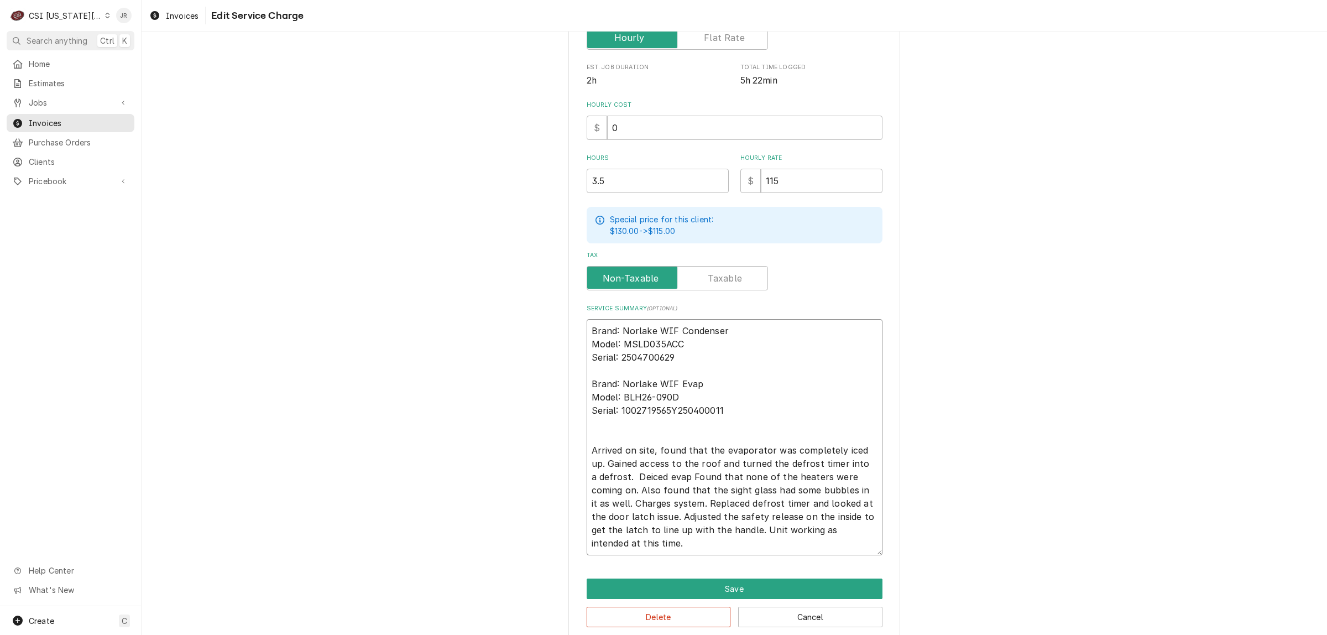
type textarea "Brand: Norlake WIF Condenser Model: MSLD035ACC Serial: 2504700629 Brand: Norlak…"
type textarea "x"
type textarea "Brand: Norlake WIF Condenser Model: MSLD035ACC Serial: 2504700629 Brand: Norlak…"
type textarea "x"
type textarea "Brand: Norlake WIF Condenser Model: MSLD035ACC Serial: 2504700629 Brand: Norlak…"
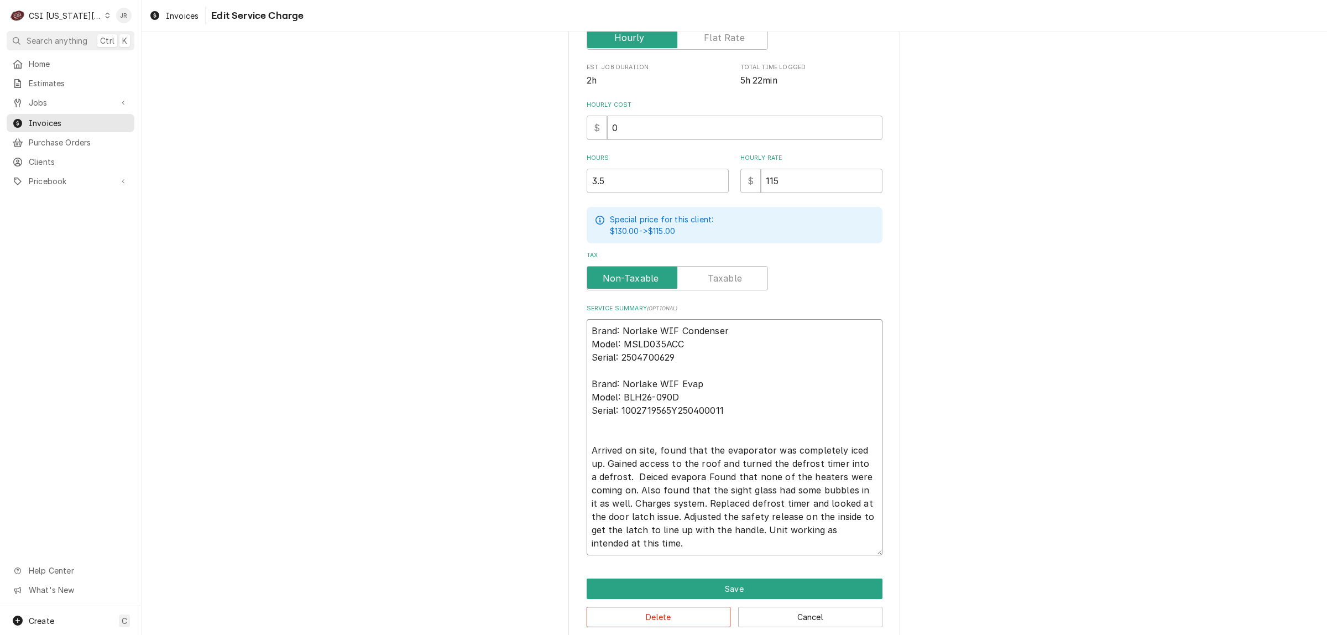
type textarea "x"
type textarea "Brand: Norlake WIF Condenser Model: MSLD035ACC Serial: 2504700629 Brand: Norlak…"
type textarea "x"
type textarea "Brand: Norlake WIF Condenser Model: MSLD035ACC Serial: 2504700629 Brand: Norlak…"
type textarea "x"
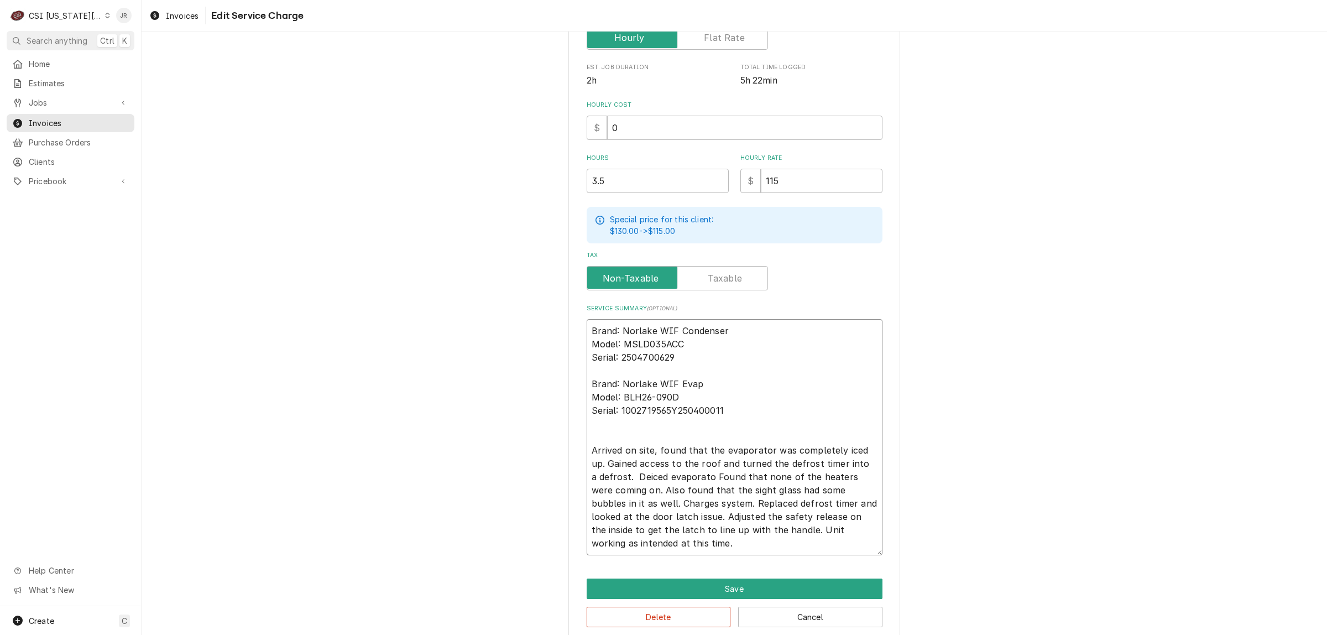
type textarea "Brand: Norlake WIF Condenser Model: MSLD035ACC Serial: 2504700629 Brand: Norlak…"
type textarea "x"
type textarea "Brand: Norlake WIF Condenser Model: MSLD035ACC Serial: 2504700629 Brand: Norlak…"
type textarea "x"
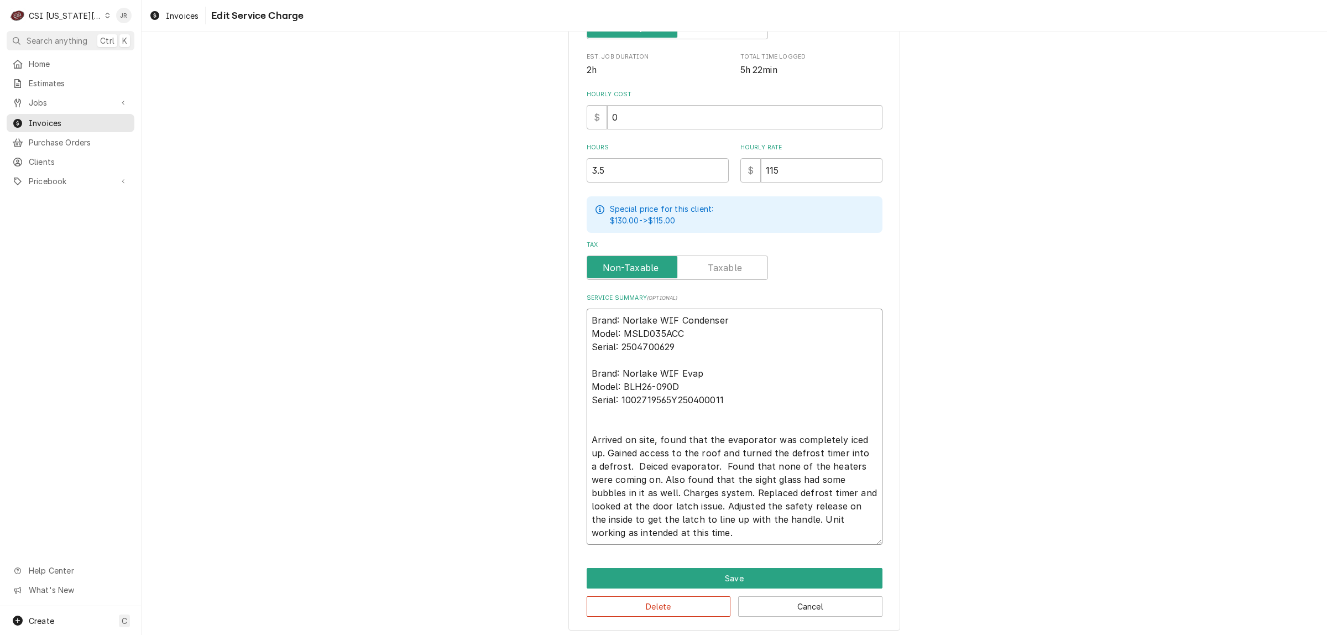
scroll to position [269, 0]
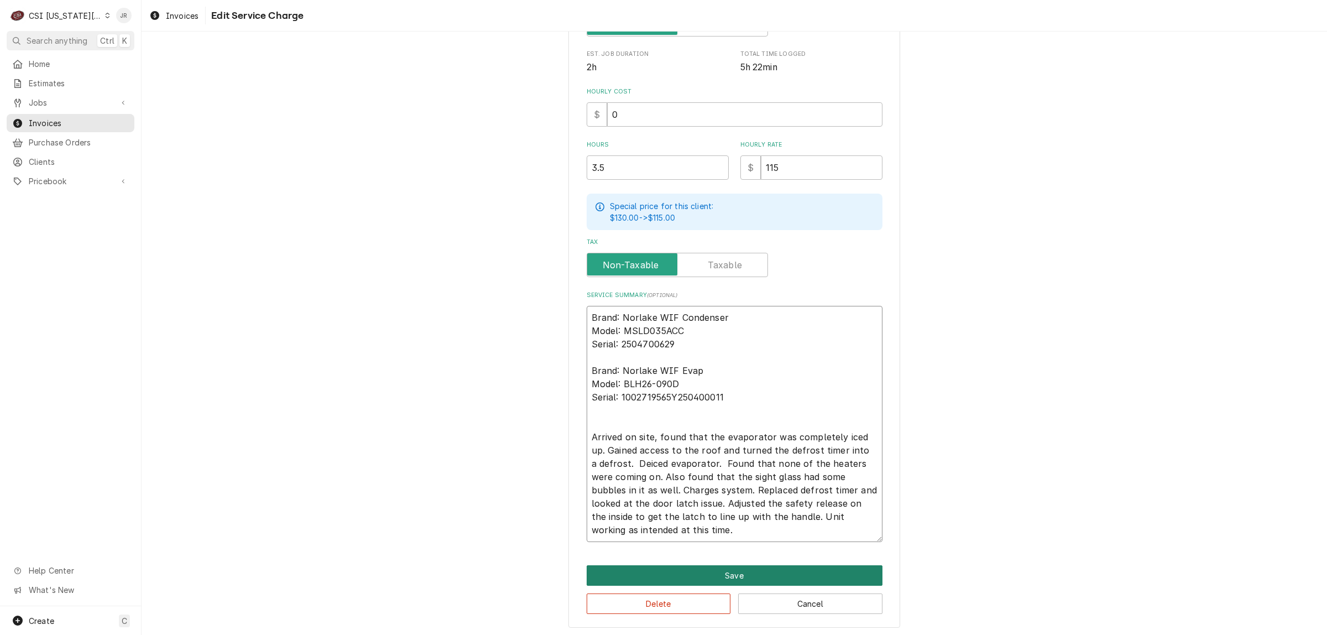
type textarea "Brand: Norlake WIF Condenser Model: MSLD035ACC Serial: 2504700629 Brand: Norlak…"
click at [727, 575] on button "Save" at bounding box center [734, 575] width 296 height 20
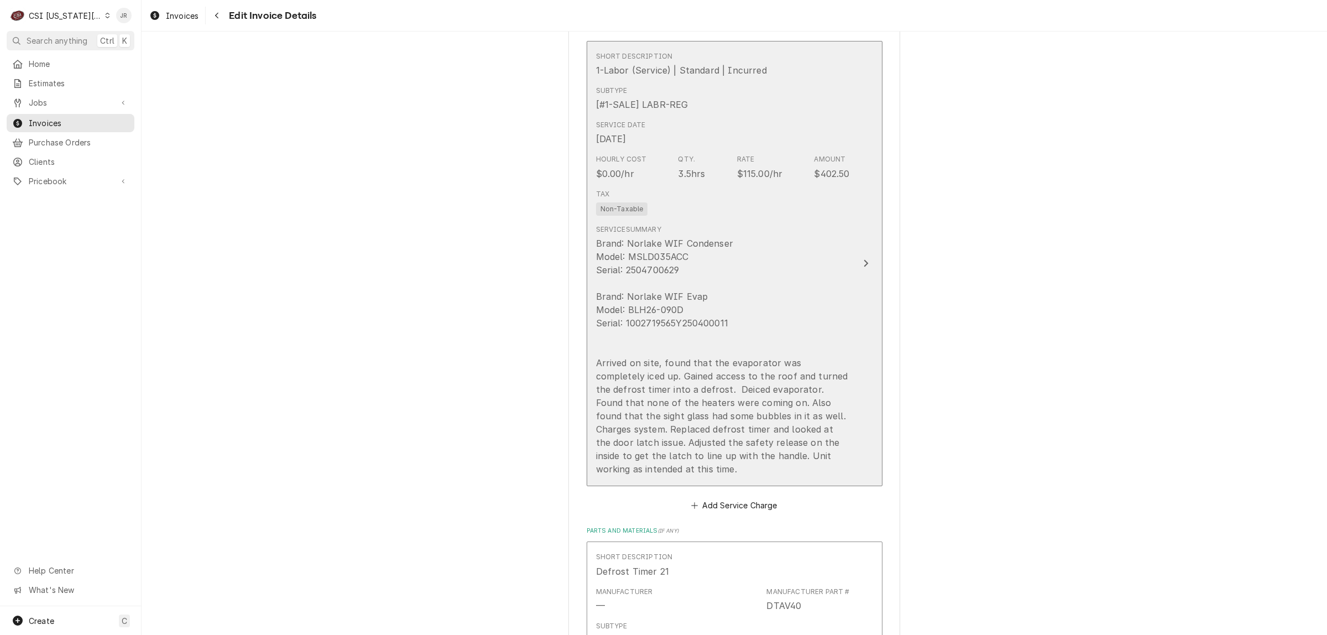
scroll to position [794, 0]
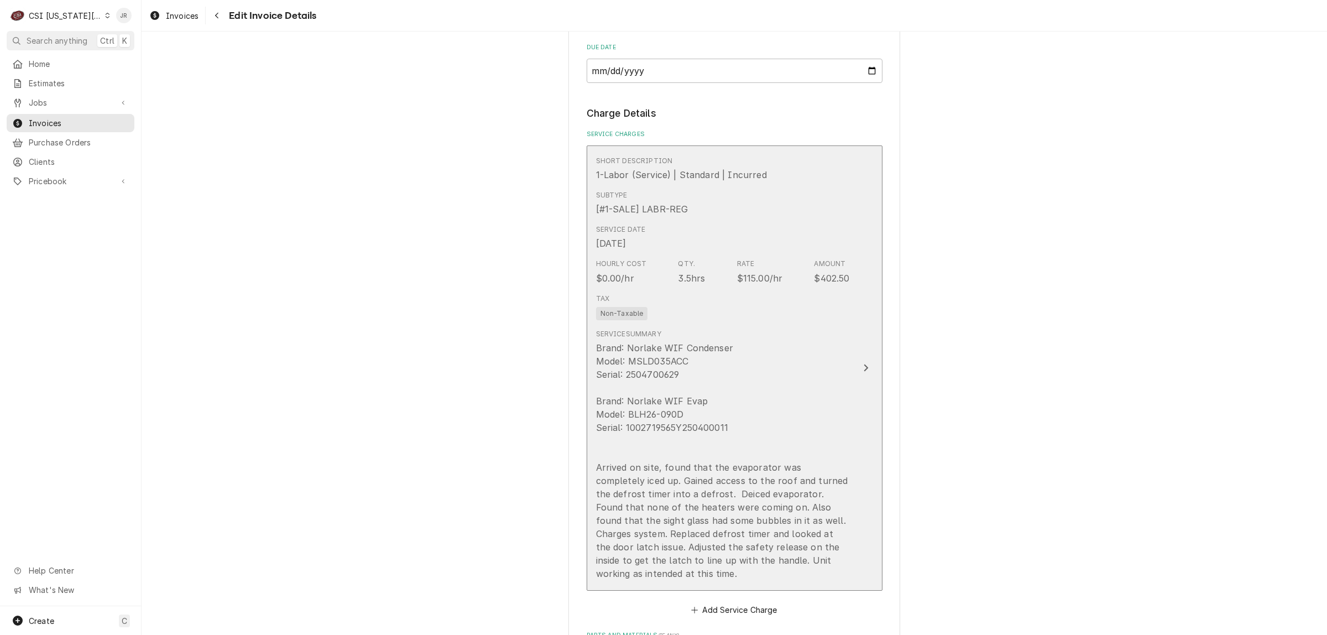
click at [839, 376] on div "Brand: Norlake WIF Condenser Model: MSLD035ACC Serial: 2504700629 Brand: Norlak…" at bounding box center [723, 460] width 254 height 239
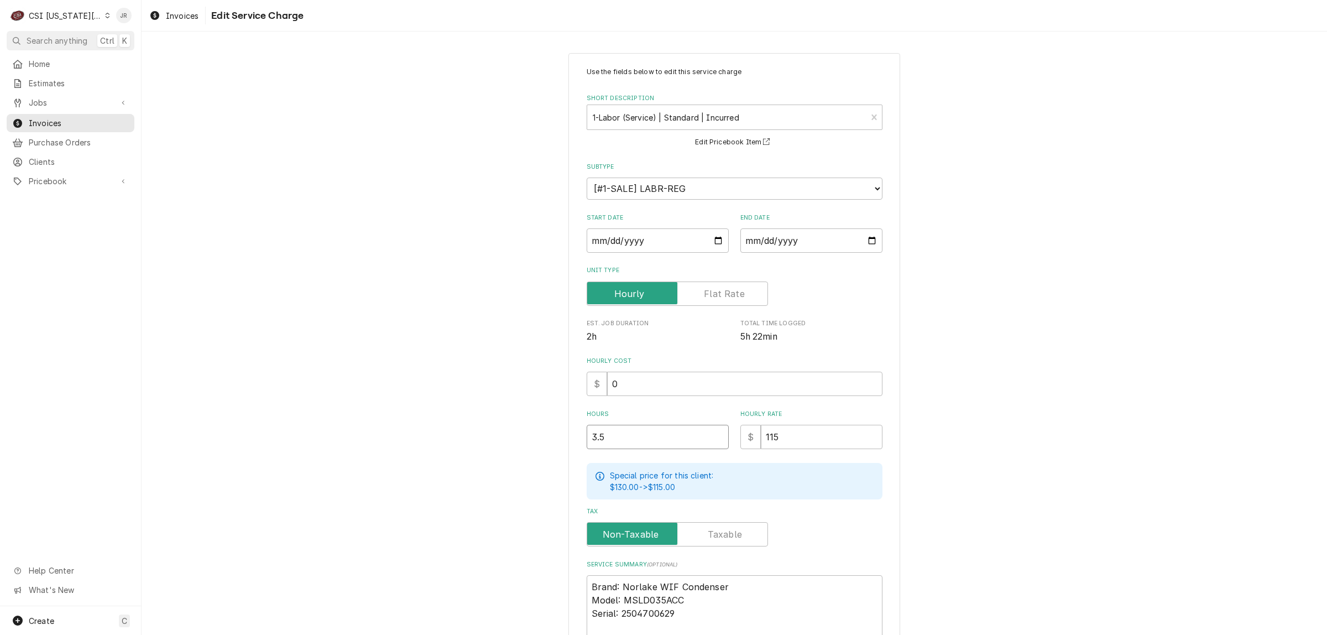
drag, startPoint x: 647, startPoint y: 438, endPoint x: 573, endPoint y: 419, distance: 77.1
click at [568, 421] on div "Use the fields below to edit this service charge Short Description 1-Labor (Ser…" at bounding box center [734, 475] width 332 height 844
type textarea "x"
type input "5"
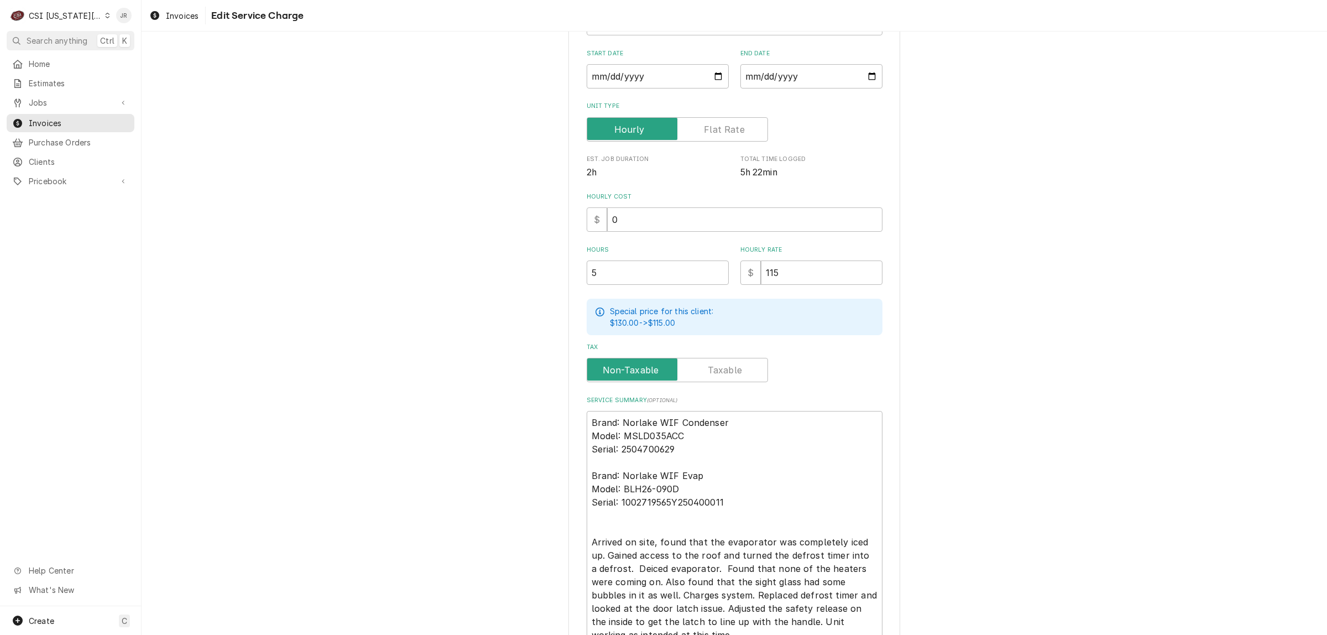
scroll to position [269, 0]
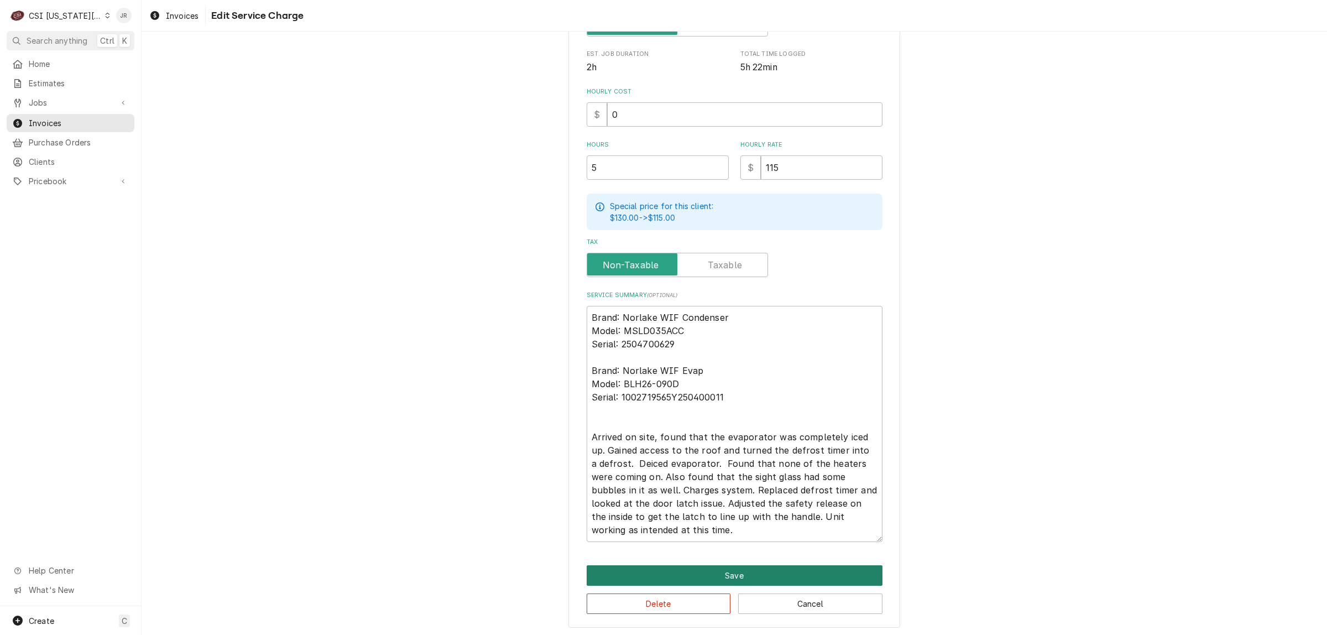
drag, startPoint x: 739, startPoint y: 551, endPoint x: 750, endPoint y: 573, distance: 24.5
click at [750, 573] on div "Use the fields below to edit this service charge Short Description 1-Labor (Ser…" at bounding box center [734, 206] width 332 height 844
click at [751, 573] on button "Save" at bounding box center [734, 575] width 296 height 20
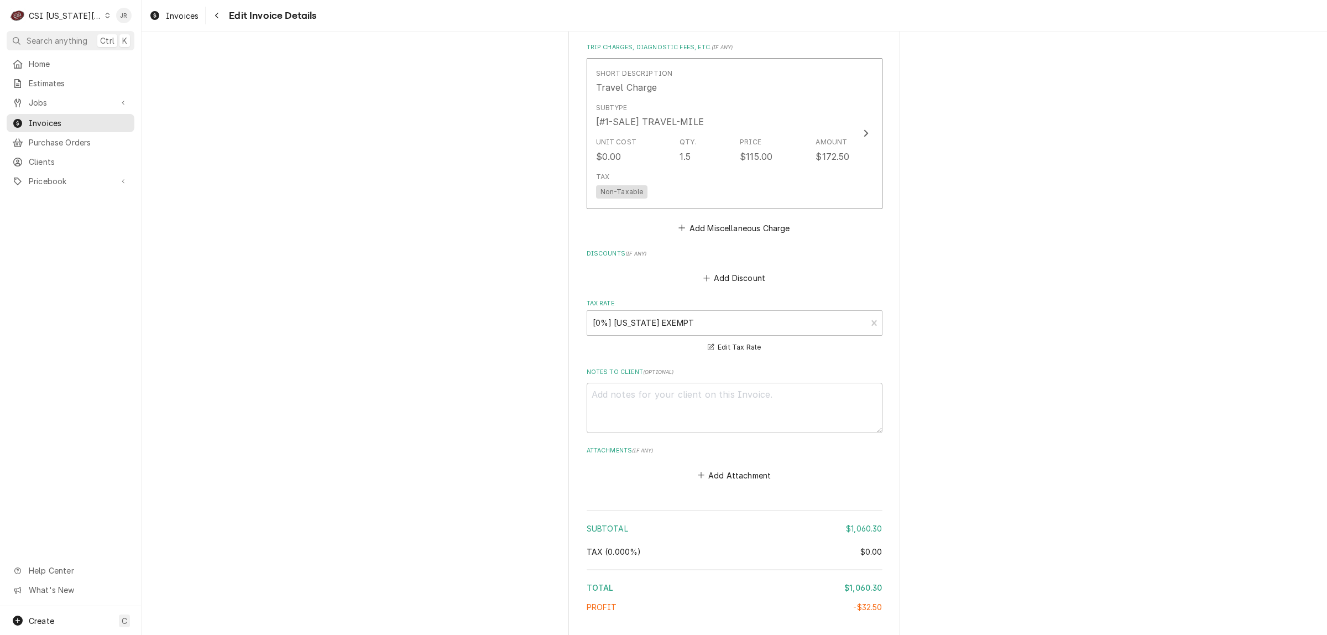
scroll to position [1988, 0]
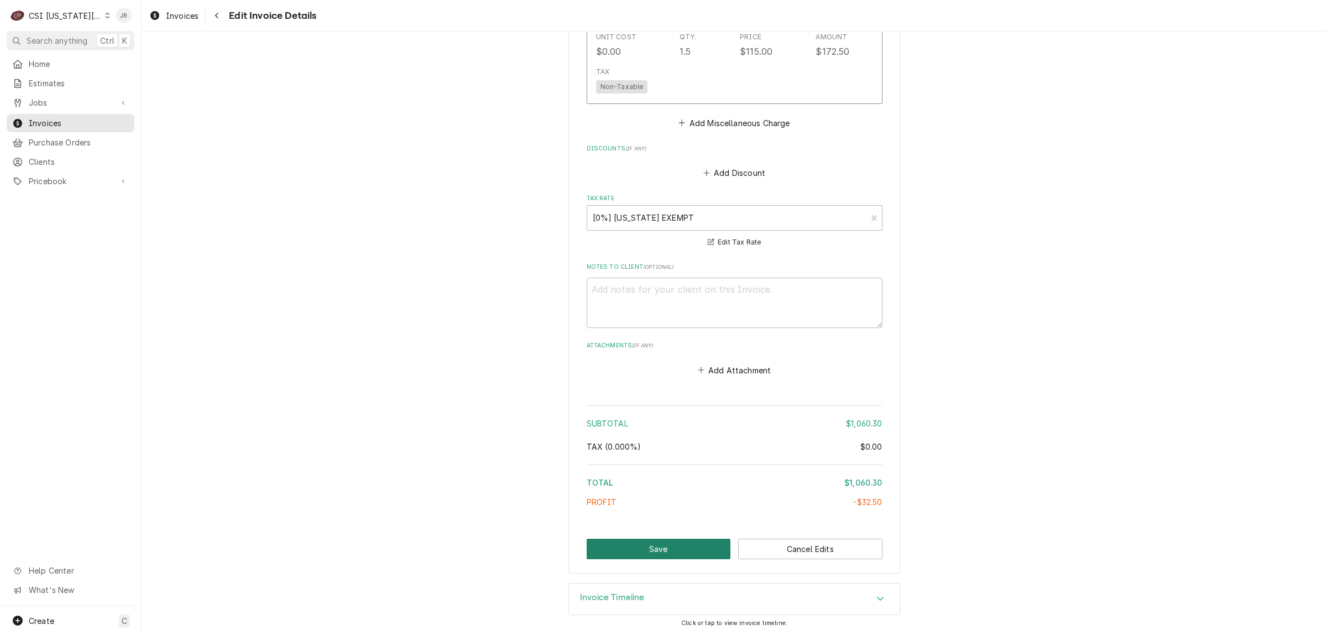
click at [661, 545] on button "Save" at bounding box center [658, 548] width 144 height 20
type textarea "x"
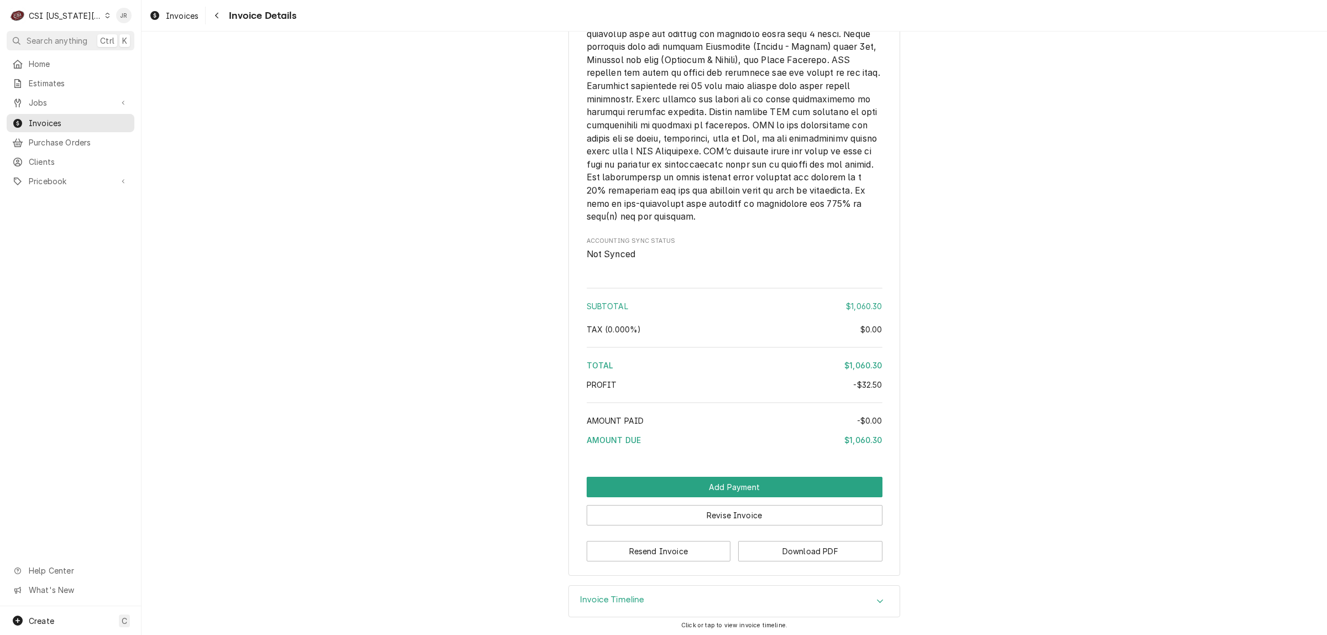
scroll to position [2086, 0]
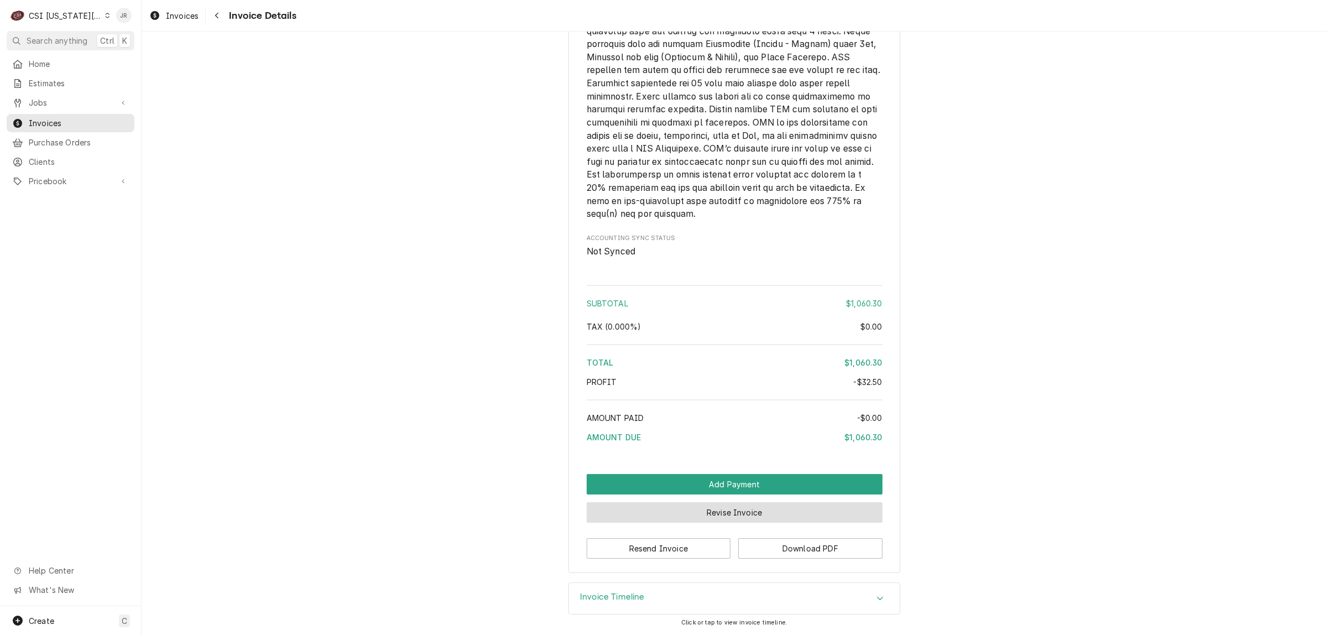
click at [732, 512] on button "Revise Invoice" at bounding box center [734, 512] width 296 height 20
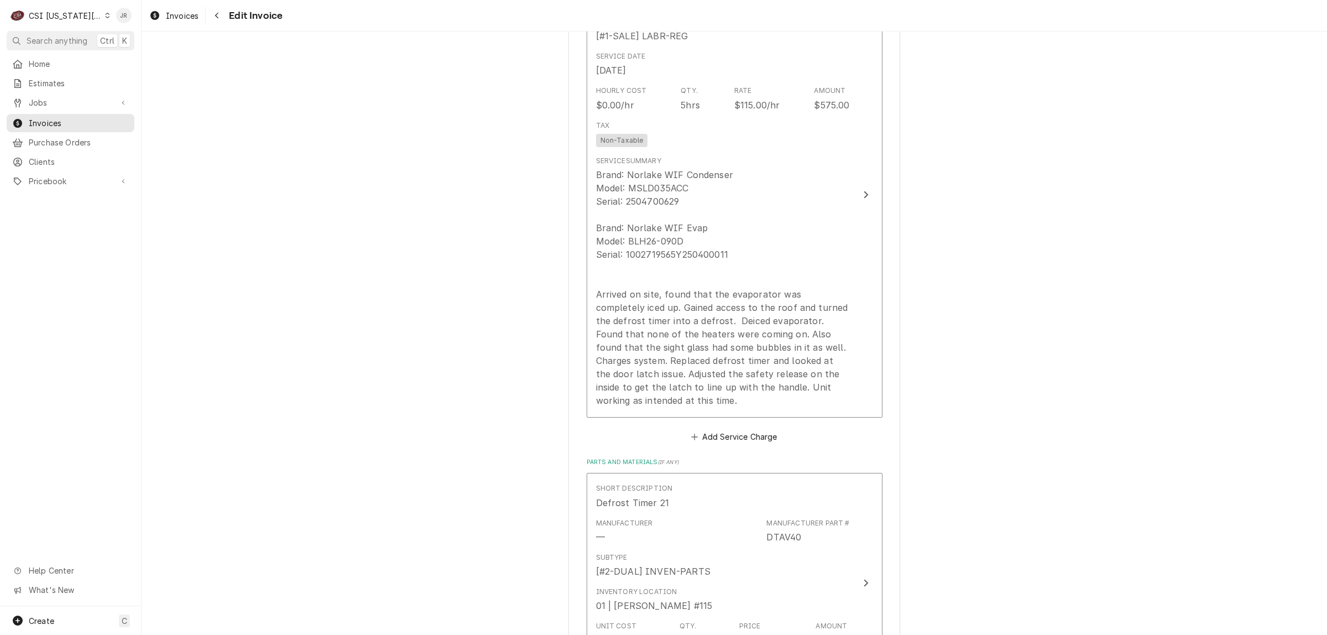
scroll to position [1313, 0]
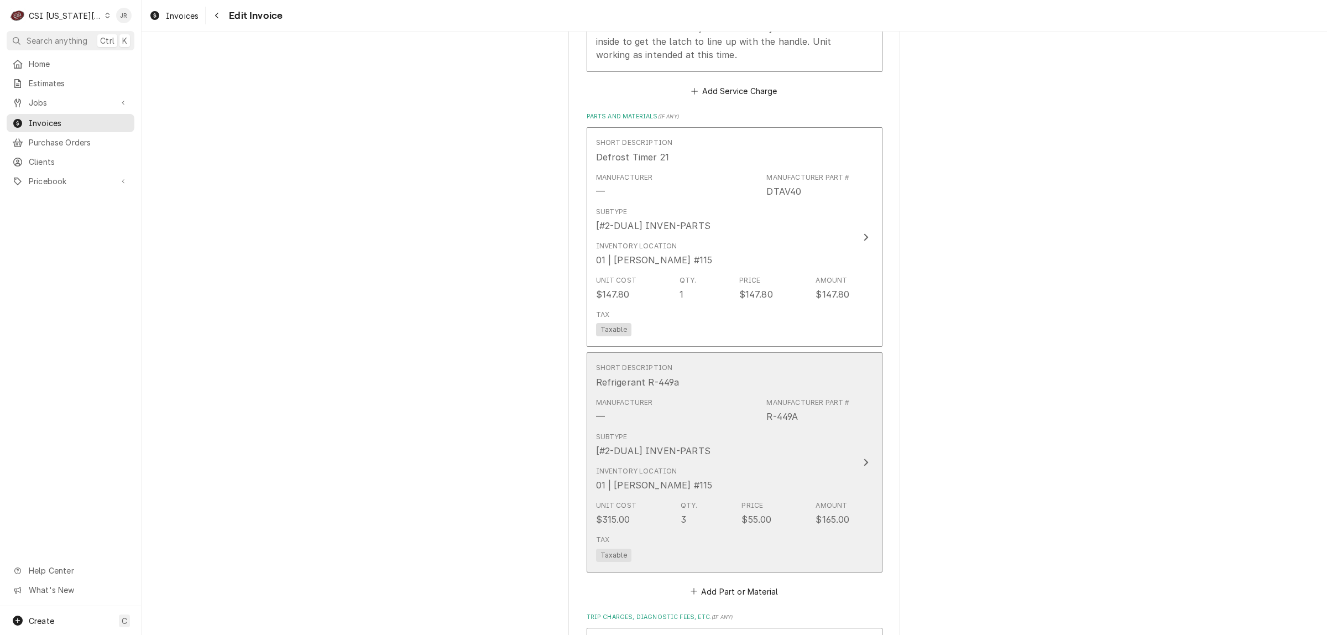
drag, startPoint x: 824, startPoint y: 471, endPoint x: 1338, endPoint y: 339, distance: 530.8
click at [1326, 339] on html "C CSI [US_STATE] City JR Search anything Ctrl K Home Estimates Jobs Jobs Job Se…" at bounding box center [663, 317] width 1327 height 635
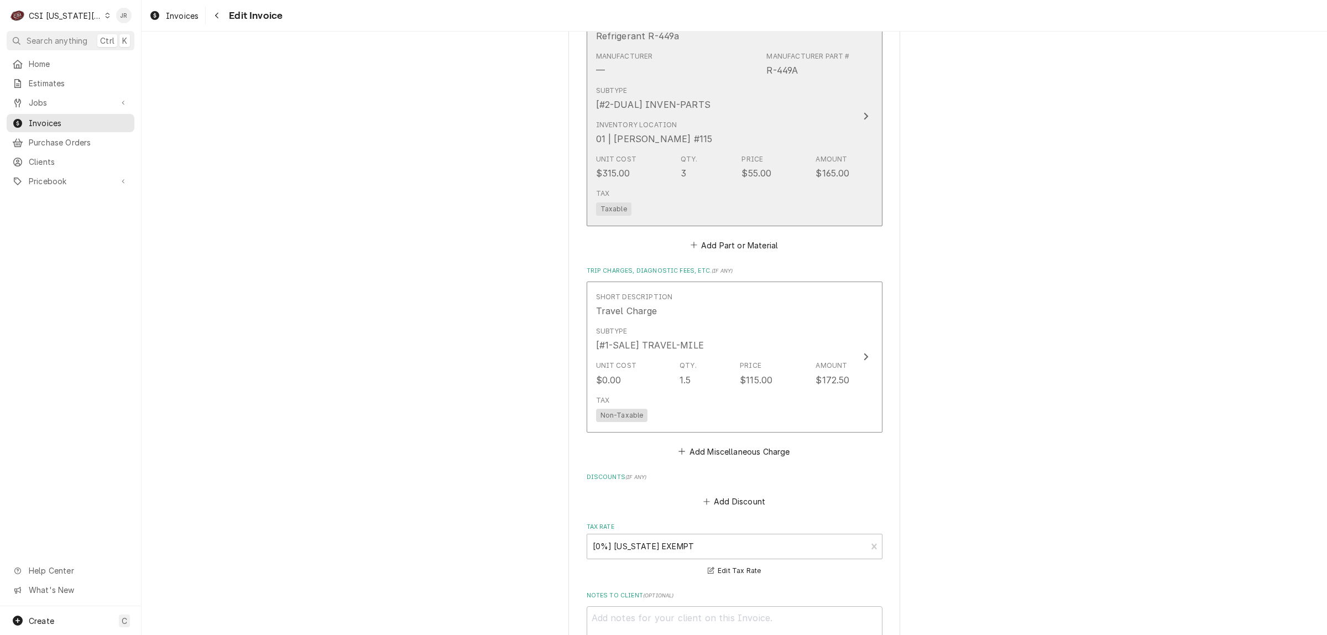
scroll to position [1727, 0]
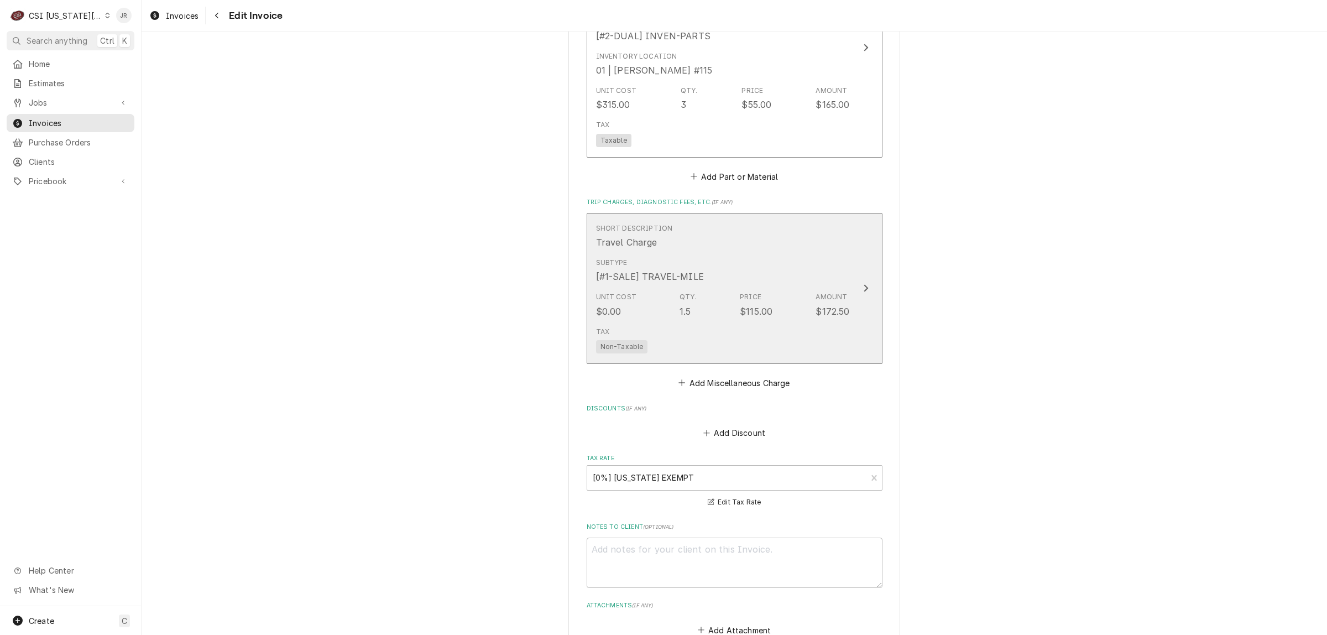
click at [700, 224] on div "Short Description Travel Charge" at bounding box center [723, 236] width 254 height 34
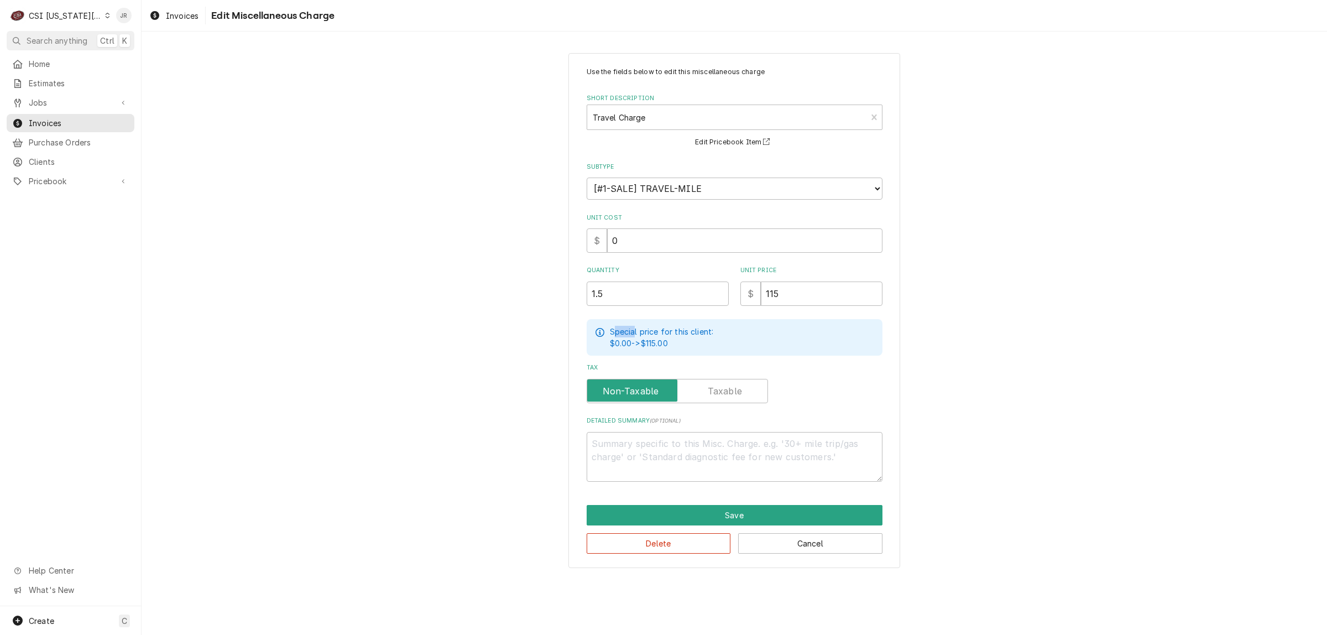
drag, startPoint x: 617, startPoint y: 313, endPoint x: 477, endPoint y: 286, distance: 142.5
click at [477, 286] on div "Use the fields below to edit this miscellaneous charge Short Description Travel…" at bounding box center [734, 310] width 1185 height 534
drag, startPoint x: 680, startPoint y: 305, endPoint x: 650, endPoint y: 291, distance: 33.9
click at [675, 302] on div "Use the fields below to edit this miscellaneous charge Short Description Travel…" at bounding box center [734, 274] width 296 height 415
drag, startPoint x: 650, startPoint y: 291, endPoint x: 323, endPoint y: 237, distance: 330.7
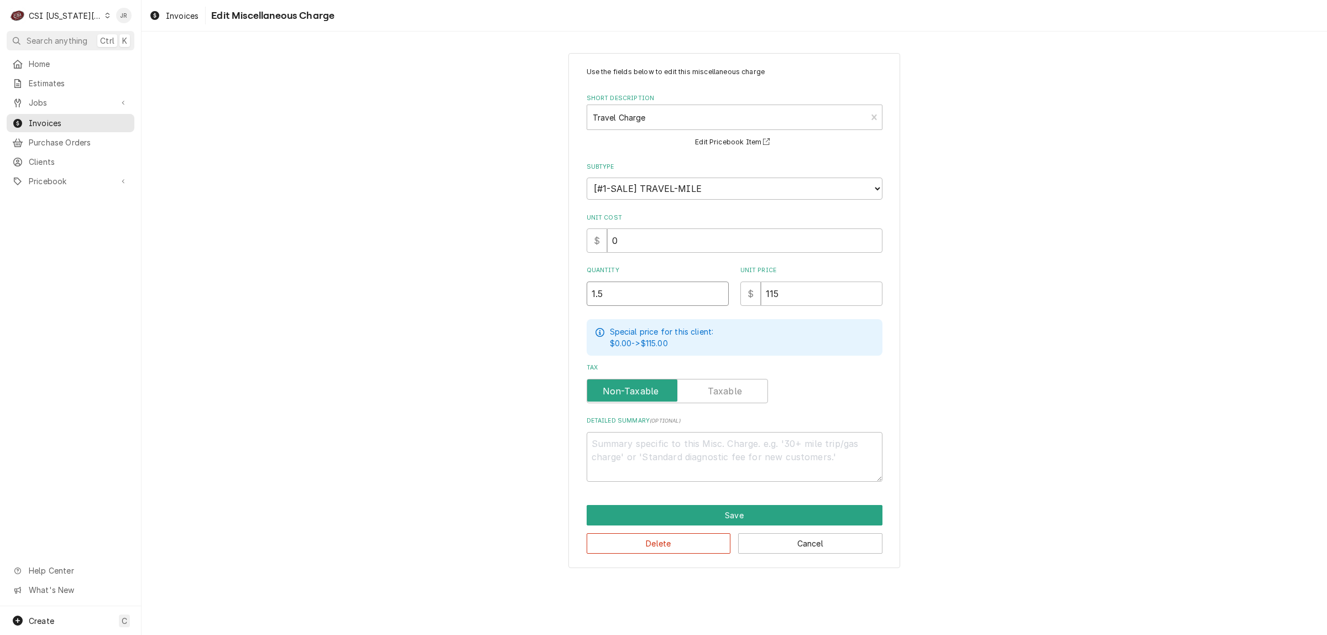
click at [322, 237] on div "Use the fields below to edit this miscellaneous charge Short Description Travel…" at bounding box center [734, 310] width 1185 height 534
type textarea "x"
type input "2"
click at [805, 515] on button "Save" at bounding box center [734, 515] width 296 height 20
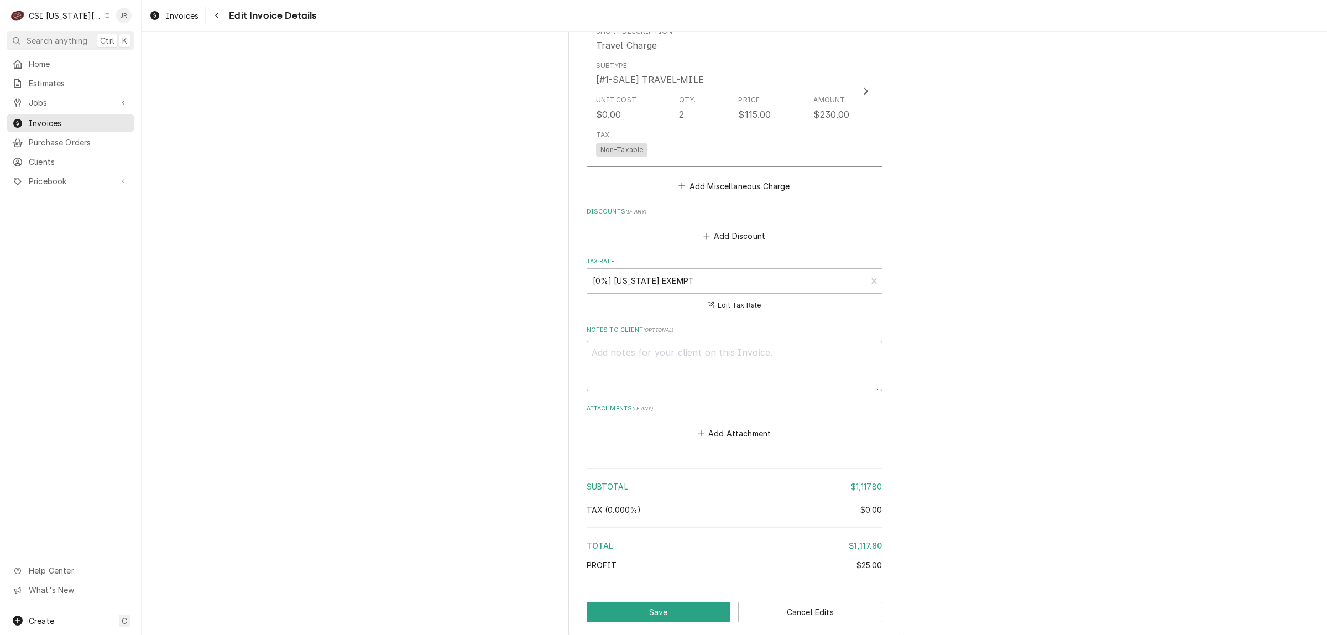
scroll to position [1988, 0]
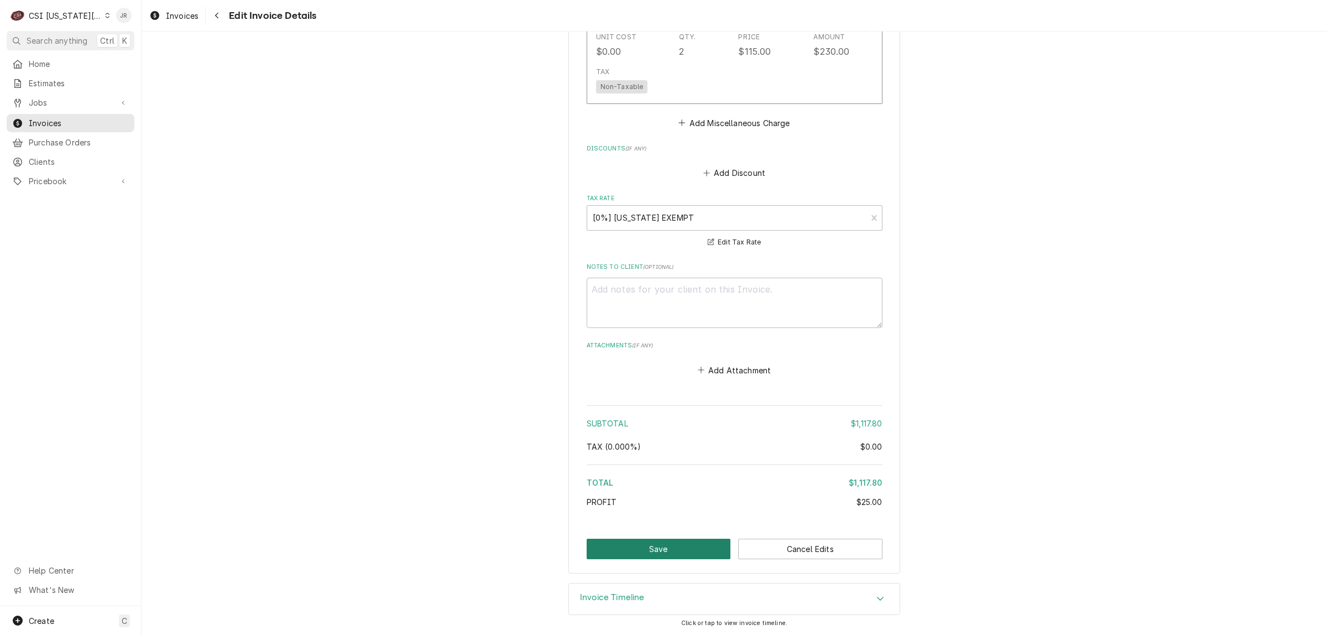
click at [697, 539] on button "Save" at bounding box center [658, 548] width 144 height 20
type textarea "x"
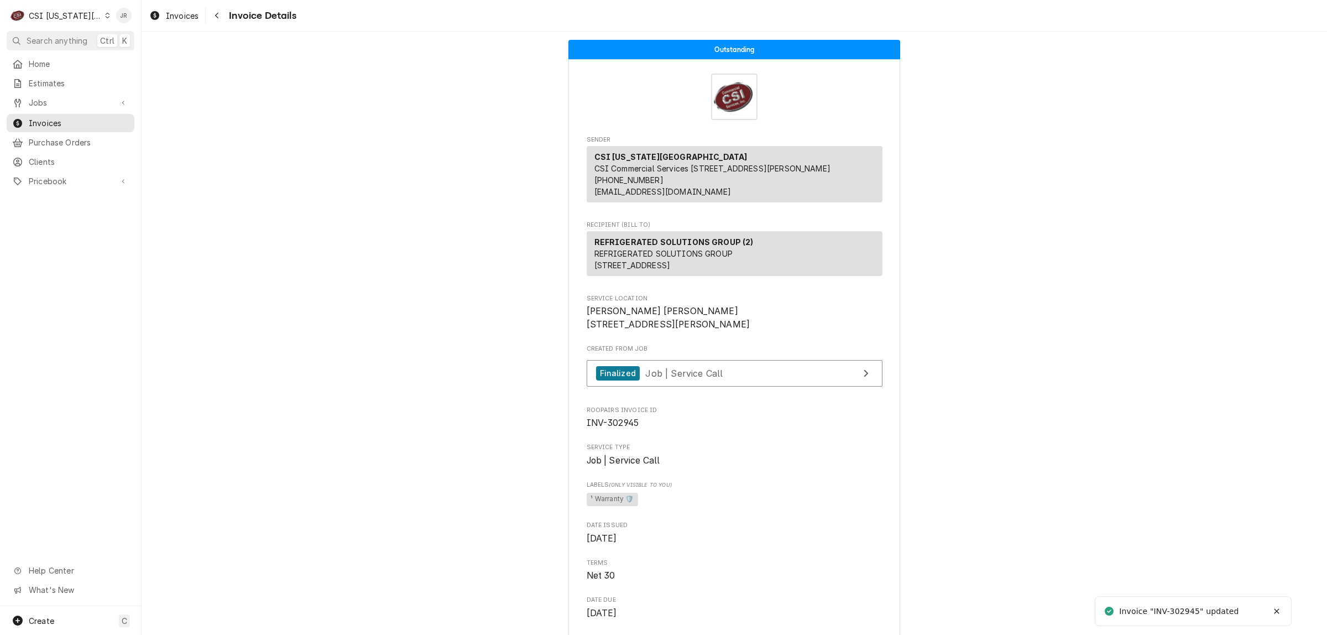
click at [620, 428] on span "INV-302945" at bounding box center [612, 422] width 53 height 11
copy span "302945"
click at [56, 117] on span "Invoices" at bounding box center [79, 123] width 100 height 12
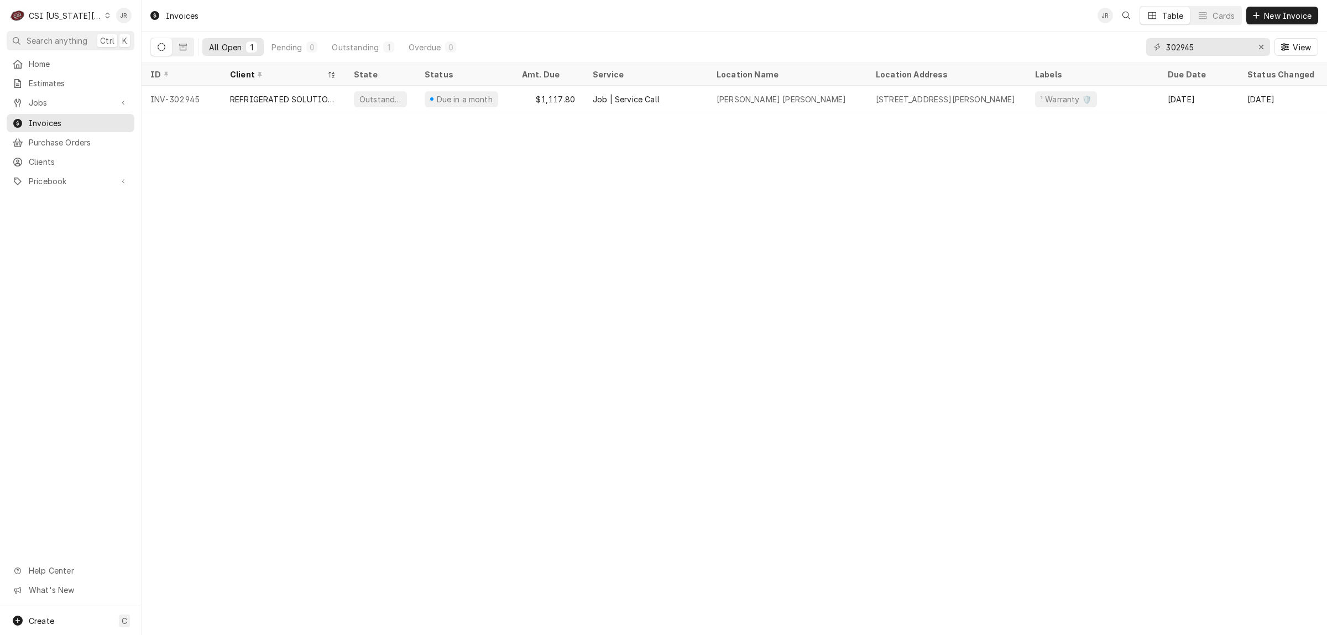
drag, startPoint x: 75, startPoint y: 573, endPoint x: 146, endPoint y: 528, distance: 83.9
click at [78, 568] on div "Help Center" at bounding box center [70, 570] width 123 height 14
click at [1187, 44] on input "302945" at bounding box center [1207, 47] width 83 height 18
paste input "7"
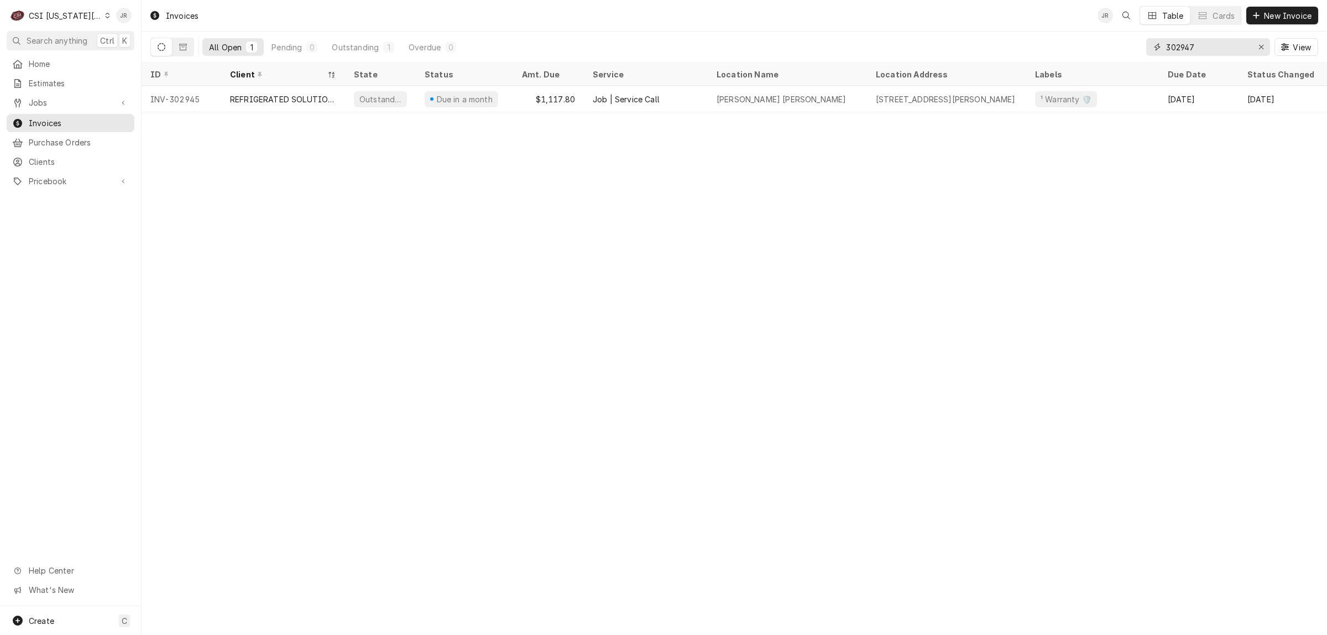
type input "302947"
drag, startPoint x: 664, startPoint y: 81, endPoint x: 668, endPoint y: 88, distance: 8.7
click at [664, 81] on div "Service" at bounding box center [645, 74] width 119 height 18
click at [1192, 44] on input "302947" at bounding box center [1207, 47] width 83 height 18
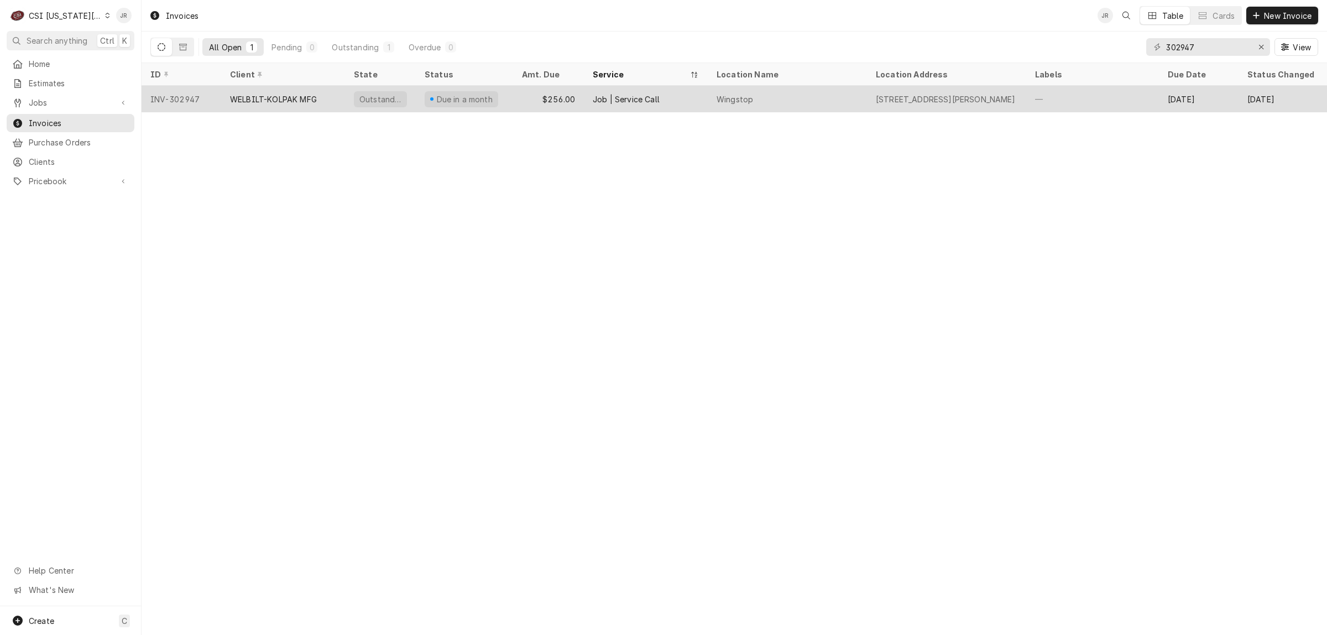
click at [963, 93] on div "7107 NW Barry Rd, KCMO, MO 64153" at bounding box center [946, 99] width 140 height 12
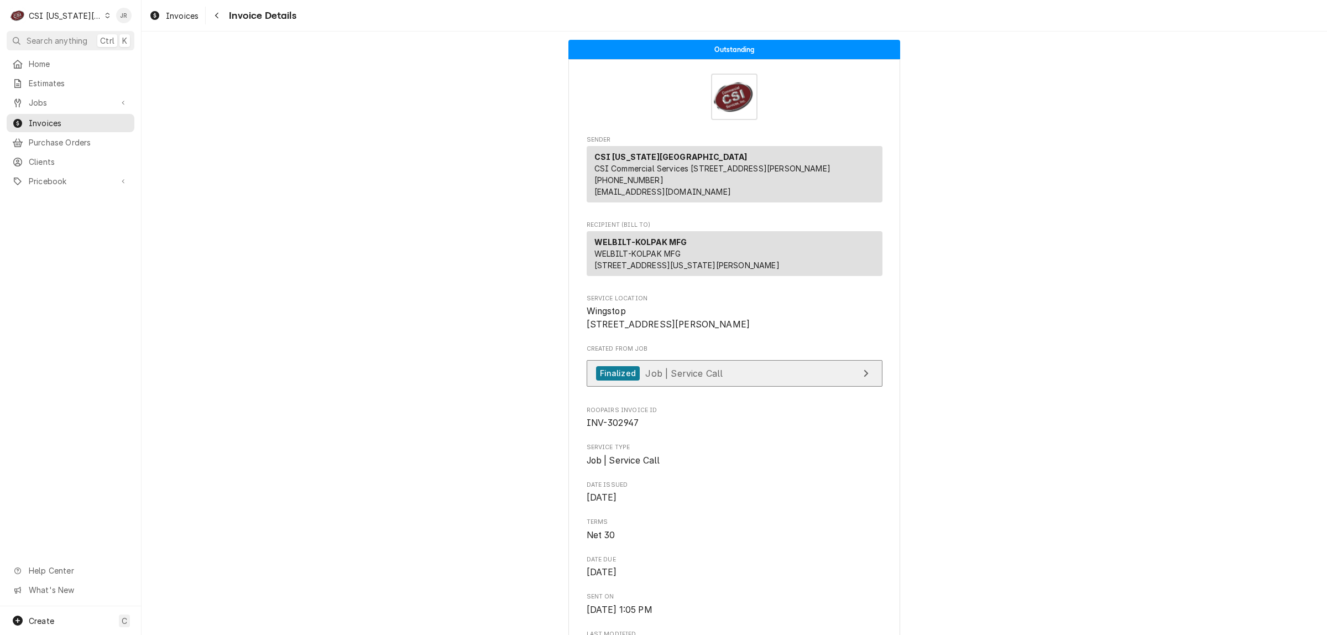
click at [819, 387] on link "Finalized Job | Service Call" at bounding box center [734, 373] width 296 height 27
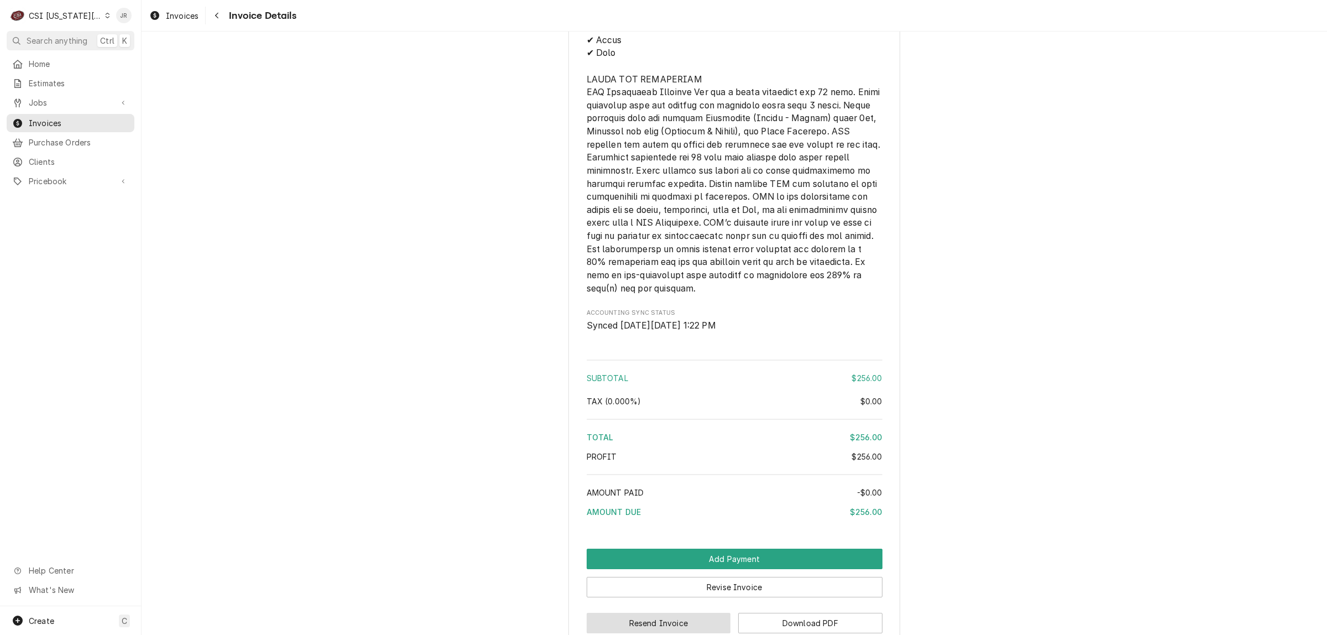
scroll to position [1560, 0]
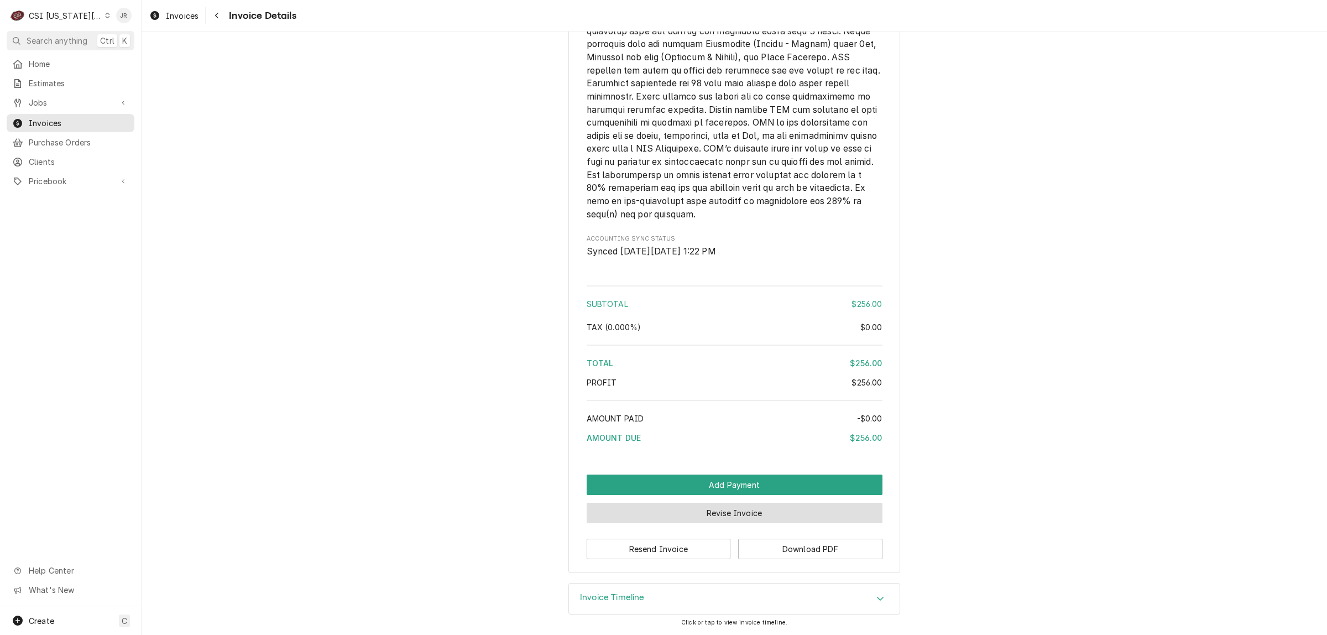
click at [742, 511] on button "Revise Invoice" at bounding box center [734, 512] width 296 height 20
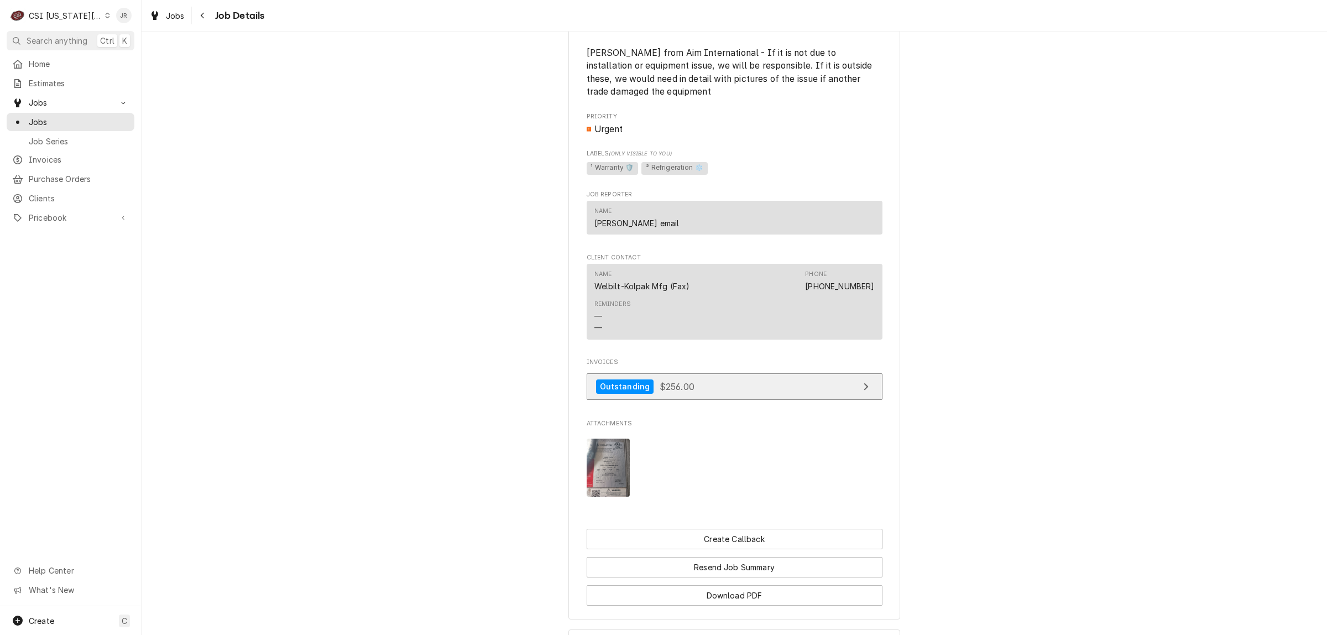
scroll to position [1389, 0]
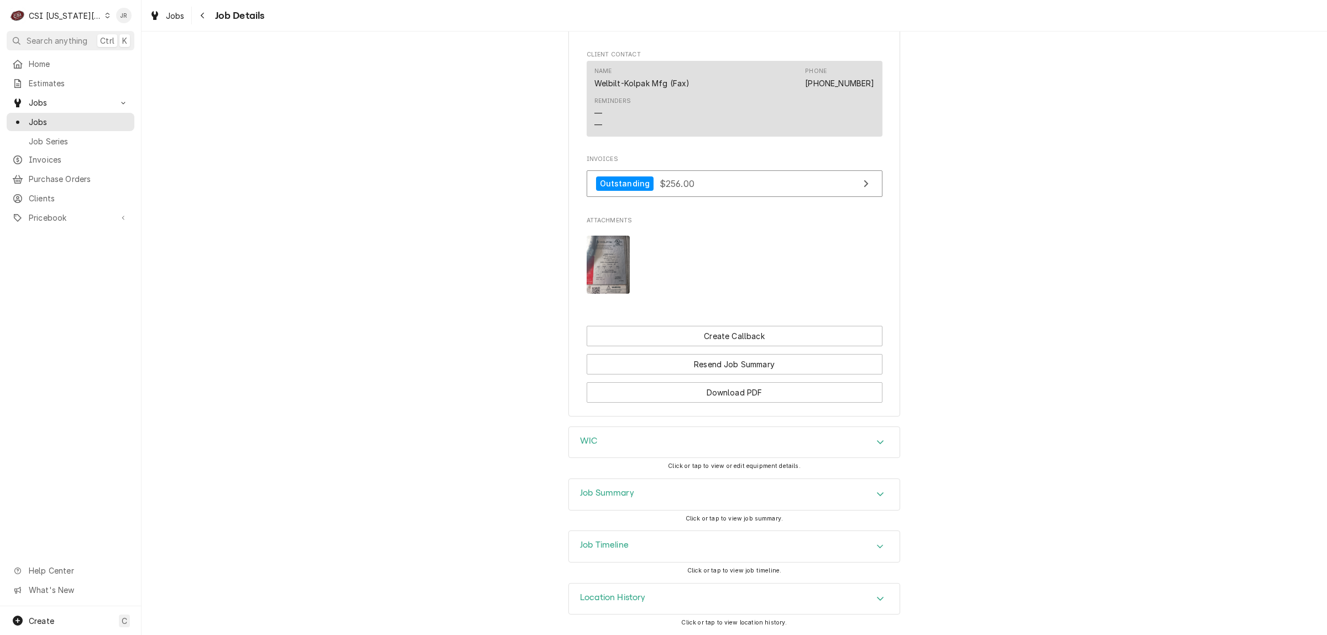
click at [585, 497] on div "Job Summary" at bounding box center [607, 494] width 54 height 13
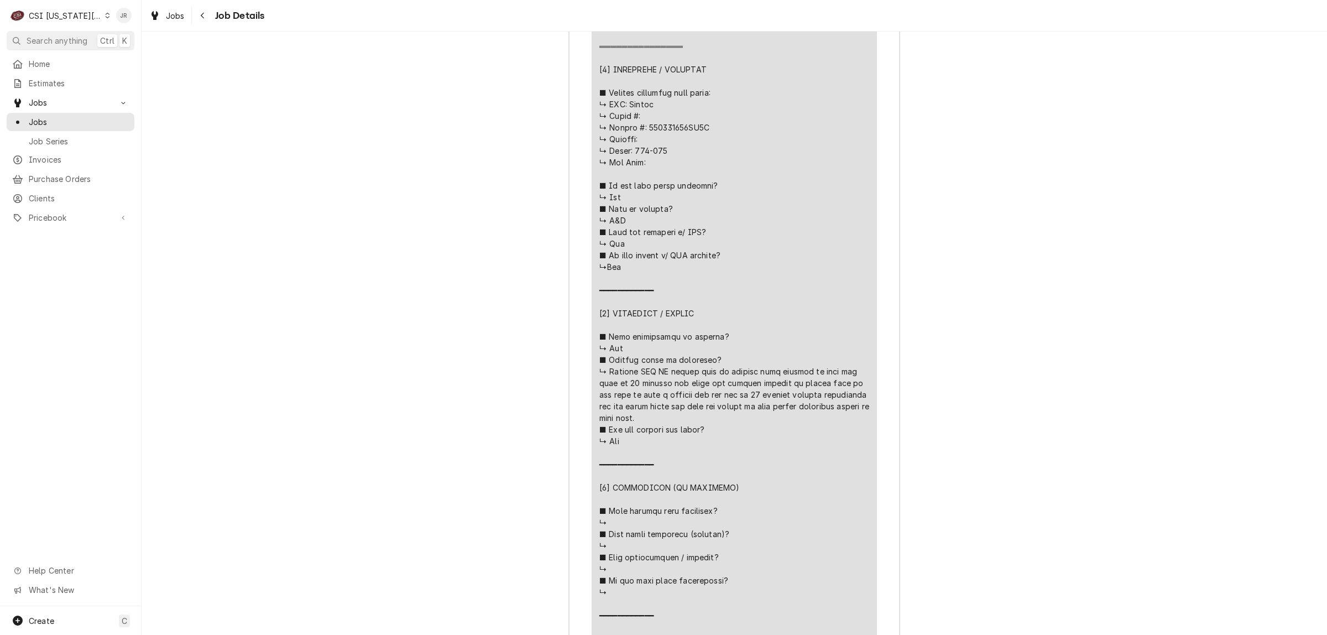
scroll to position [2287, 0]
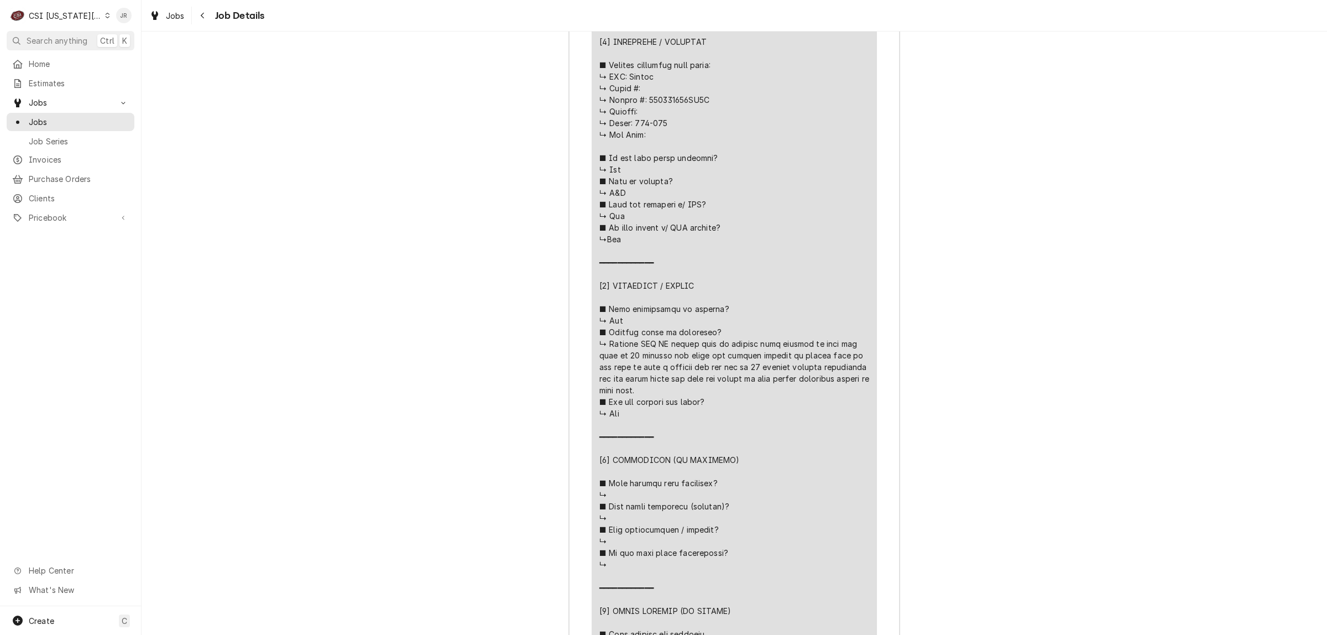
click at [659, 145] on div "Line Item" at bounding box center [734, 349] width 270 height 859
click at [658, 145] on div "Line Item" at bounding box center [734, 349] width 270 height 859
copy div "↳Yes ━━━━━━"
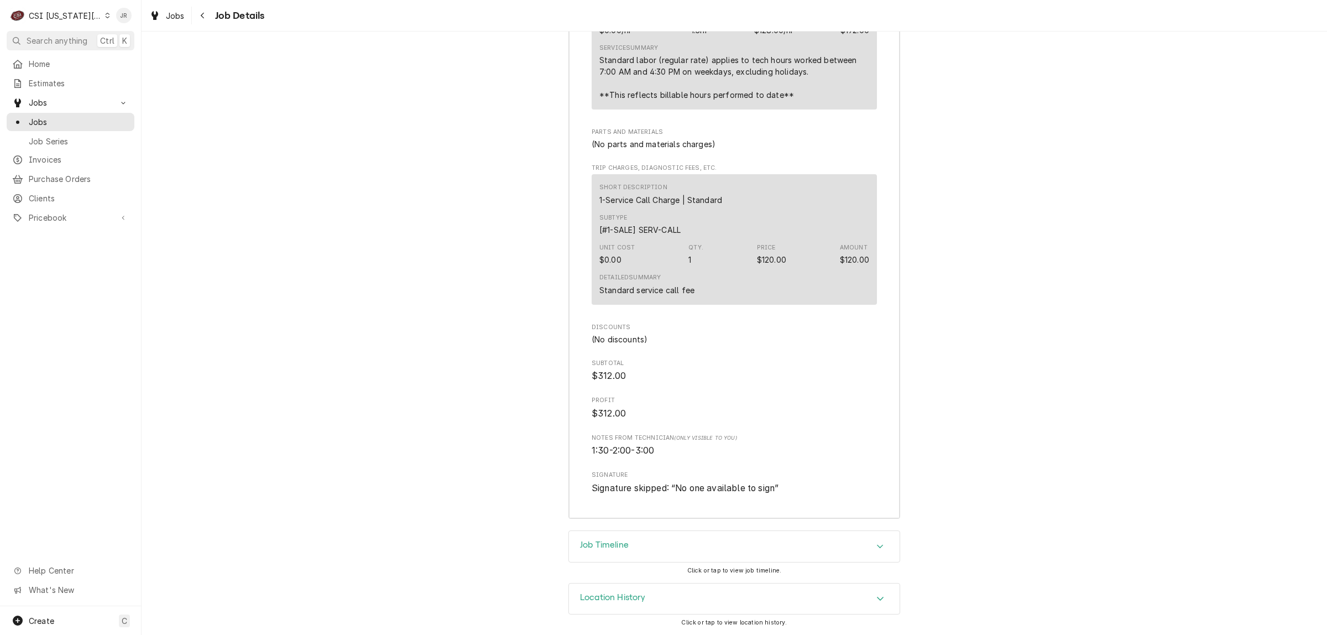
scroll to position [3207, 0]
drag, startPoint x: 601, startPoint y: 449, endPoint x: 716, endPoint y: 454, distance: 115.1
click at [716, 454] on span "1:30-2:00-3:00" at bounding box center [733, 450] width 285 height 13
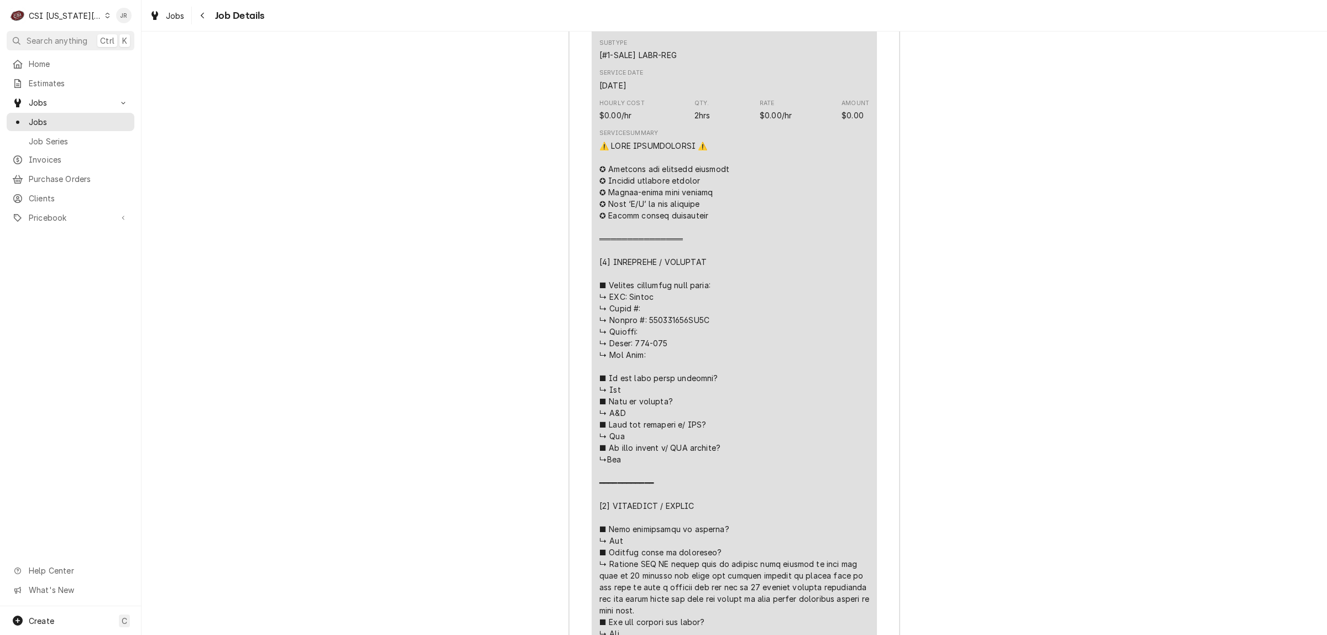
scroll to position [2032, 0]
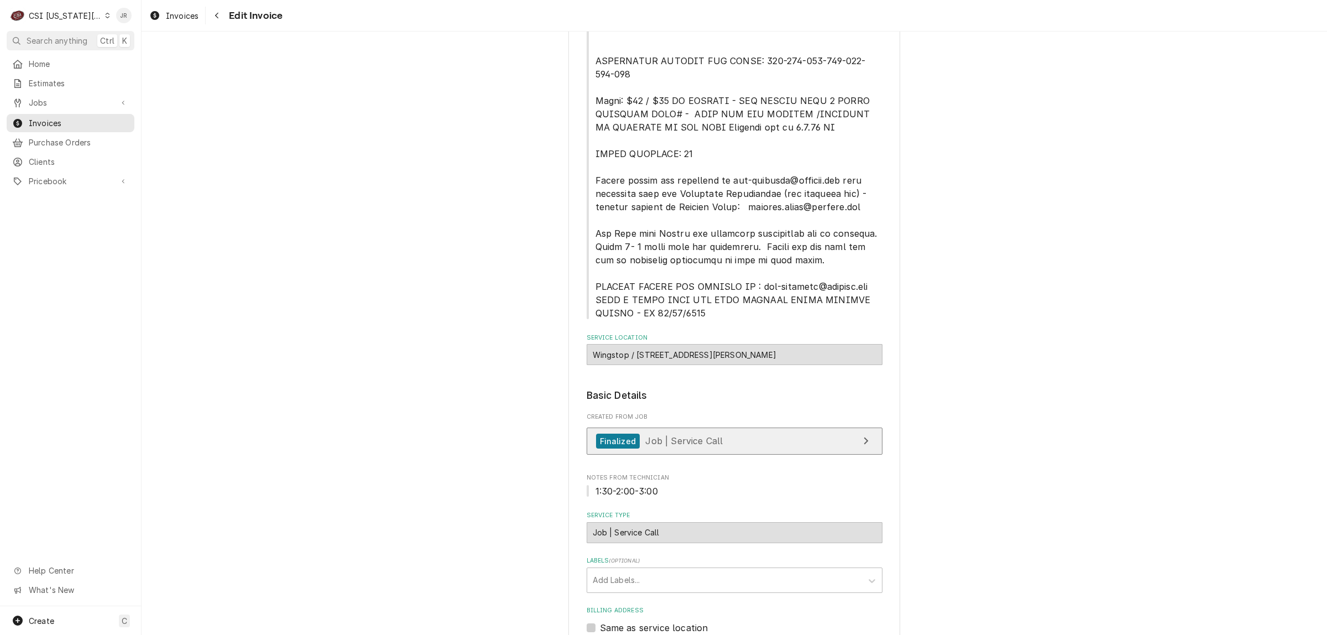
scroll to position [691, 0]
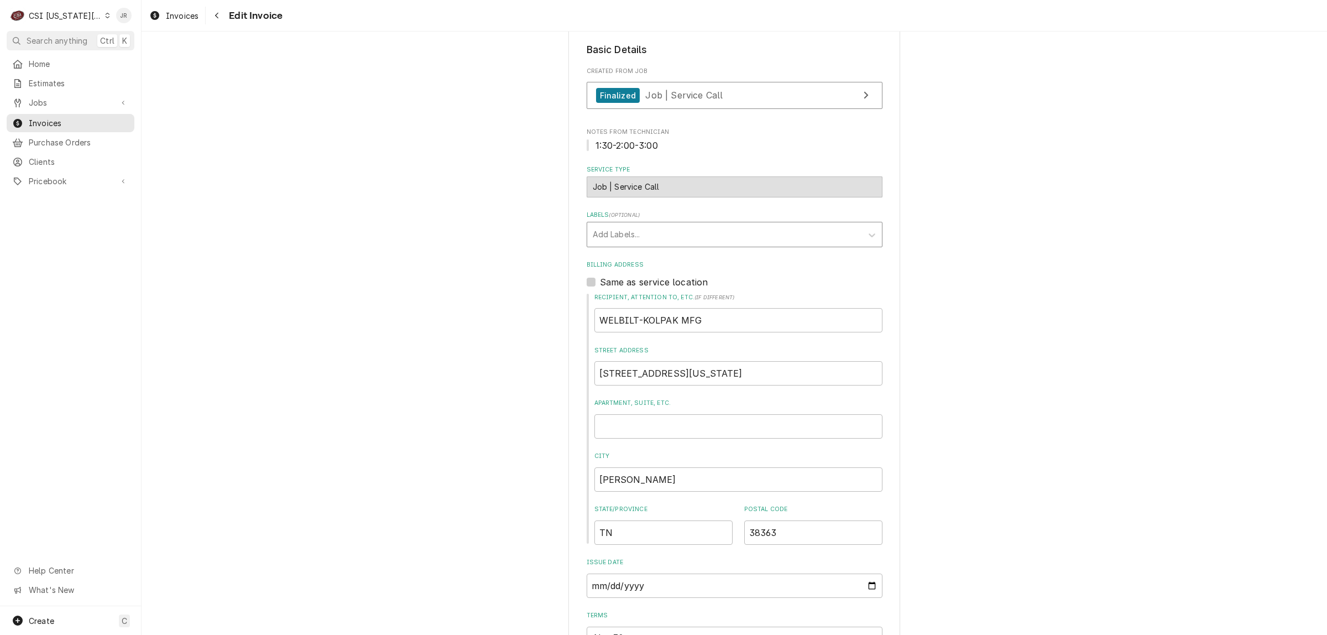
drag, startPoint x: 648, startPoint y: 226, endPoint x: 653, endPoint y: 238, distance: 13.5
click at [650, 229] on div "Labels" at bounding box center [725, 234] width 264 height 20
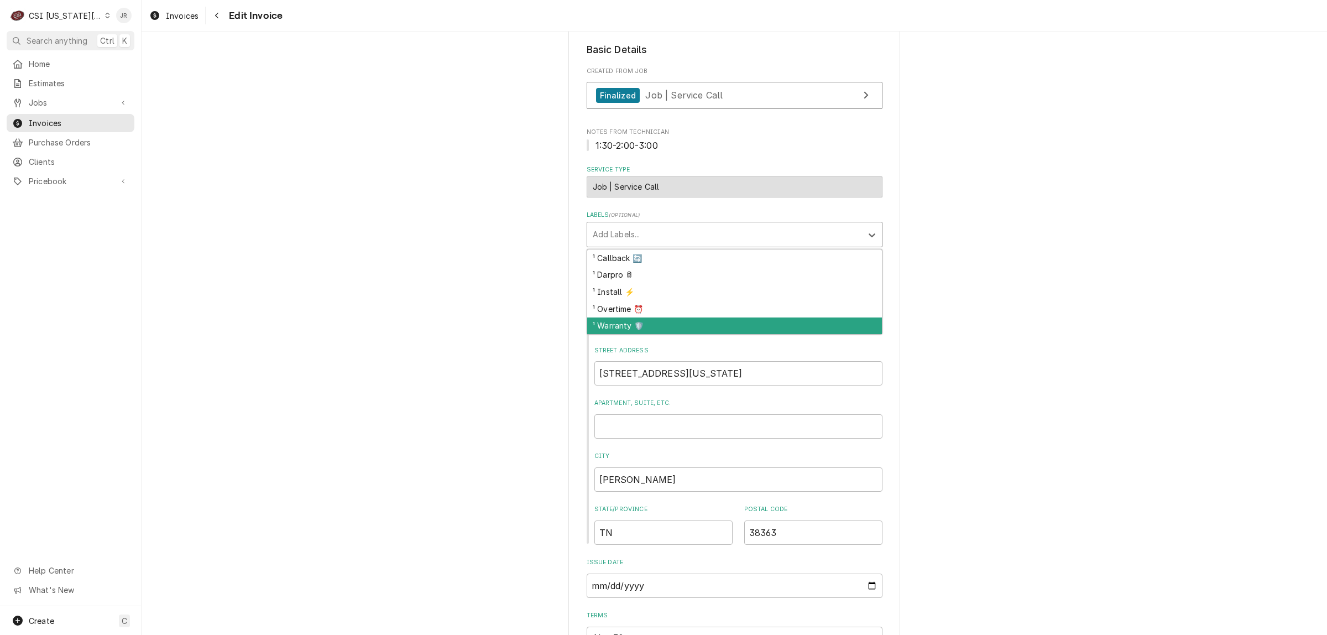
click at [654, 321] on div "¹ Warranty 🛡️" at bounding box center [734, 325] width 295 height 17
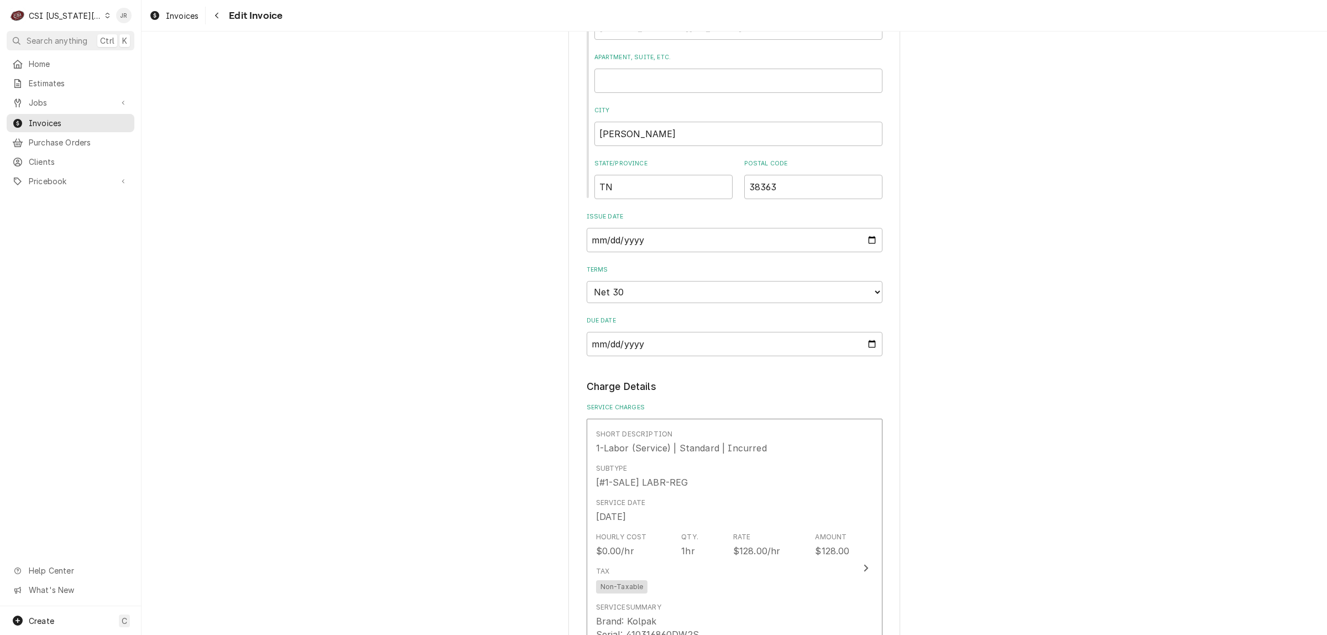
scroll to position [1382, 0]
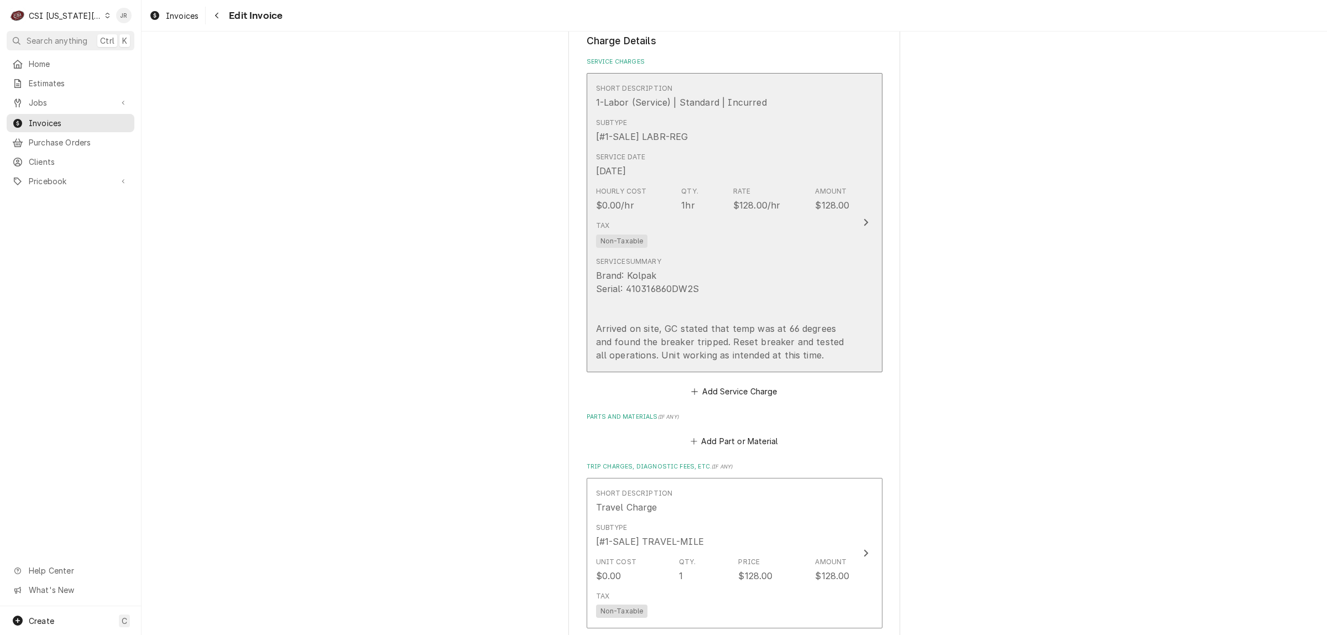
click at [716, 218] on div "Tax Non-Taxable" at bounding box center [723, 233] width 254 height 35
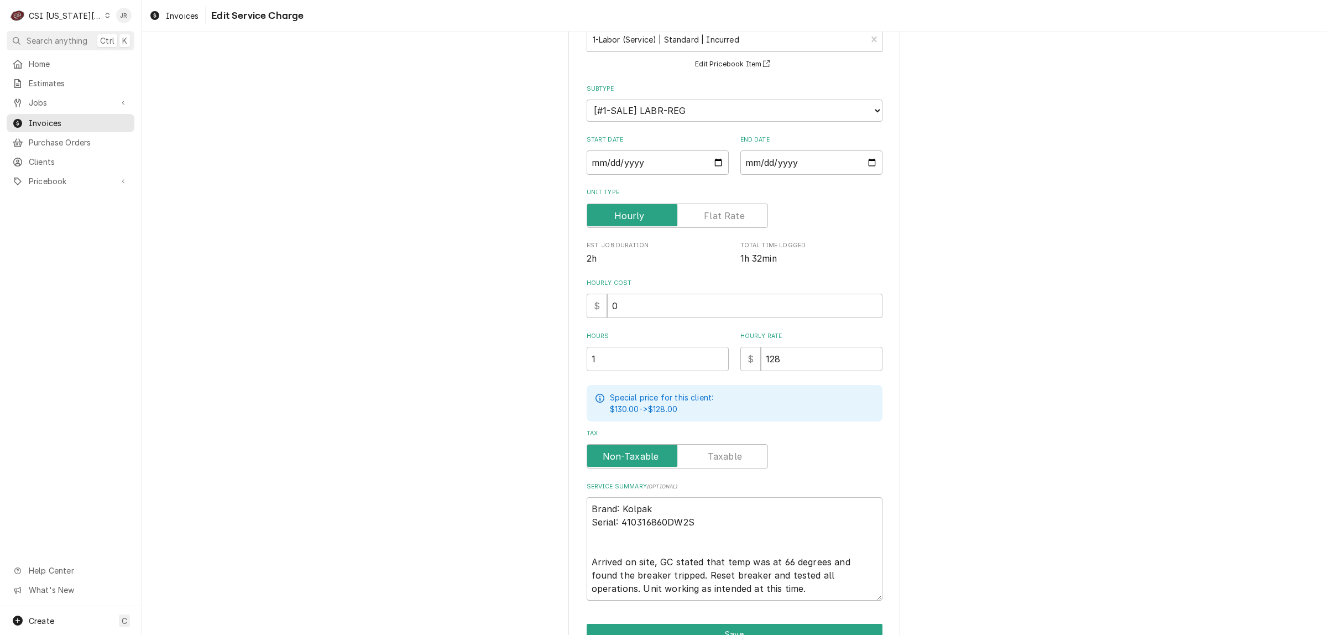
scroll to position [137, 0]
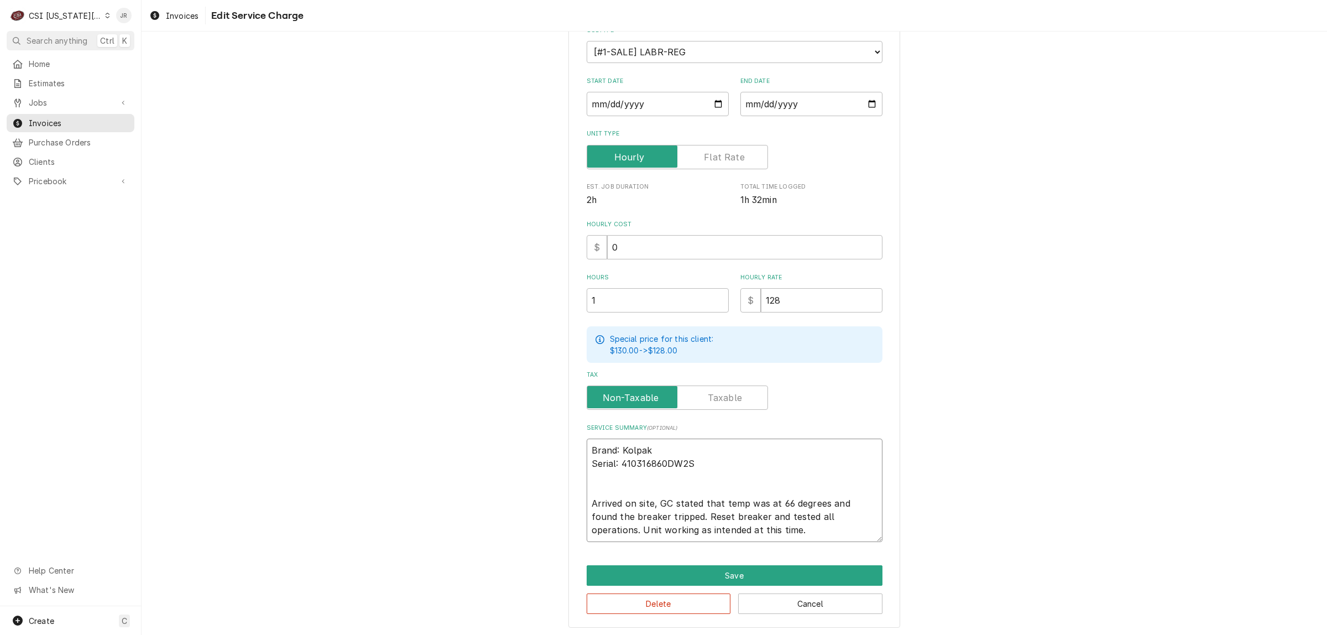
click at [694, 456] on textarea "Brand: Kolpak Serial: 410316860DW2S Arrived on site, GC stated that temp was at…" at bounding box center [734, 489] width 296 height 103
type textarea "x"
type textarea "Brand: Kolpak Serial: 410316860DW2 Arrived on site, GC stated that temp was at …"
type textarea "x"
type textarea "Brand: Kolpak Serial: 410316860DW Arrived on site, GC stated that temp was at 6…"
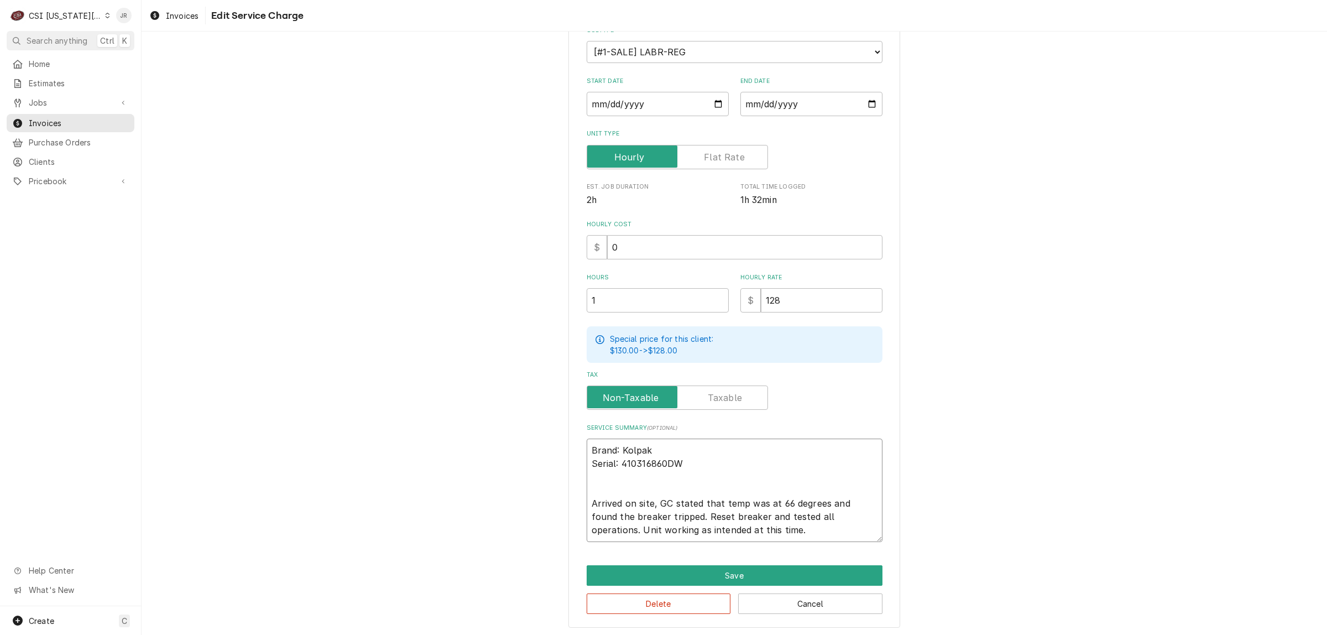
type textarea "x"
type textarea "Brand: Kolpak Serial: 410316860D Arrived on site, GC stated that temp was at 66…"
type textarea "x"
click at [658, 458] on textarea "Brand: Kolpak Serial: 410316860 Arrived on site, GC stated that temp was at 66 …" at bounding box center [734, 489] width 296 height 103
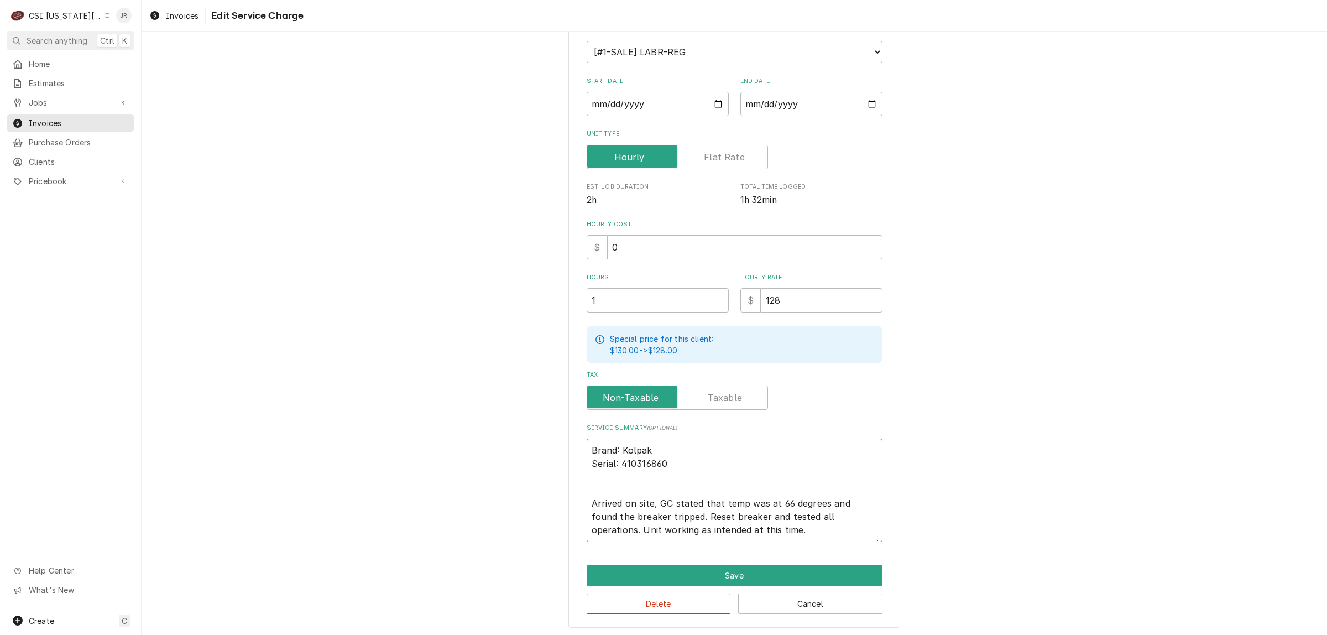
type textarea "Brand: Kolpak Serial: 410316860 Arrived on site, GC stated that temp was at 66 …"
drag, startPoint x: 743, startPoint y: 570, endPoint x: 1867, endPoint y: 339, distance: 1147.3
click at [1326, 339] on html "C CSI Kansas City JR Search anything Ctrl K Home Estimates Jobs Jobs Job Series…" at bounding box center [663, 317] width 1327 height 635
drag, startPoint x: 803, startPoint y: 561, endPoint x: 808, endPoint y: 567, distance: 7.9
click at [808, 567] on div "Use the fields below to edit this service charge Short Description 1-Labor (Ser…" at bounding box center [734, 272] width 332 height 711
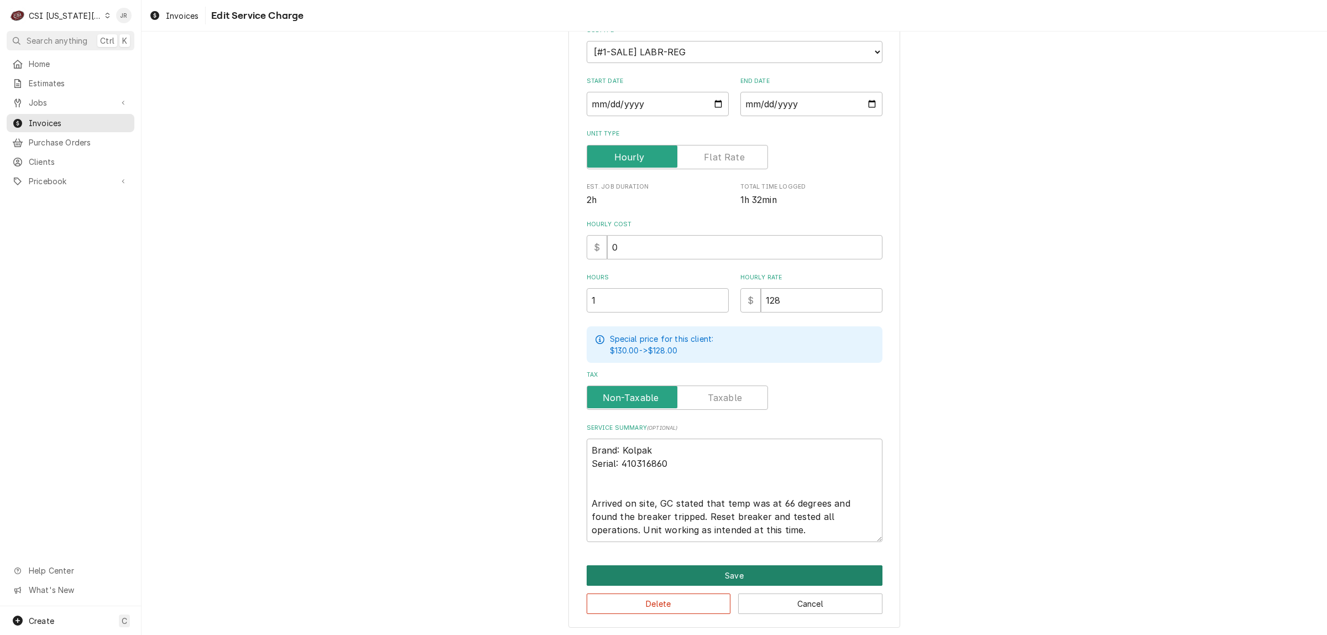
click at [808, 567] on button "Save" at bounding box center [734, 575] width 296 height 20
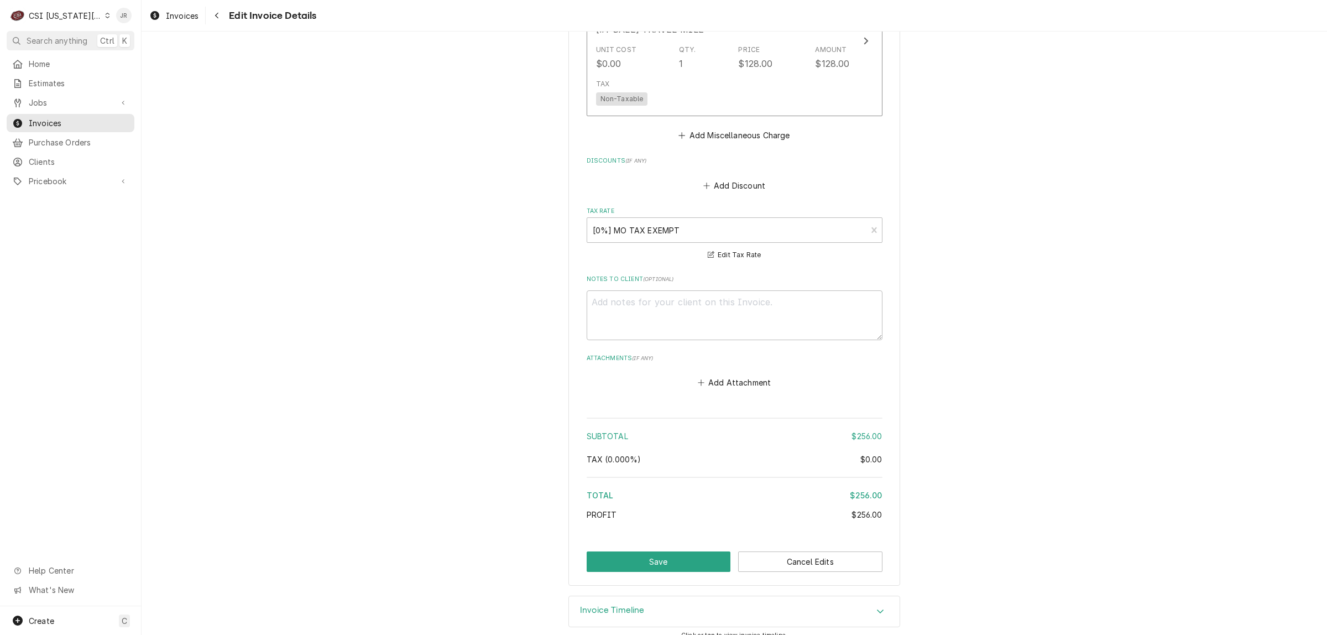
scroll to position [1907, 0]
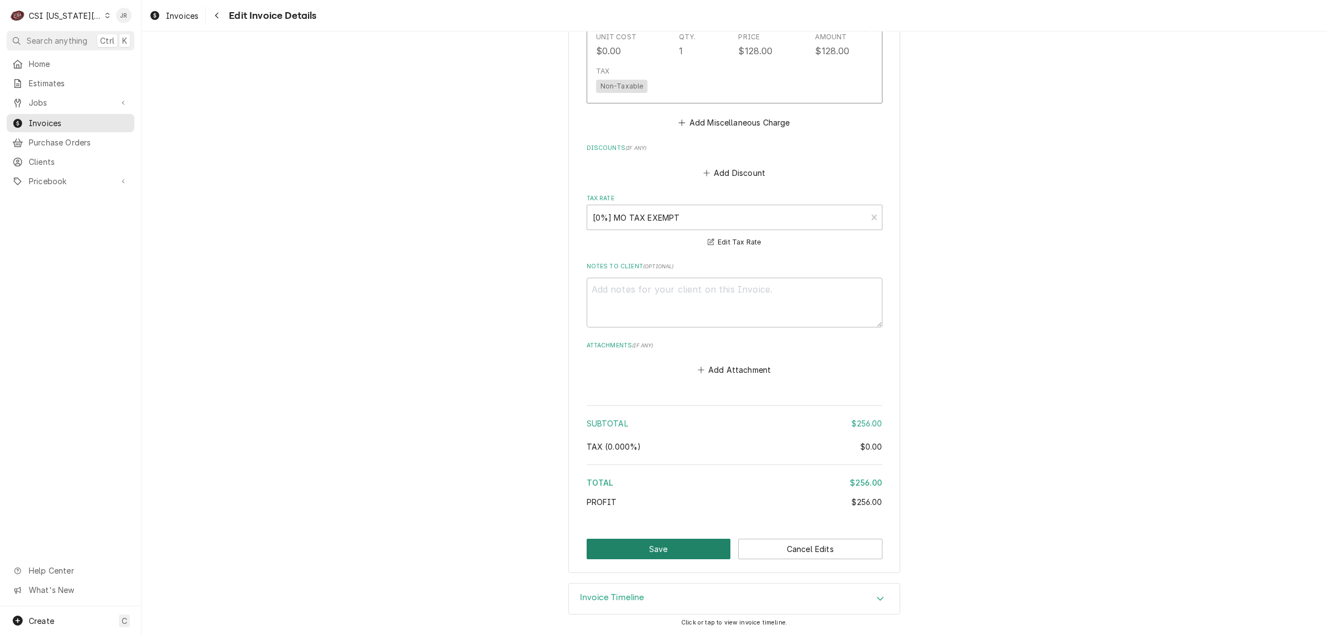
click at [656, 544] on button "Save" at bounding box center [658, 548] width 144 height 20
type textarea "x"
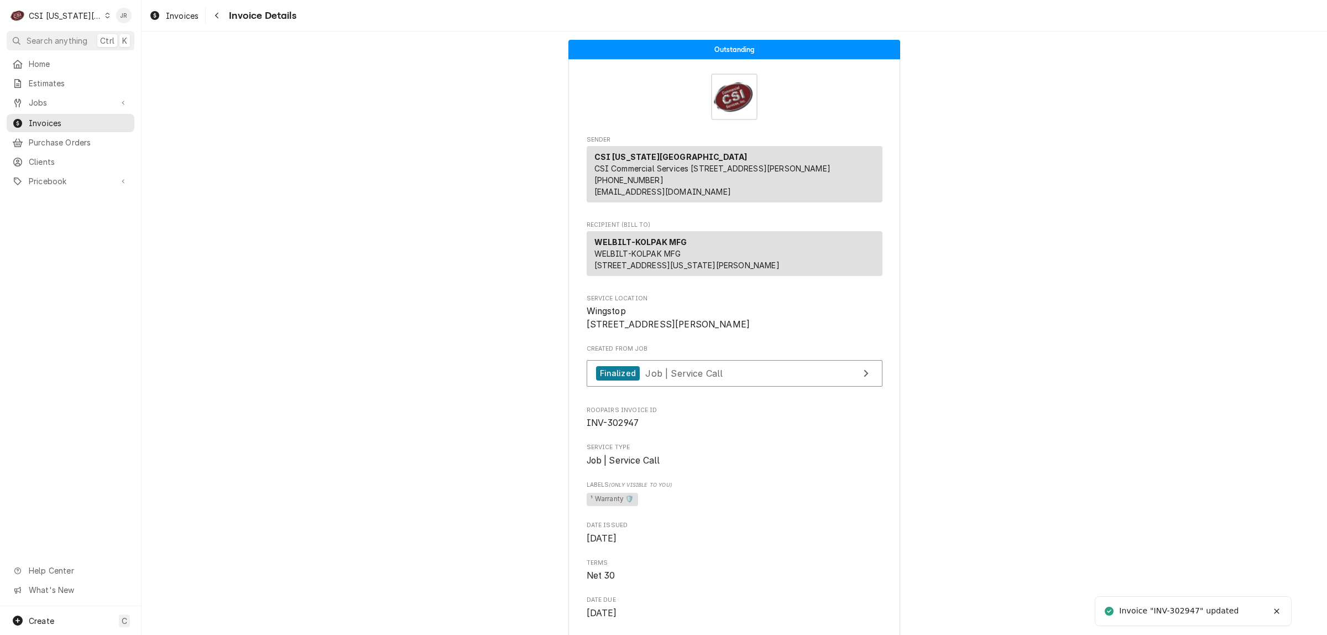
click at [1185, 607] on div "Invoice "INV-302947" updated" at bounding box center [1179, 611] width 121 height 12
copy div "302947"
click at [39, 123] on span "Invoices" at bounding box center [79, 123] width 100 height 12
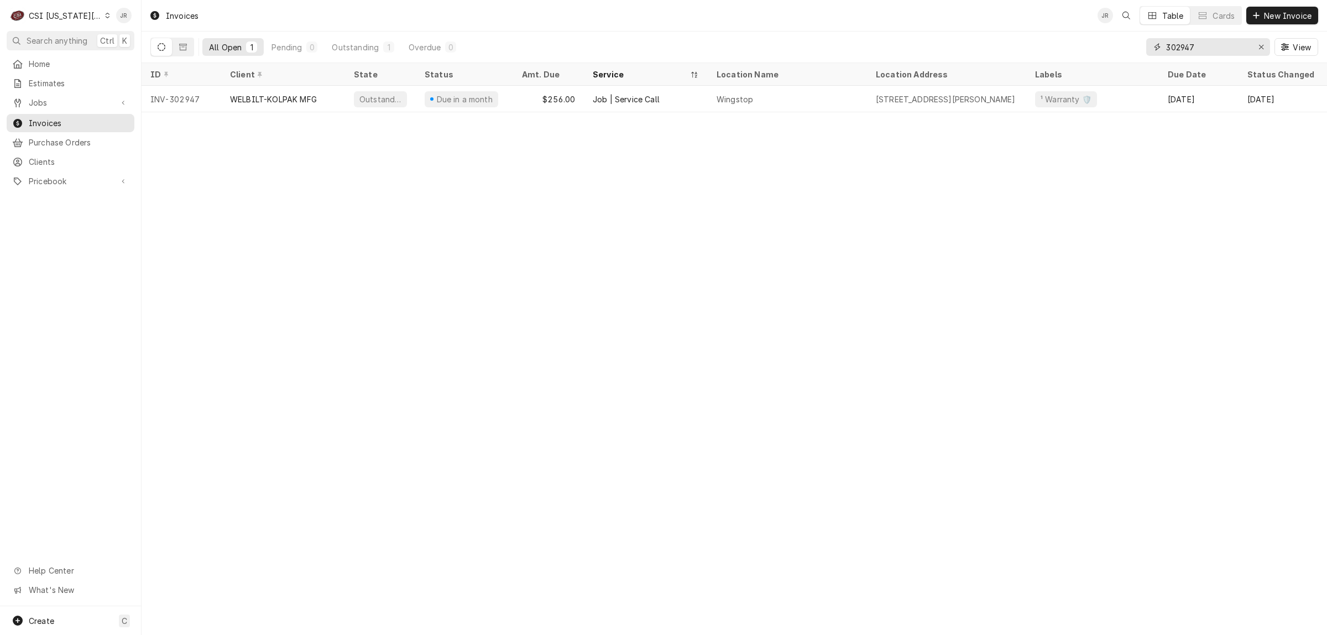
click at [1169, 49] on input "302947" at bounding box center [1207, 47] width 83 height 18
click at [1170, 47] on input "302947" at bounding box center [1207, 47] width 83 height 18
paste input "9"
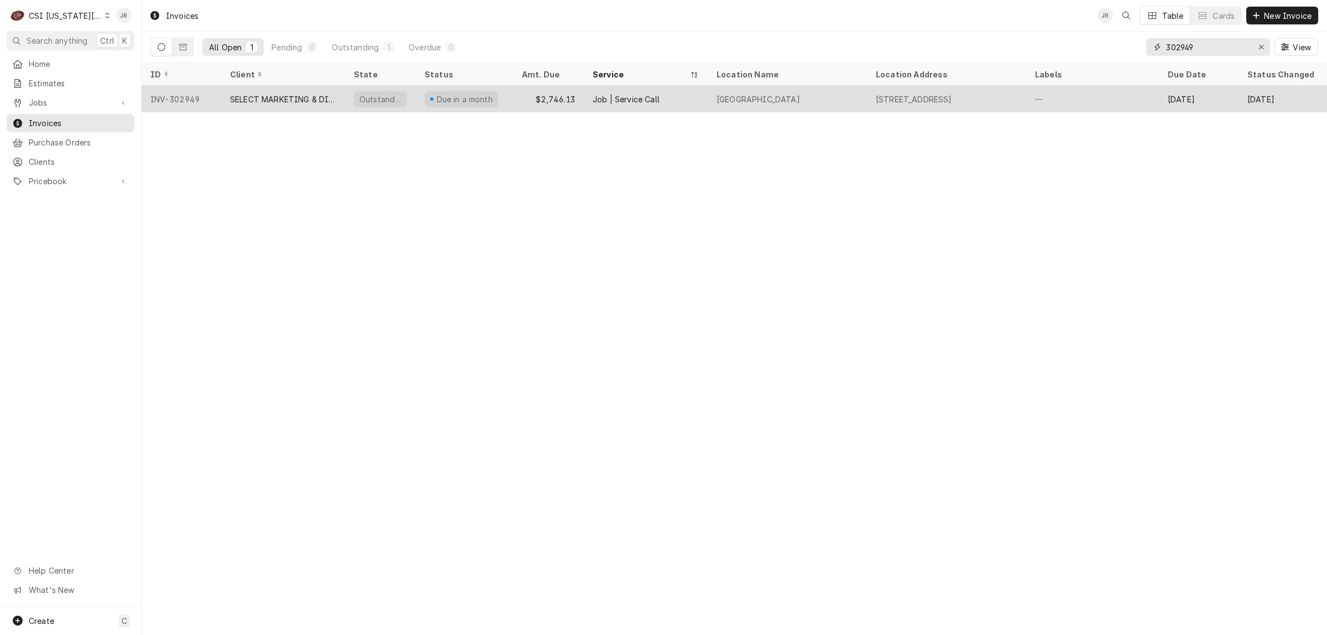
type input "302949"
click at [293, 95] on div "SELECT MARKETING & DISTRIBUTING" at bounding box center [283, 99] width 106 height 12
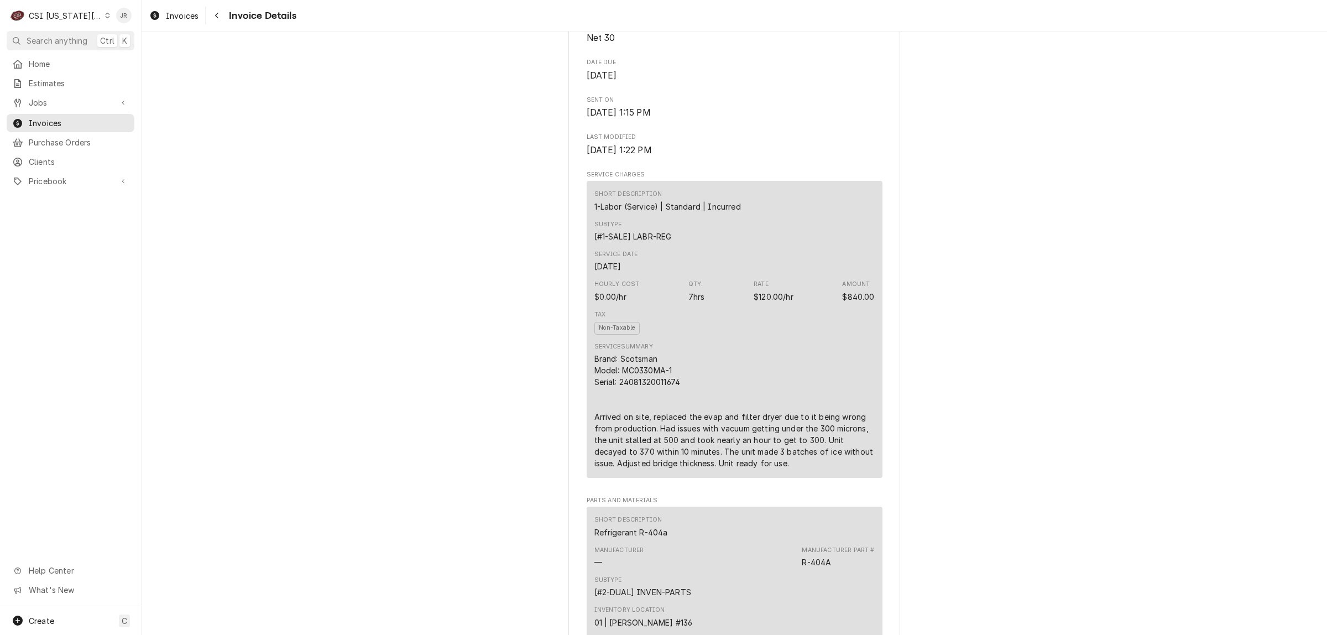
scroll to position [207, 0]
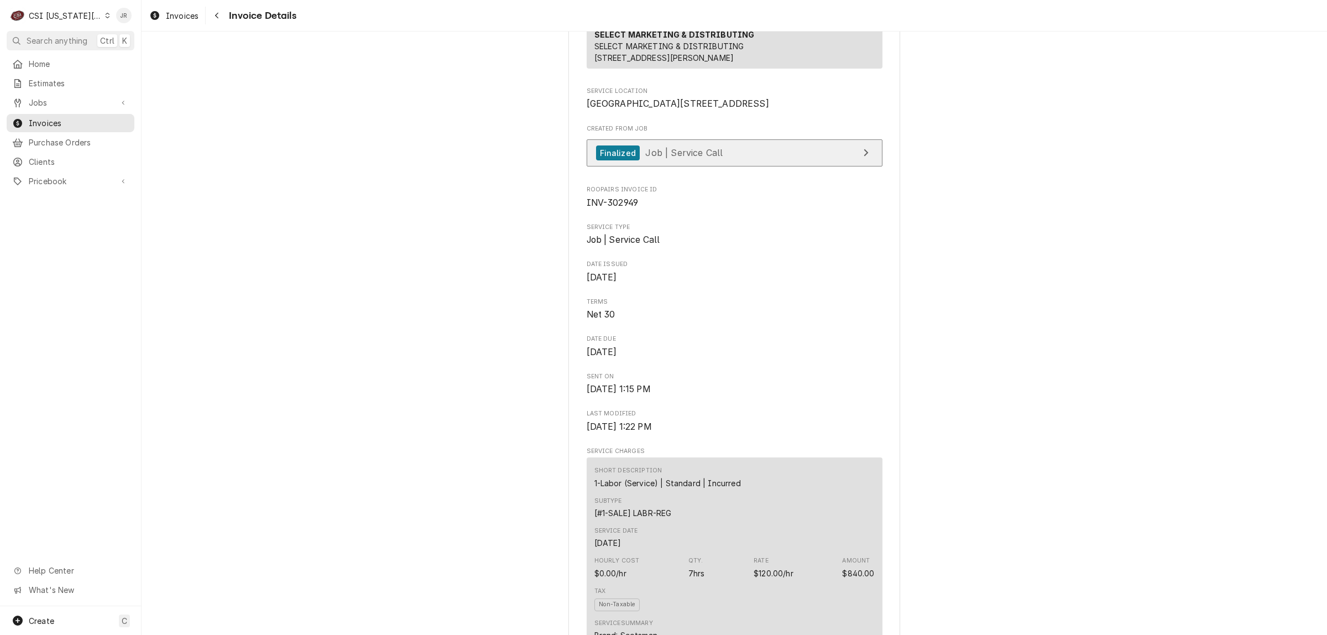
drag, startPoint x: 718, startPoint y: 216, endPoint x: 720, endPoint y: 203, distance: 12.9
click at [719, 172] on div "Finalized Job | Service Call" at bounding box center [734, 155] width 296 height 33
click at [720, 166] on link "Finalized Job | Service Call" at bounding box center [734, 152] width 296 height 27
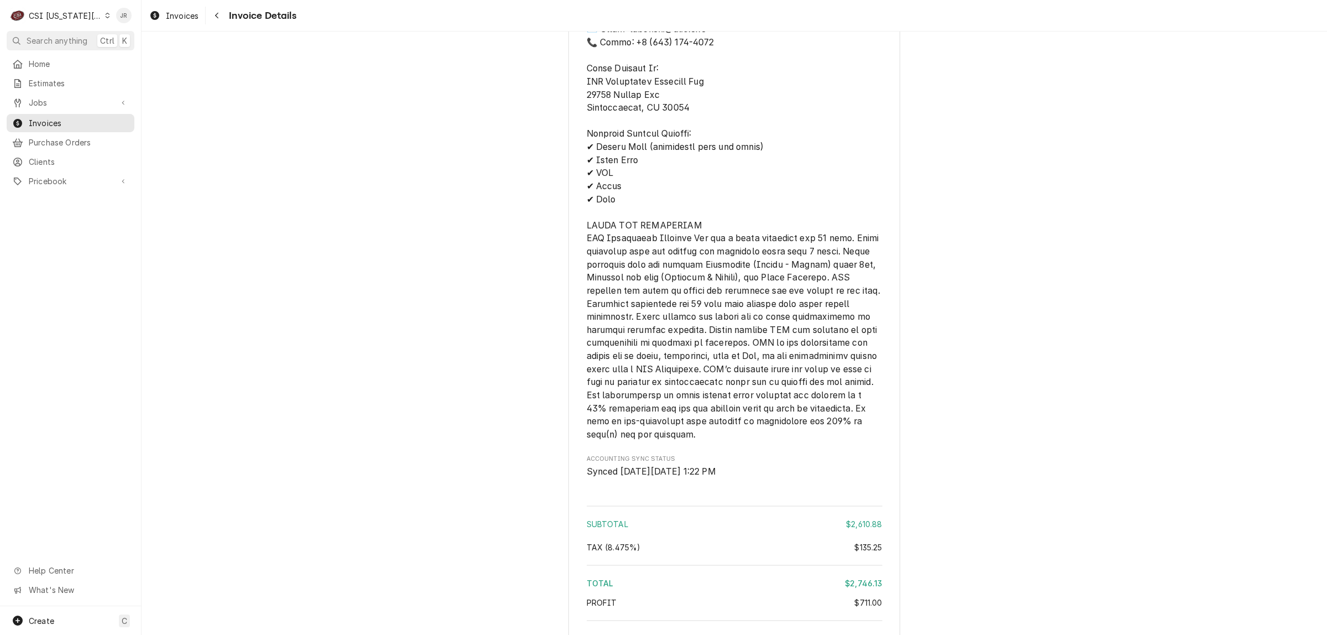
scroll to position [2203, 0]
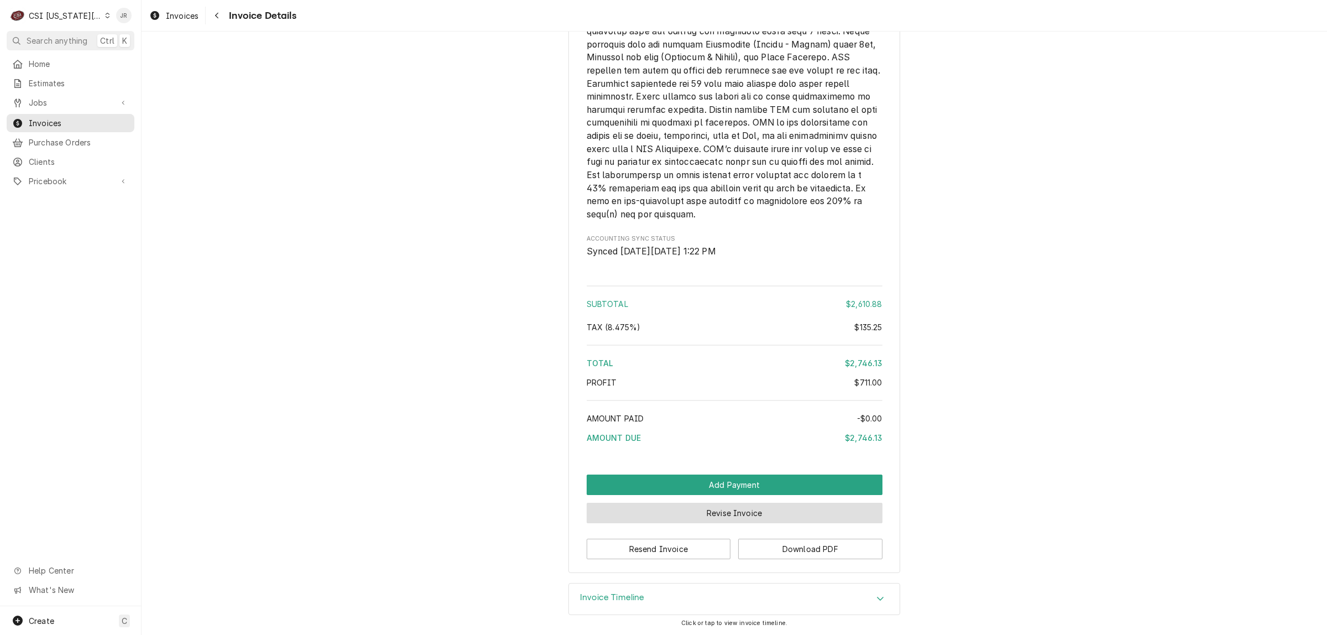
click at [834, 503] on button "Revise Invoice" at bounding box center [734, 512] width 296 height 20
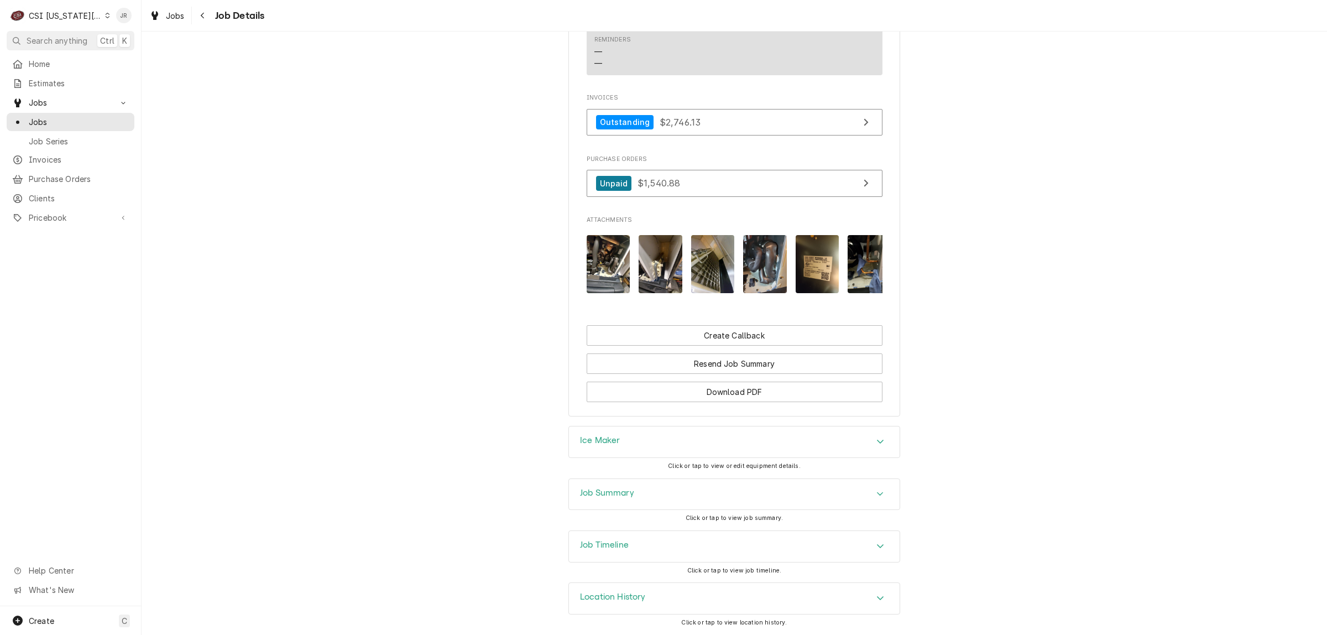
scroll to position [1241, 0]
click at [574, 488] on div "Job Summary" at bounding box center [734, 494] width 331 height 31
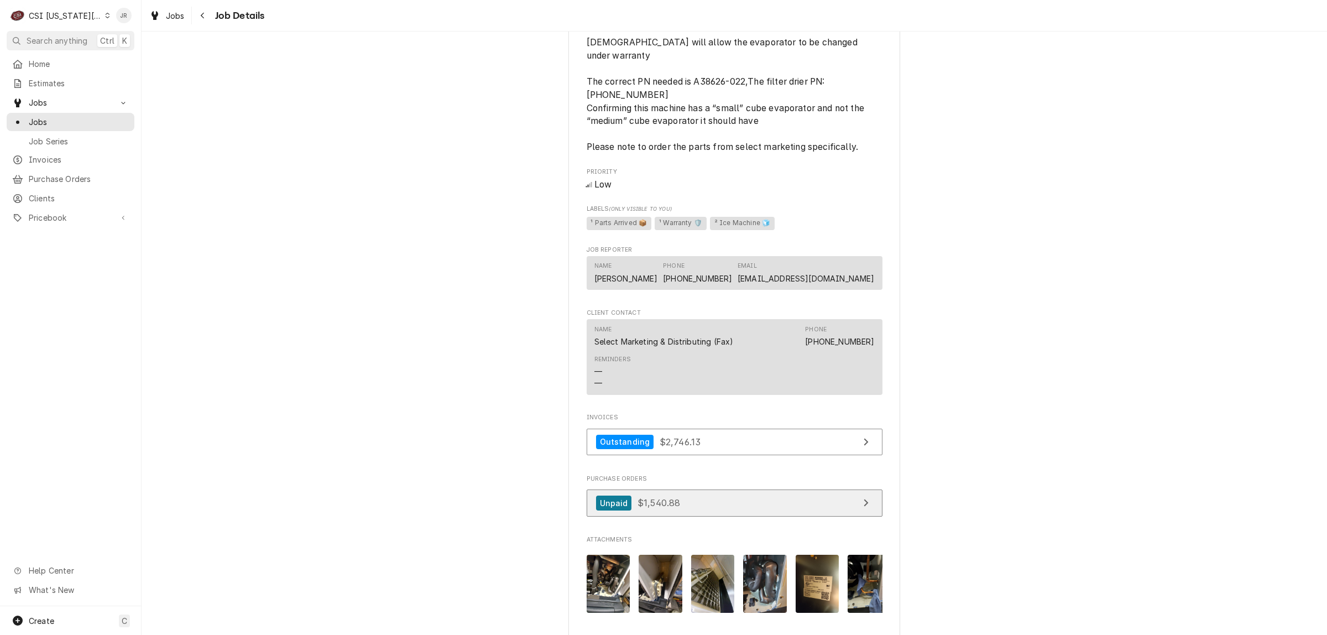
scroll to position [895, 0]
click at [784, 512] on link "Unpaid $1,540.88" at bounding box center [734, 503] width 296 height 27
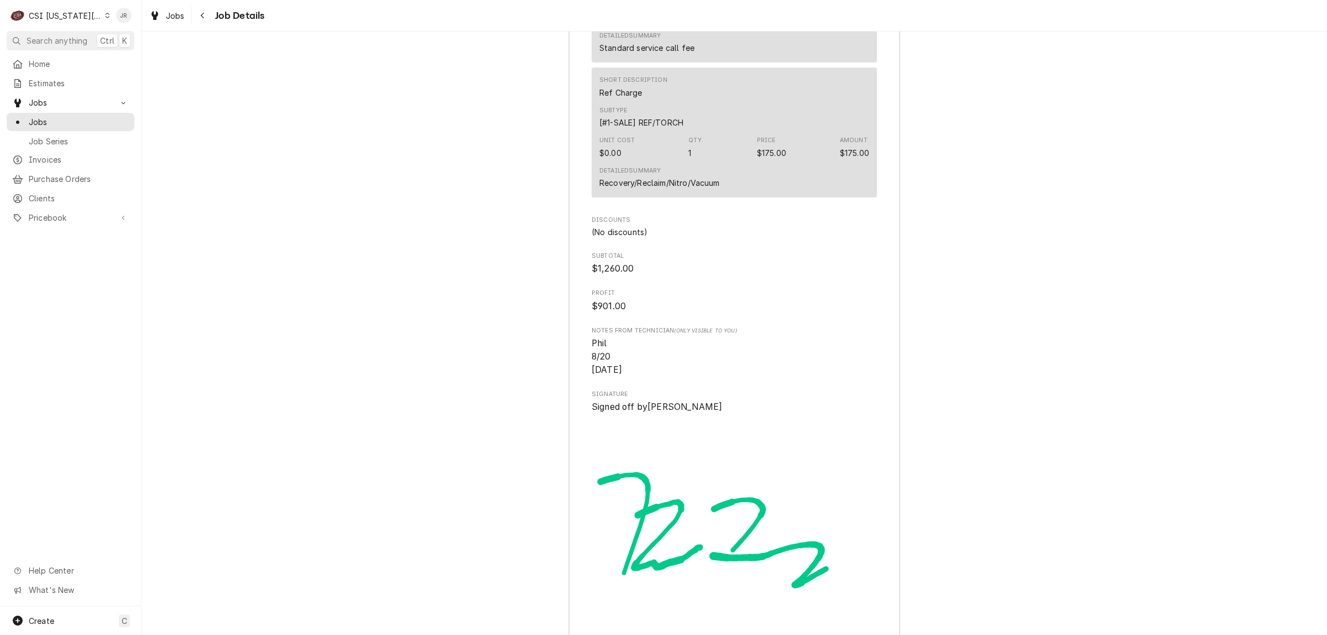
scroll to position [3713, 0]
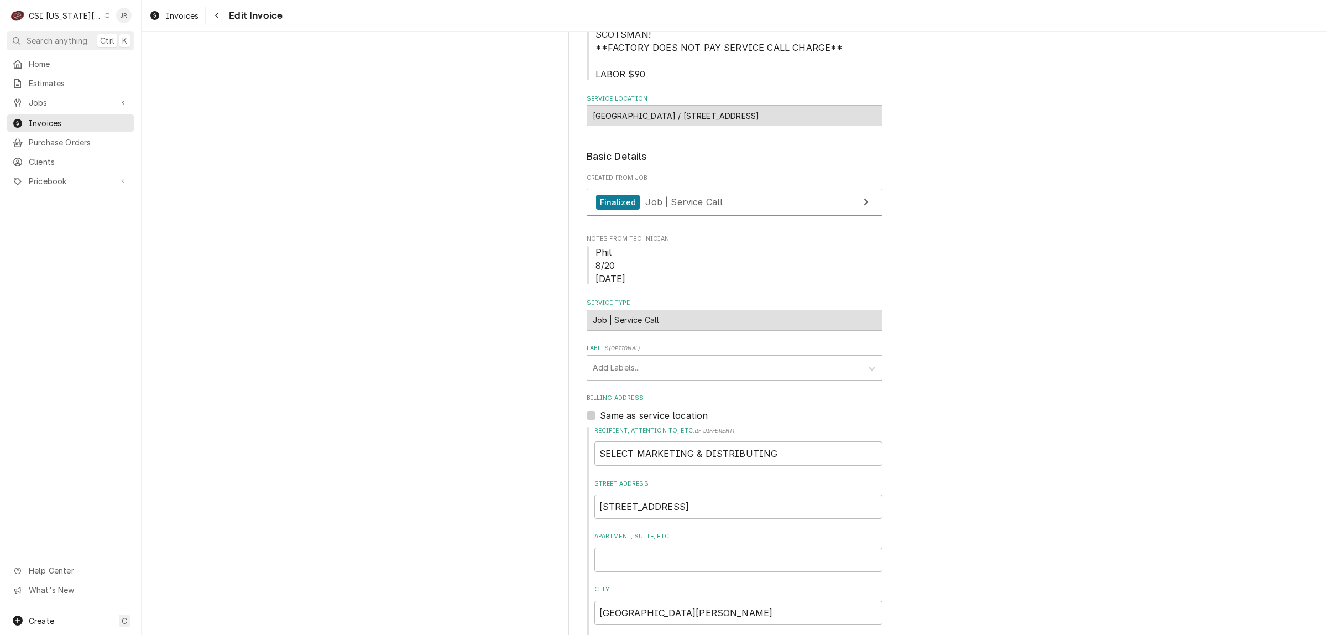
scroll to position [553, 0]
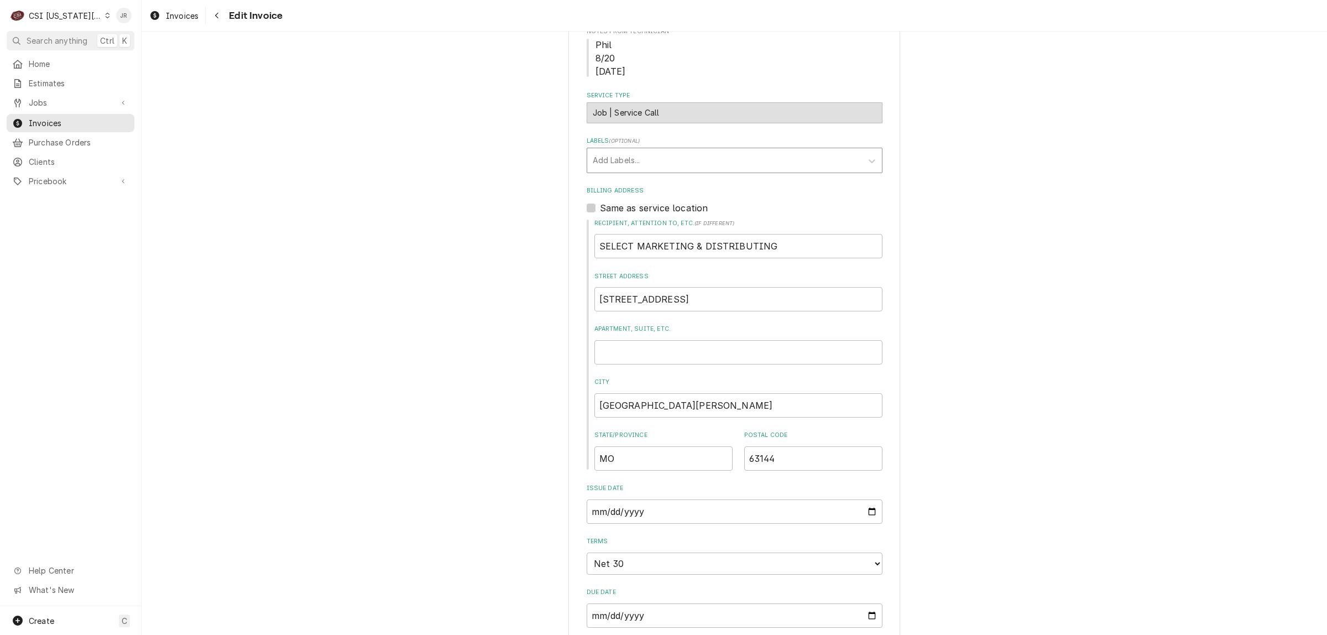
drag, startPoint x: 689, startPoint y: 140, endPoint x: 690, endPoint y: 153, distance: 12.8
click at [689, 150] on div "Labels" at bounding box center [725, 160] width 264 height 20
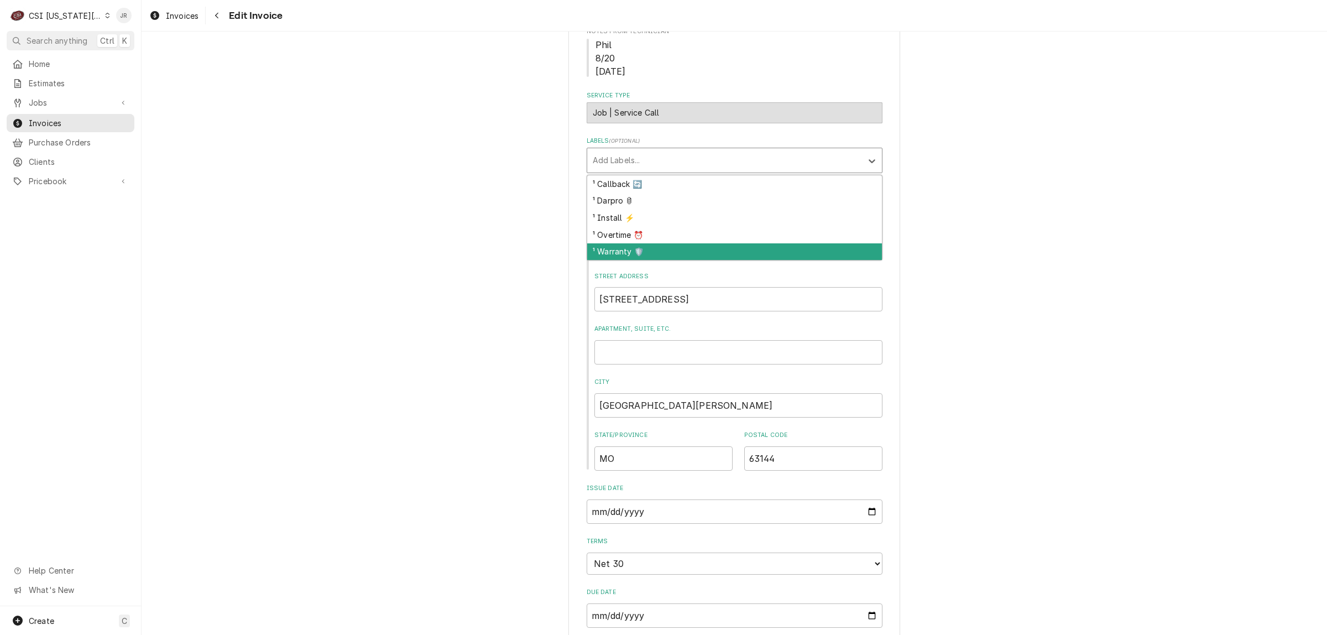
click at [633, 243] on div "¹ Warranty 🛡️" at bounding box center [734, 251] width 295 height 17
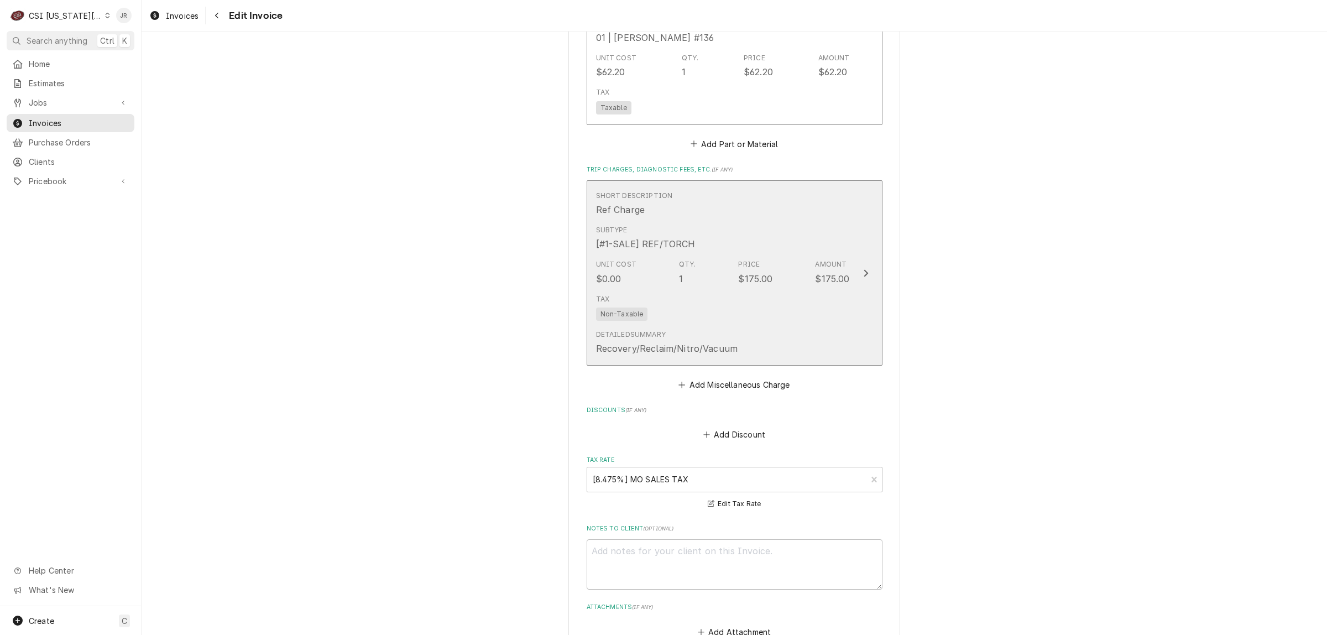
scroll to position [2349, 0]
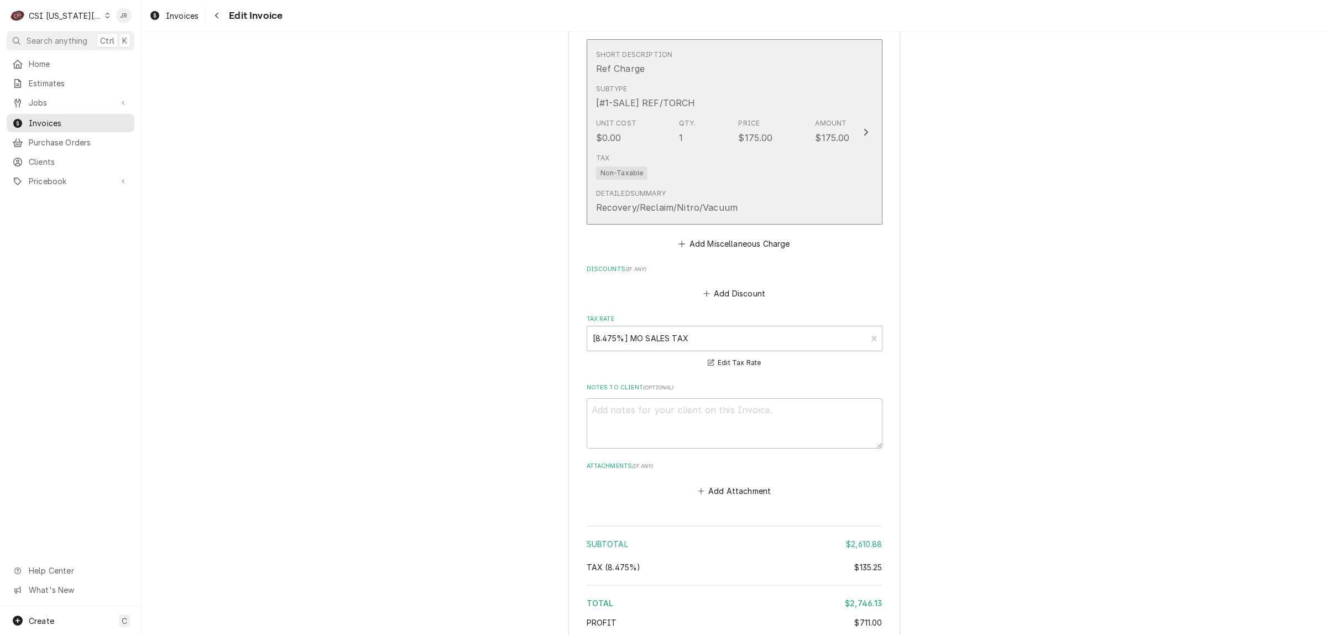
click at [805, 149] on div "Tax Non-Taxable" at bounding box center [723, 166] width 254 height 35
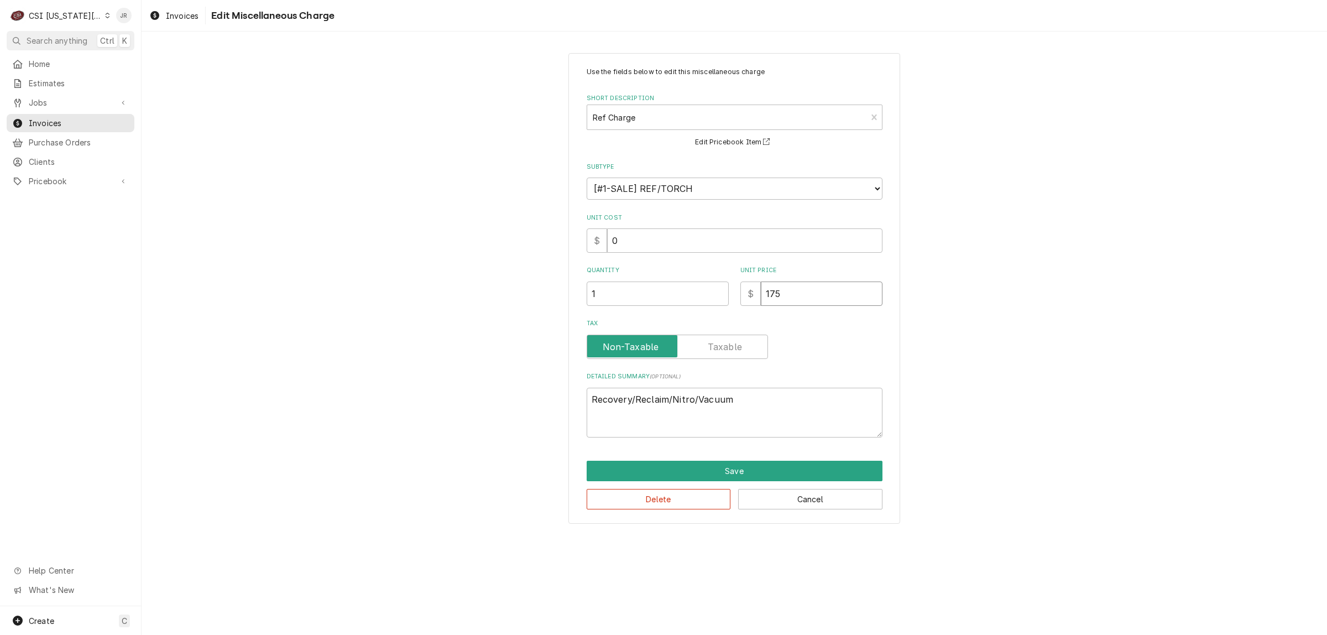
drag, startPoint x: 799, startPoint y: 291, endPoint x: 700, endPoint y: 291, distance: 98.9
click at [695, 291] on div "Quantity 1 Unit Price $ 175" at bounding box center [734, 285] width 296 height 39
type textarea "x"
type input "3"
type textarea "x"
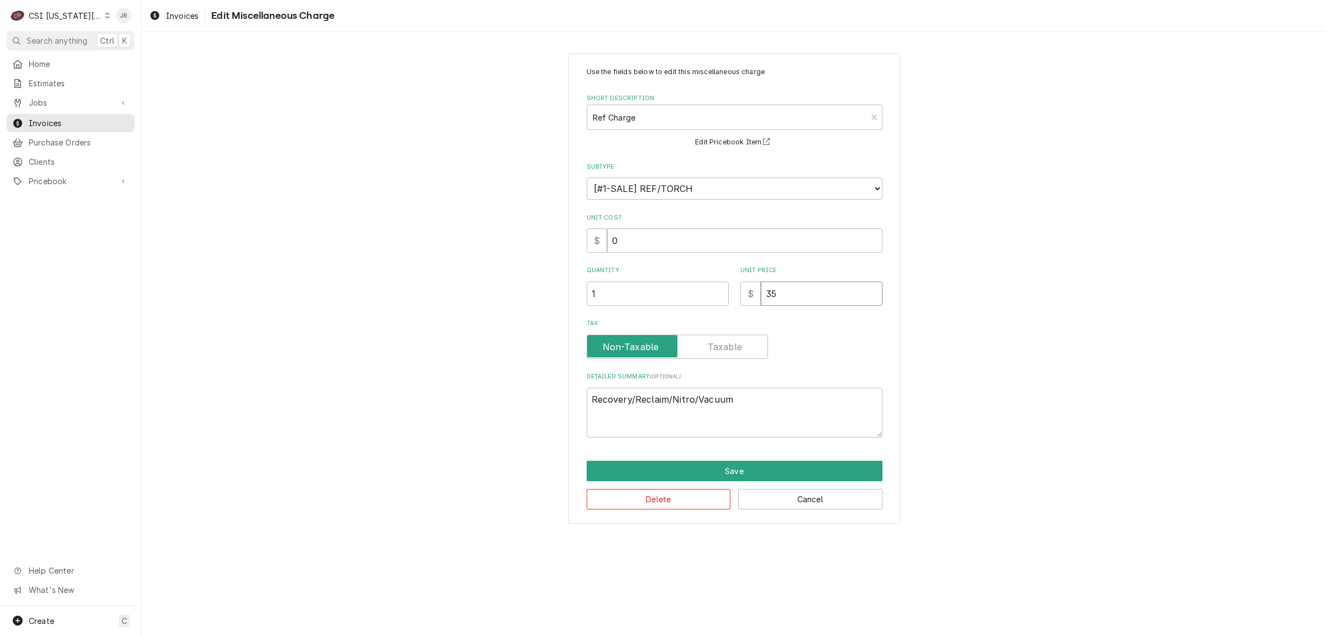
type input "35"
drag, startPoint x: 800, startPoint y: 482, endPoint x: 796, endPoint y: 465, distance: 17.6
click at [797, 468] on div "Save Delete Cancel" at bounding box center [734, 484] width 296 height 49
click at [796, 465] on button "Save" at bounding box center [734, 470] width 296 height 20
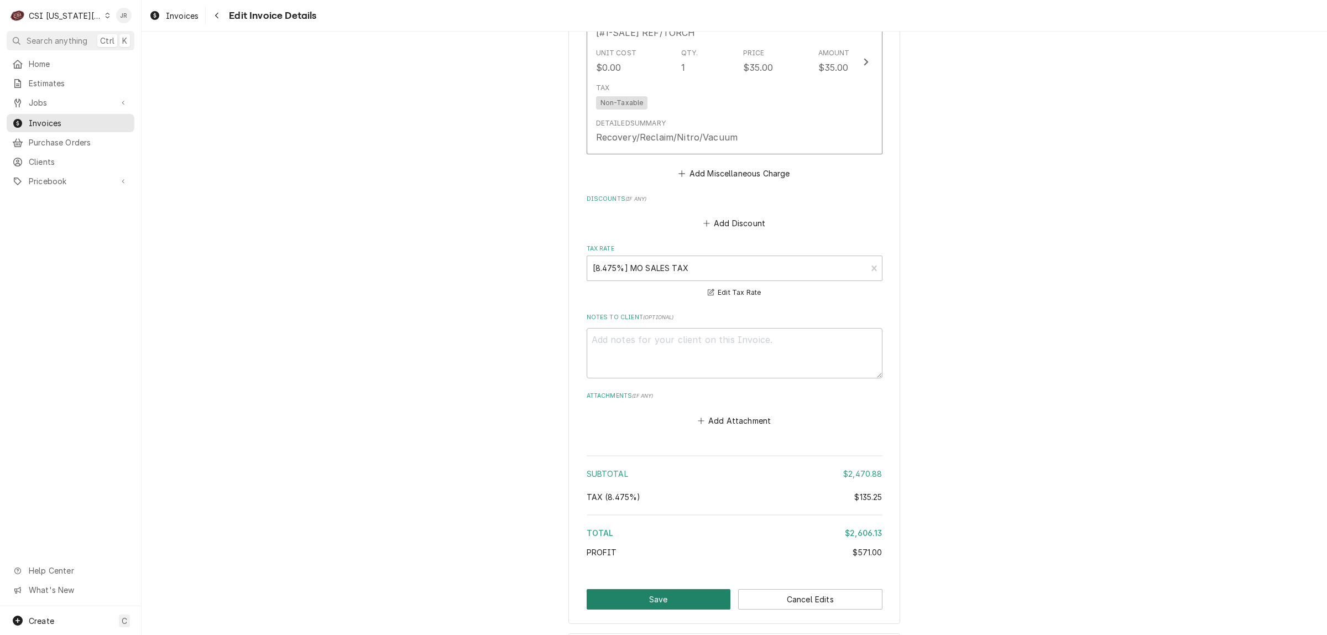
scroll to position [2444, 0]
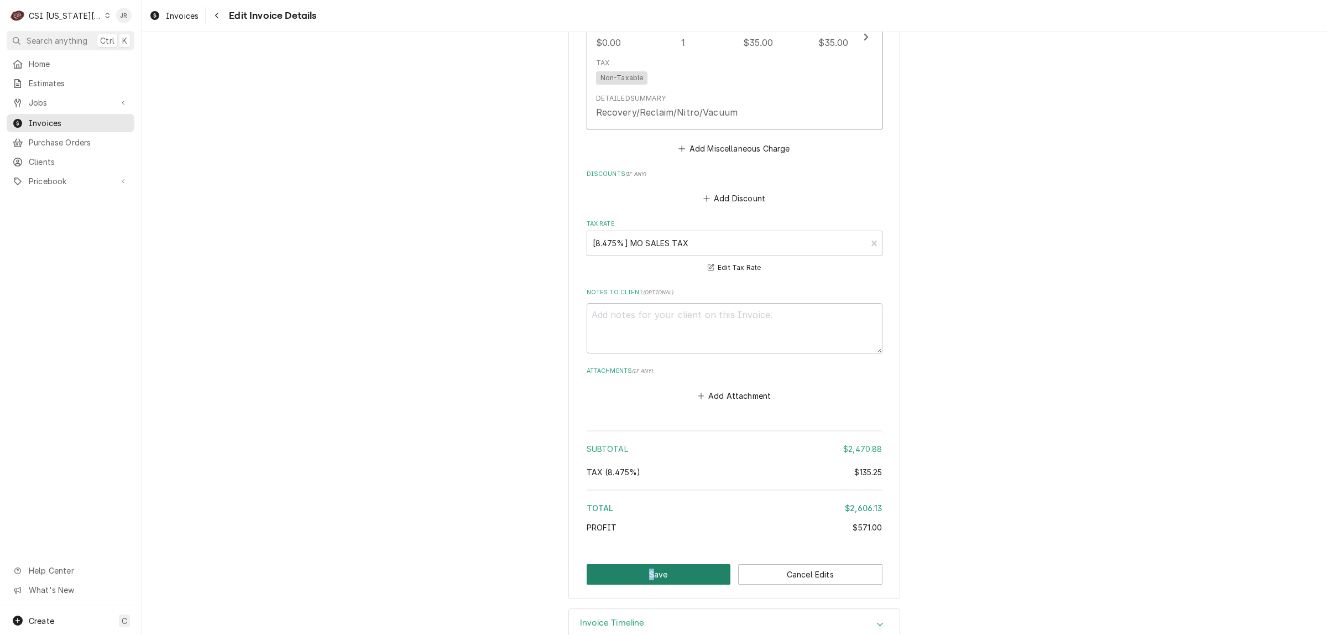
drag, startPoint x: 650, startPoint y: 541, endPoint x: 658, endPoint y: 548, distance: 10.6
click at [664, 564] on button "Save" at bounding box center [658, 574] width 144 height 20
type textarea "x"
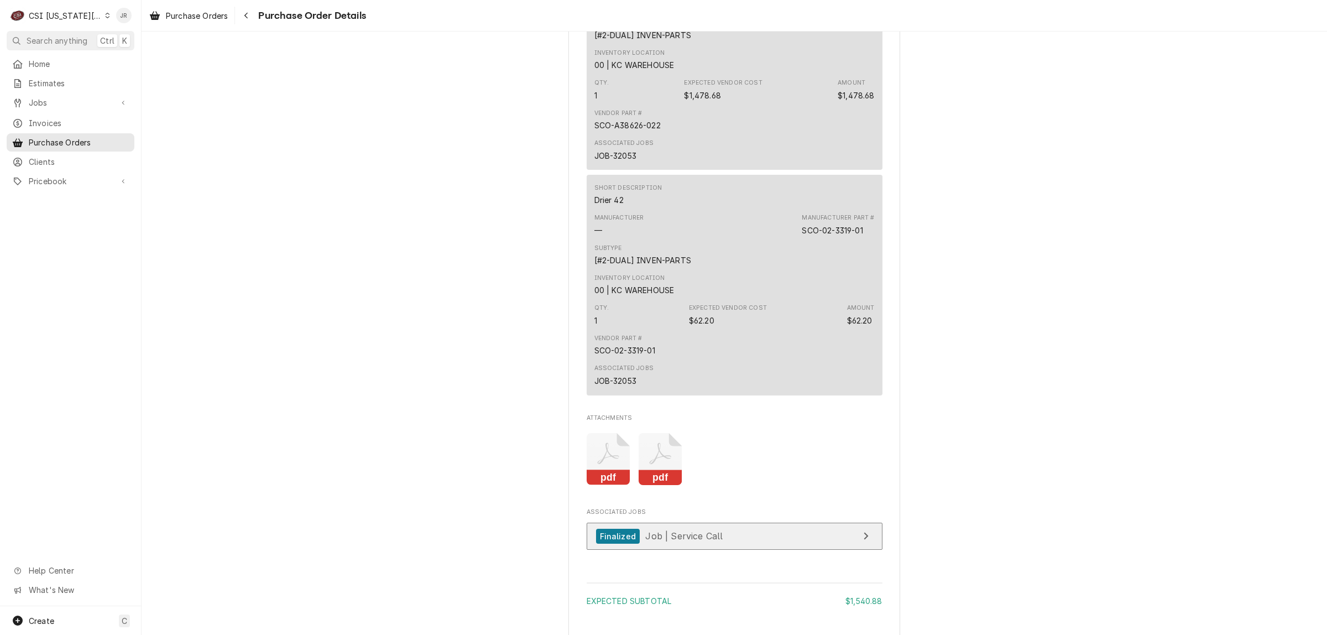
scroll to position [898, 0]
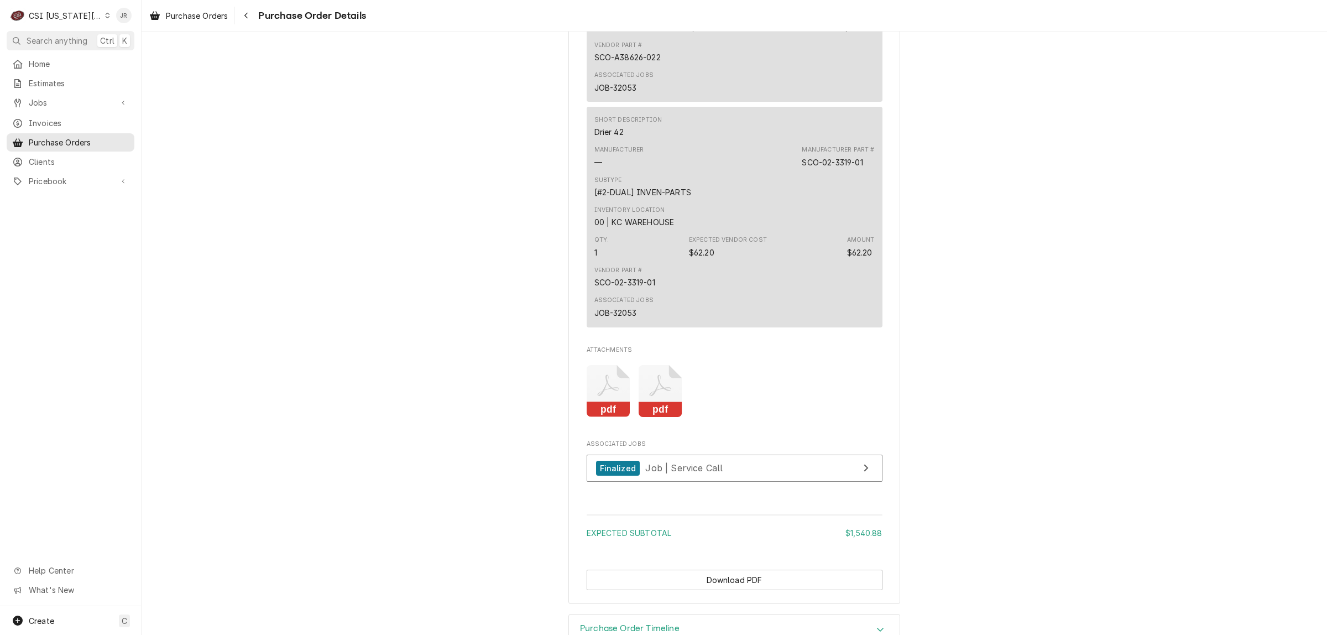
click at [662, 417] on rect "Attachments" at bounding box center [660, 409] width 44 height 15
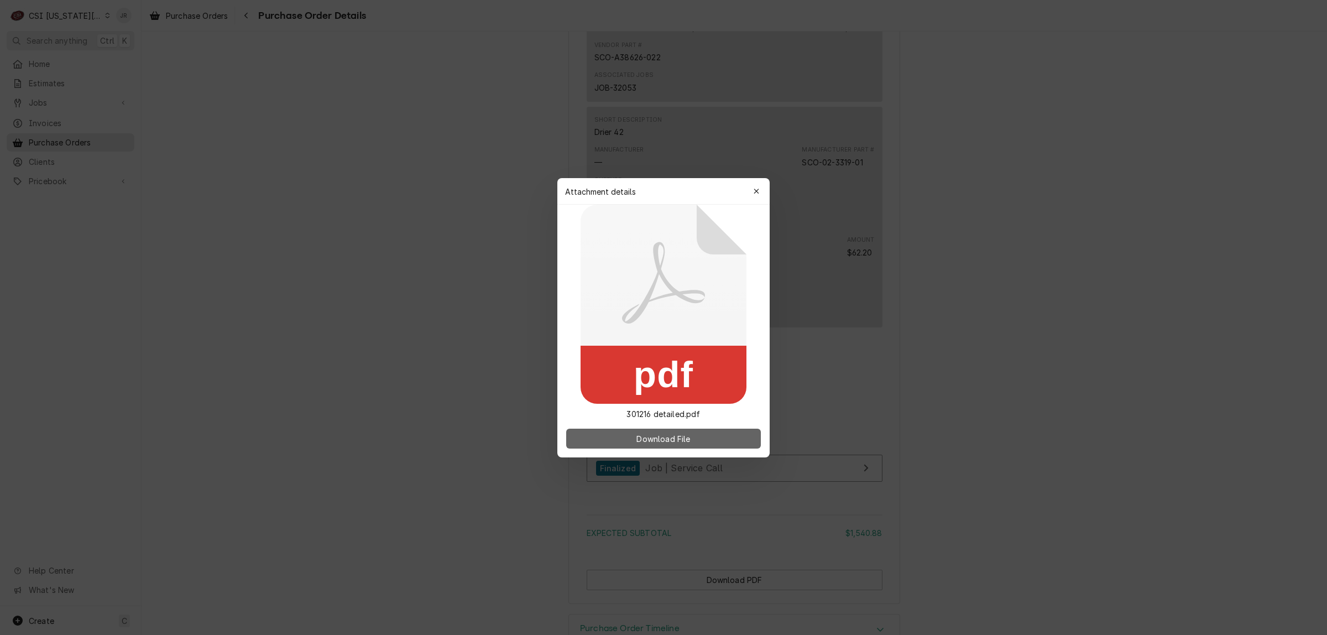
click at [657, 442] on span "Download File" at bounding box center [663, 438] width 58 height 12
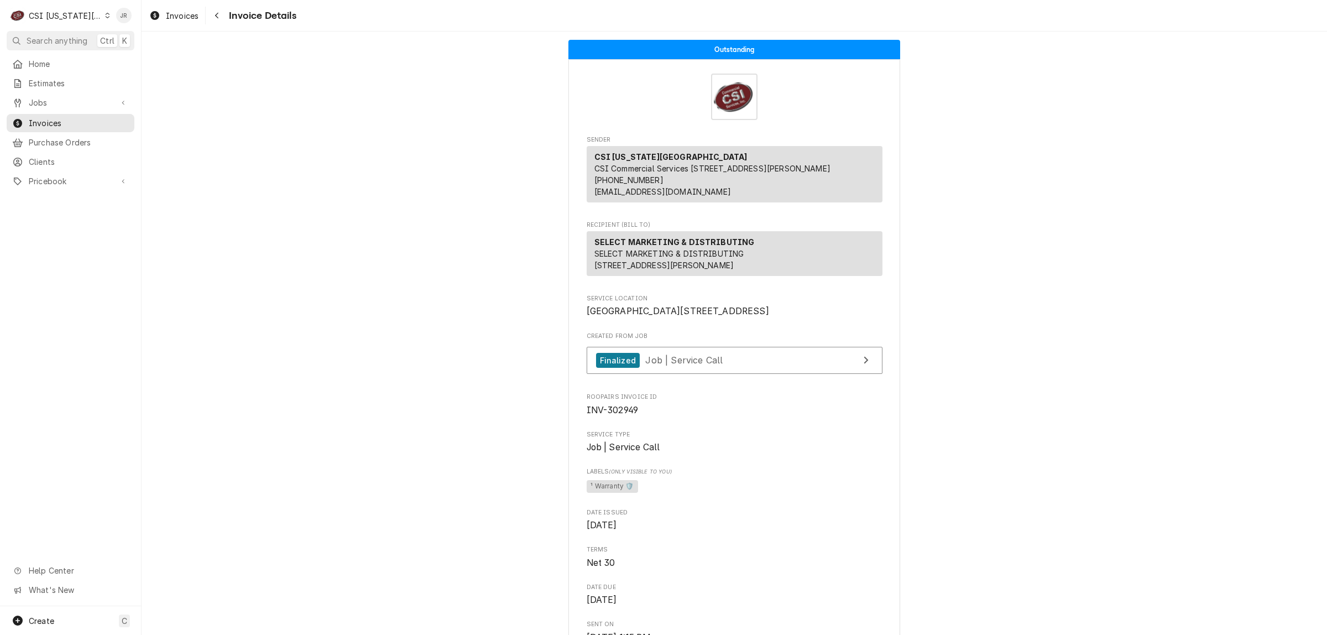
click at [65, 18] on div "CSI [US_STATE][GEOGRAPHIC_DATA]" at bounding box center [65, 16] width 73 height 12
click at [134, 60] on div "CSI St. [PERSON_NAME]" at bounding box center [189, 61] width 161 height 12
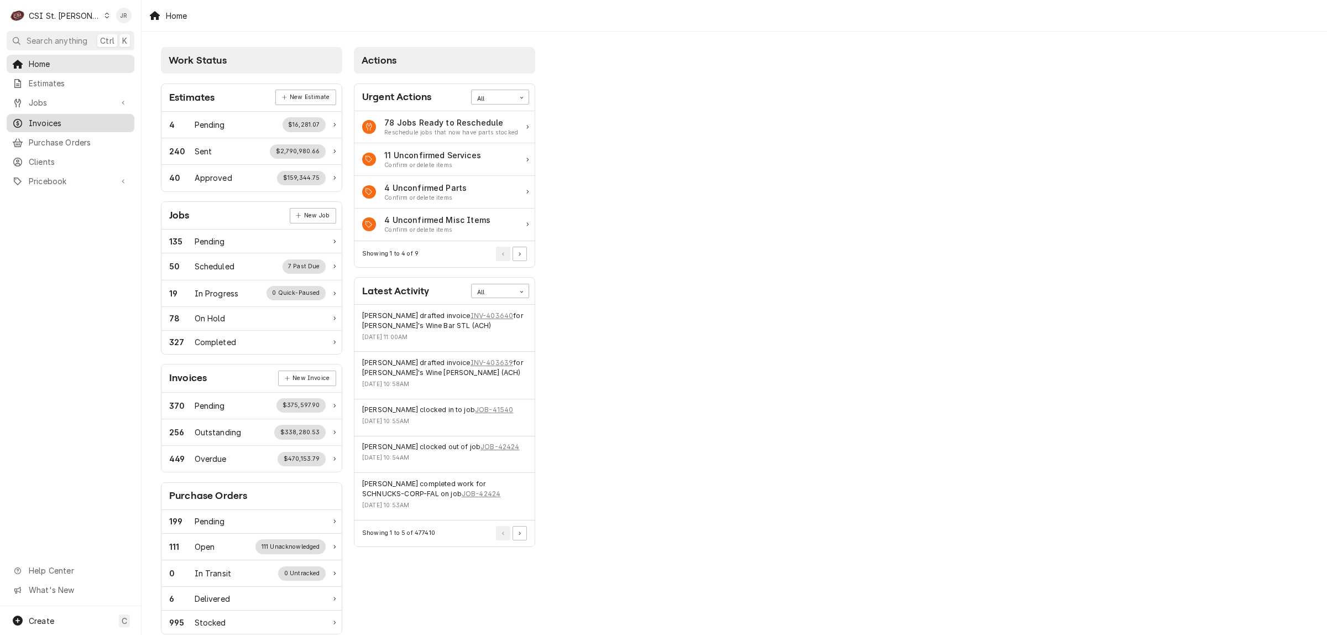
click at [51, 117] on span "Invoices" at bounding box center [79, 123] width 100 height 12
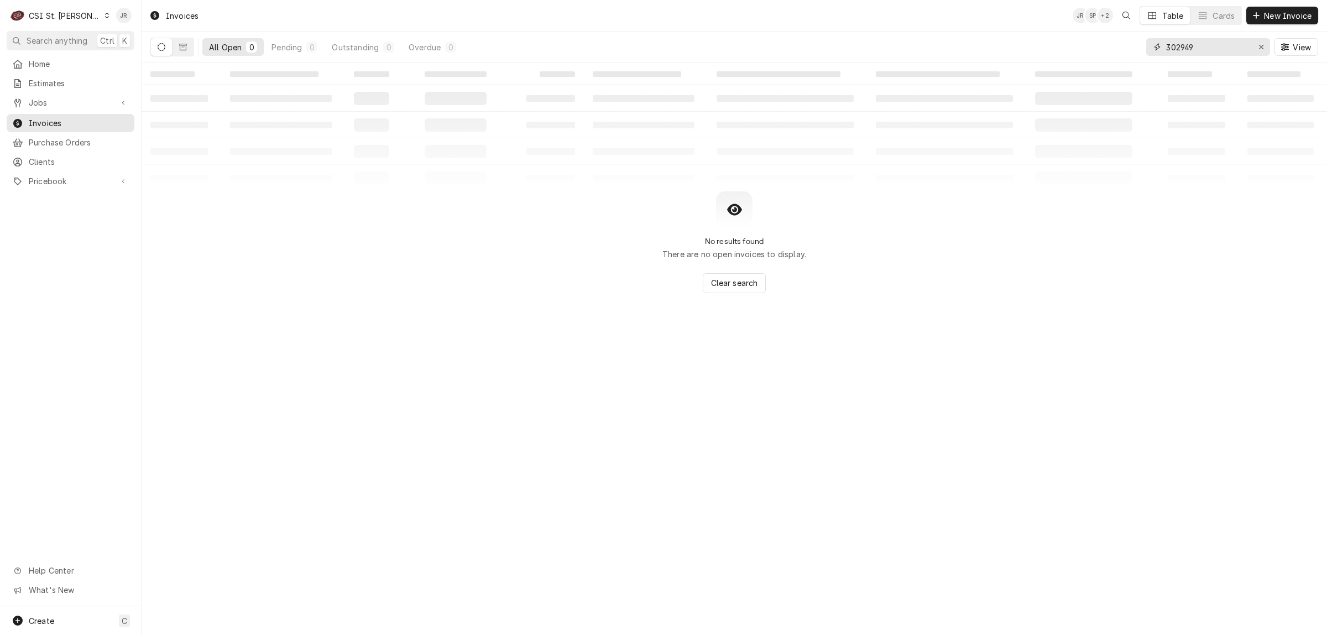
click at [1190, 45] on input "302949" at bounding box center [1207, 47] width 83 height 18
paste input "403341"
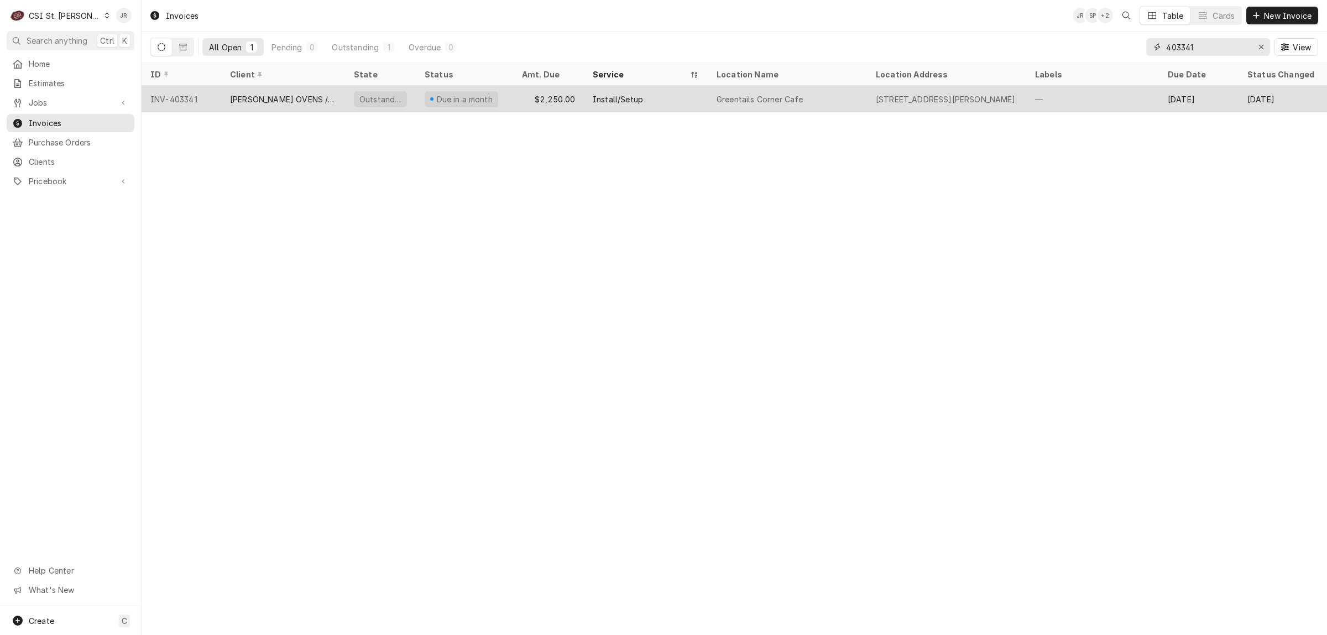
type input "403341"
click at [824, 104] on div "Greentails Corner Cafe" at bounding box center [787, 99] width 159 height 27
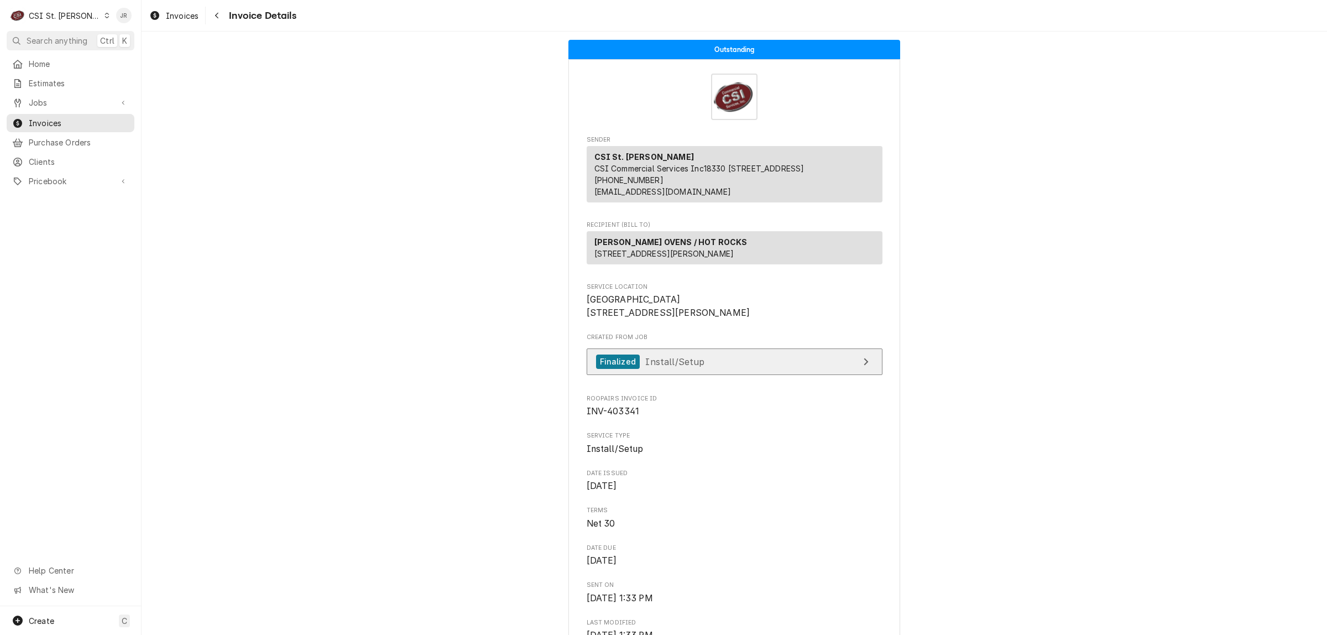
click at [756, 375] on link "Finalized Install/Setup" at bounding box center [734, 361] width 296 height 27
click at [38, 10] on div "CSI St. [PERSON_NAME]" at bounding box center [65, 16] width 72 height 12
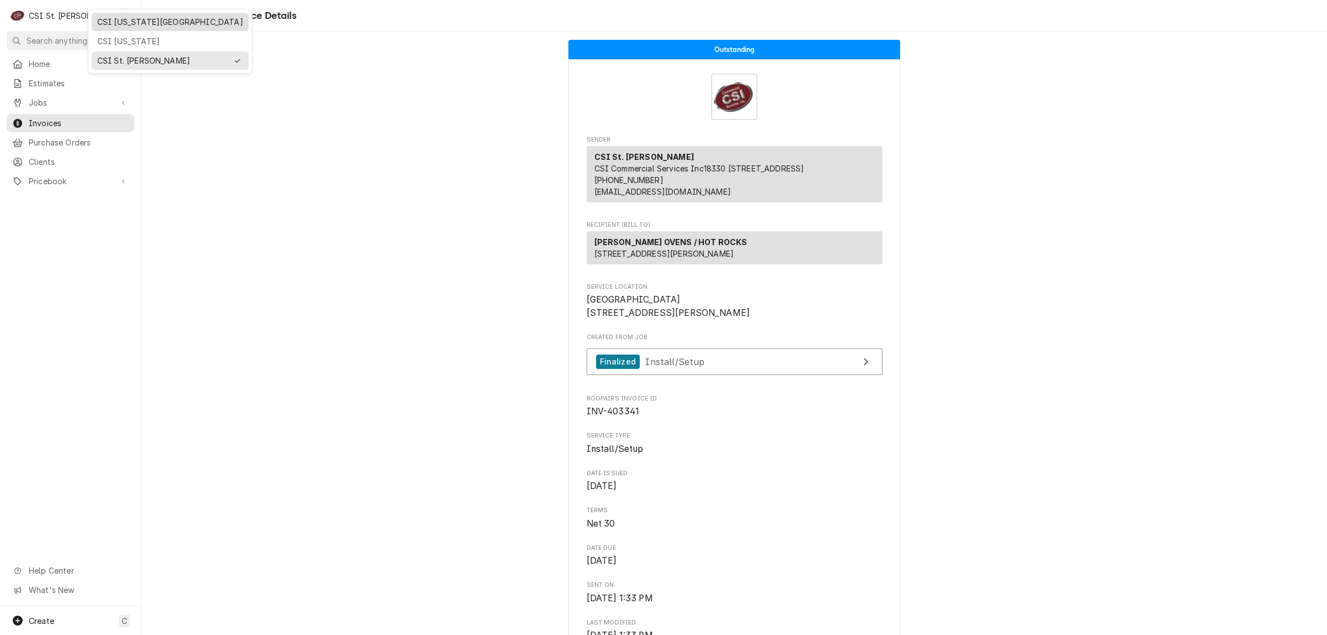
click at [129, 20] on div "CSI [US_STATE][GEOGRAPHIC_DATA]" at bounding box center [170, 22] width 146 height 12
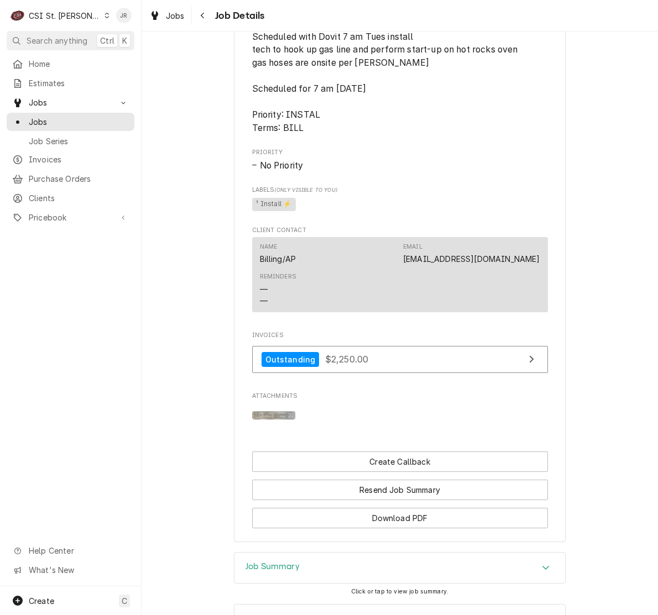
scroll to position [842, 0]
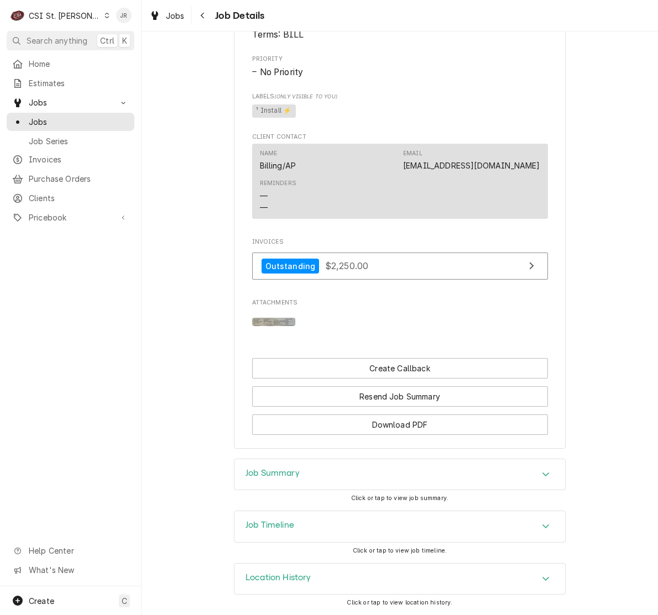
click at [354, 479] on div "Job Summary" at bounding box center [399, 474] width 331 height 31
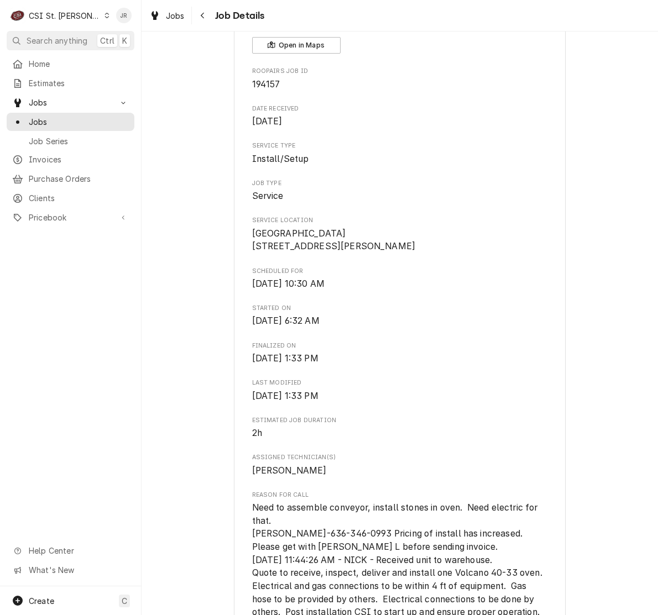
scroll to position [0, 0]
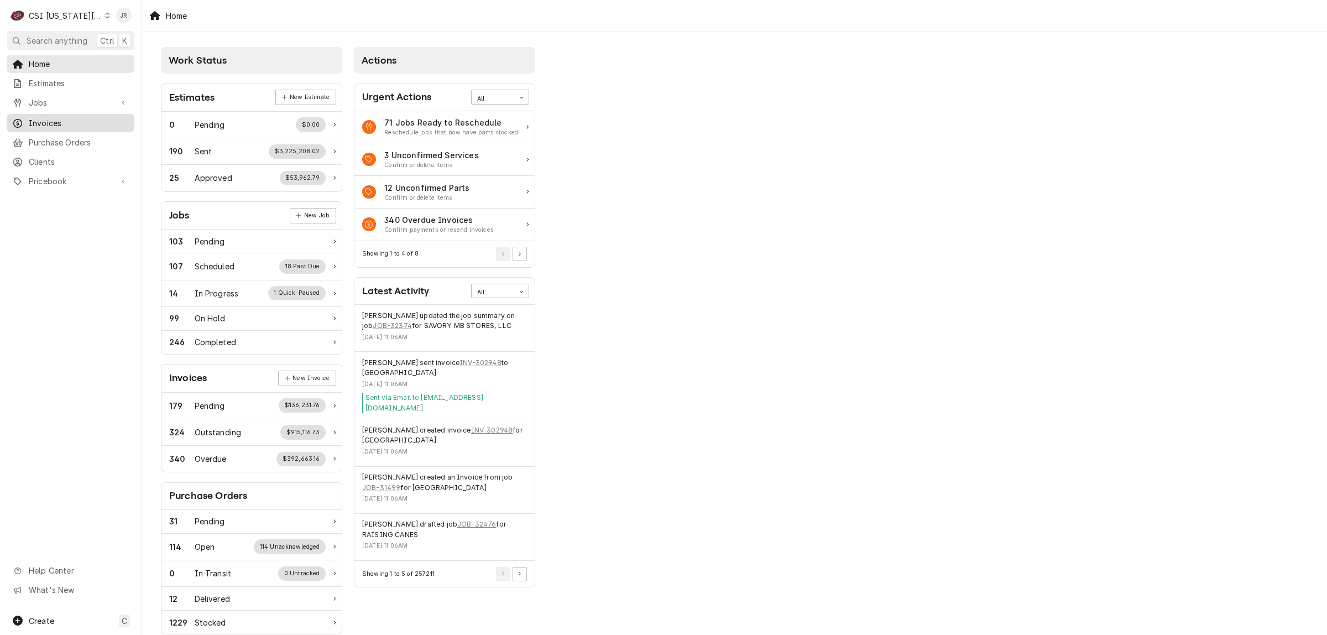
click at [81, 123] on span "Invoices" at bounding box center [79, 123] width 100 height 12
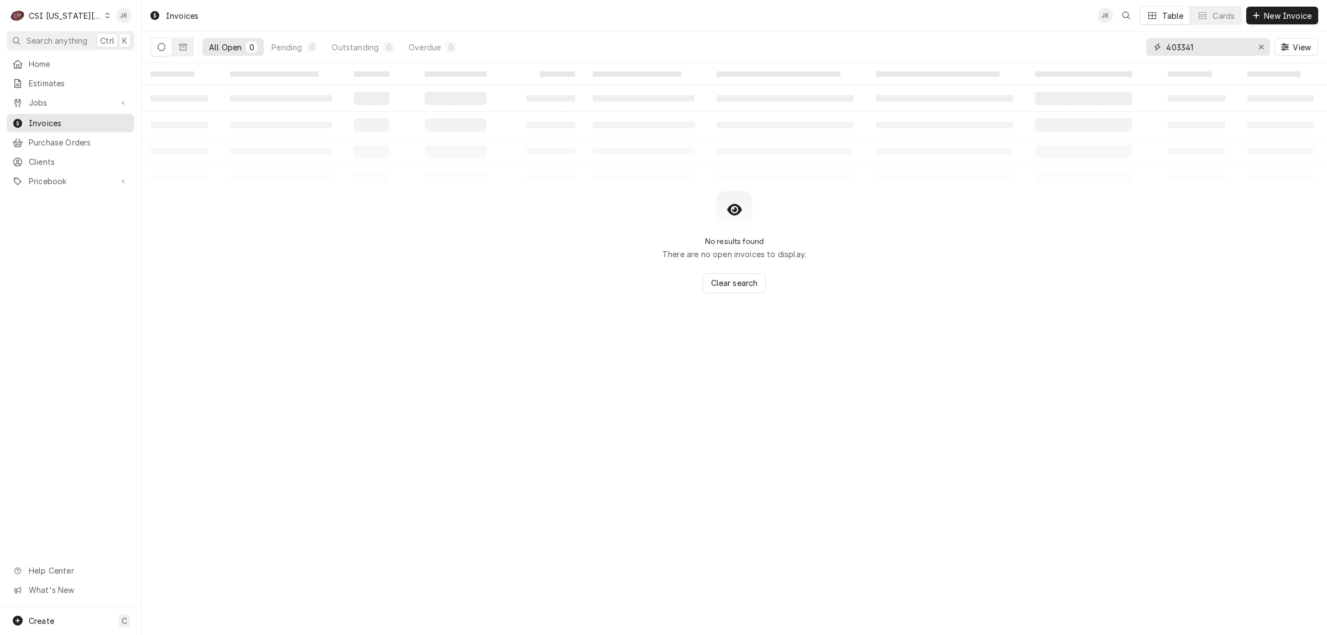
click at [1167, 50] on input "403341" at bounding box center [1207, 47] width 83 height 18
click at [1167, 49] on input "403341" at bounding box center [1207, 47] width 83 height 18
paste input "302953"
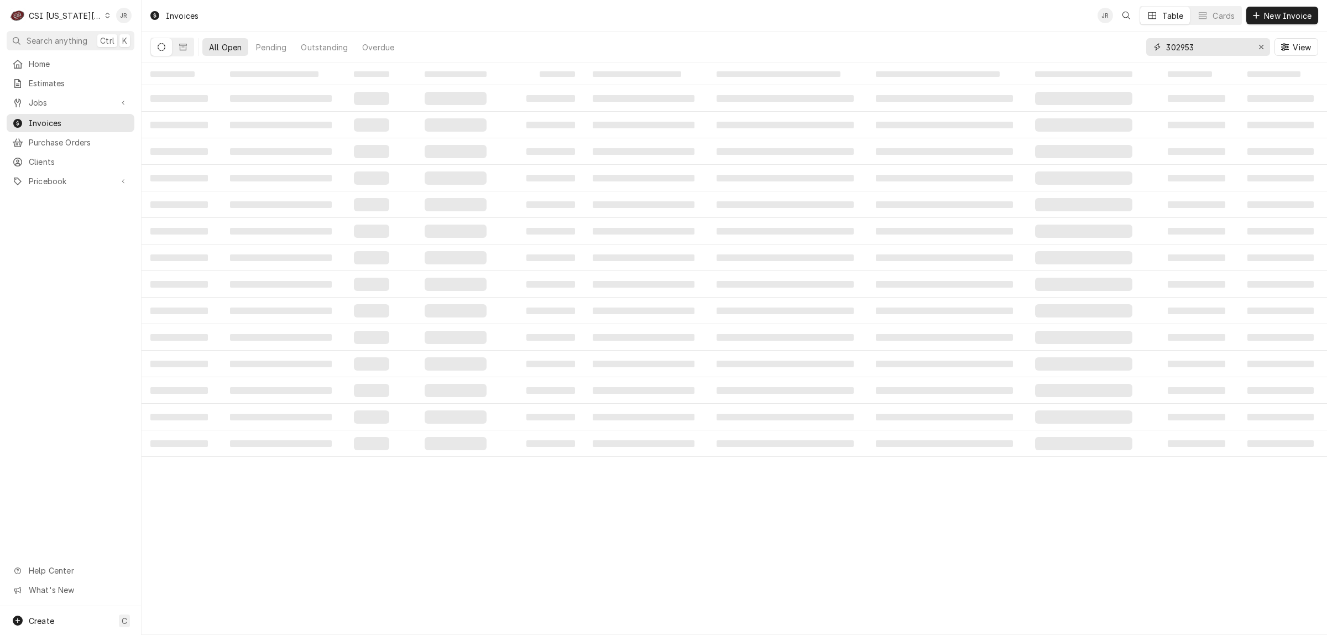
type input "302953"
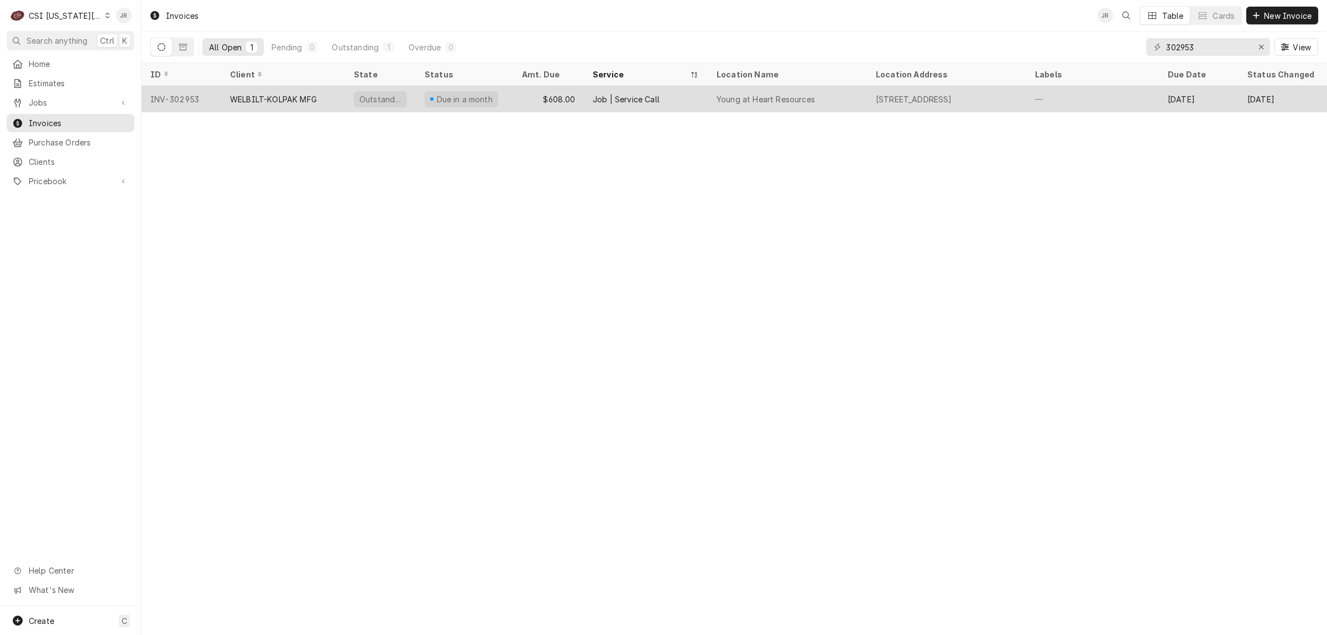
click at [344, 99] on div "WELBILT-KOLPAK MFG" at bounding box center [283, 99] width 124 height 27
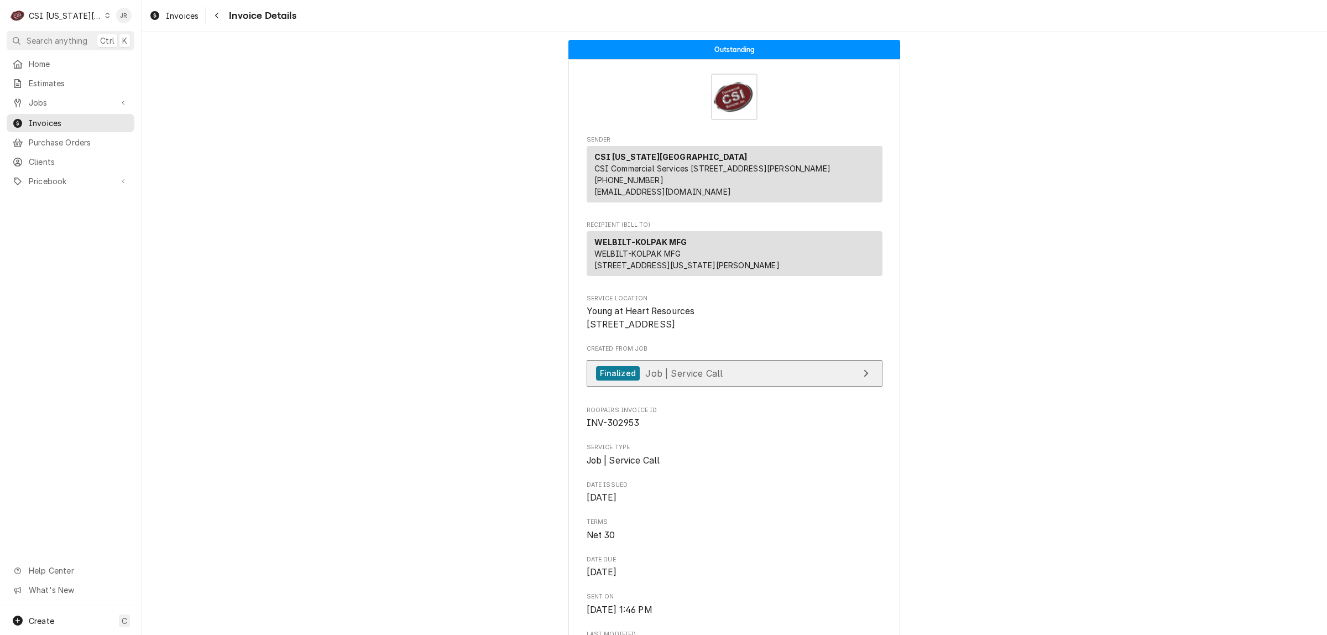
click at [763, 387] on link "Finalized Job | Service Call" at bounding box center [734, 373] width 296 height 27
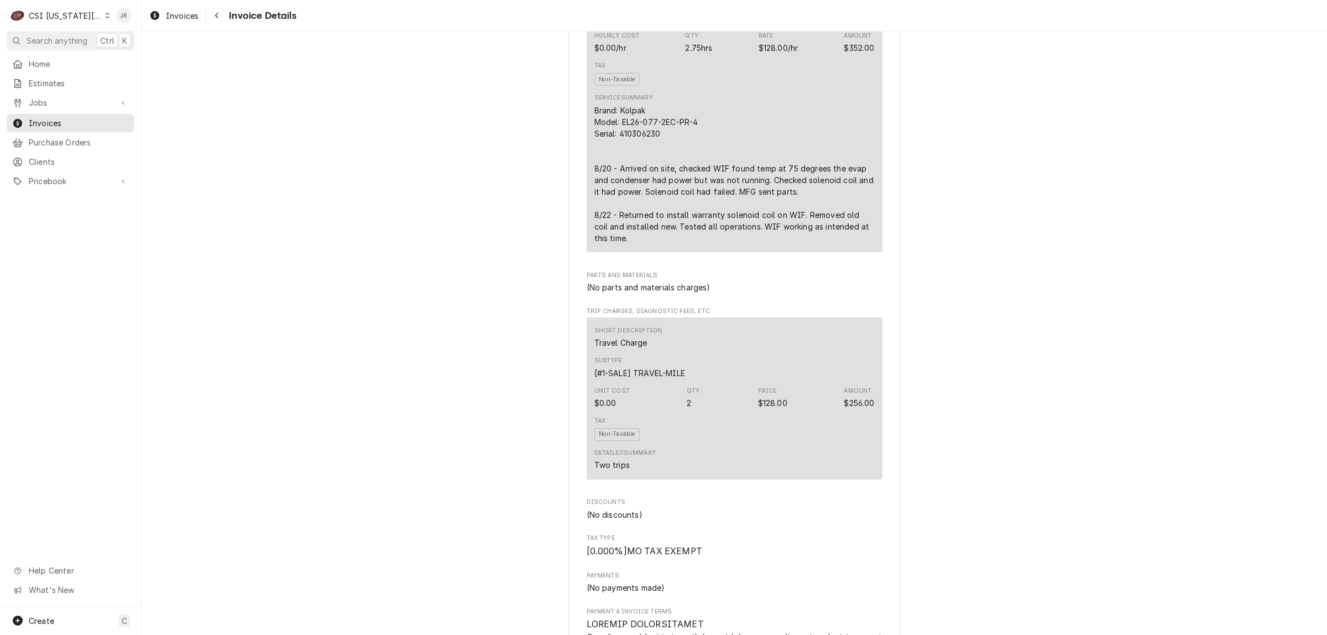
scroll to position [750, 0]
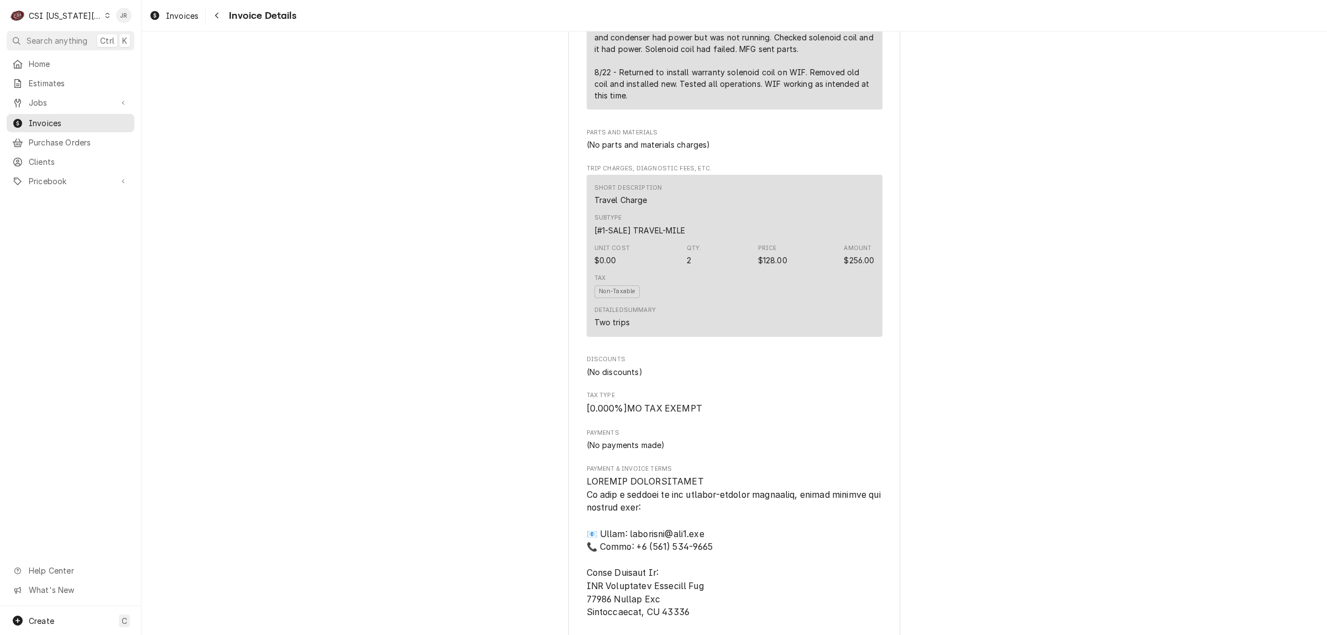
click at [726, 270] on div "Unit Cost $0.00 Qty. 2 Price $128.00 Amount $256.00" at bounding box center [734, 255] width 280 height 30
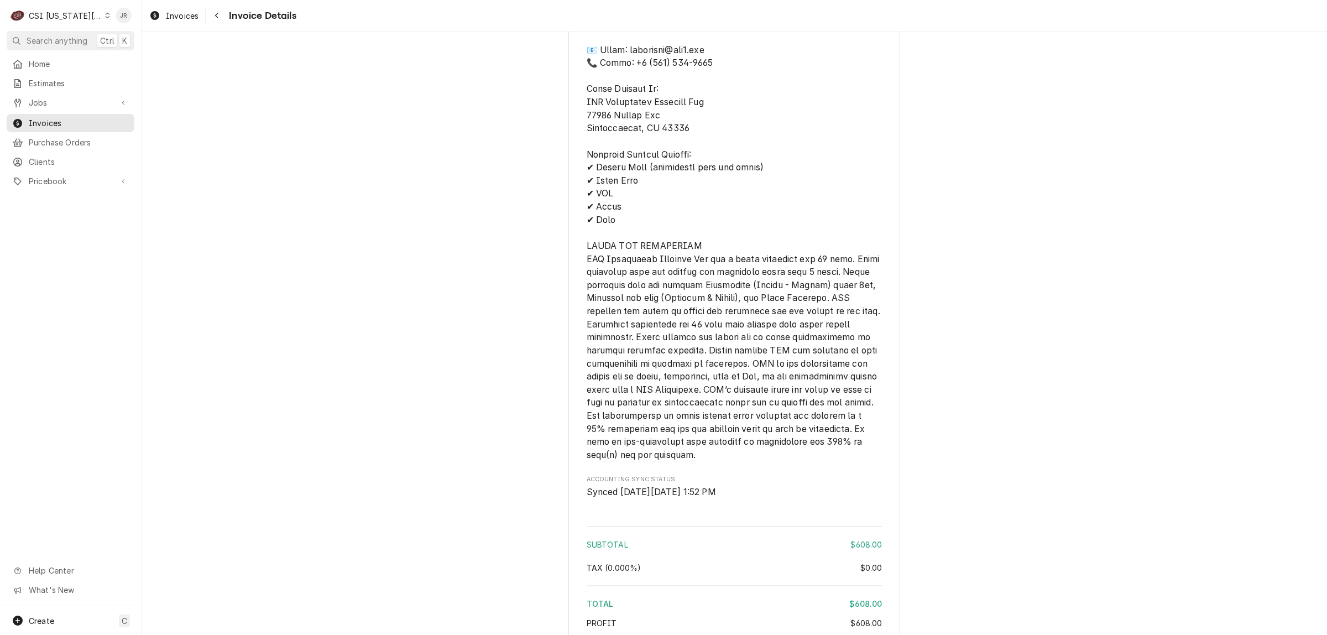
scroll to position [1648, 0]
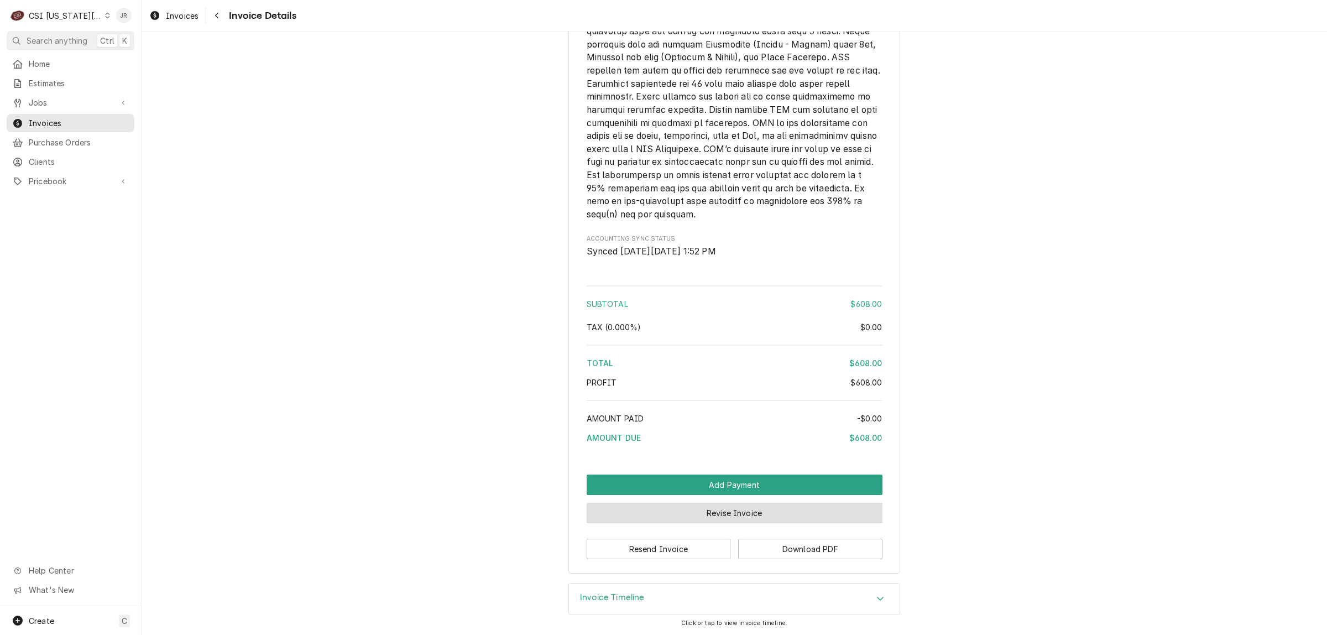
click at [726, 510] on button "Revise Invoice" at bounding box center [734, 512] width 296 height 20
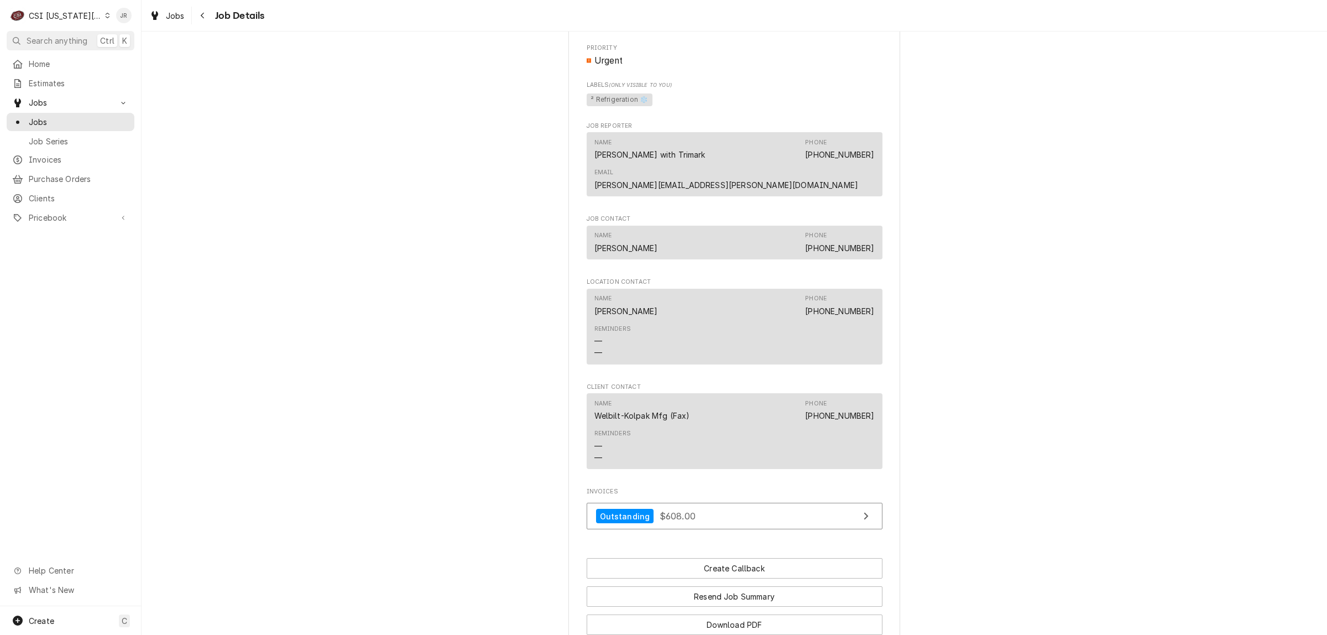
scroll to position [1422, 0]
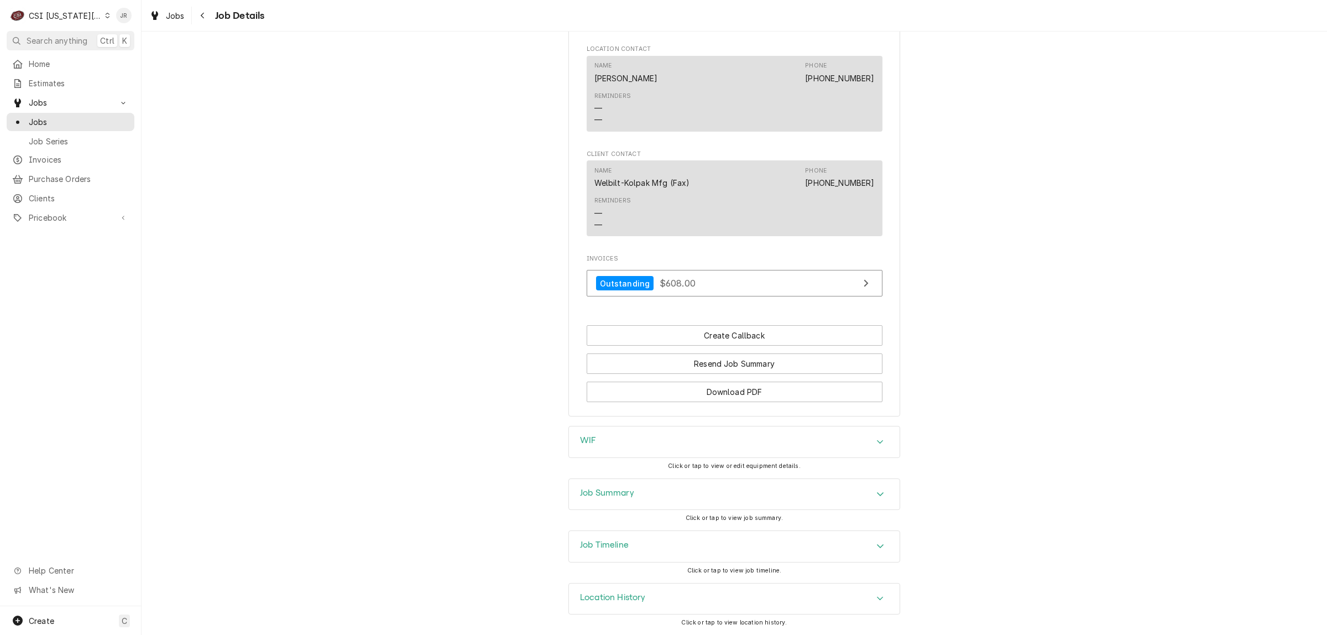
click at [611, 506] on div "Job Summary" at bounding box center [734, 494] width 331 height 31
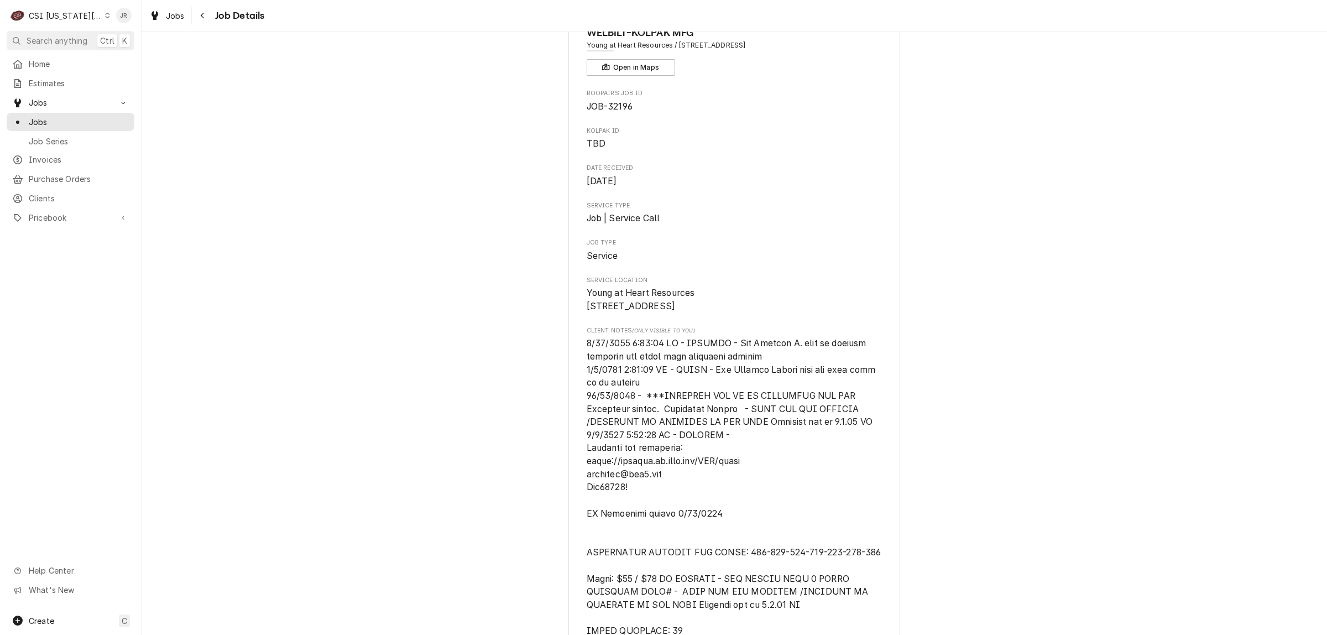
scroll to position [0, 0]
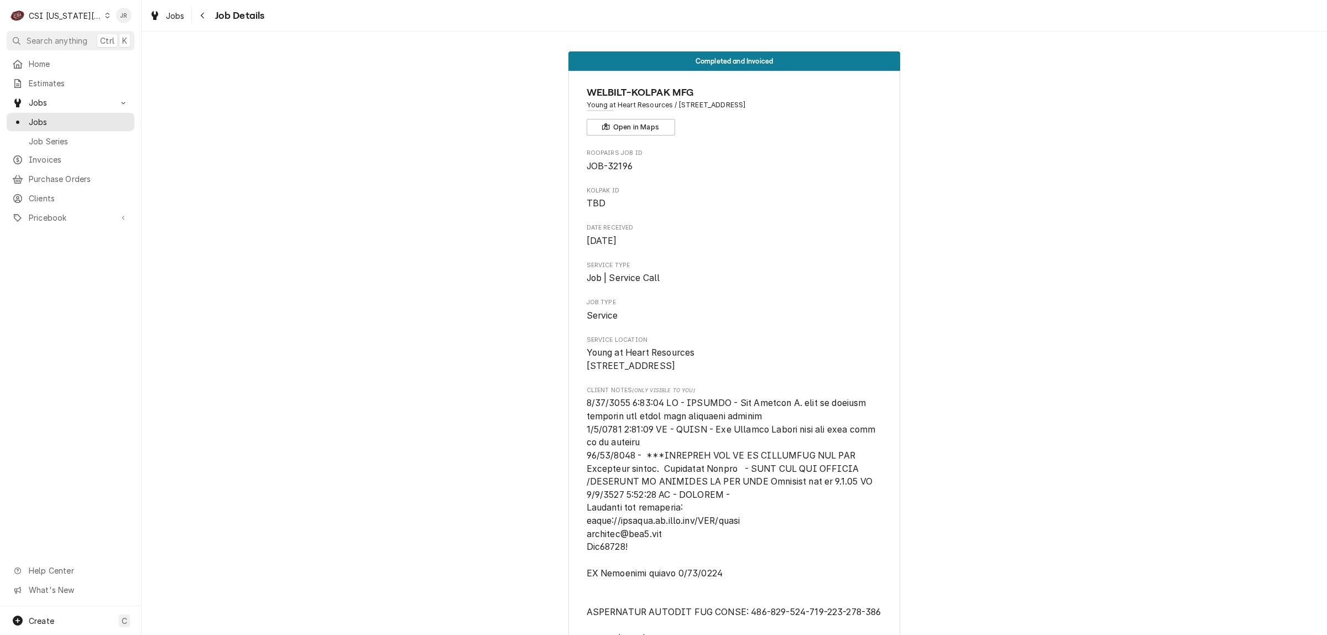
drag, startPoint x: 816, startPoint y: 105, endPoint x: 672, endPoint y: 106, distance: 143.7
click at [672, 106] on span "Young at Heart Resources / [STREET_ADDRESS]" at bounding box center [734, 105] width 296 height 10
copy span "1003 W 4th St, Cameron, MO 64429"
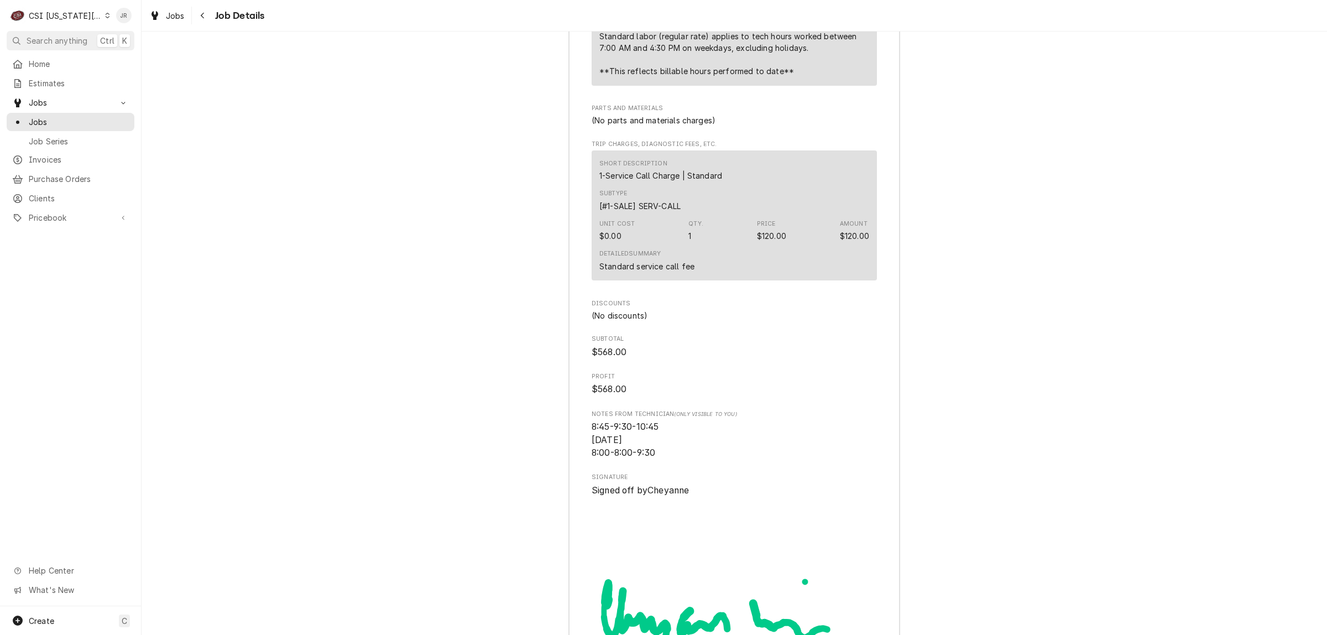
scroll to position [3515, 0]
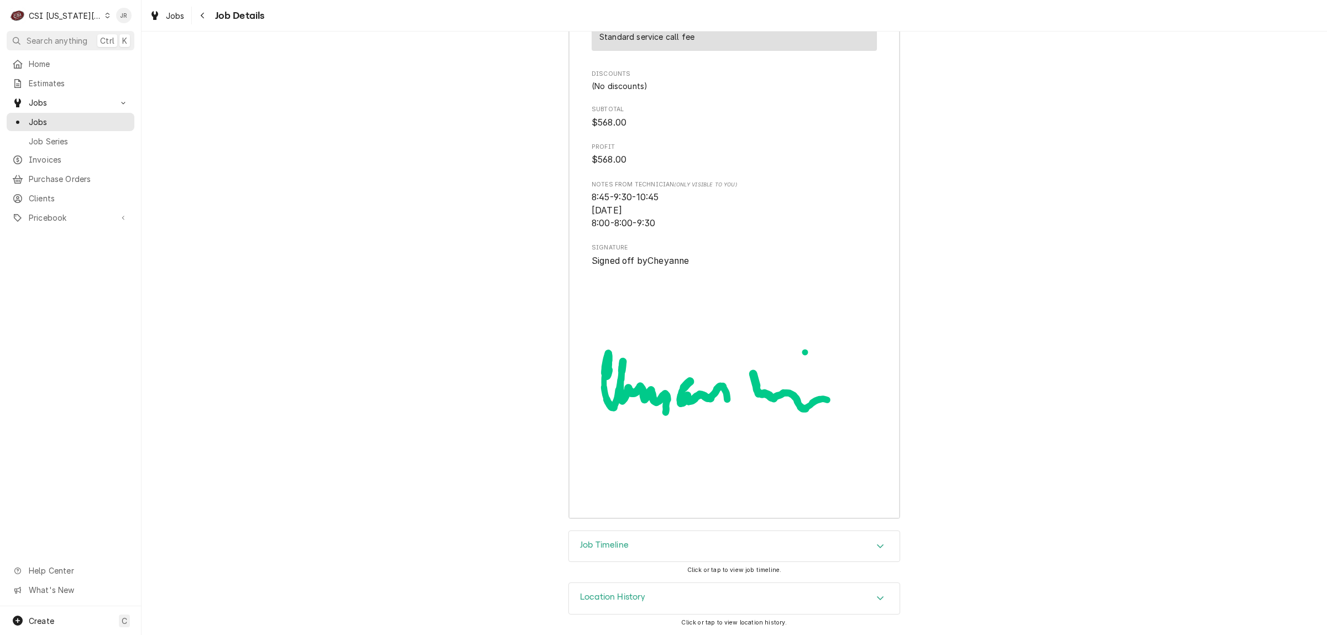
click at [61, 11] on div "CSI [US_STATE][GEOGRAPHIC_DATA]" at bounding box center [65, 16] width 73 height 12
click at [40, 119] on span "Jobs" at bounding box center [79, 122] width 100 height 12
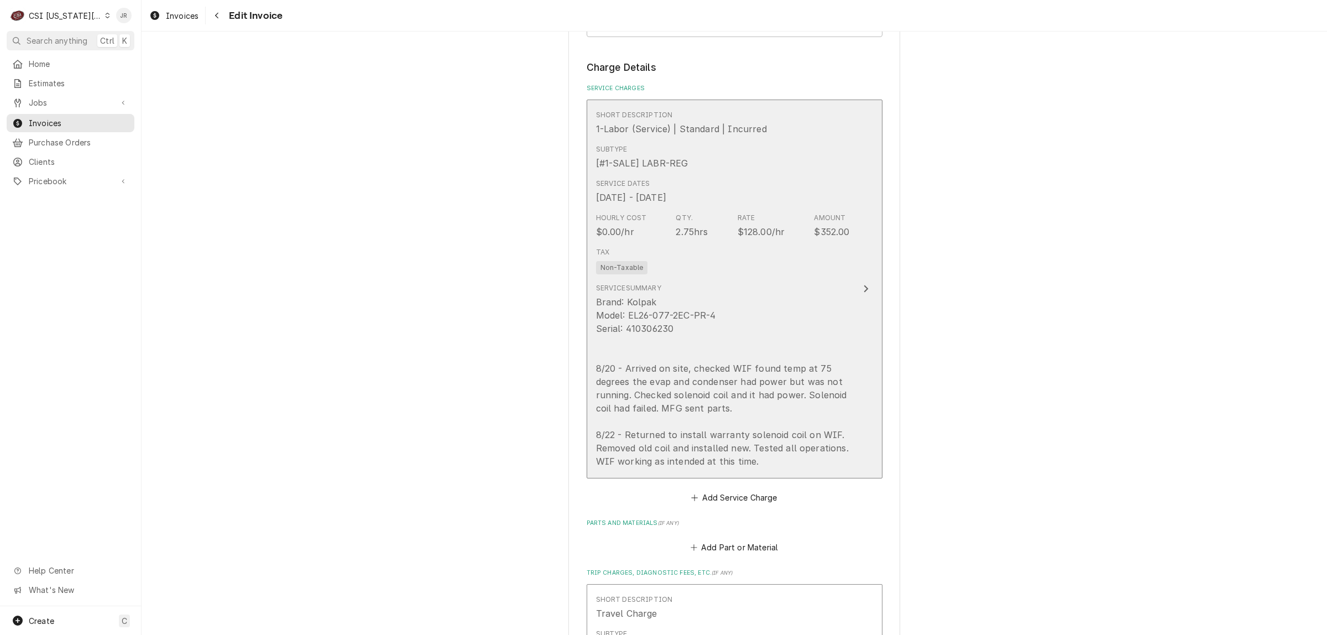
scroll to position [1658, 0]
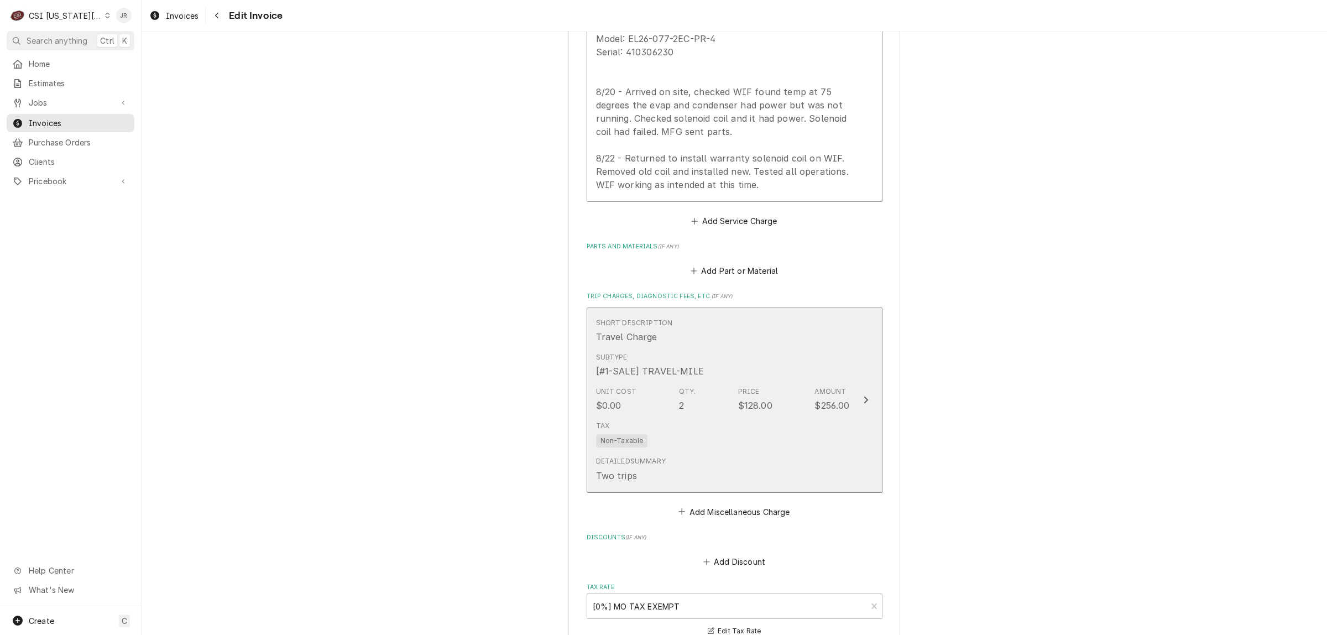
click at [790, 424] on div "Tax Non-Taxable" at bounding box center [723, 433] width 254 height 35
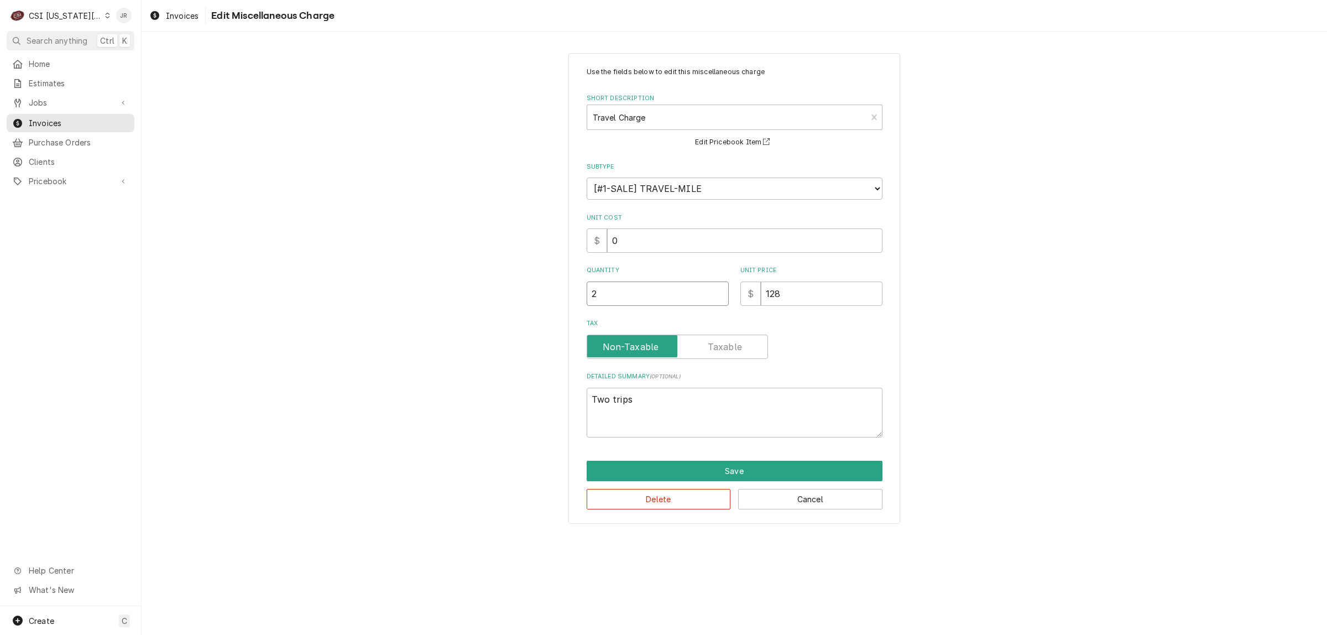
drag, startPoint x: 637, startPoint y: 307, endPoint x: 313, endPoint y: 206, distance: 339.5
click at [311, 217] on div "Use the fields below to edit this miscellaneous charge Short Description Travel…" at bounding box center [734, 288] width 1185 height 490
type textarea "x"
type input "4"
click at [723, 473] on button "Save" at bounding box center [734, 470] width 296 height 20
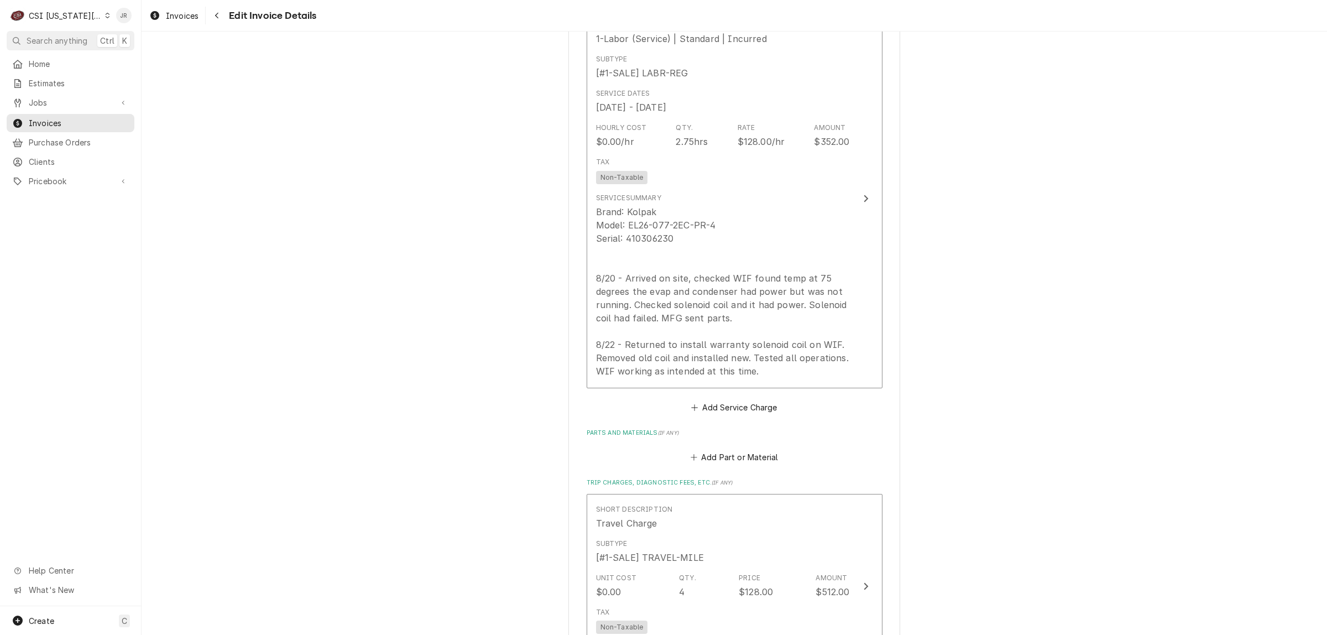
scroll to position [1679, 0]
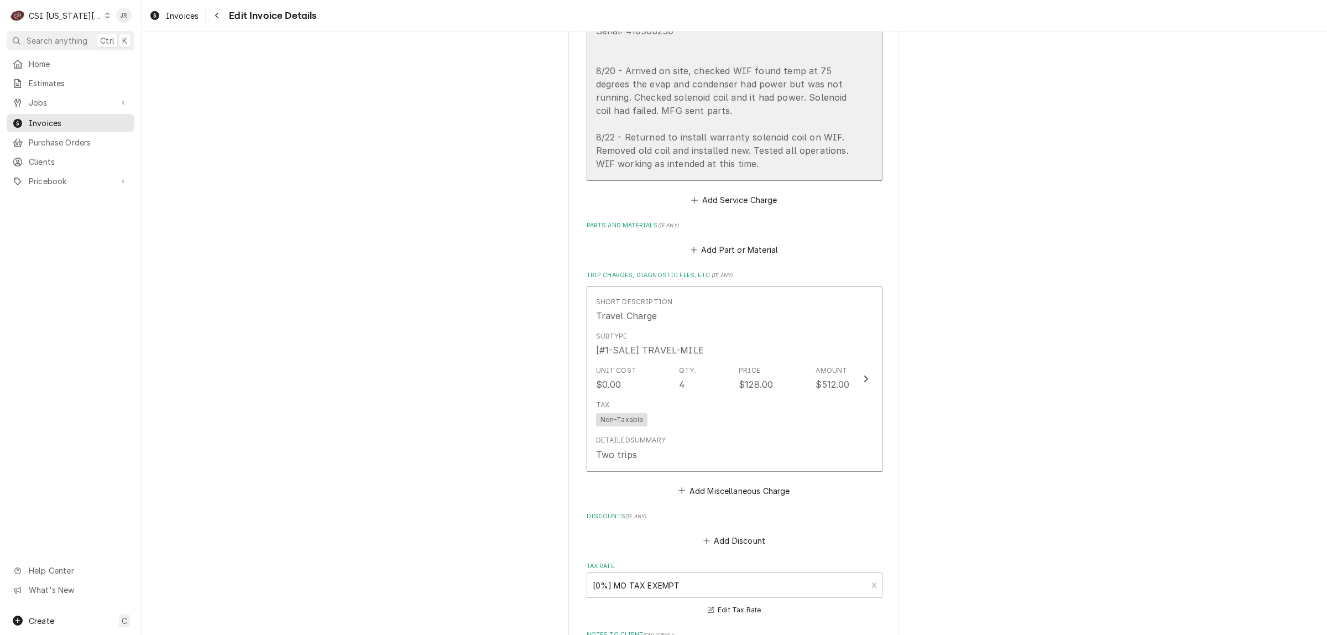
click at [785, 134] on div "Brand: Kolpak Model: EL26-077-2EC-PR-4 Serial: 410306230 8/20 - Arrived on site…" at bounding box center [723, 84] width 254 height 172
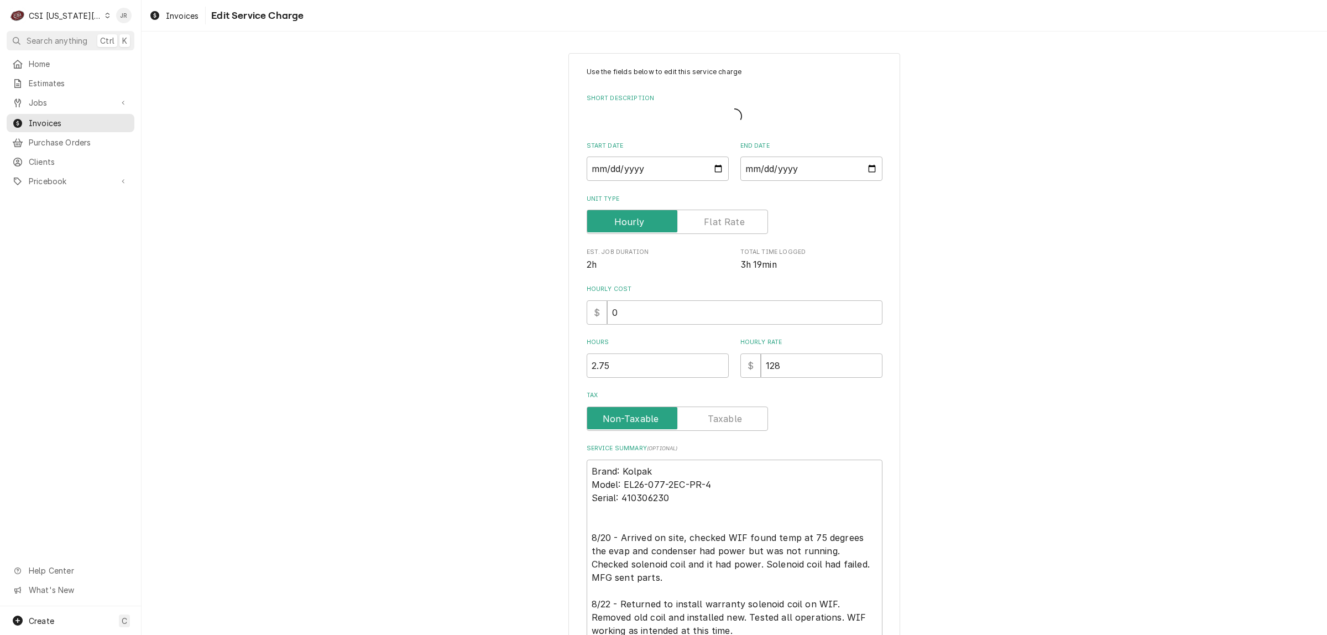
click at [789, 134] on div "Use the fields below to edit this service charge Short Description Start Date 2…" at bounding box center [734, 354] width 296 height 575
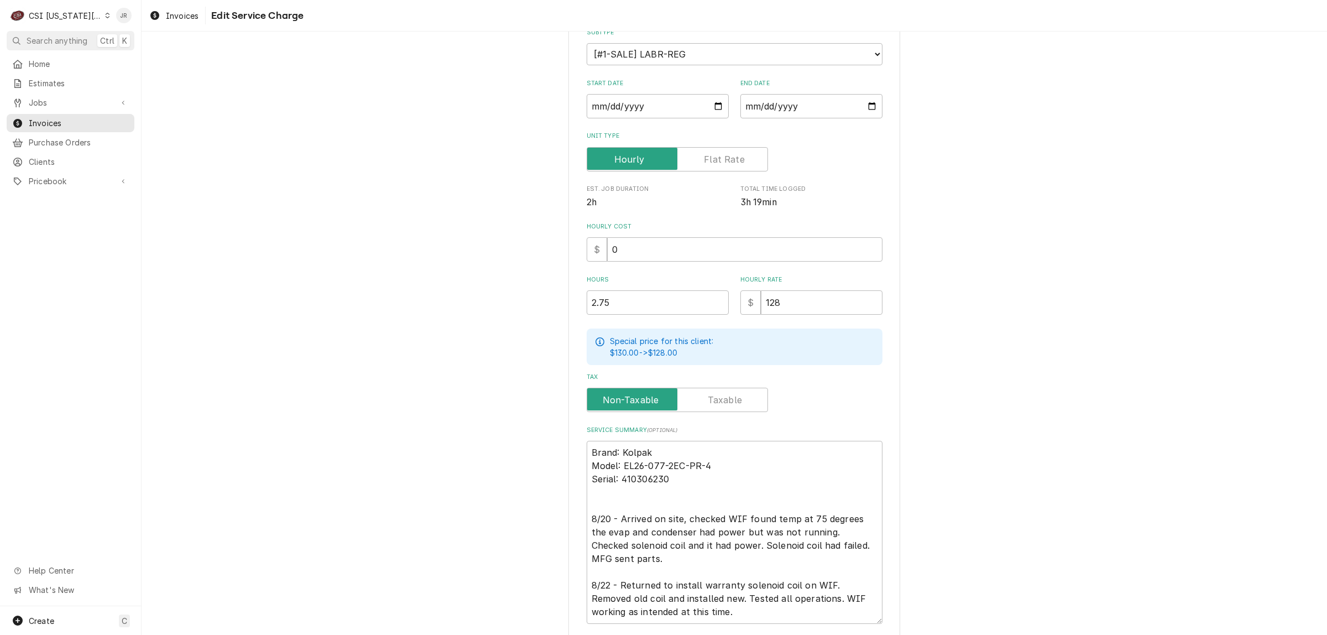
scroll to position [217, 0]
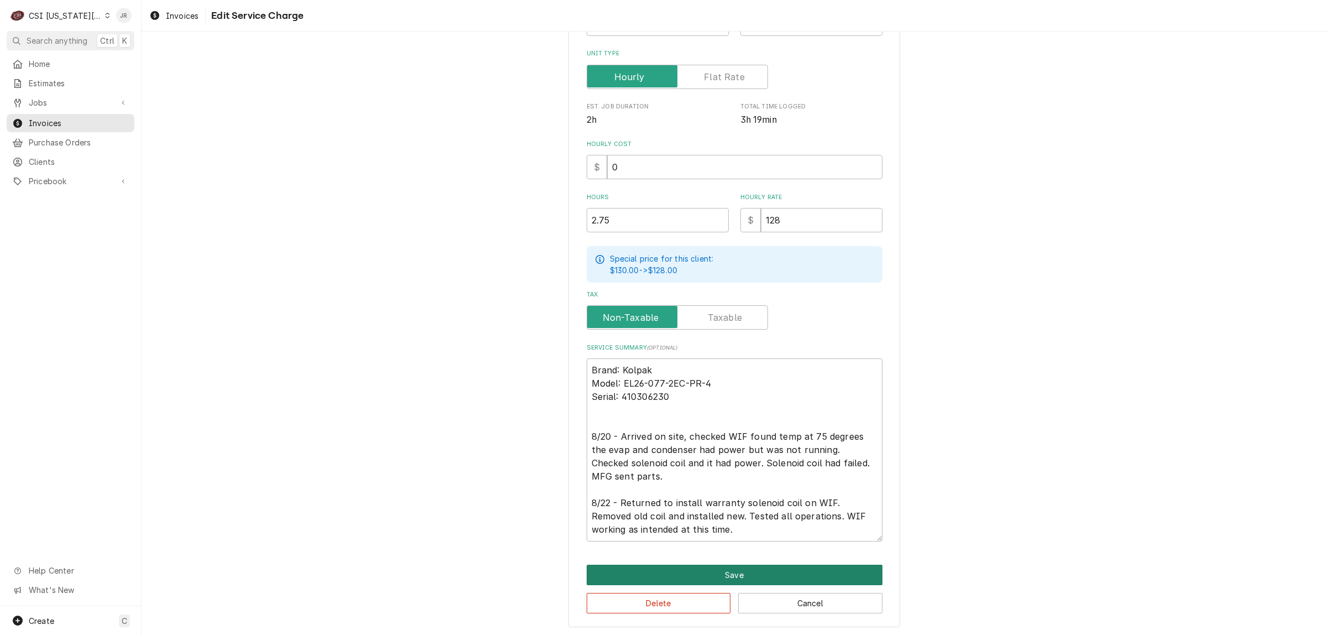
click at [737, 571] on button "Save" at bounding box center [734, 574] width 296 height 20
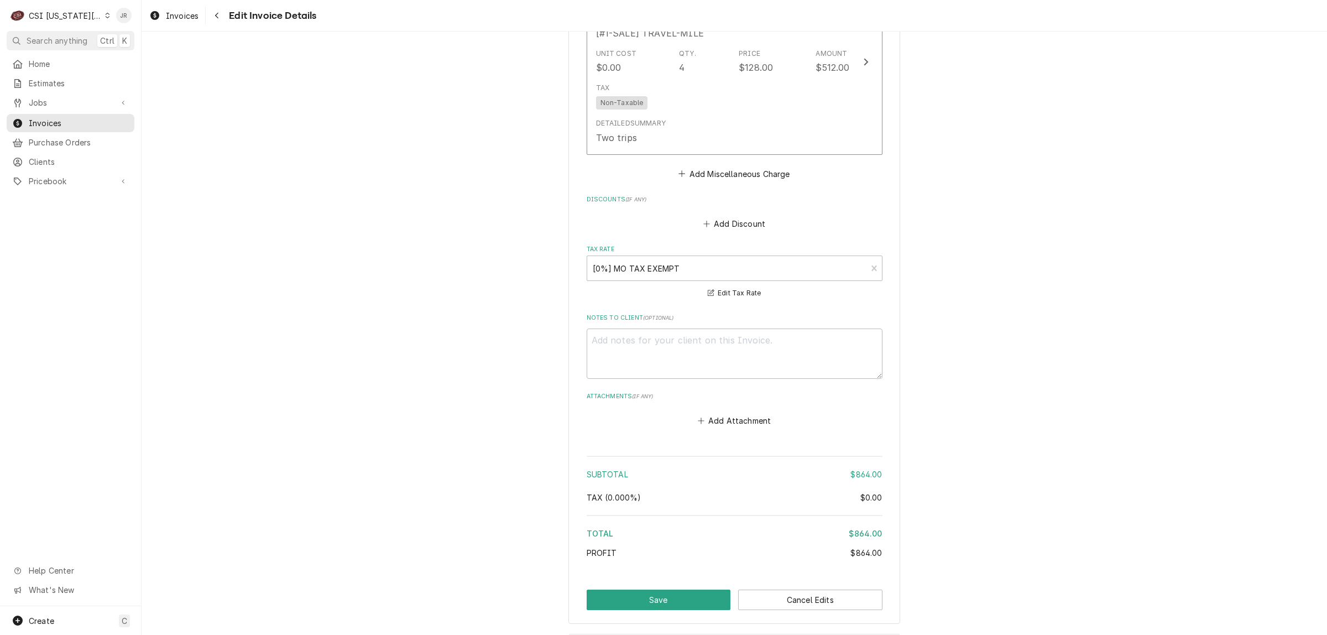
scroll to position [2047, 0]
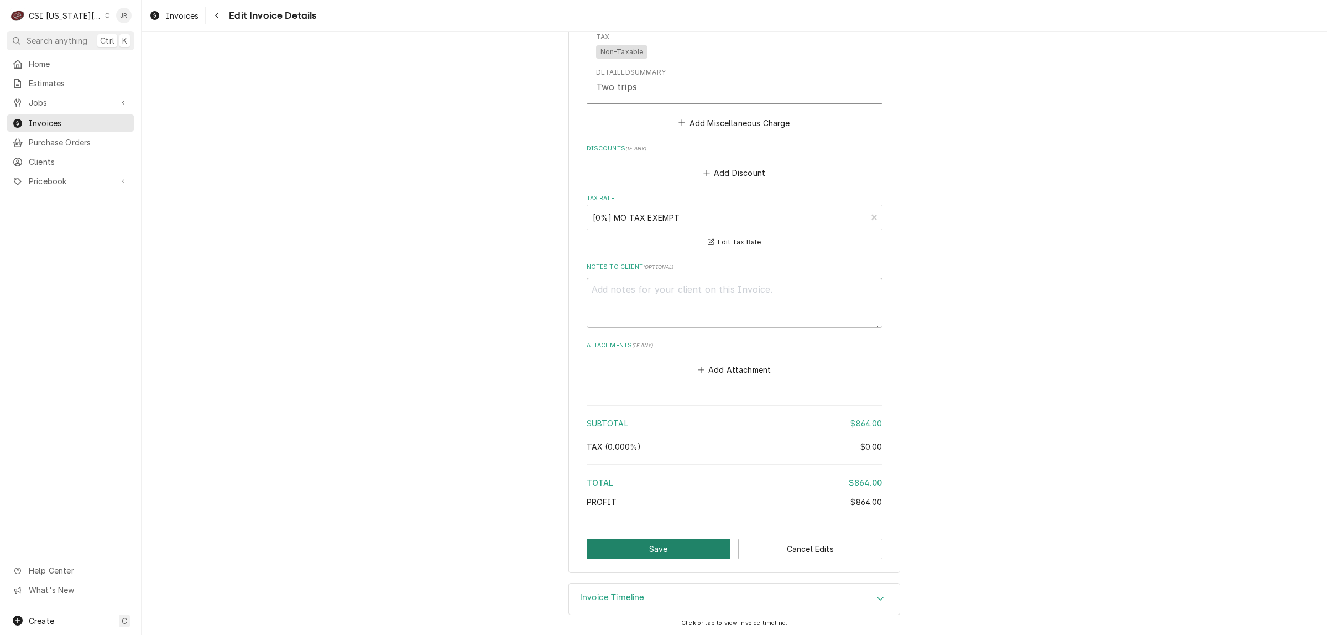
click at [662, 556] on button "Save" at bounding box center [658, 548] width 144 height 20
type textarea "x"
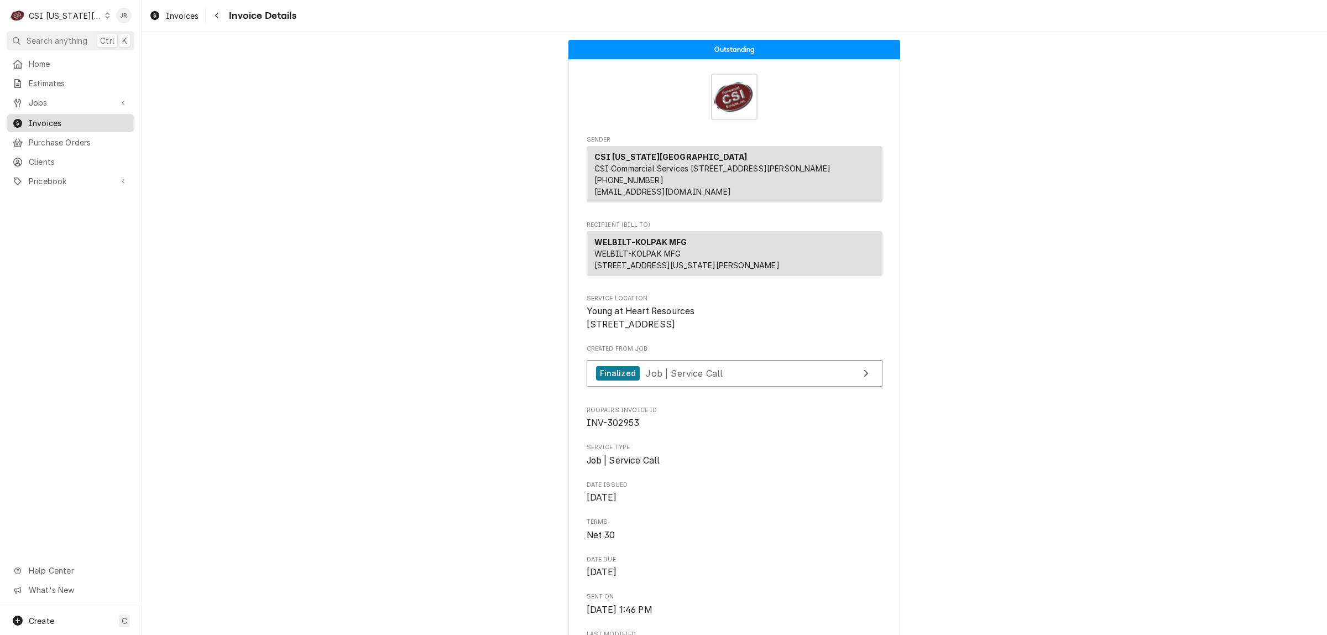
click at [59, 120] on span "Invoices" at bounding box center [79, 123] width 100 height 12
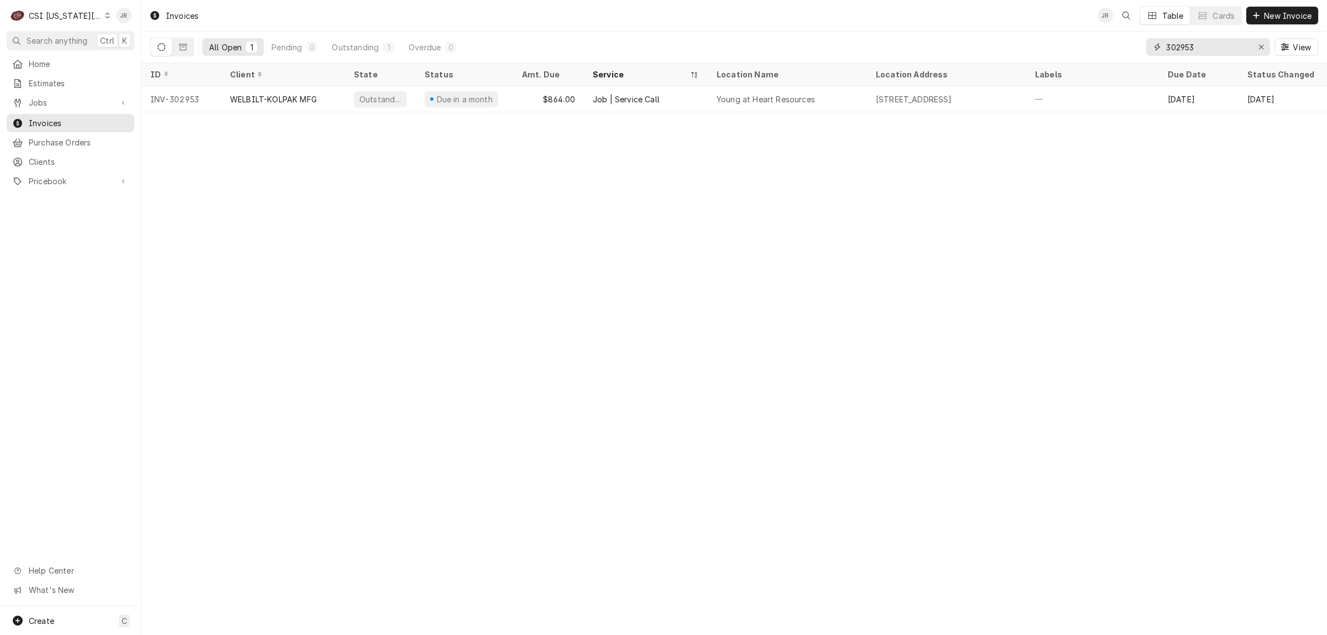
click at [1181, 46] on input "302953" at bounding box center [1207, 47] width 83 height 18
paste input "7"
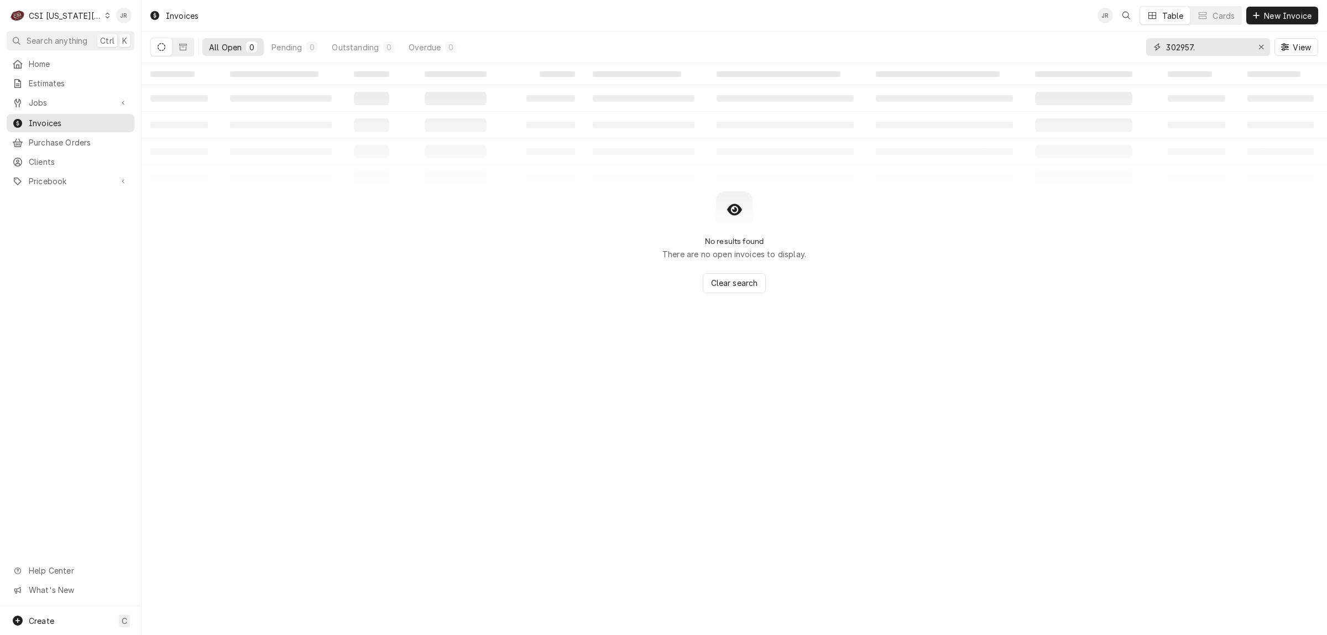
click at [1190, 53] on input "302957." at bounding box center [1207, 47] width 83 height 18
drag, startPoint x: 1193, startPoint y: 50, endPoint x: 1143, endPoint y: 45, distance: 50.0
click at [1143, 45] on div "All Open 0 Pending 0 Outstanding 0 Overdue 0 302957. View" at bounding box center [733, 47] width 1167 height 31
type input "."
paste input "302957"
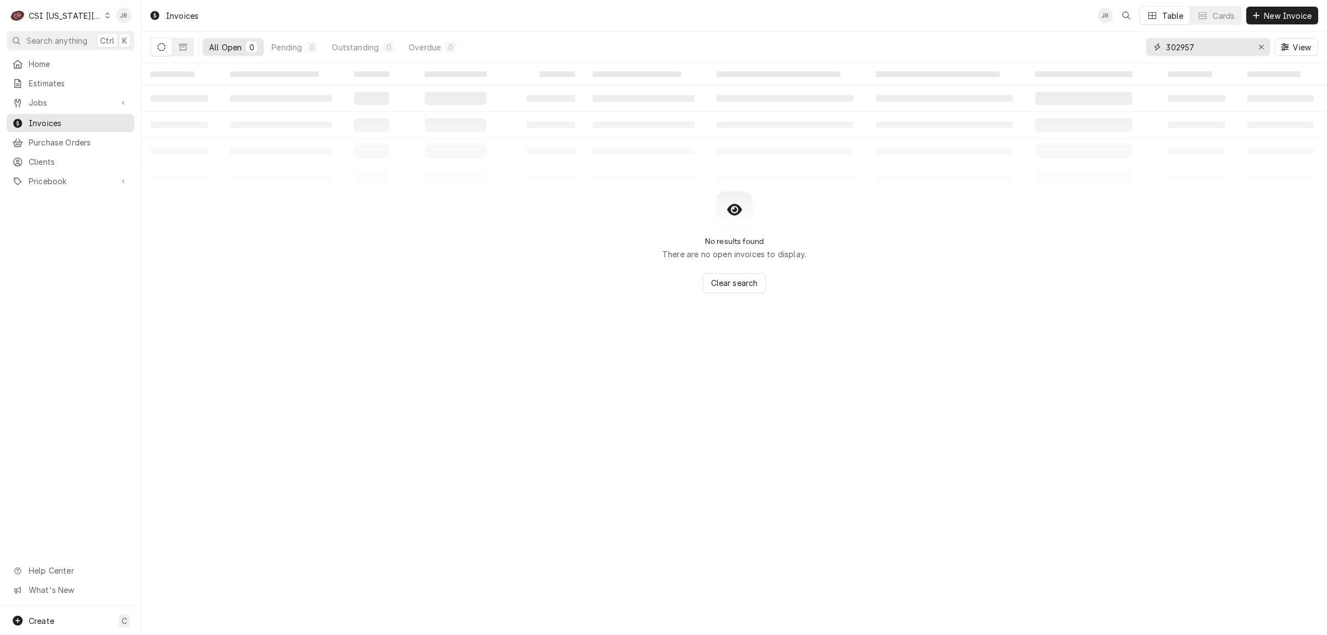
type input "302957"
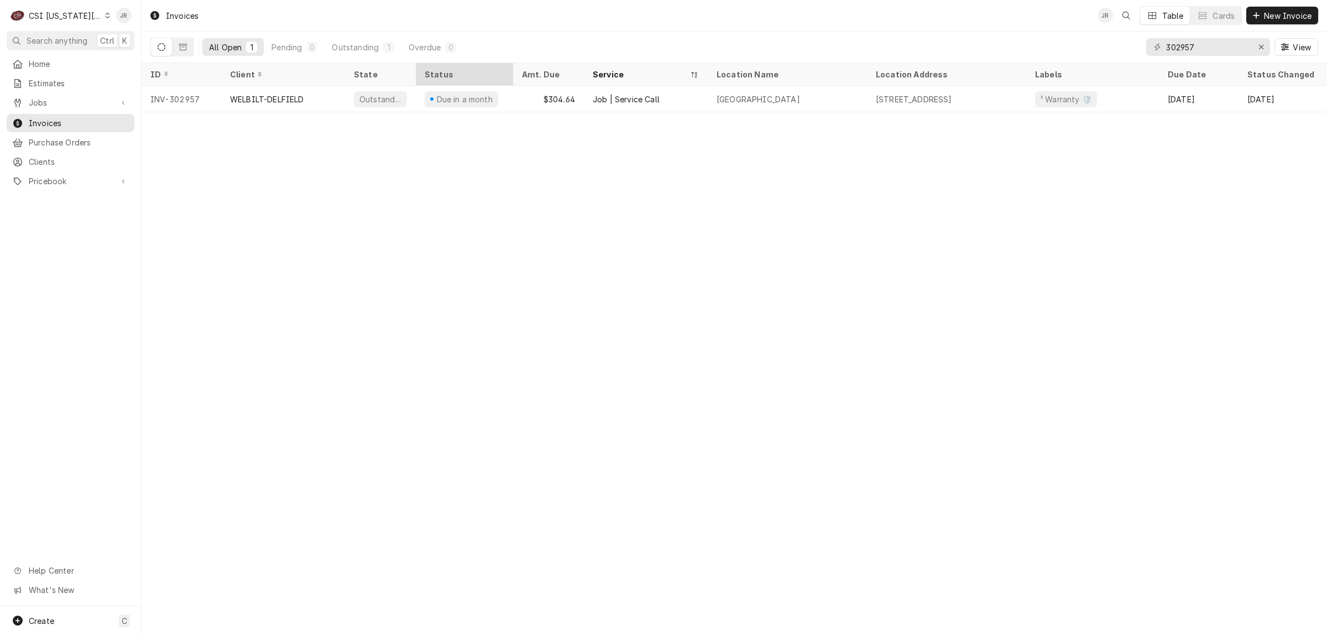
drag, startPoint x: 485, startPoint y: 72, endPoint x: 556, endPoint y: 96, distance: 73.9
click at [490, 76] on div "Status" at bounding box center [463, 75] width 77 height 12
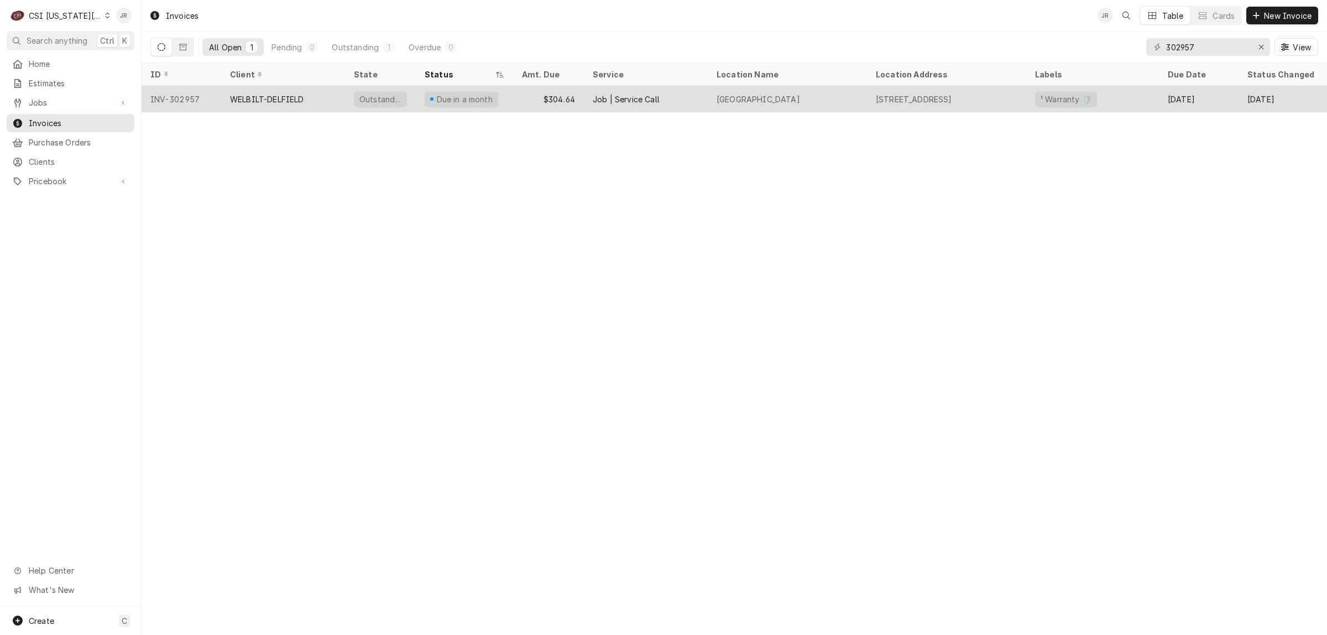
click at [280, 93] on div "WELBILT-DELFIELD" at bounding box center [267, 99] width 74 height 12
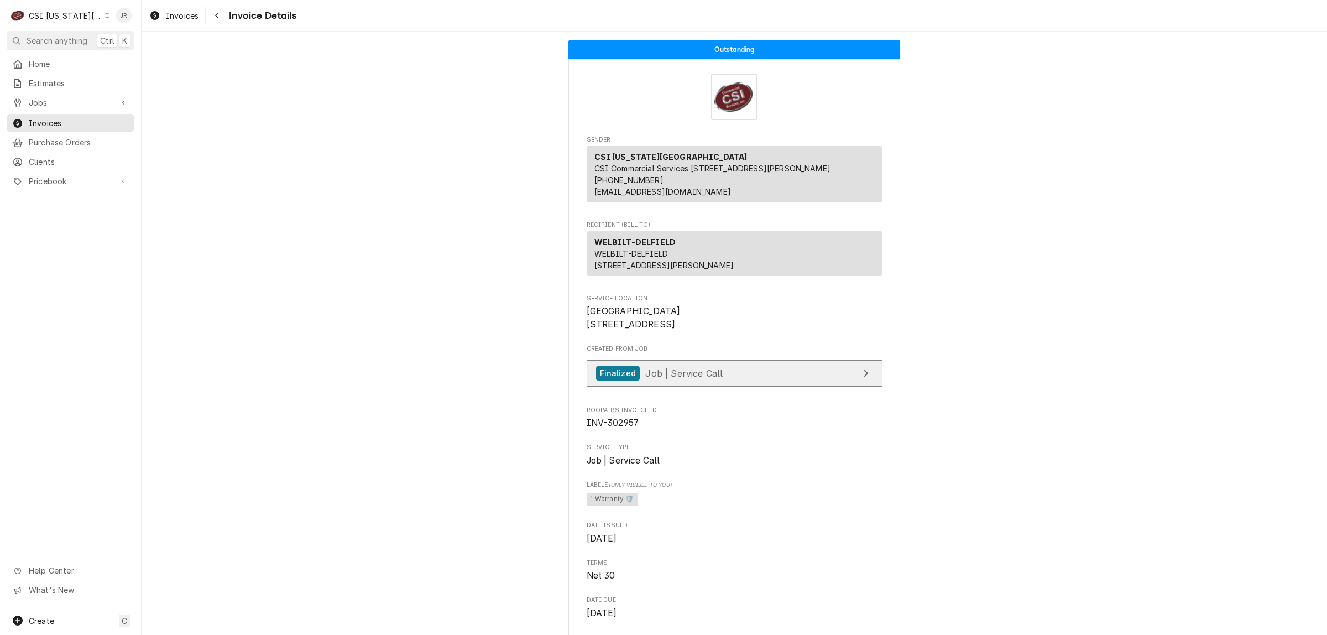
click at [810, 387] on link "Finalized Job | Service Call" at bounding box center [734, 373] width 296 height 27
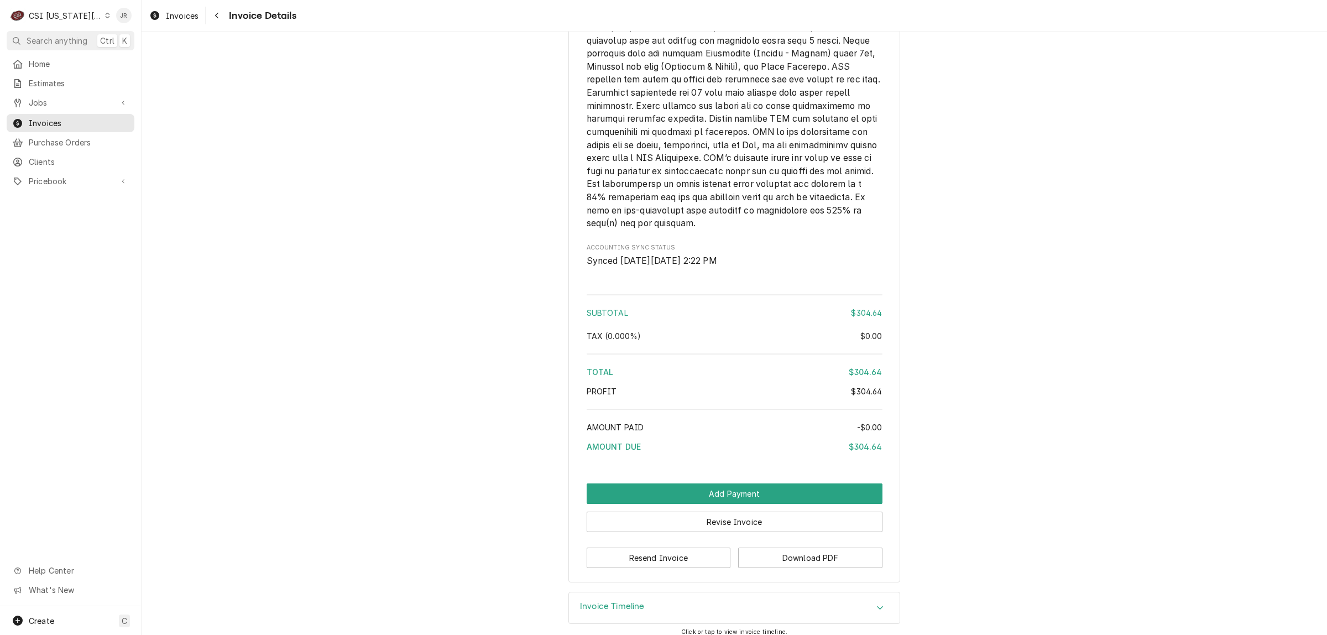
scroll to position [1748, 0]
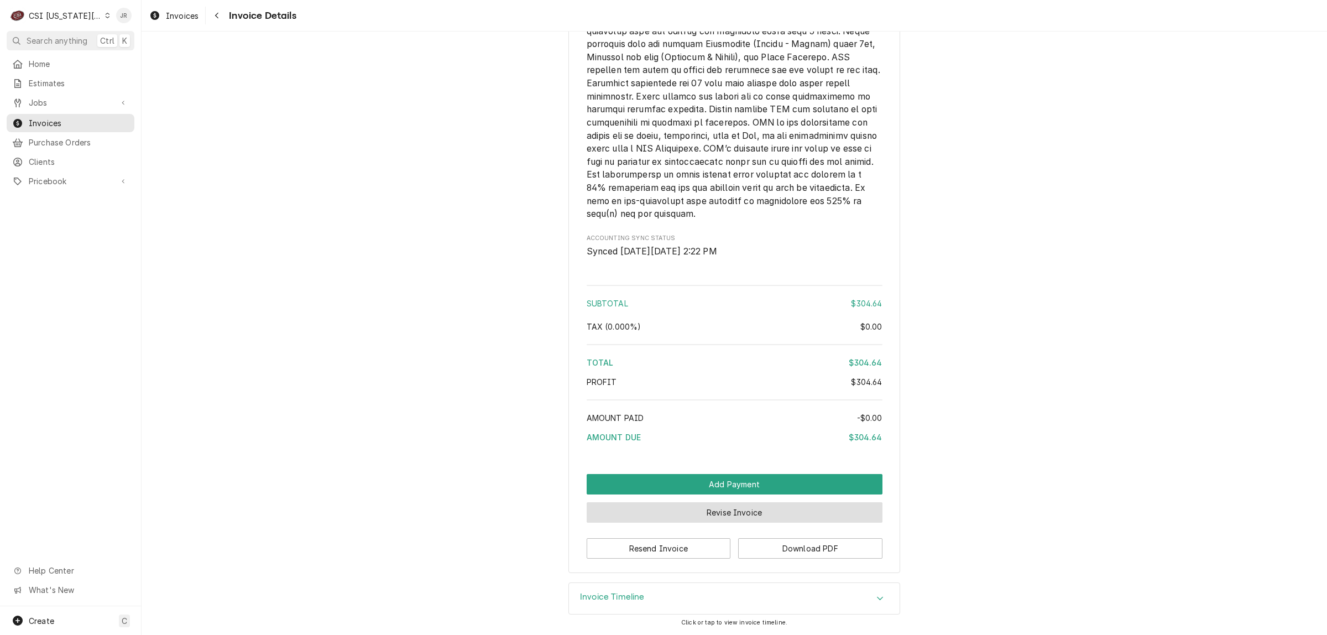
click at [810, 510] on button "Revise Invoice" at bounding box center [734, 512] width 296 height 20
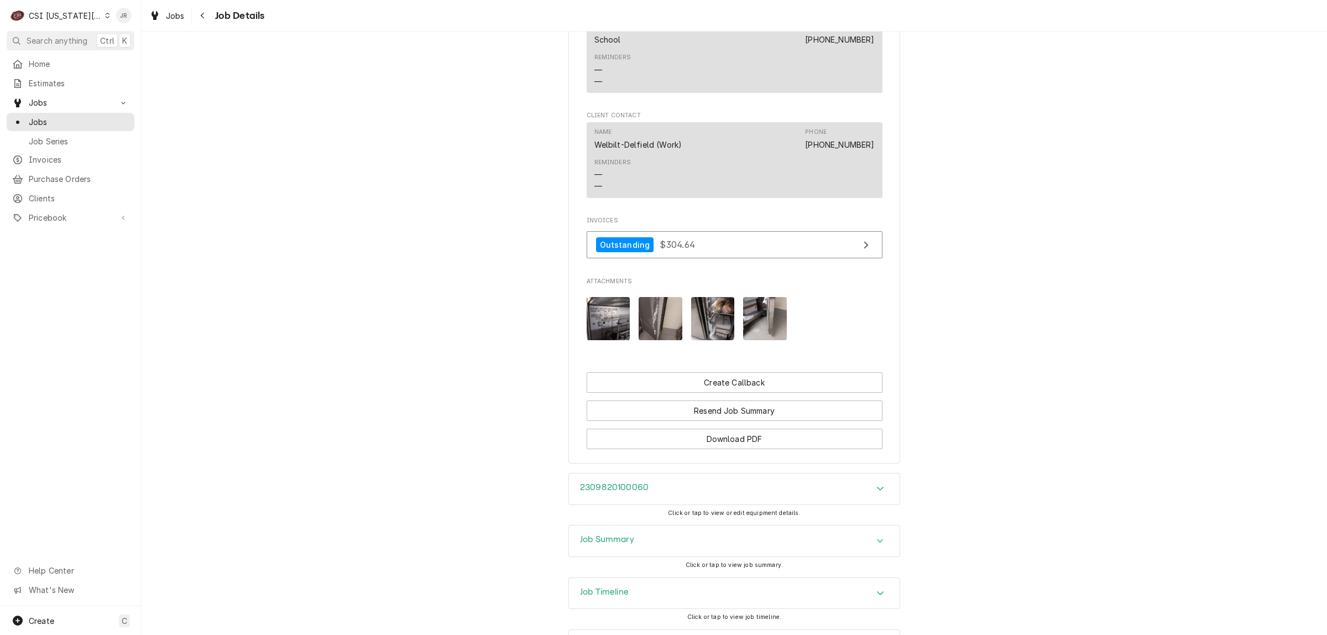
scroll to position [1492, 0]
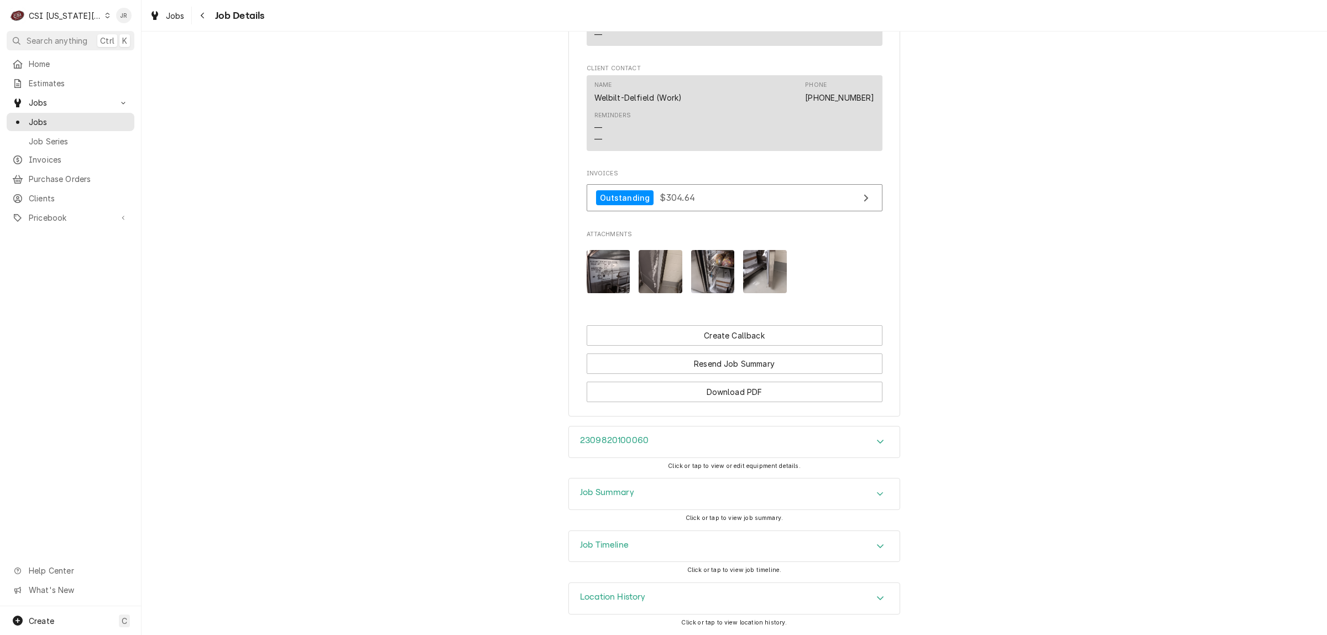
click at [622, 502] on div "Job Summary" at bounding box center [734, 493] width 331 height 31
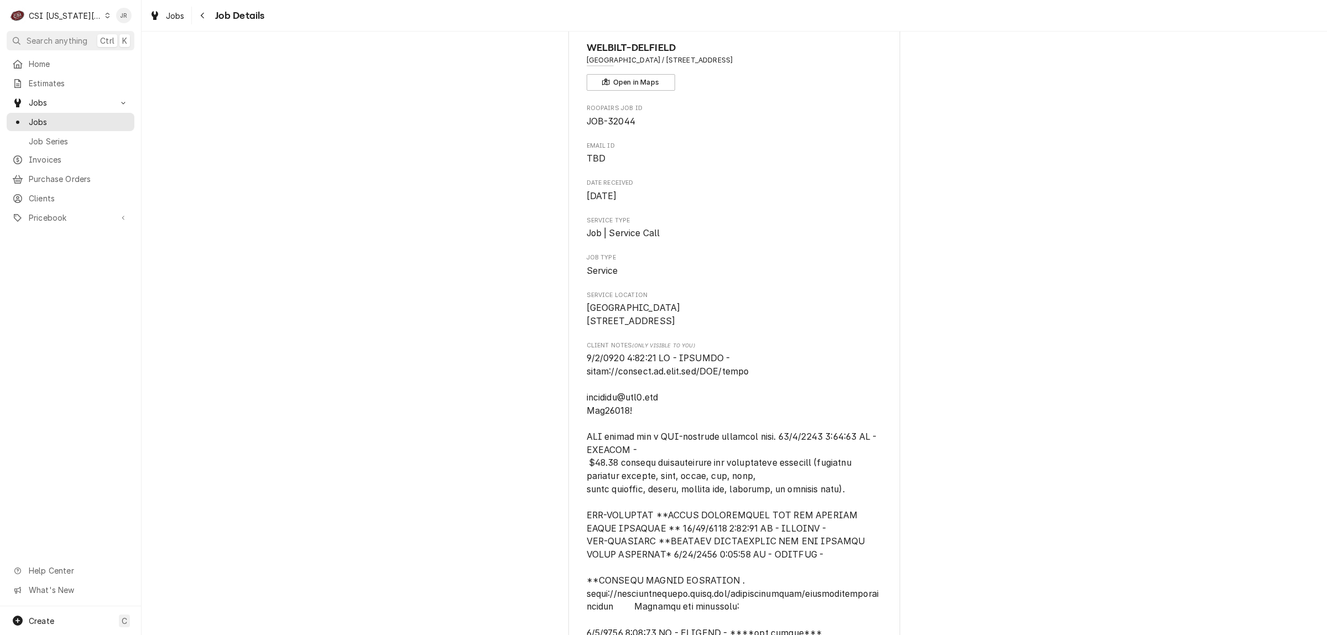
scroll to position [0, 0]
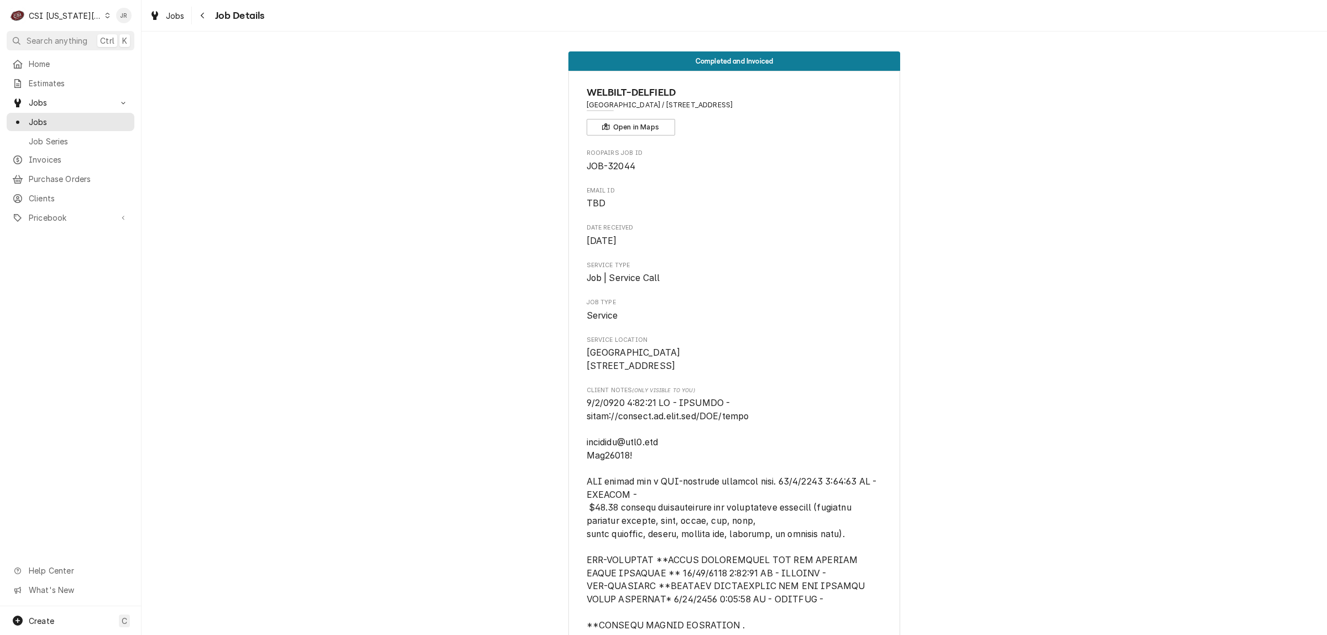
drag, startPoint x: 813, startPoint y: 105, endPoint x: 692, endPoint y: 103, distance: 121.1
click at [691, 104] on span "Ravenwood Elementary School / 12211 S Clinton St, Olathe, KS 66061" at bounding box center [734, 105] width 296 height 10
copy span "[STREET_ADDRESS]"
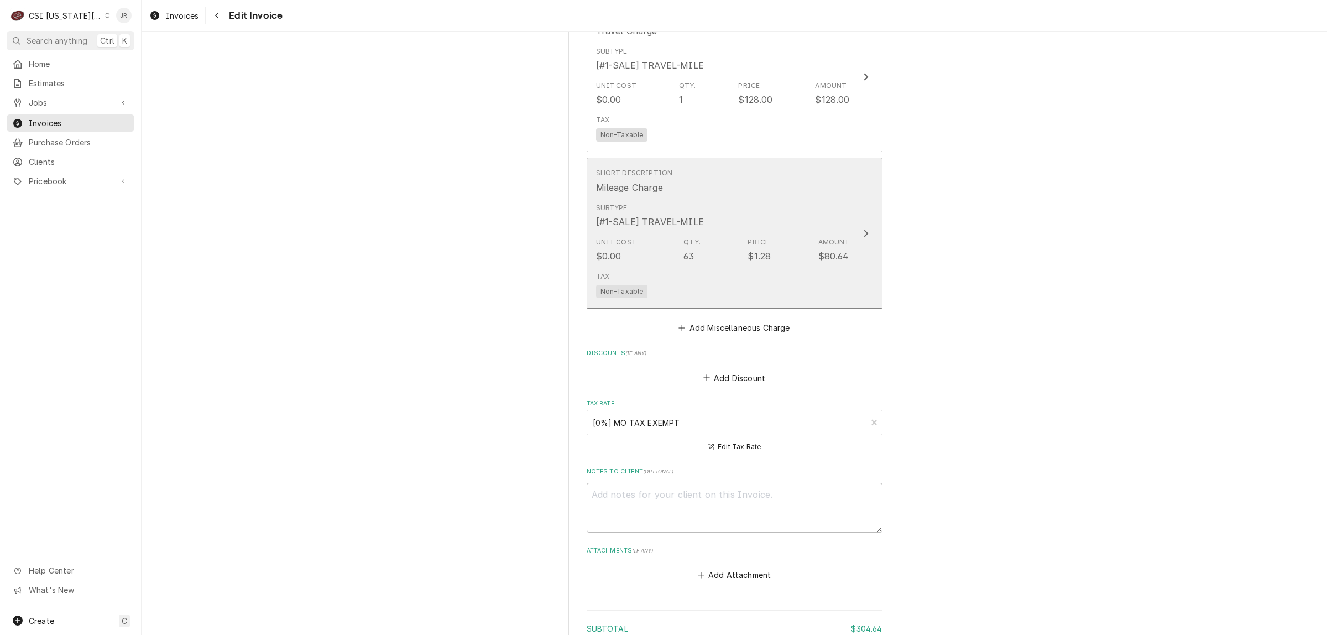
scroll to position [1727, 0]
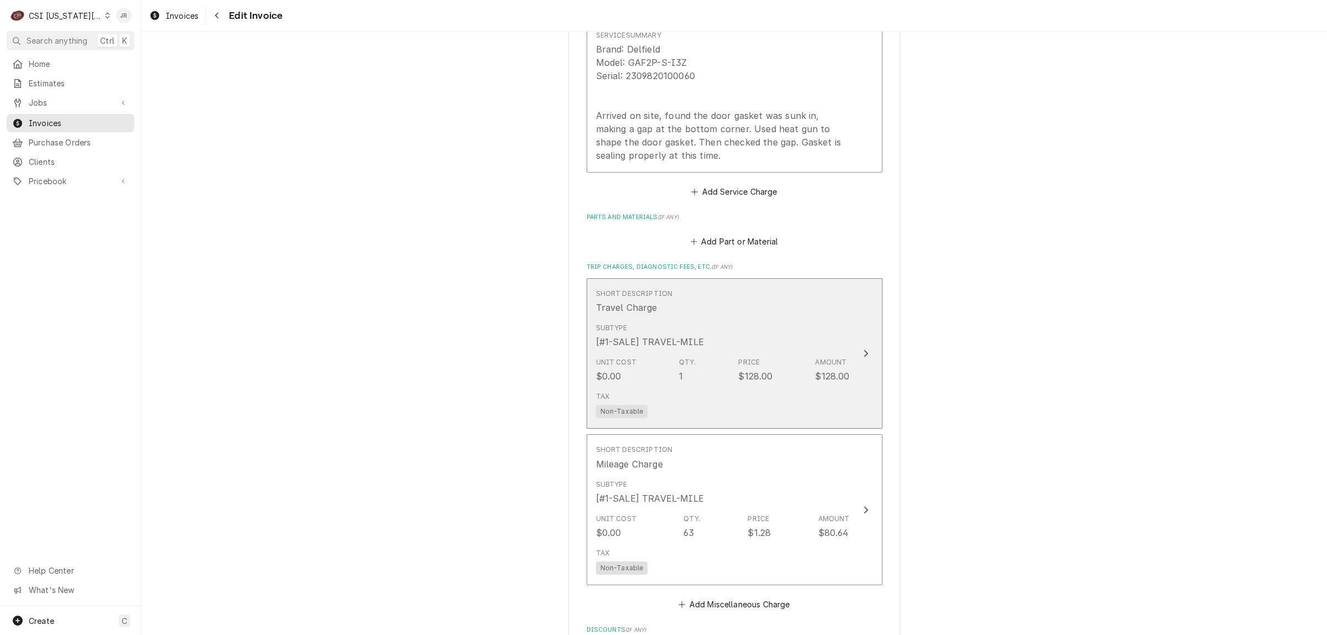
click at [763, 333] on div "Subtype [#1-SALE] TRAVEL-MILE" at bounding box center [723, 335] width 254 height 34
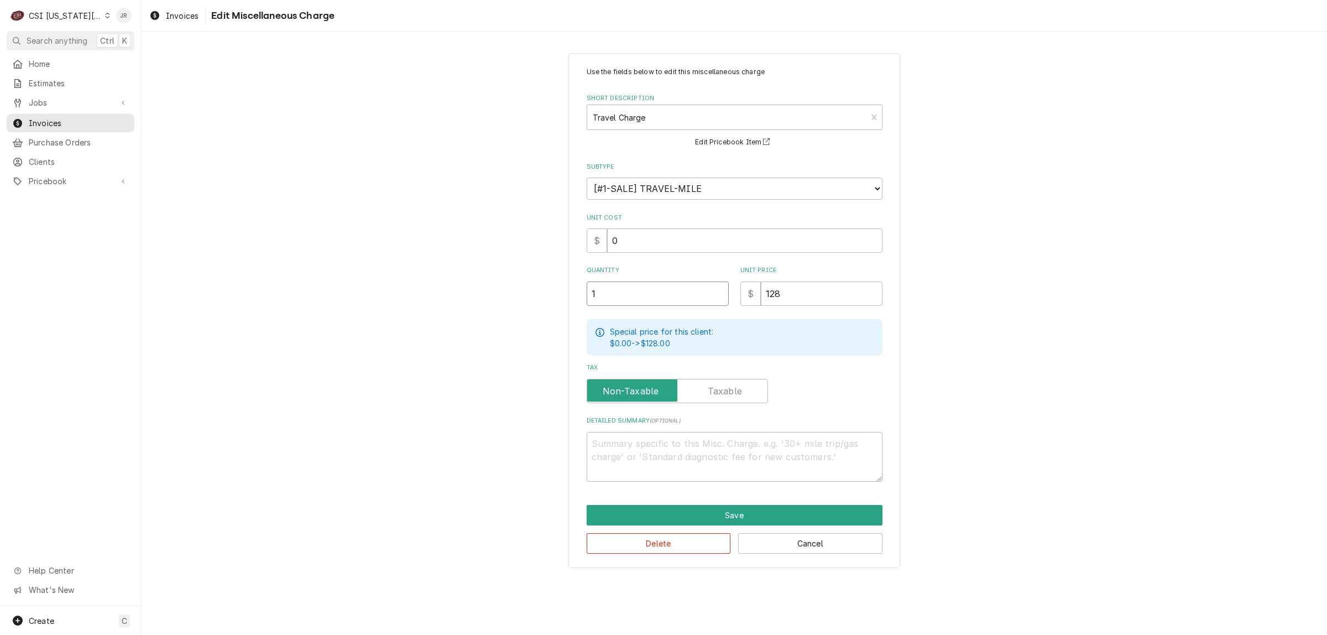
click at [657, 281] on input "1" at bounding box center [657, 293] width 142 height 24
type textarea "x"
type input "1.5"
click at [782, 510] on button "Save" at bounding box center [734, 515] width 296 height 20
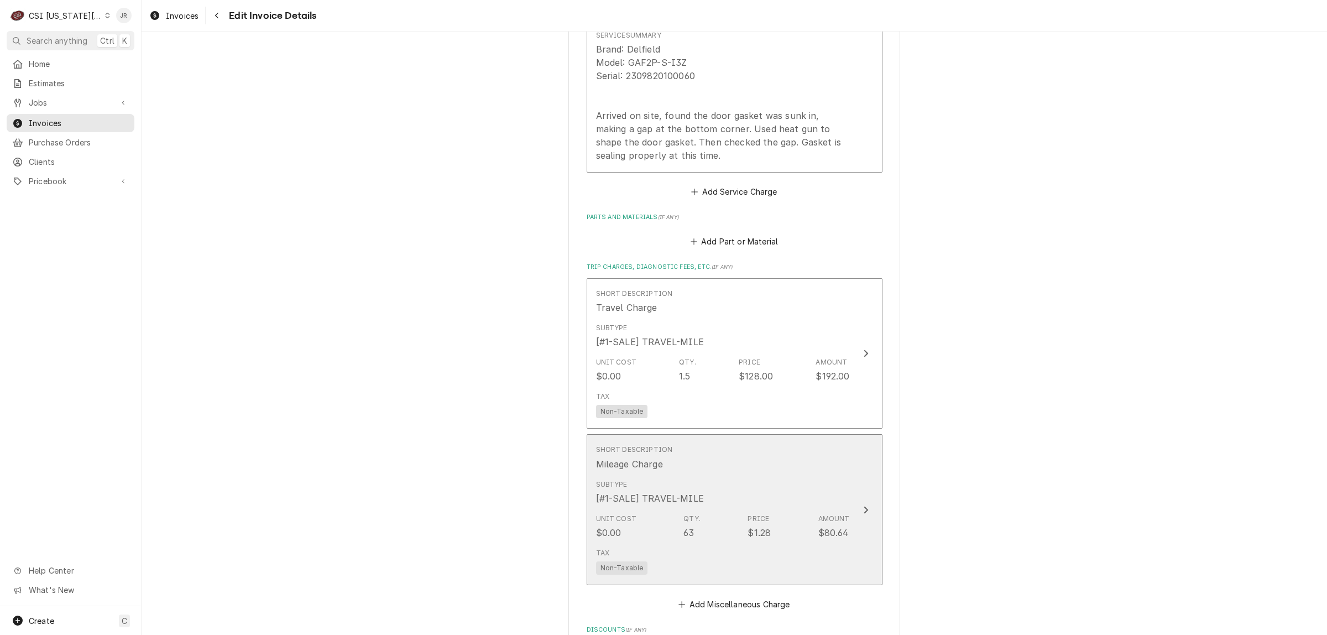
scroll to position [1748, 0]
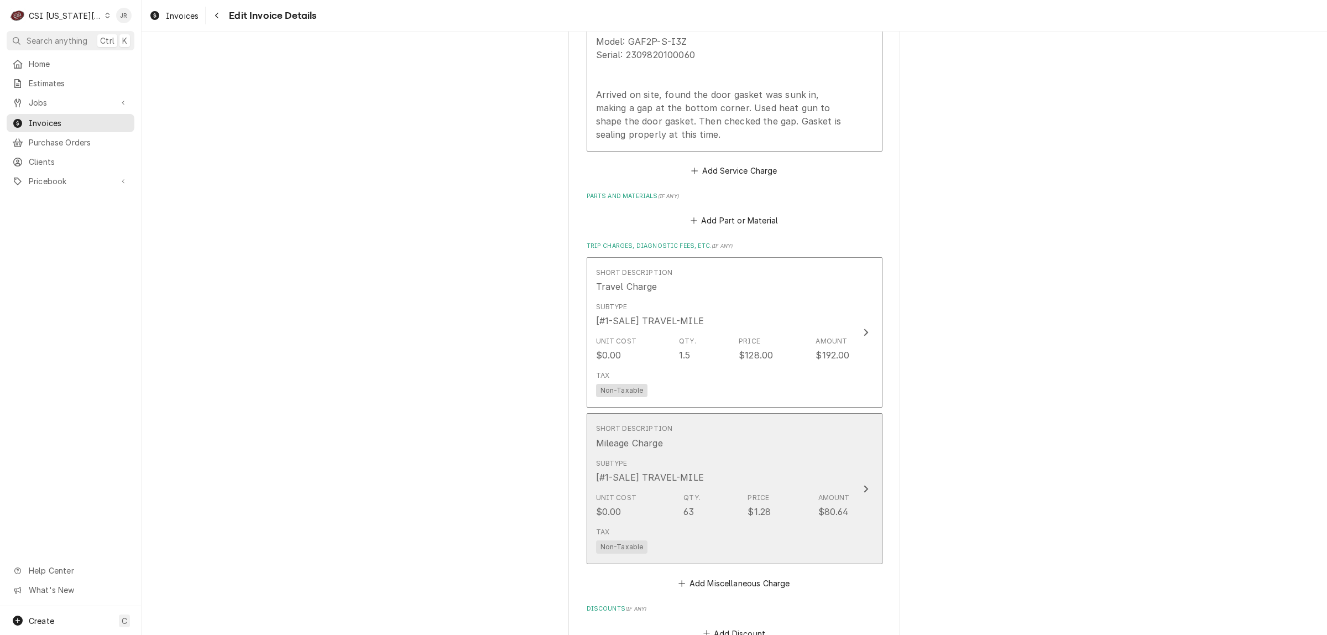
click at [665, 432] on div "Short Description Mileage Charge" at bounding box center [723, 436] width 254 height 34
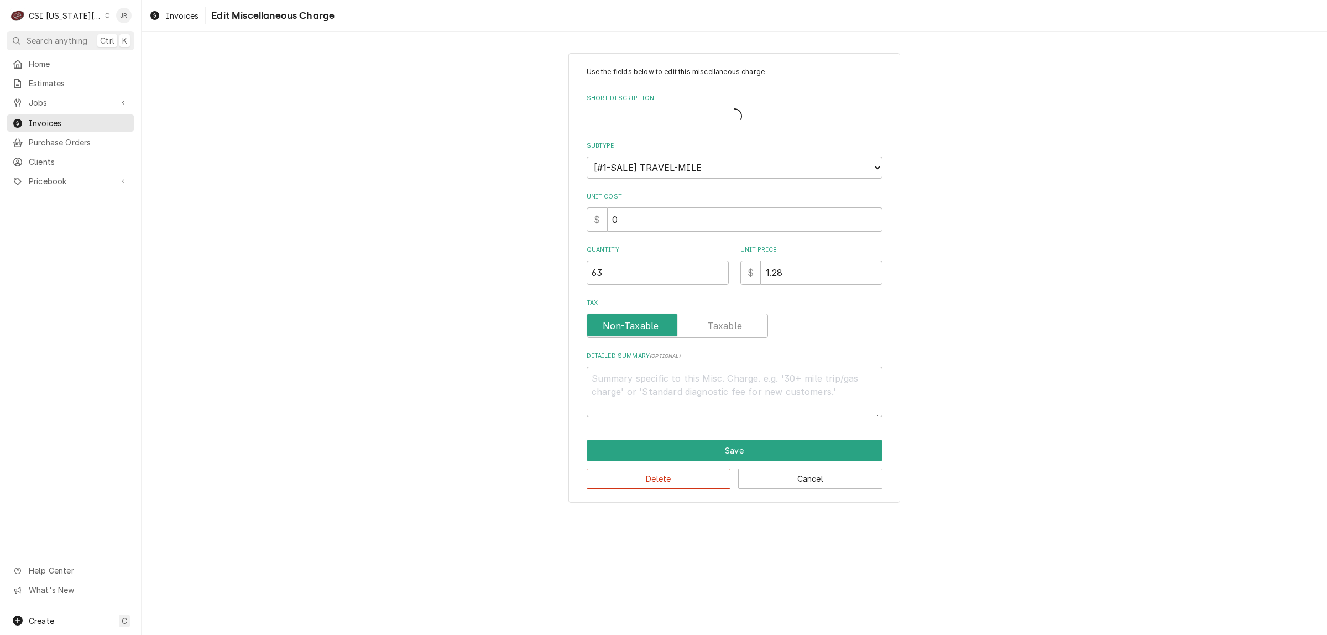
click at [666, 432] on div "Use the fields below to edit this miscellaneous charge Short Description Subtyp…" at bounding box center [734, 278] width 332 height 450
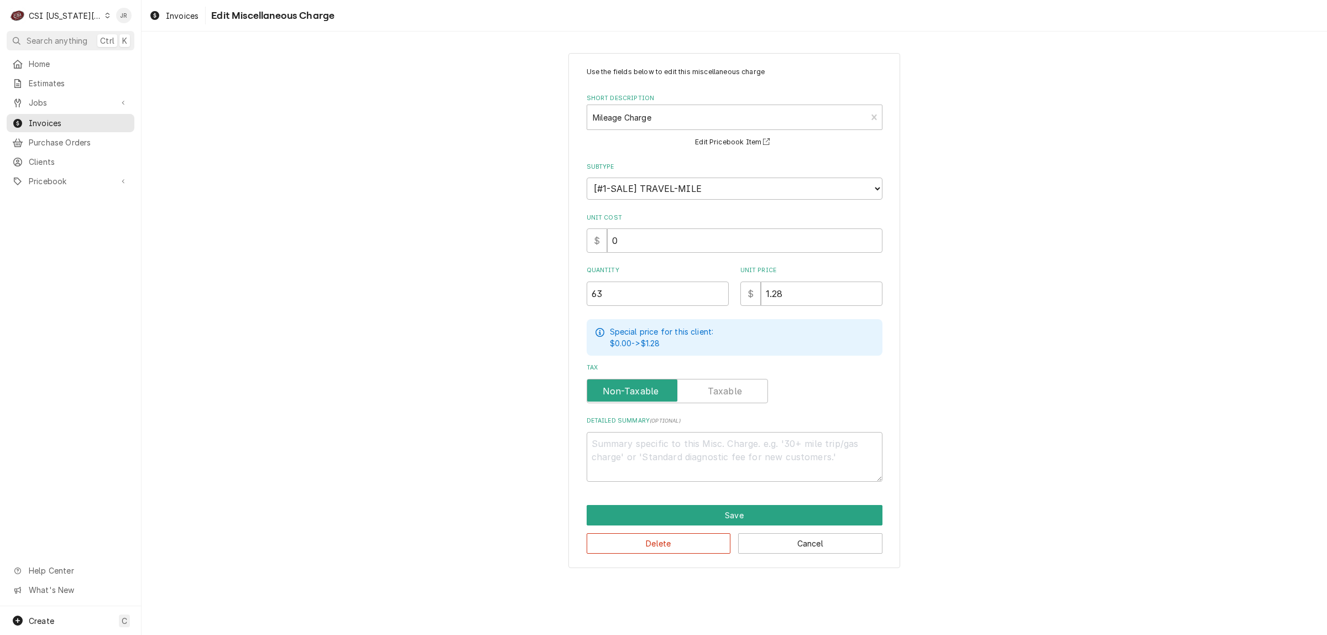
click at [706, 499] on div "Use the fields below to edit this miscellaneous charge Short Description Mileag…" at bounding box center [734, 310] width 332 height 515
click at [803, 521] on button "Save" at bounding box center [734, 515] width 296 height 20
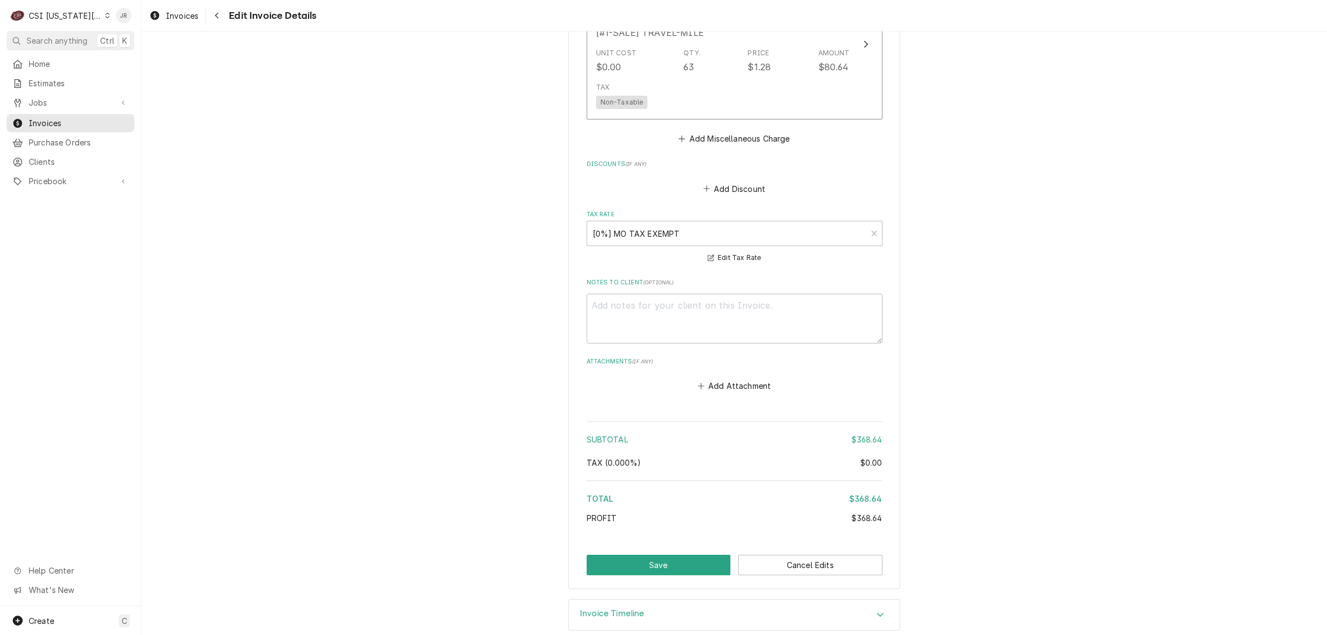
scroll to position [2196, 0]
drag, startPoint x: 636, startPoint y: 526, endPoint x: 672, endPoint y: 536, distance: 37.4
drag, startPoint x: 672, startPoint y: 536, endPoint x: 676, endPoint y: 541, distance: 6.3
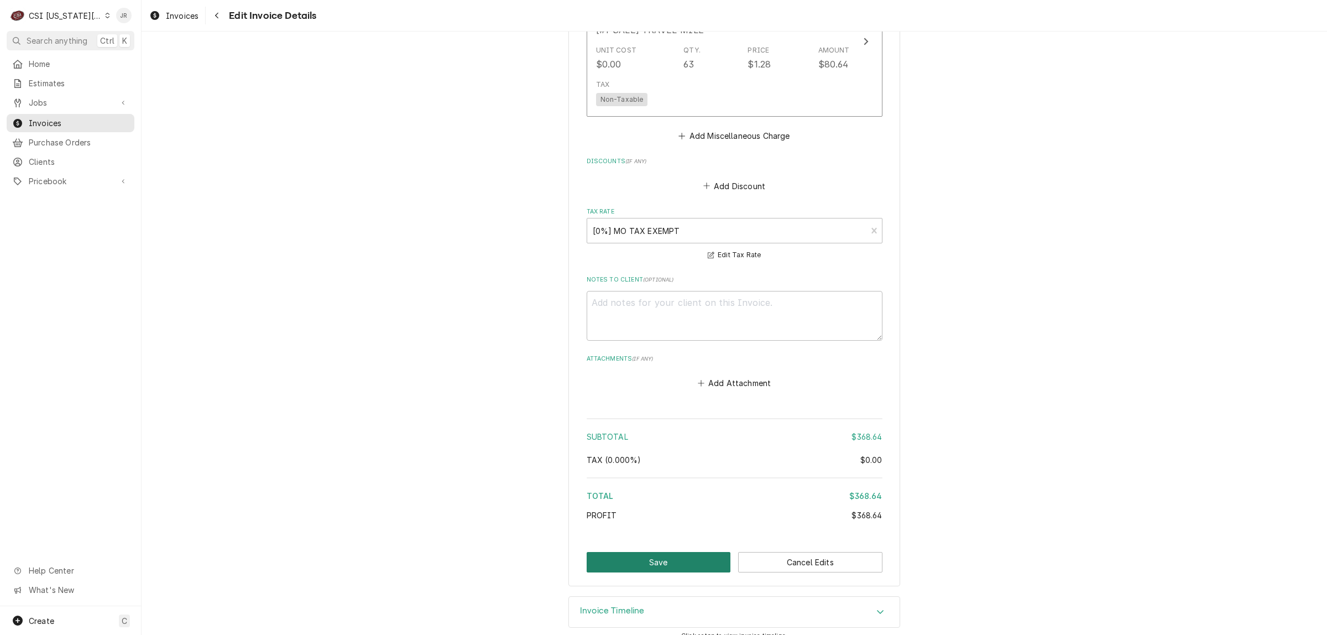
click at [676, 552] on button "Save" at bounding box center [658, 562] width 144 height 20
type textarea "x"
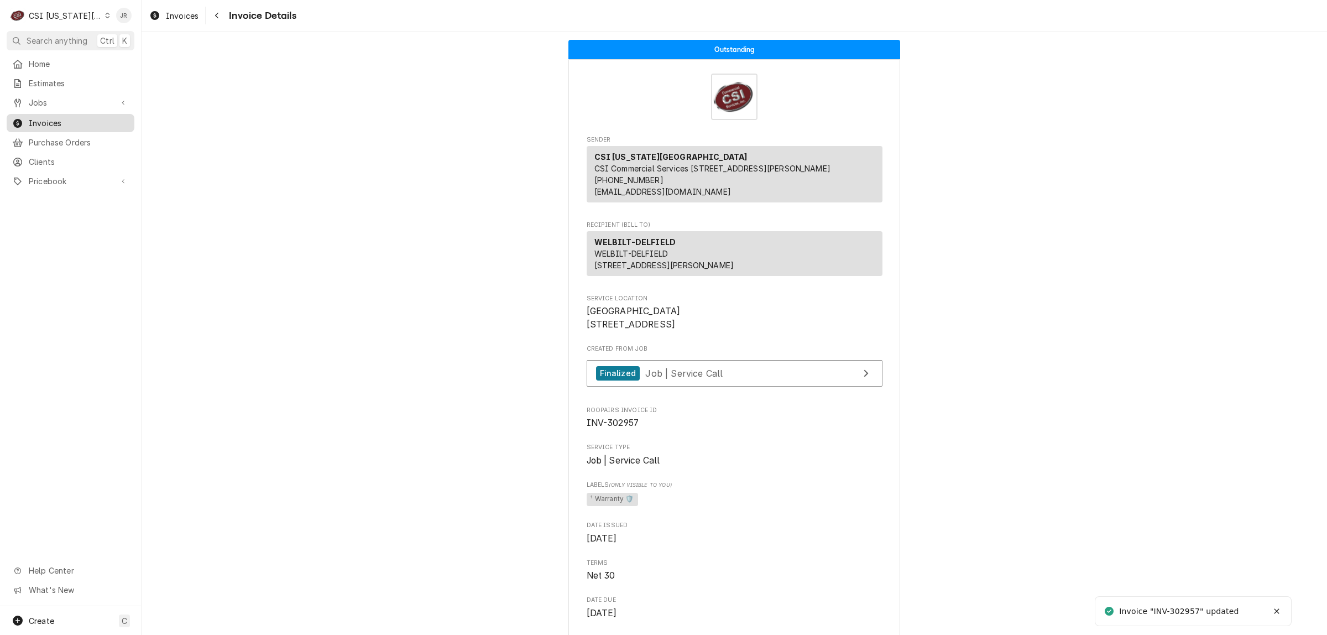
click at [43, 119] on span "Invoices" at bounding box center [79, 123] width 100 height 12
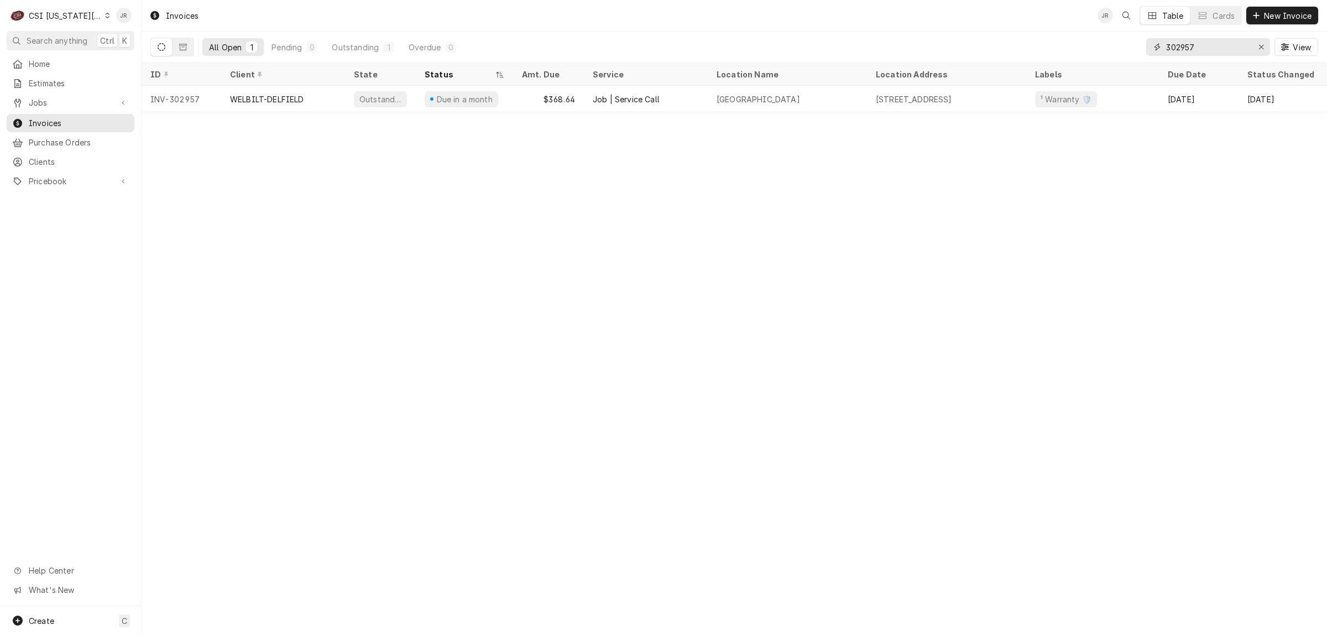
click at [1219, 45] on input "302957" at bounding box center [1207, 47] width 83 height 18
paste input "302775"
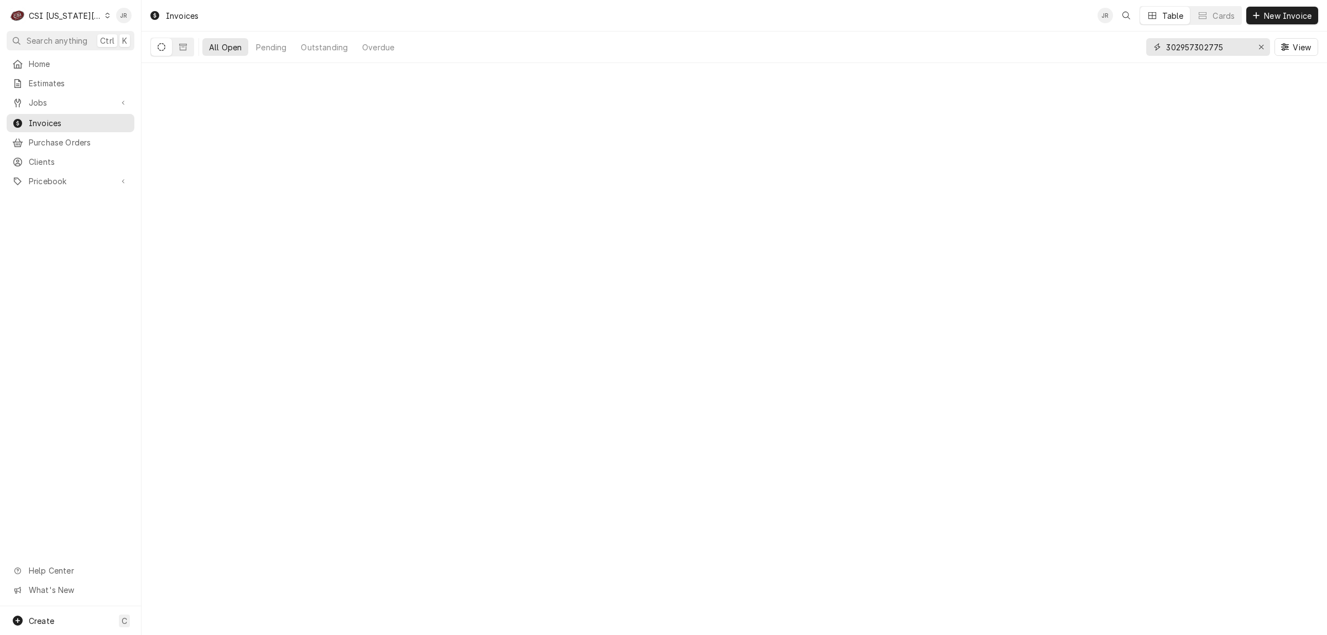
click at [1197, 49] on input "302957302775" at bounding box center [1207, 47] width 83 height 18
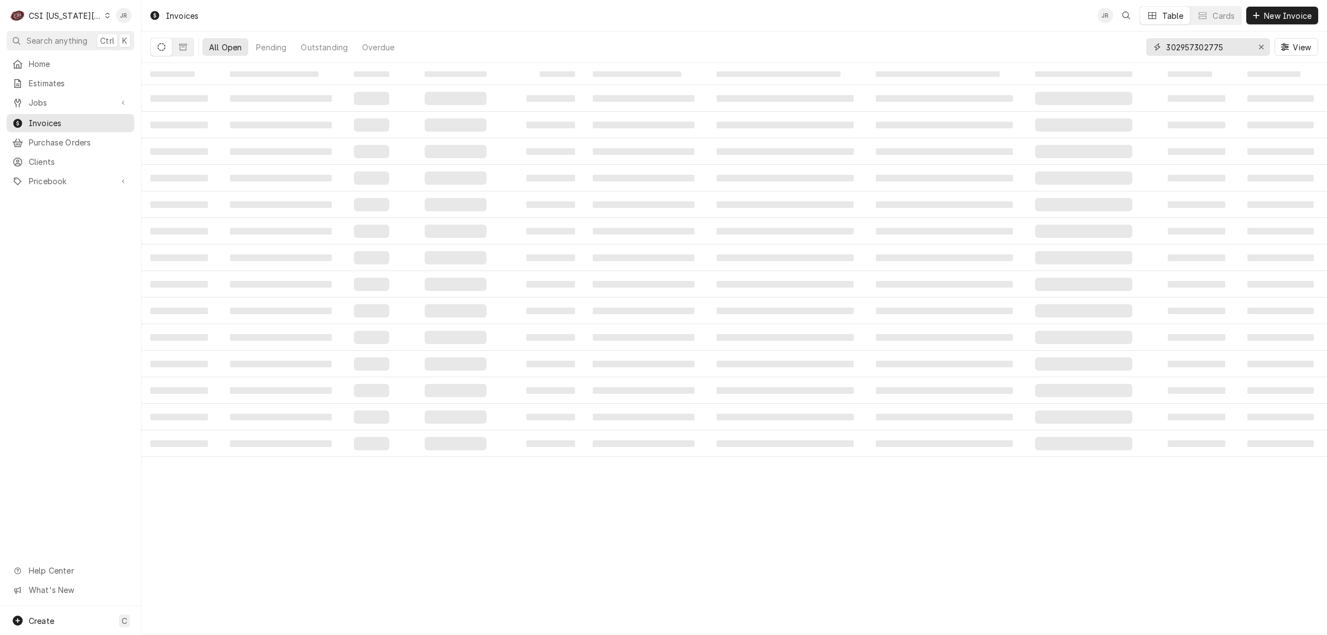
click at [1197, 48] on input "302957302775" at bounding box center [1207, 47] width 83 height 18
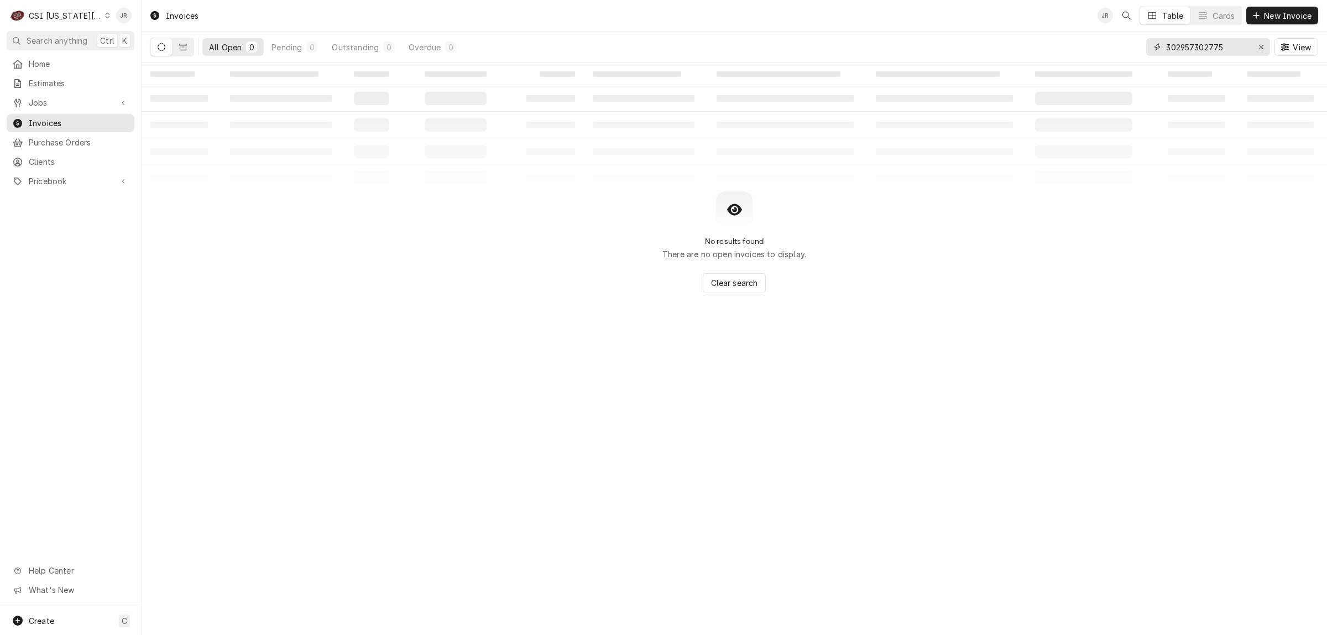
paste input "Dynamic Content Wrapper"
type input "302775"
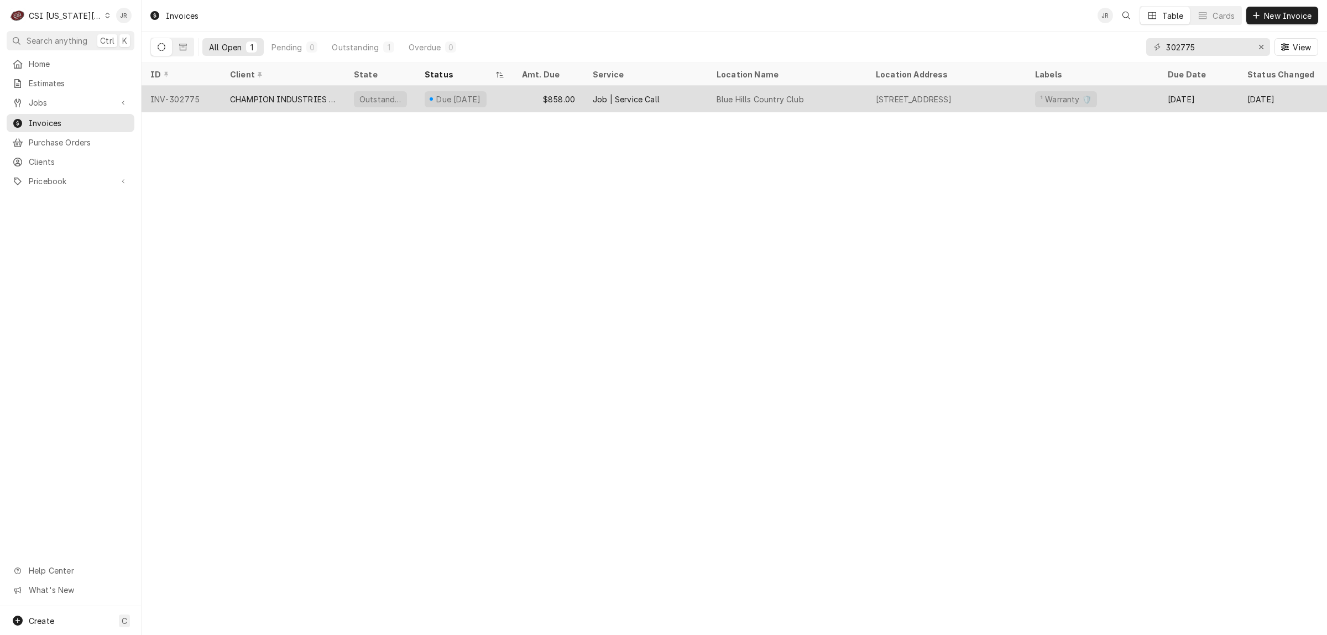
click at [295, 106] on div "CHAMPION INDUSTRIES WARRANTY" at bounding box center [283, 99] width 124 height 27
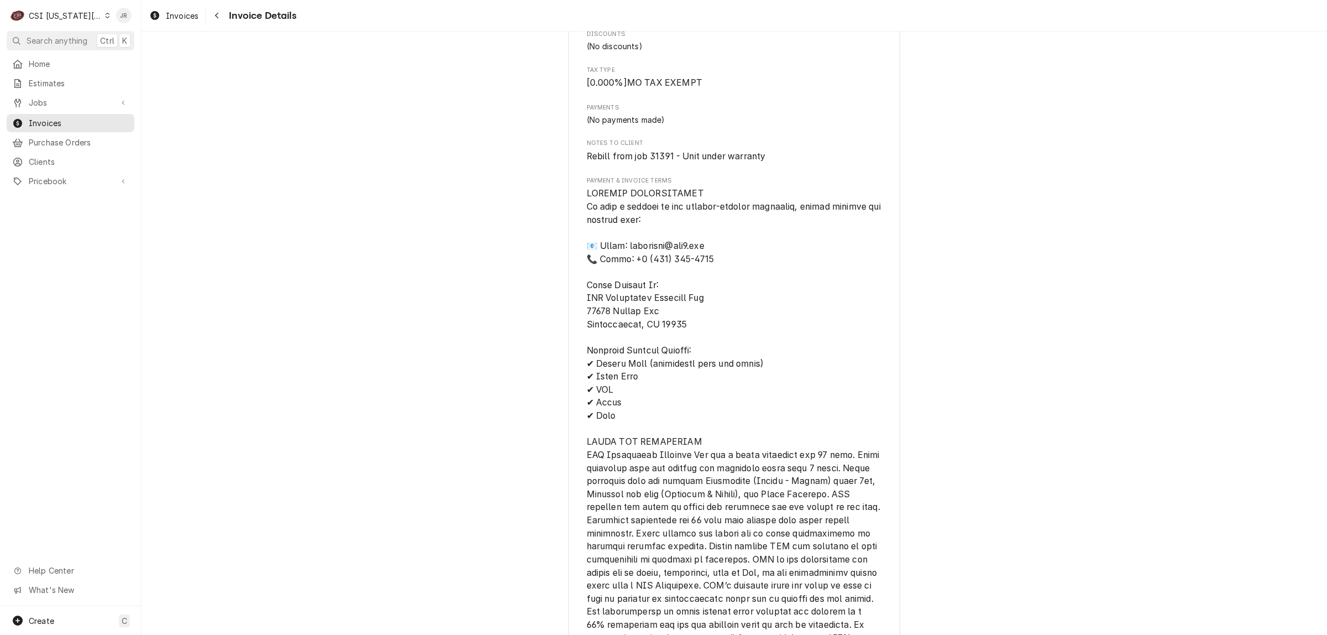
scroll to position [1427, 0]
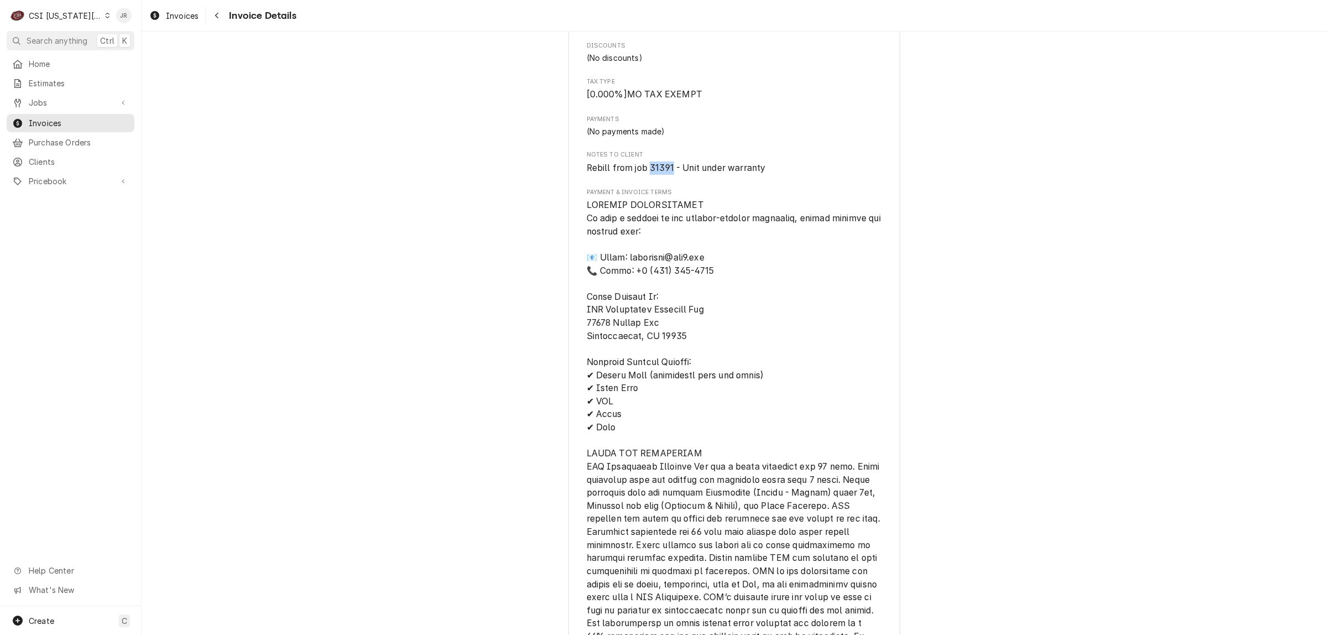
drag, startPoint x: 644, startPoint y: 201, endPoint x: 669, endPoint y: 197, distance: 25.2
click at [669, 173] on span "Rebill from job 31391 - Unit under warranty" at bounding box center [675, 168] width 179 height 11
copy span "31391"
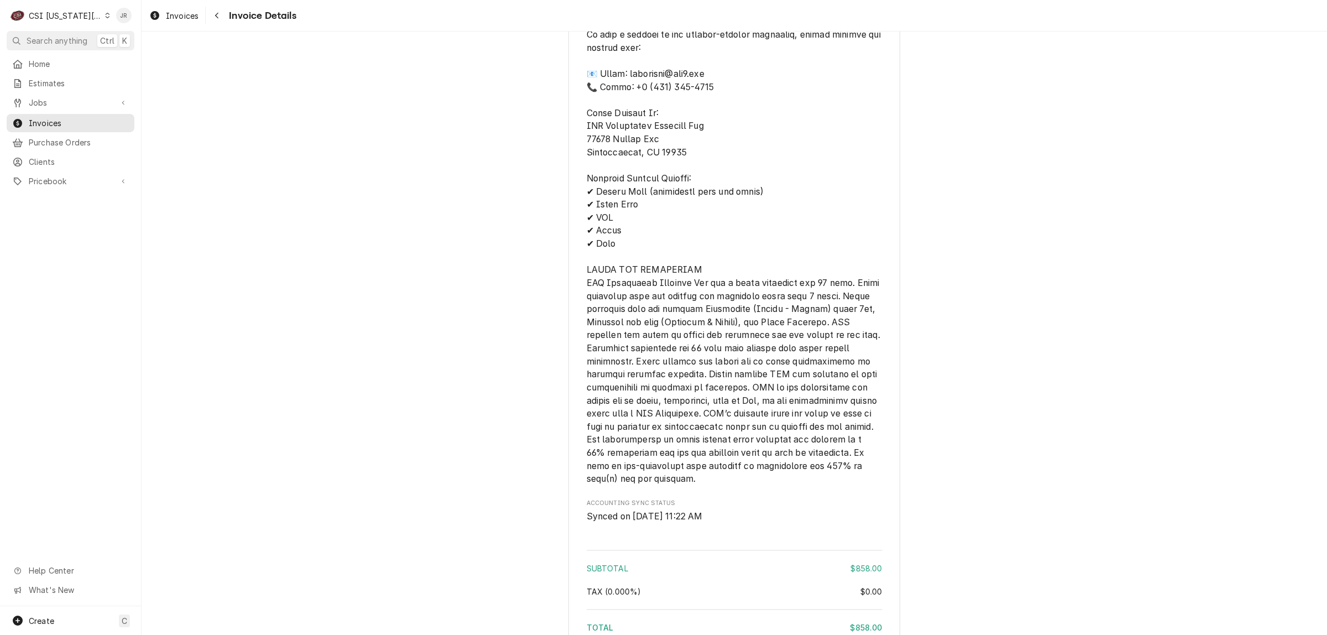
scroll to position [1910, 0]
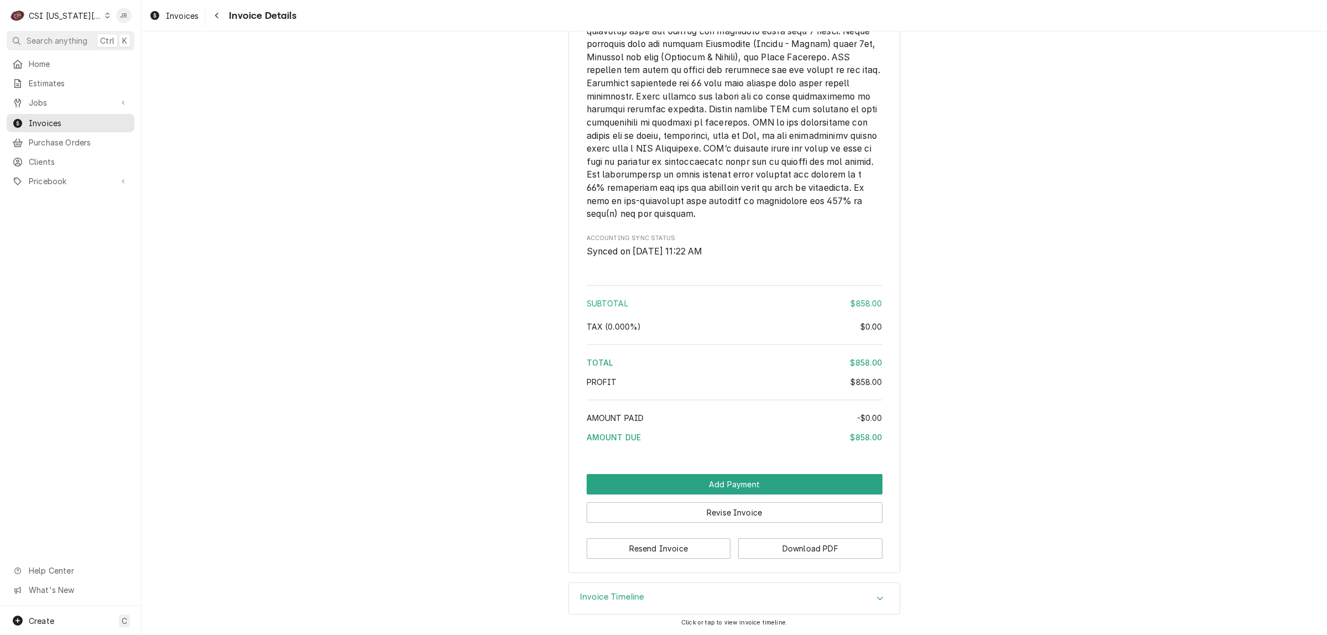
drag, startPoint x: 589, startPoint y: 607, endPoint x: 923, endPoint y: 454, distance: 367.8
click at [593, 604] on div "Invoice Timeline" at bounding box center [734, 598] width 331 height 31
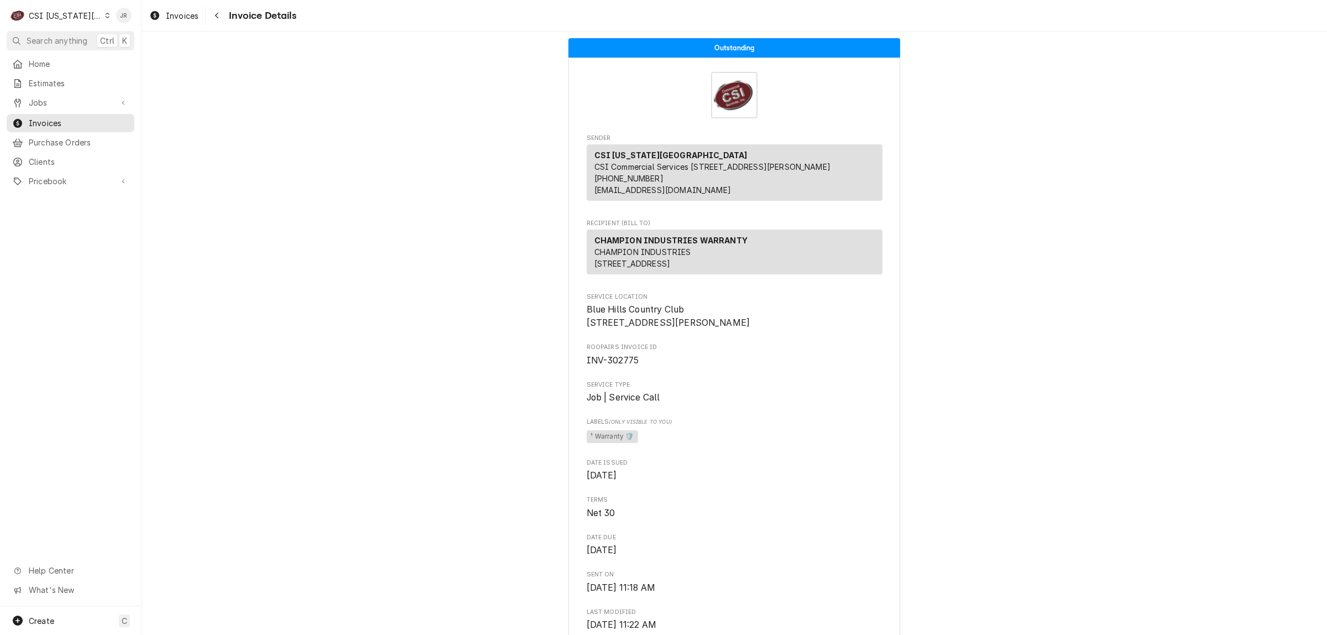
scroll to position [0, 0]
click at [622, 367] on span "INV-302775" at bounding box center [612, 362] width 53 height 11
copy span "302775"
click at [50, 12] on div "CSI [US_STATE][GEOGRAPHIC_DATA]" at bounding box center [65, 16] width 73 height 12
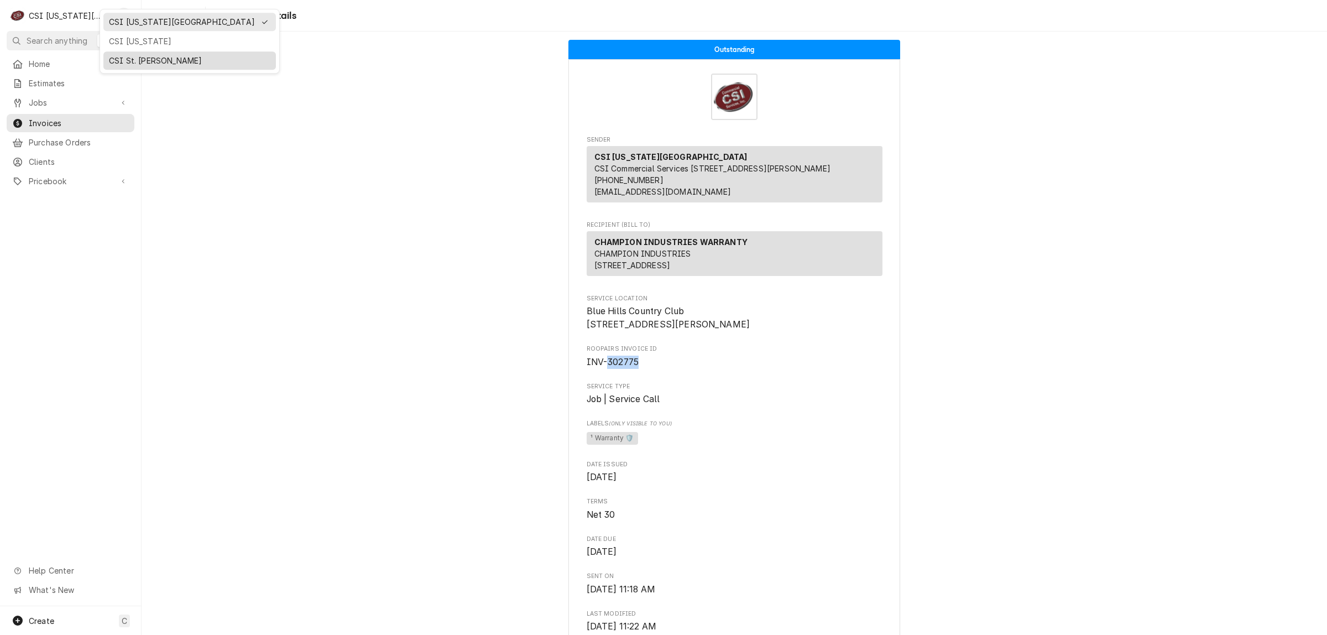
click at [124, 58] on div "CSI St. Louis" at bounding box center [189, 61] width 161 height 12
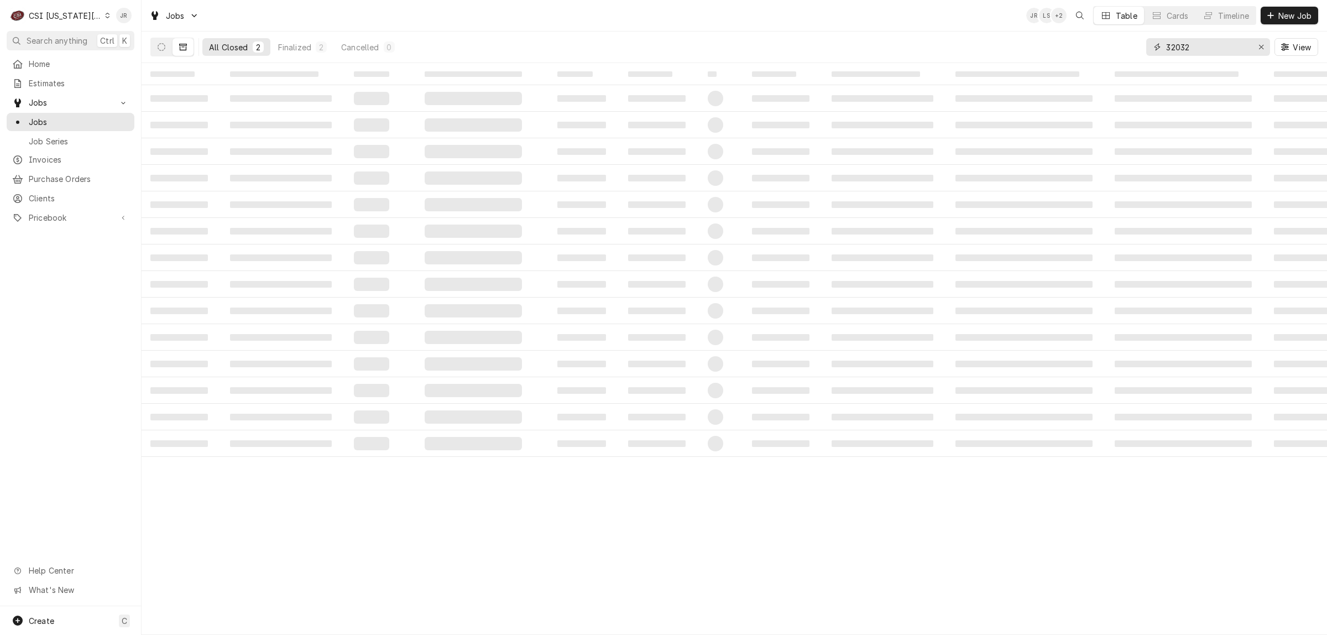
click at [1183, 53] on input "32032" at bounding box center [1207, 47] width 83 height 18
click at [1183, 51] on input "32032" at bounding box center [1207, 47] width 83 height 18
click at [1183, 50] on input "32032" at bounding box center [1207, 47] width 83 height 18
paste input "1391"
type input "31391"
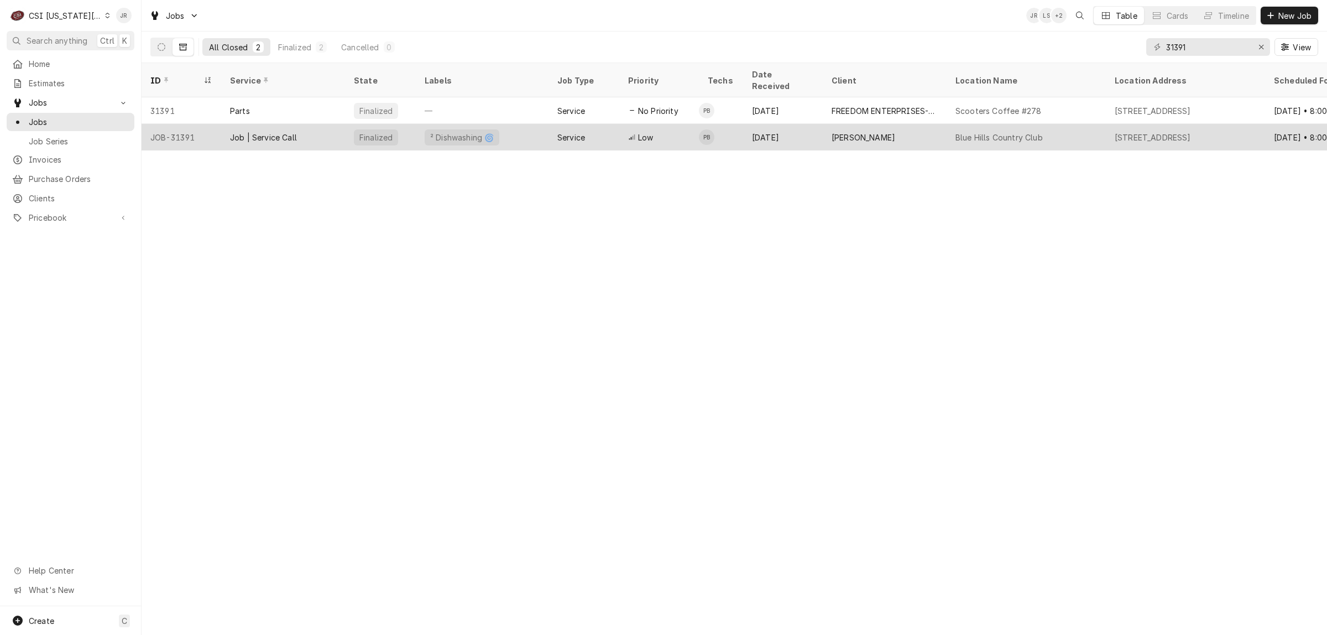
click at [913, 124] on div "EDWARD DON" at bounding box center [885, 137] width 124 height 27
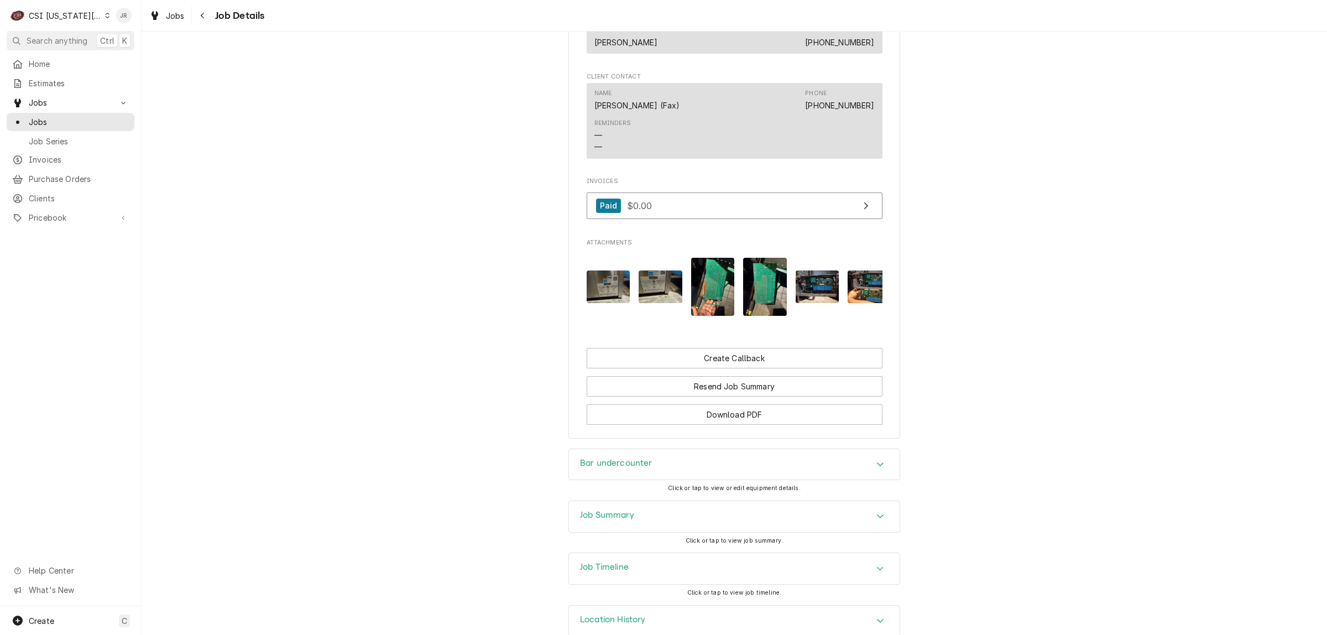
scroll to position [955, 0]
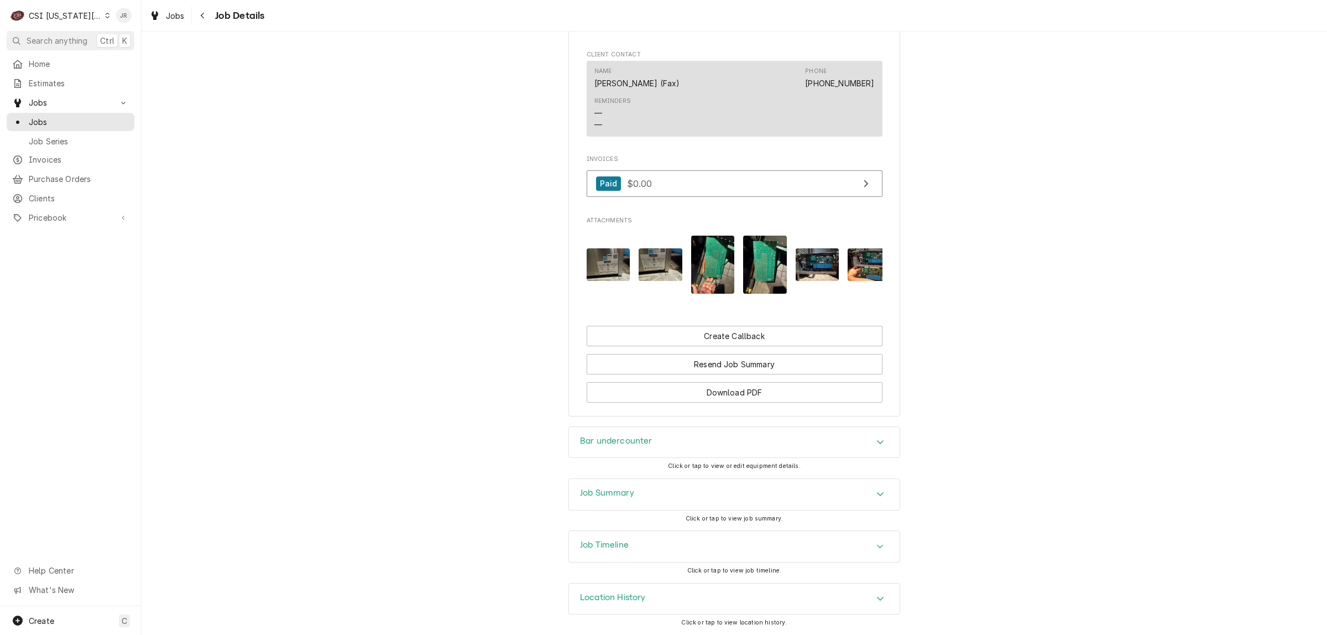
click at [629, 497] on div "Job Summary" at bounding box center [607, 494] width 54 height 13
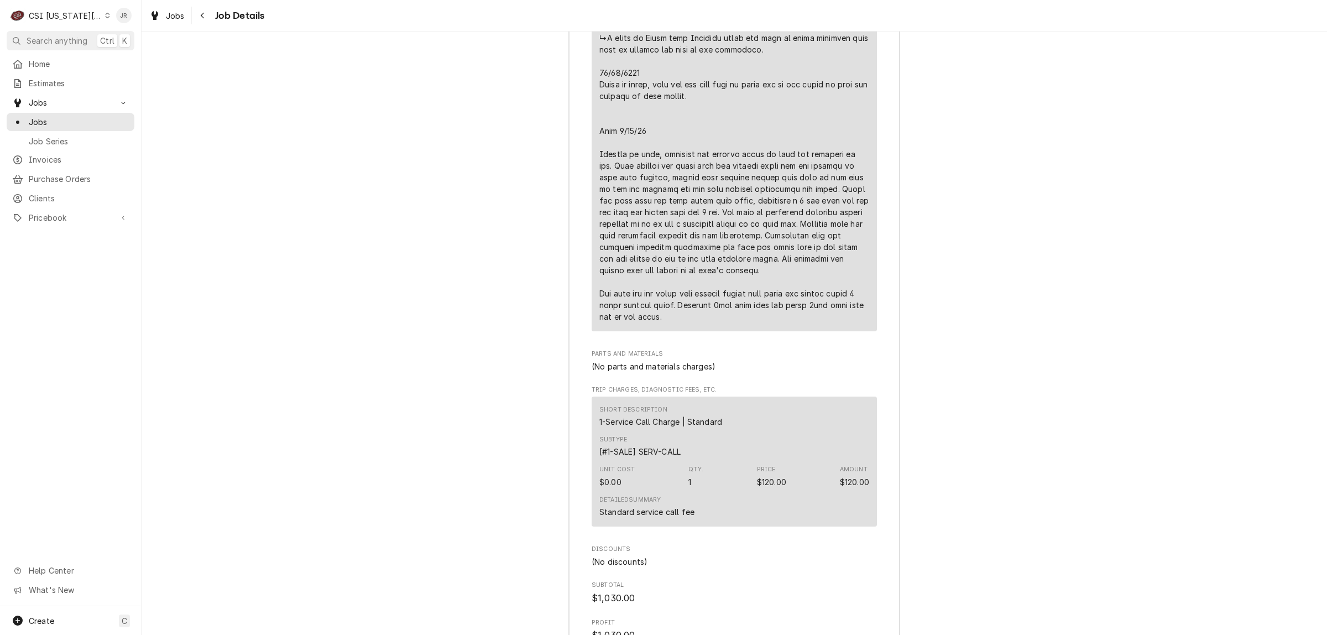
scroll to position [2756, 0]
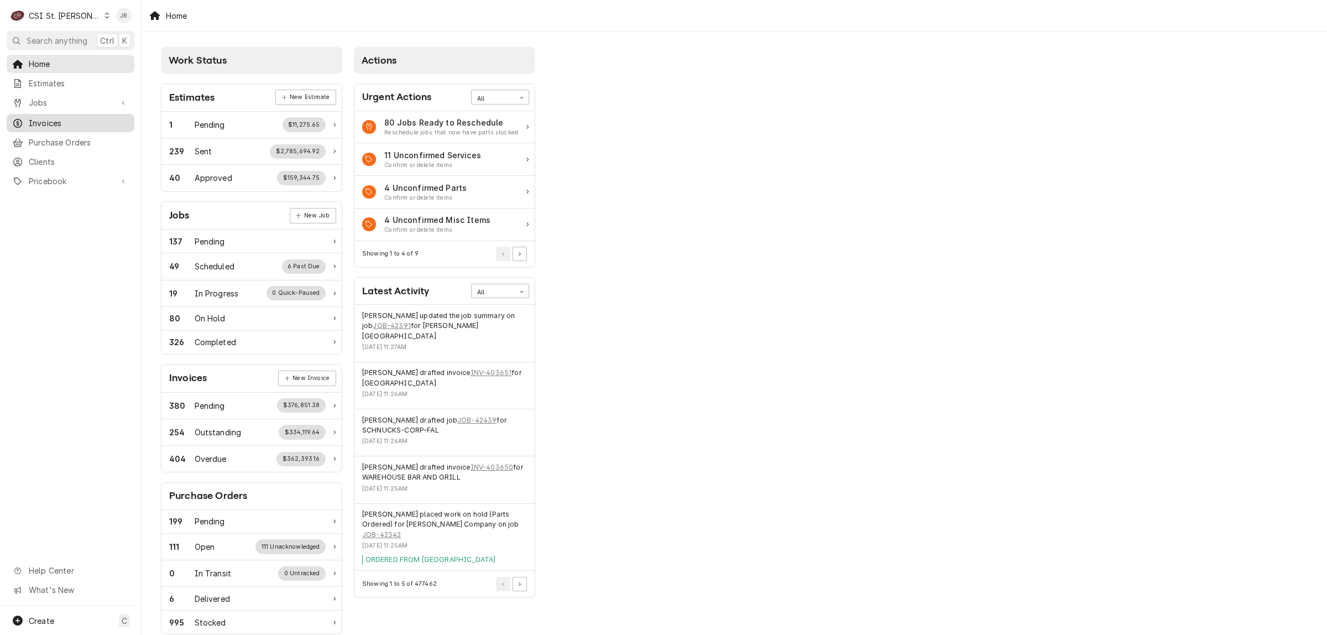
click at [48, 119] on span "Invoices" at bounding box center [79, 123] width 100 height 12
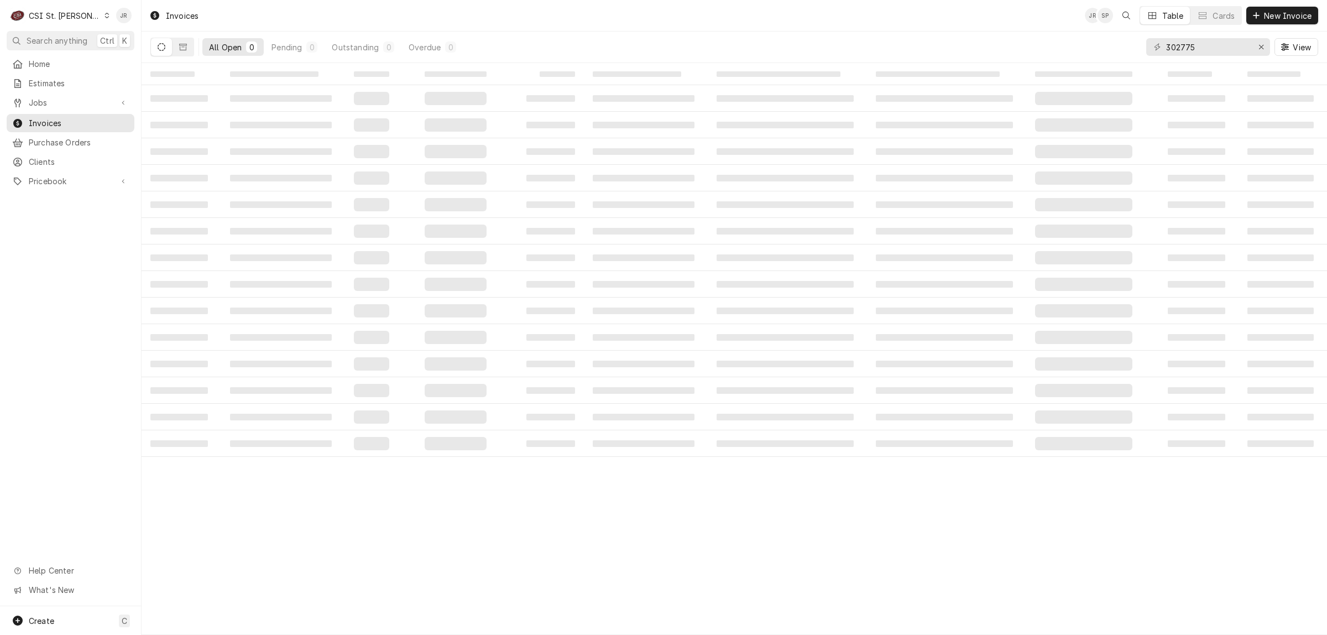
click at [1208, 56] on div "302775 View" at bounding box center [1232, 47] width 172 height 31
click at [1197, 45] on input "302775" at bounding box center [1207, 47] width 83 height 18
paste input "403469"
type input "403469"
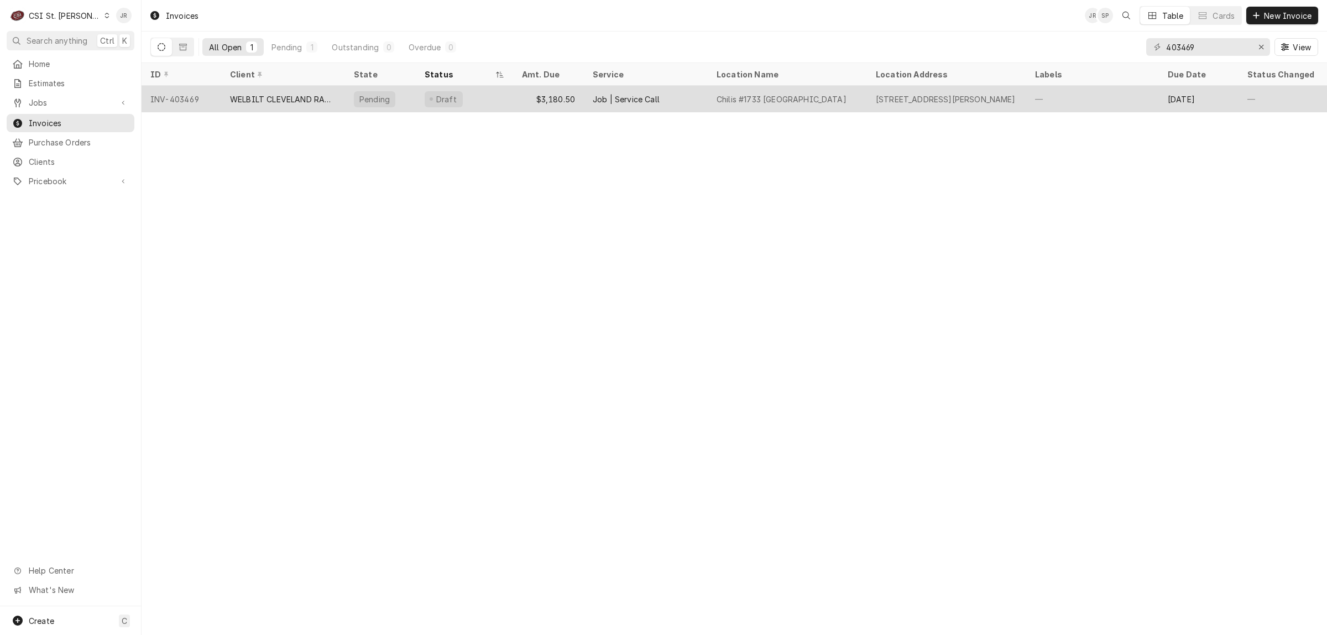
click at [311, 97] on div "WELBILT CLEVELAND RANGE" at bounding box center [283, 99] width 106 height 12
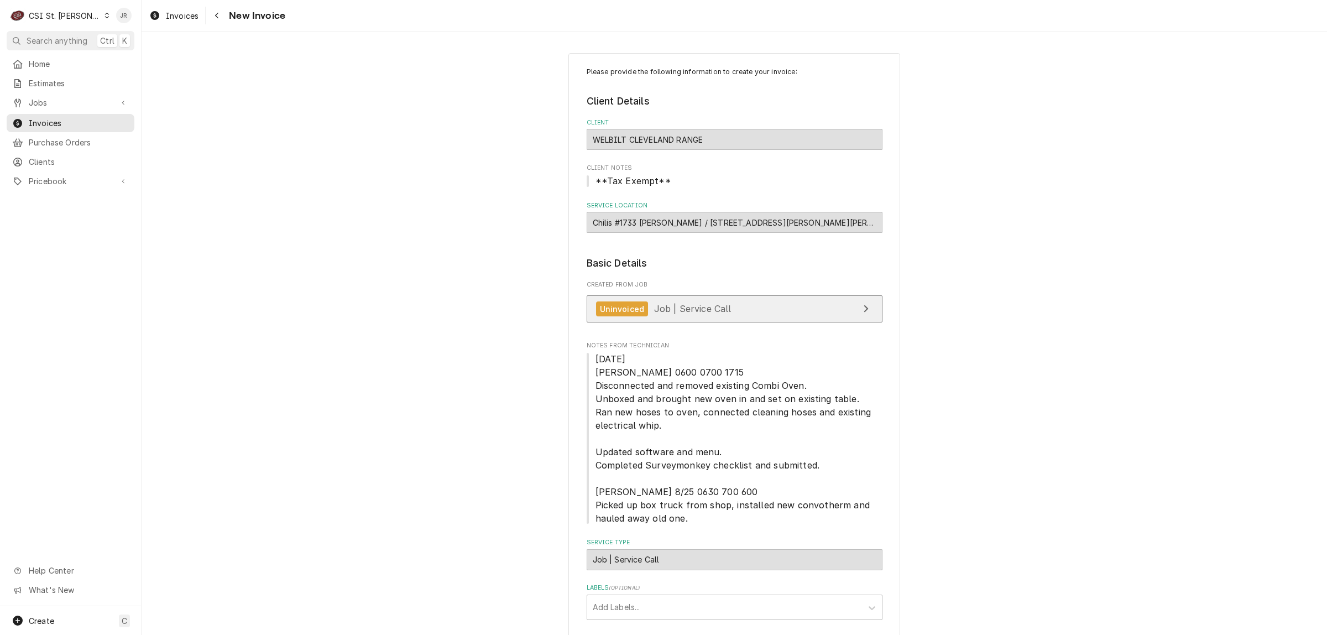
click at [689, 305] on span "Job | Service Call" at bounding box center [692, 308] width 77 height 11
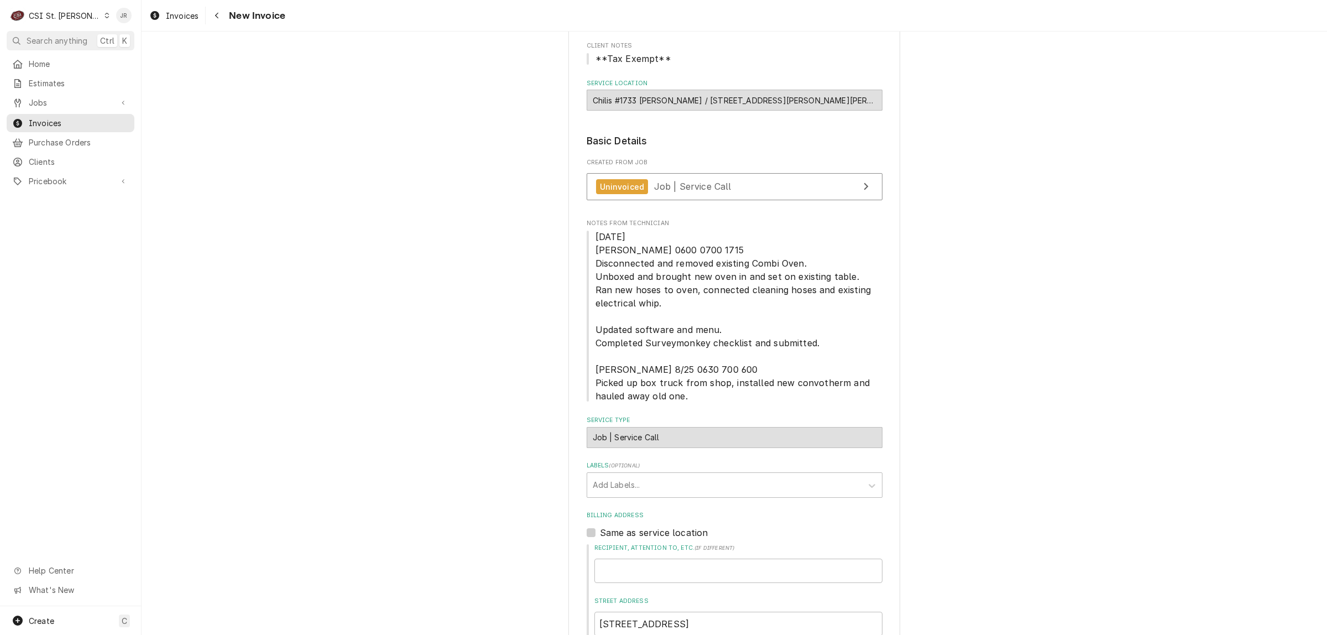
scroll to position [484, 0]
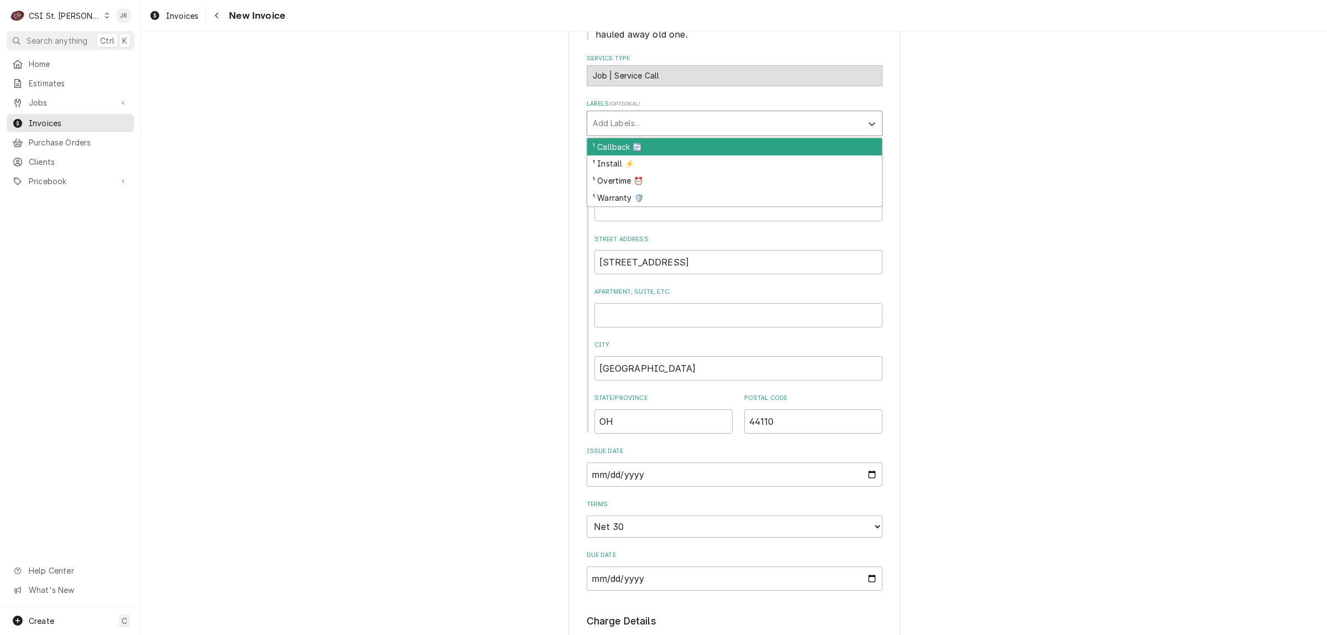
click at [624, 133] on div "Labels" at bounding box center [725, 123] width 264 height 20
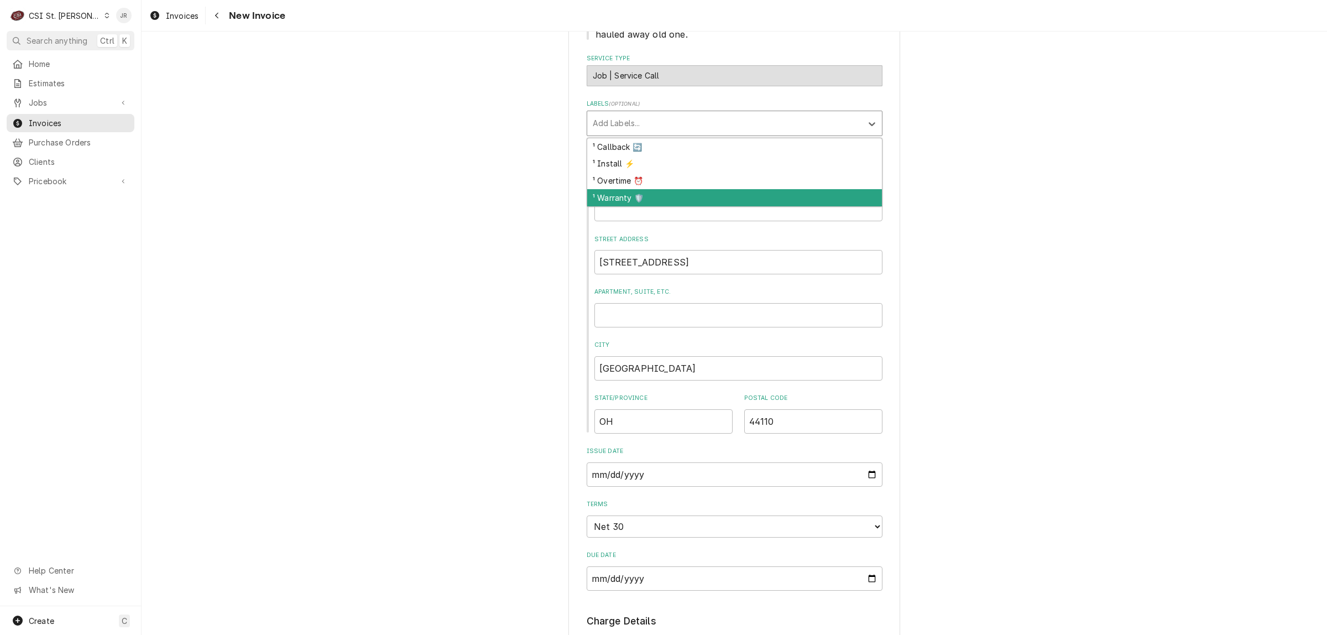
click at [610, 193] on div "¹ Warranty 🛡️" at bounding box center [734, 197] width 295 height 17
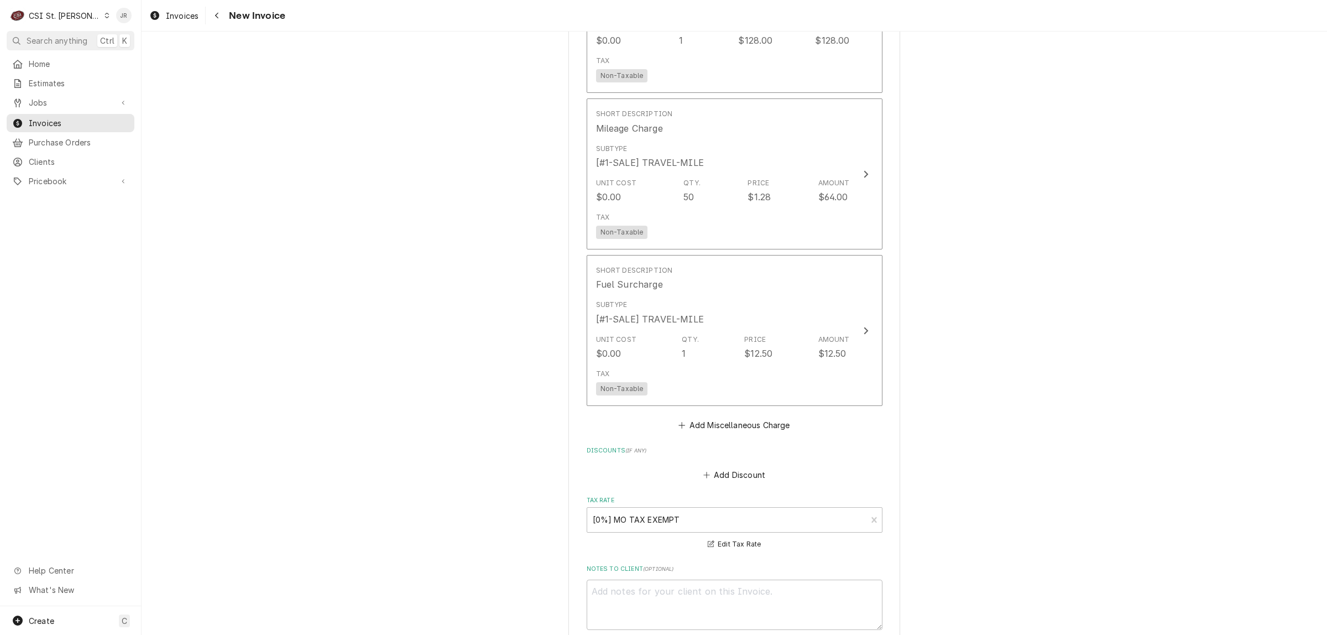
scroll to position [1727, 0]
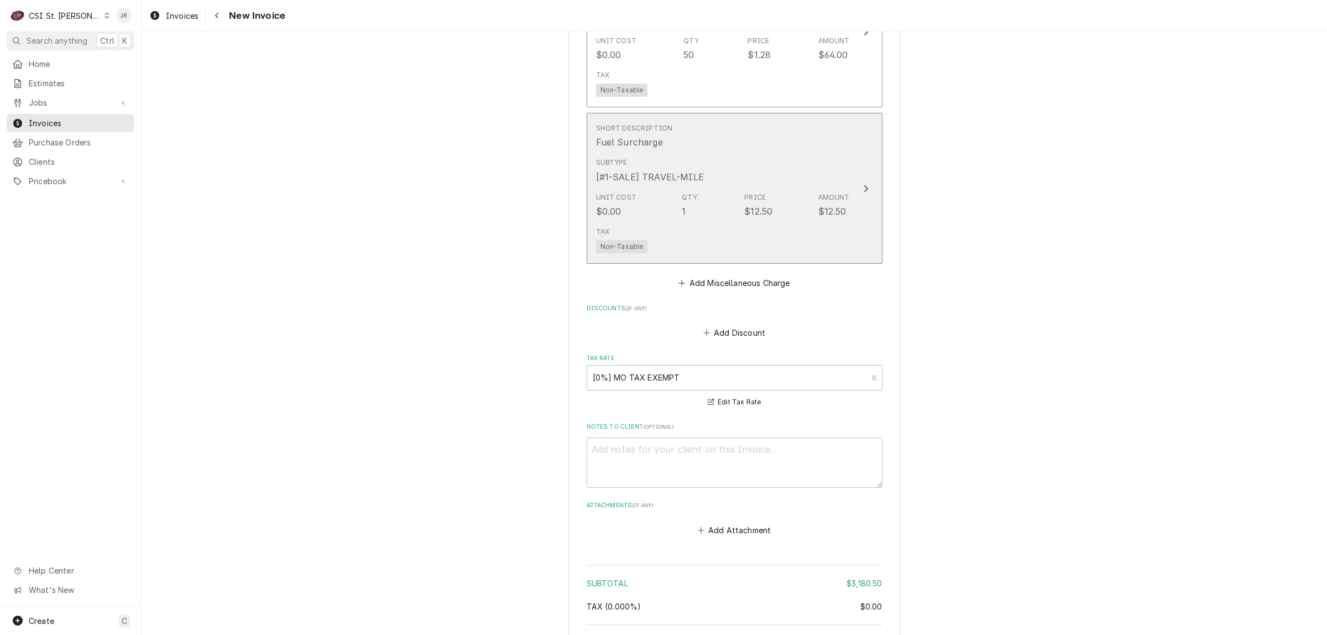
click at [846, 228] on button "Short Description Fuel Surcharge Subtype [#1-SALE] TRAVEL-MILE Unit Cost $0.00 …" at bounding box center [734, 188] width 296 height 151
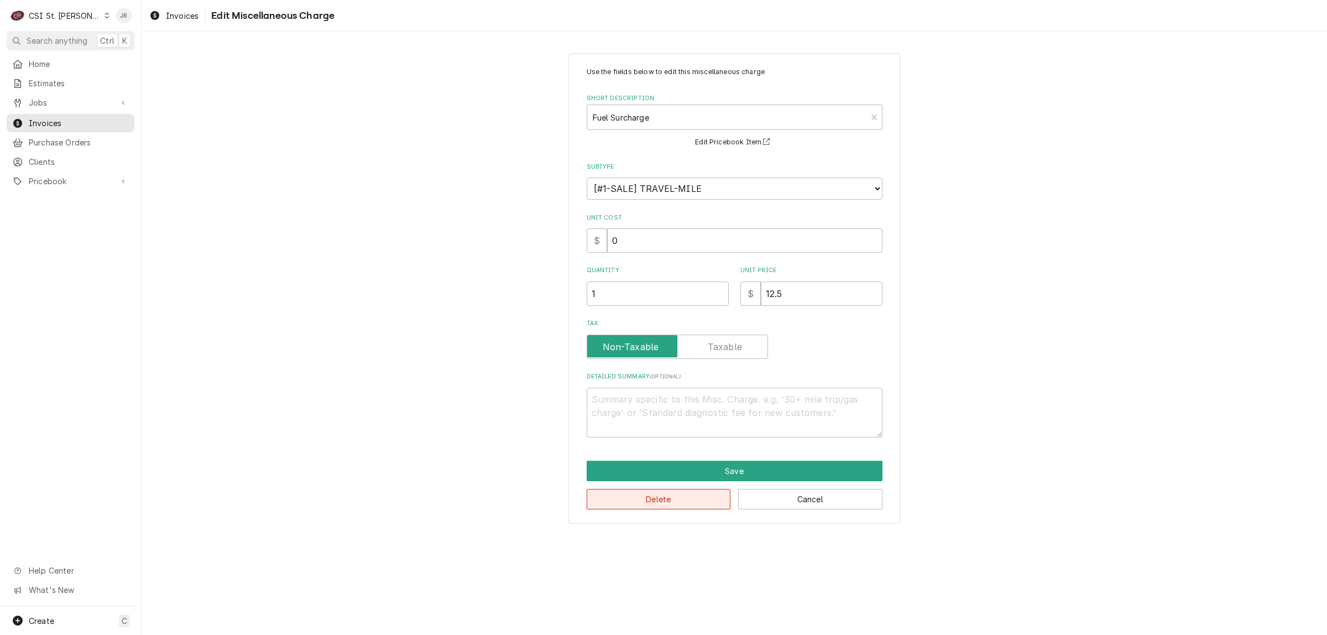
drag, startPoint x: 631, startPoint y: 509, endPoint x: 637, endPoint y: 502, distance: 9.1
click at [634, 506] on div "Use the fields below to edit this miscellaneous charge Short Description Fuel S…" at bounding box center [734, 288] width 332 height 470
click at [638, 500] on button "Delete" at bounding box center [658, 499] width 144 height 20
type textarea "x"
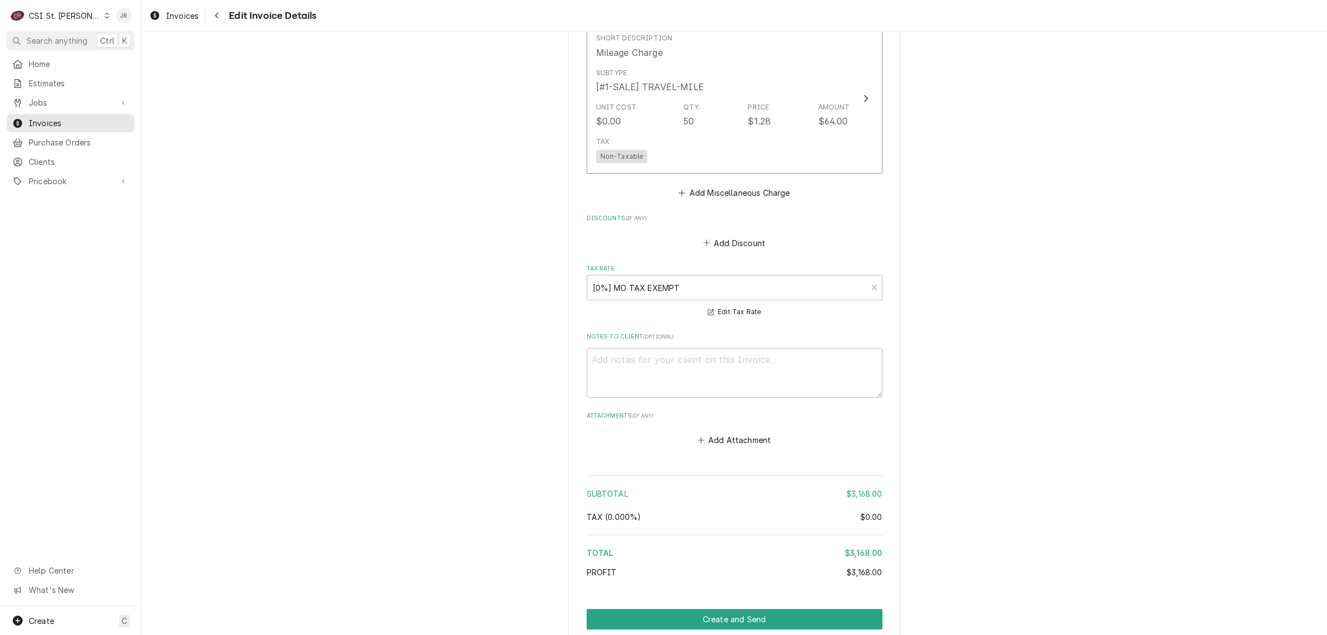
scroll to position [1789, 0]
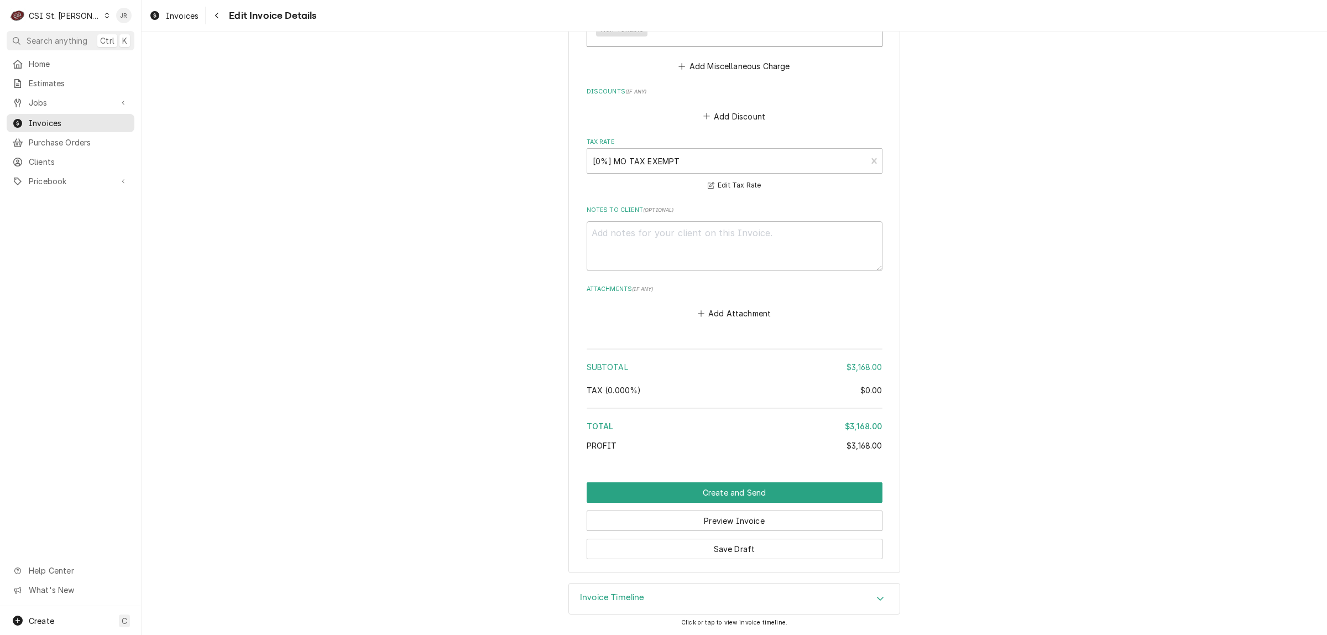
click at [619, 604] on div "Invoice Timeline" at bounding box center [612, 598] width 65 height 13
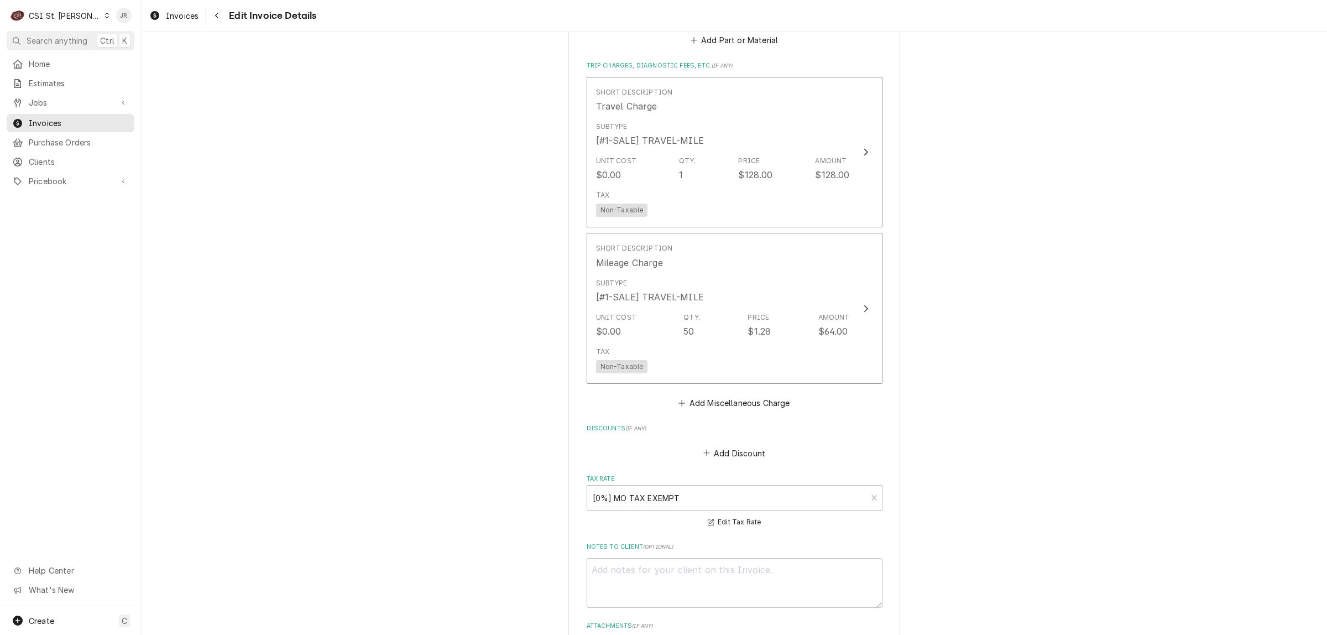
scroll to position [1200, 0]
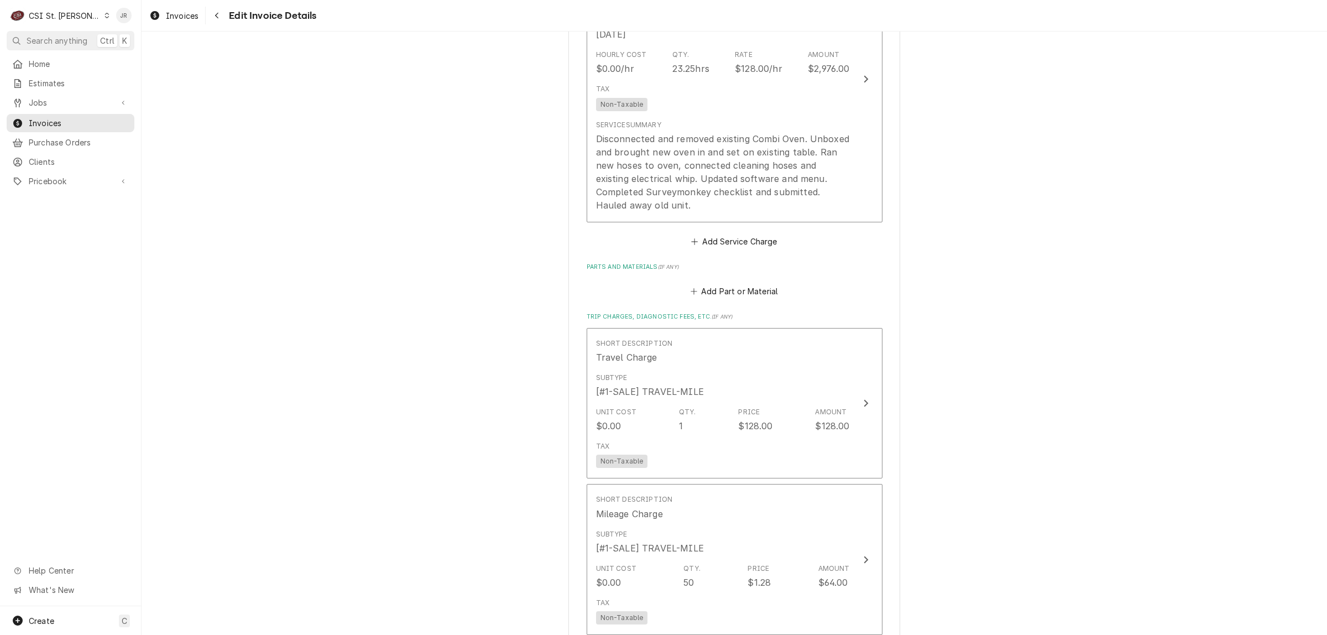
click at [65, 9] on div "C CSI St. Louis" at bounding box center [60, 15] width 107 height 22
click at [123, 22] on div "CSI [US_STATE][GEOGRAPHIC_DATA]" at bounding box center [170, 22] width 146 height 12
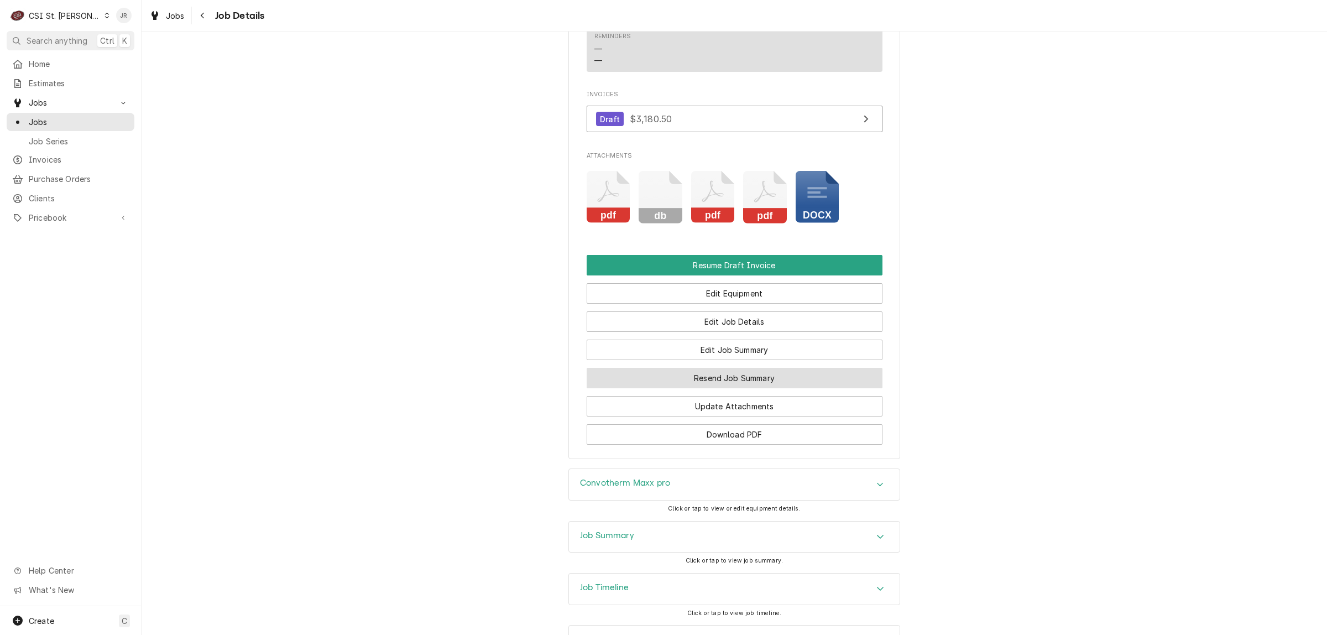
scroll to position [1604, 0]
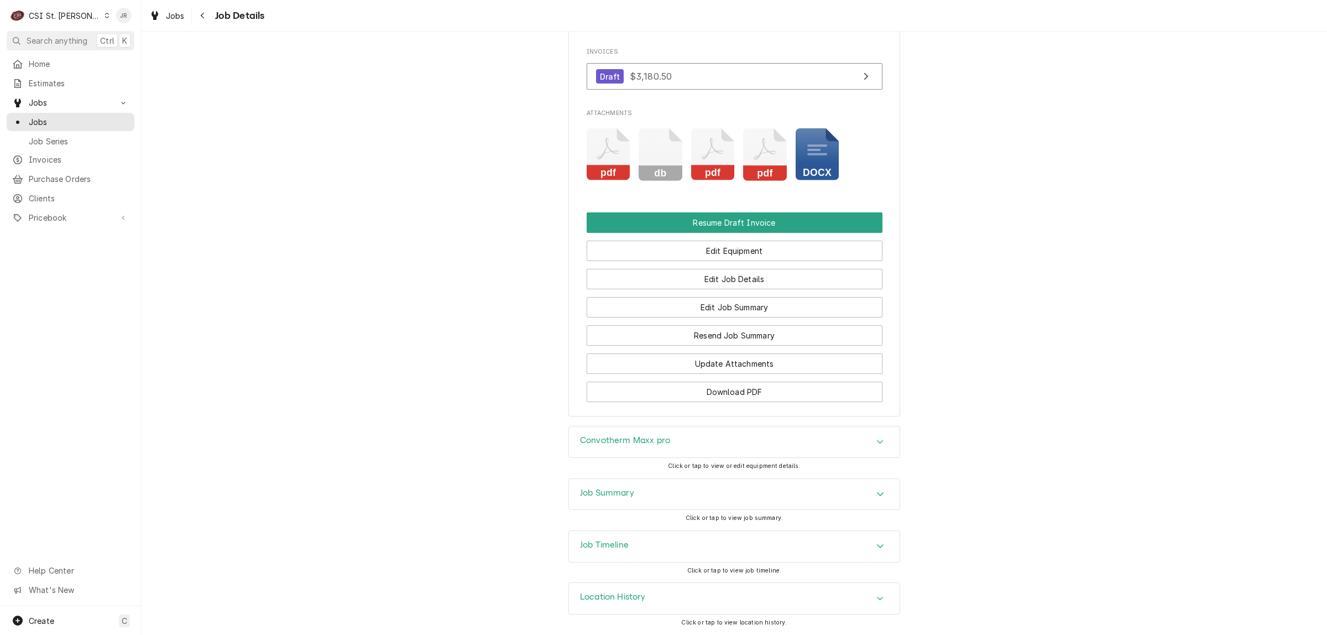
drag, startPoint x: 598, startPoint y: 486, endPoint x: 651, endPoint y: 482, distance: 53.3
click at [614, 485] on div "Job Summary" at bounding box center [734, 494] width 331 height 31
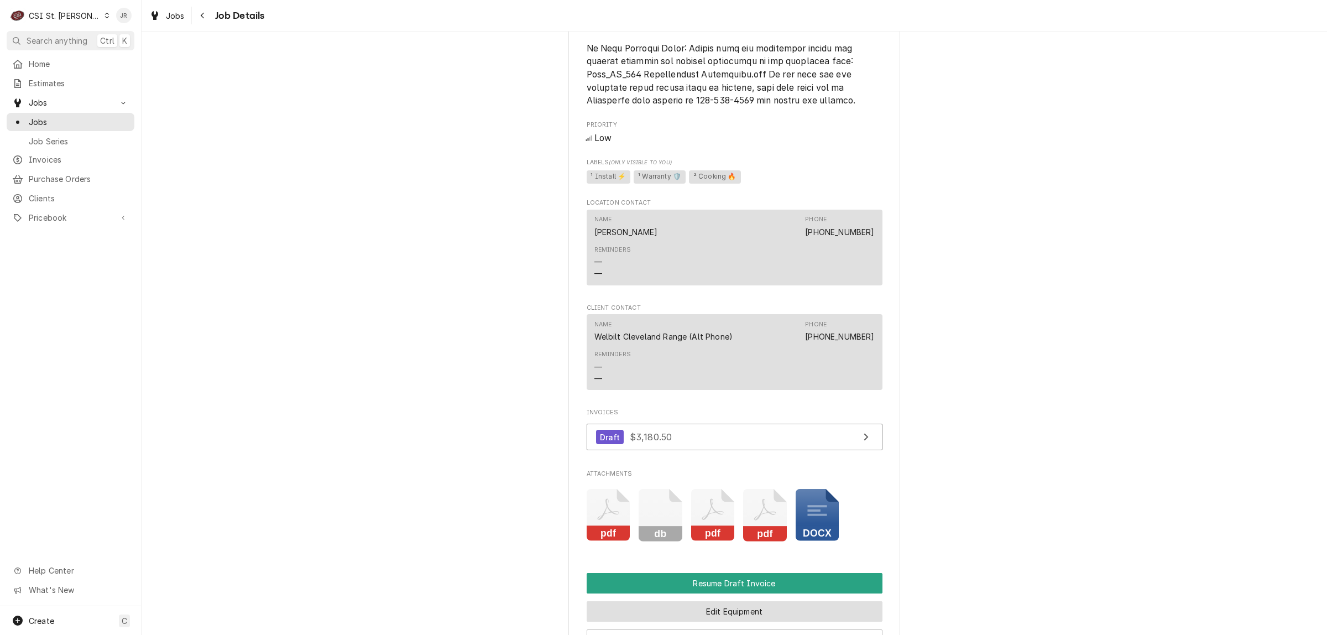
scroll to position [1382, 0]
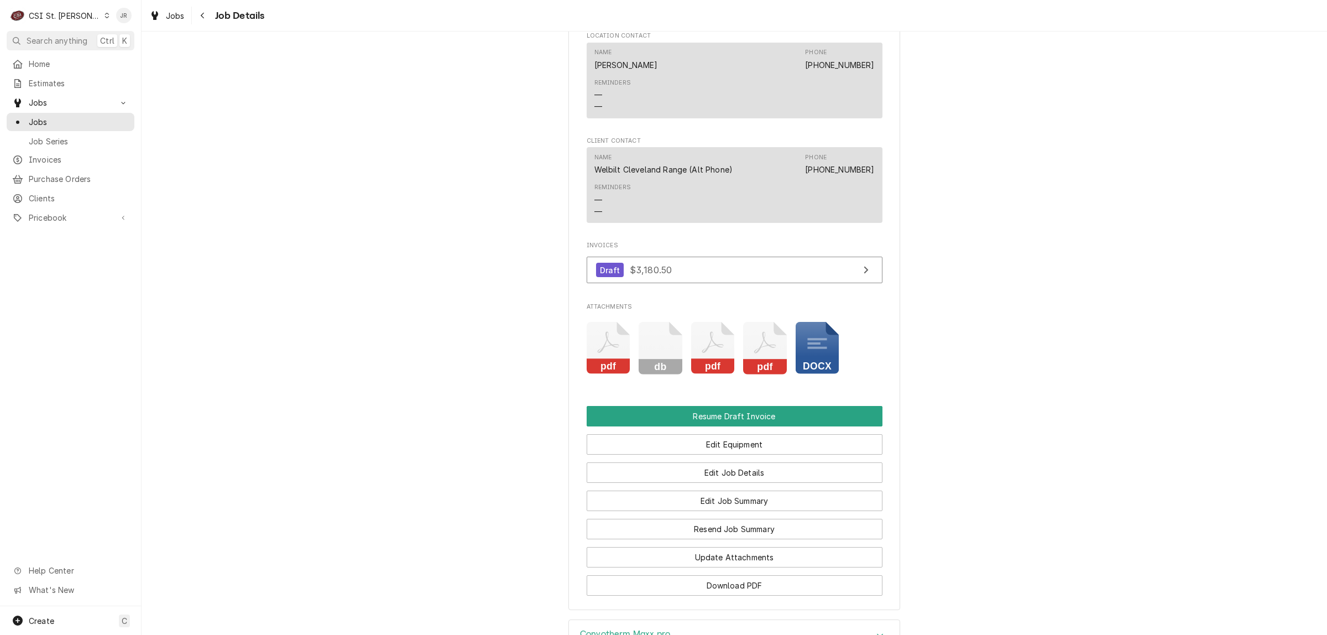
click at [821, 374] on icon "Attachments" at bounding box center [817, 348] width 44 height 53
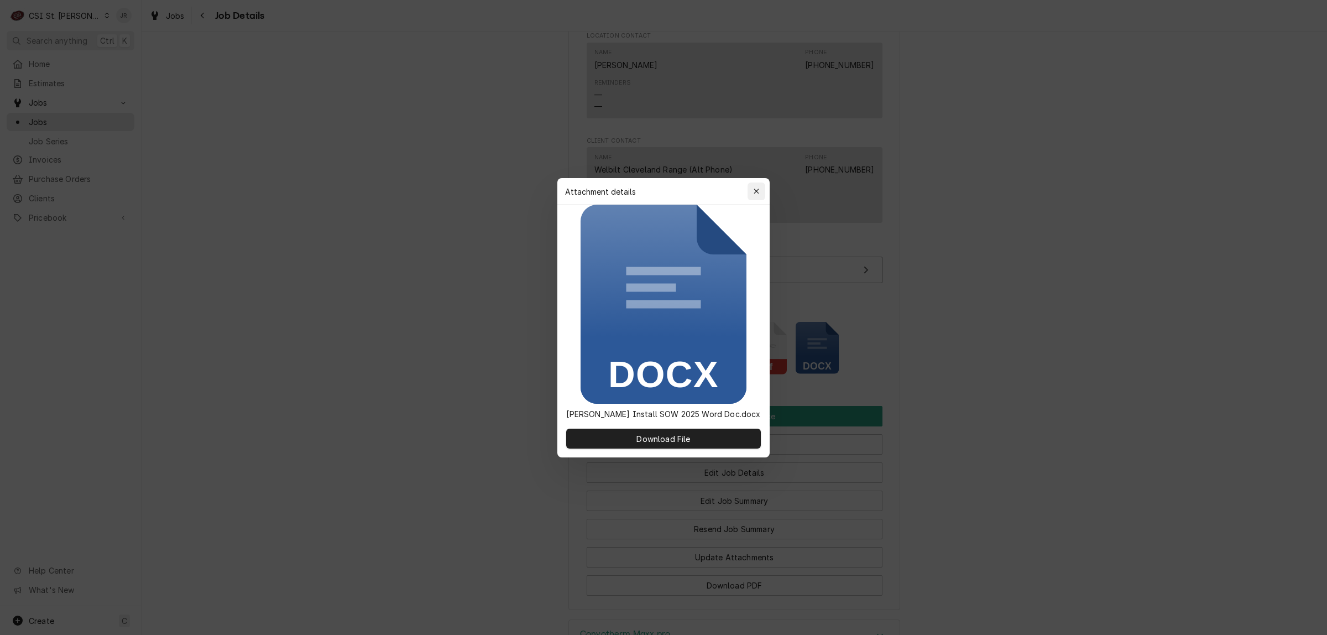
click at [759, 192] on div "button" at bounding box center [756, 191] width 11 height 11
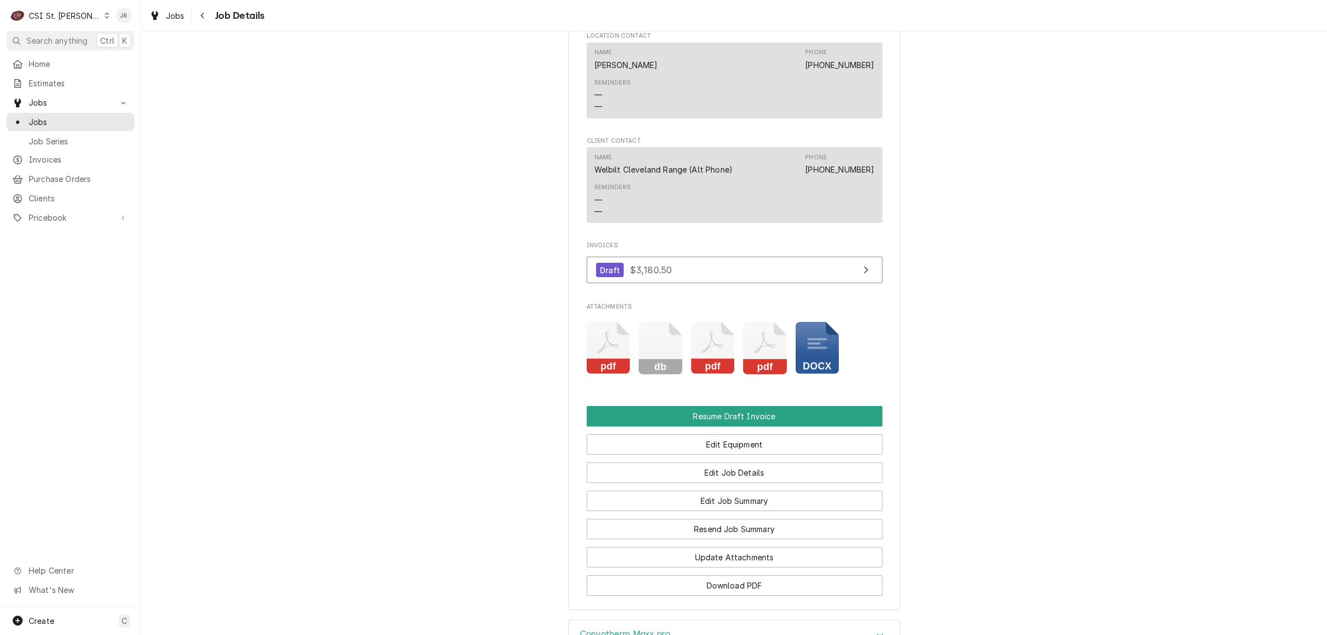
click at [770, 374] on icon "Attachments" at bounding box center [765, 348] width 44 height 53
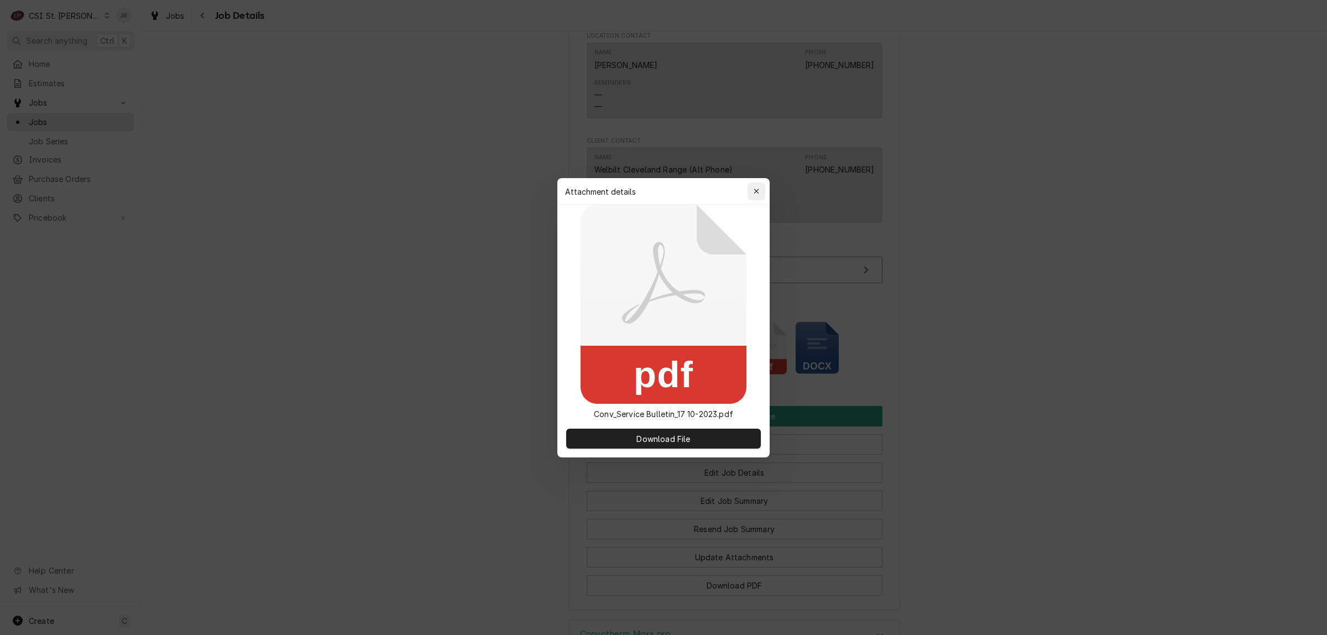
drag, startPoint x: 767, startPoint y: 181, endPoint x: 750, endPoint y: 195, distance: 22.4
click at [753, 192] on div "Attachment details Close" at bounding box center [663, 191] width 212 height 27
click at [751, 195] on div "button" at bounding box center [756, 191] width 11 height 11
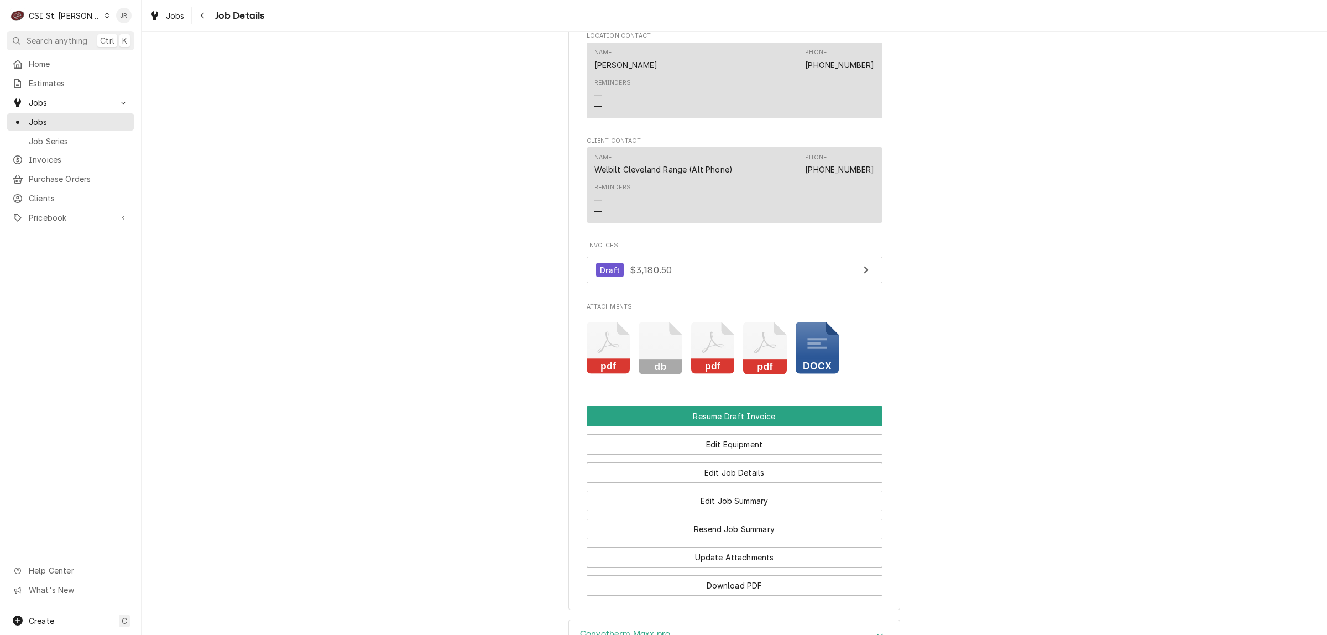
click at [710, 363] on icon "Attachments" at bounding box center [713, 348] width 44 height 53
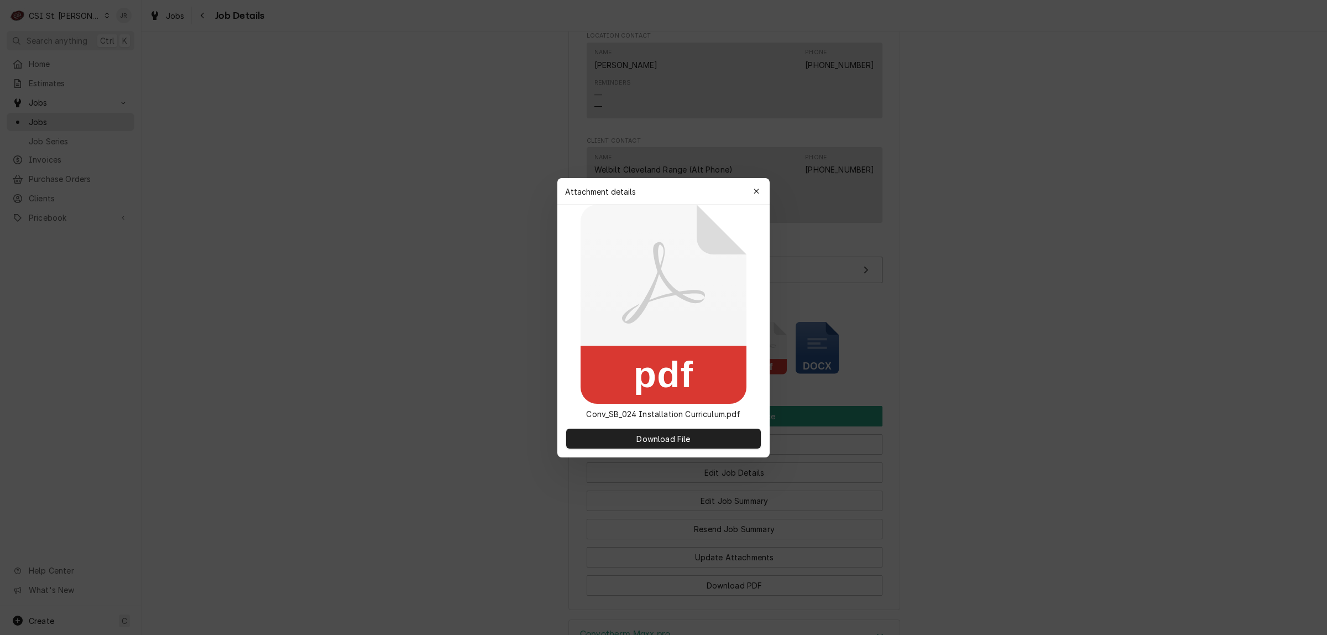
drag, startPoint x: 755, startPoint y: 189, endPoint x: 722, endPoint y: 257, distance: 75.6
click at [753, 195] on div "button" at bounding box center [756, 191] width 11 height 11
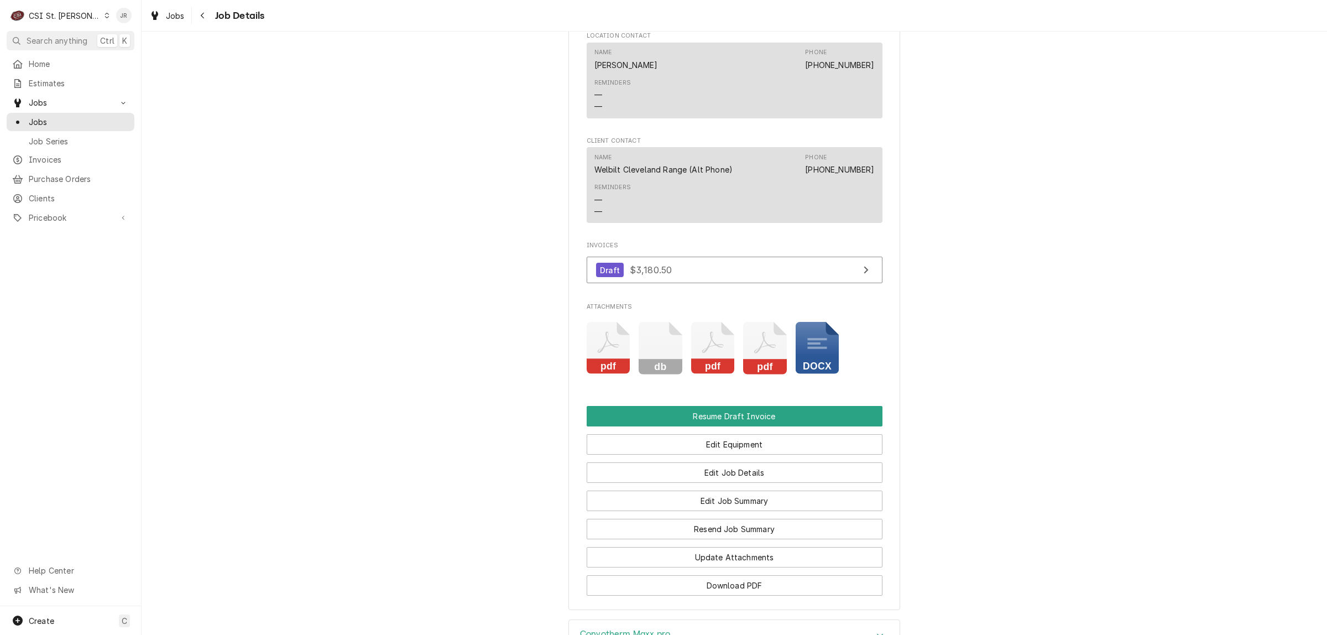
drag, startPoint x: 684, startPoint y: 355, endPoint x: 678, endPoint y: 358, distance: 7.2
click at [678, 358] on div "pdf db pdf pdf docx" at bounding box center [734, 348] width 296 height 70
click at [672, 335] on rect "Attachments" at bounding box center [695, 313] width 53 height 44
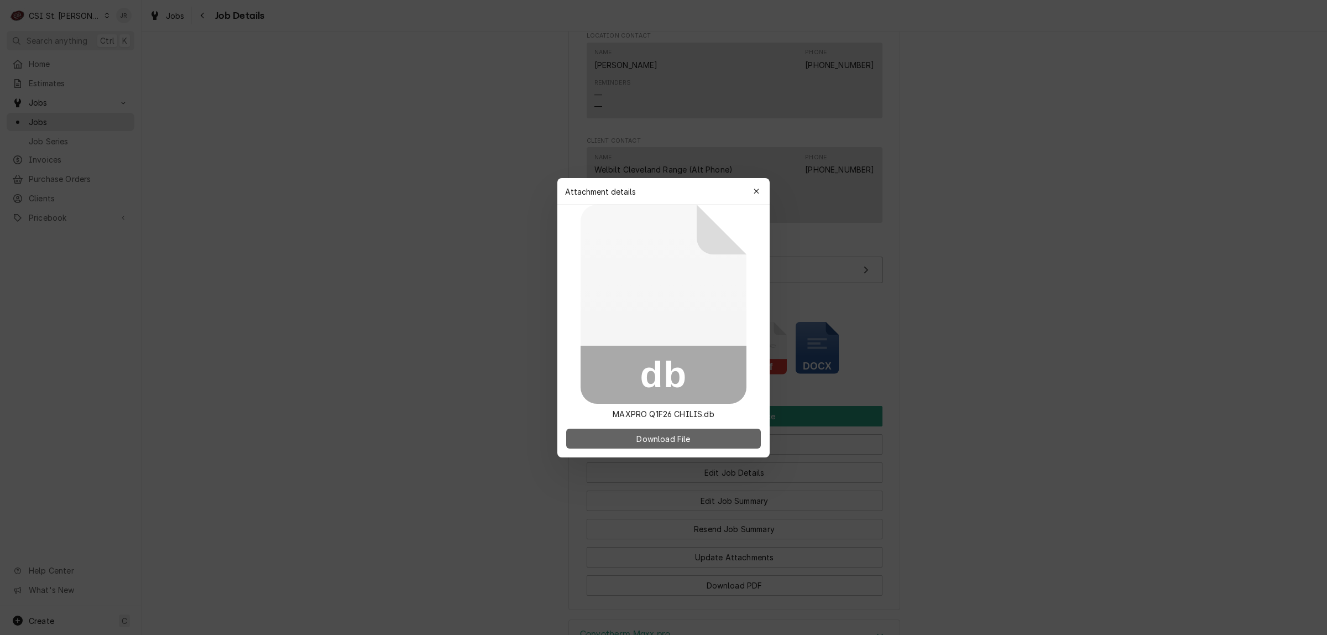
click at [711, 442] on button "Download File" at bounding box center [663, 438] width 195 height 20
click at [755, 194] on icon "button" at bounding box center [756, 191] width 6 height 8
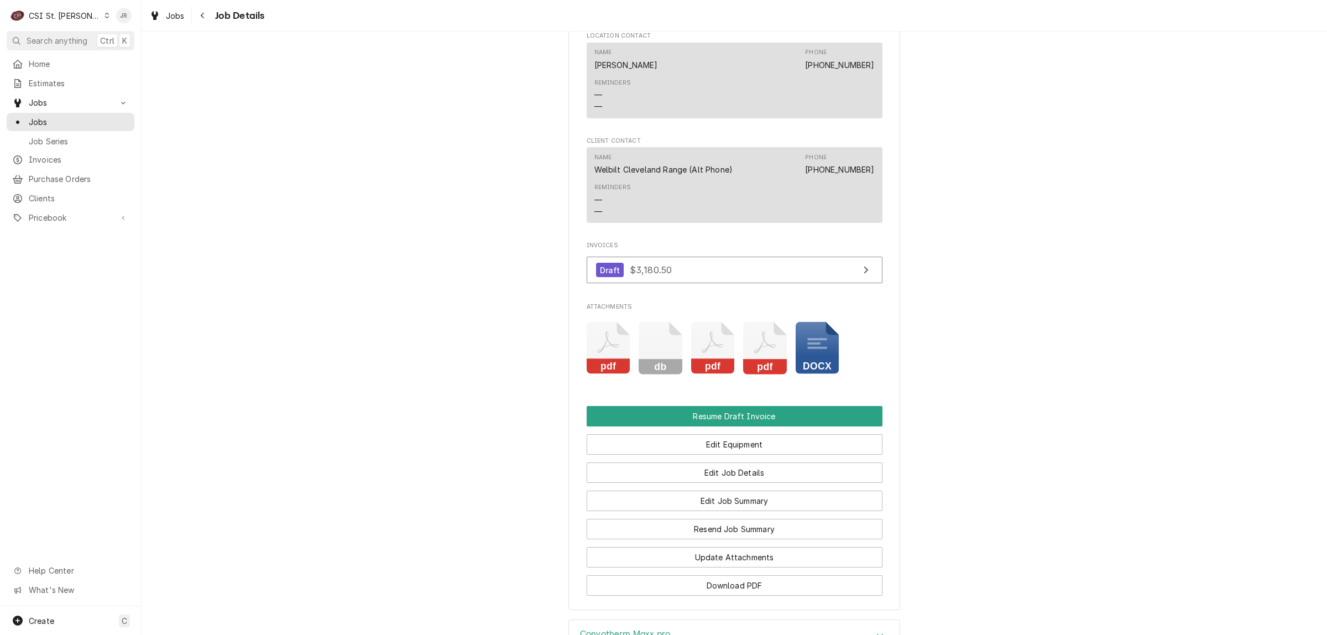
click at [589, 361] on icon "Attachments" at bounding box center [608, 348] width 44 height 53
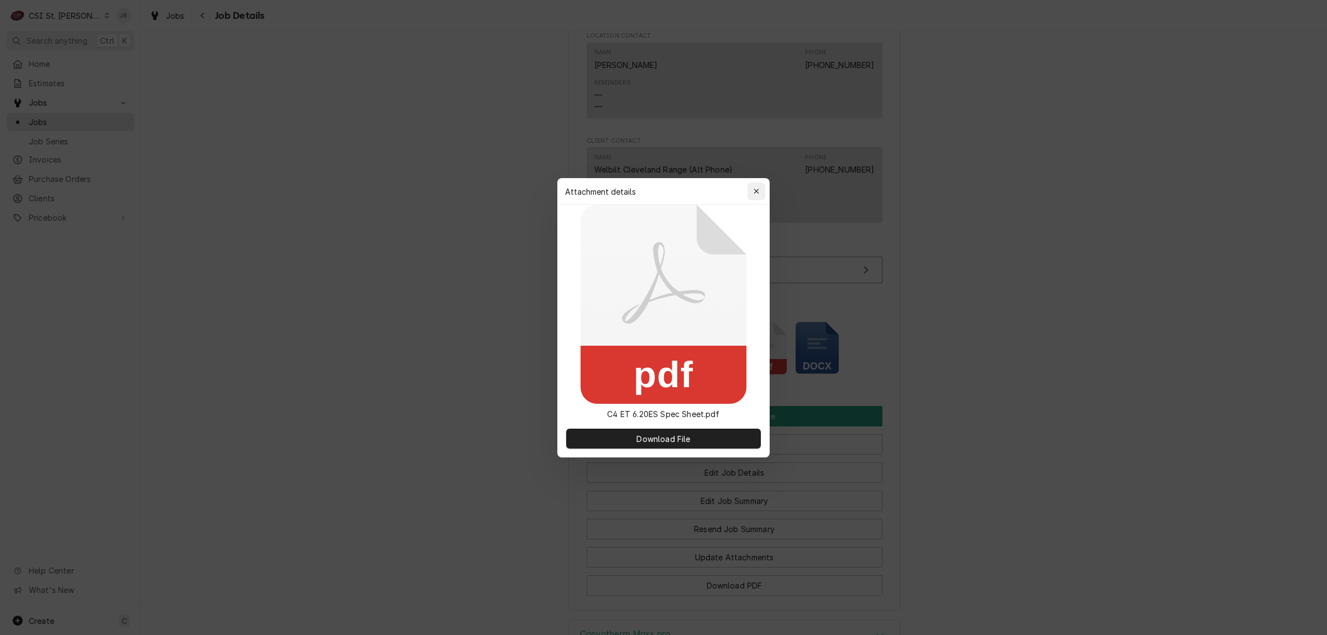
click at [756, 190] on icon "button" at bounding box center [756, 191] width 6 height 8
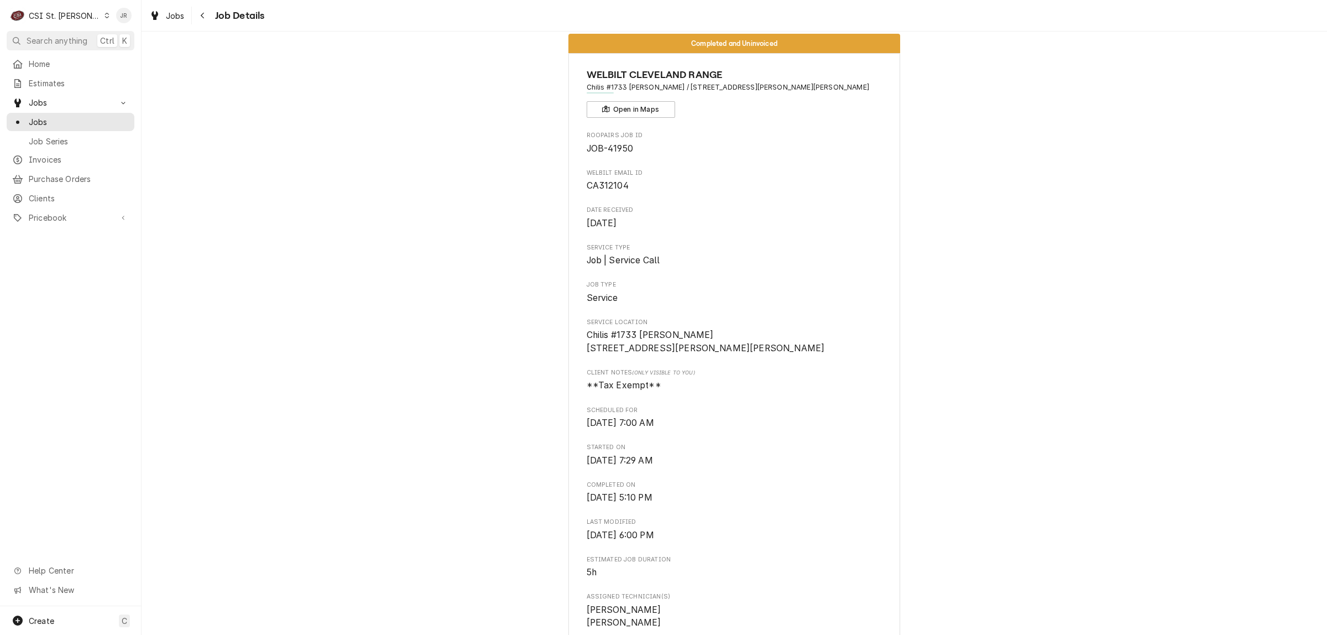
scroll to position [10, 0]
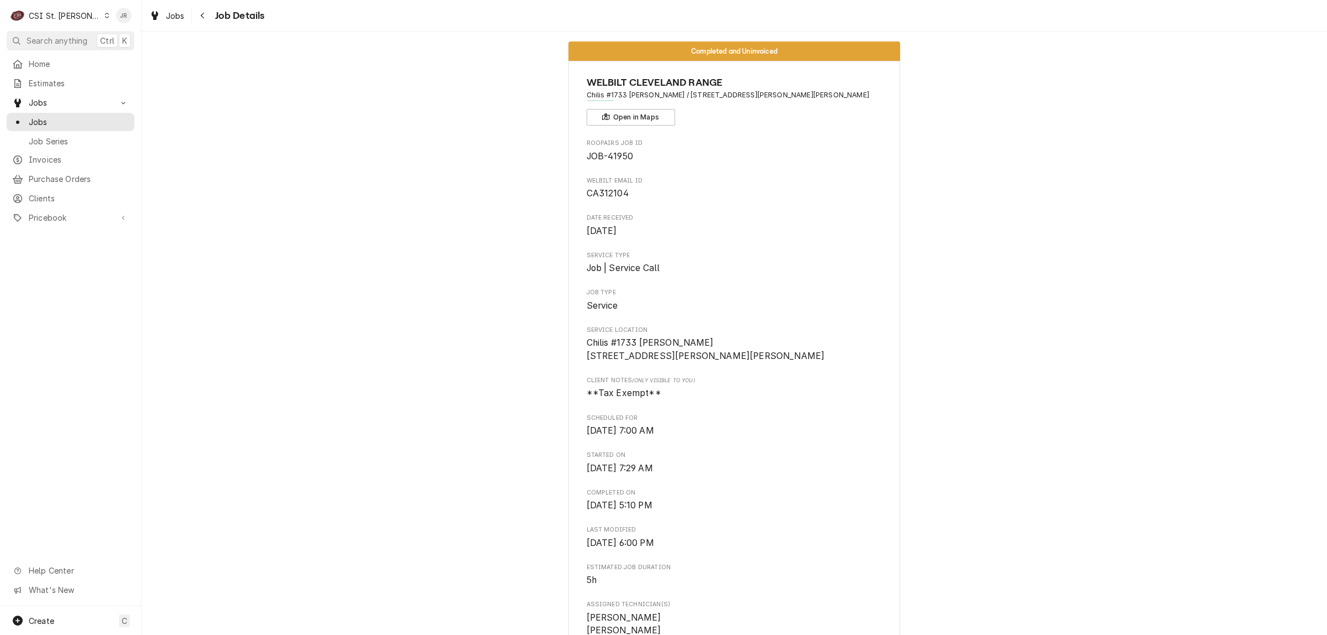
click at [605, 195] on span "CA312104" at bounding box center [607, 193] width 42 height 11
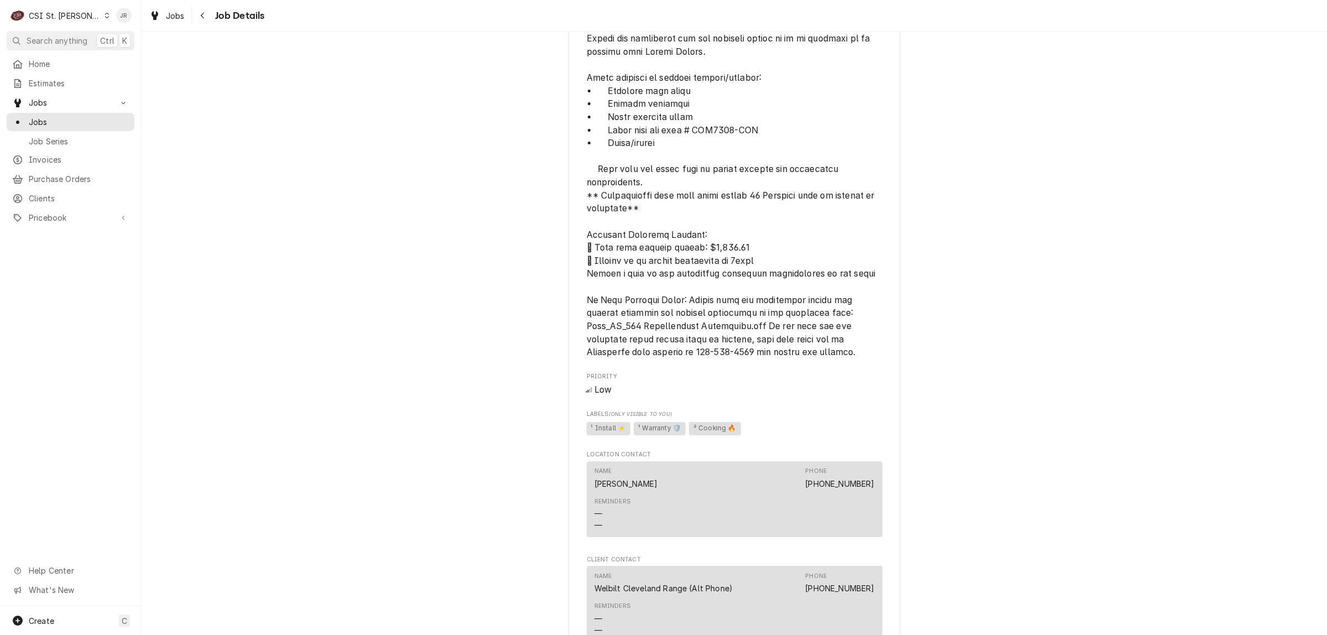
scroll to position [977, 0]
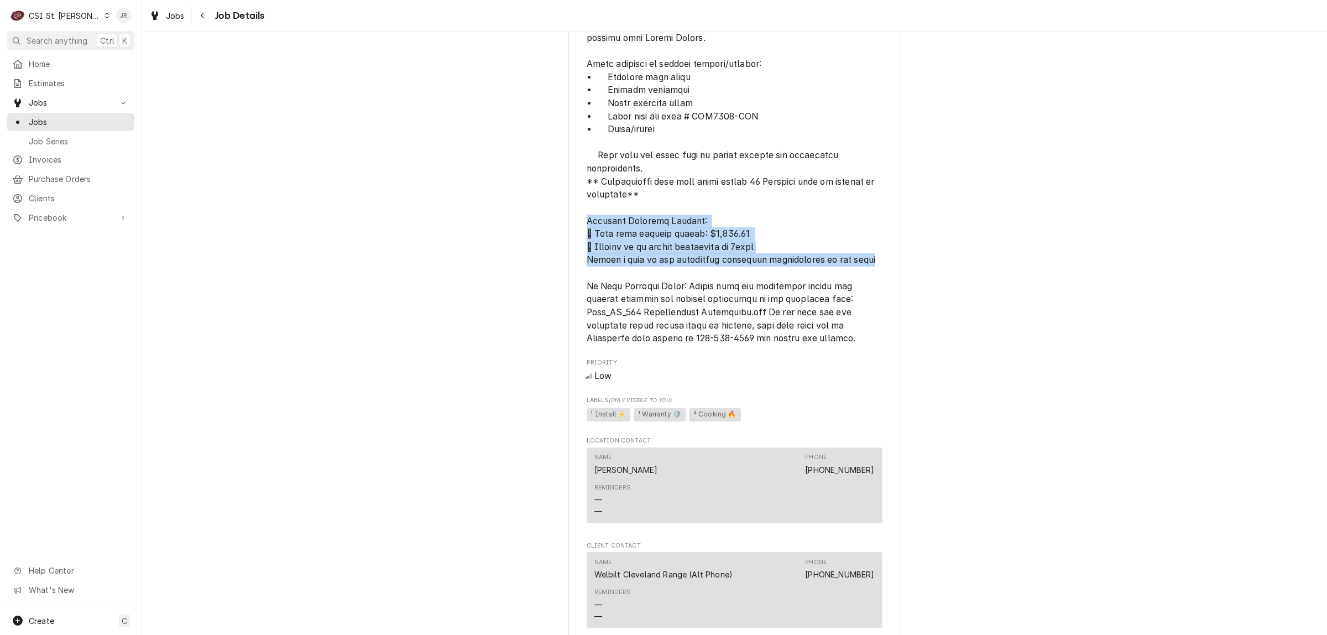
drag, startPoint x: 582, startPoint y: 252, endPoint x: 866, endPoint y: 294, distance: 287.1
click at [882, 287] on div "WELBILT CLEVELAND RANGE Chilis #1733 Fenton / 711 Gravois Road, Fenton, MO 6302…" at bounding box center [734, 53] width 332 height 1921
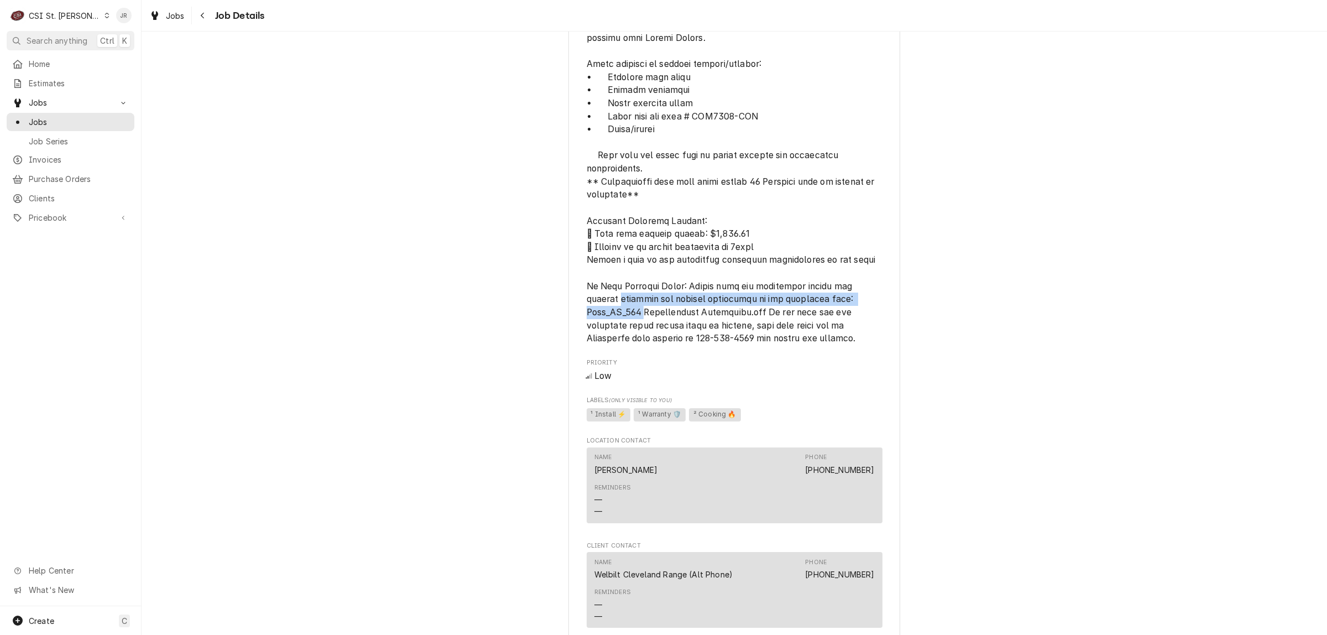
drag, startPoint x: 891, startPoint y: 319, endPoint x: 886, endPoint y: 310, distance: 10.1
click at [888, 312] on div "WELBILT CLEVELAND RANGE Chilis #1733 Fenton / 711 Gravois Road, Fenton, MO 6302…" at bounding box center [734, 53] width 332 height 1921
click at [827, 253] on span "[object Object]" at bounding box center [734, 51] width 296 height 588
drag, startPoint x: 1112, startPoint y: 206, endPoint x: 1111, endPoint y: 213, distance: 7.2
click at [1112, 206] on div "Completed and Uninvoiced WELBILT CLEVELAND RANGE Chilis #1733 Fenton / 711 Grav…" at bounding box center [734, 45] width 1185 height 1958
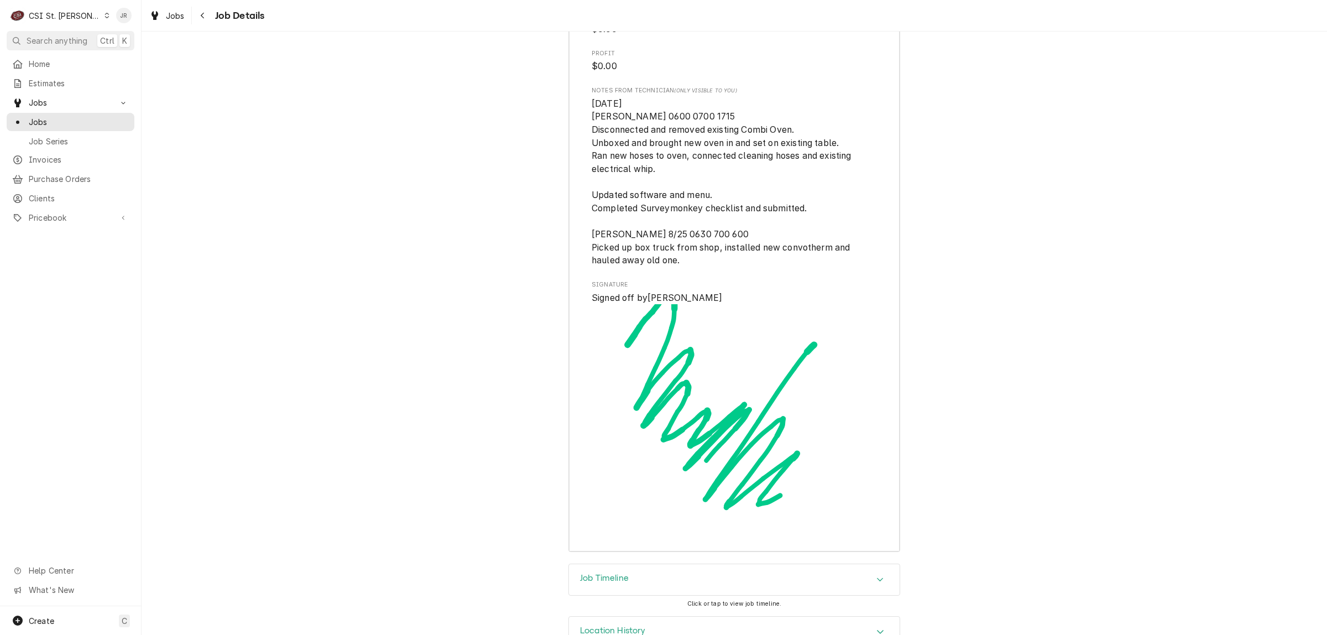
scroll to position [3258, 0]
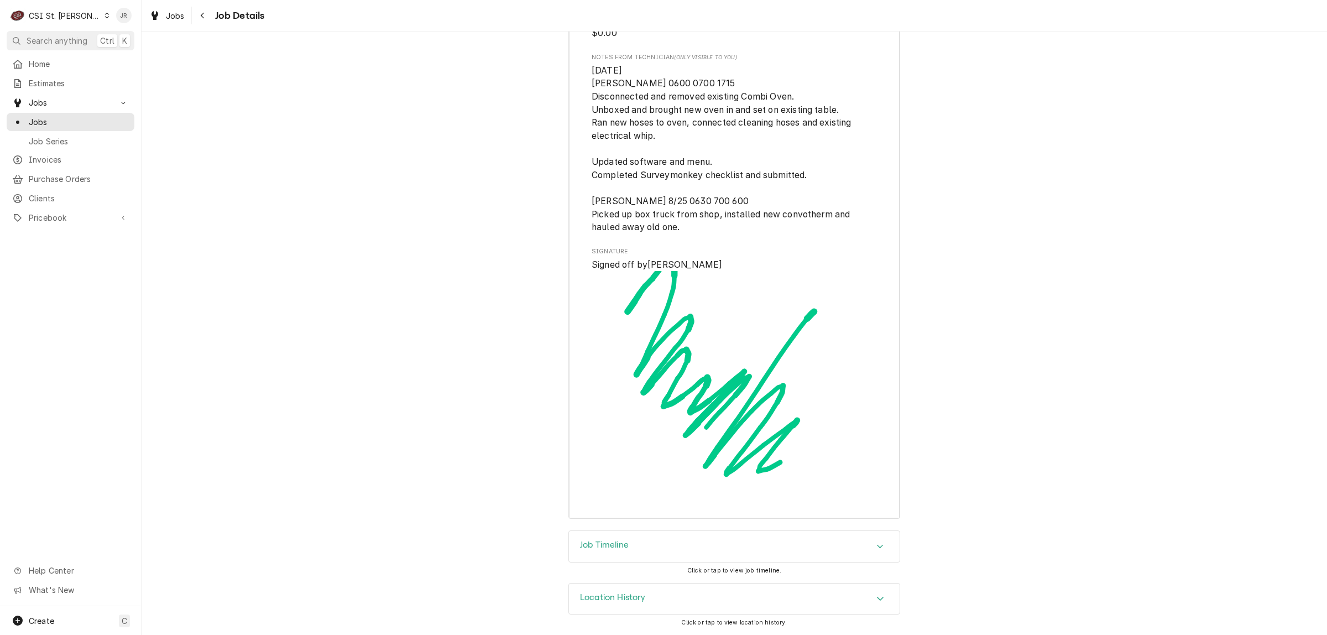
drag, startPoint x: 603, startPoint y: 606, endPoint x: 1112, endPoint y: 512, distance: 518.3
click at [1112, 512] on div "Completed and Uninvoiced WELBILT CLEVELAND RANGE Chilis #1733 Fenton / 711 Grav…" at bounding box center [734, 333] width 1185 height 603
click at [640, 548] on div "Job Timeline" at bounding box center [734, 546] width 331 height 31
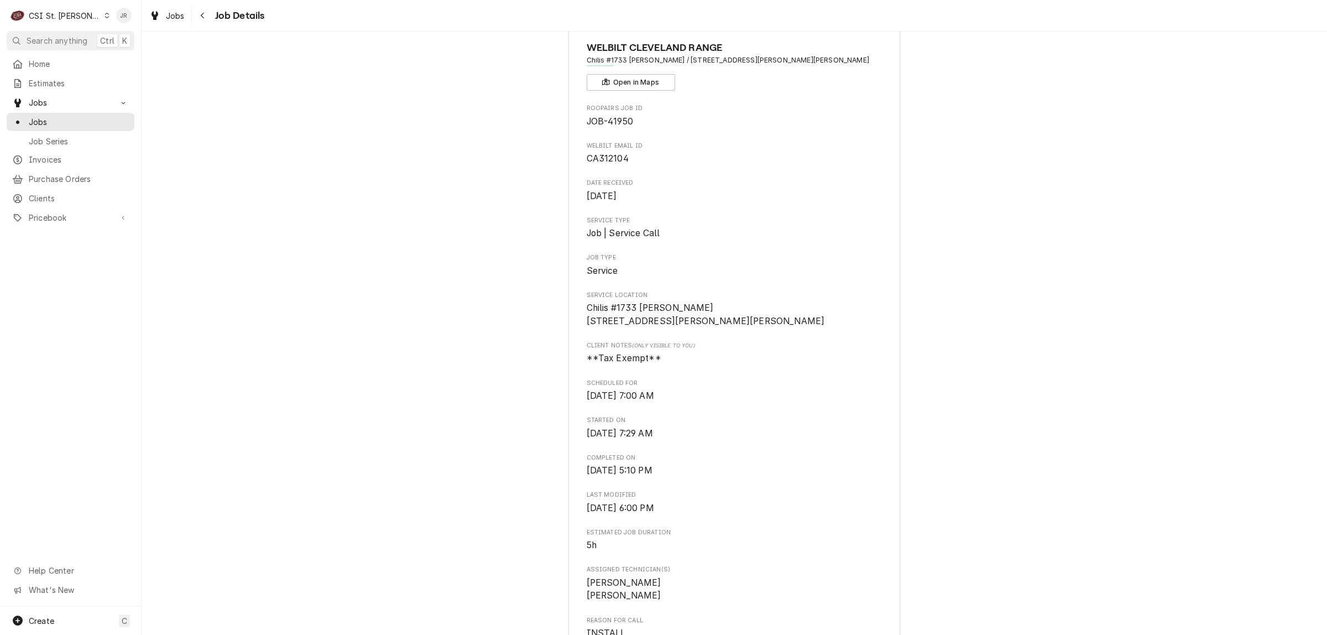
scroll to position [69, 0]
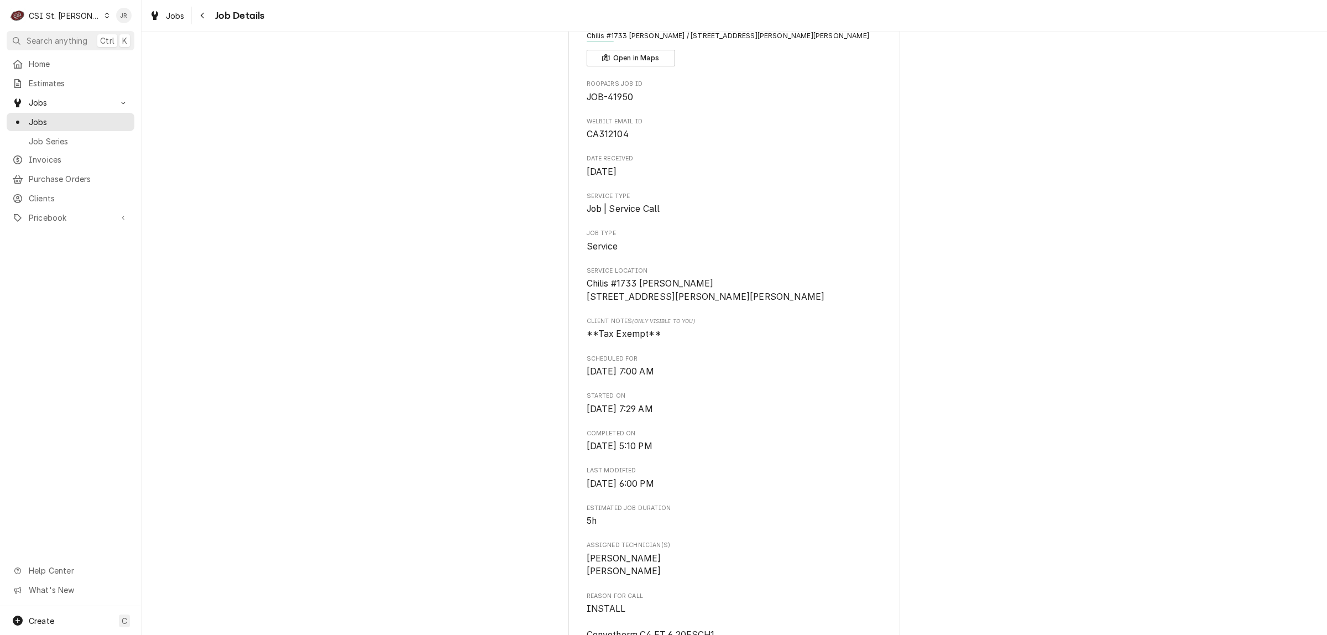
click at [589, 130] on span "CA312104" at bounding box center [607, 134] width 42 height 11
drag, startPoint x: 617, startPoint y: 134, endPoint x: 614, endPoint y: 139, distance: 6.3
click at [592, 134] on span "CA312104" at bounding box center [607, 134] width 42 height 11
drag, startPoint x: 647, startPoint y: 141, endPoint x: 639, endPoint y: 134, distance: 10.2
click at [642, 137] on span "CA312104" at bounding box center [734, 134] width 296 height 13
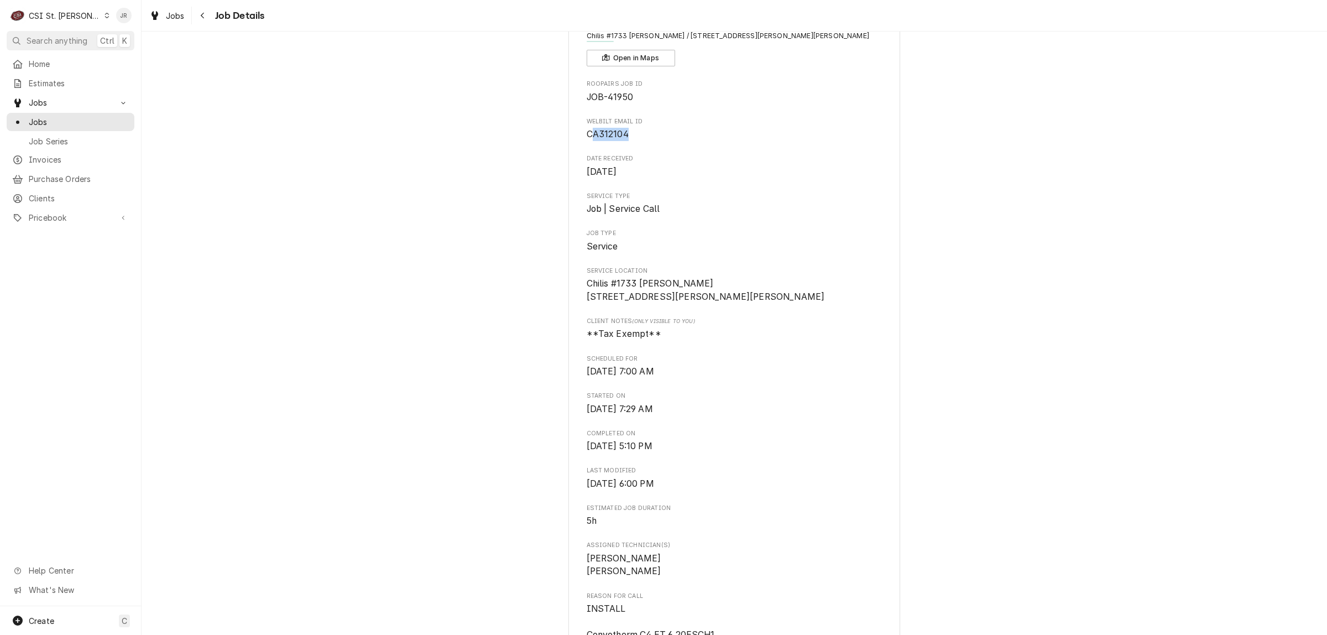
drag, startPoint x: 626, startPoint y: 129, endPoint x: 589, endPoint y: 134, distance: 37.4
click at [589, 134] on span "CA312104" at bounding box center [734, 134] width 296 height 13
click at [591, 135] on span "CA312104" at bounding box center [607, 134] width 42 height 11
drag, startPoint x: 593, startPoint y: 134, endPoint x: 594, endPoint y: 149, distance: 15.0
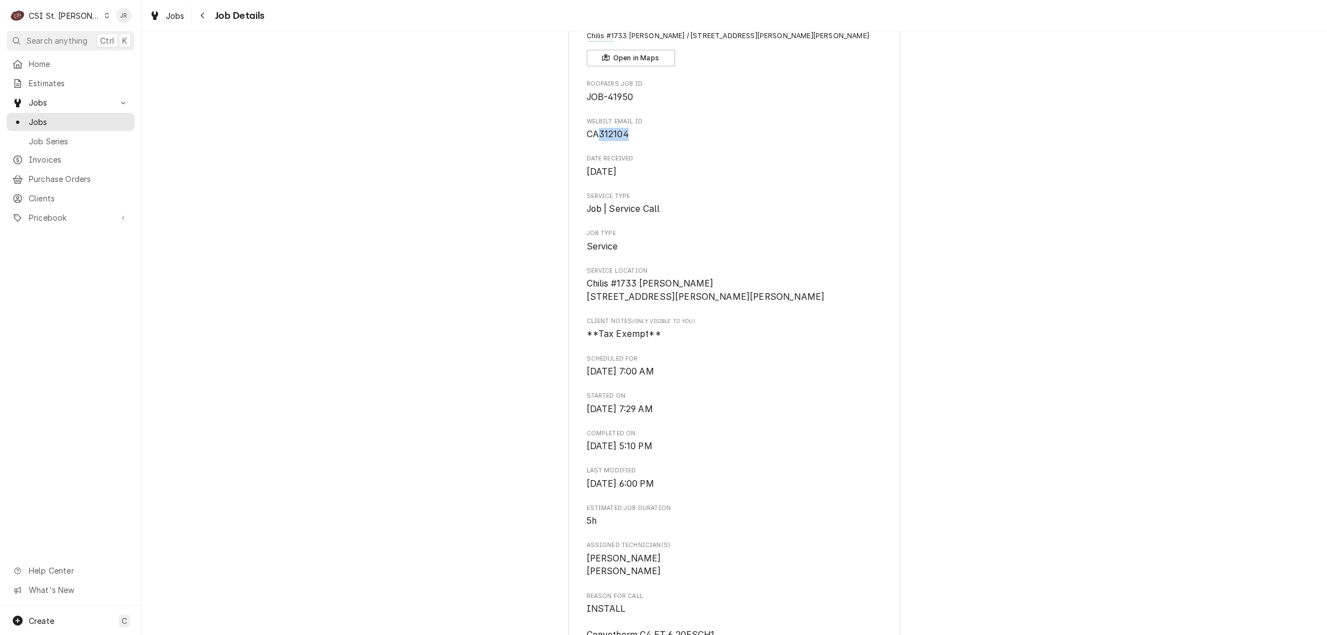
copy span "312104"
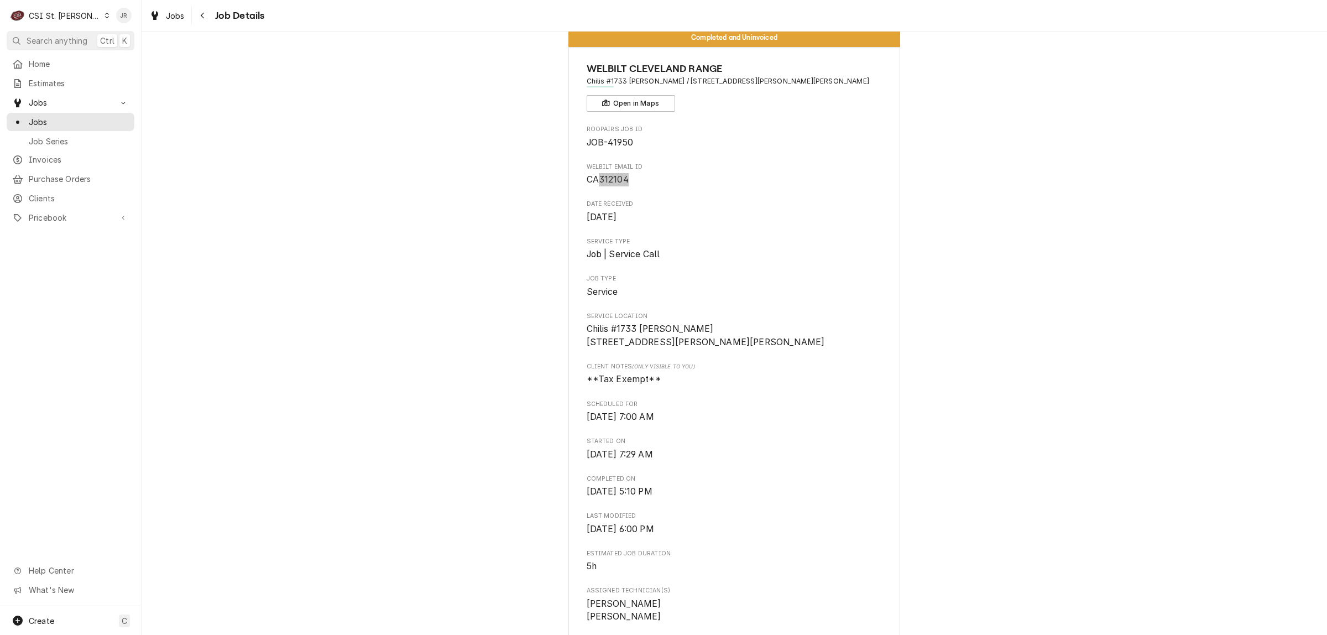
scroll to position [0, 0]
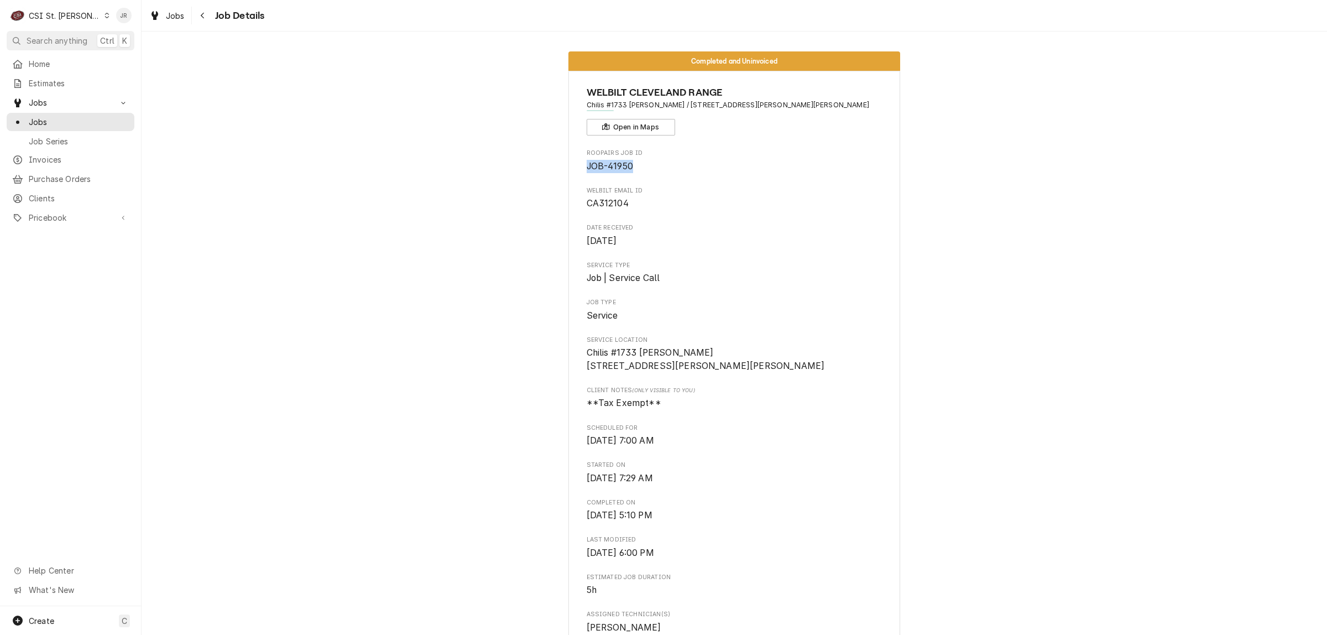
drag, startPoint x: 633, startPoint y: 166, endPoint x: 579, endPoint y: 167, distance: 54.2
copy span "JOB-41950"
drag, startPoint x: 772, startPoint y: 103, endPoint x: 718, endPoint y: 142, distance: 67.0
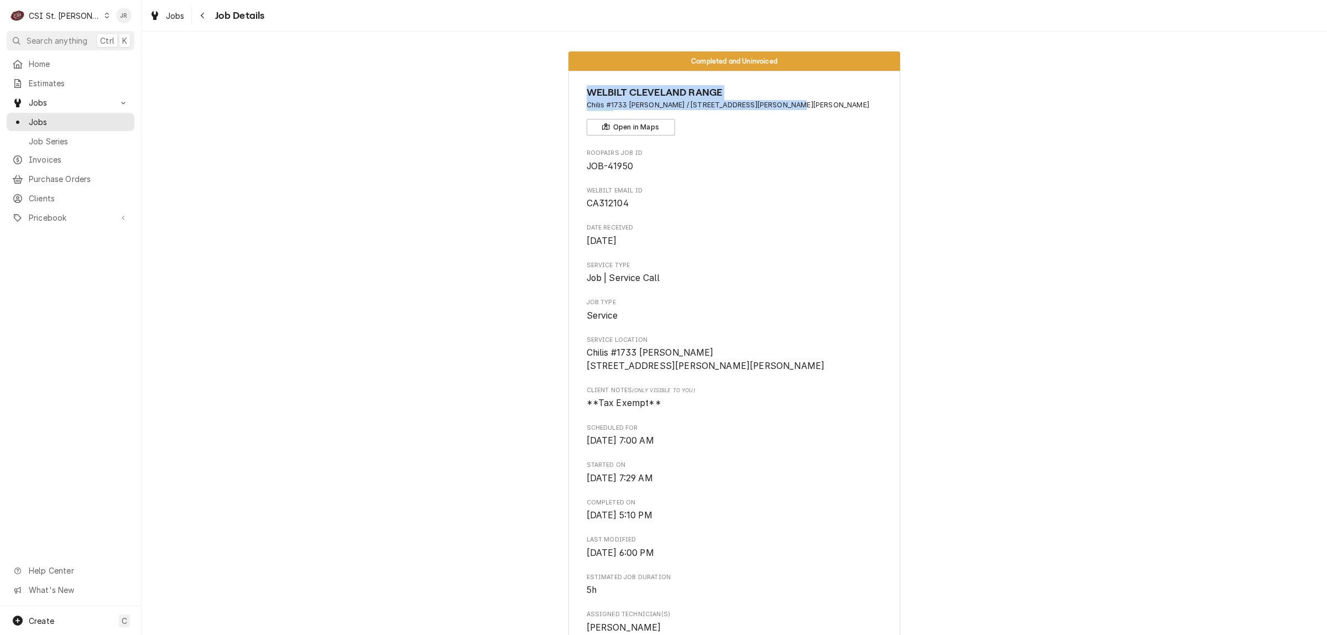
copy div "WELBILT CLEVELAND RANGE Chilis #1733 Fenton / 711 Gravois Road, Fenton, MO 63026"
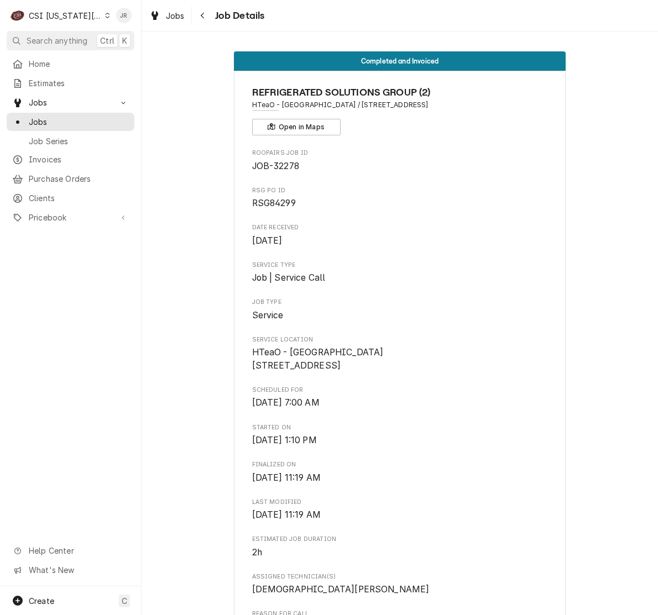
scroll to position [3237, 0]
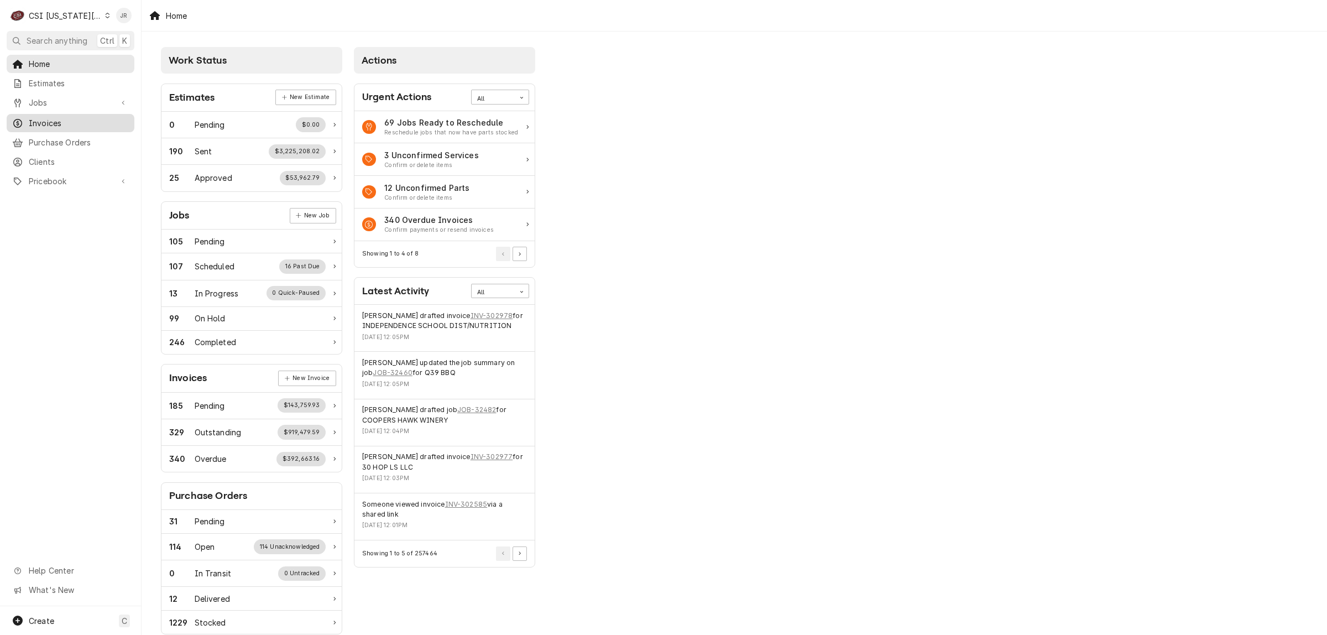
click at [60, 118] on span "Invoices" at bounding box center [79, 123] width 100 height 12
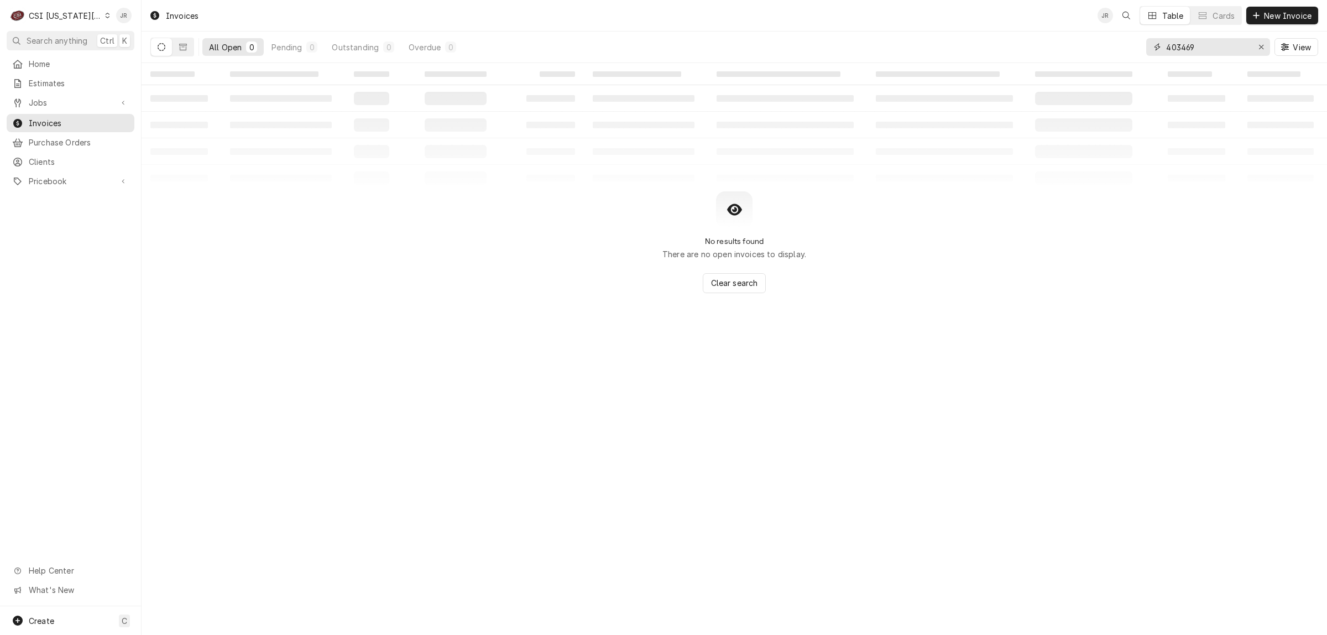
click at [1186, 48] on input "403469" at bounding box center [1207, 47] width 83 height 18
paste input "302944"
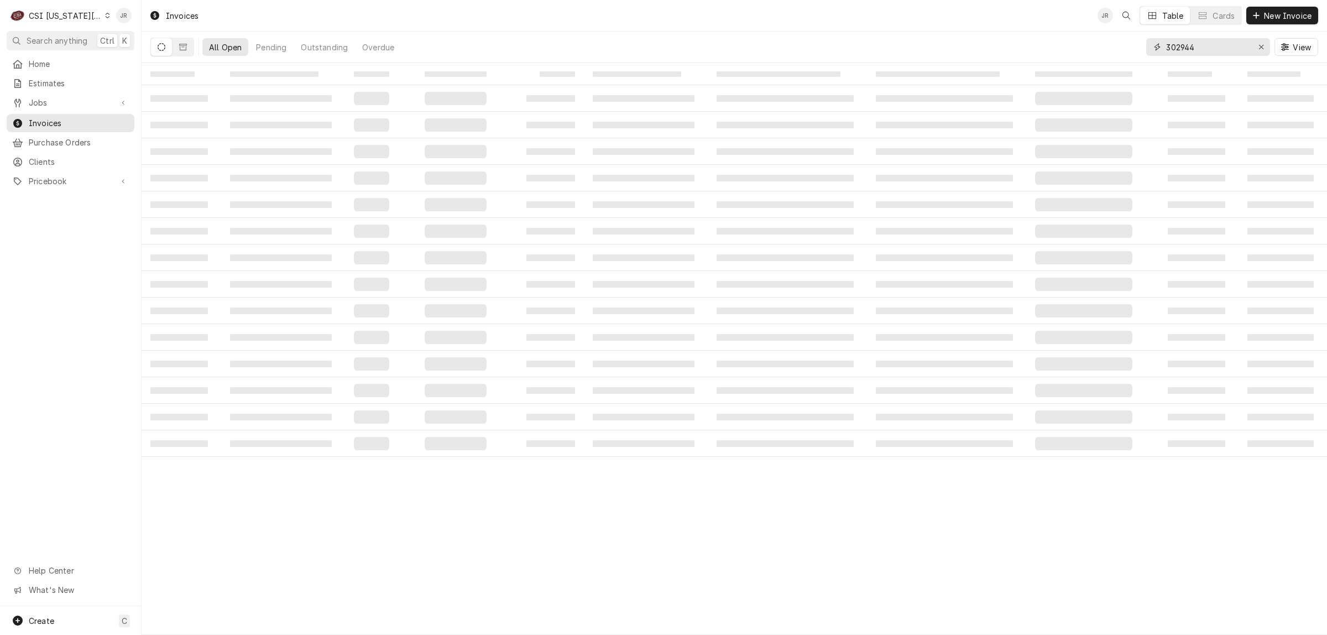
type input "302944"
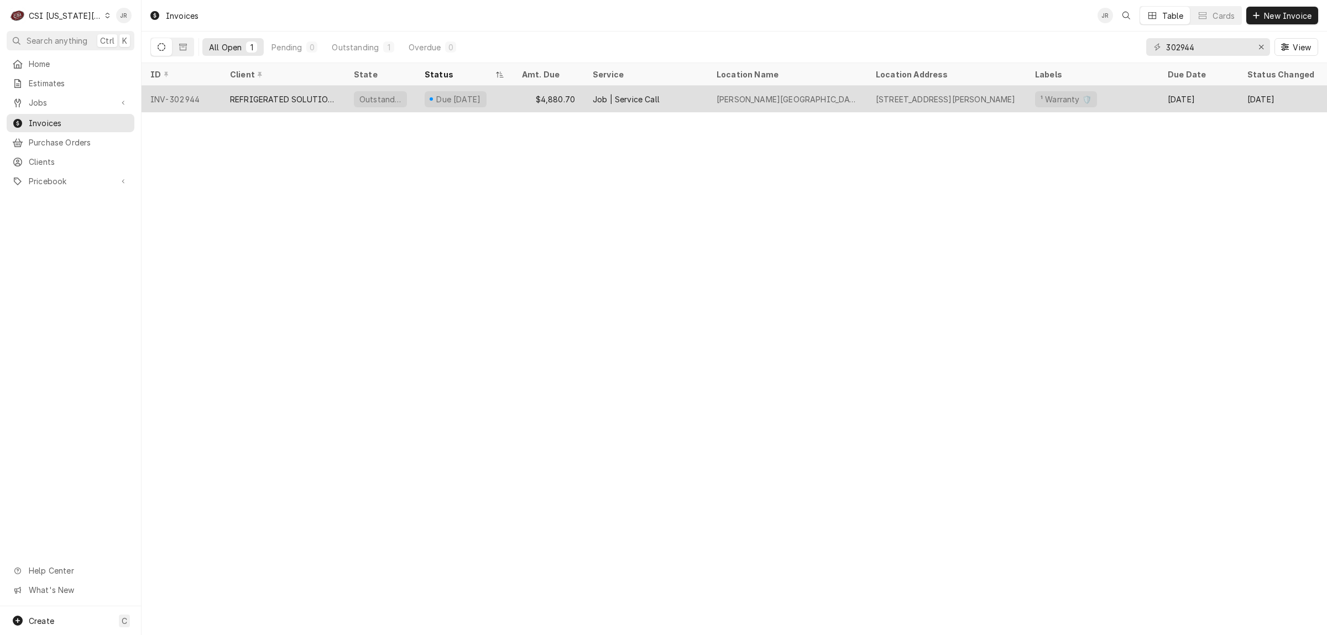
click at [771, 100] on div "Underwood Elementary School" at bounding box center [787, 99] width 142 height 12
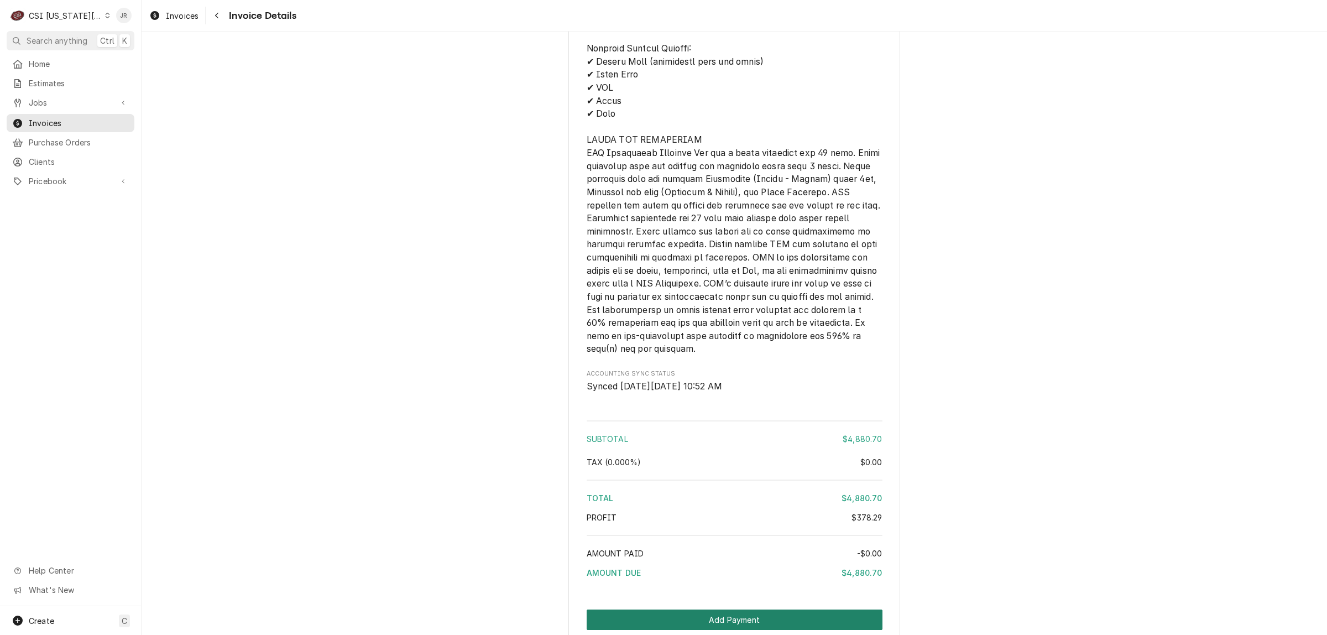
scroll to position [3098, 0]
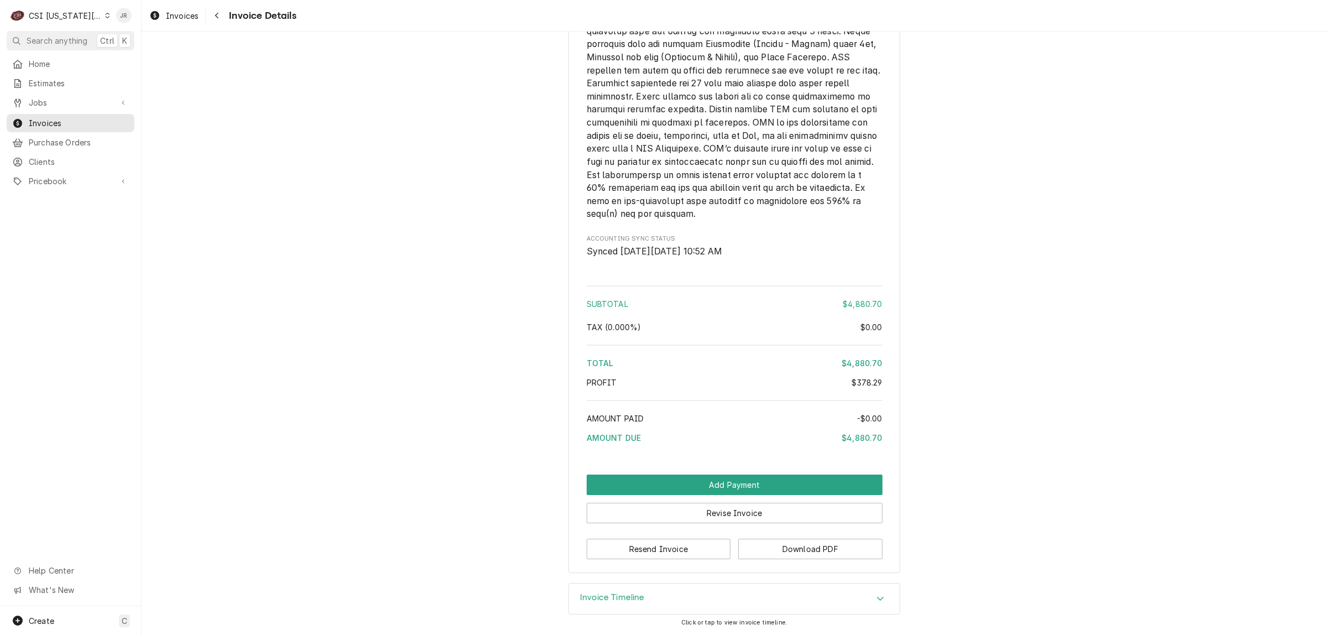
click at [650, 609] on div "Invoice Timeline" at bounding box center [734, 598] width 331 height 31
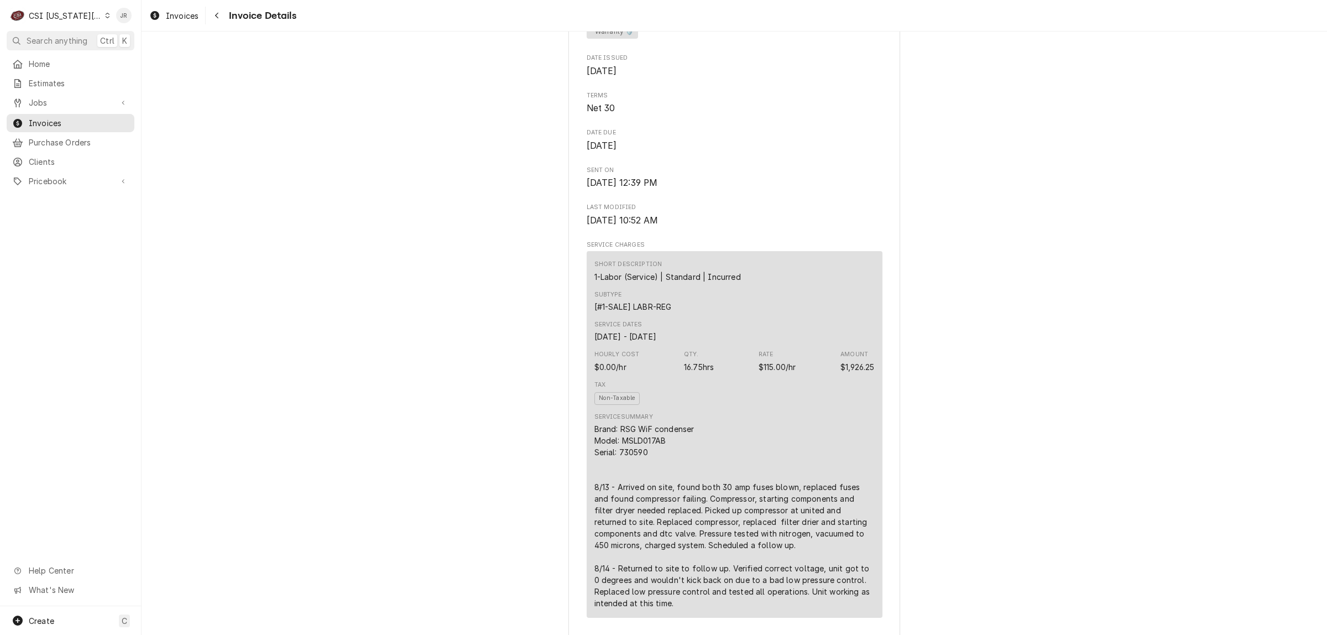
scroll to position [53, 0]
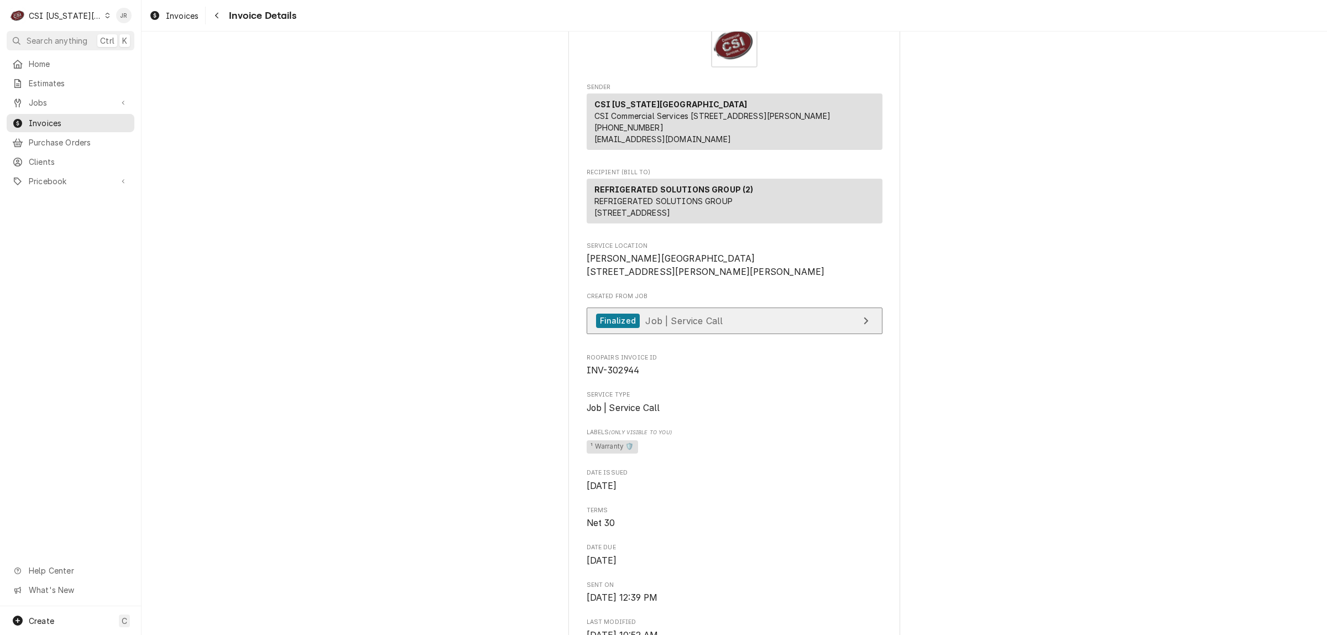
click at [774, 334] on link "Finalized Job | Service Call" at bounding box center [734, 320] width 296 height 27
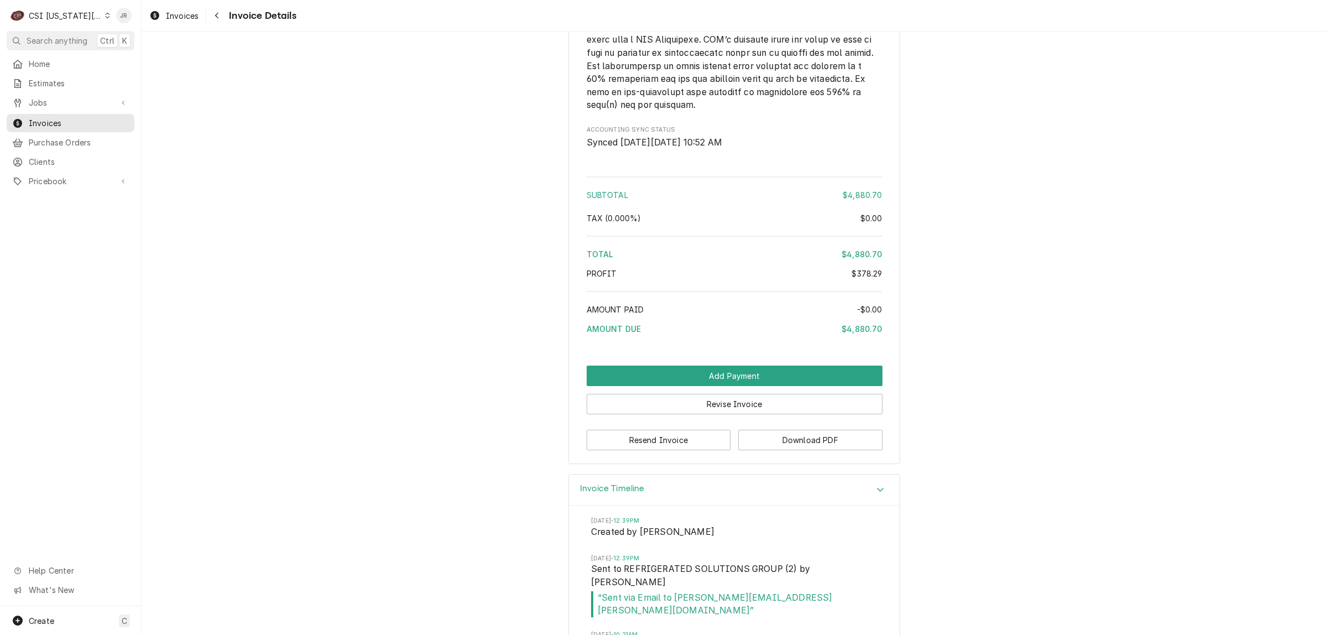
scroll to position [3300, 0]
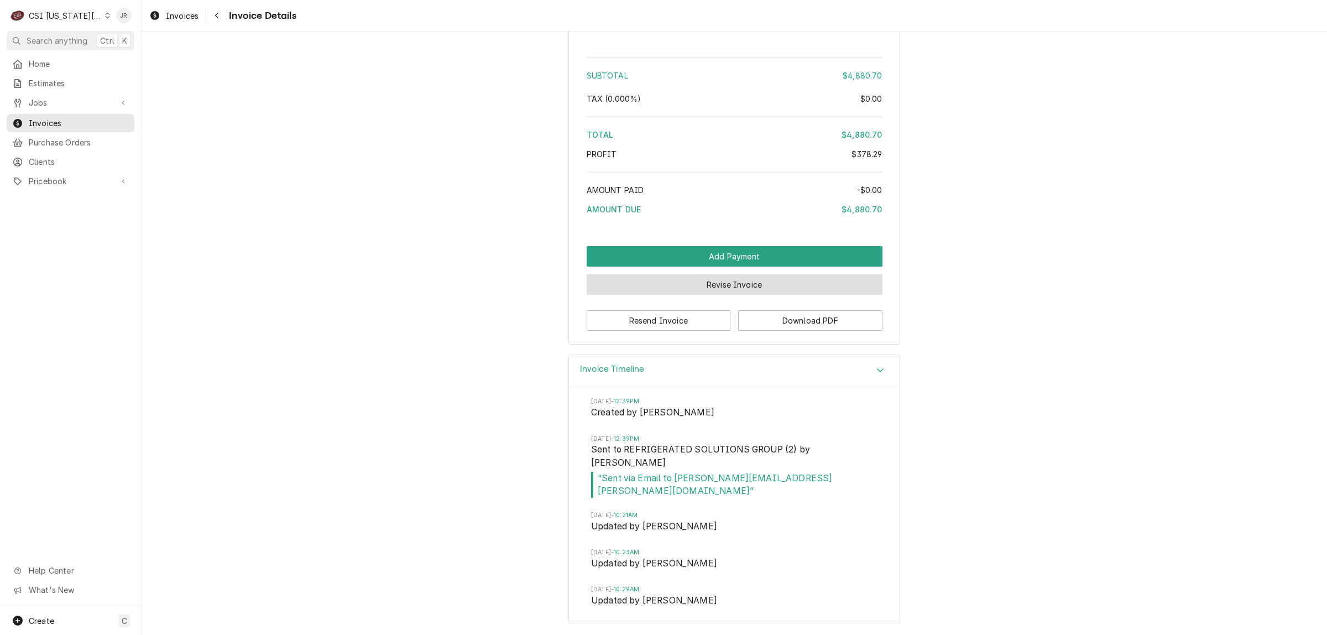
click at [716, 295] on button "Revise Invoice" at bounding box center [734, 284] width 296 height 20
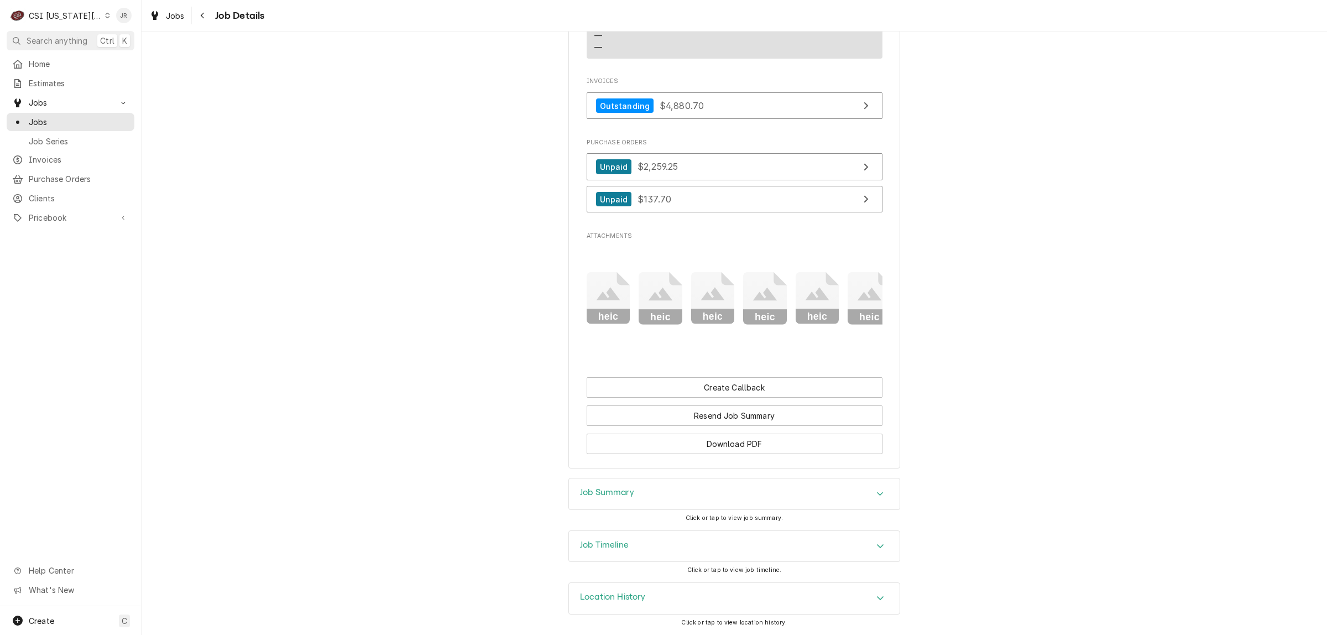
scroll to position [818, 0]
drag, startPoint x: 654, startPoint y: 515, endPoint x: 669, endPoint y: 538, distance: 27.6
click at [663, 527] on div "Job Summary Click or tap to view job summary." at bounding box center [734, 504] width 332 height 52
click at [672, 542] on div "Job Timeline" at bounding box center [734, 546] width 331 height 31
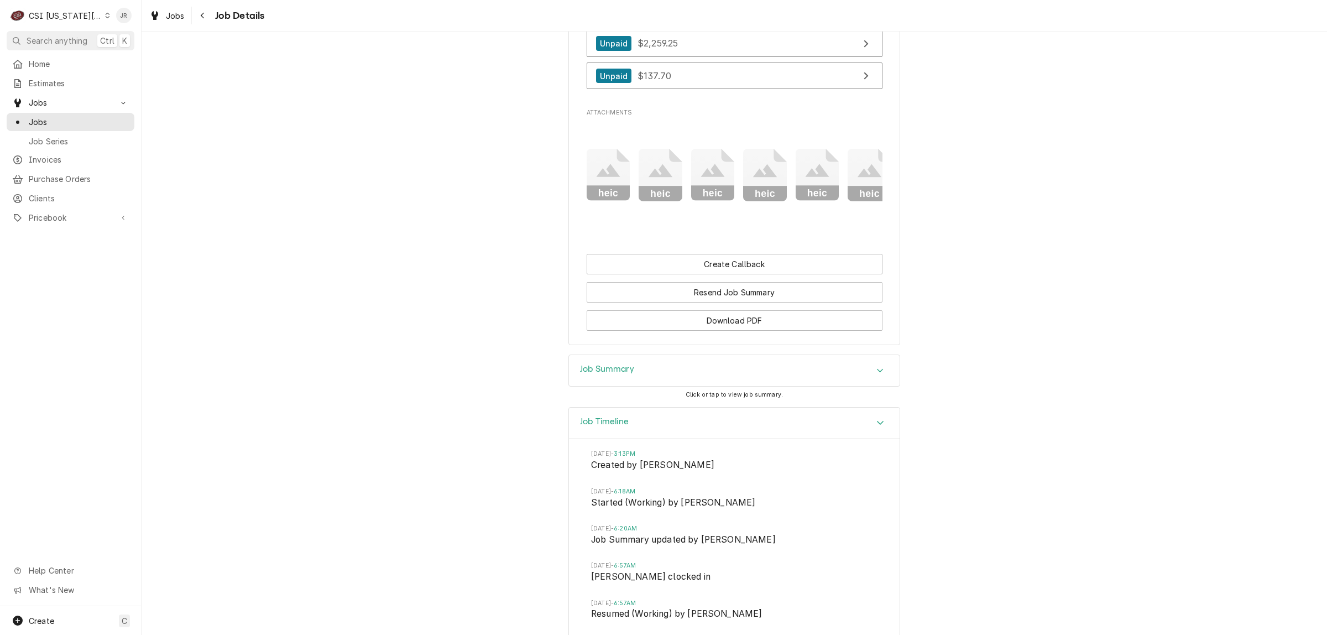
scroll to position [911, 0]
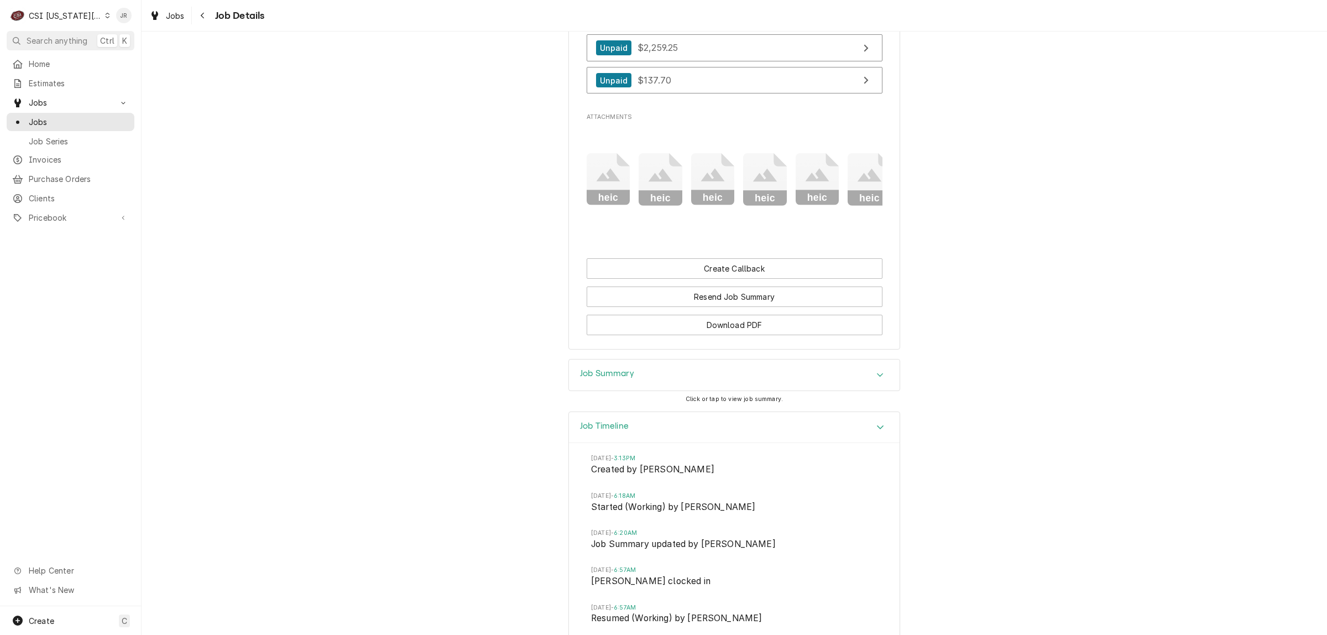
click at [609, 379] on h3 "Job Summary" at bounding box center [607, 373] width 54 height 11
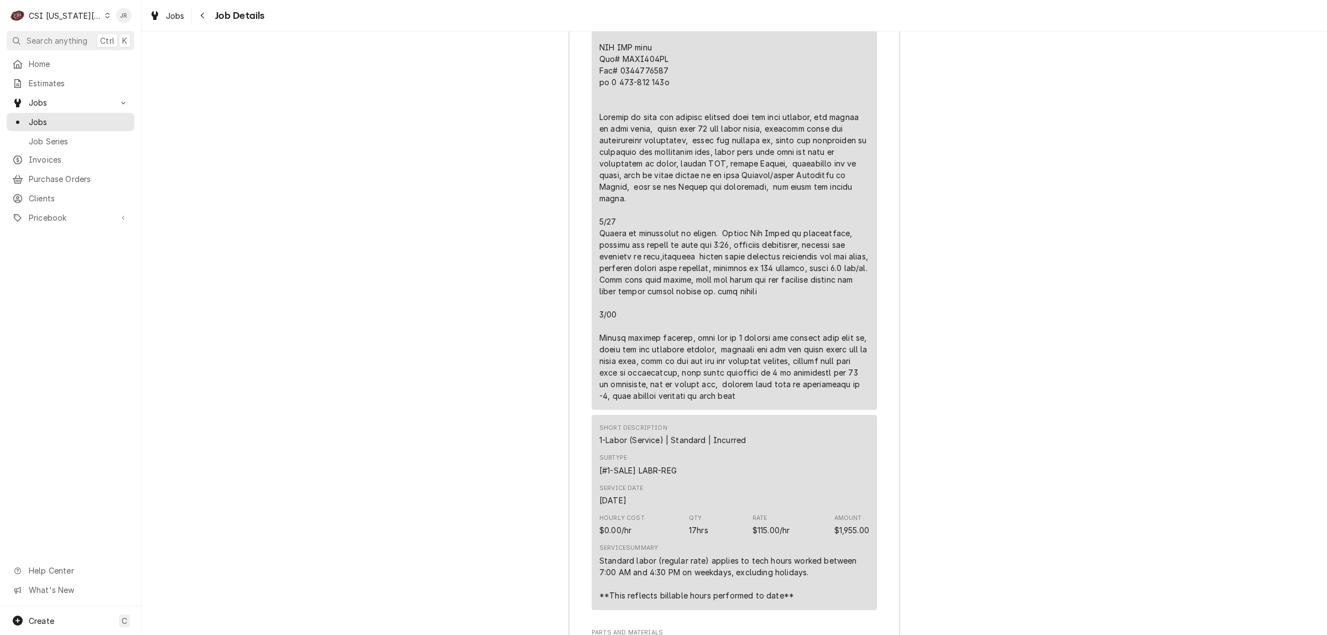
scroll to position [2362, 0]
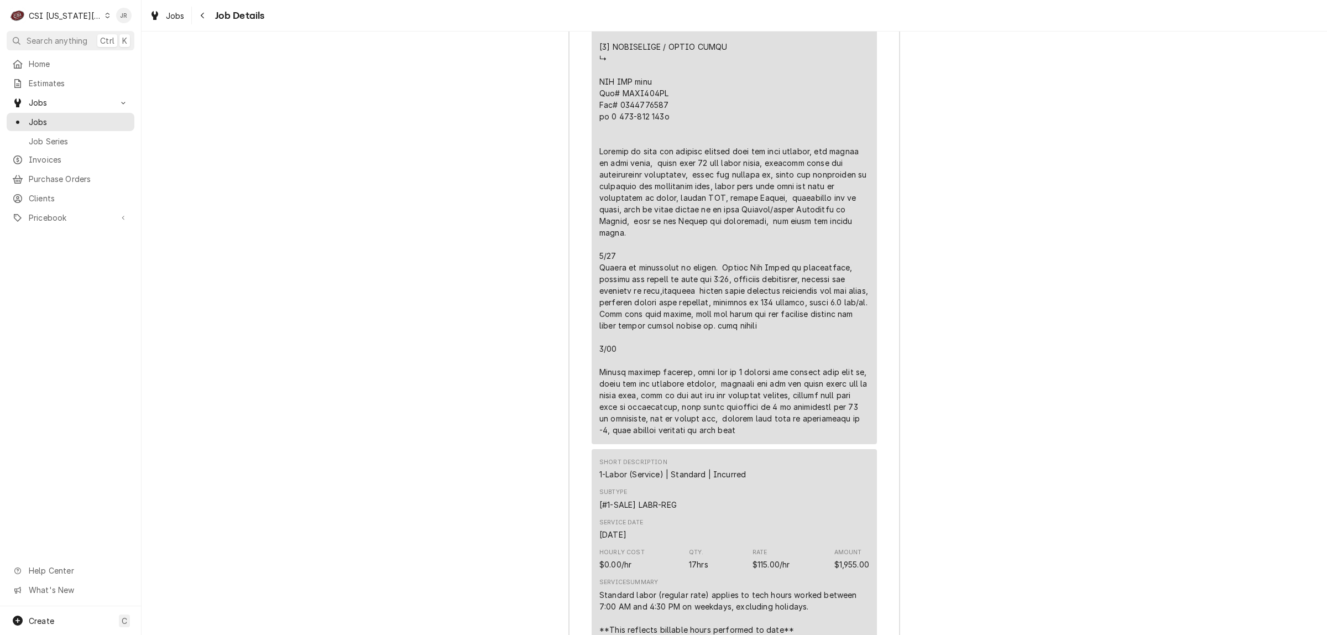
drag, startPoint x: 728, startPoint y: 433, endPoint x: 697, endPoint y: 423, distance: 32.4
copy div "⚠️ 𝗙𝗢𝗥𝗠 𝗜𝗡𝗦𝗧𝗥𝗨𝗖𝗧𝗜𝗢𝗡𝗦 ⚠️ ✪ 𝗖𝗼𝗺𝗽𝗹𝗲𝘁𝗲 𝗮𝗹𝗹 𝗿𝗲𝗹𝗲𝘃𝗮𝗻𝘁 𝘀𝗲𝗰𝘁𝗶𝗼𝗻𝘀 ✪ 𝗣𝗿𝗼𝘃𝗶𝗱𝗲 𝗱𝗲𝘁𝗮𝗶𝗹𝗲𝗱 𝗮𝗻𝘀…"
click at [1145, 242] on div "Job Summary Roopairs Job ID JOB-32002 Service Type Job | Service Call Job Type …" at bounding box center [734, 450] width 1185 height 3084
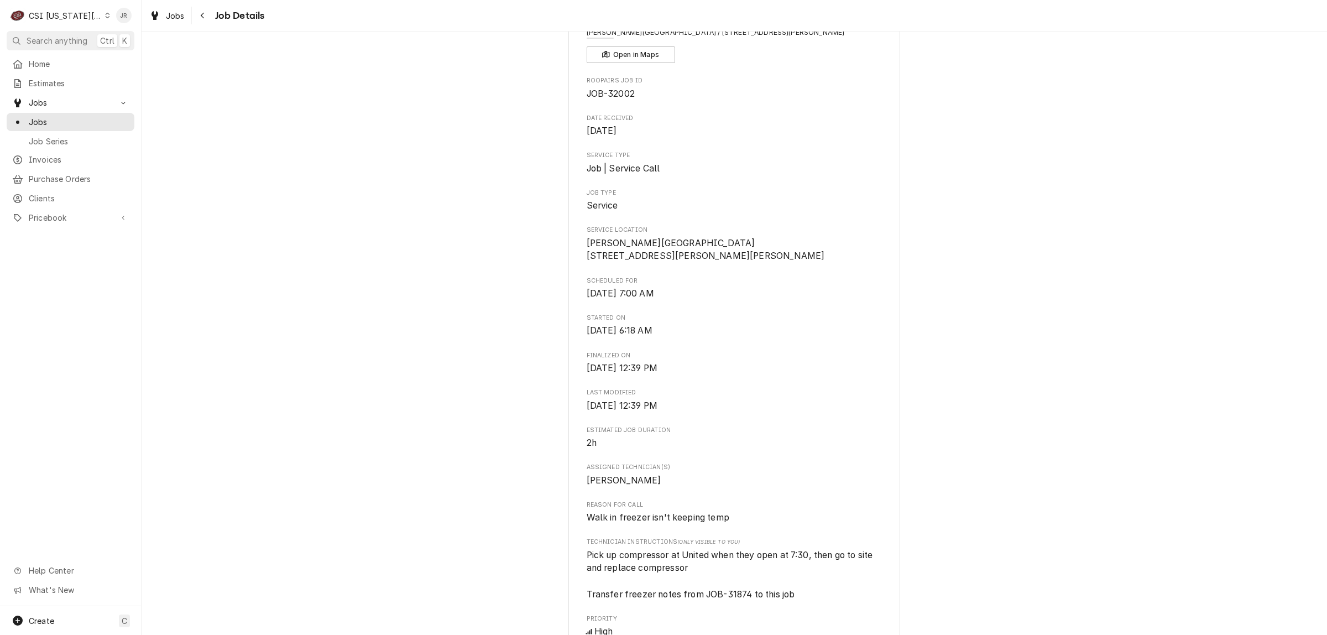
scroll to position [0, 0]
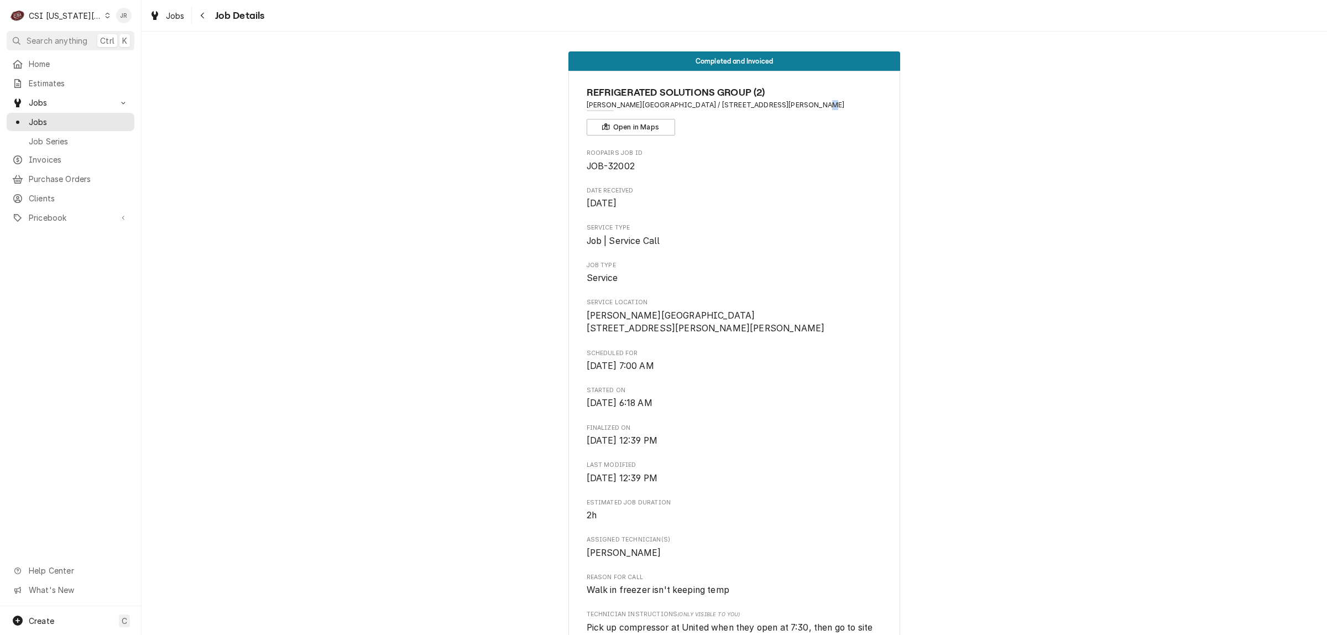
drag, startPoint x: 796, startPoint y: 126, endPoint x: 825, endPoint y: 101, distance: 38.8
click at [799, 116] on div "REFRIGERATED SOLUTIONS GROUP (2) Underwood Elementary School / 1125 NE Colbern …" at bounding box center [734, 110] width 296 height 50
drag, startPoint x: 689, startPoint y: 103, endPoint x: 852, endPoint y: 103, distance: 163.6
click at [852, 103] on span "Underwood Elementary School / 1125 NE Colbern Rd, Lee's Summit, MO 64086" at bounding box center [734, 105] width 296 height 10
copy span "1125 NE Colbern Rd, Lee's Summit, MO 64086"
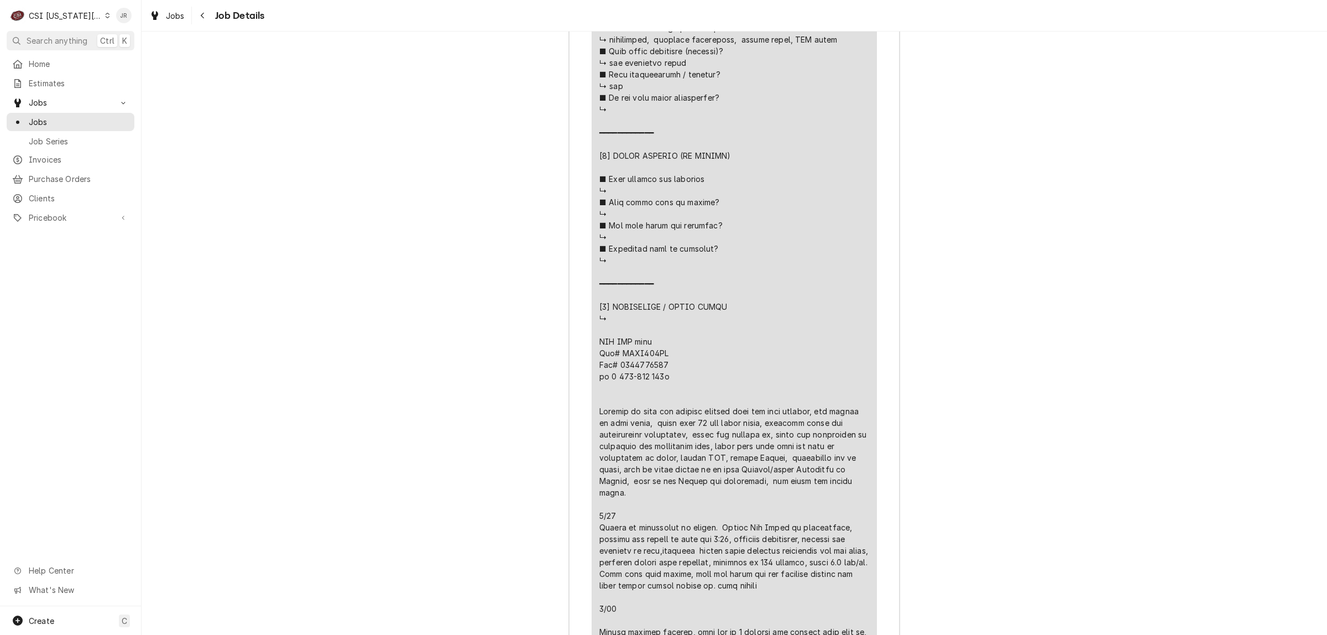
scroll to position [2142, 0]
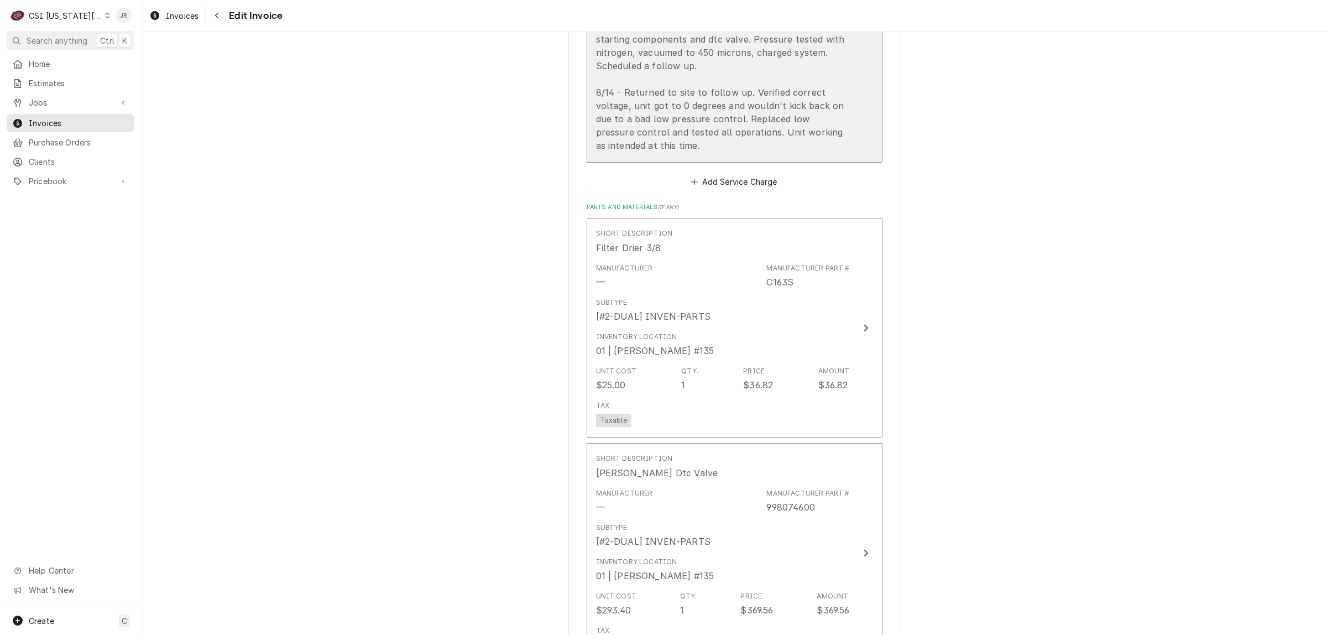
scroll to position [1106, 0]
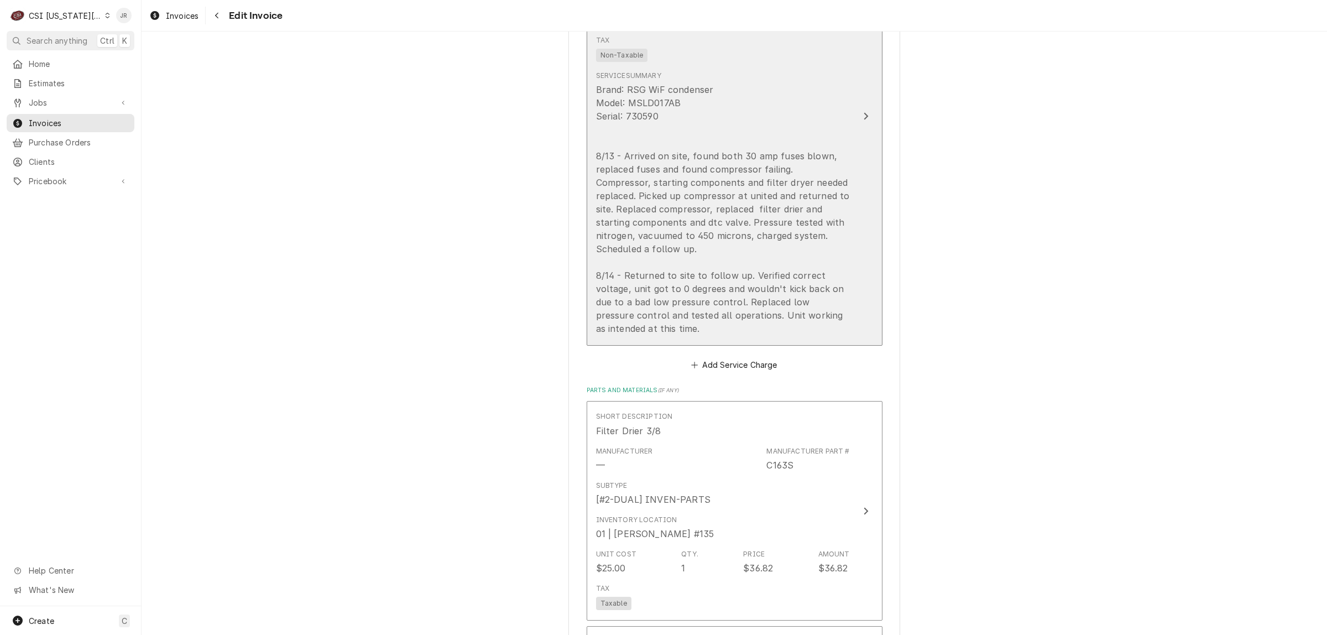
click at [802, 296] on div "Brand: RSG WiF condenser Model: MSLD017AB Serial: 730590 8/13 - Arrived on site…" at bounding box center [723, 209] width 254 height 252
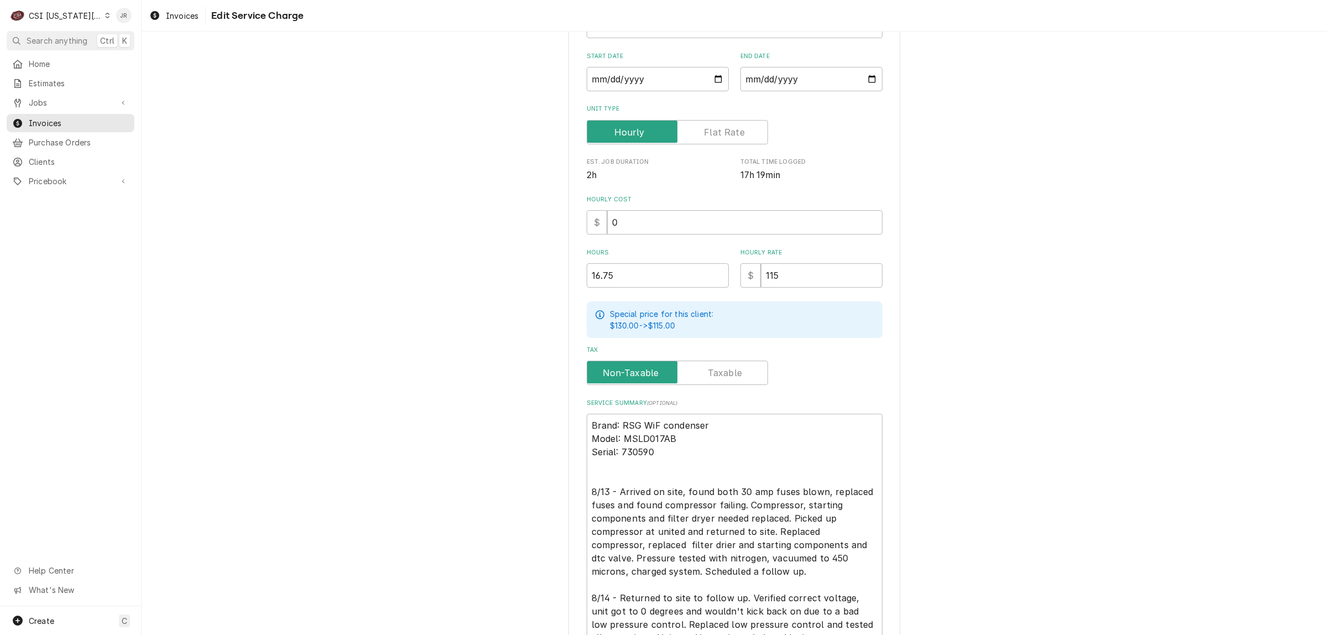
scroll to position [269, 0]
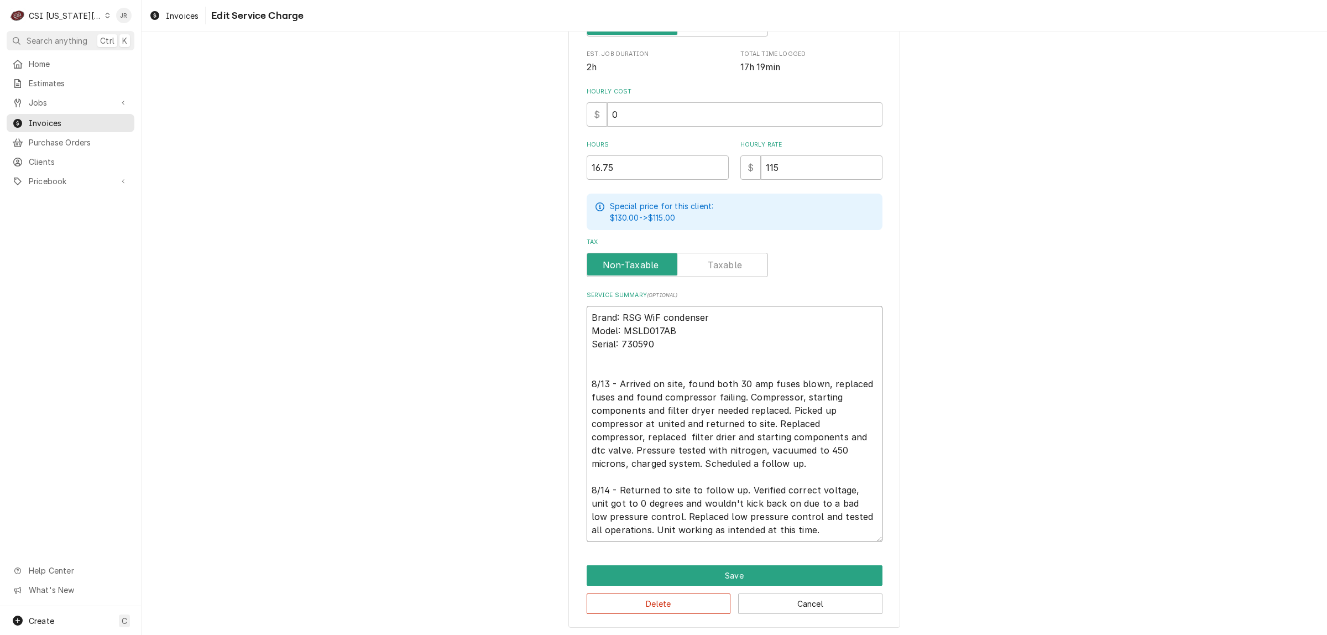
click at [684, 438] on textarea "Brand: RSG WiF condenser Model: MSLD017AB Serial: 730590 8/13 - Arrived on site…" at bounding box center [734, 424] width 296 height 236
click at [625, 521] on textarea "Brand: RSG WiF condenser Model: MSLD017AB Serial: 730590 8/13 - Arrived on site…" at bounding box center [734, 424] width 296 height 236
click at [632, 523] on textarea "Brand: RSG WiF condenser Model: MSLD017AB Serial: 730590 8/13 - Arrived on site…" at bounding box center [734, 424] width 296 height 236
click at [788, 510] on textarea "Brand: RSG WiF condenser Model: MSLD017AB Serial: 730590 8/13 - Arrived on site…" at bounding box center [734, 424] width 296 height 236
click at [790, 512] on textarea "Brand: RSG WiF condenser Model: MSLD017AB Serial: 730590 8/13 - Arrived on site…" at bounding box center [734, 424] width 296 height 236
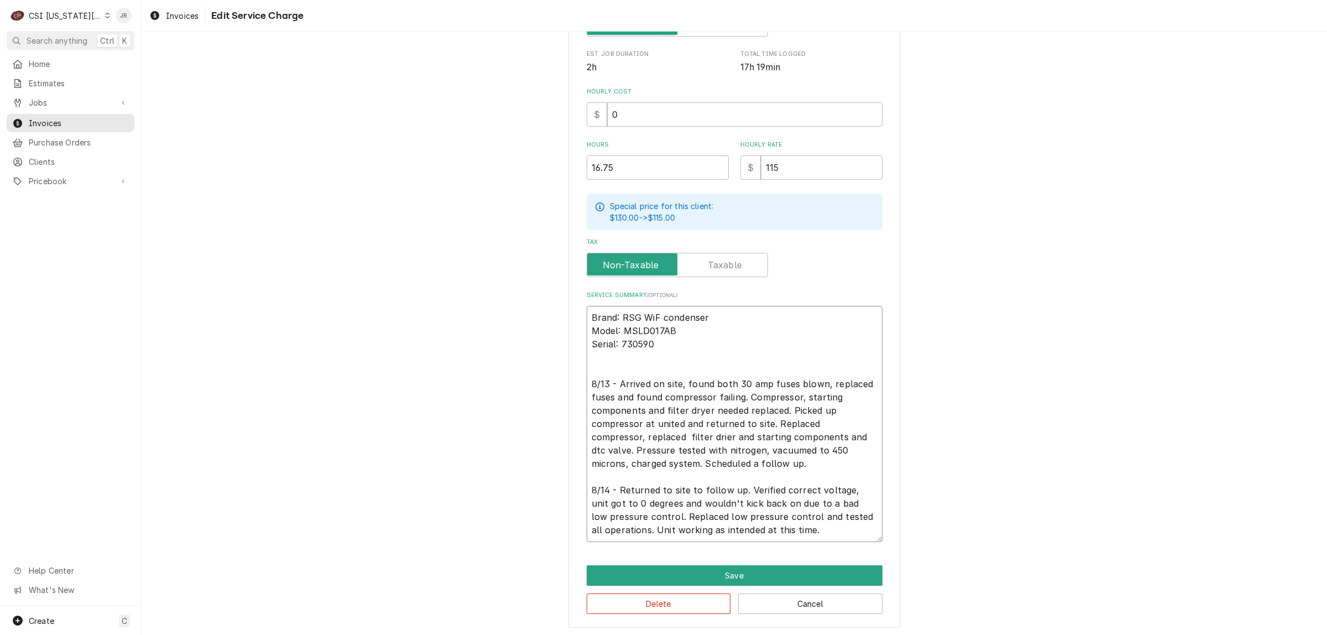
type textarea "x"
type textarea "Brand: RSG WiF condenser Model: MSLD017AB Serial: 730590 8/13 - Arrived on site…"
type textarea "x"
type textarea "Brand: RSG WiF condenser Model: MSLD017AB Serial: 730590 8/13 - Arrived on site…"
type textarea "x"
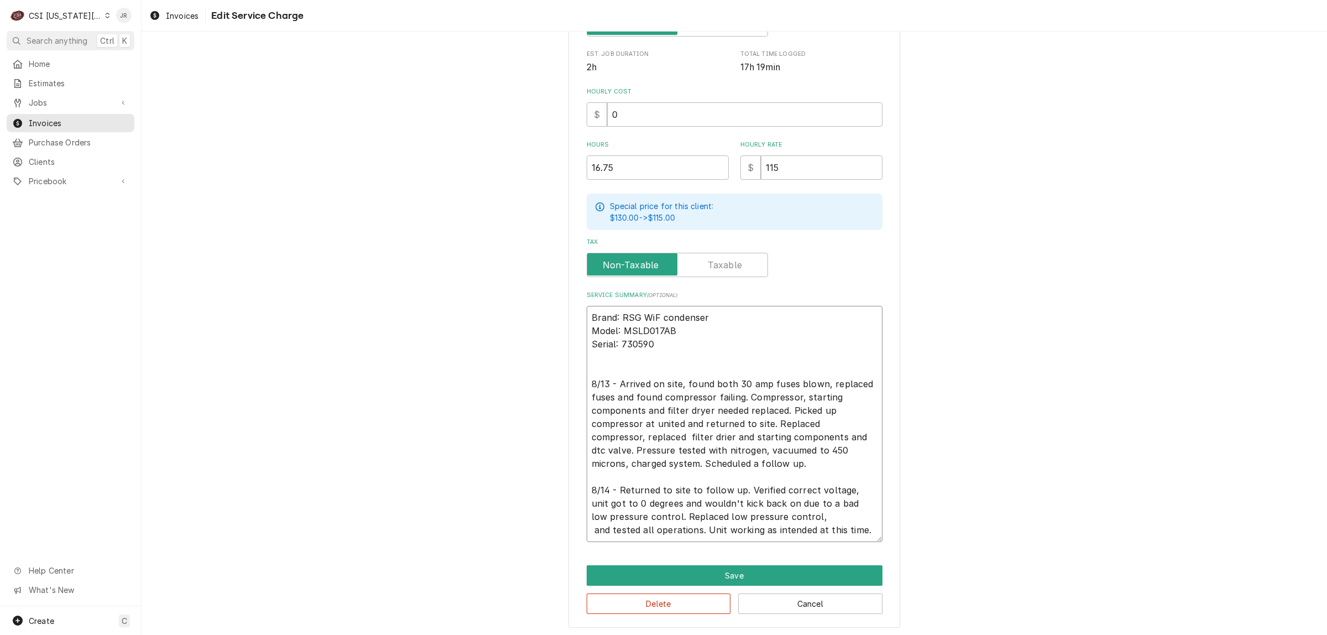
type textarea "Brand: RSG WiF condenser Model: MSLD017AB Serial: 730590 8/13 - Arrived on site…"
paste textarea "fine tuned superheat to 8 at evaporator and 24 at condenser, had to adjust txv,"
type textarea "x"
type textarea "Brand: RSG WiF condenser Model: MSLD017AB Serial: 730590 8/13 - Arrived on site…"
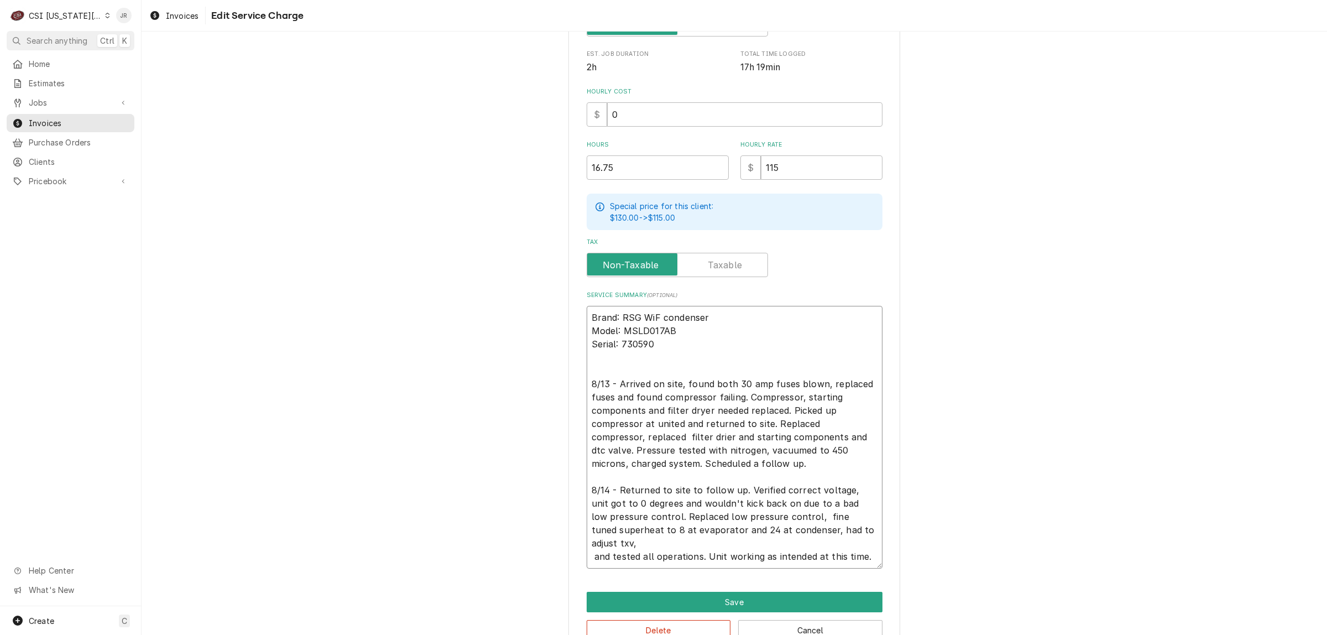
click at [799, 531] on textarea "Brand: RSG WiF condenser Model: MSLD017AB Serial: 730590 8/13 - Arrived on site…" at bounding box center [734, 437] width 296 height 263
type textarea "x"
type textarea "Brand: RSG WiF condenser Model: MSLD017AB Serial: 730590 8/13 - Arrived on site…"
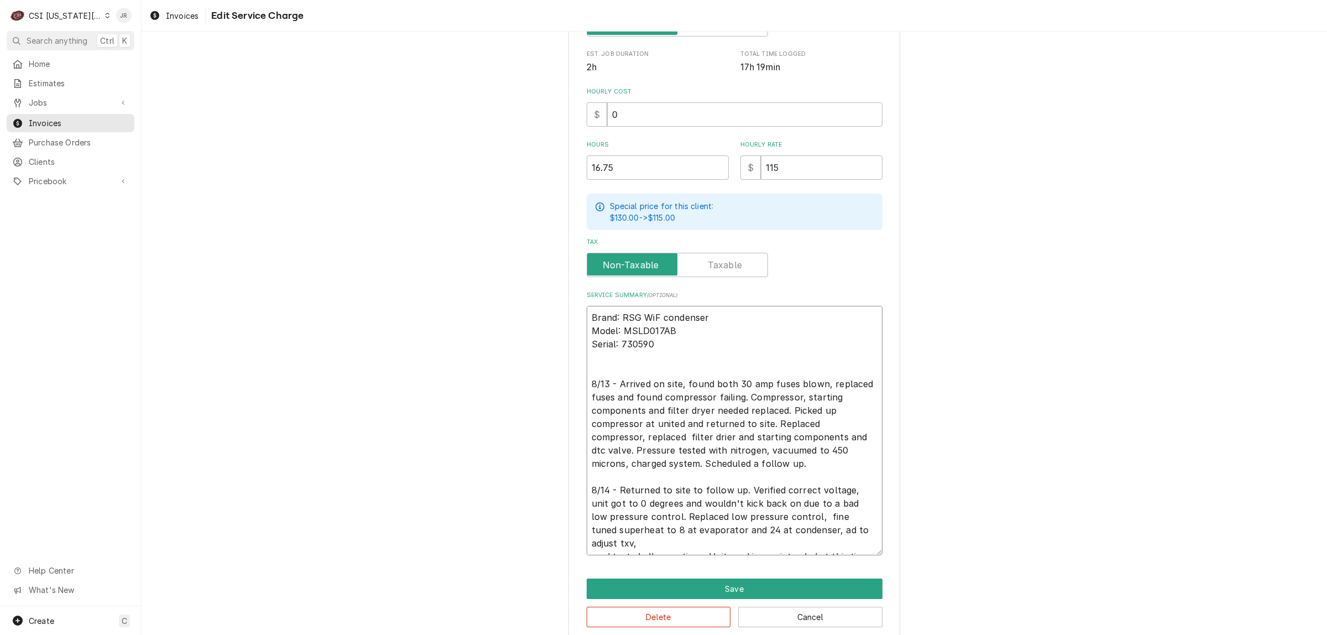
type textarea "x"
type textarea "Brand: RSG WiF condenser Model: MSLD017AB Serial: 730590 8/13 - Arrived on site…"
type textarea "x"
type textarea "Brand: RSG WiF condenser Model: MSLD017AB Serial: 730590 8/13 - Arrived on site…"
type textarea "x"
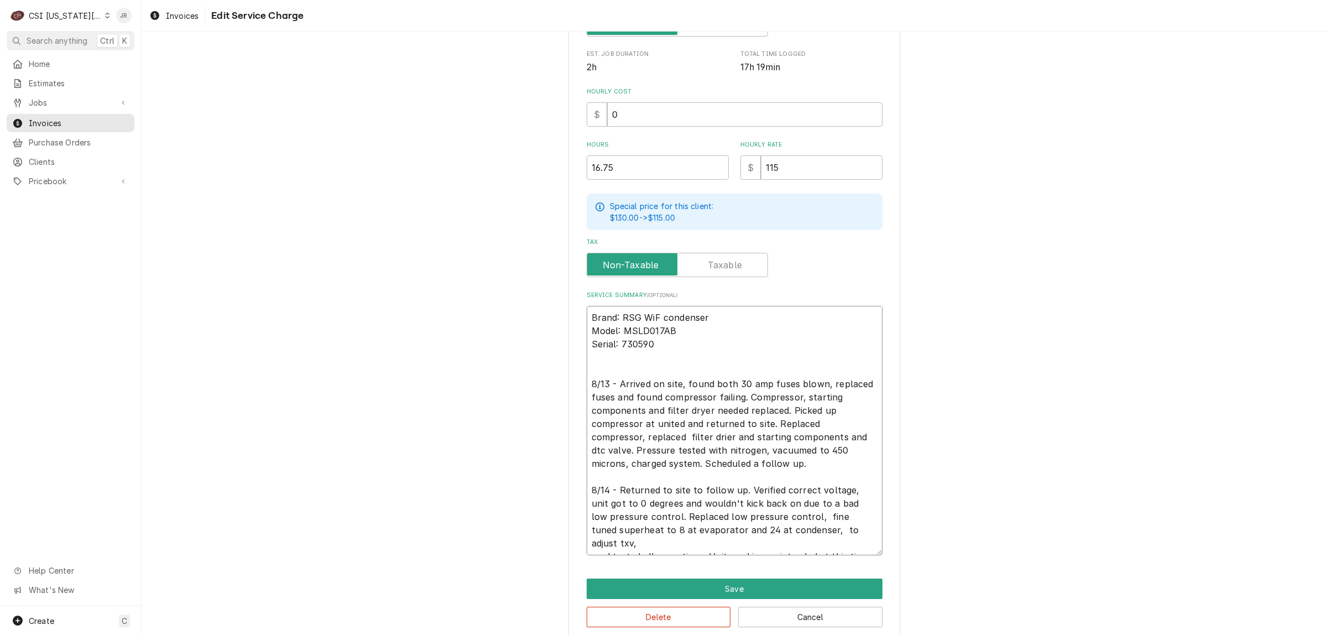
type textarea "Brand: RSG WiF condenser Model: MSLD017AB Serial: 730590 8/13 - Arrived on site…"
type textarea "x"
type textarea "Brand: RSG WiF condenser Model: MSLD017AB Serial: 730590 8/13 - Arrived on site…"
type textarea "x"
type textarea "Brand: RSG WiF condenser Model: MSLD017AB Serial: 730590 8/13 - Arrived on site…"
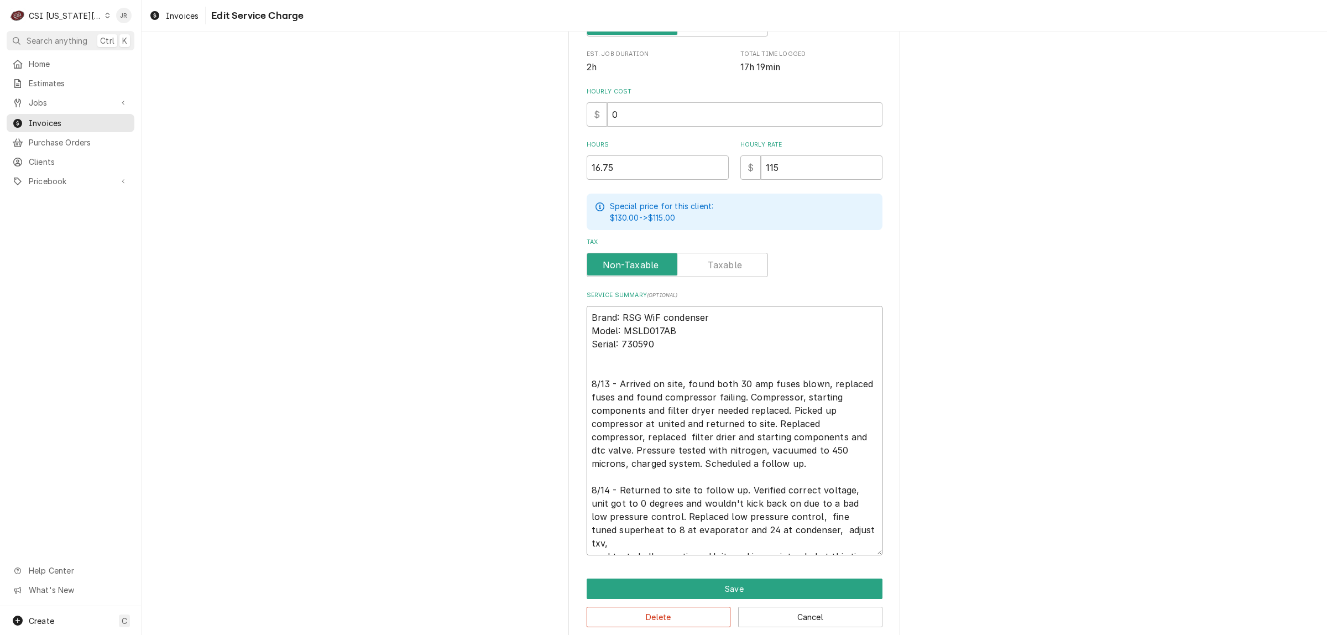
type textarea "x"
type textarea "Brand: RSG WiF condenser Model: MSLD017AB Serial: 730590 8/13 - Arrived on site…"
type textarea "x"
type textarea "Brand: RSG WiF condenser Model: MSLD017AB Serial: 730590 8/13 - Arrived on site…"
type textarea "x"
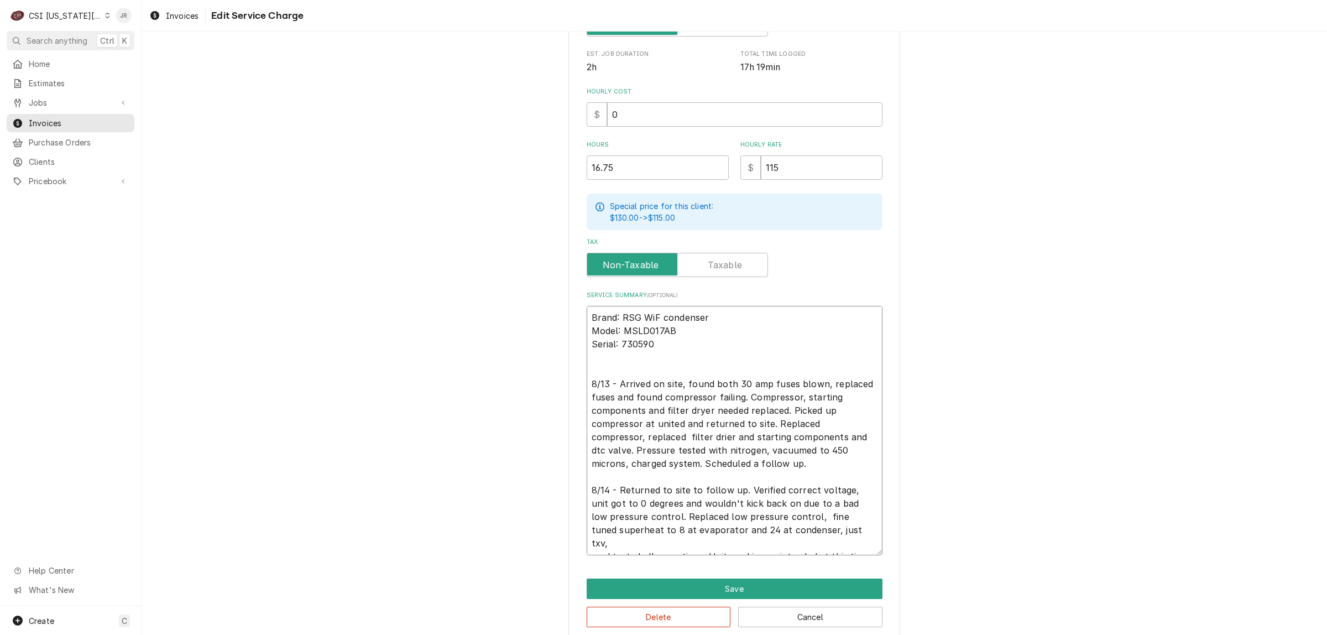
type textarea "Brand: RSG WiF condenser Model: MSLD017AB Serial: 730590 8/13 - Arrived on site…"
type textarea "x"
type textarea "Brand: RSG WiF condenser Model: MSLD017AB Serial: 730590 8/13 - Arrived on site…"
type textarea "x"
type textarea "Brand: RSG WiF condenser Model: MSLD017AB Serial: 730590 8/13 - Arrived on site…"
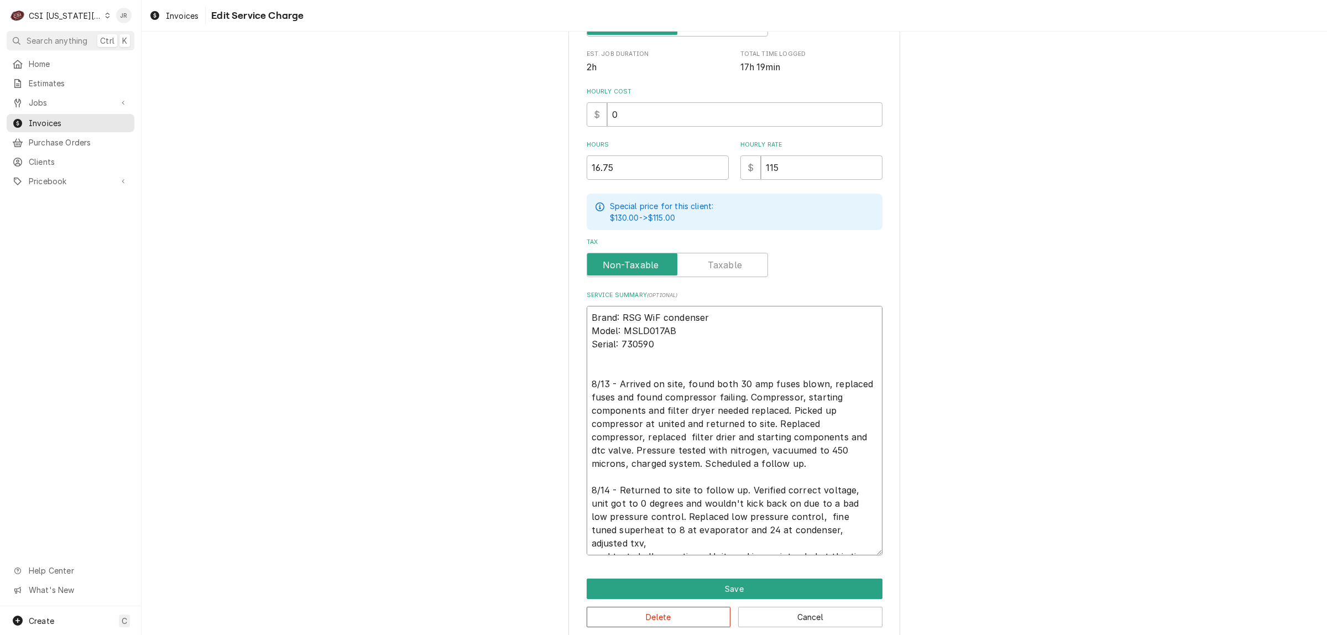
type textarea "x"
type textarea "Brand: RSG WiF condenser Model: MSLD017AB Serial: 730590 8/13 - Arrived on site…"
type textarea "x"
type textarea "Brand: RSG WiF condenser Model: MSLD017AB Serial: 730590 8/13 - Arrived on site…"
type textarea "x"
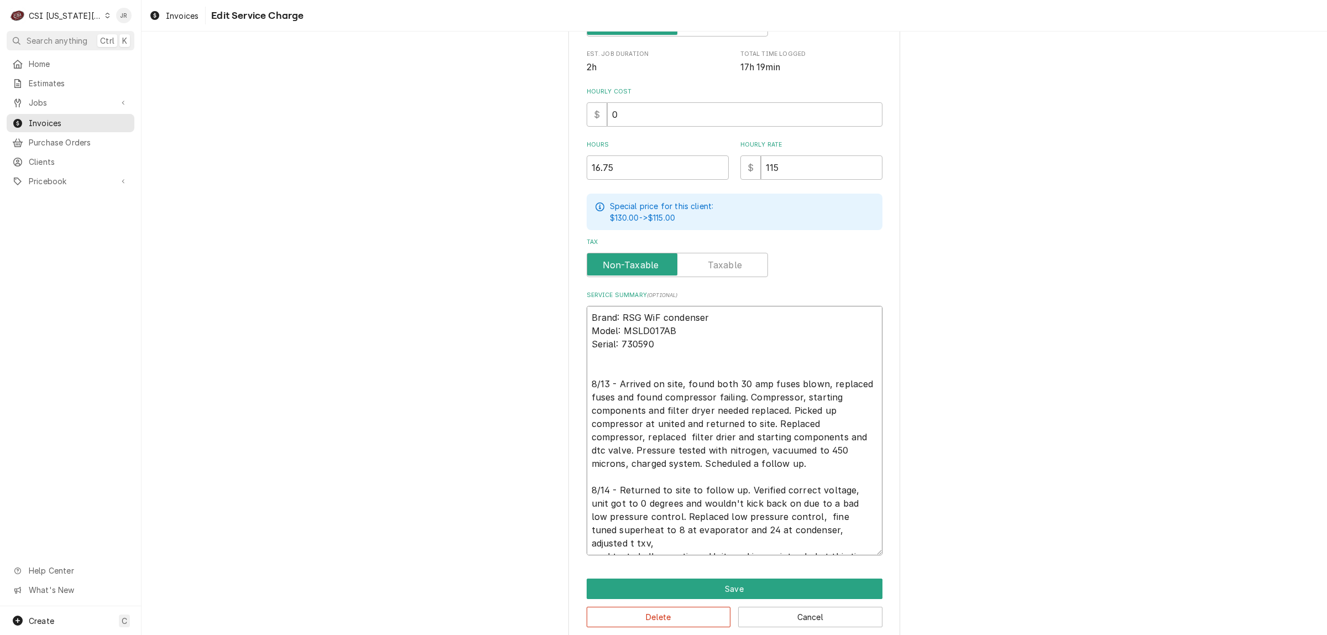
type textarea "Brand: RSG WiF condenser Model: MSLD017AB Serial: 730590 8/13 - Arrived on site…"
type textarea "x"
type textarea "Brand: RSG WiF condenser Model: MSLD017AB Serial: 730590 8/13 - Arrived on site…"
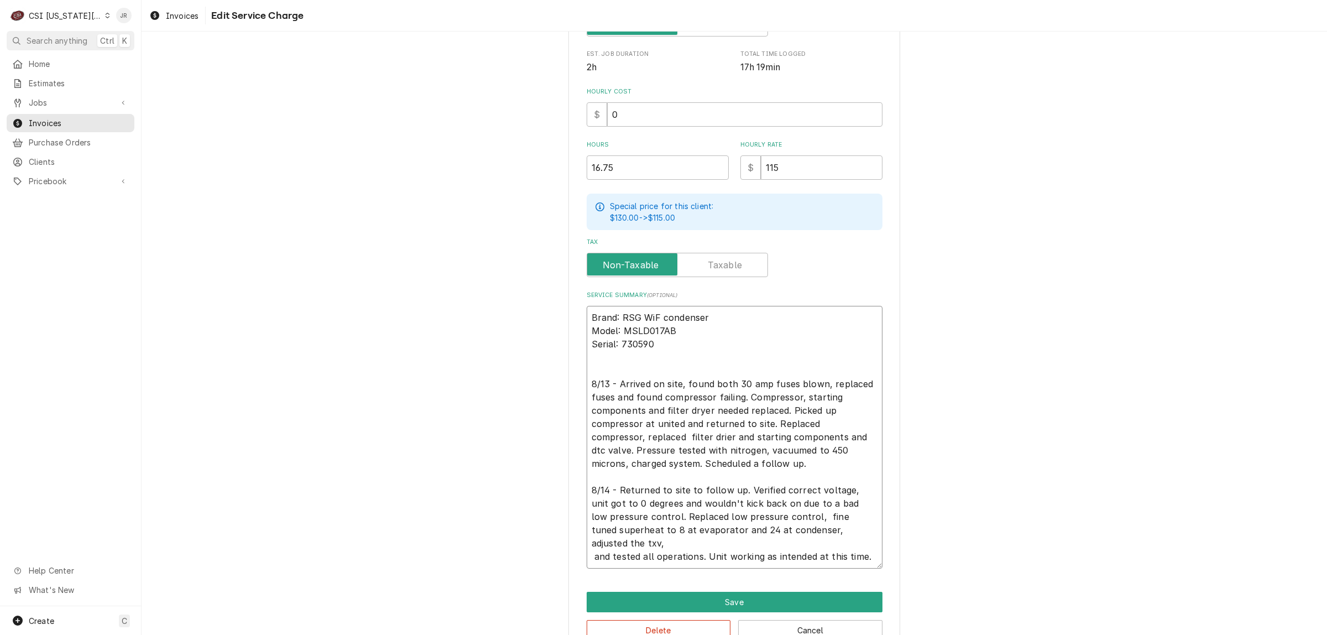
type textarea "x"
type textarea "Brand: RSG WiF condenser Model: MSLD017AB Serial: 730590 8/13 - Arrived on site…"
type textarea "x"
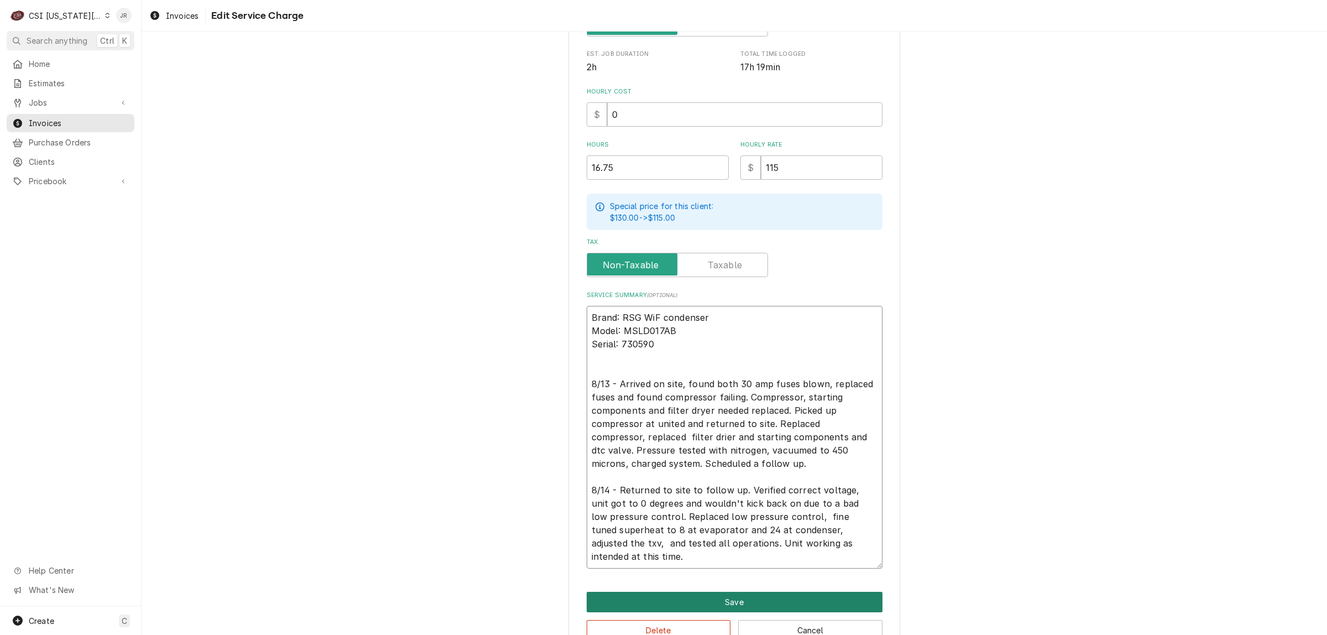
type textarea "Brand: RSG WiF condenser Model: MSLD017AB Serial: 730590 8/13 - Arrived on site…"
click at [745, 593] on button "Save" at bounding box center [734, 601] width 296 height 20
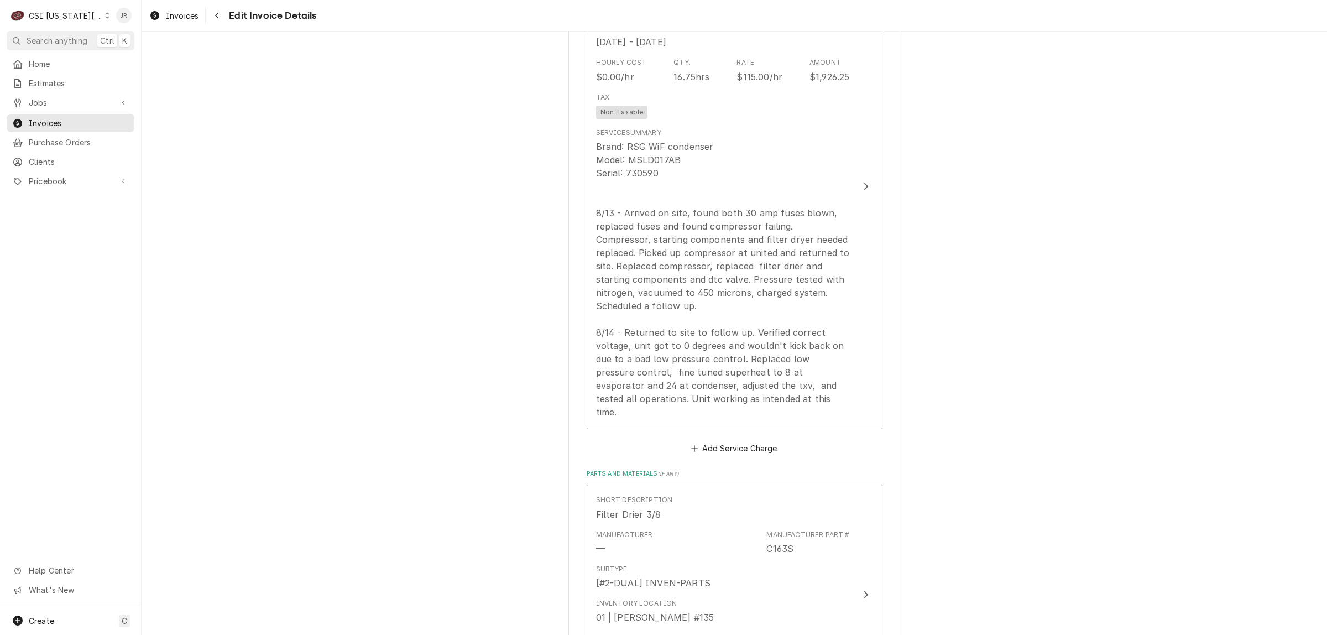
scroll to position [781, 0]
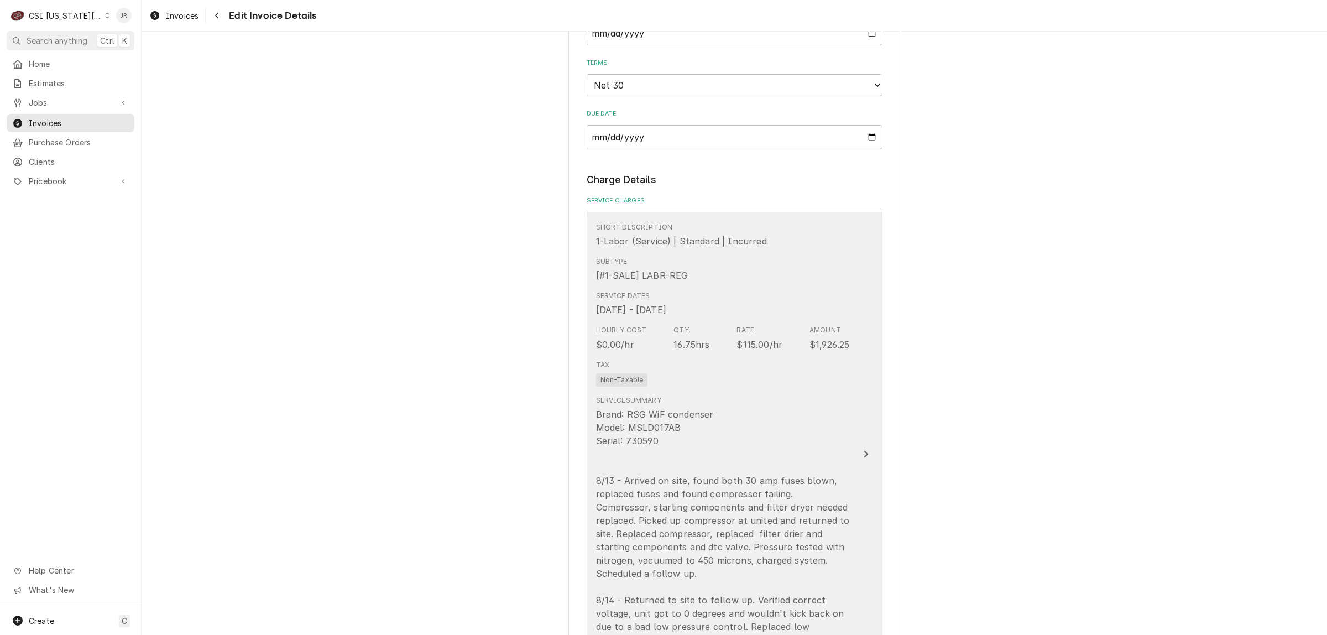
drag, startPoint x: 838, startPoint y: 465, endPoint x: 865, endPoint y: 452, distance: 30.4
click at [865, 452] on button "Short Description 1-Labor (Service) | Standard | Incurred Subtype [#1-SALE] LAB…" at bounding box center [734, 454] width 296 height 485
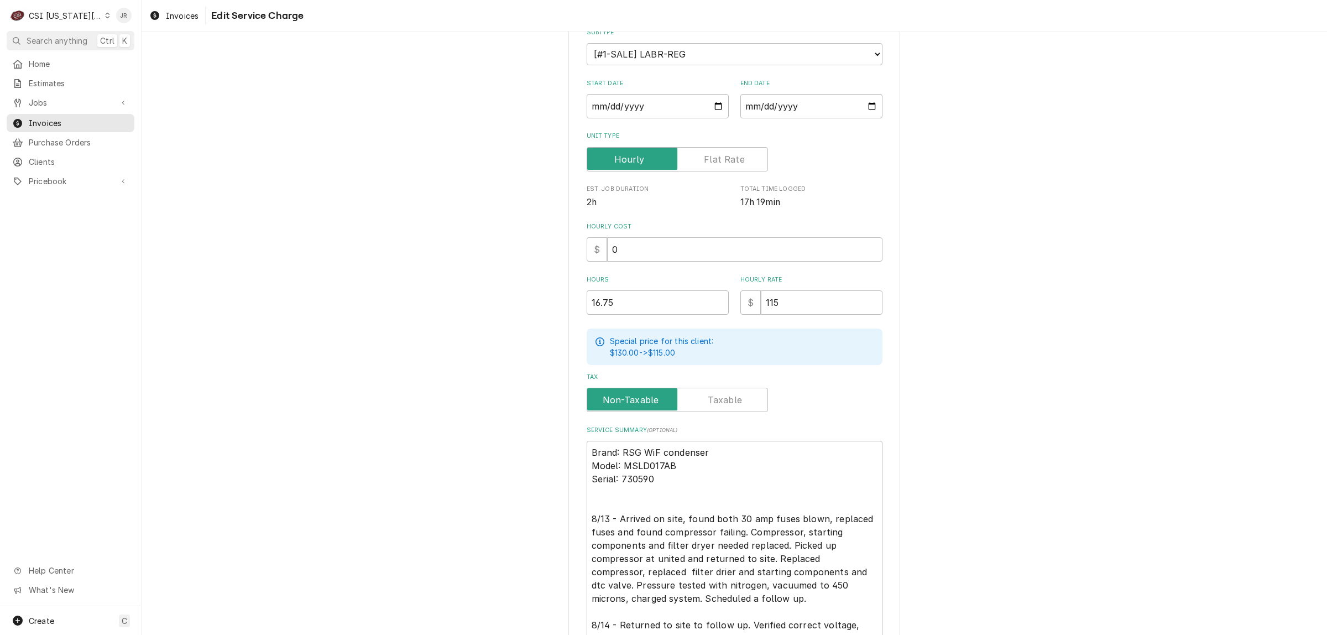
scroll to position [296, 0]
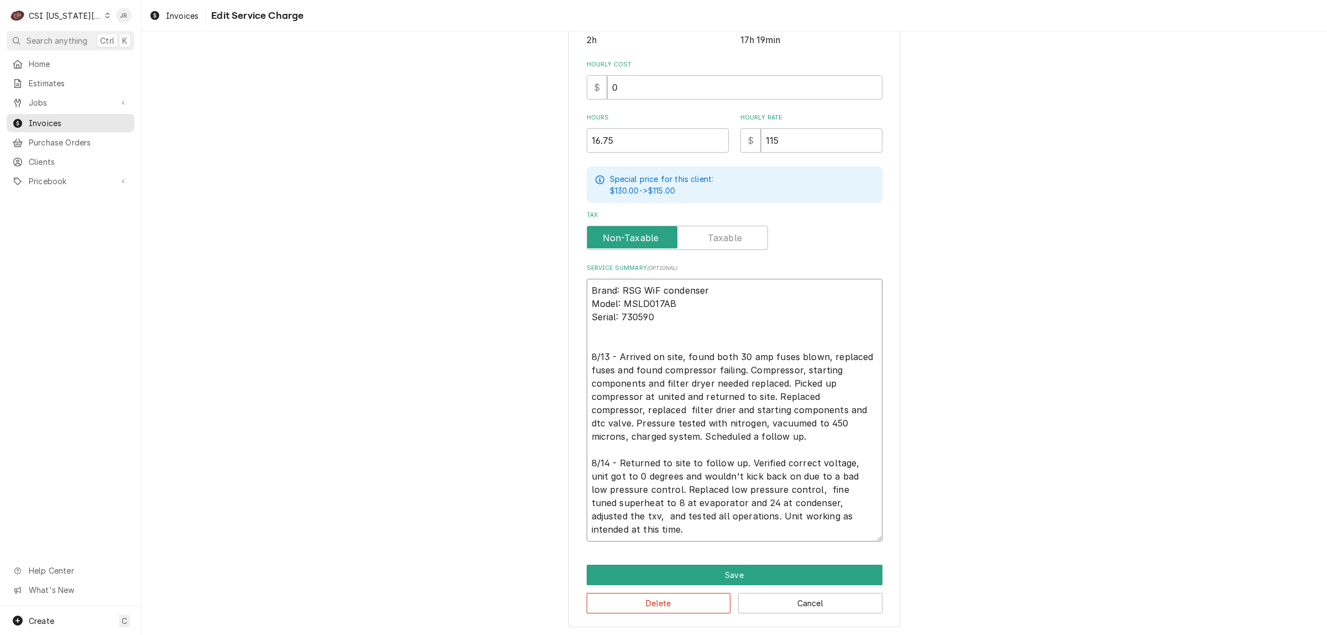
click at [651, 392] on textarea "Brand: RSG WiF condenser Model: MSLD017AB Serial: 730590 8/13 - Arrived on site…" at bounding box center [734, 410] width 296 height 263
type textarea "x"
type textarea "Brand: RSG WiF condenser Model: MSLD017AB Serial: 730590 8/13 - Arrived on site…"
type textarea "x"
type textarea "Brand: RSG WiF condenser Model: MSLD017AB Serial: 730590 8/13 - Arrived on site…"
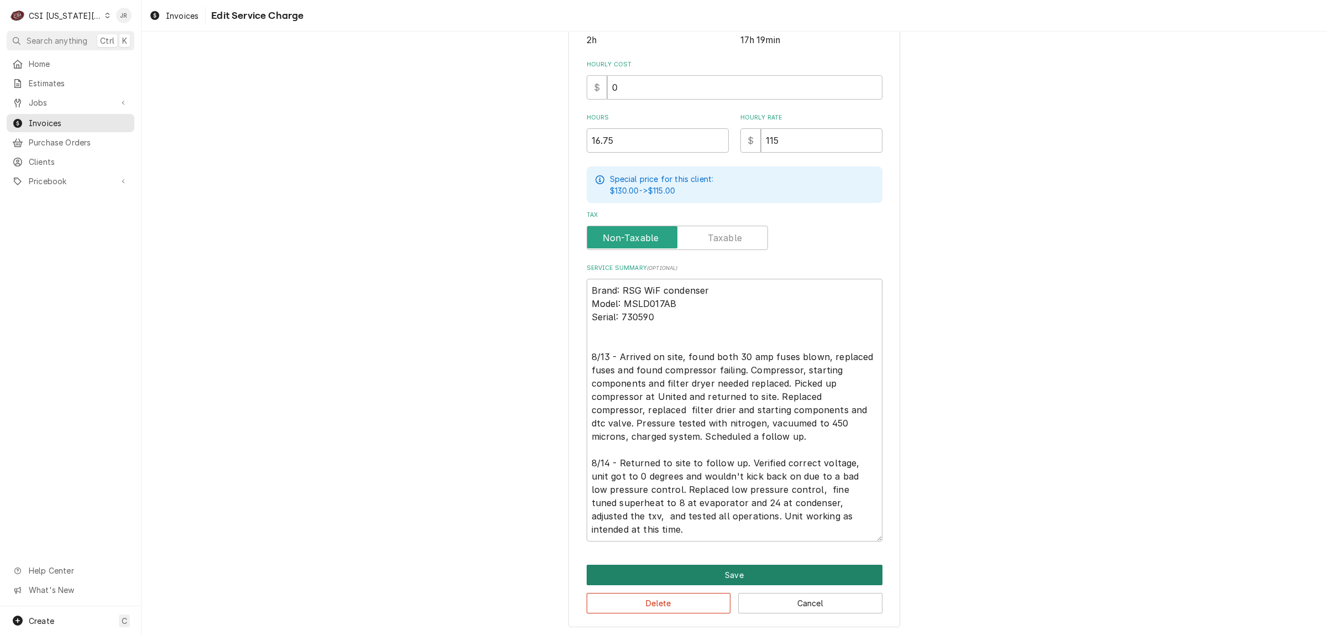
click at [796, 564] on button "Save" at bounding box center [734, 574] width 296 height 20
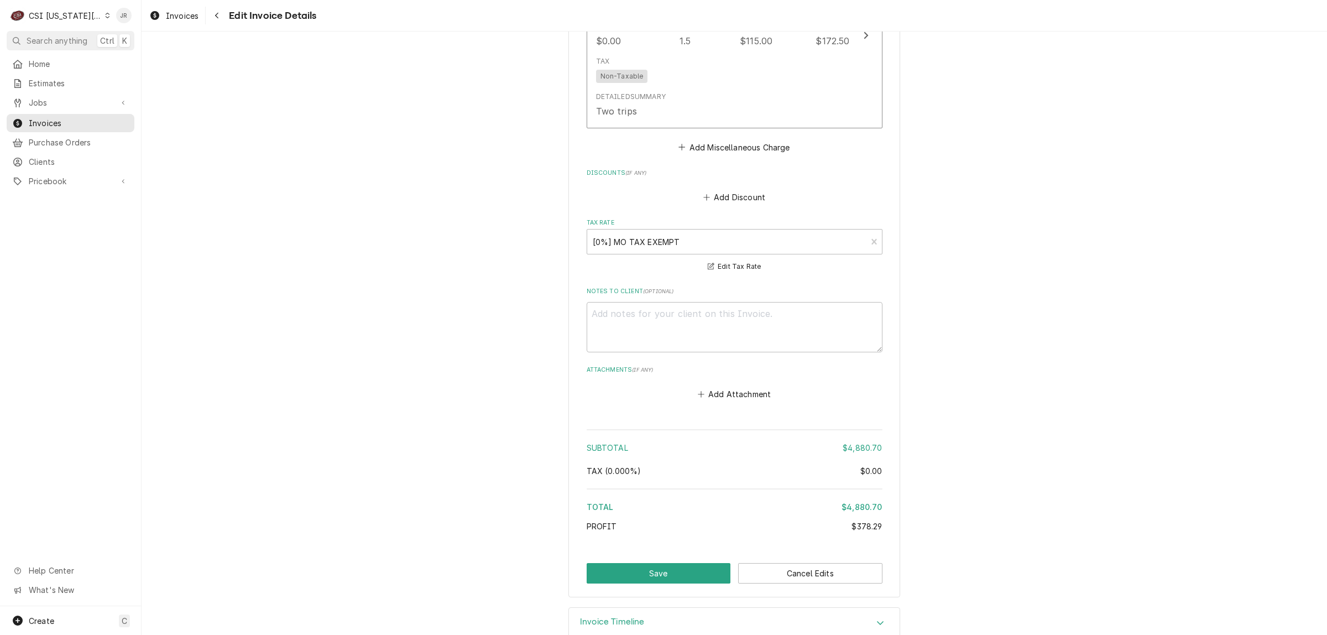
scroll to position [3228, 0]
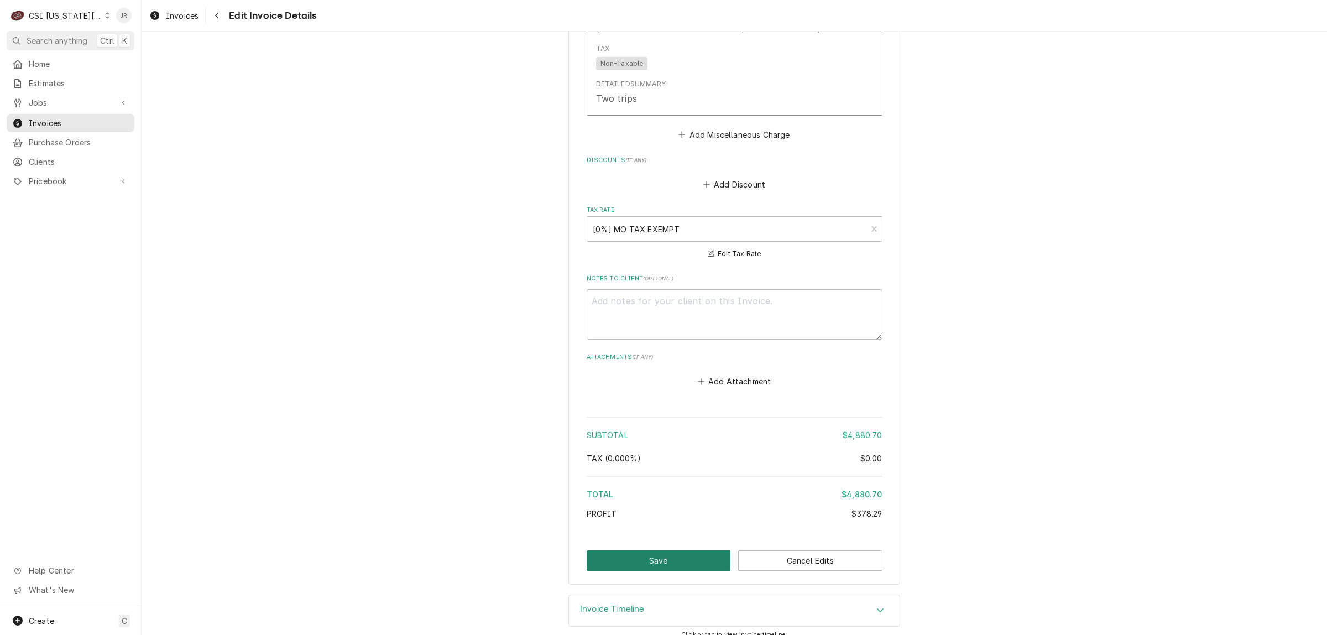
click at [667, 550] on button "Save" at bounding box center [658, 560] width 144 height 20
type textarea "x"
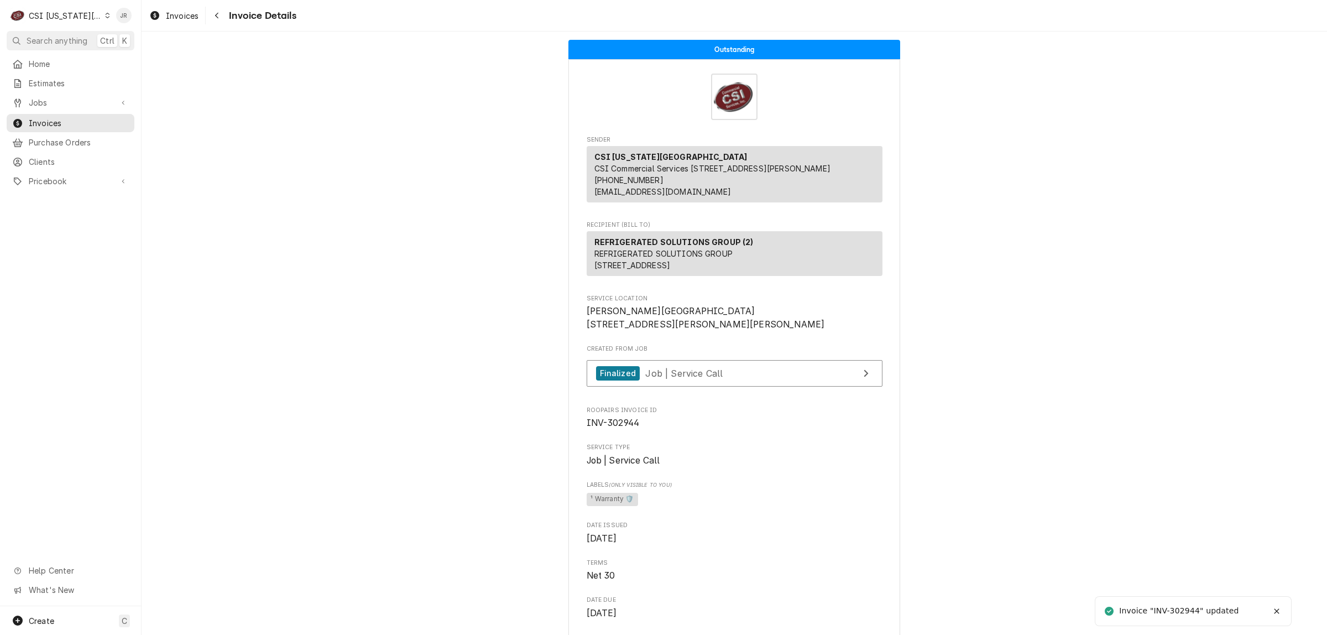
click at [1182, 611] on div "Invoice "INV-302944" updated" at bounding box center [1179, 611] width 121 height 12
drag, startPoint x: 1182, startPoint y: 611, endPoint x: 1179, endPoint y: 606, distance: 6.0
click at [1180, 607] on div "Invoice "INV-302944" updated" at bounding box center [1179, 611] width 121 height 12
copy div "302944"
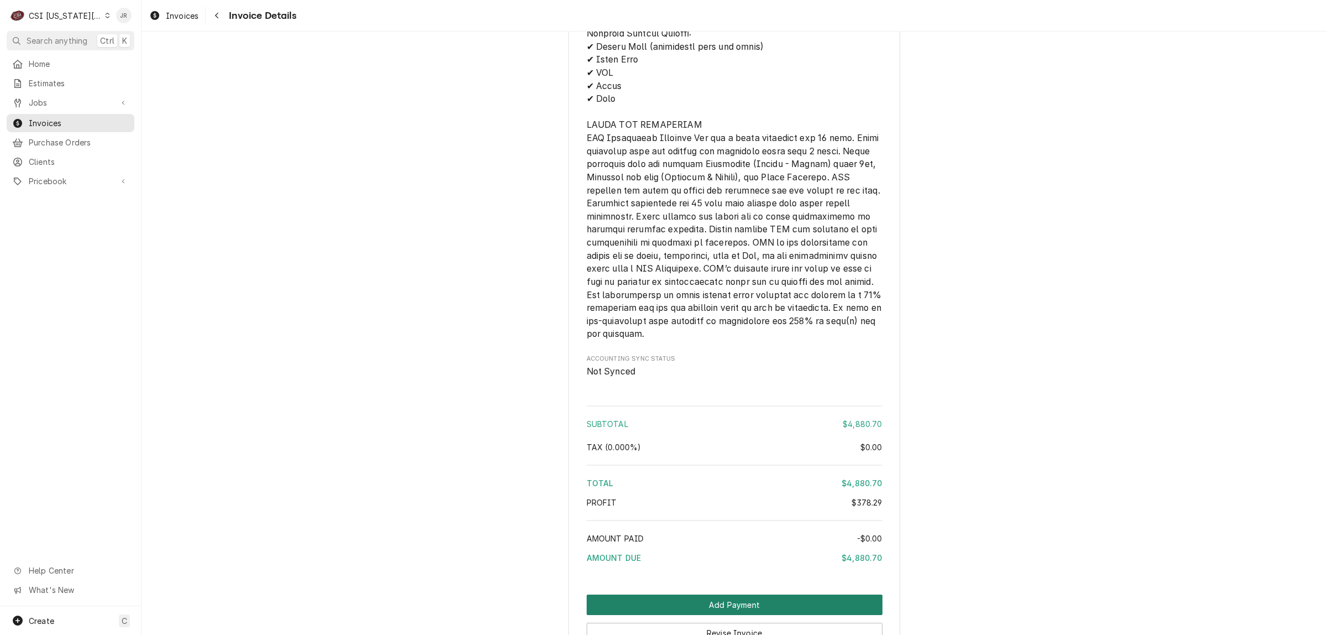
scroll to position [3110, 0]
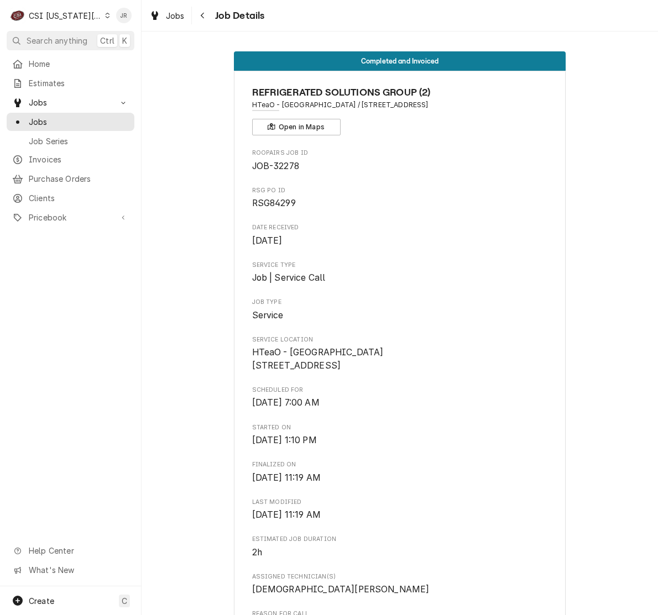
scroll to position [3180, 0]
